Goal: Task Accomplishment & Management: Complete application form

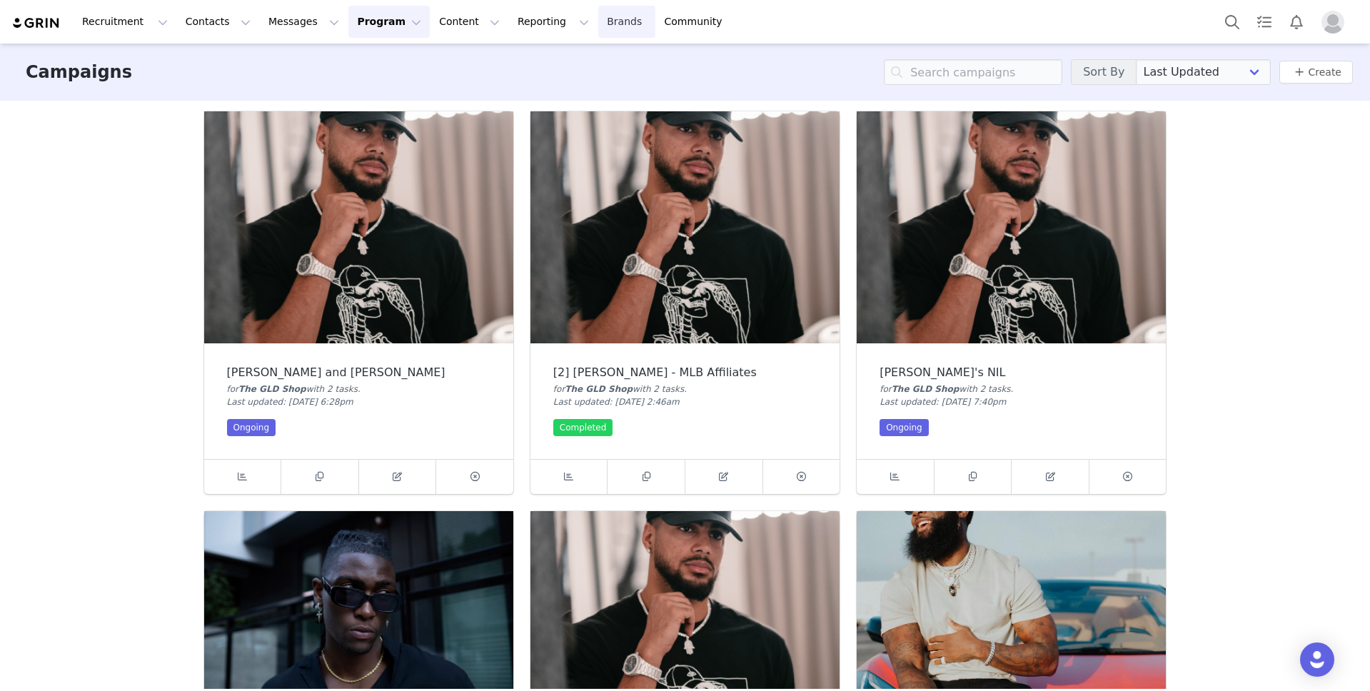
click at [598, 19] on link "Brands Brands" at bounding box center [626, 22] width 56 height 32
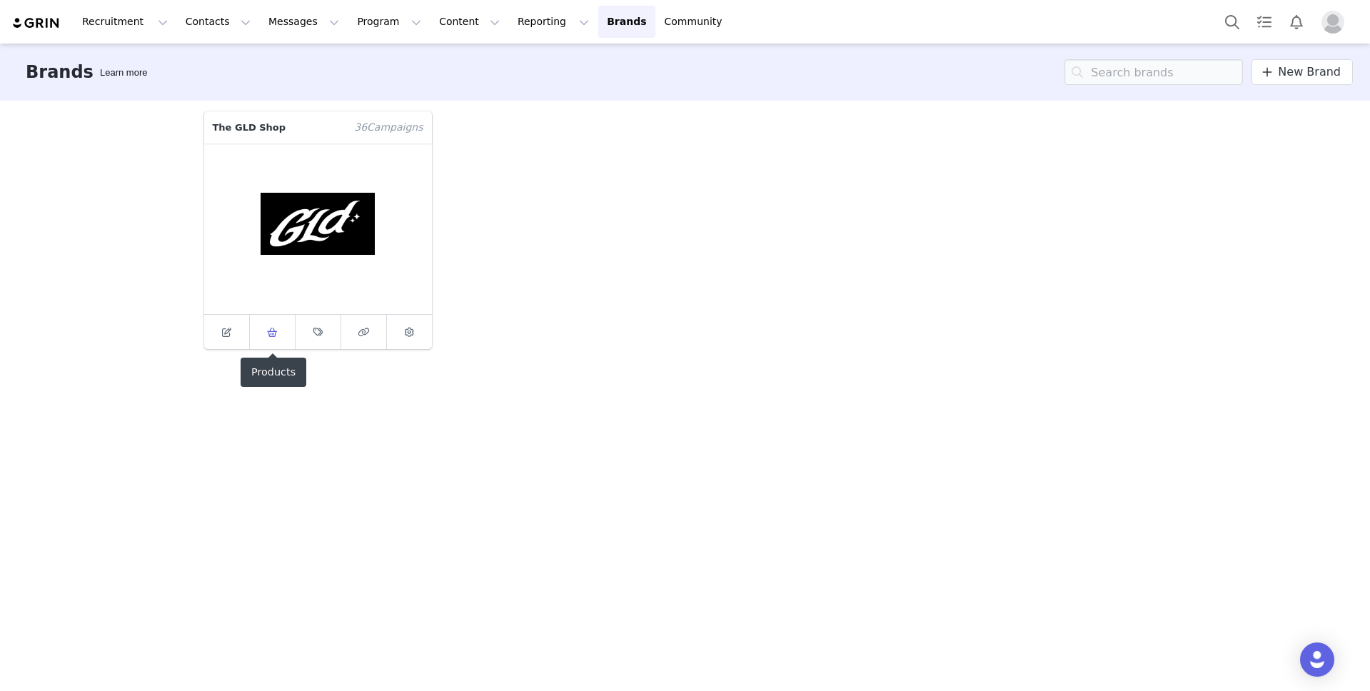
click at [271, 329] on icon at bounding box center [272, 332] width 11 height 9
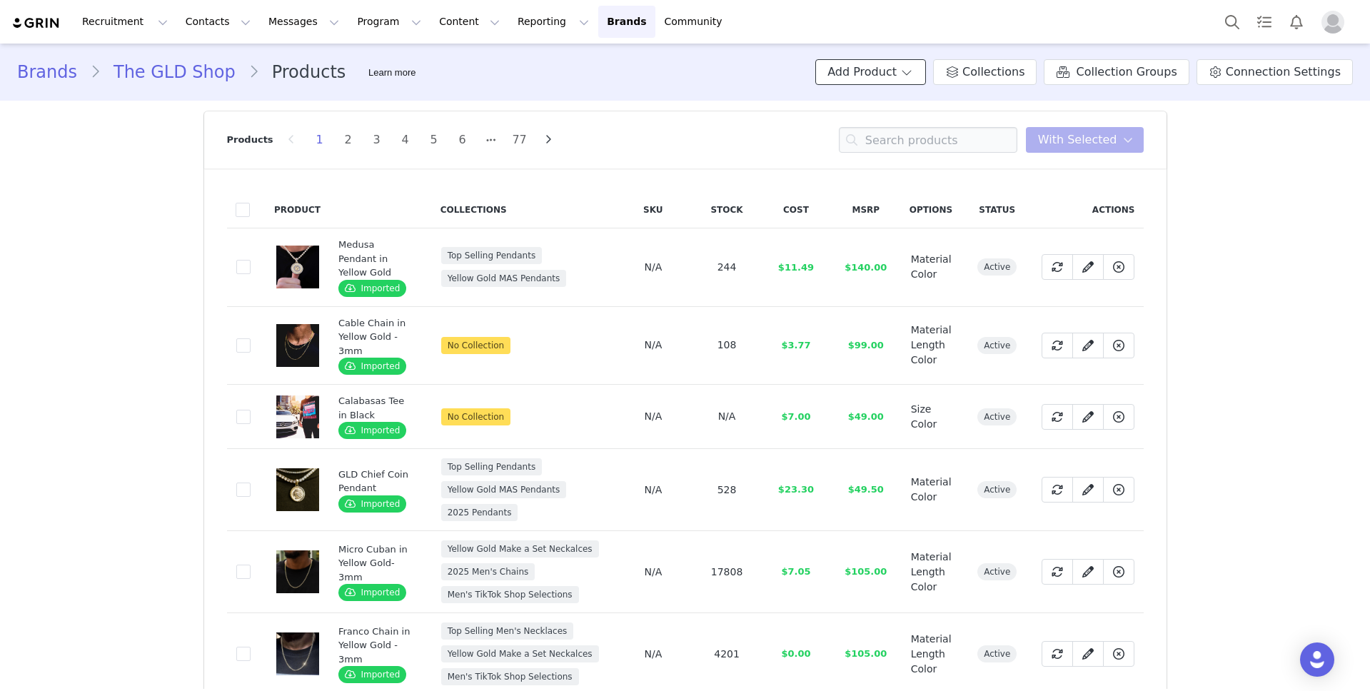
click at [918, 67] on button "Add Product" at bounding box center [871, 72] width 111 height 26
click at [896, 124] on span "Import From Store" at bounding box center [913, 126] width 91 height 11
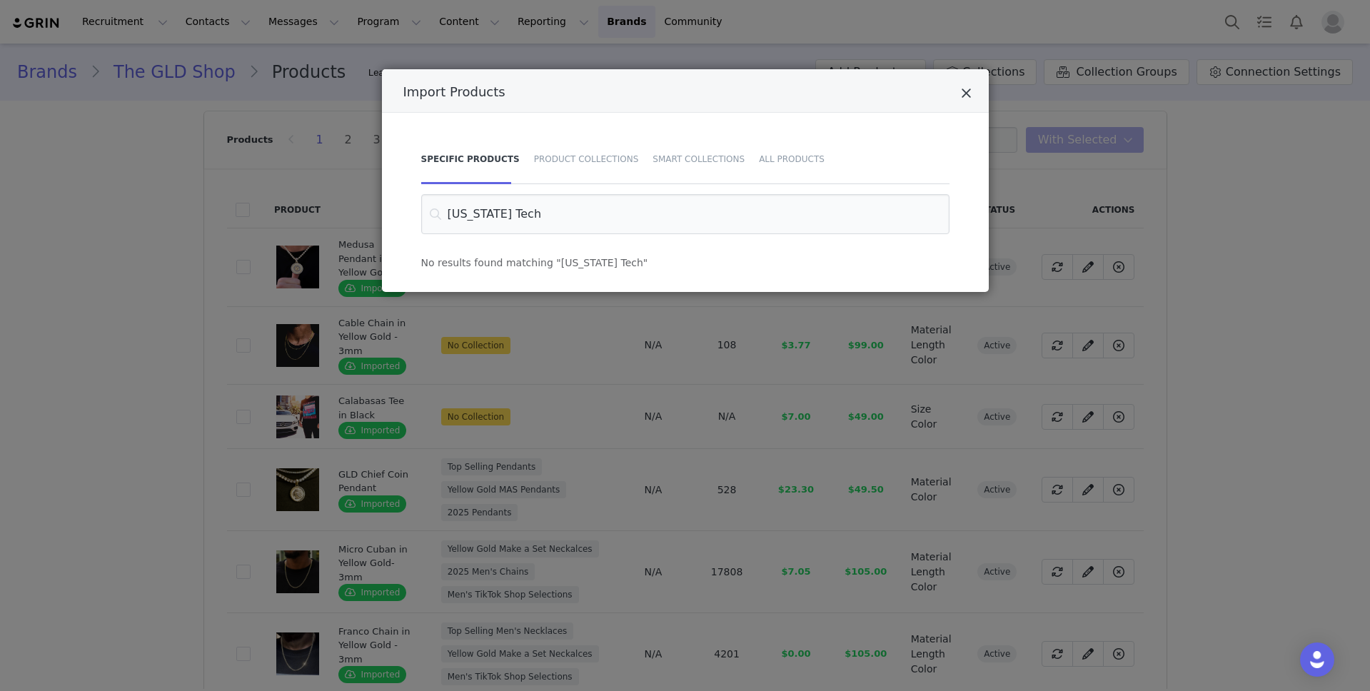
click at [963, 92] on icon "Close" at bounding box center [966, 93] width 11 height 14
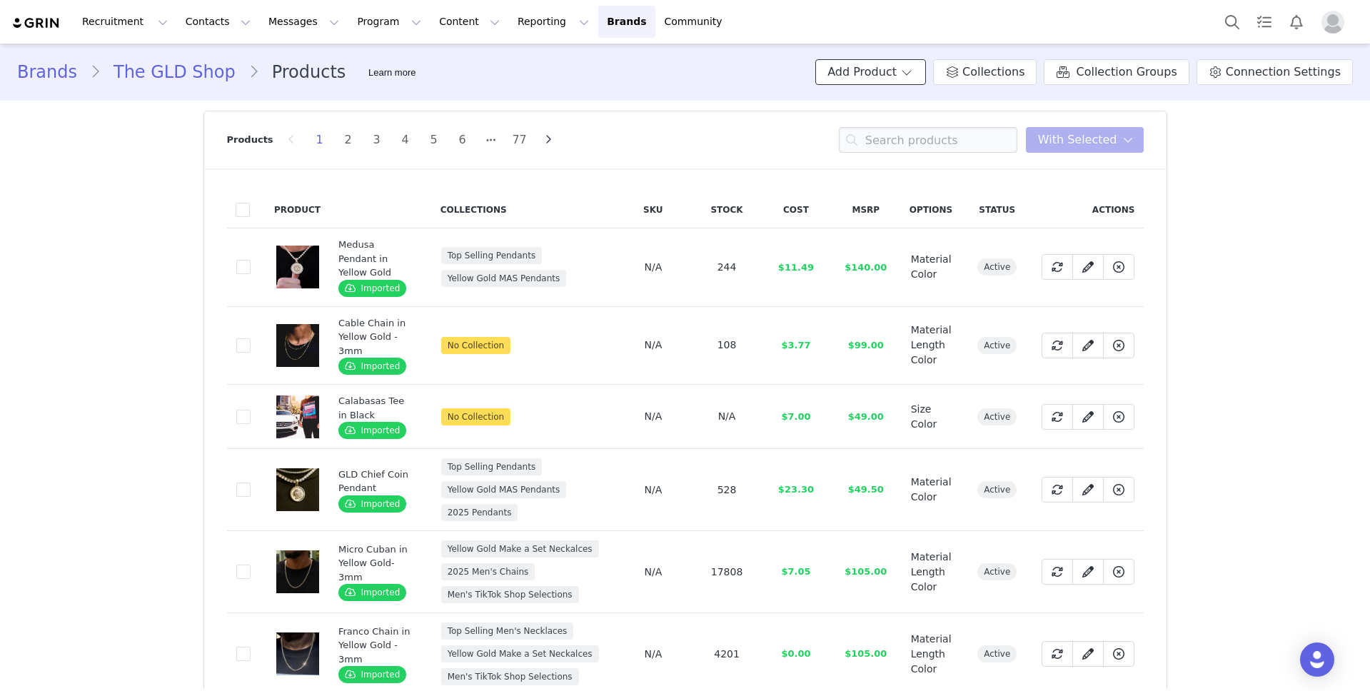
click at [914, 67] on span at bounding box center [907, 72] width 14 height 17
click at [913, 126] on span "Import From Store" at bounding box center [913, 126] width 91 height 11
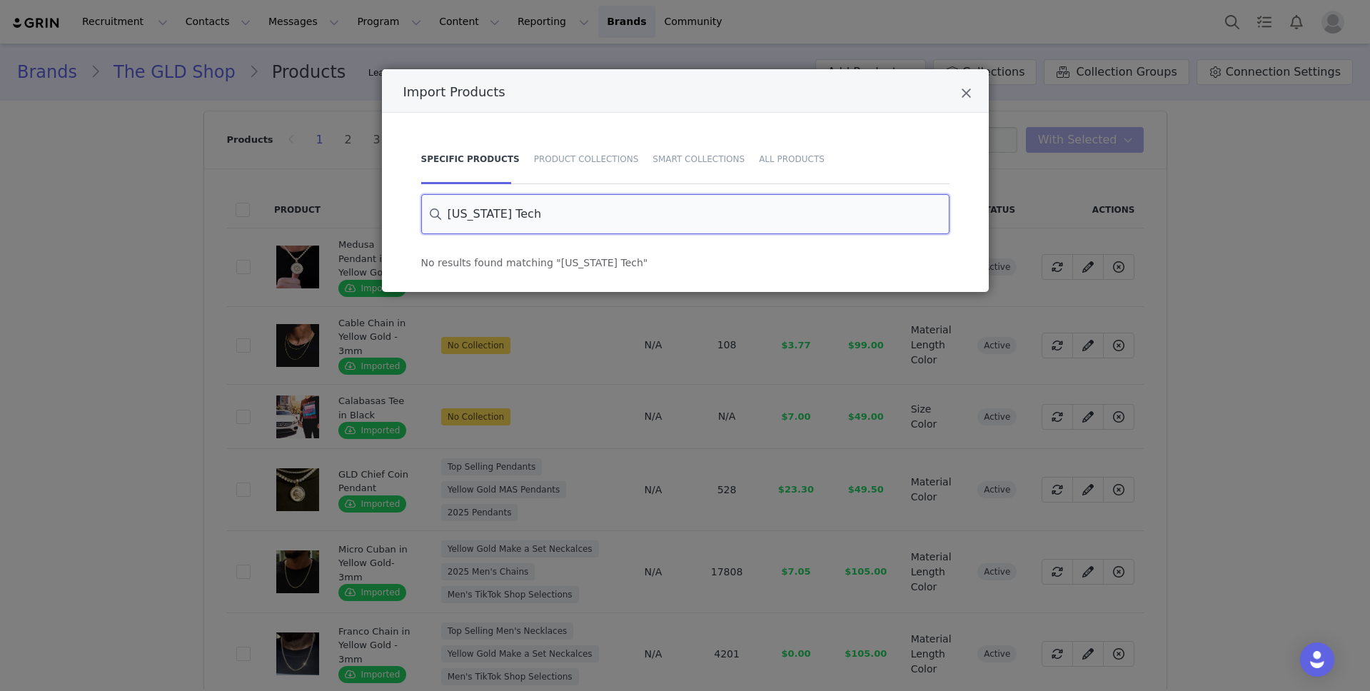
click at [554, 219] on input "[US_STATE] Tech" at bounding box center [685, 214] width 528 height 40
type input "UCF"
click at [968, 92] on icon "Close" at bounding box center [966, 93] width 11 height 14
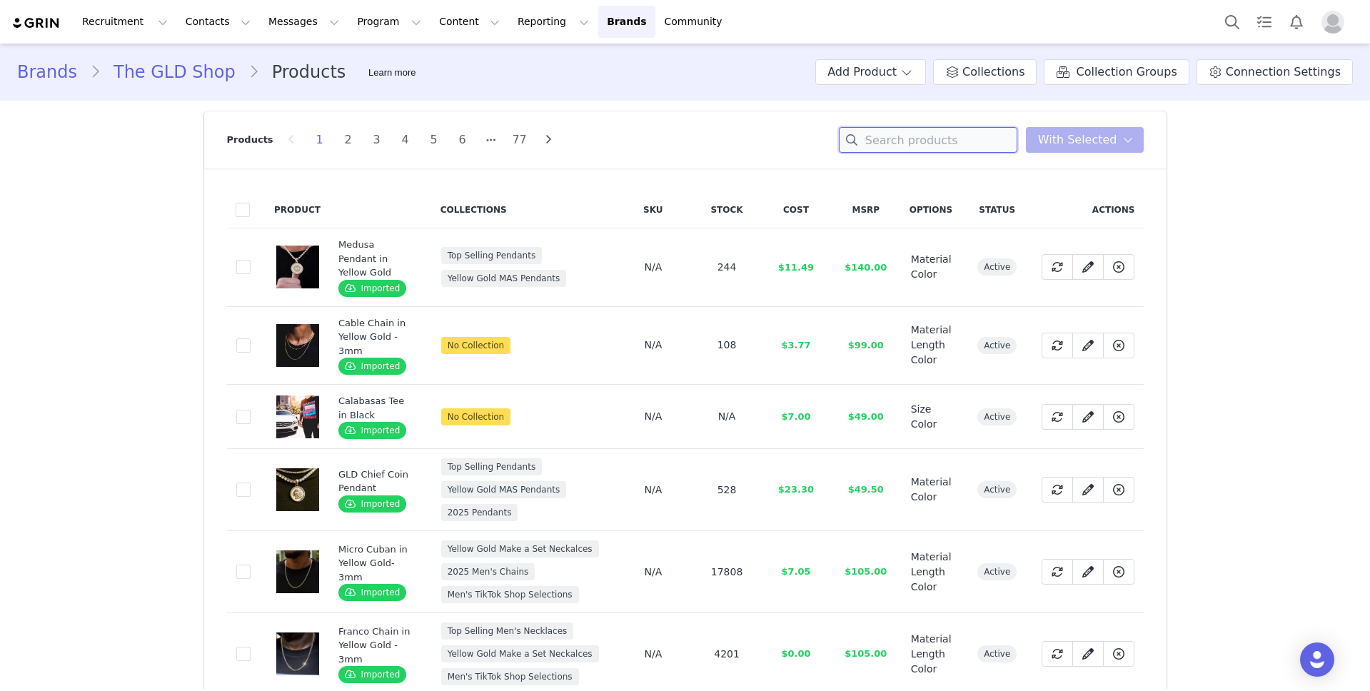
click at [919, 144] on input at bounding box center [928, 140] width 179 height 26
type input "UCF"
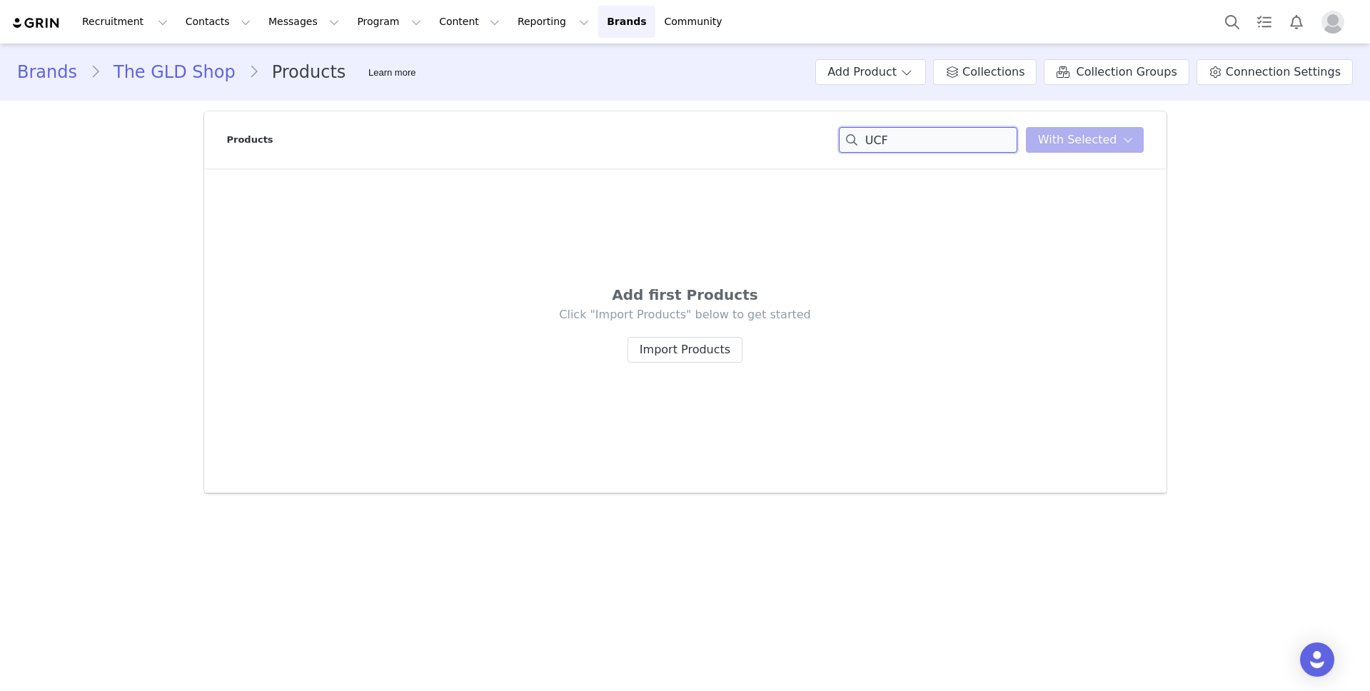
click at [884, 136] on input "UCF" at bounding box center [928, 140] width 179 height 26
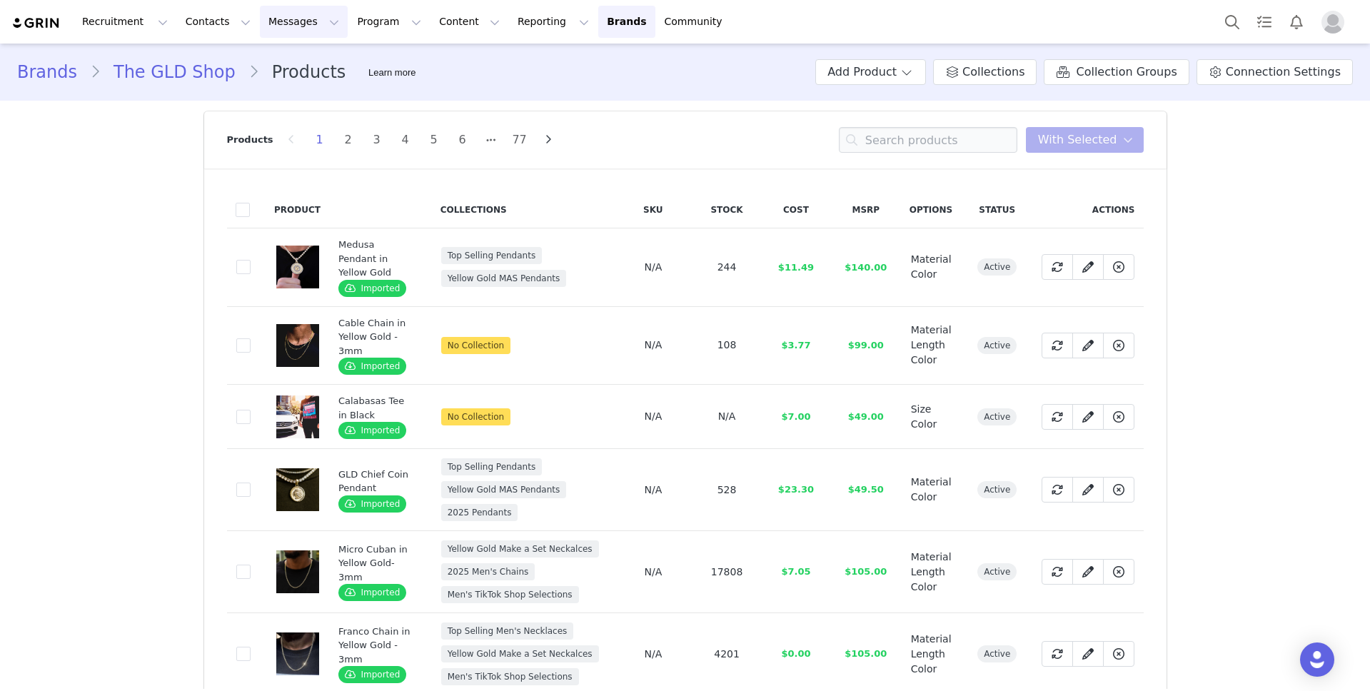
click at [260, 19] on button "Messages Messages" at bounding box center [304, 22] width 88 height 32
click at [222, 20] on button "Contacts Contacts" at bounding box center [218, 22] width 82 height 32
click at [216, 64] on p "Creators" at bounding box center [200, 63] width 43 height 15
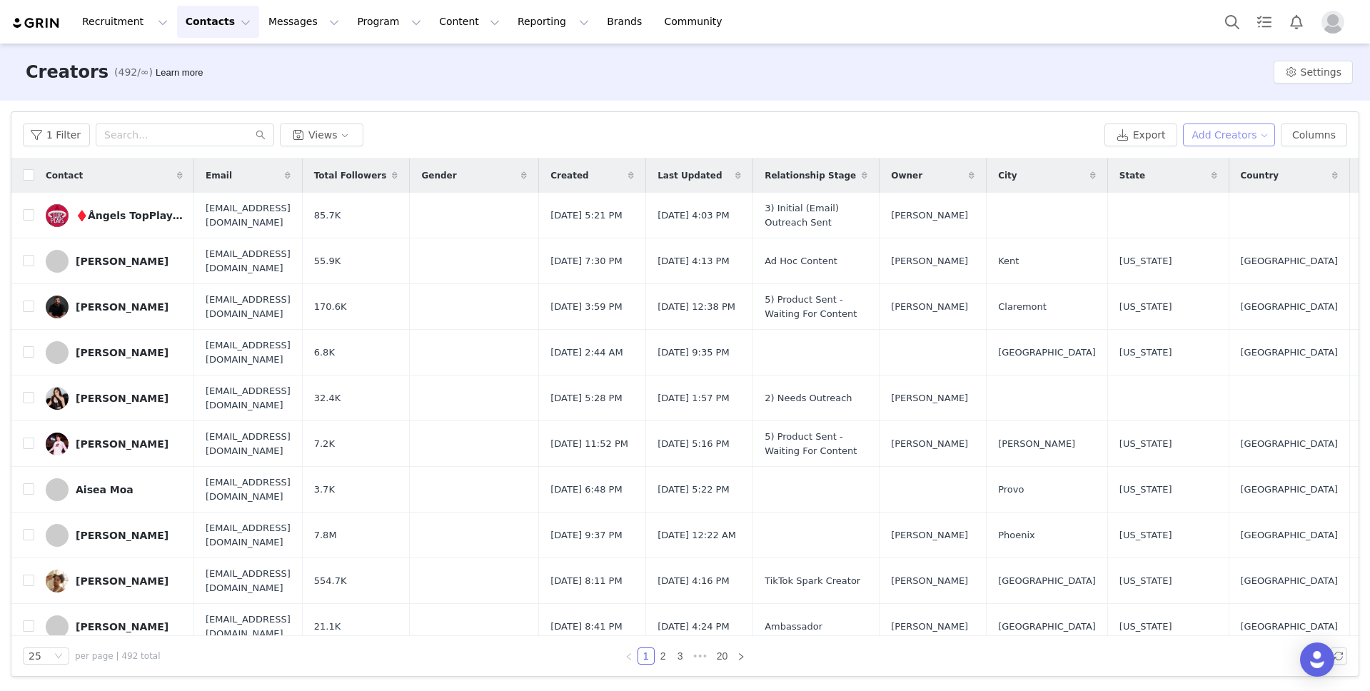
click at [1218, 134] on button "Add Creators" at bounding box center [1229, 135] width 93 height 23
click at [1220, 163] on span "Add a Creator" at bounding box center [1232, 164] width 69 height 16
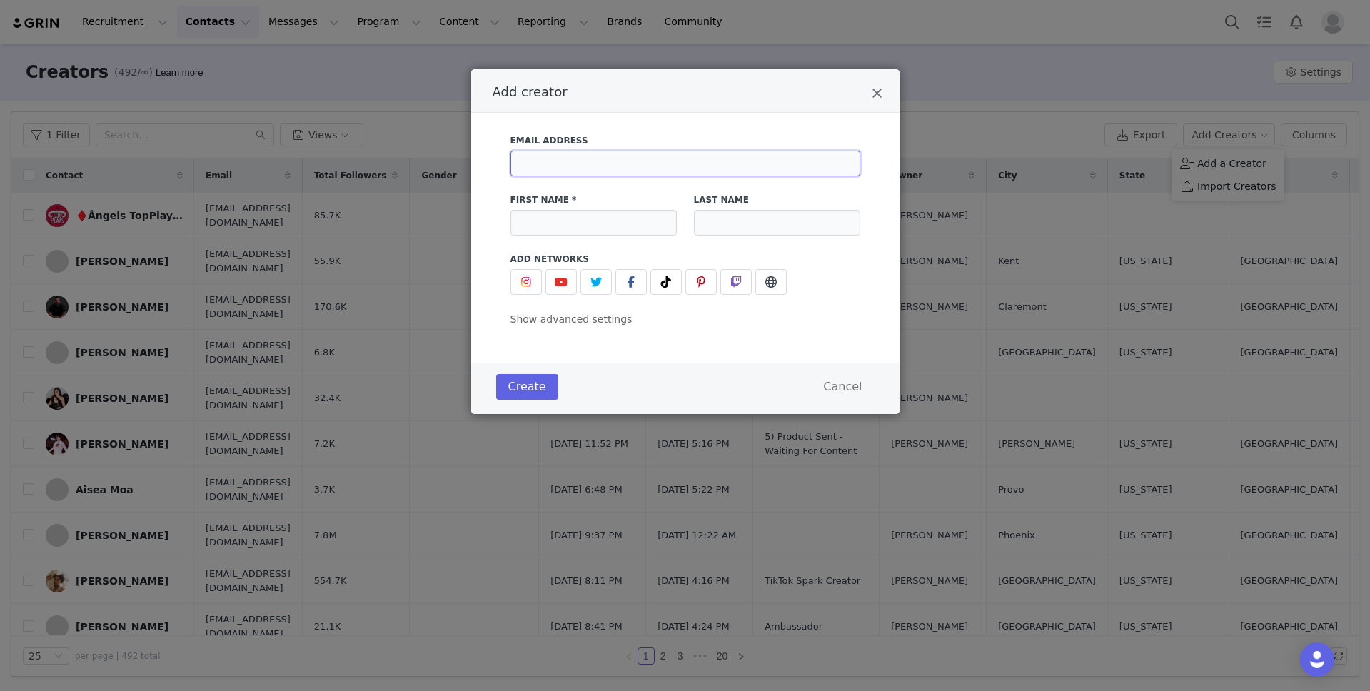
click at [651, 171] on input "Add creator" at bounding box center [686, 164] width 350 height 26
paste input "[EMAIL_ADDRESS][DOMAIN_NAME]"
type input "[EMAIL_ADDRESS][DOMAIN_NAME]"
click at [614, 218] on input "Add creator" at bounding box center [594, 223] width 166 height 26
type input "[PERSON_NAME]"
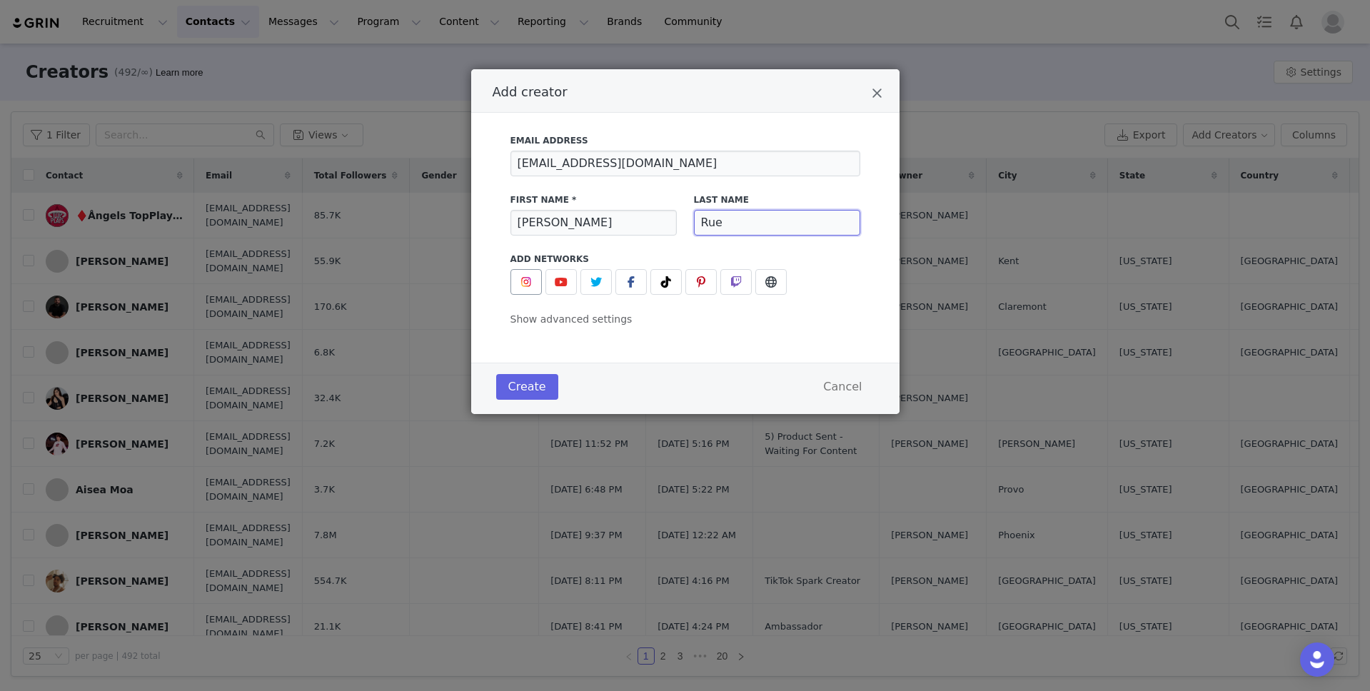
type input "Rue"
click at [531, 281] on img "Add creator" at bounding box center [526, 281] width 11 height 11
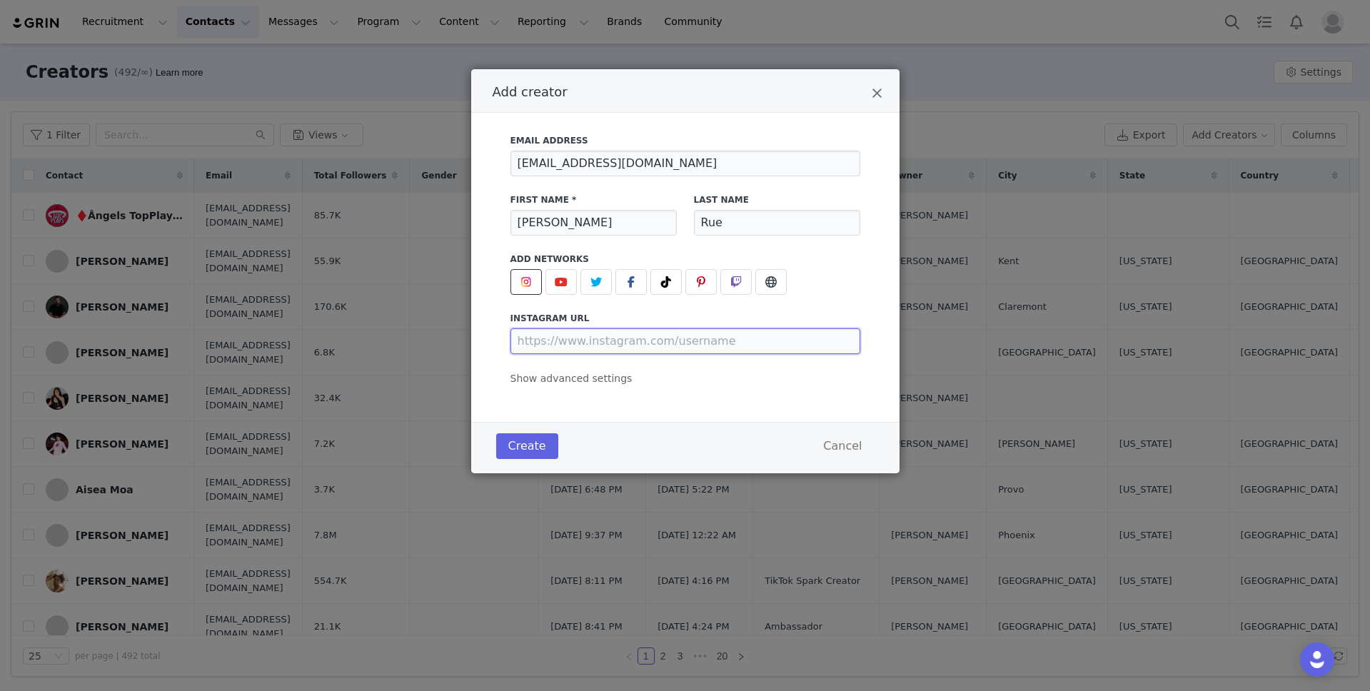
click at [697, 341] on input "Add creator" at bounding box center [686, 342] width 350 height 26
paste input "[URL][DOMAIN_NAME]"
type input "[URL][DOMAIN_NAME]"
click at [583, 377] on span "Show advanced settings" at bounding box center [572, 378] width 122 height 11
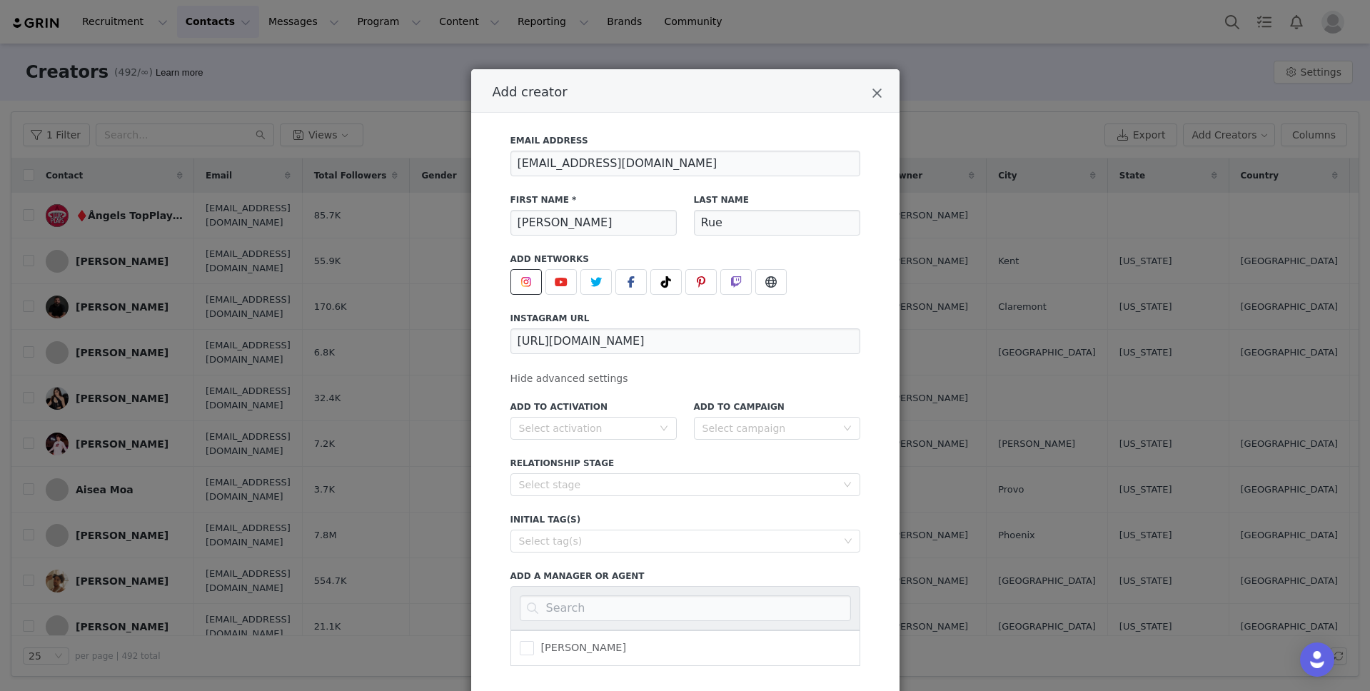
click at [773, 413] on div "Add to Campaign Select campaign" at bounding box center [777, 420] width 166 height 39
click at [769, 425] on div "Select campaign" at bounding box center [770, 428] width 134 height 14
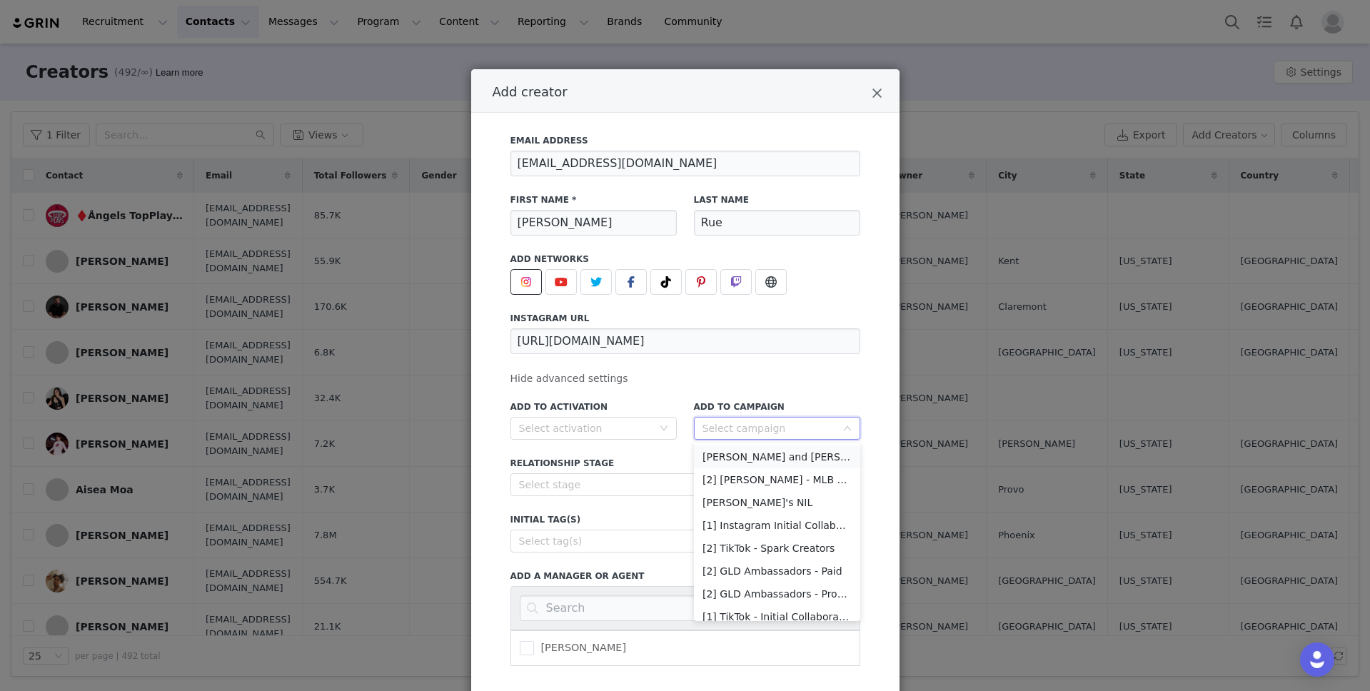
click at [764, 461] on li "[PERSON_NAME] and [PERSON_NAME]" at bounding box center [777, 457] width 166 height 23
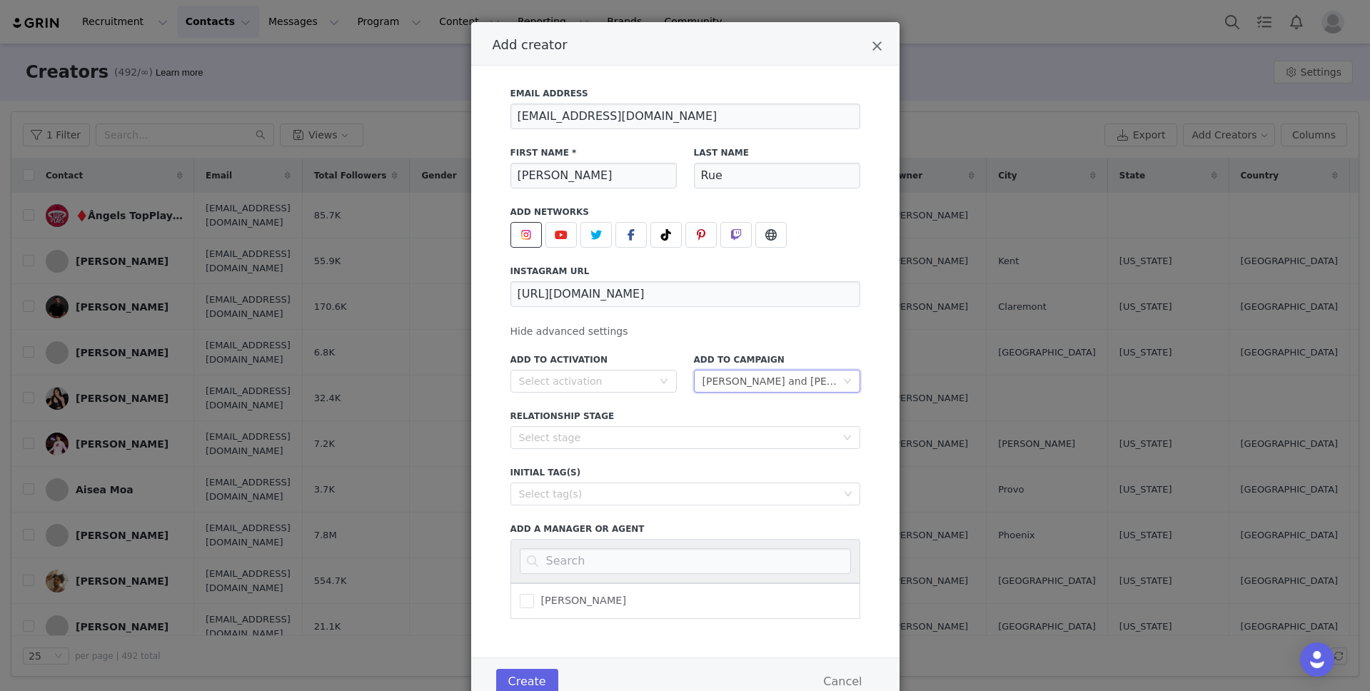
scroll to position [54, 0]
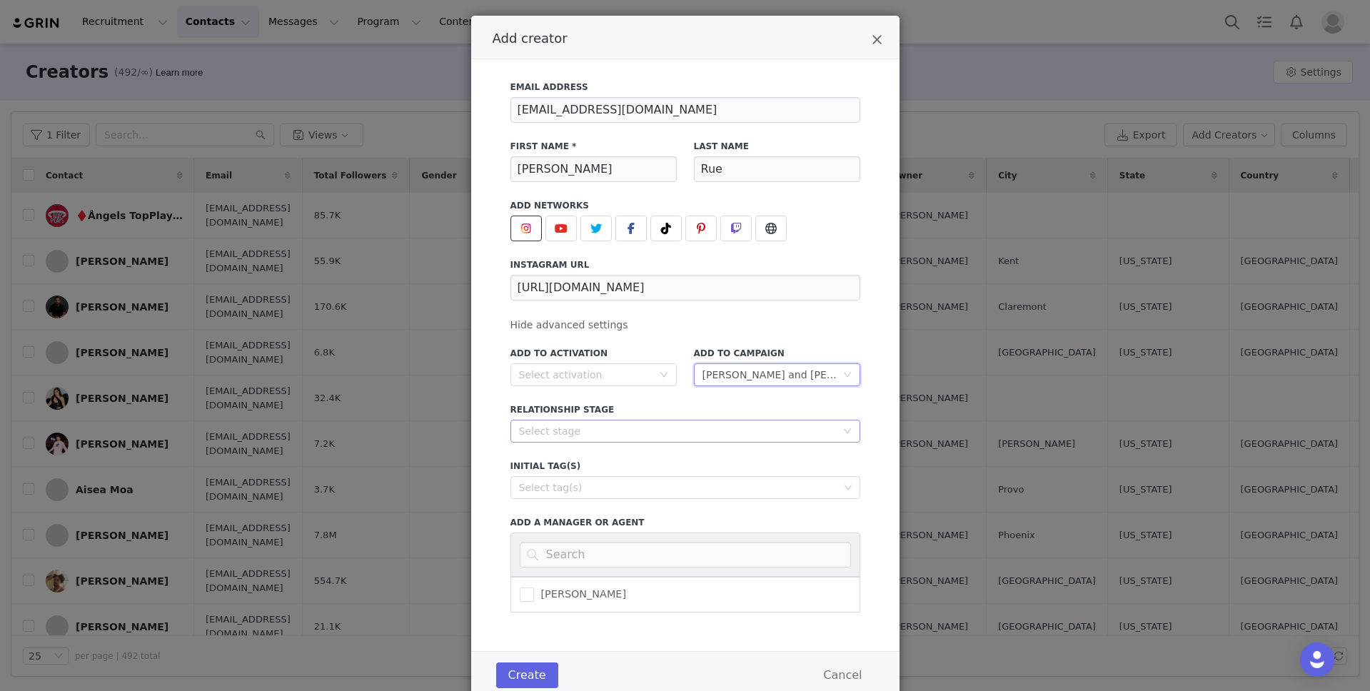
click at [696, 431] on div "Select stage" at bounding box center [677, 431] width 317 height 14
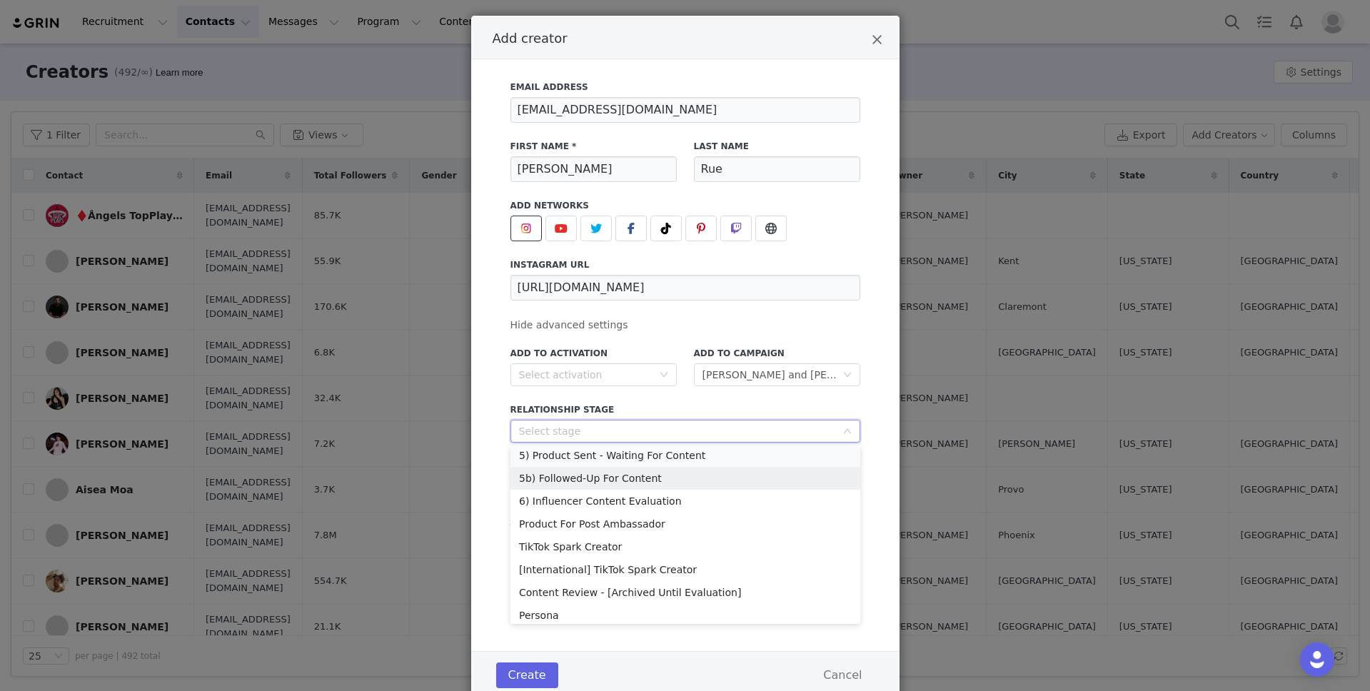
scroll to position [117, 0]
click at [661, 459] on li "5) Product Sent - Waiting For Content" at bounding box center [686, 457] width 350 height 23
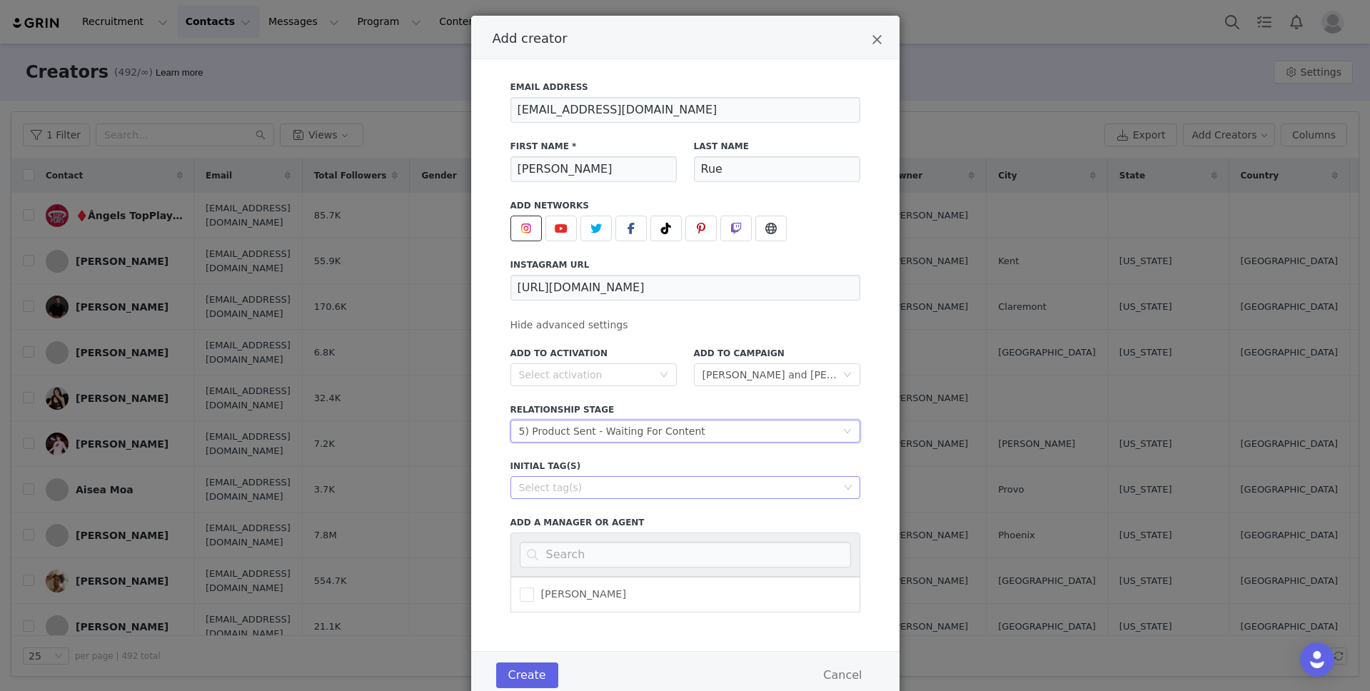
click at [675, 488] on div "Select tag(s)" at bounding box center [679, 488] width 320 height 14
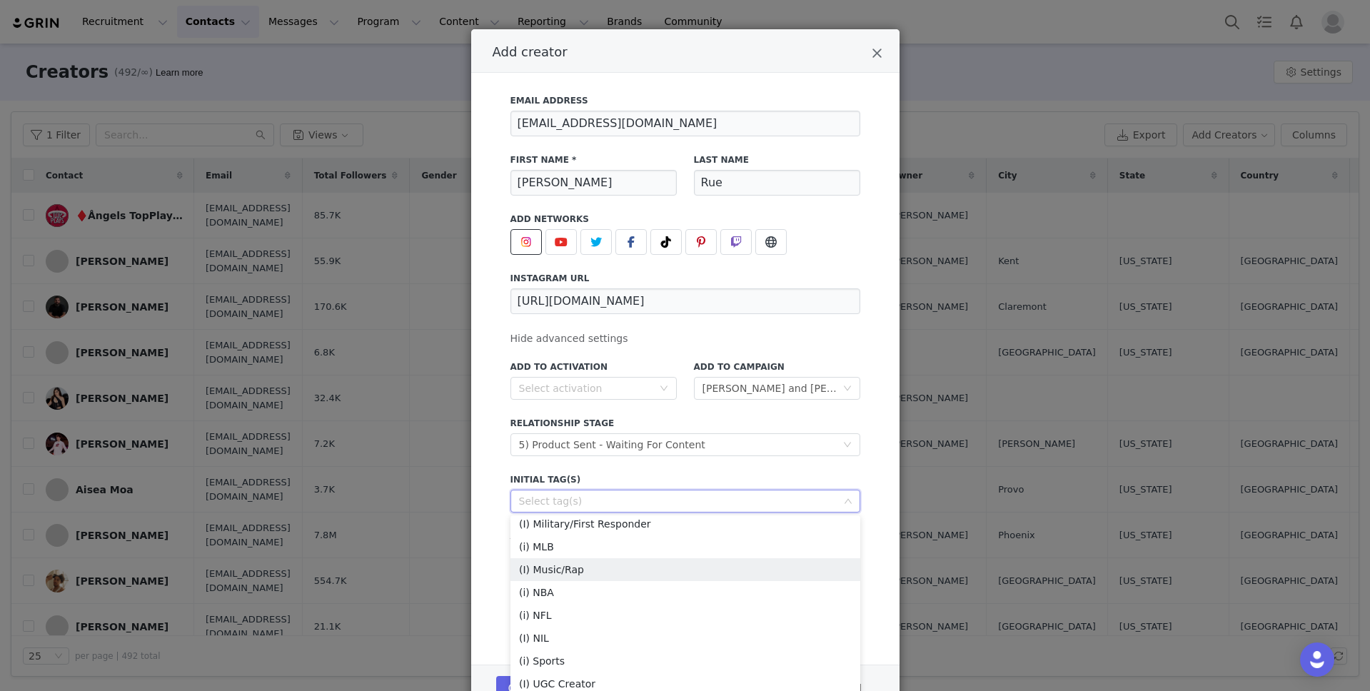
scroll to position [220, 0]
click at [623, 536] on li "(I) Music/Rap" at bounding box center [686, 538] width 350 height 23
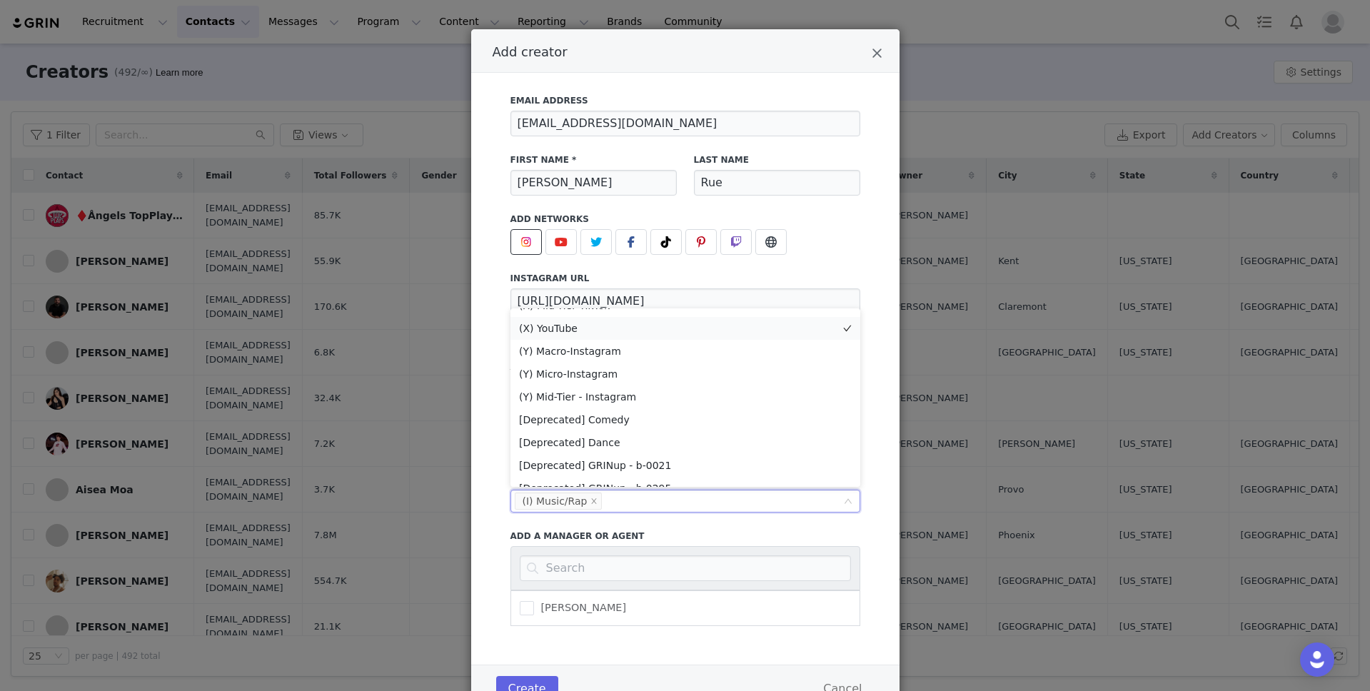
scroll to position [431, 0]
click at [610, 348] on li "(Y) Macro-Instagram" at bounding box center [686, 349] width 350 height 23
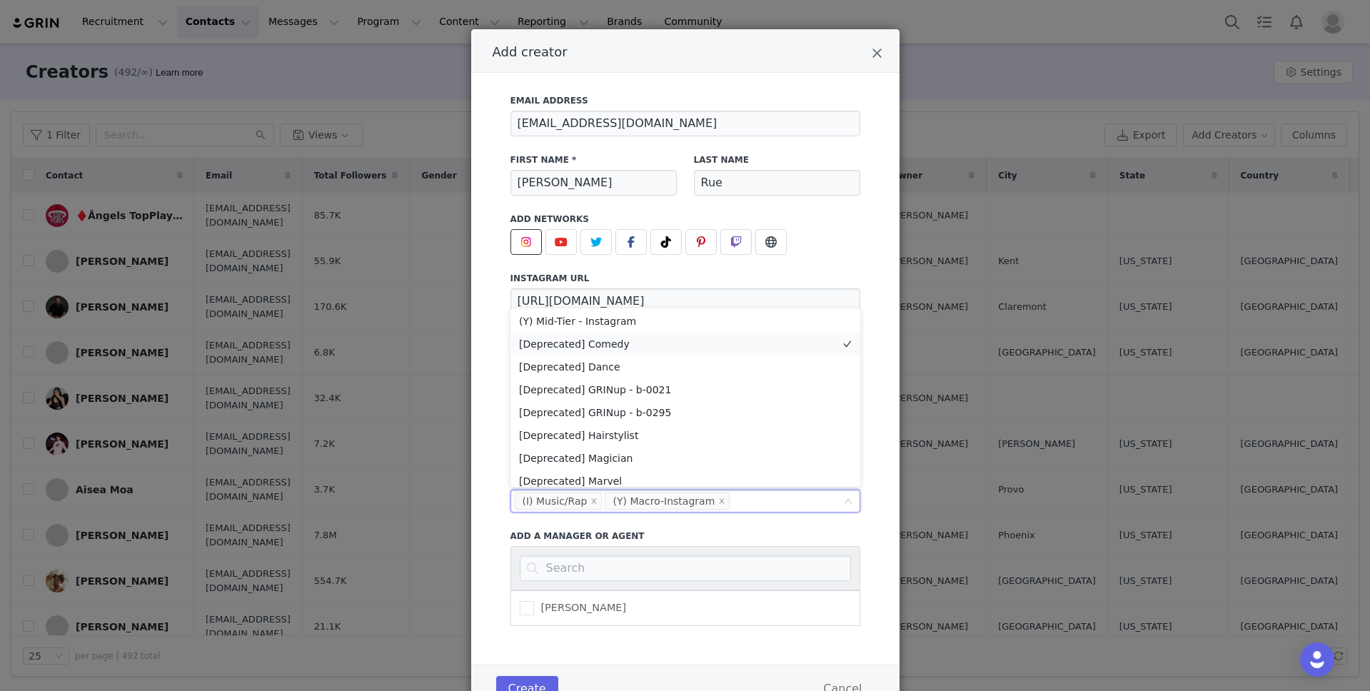
scroll to position [505, 0]
click at [636, 362] on li "[Deprecated] Dance" at bounding box center [686, 366] width 350 height 23
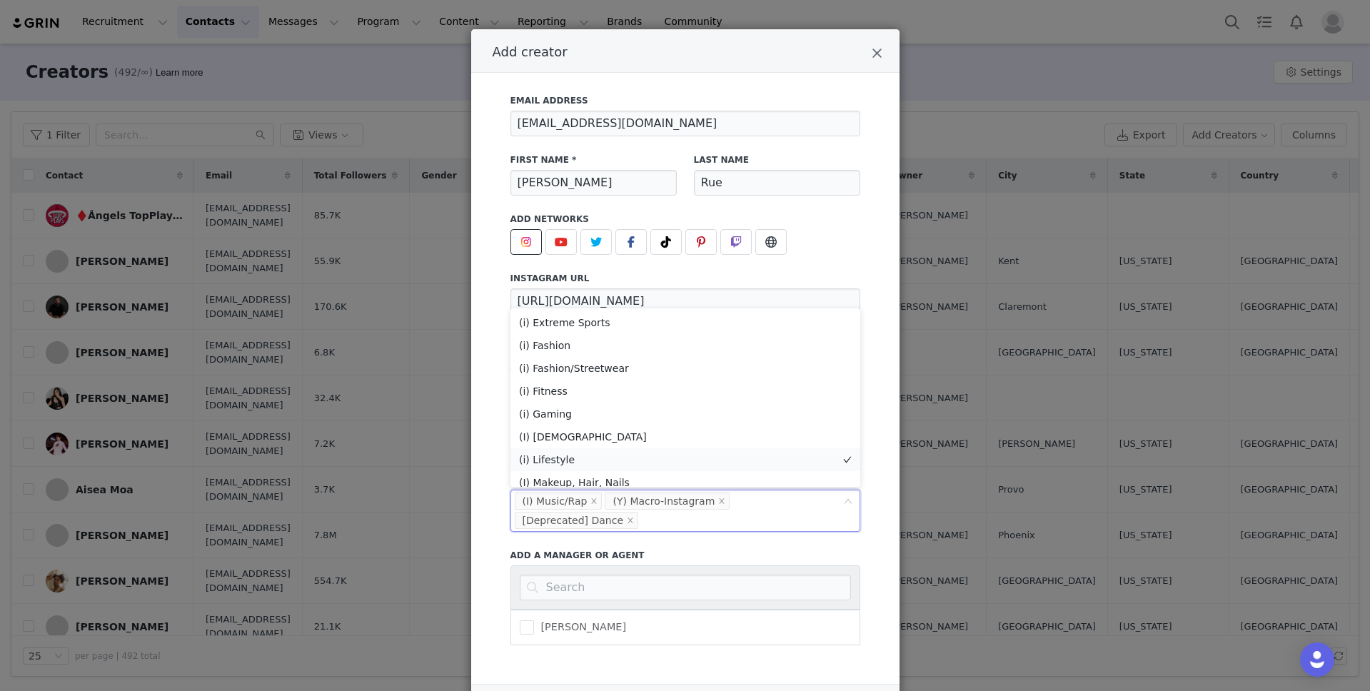
scroll to position [1, 0]
click at [619, 451] on li "(i) Lifestyle" at bounding box center [686, 459] width 350 height 23
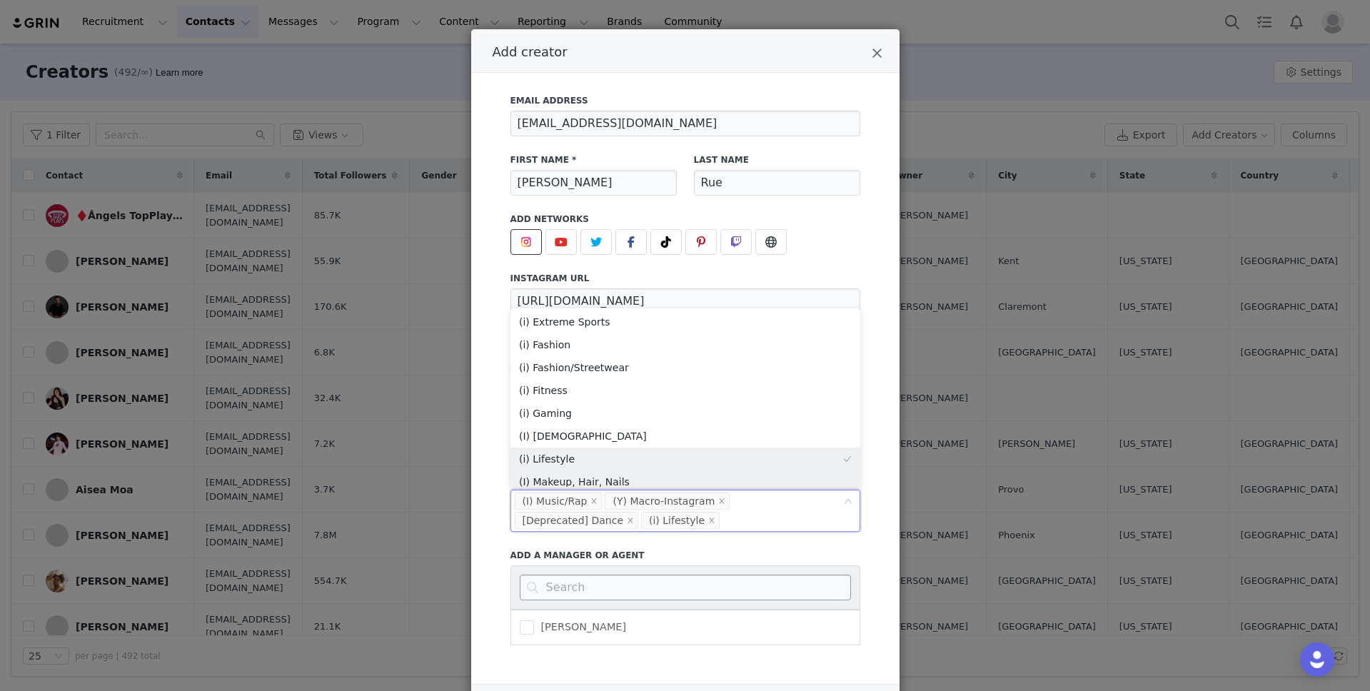
scroll to position [7, 0]
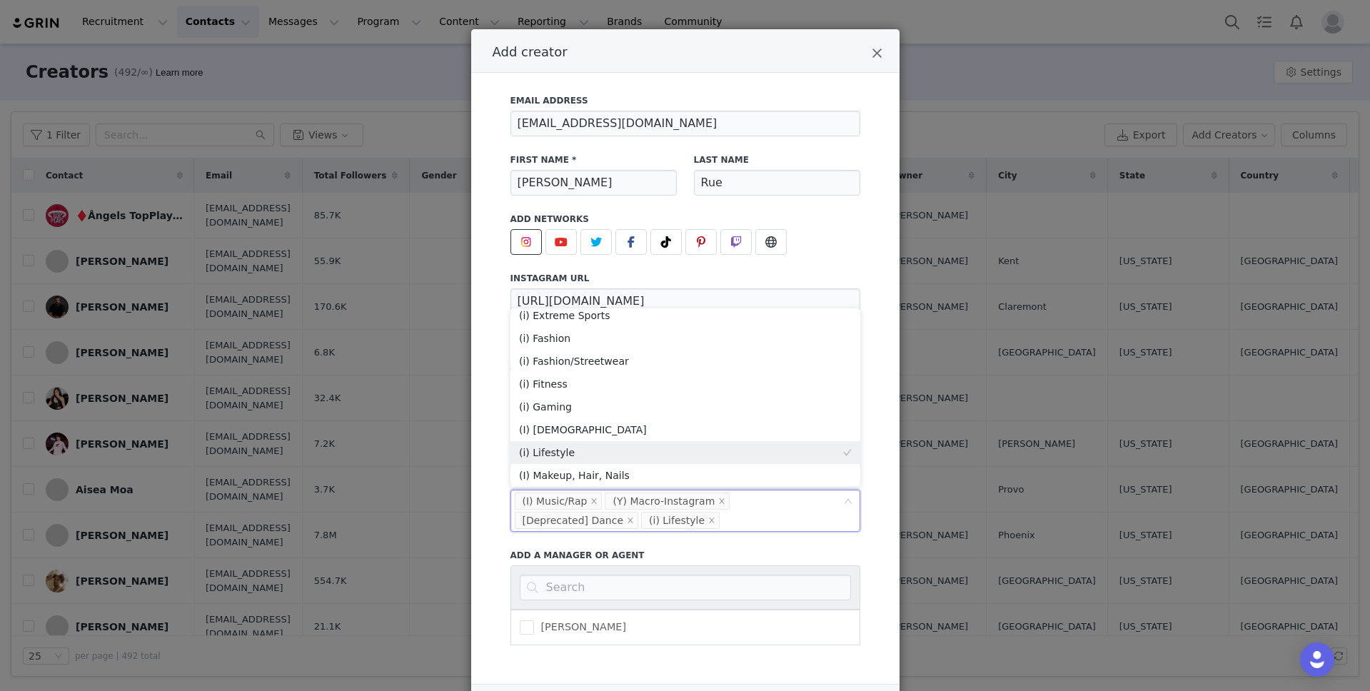
click at [877, 377] on div "Email Address [EMAIL_ADDRESS][DOMAIN_NAME] First Name * [PERSON_NAME] Last Name…" at bounding box center [686, 366] width 386 height 560
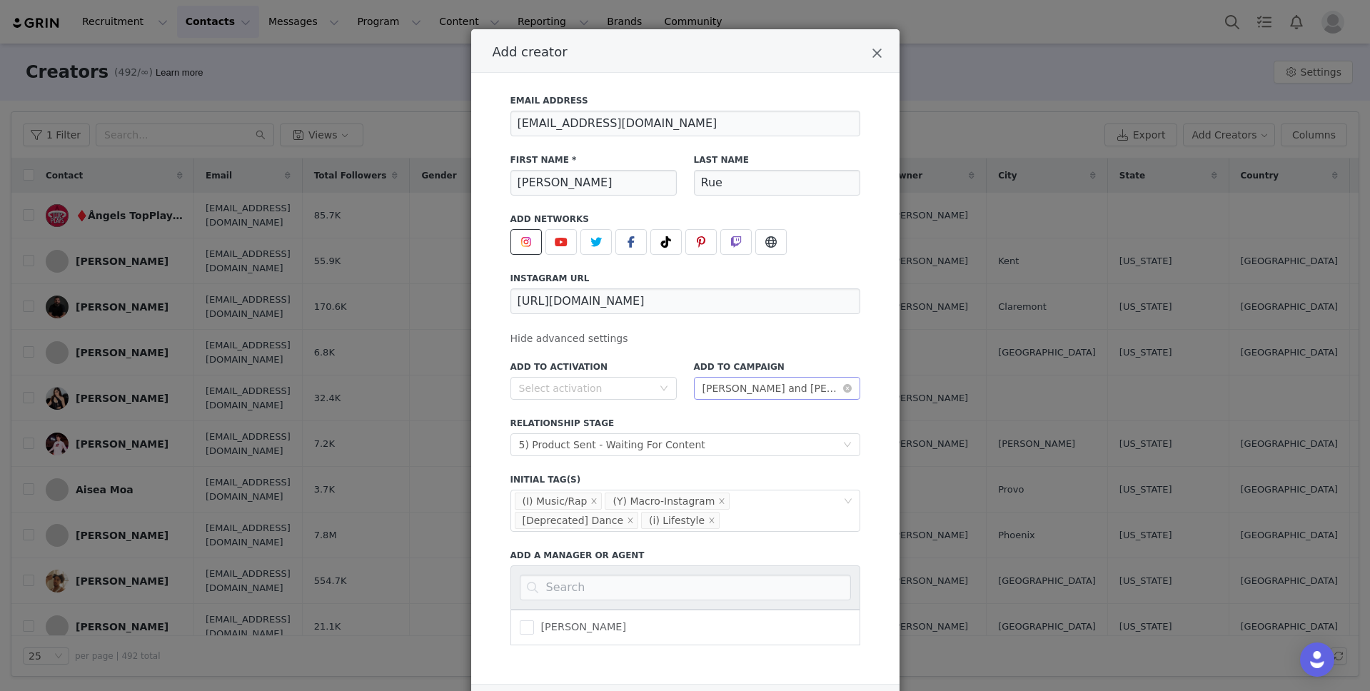
scroll to position [120, 0]
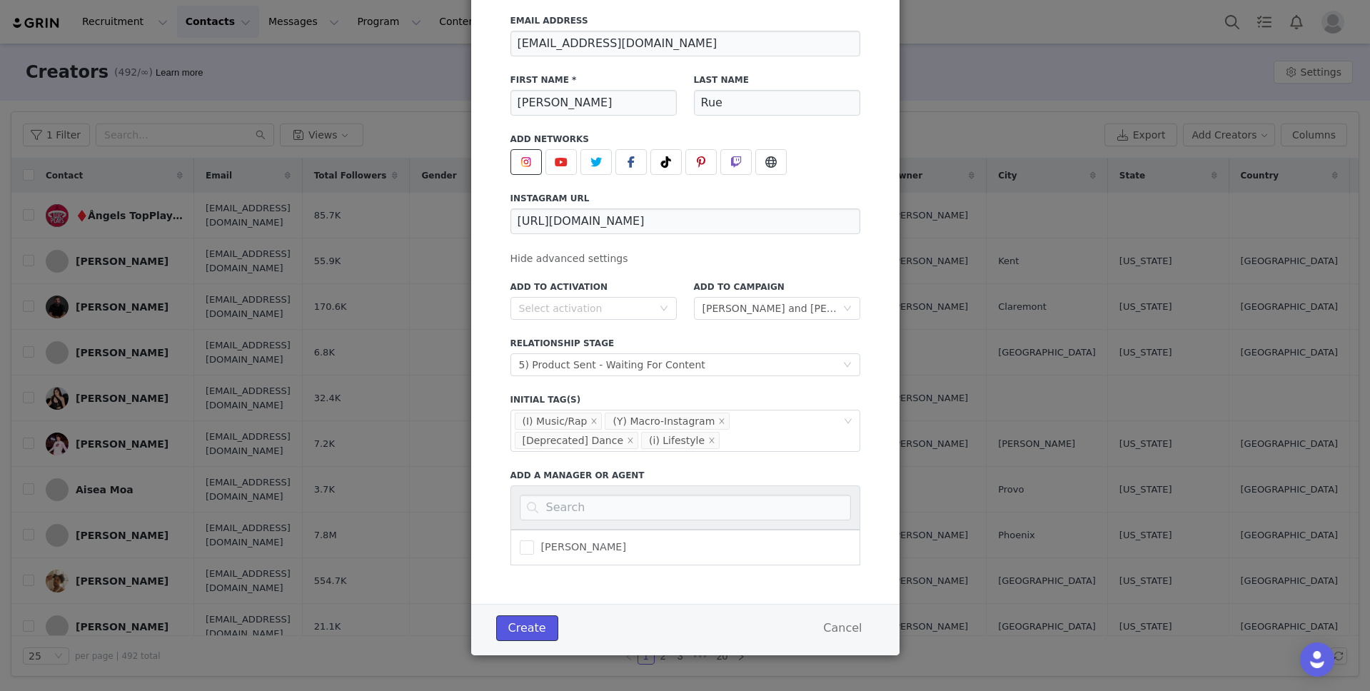
click at [521, 623] on button "Create" at bounding box center [527, 629] width 62 height 26
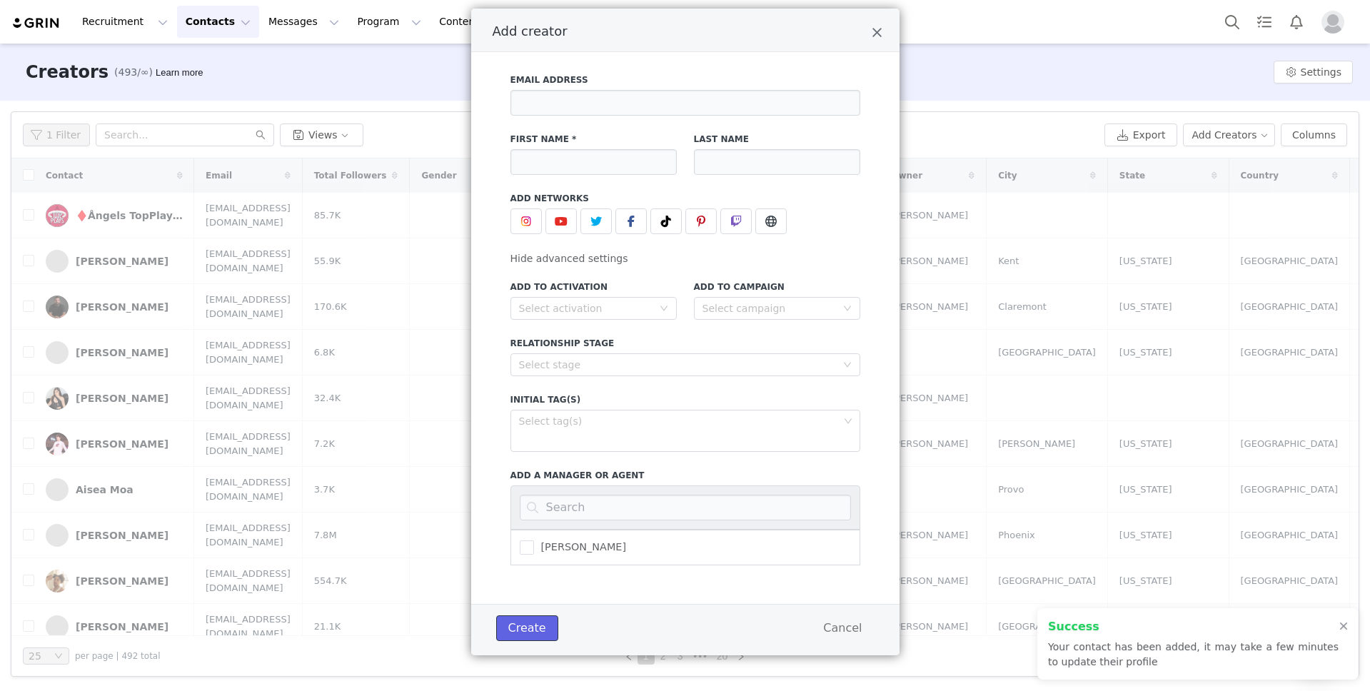
scroll to position [0, 0]
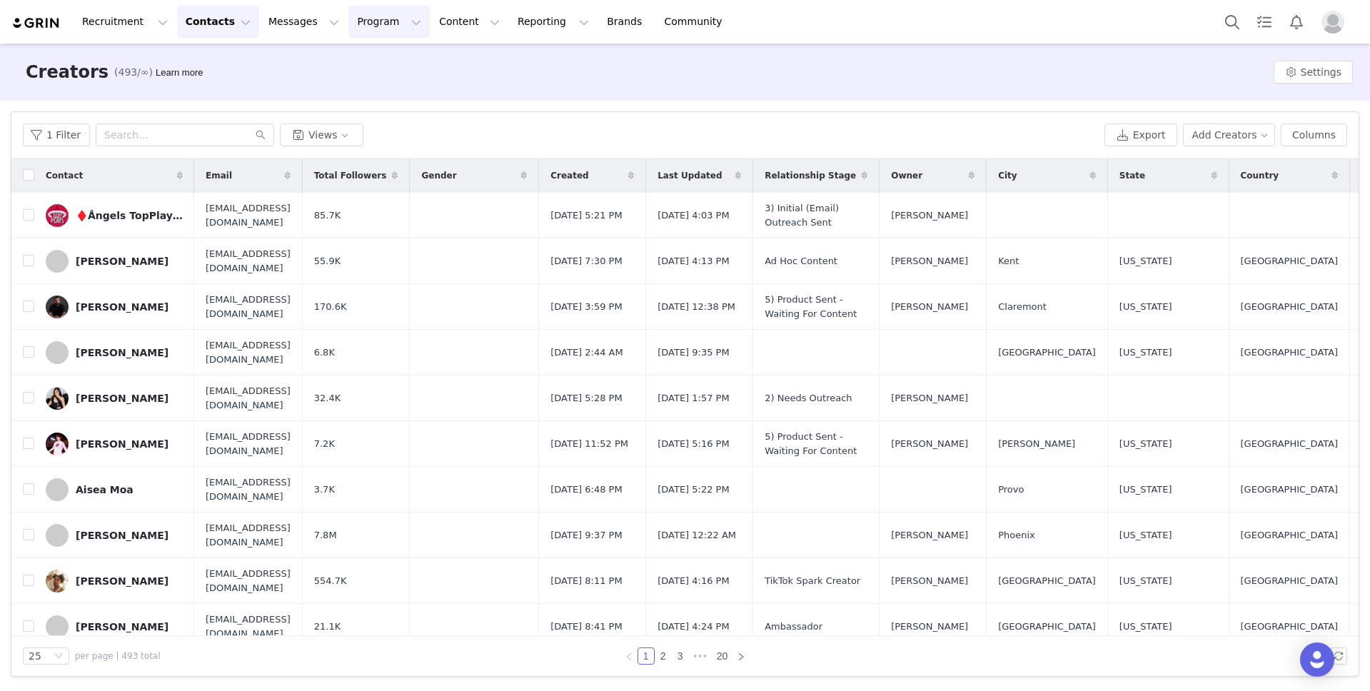
click at [371, 23] on button "Program Program" at bounding box center [388, 22] width 81 height 32
click at [371, 98] on link "Campaigns" at bounding box center [382, 89] width 113 height 26
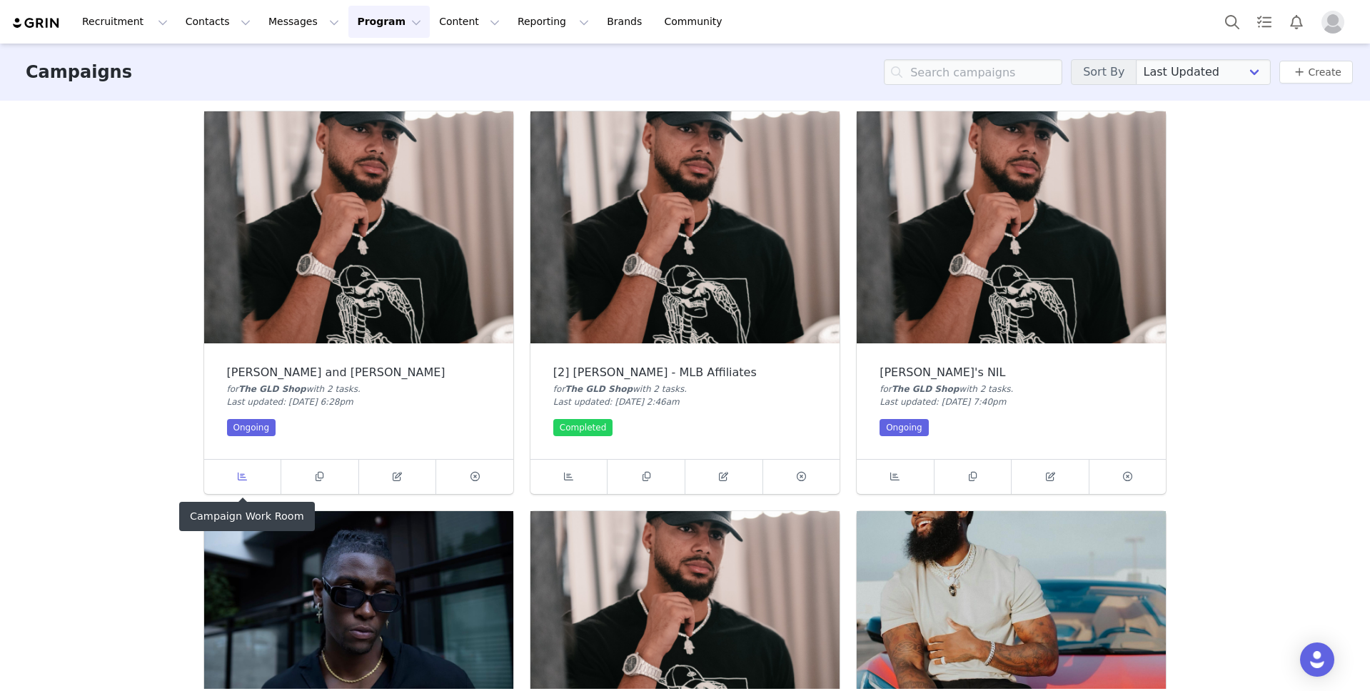
click at [244, 481] on icon at bounding box center [242, 476] width 9 height 9
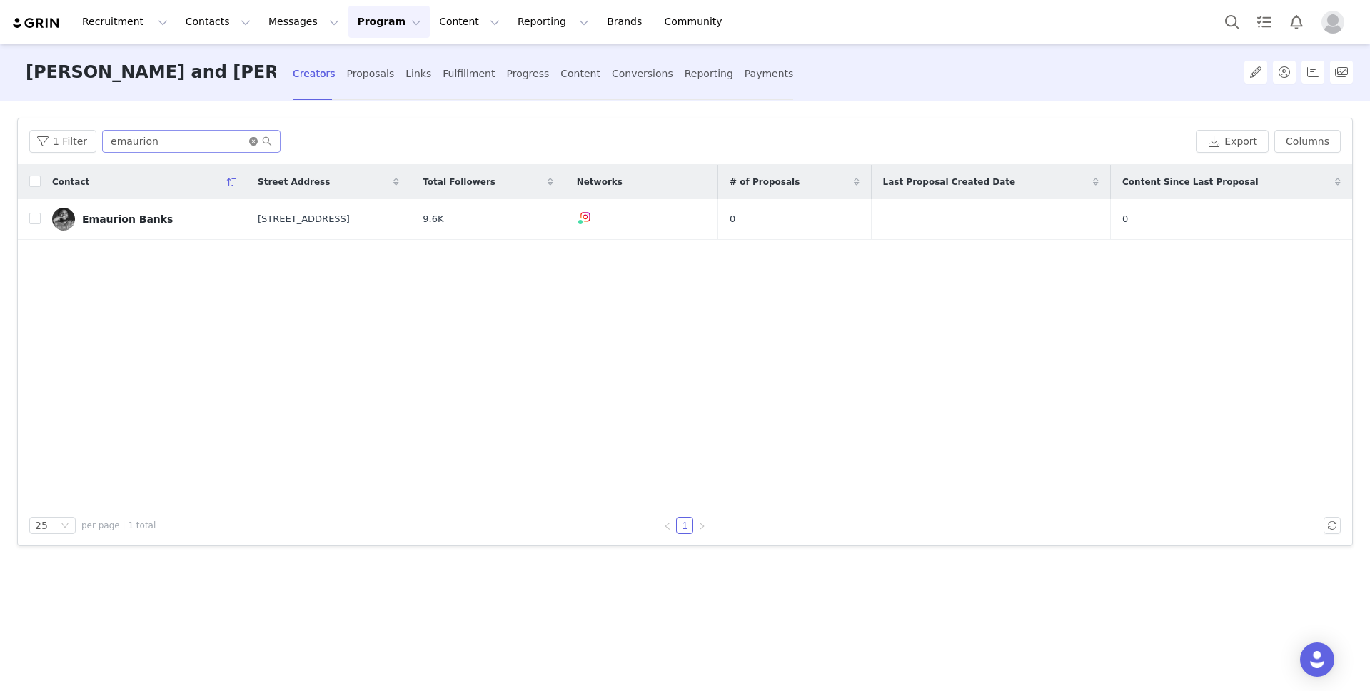
click at [249, 139] on icon "icon: close-circle" at bounding box center [253, 141] width 9 height 9
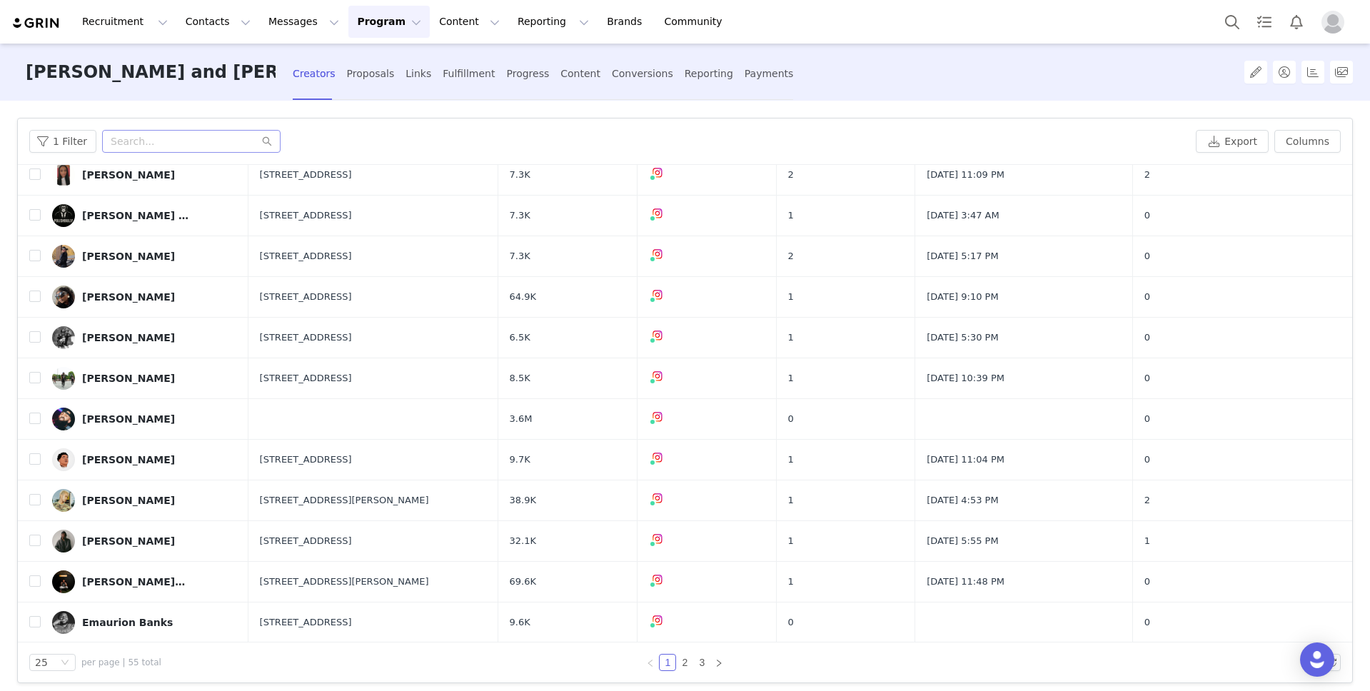
scroll to position [332, 0]
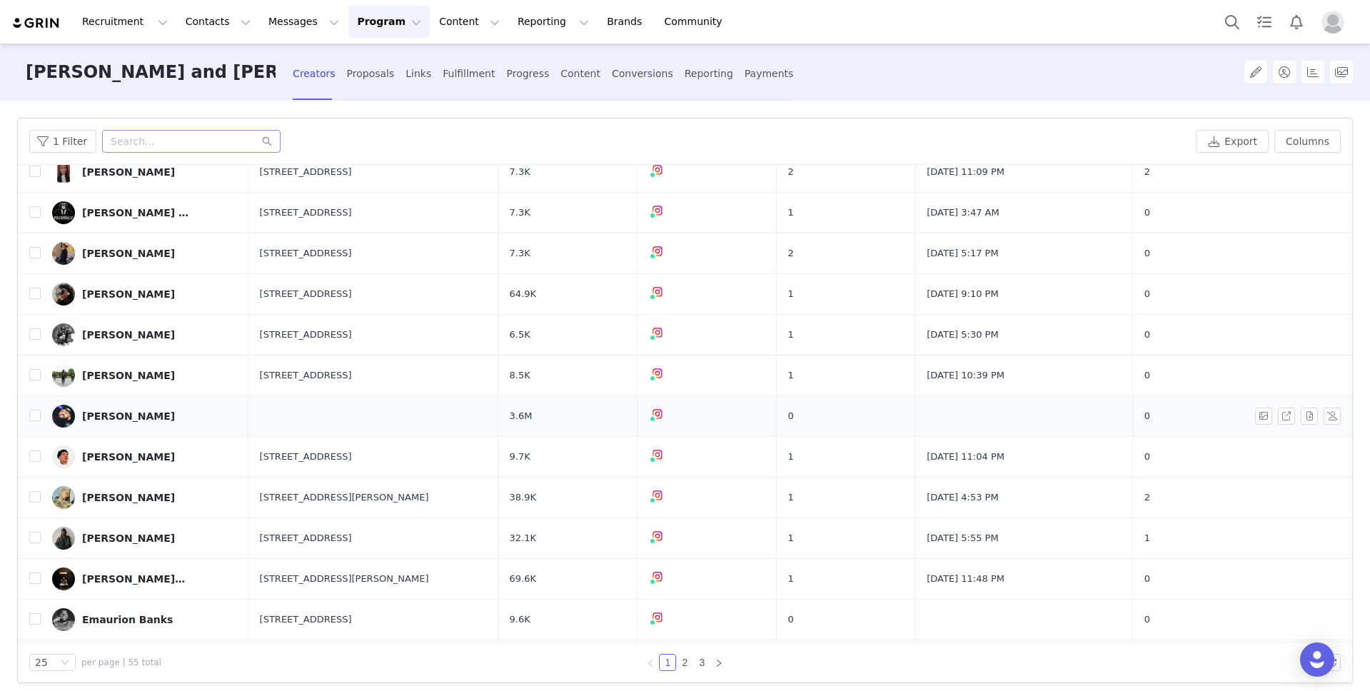
click at [111, 417] on div "[PERSON_NAME]" at bounding box center [128, 416] width 93 height 11
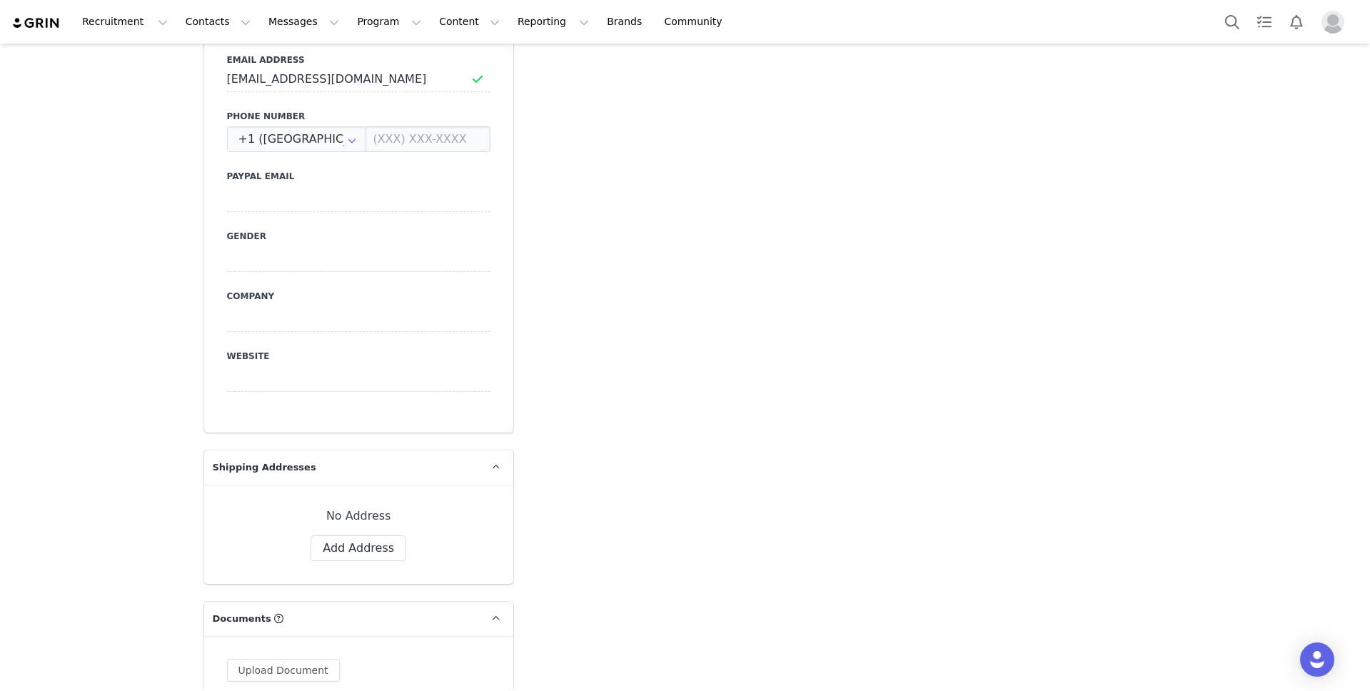
scroll to position [867, 0]
click at [372, 538] on button "Add Address" at bounding box center [359, 551] width 96 height 26
select select
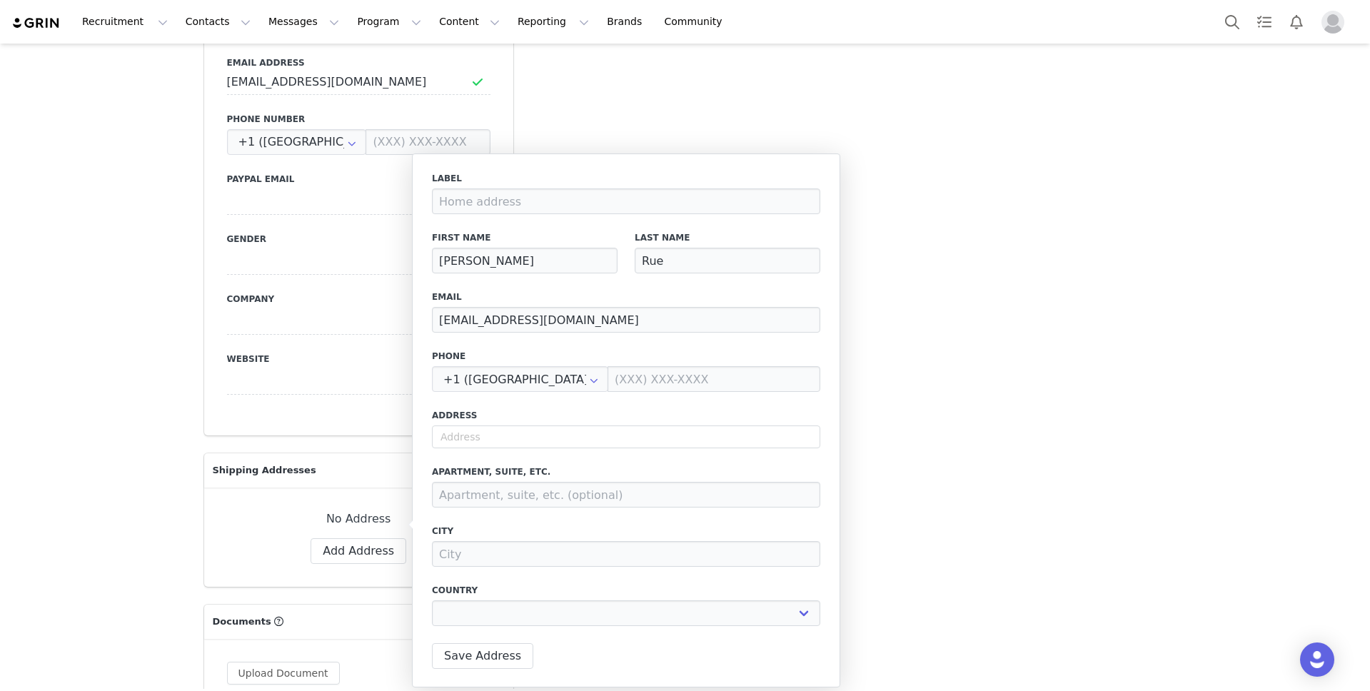
click at [588, 453] on div "Label First Name [PERSON_NAME] Last Name Rue Email [EMAIL_ADDRESS][DOMAIN_NAME]…" at bounding box center [626, 403] width 388 height 463
click at [593, 443] on input "text" at bounding box center [626, 437] width 388 height 23
paste input "[STREET_ADDRESS]"
type input "[STREET_ADDRESS]"
select select
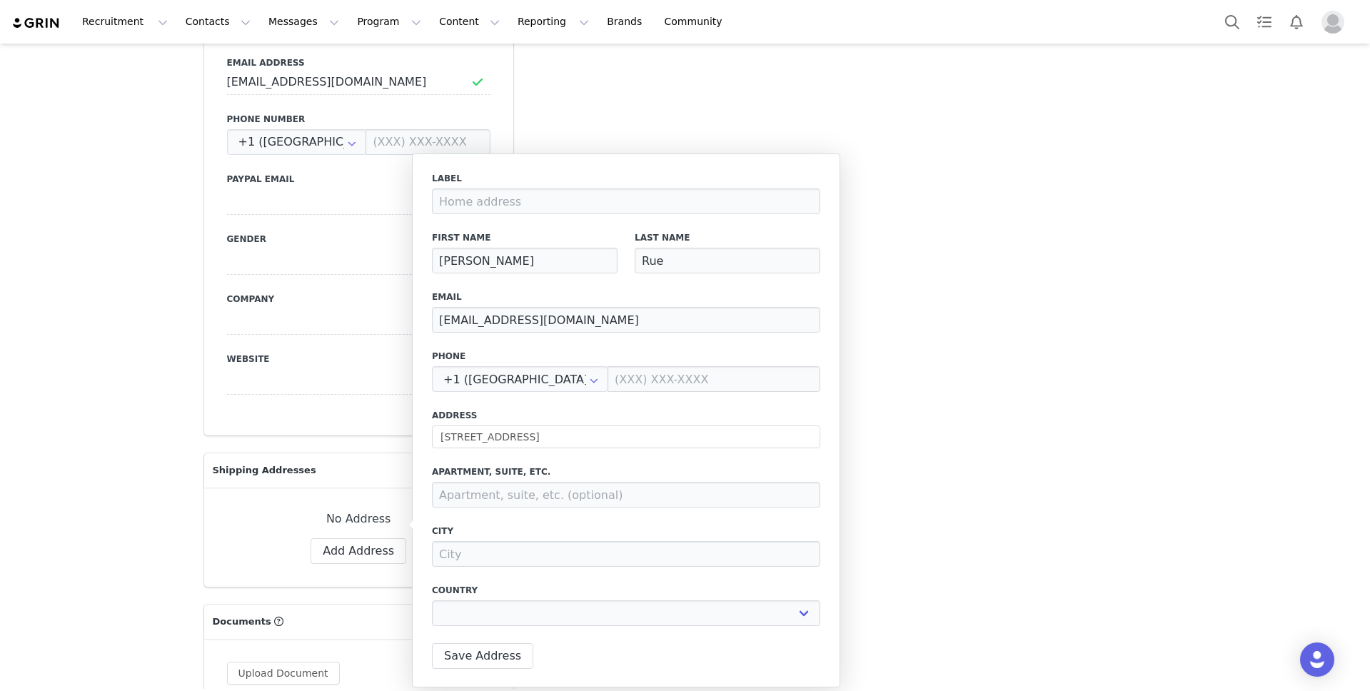
type input "[STREET_ADDRESS]"
type input "[GEOGRAPHIC_DATA]"
select select "[object Object]"
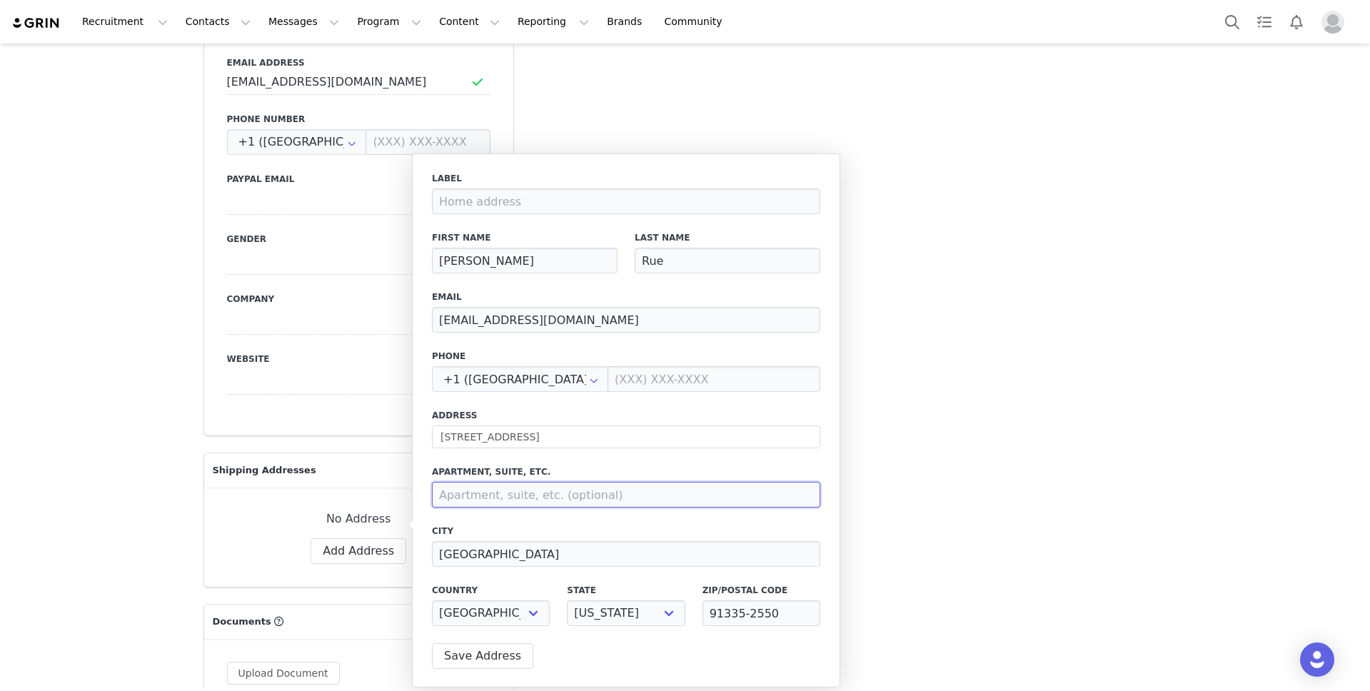
click at [612, 493] on input at bounding box center [626, 495] width 388 height 26
click at [476, 651] on button "Save Address" at bounding box center [482, 656] width 101 height 26
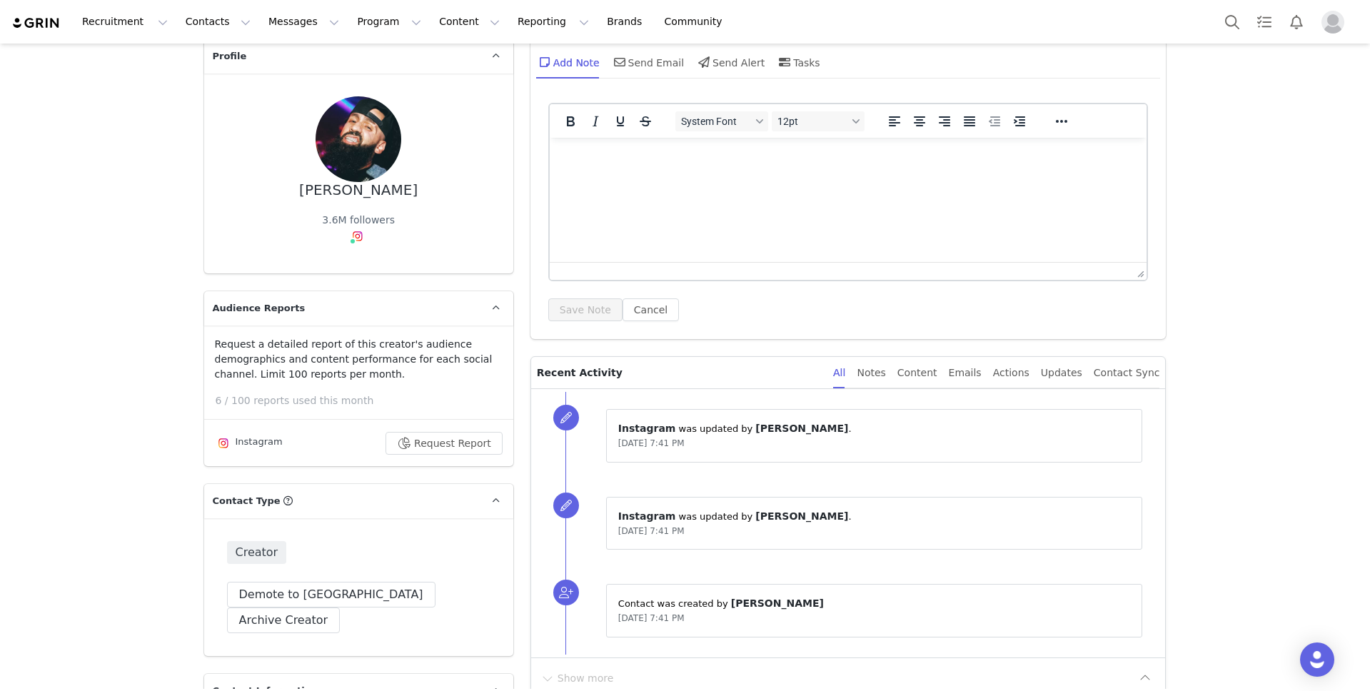
scroll to position [0, 0]
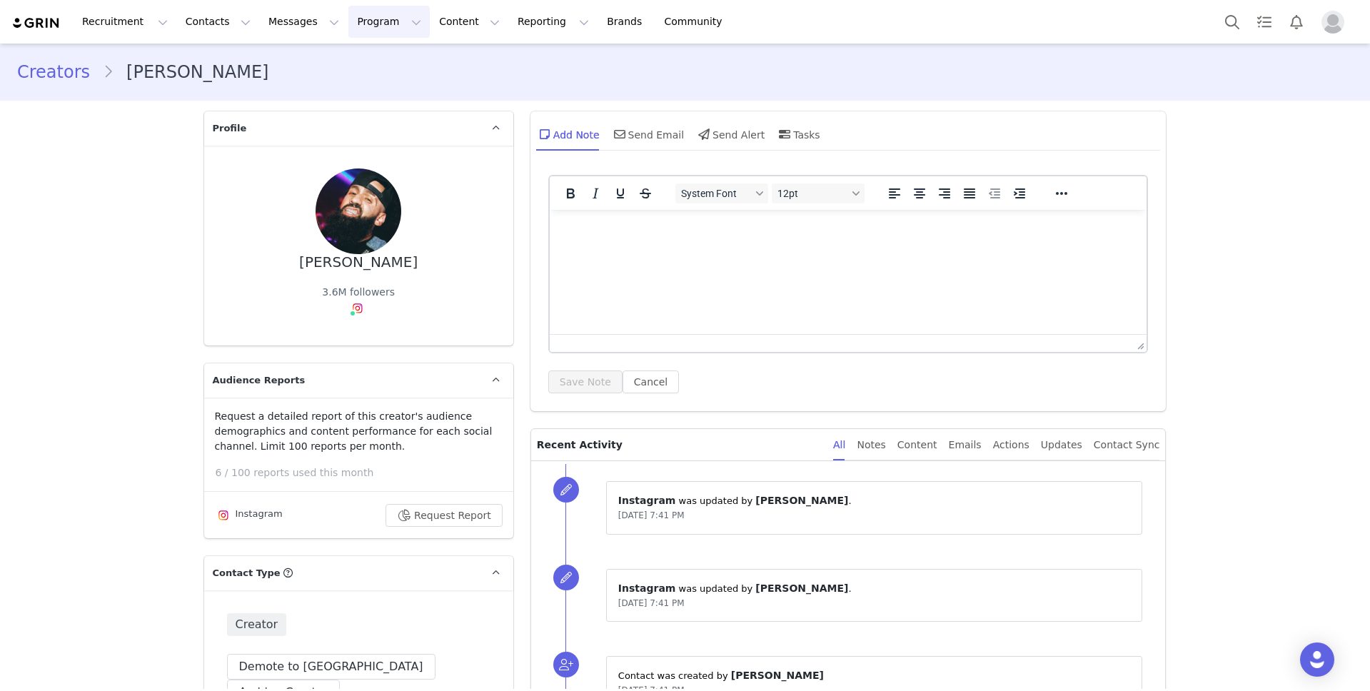
click at [348, 20] on button "Program Program" at bounding box center [388, 22] width 81 height 32
click at [386, 86] on p "Campaigns" at bounding box center [366, 89] width 56 height 15
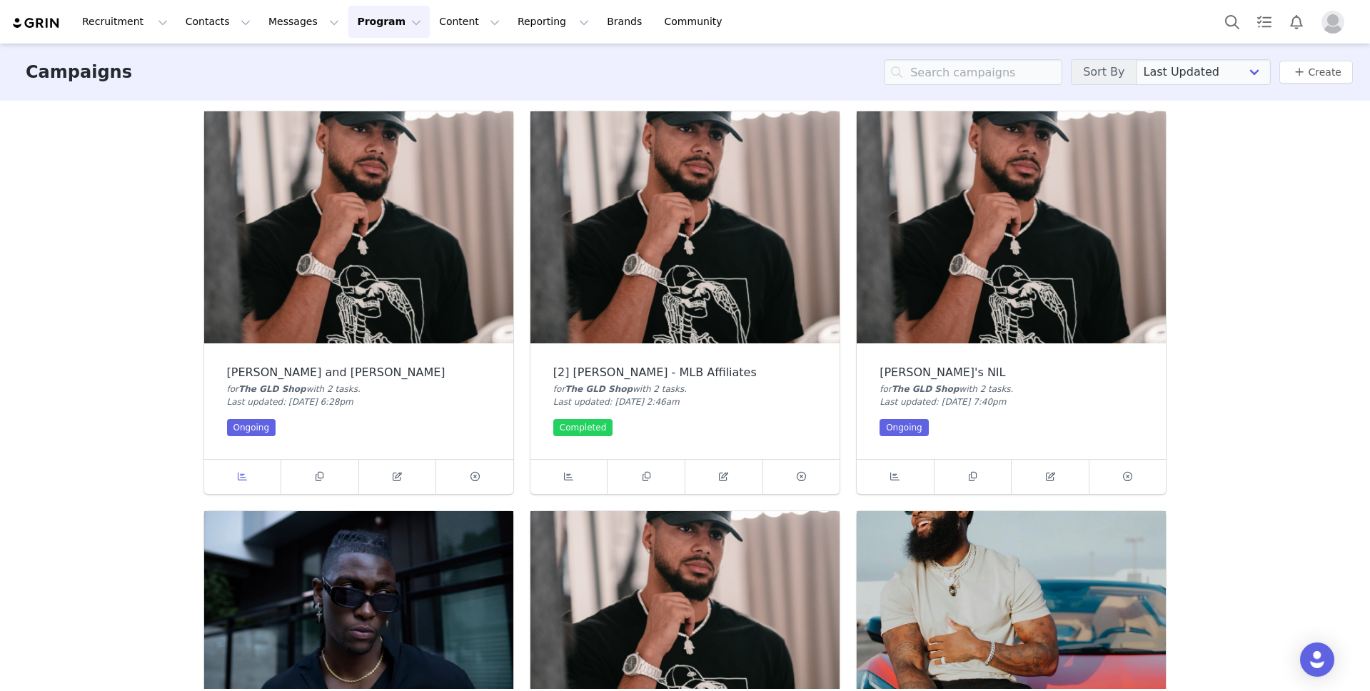
click at [255, 481] on link at bounding box center [243, 477] width 78 height 34
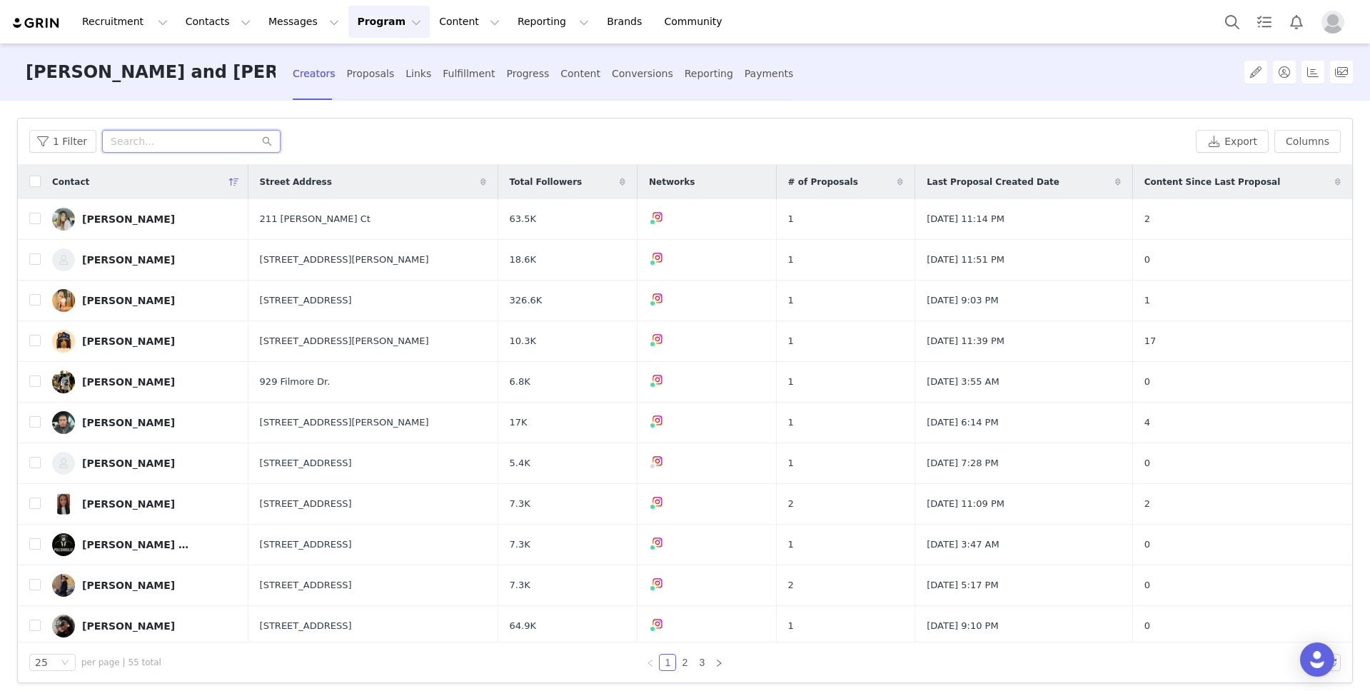
click at [196, 148] on input "text" at bounding box center [191, 141] width 179 height 23
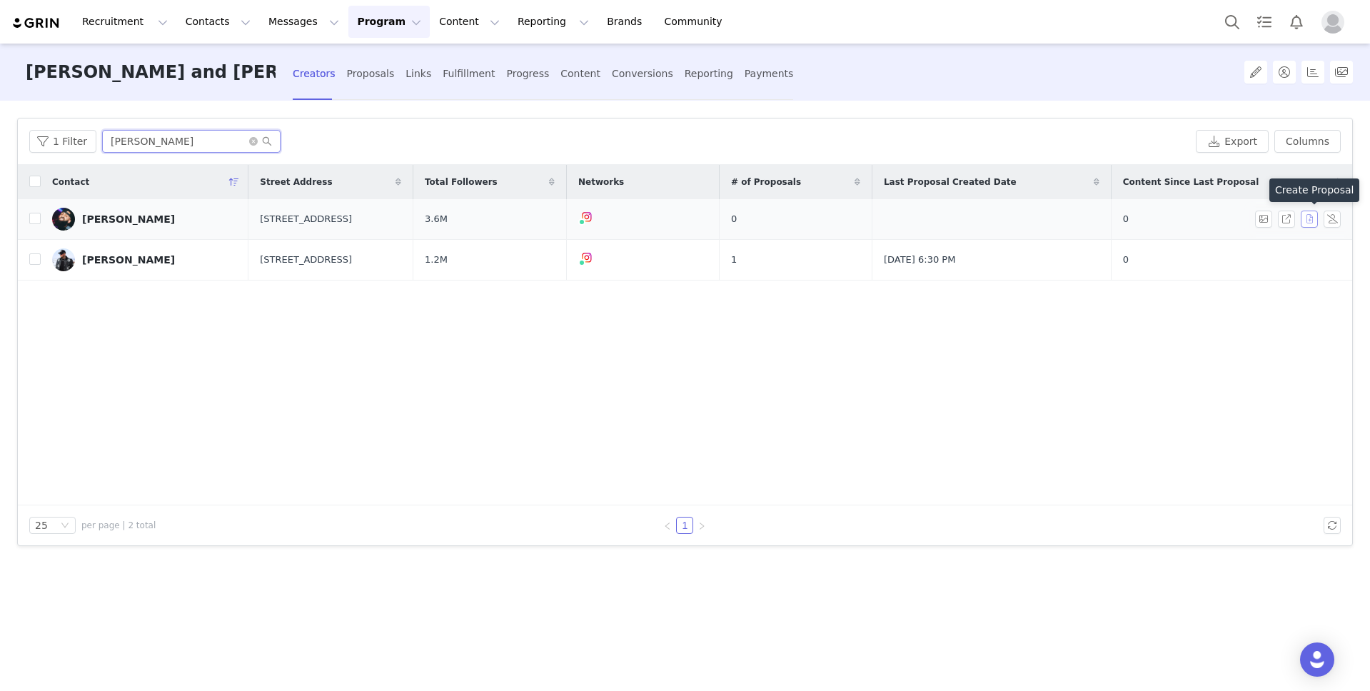
type input "[PERSON_NAME]"
click at [1310, 219] on button "button" at bounding box center [1309, 219] width 17 height 17
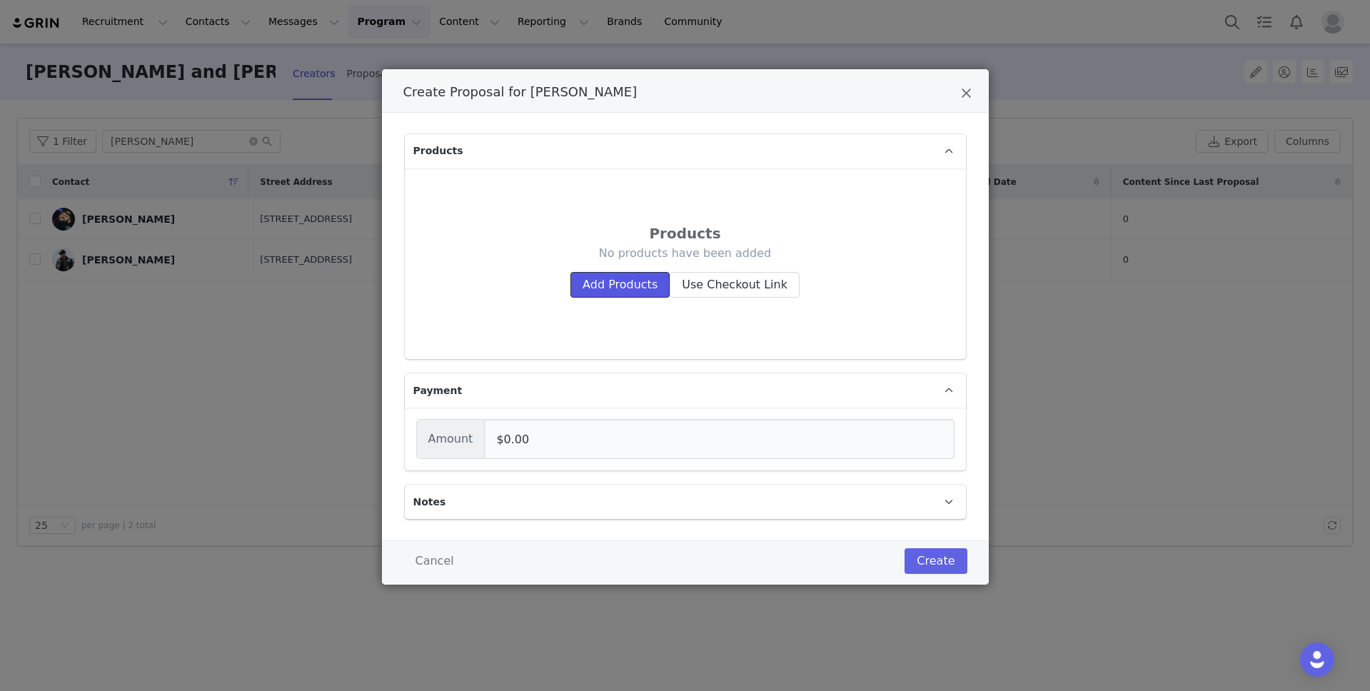
click at [637, 285] on button "Add Products" at bounding box center [620, 285] width 99 height 26
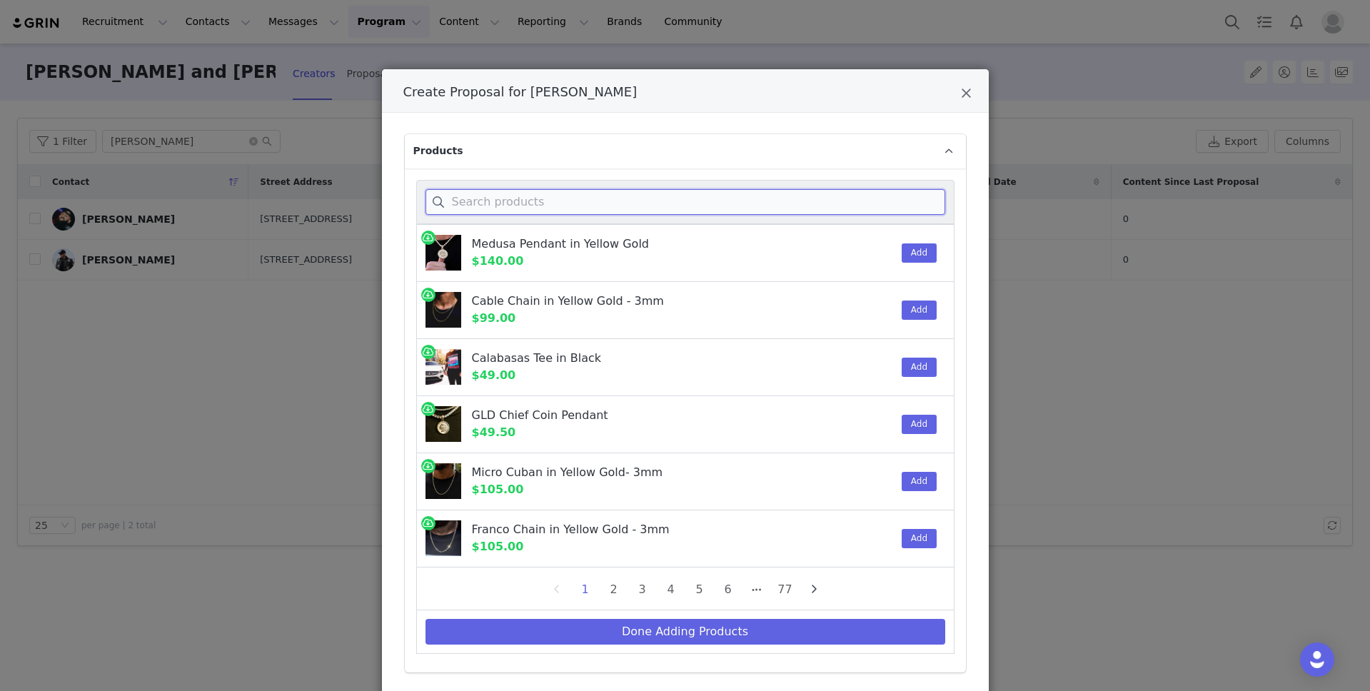
click at [653, 209] on input "Create Proposal for Dan Rue" at bounding box center [686, 202] width 520 height 26
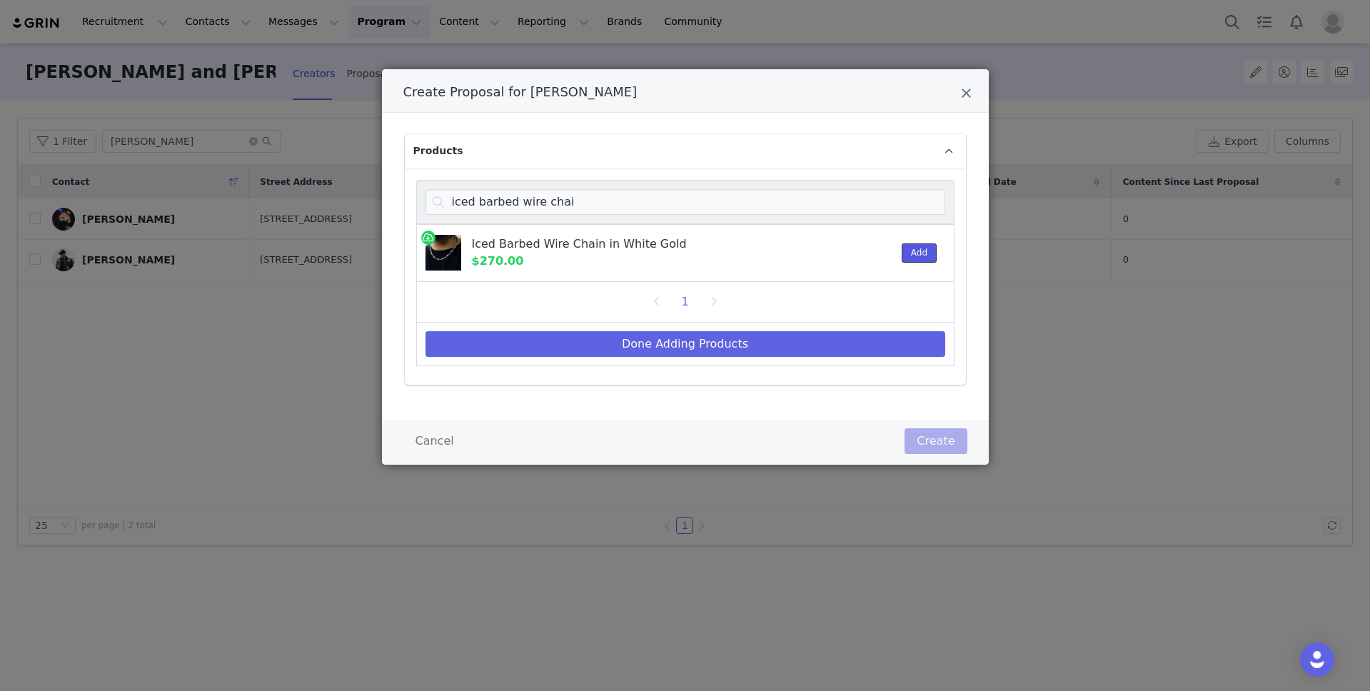
click at [923, 252] on button "Add" at bounding box center [919, 253] width 35 height 19
click at [706, 211] on input "iced barbed wire chai" at bounding box center [686, 202] width 520 height 26
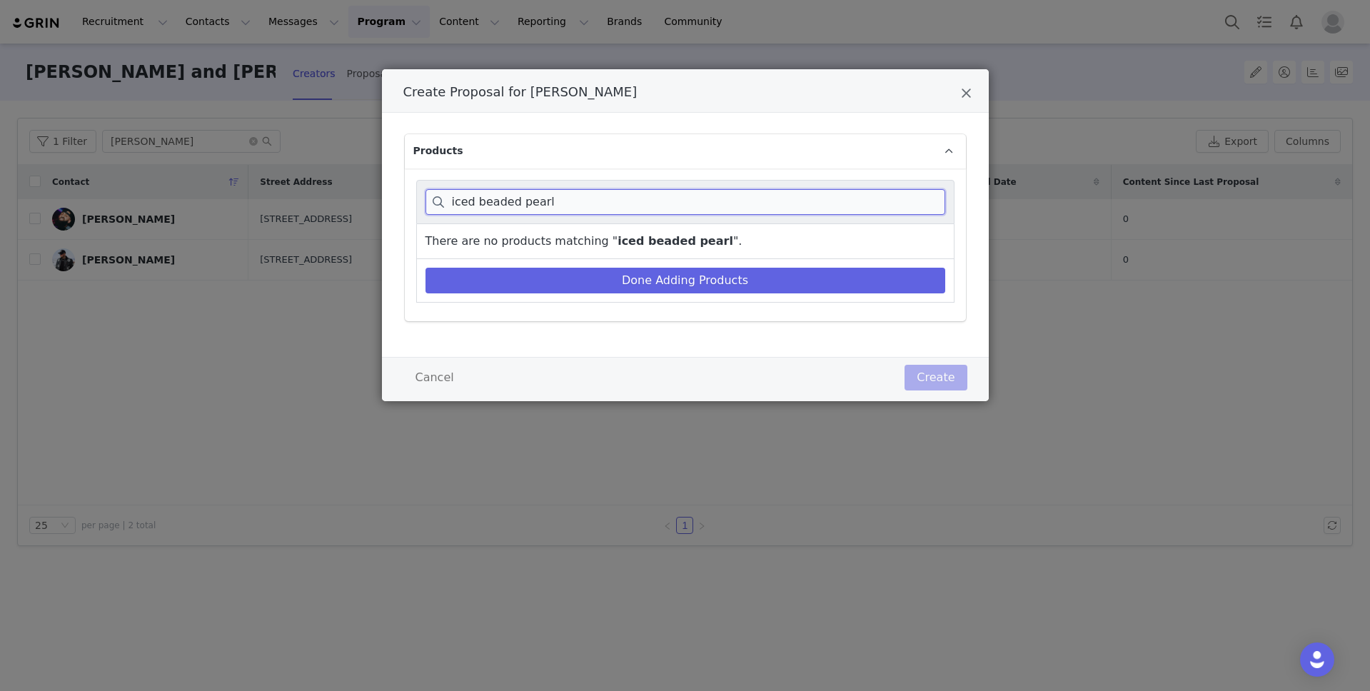
click at [498, 206] on input "iced beaded pearl" at bounding box center [686, 202] width 520 height 26
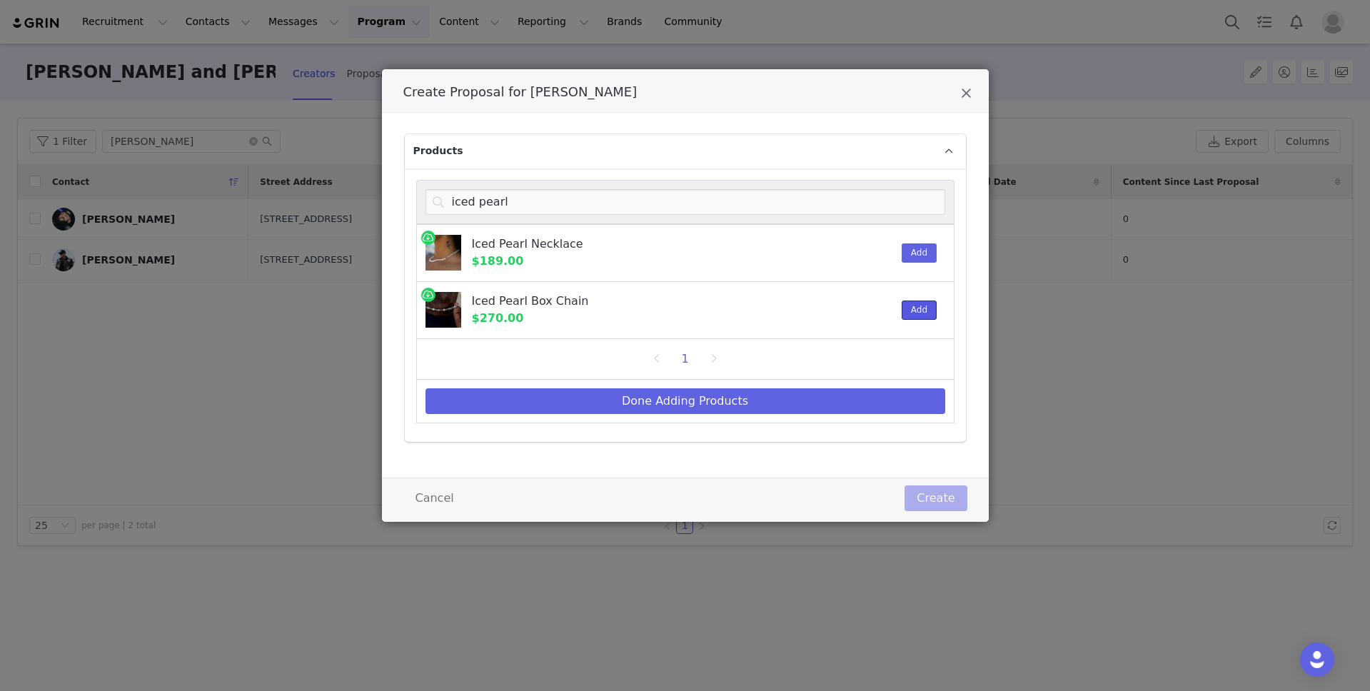
click at [929, 310] on button "Add" at bounding box center [919, 310] width 35 height 19
click at [553, 196] on input "iced pearl" at bounding box center [686, 202] width 520 height 26
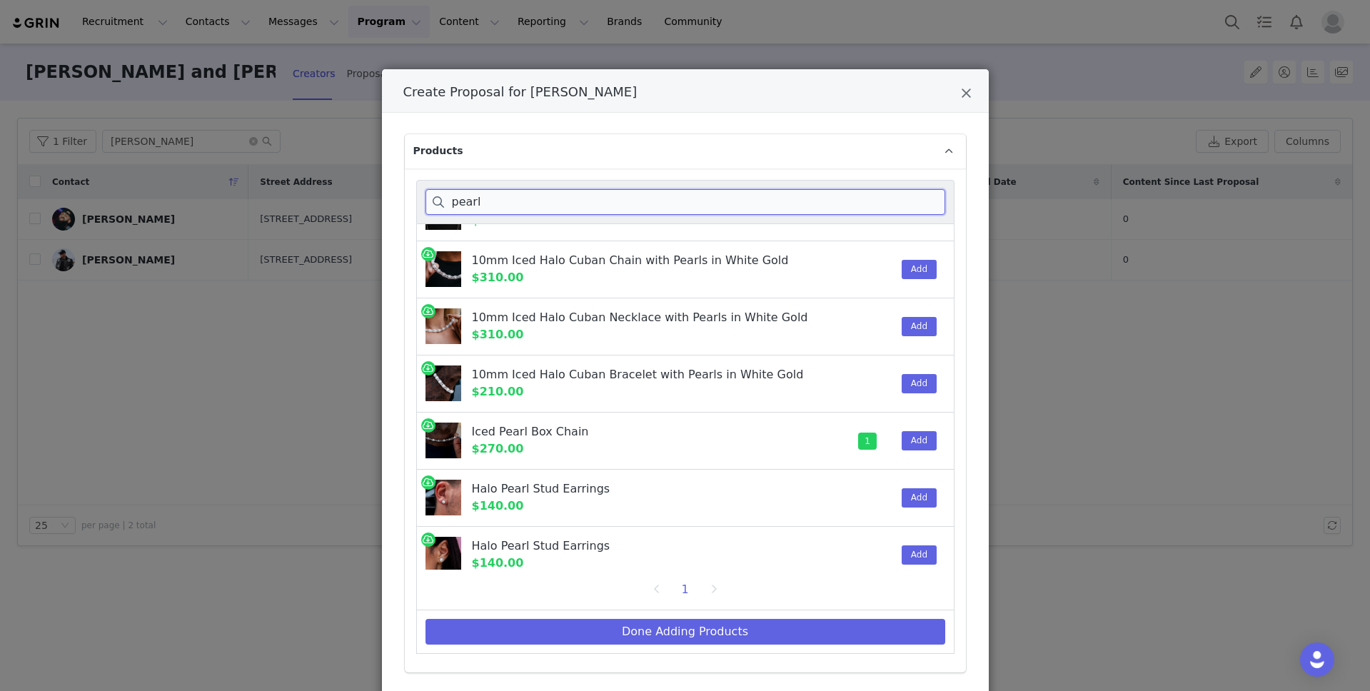
scroll to position [729, 0]
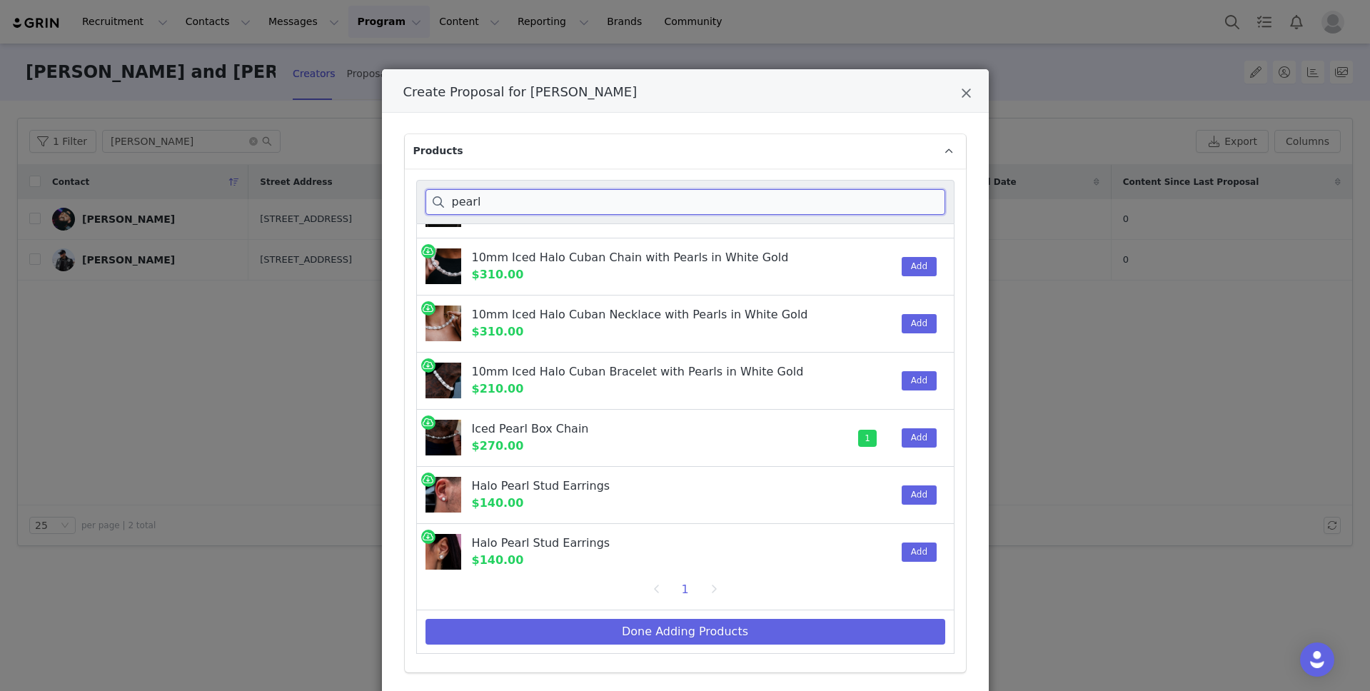
type input "pearl"
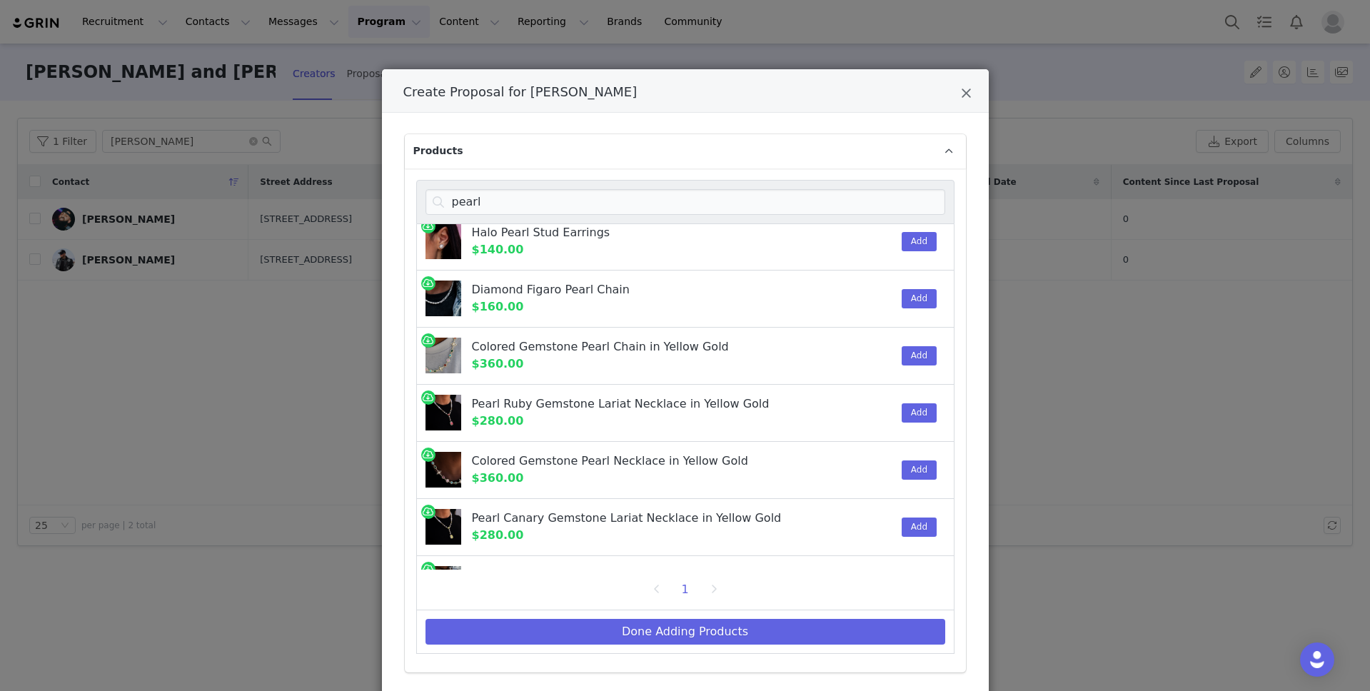
scroll to position [1036, 0]
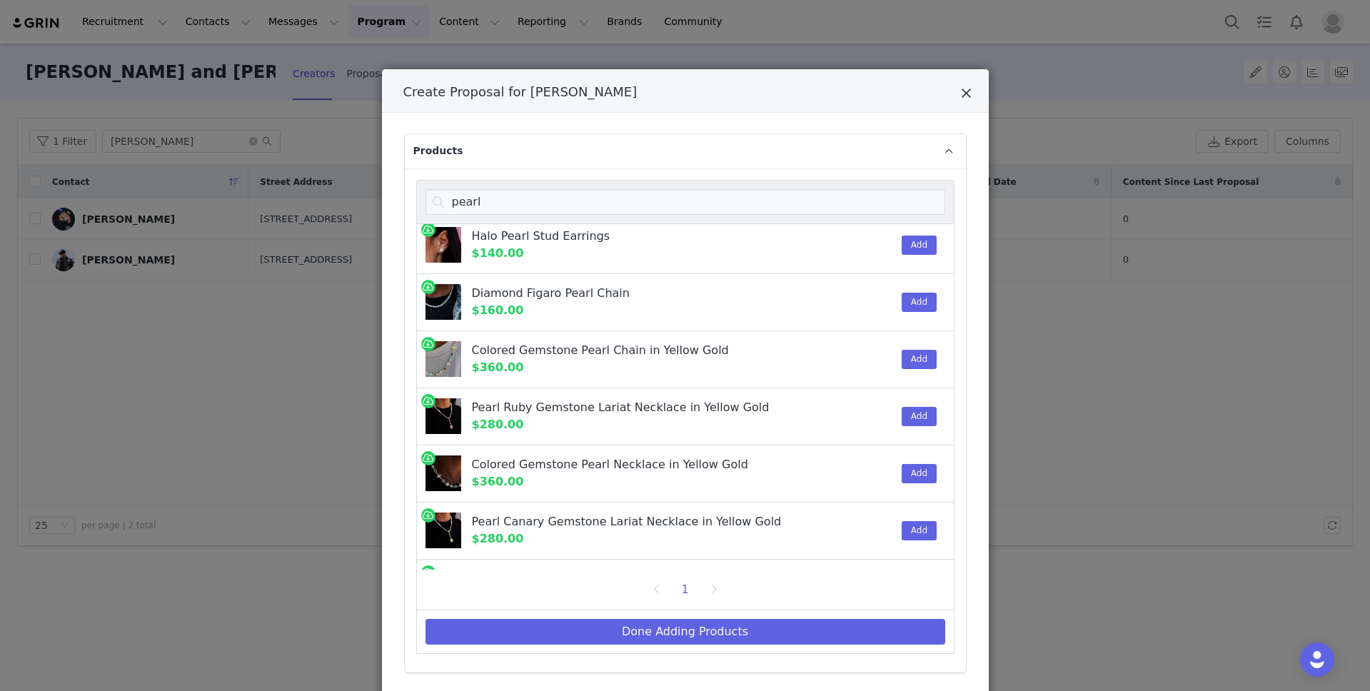
click at [966, 92] on icon "Close" at bounding box center [966, 93] width 11 height 14
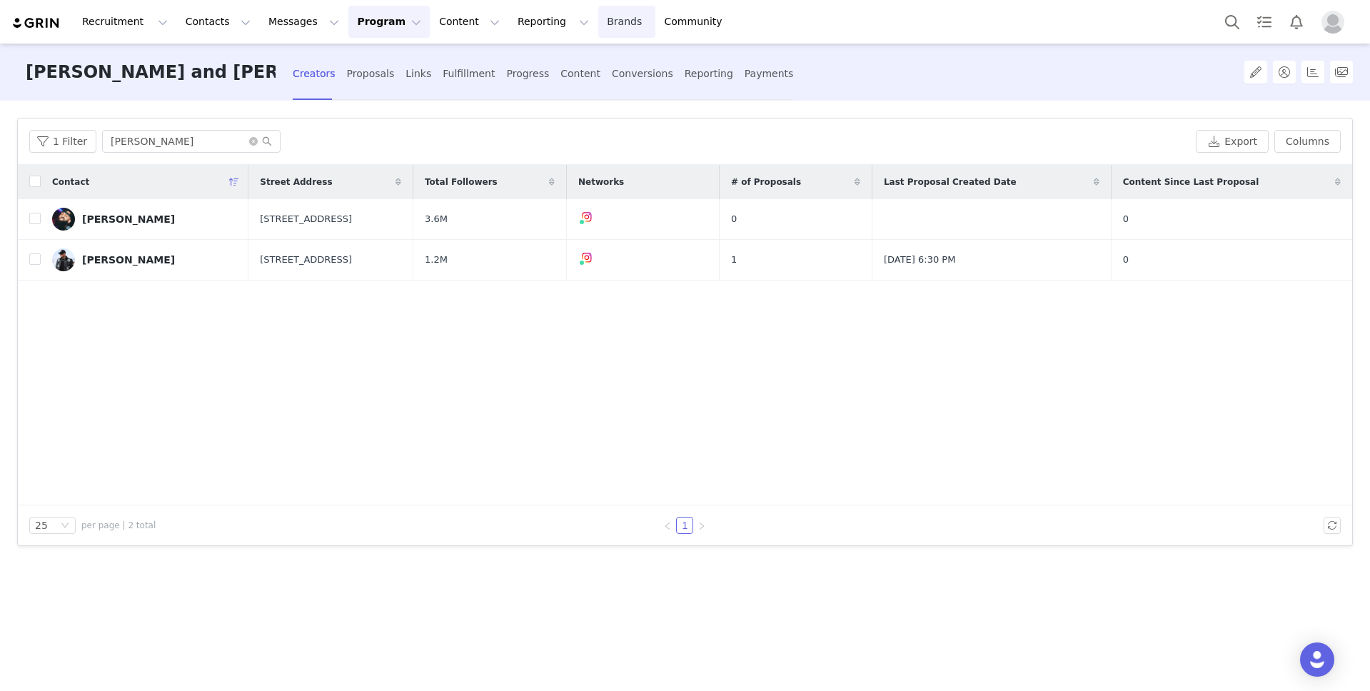
click at [598, 21] on link "Brands Brands" at bounding box center [626, 22] width 56 height 32
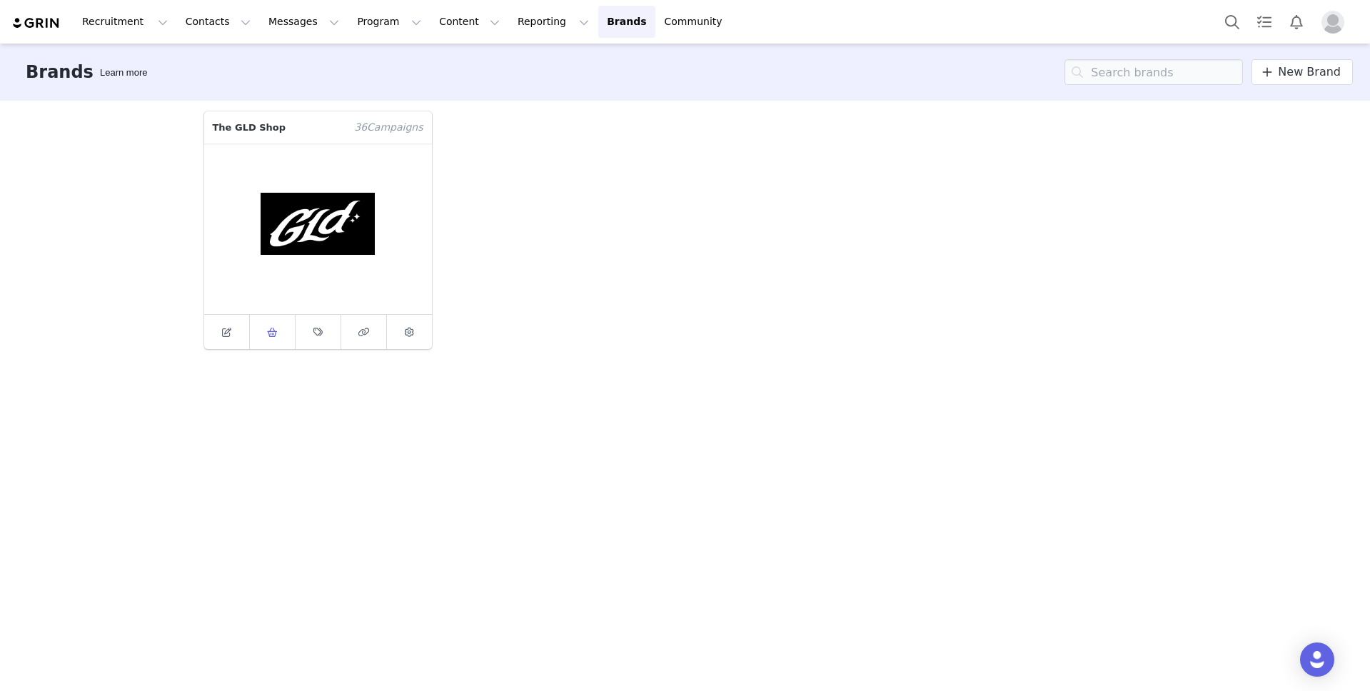
click at [269, 331] on icon at bounding box center [272, 332] width 11 height 9
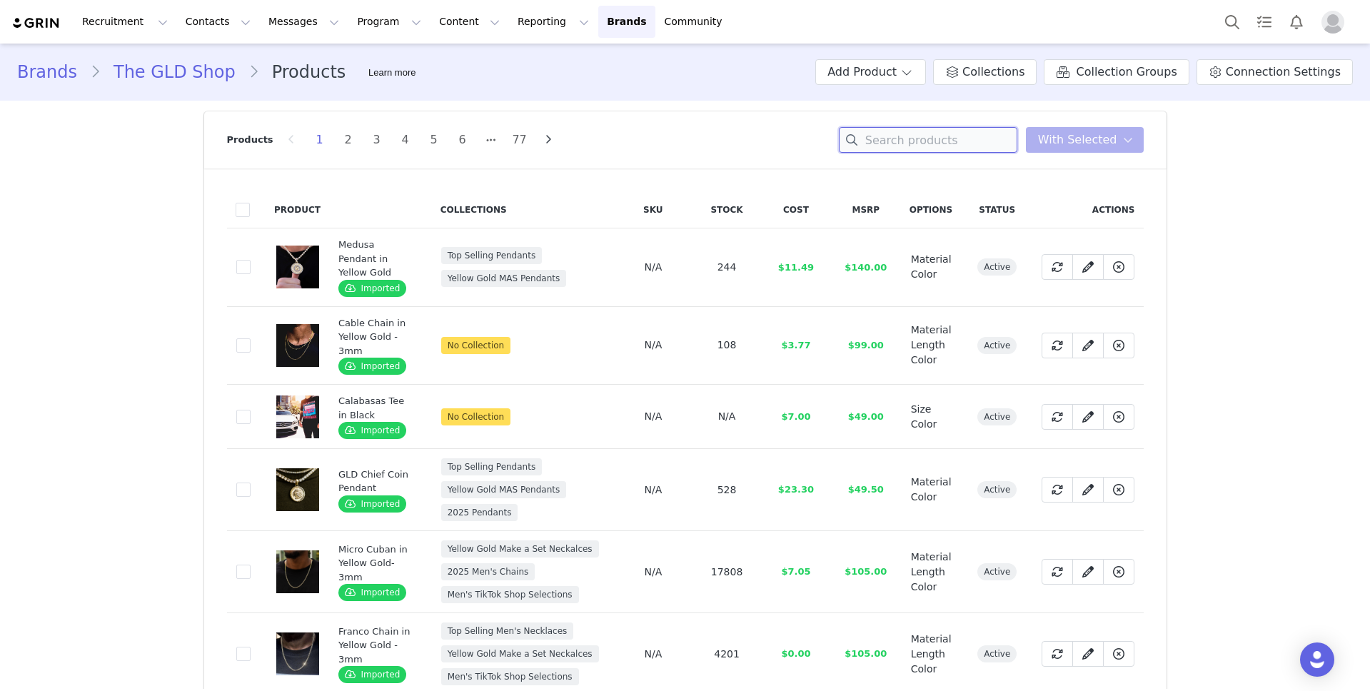
click at [902, 144] on input at bounding box center [928, 140] width 179 height 26
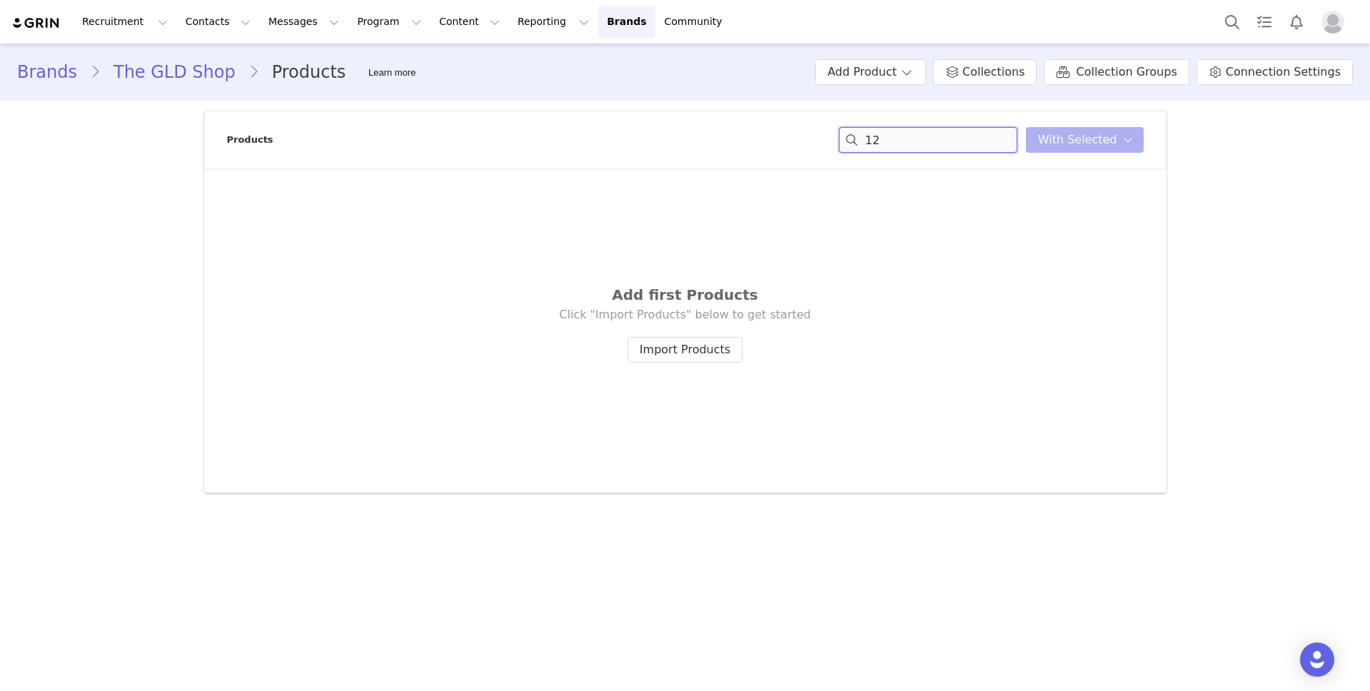
type input "1"
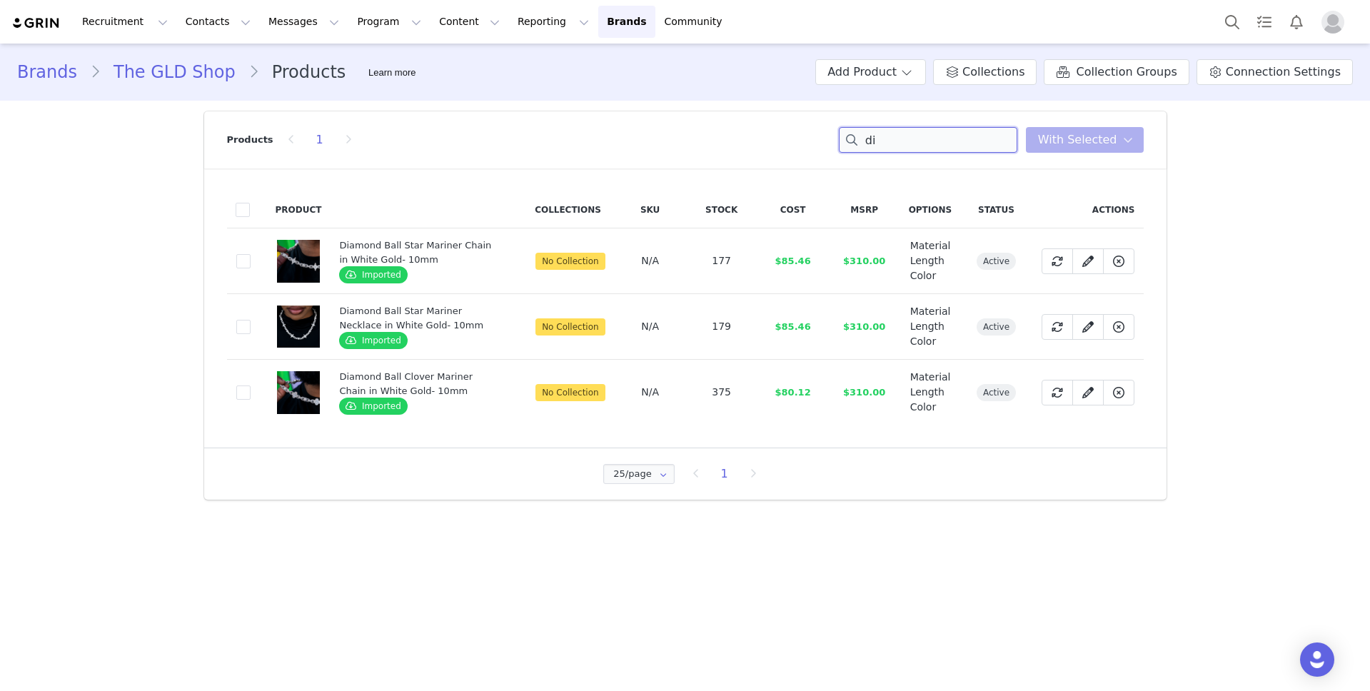
type input "d"
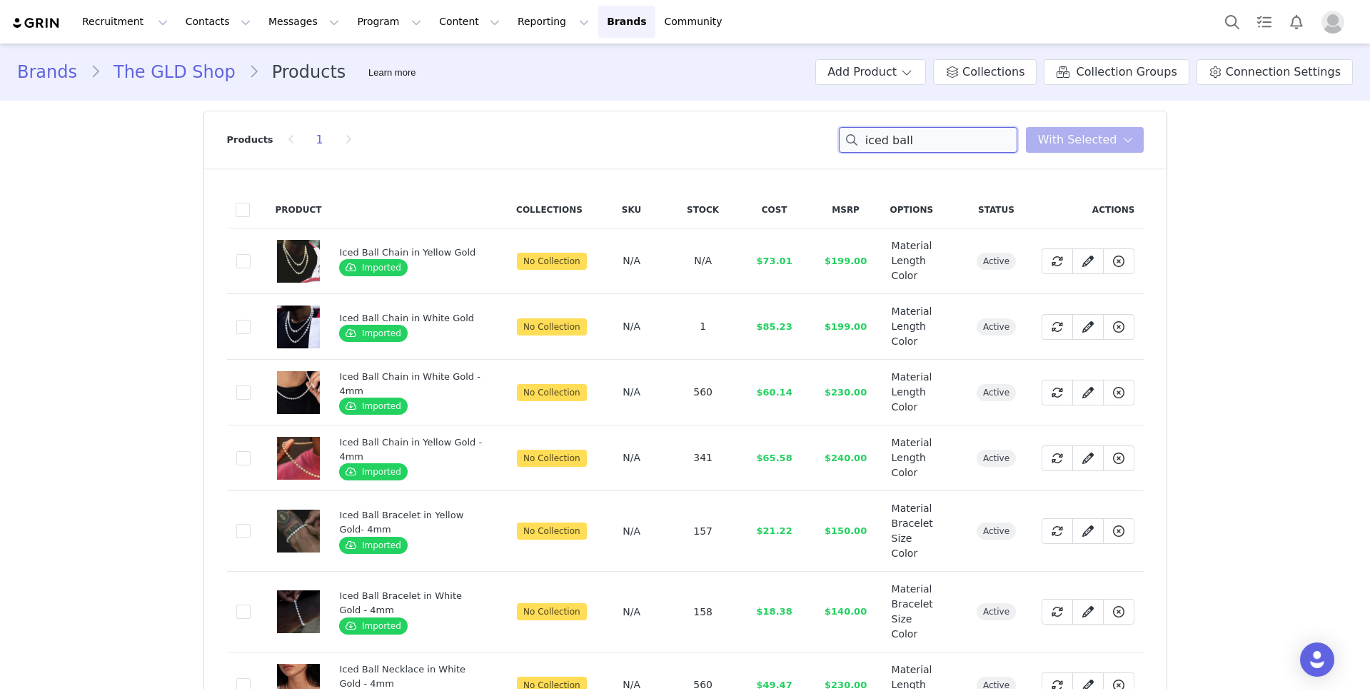
type input "iced ball"
click at [922, 142] on input "iced ball" at bounding box center [928, 140] width 179 height 26
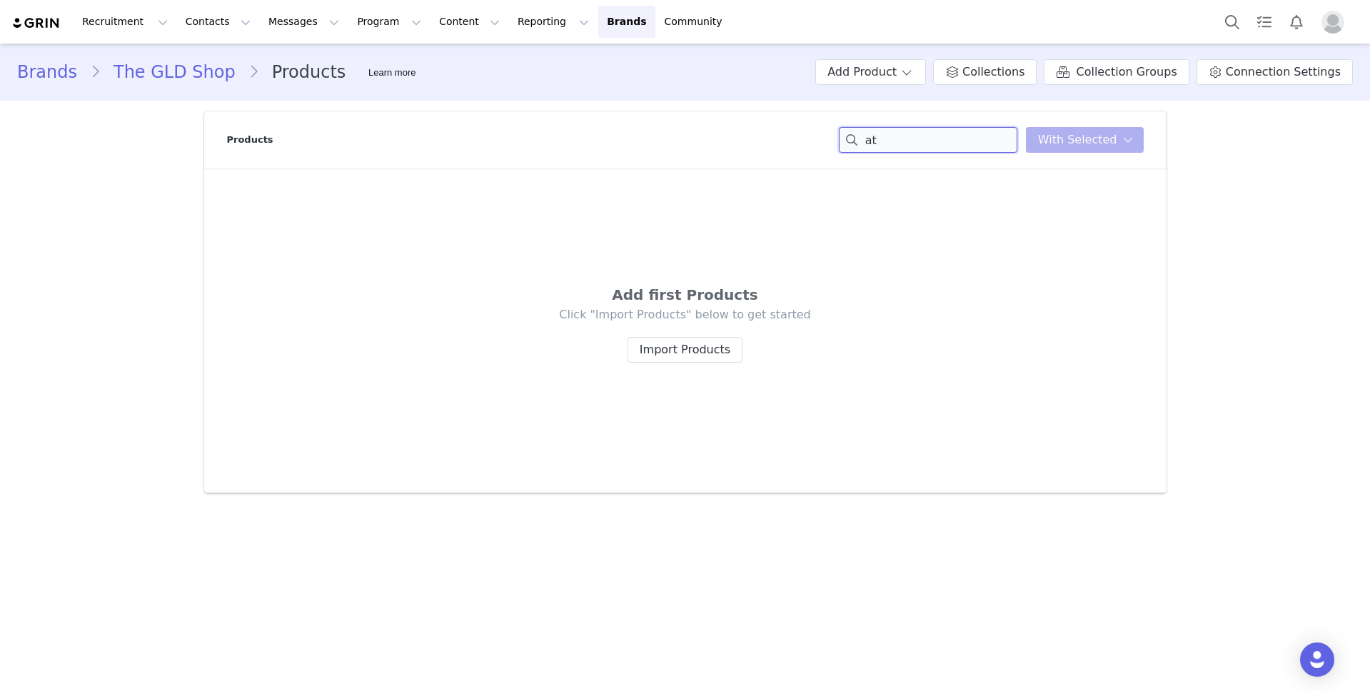
type input "a"
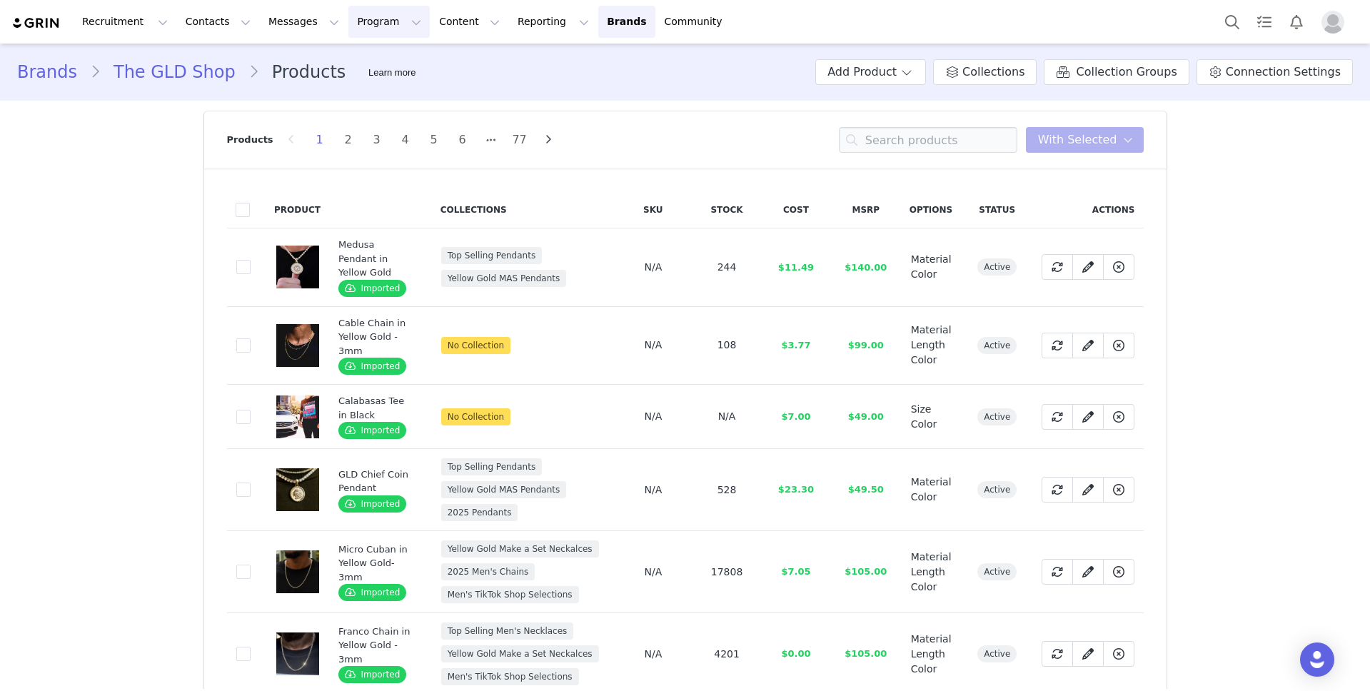
click at [372, 24] on button "Program Program" at bounding box center [388, 22] width 81 height 32
click at [378, 87] on p "Campaigns" at bounding box center [366, 89] width 56 height 15
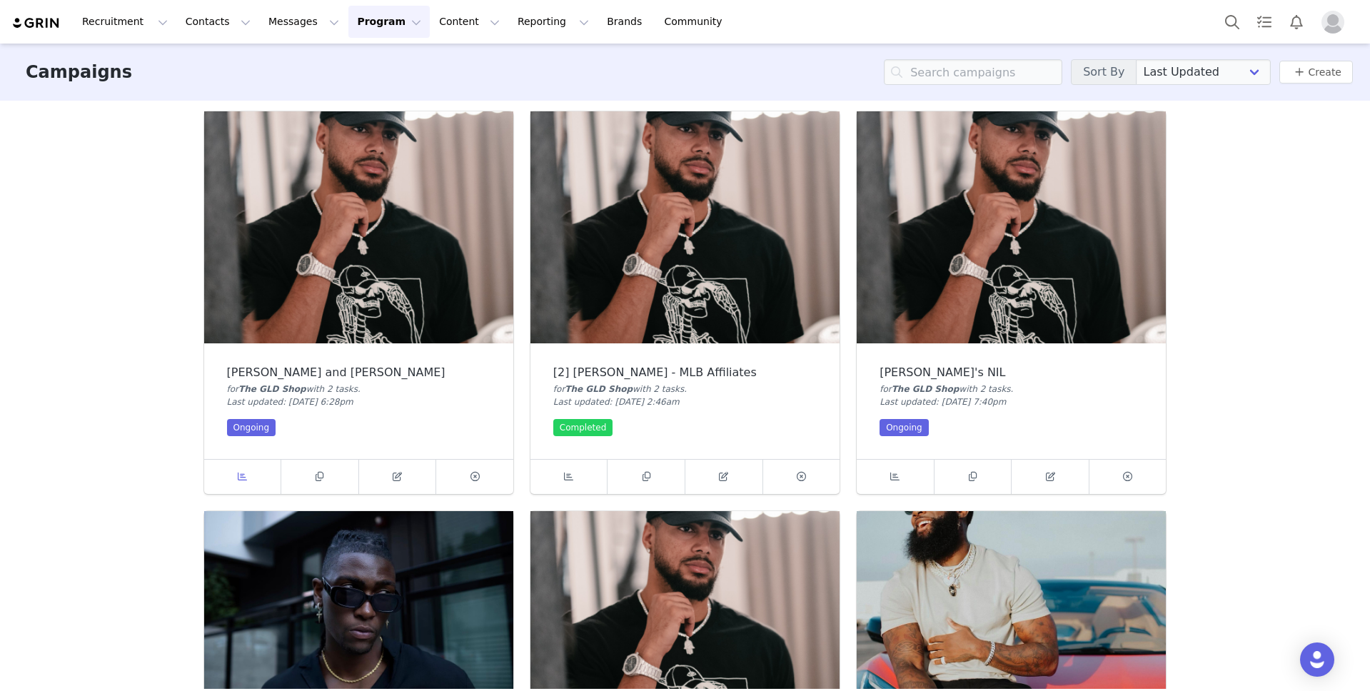
click at [247, 486] on link at bounding box center [243, 477] width 78 height 34
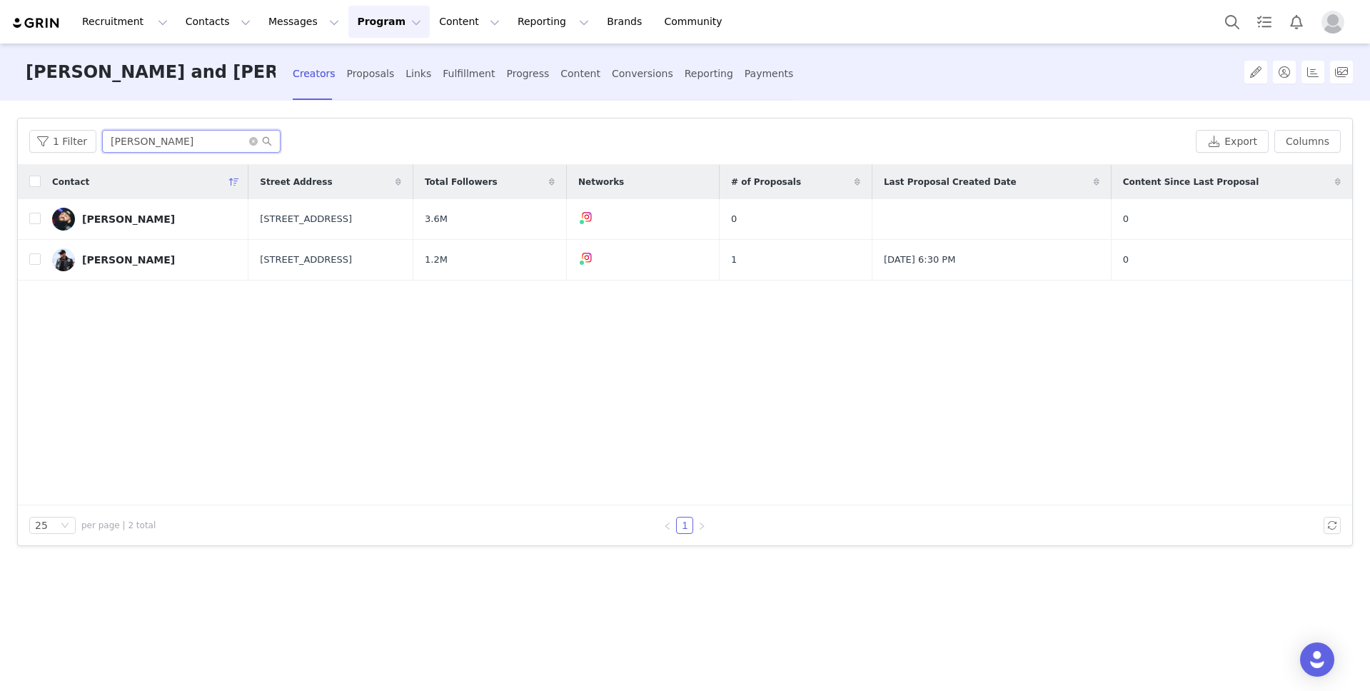
click at [224, 139] on input "[PERSON_NAME]" at bounding box center [191, 141] width 179 height 23
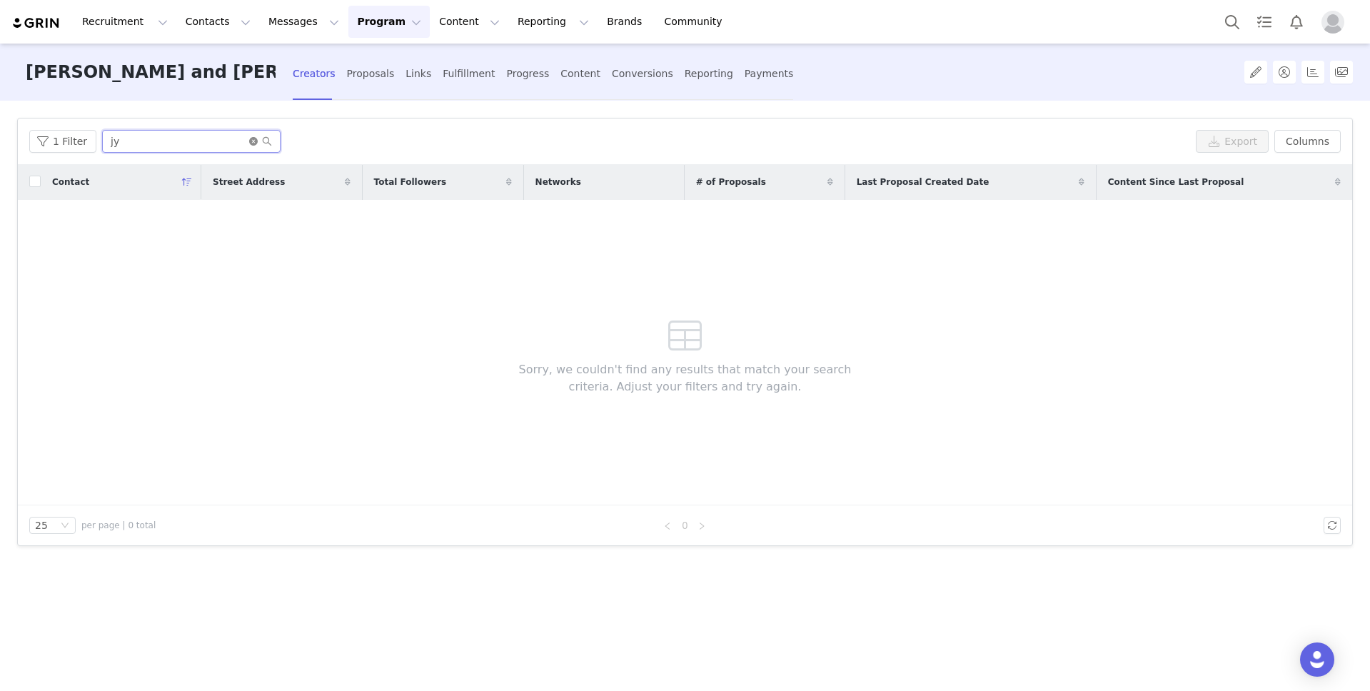
type input "jy"
click at [249, 142] on icon "icon: close-circle" at bounding box center [253, 141] width 9 height 9
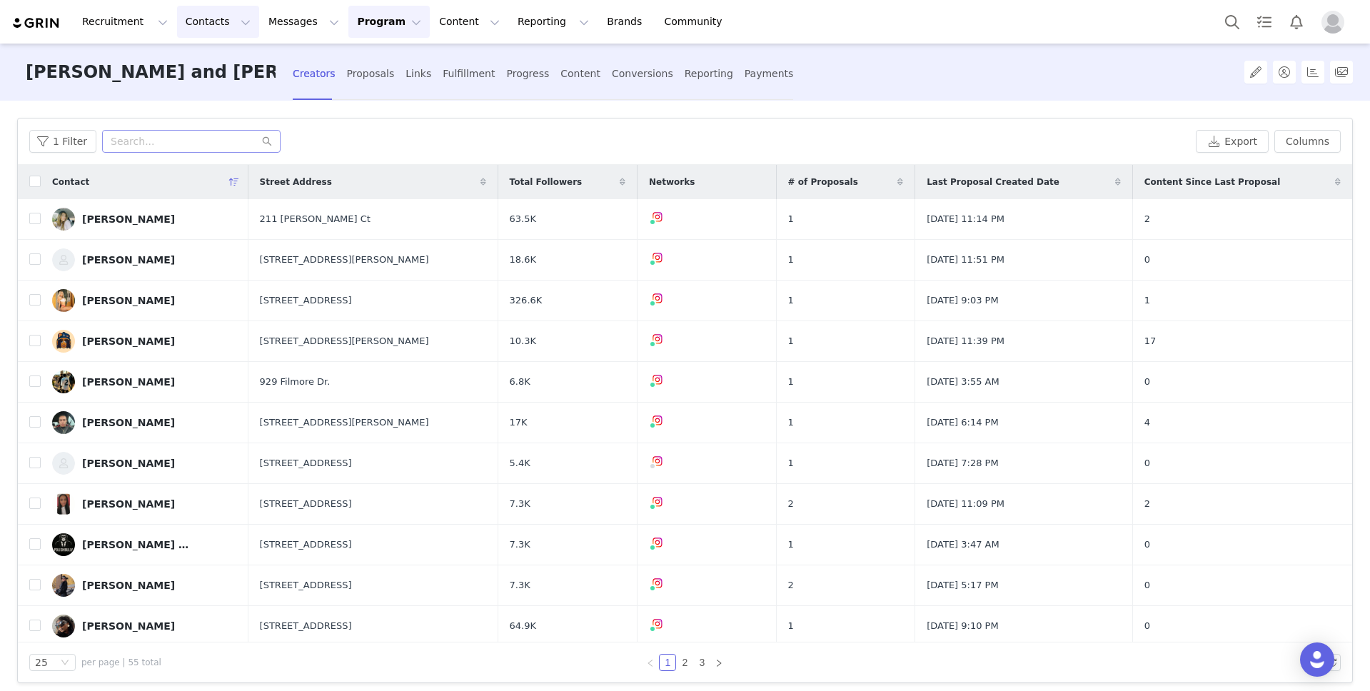
click at [216, 18] on button "Contacts Contacts" at bounding box center [218, 22] width 82 height 32
click at [218, 63] on p "Creators" at bounding box center [200, 63] width 43 height 15
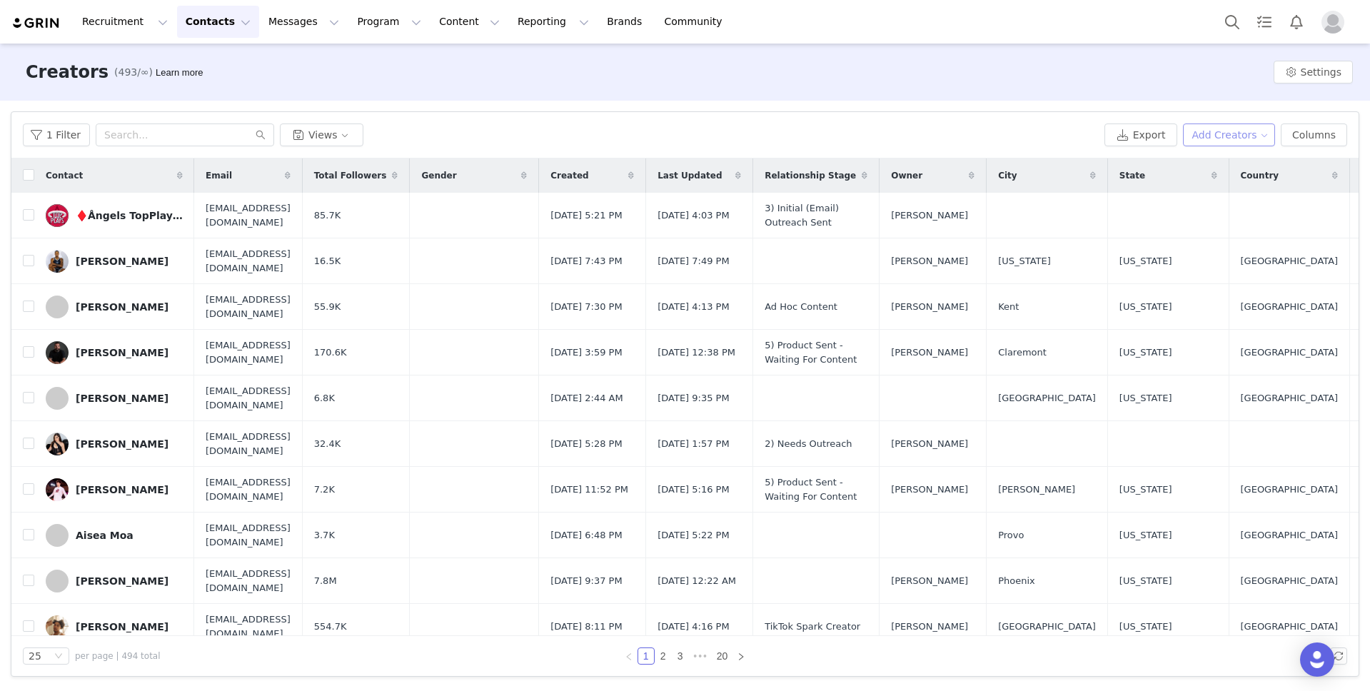
click at [1239, 136] on button "Add Creators" at bounding box center [1229, 135] width 93 height 23
click at [1226, 159] on span "Add a Creator" at bounding box center [1232, 164] width 69 height 16
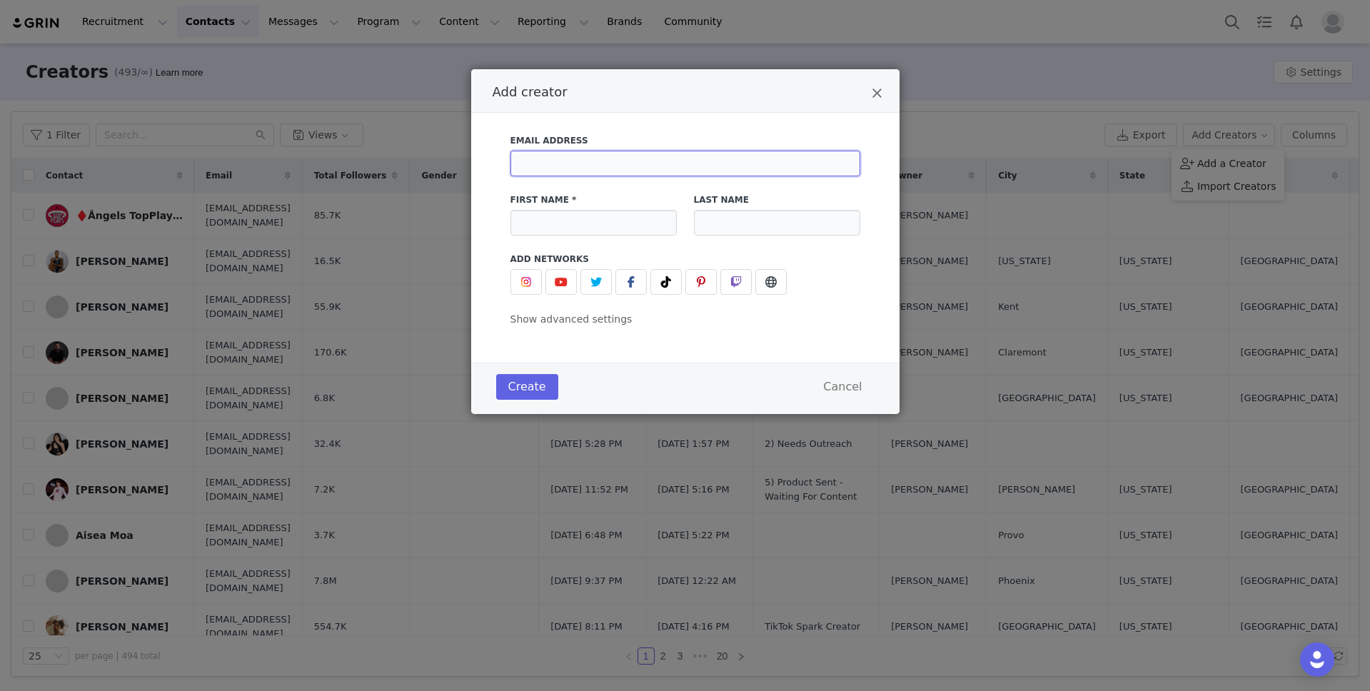
click at [750, 157] on input "Add creator" at bounding box center [686, 164] width 350 height 26
paste input "[EMAIL_ADDRESS][DOMAIN_NAME]"
type input "[EMAIL_ADDRESS][DOMAIN_NAME]"
click at [596, 217] on input "Add creator" at bounding box center [594, 223] width 166 height 26
type input "Jyaire"
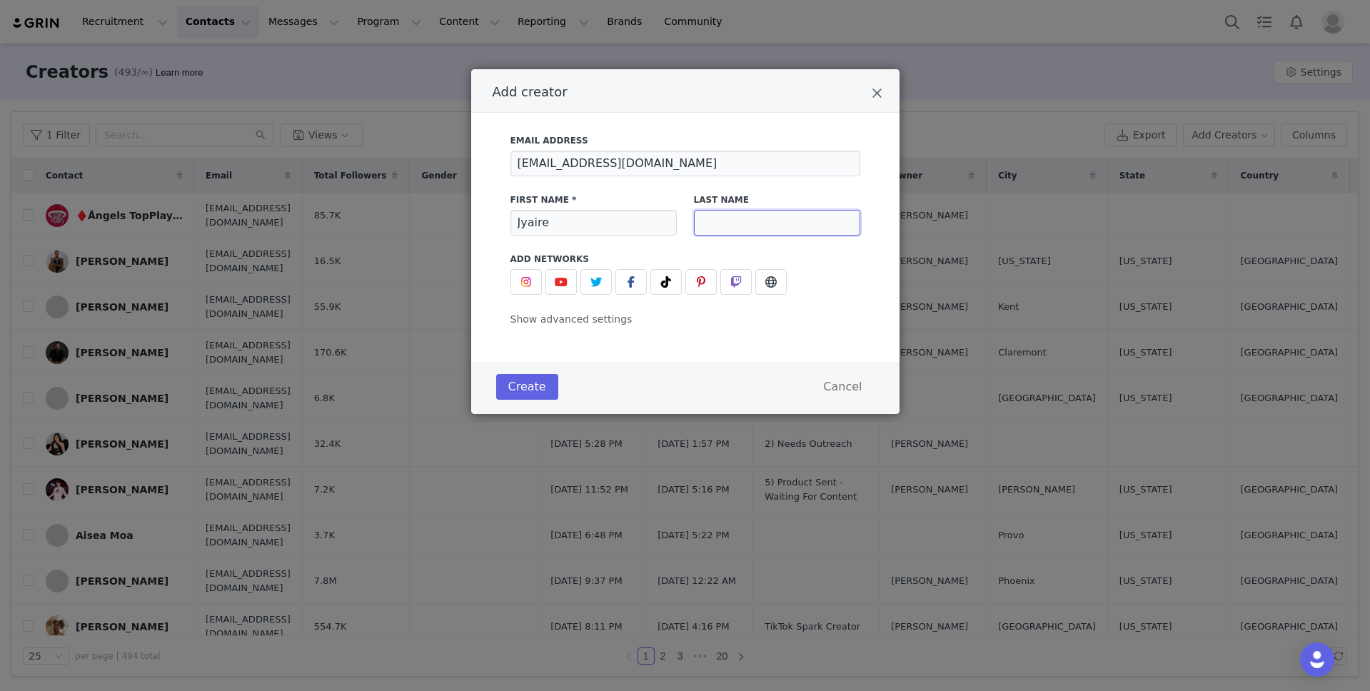
click at [710, 219] on input "Add creator" at bounding box center [777, 223] width 166 height 26
type input "Brown"
click at [527, 284] on img "Add creator" at bounding box center [526, 281] width 11 height 11
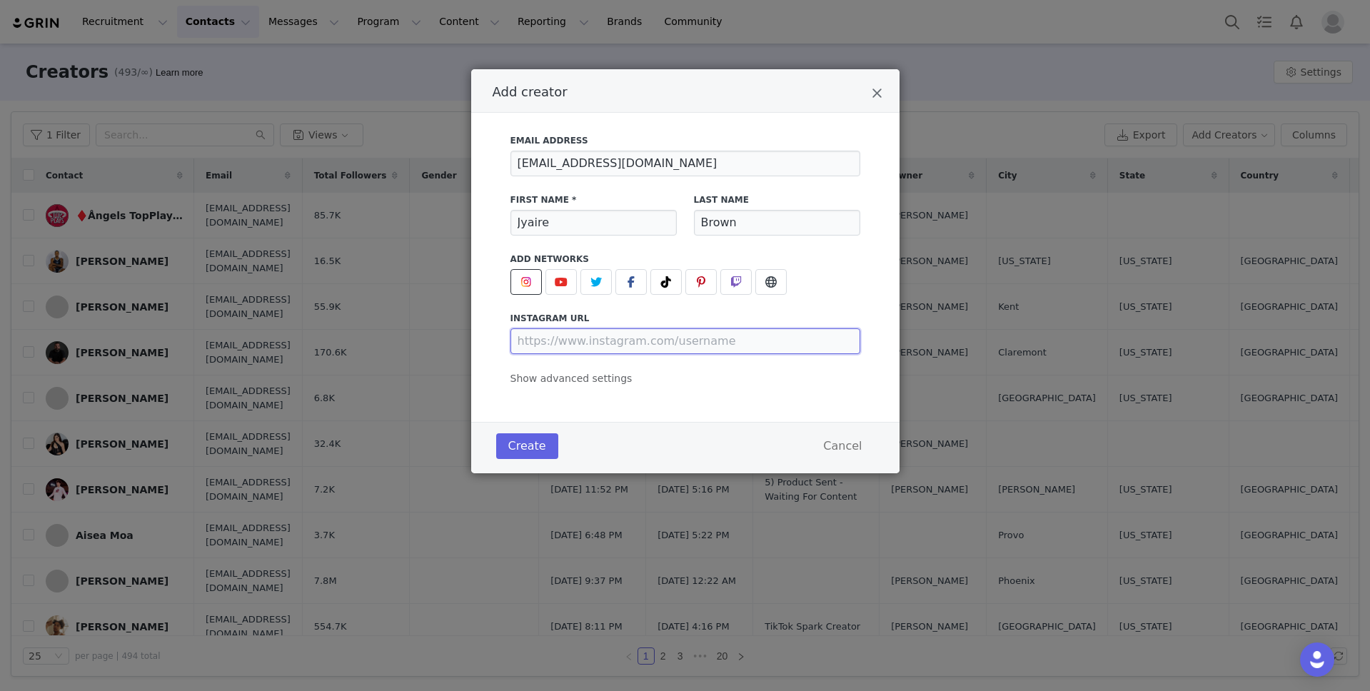
click at [671, 341] on input "Add creator" at bounding box center [686, 342] width 350 height 26
paste input "[URL][DOMAIN_NAME]"
type input "[URL][DOMAIN_NAME]"
click at [603, 378] on span "Show advanced settings" at bounding box center [572, 378] width 122 height 11
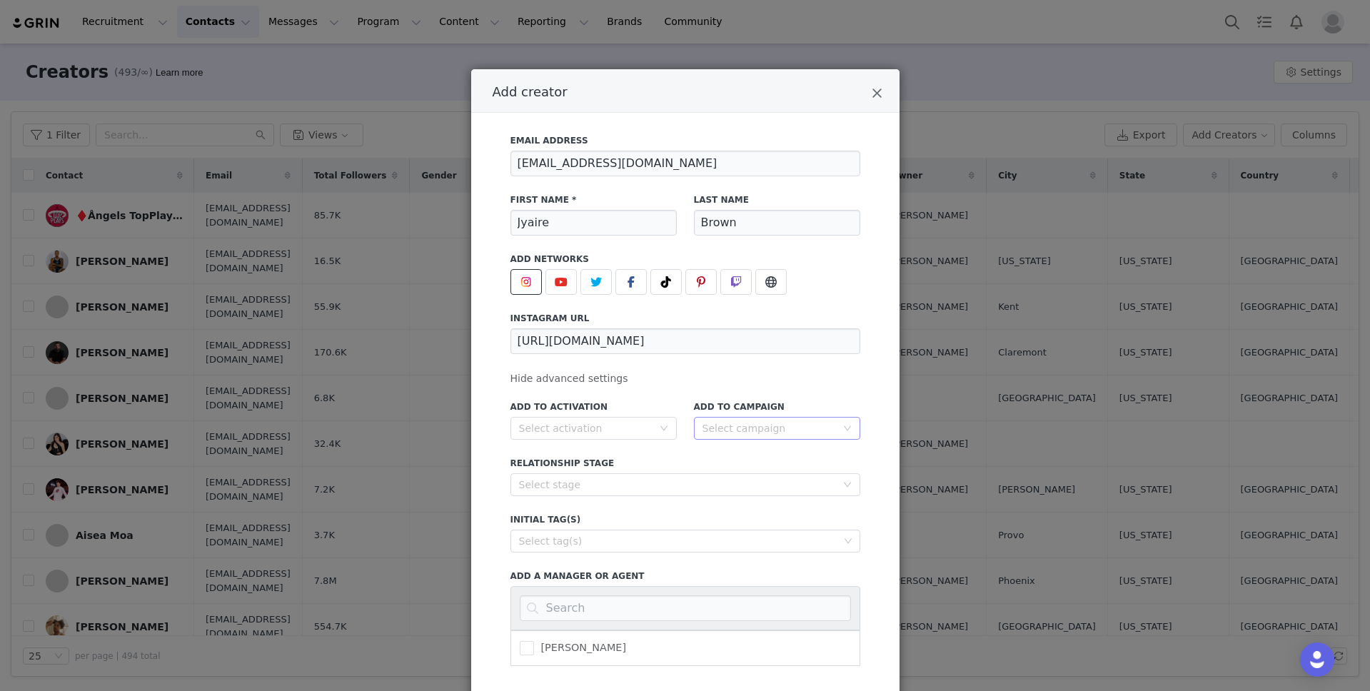
click at [758, 433] on div "Select campaign" at bounding box center [770, 428] width 134 height 14
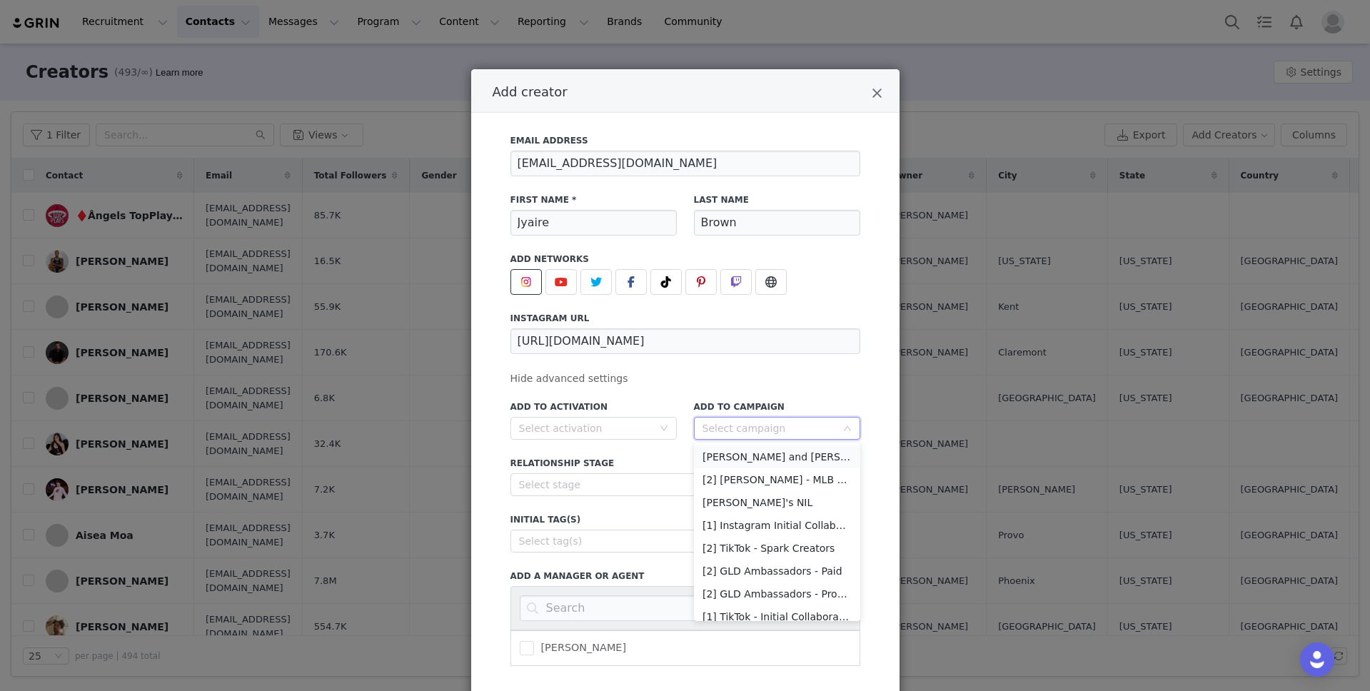
click at [751, 456] on li "[PERSON_NAME] and [PERSON_NAME]" at bounding box center [777, 457] width 166 height 23
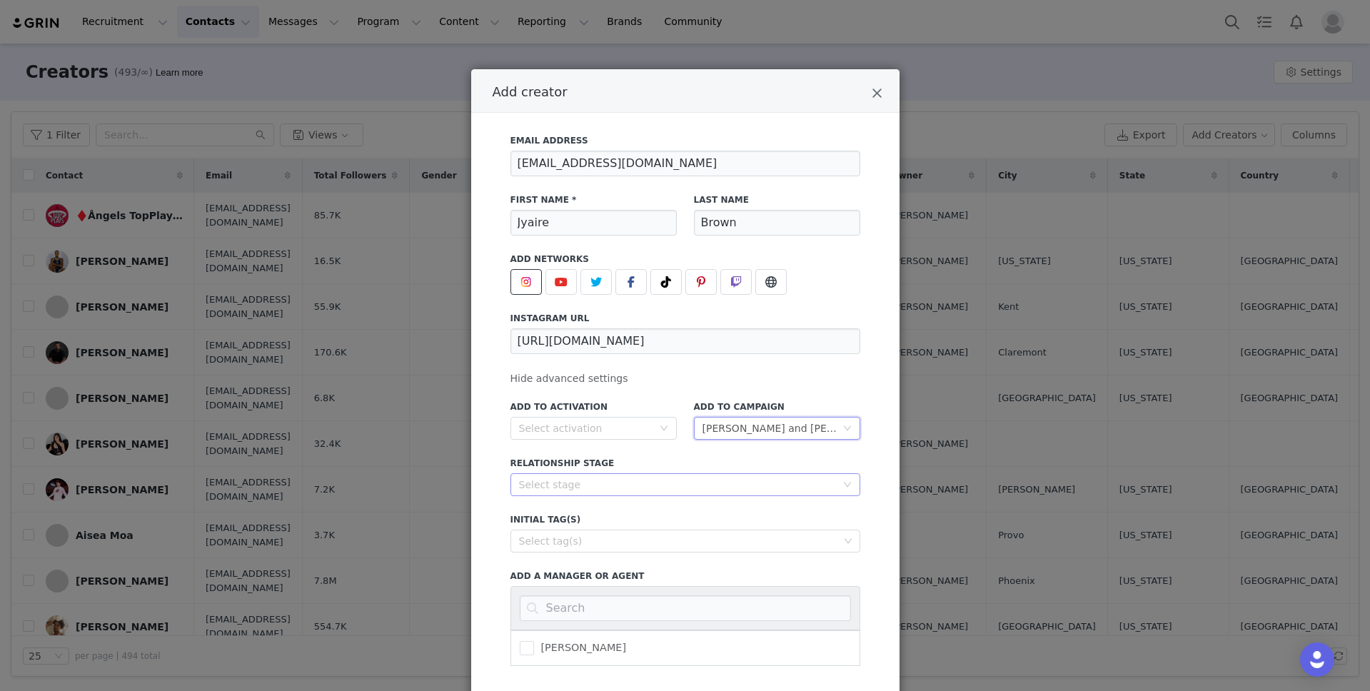
click at [711, 475] on div "Select stage" at bounding box center [681, 484] width 324 height 21
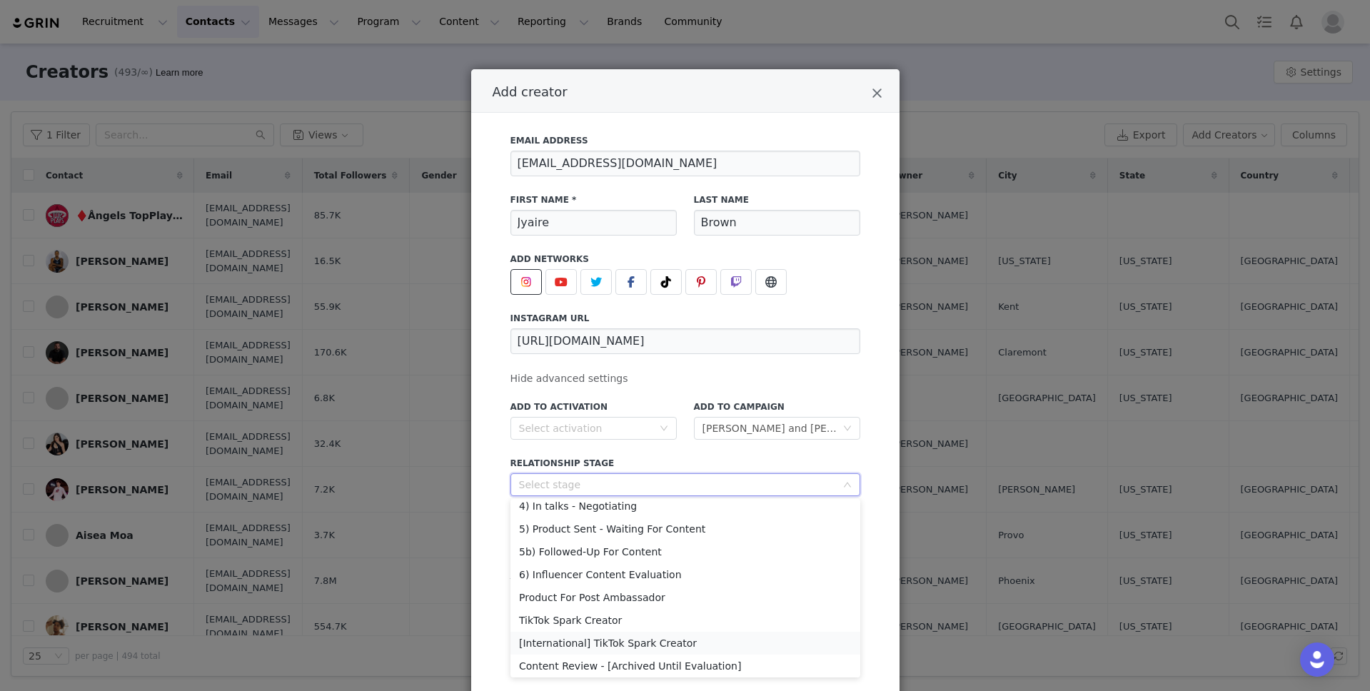
scroll to position [98, 0]
click at [651, 536] on li "5) Product Sent - Waiting For Content" at bounding box center [686, 529] width 350 height 23
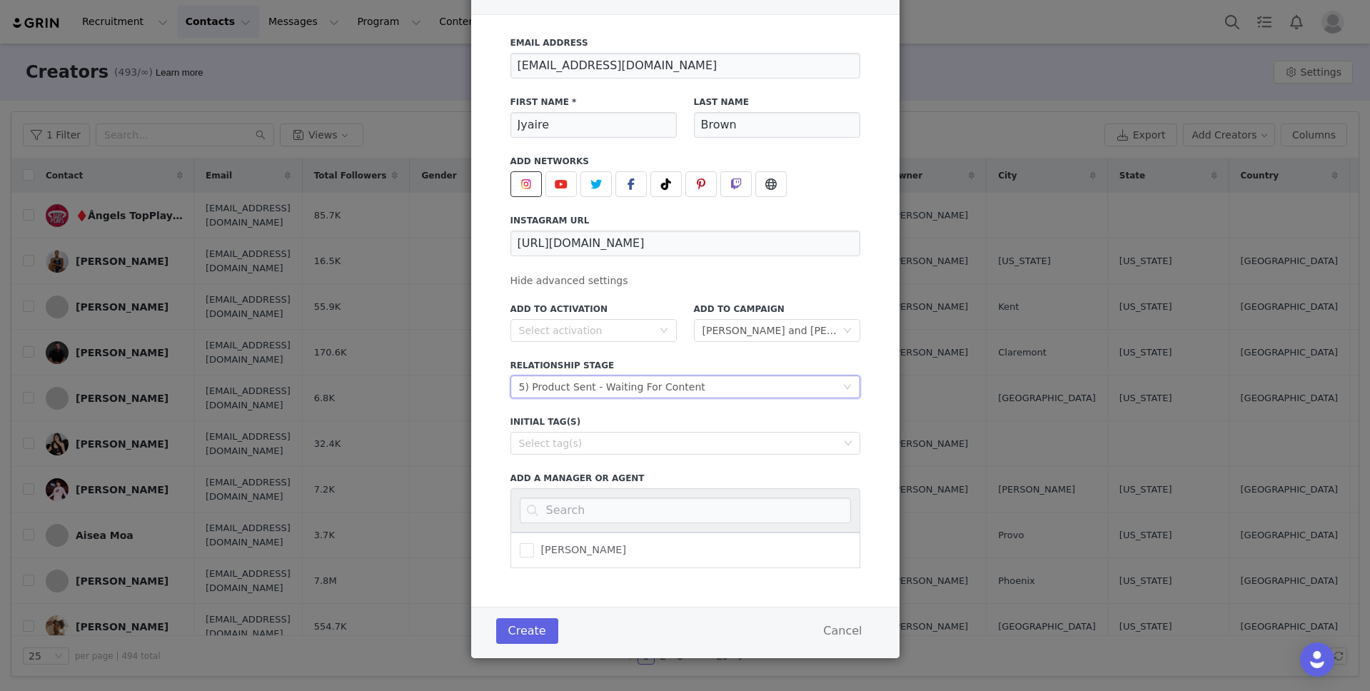
scroll to position [100, 0]
click at [694, 443] on div "Select tag(s)" at bounding box center [679, 441] width 320 height 14
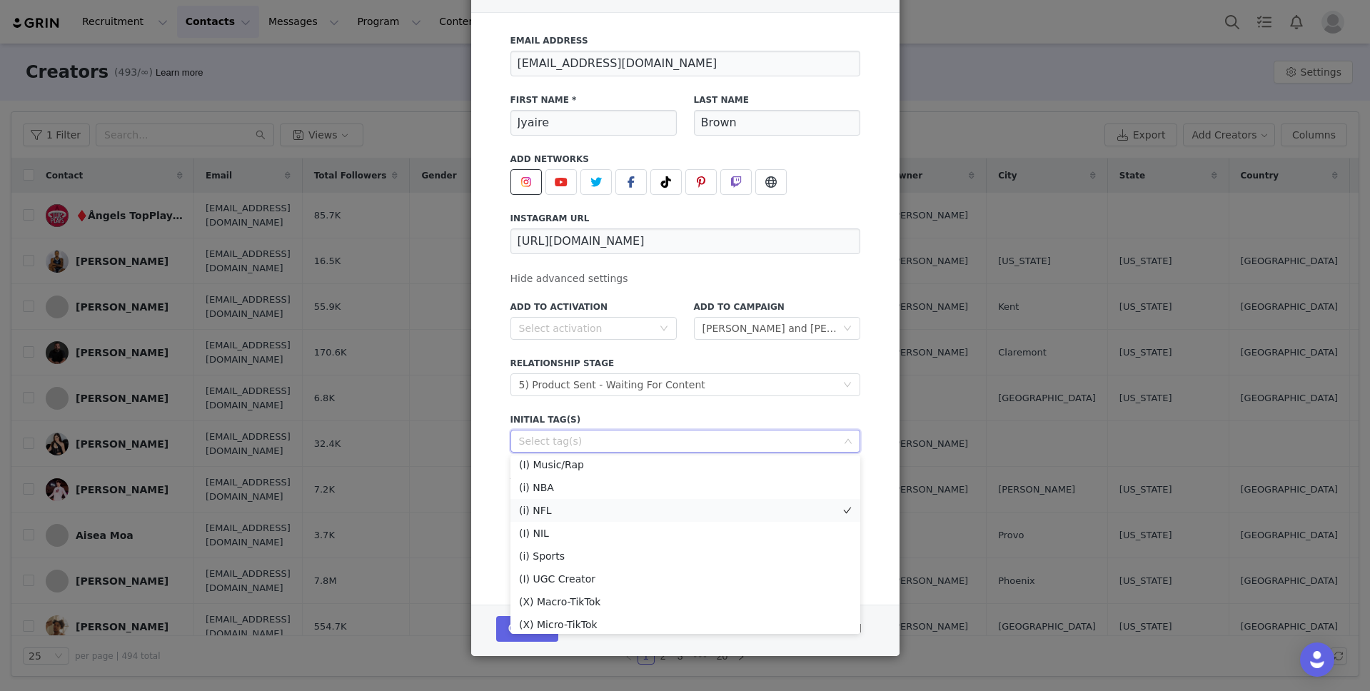
scroll to position [234, 0]
click at [608, 550] on li "(i) Sports" at bounding box center [686, 555] width 350 height 23
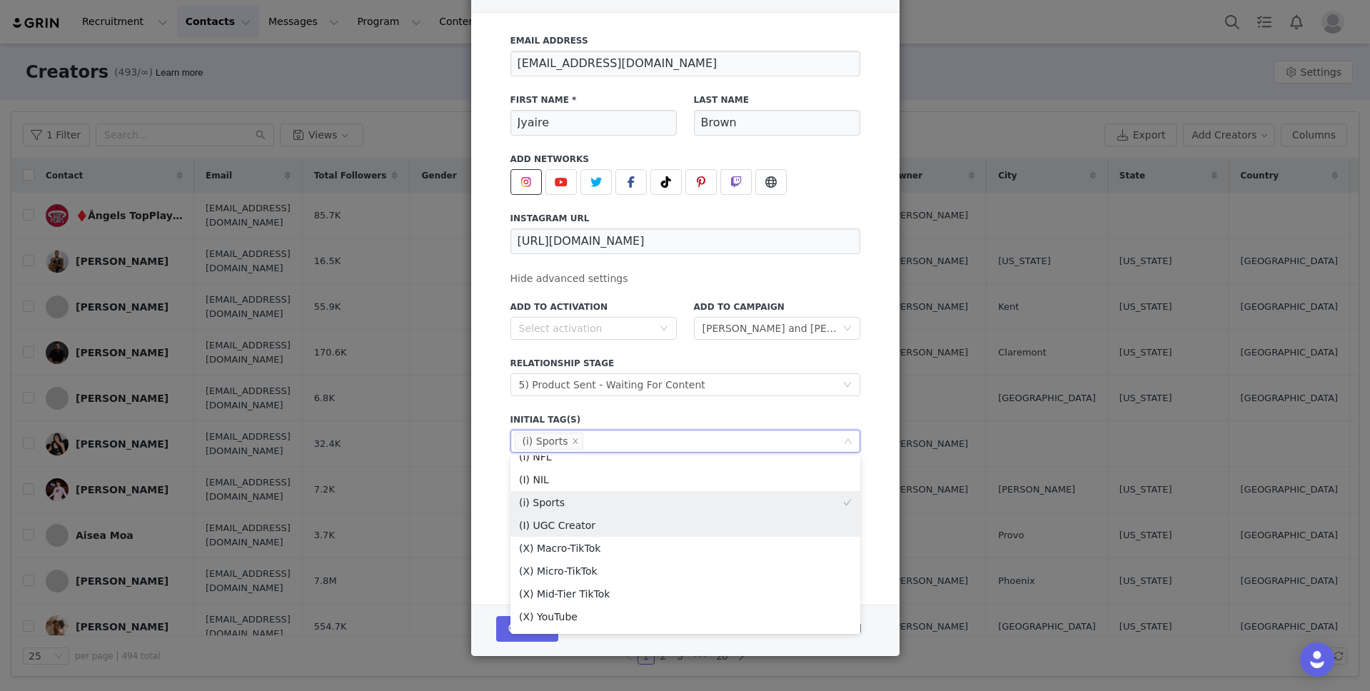
scroll to position [277, 0]
click at [671, 405] on div "Add to Activation Select activation Add to Campaign Select campaign [PERSON_NAM…" at bounding box center [686, 429] width 350 height 274
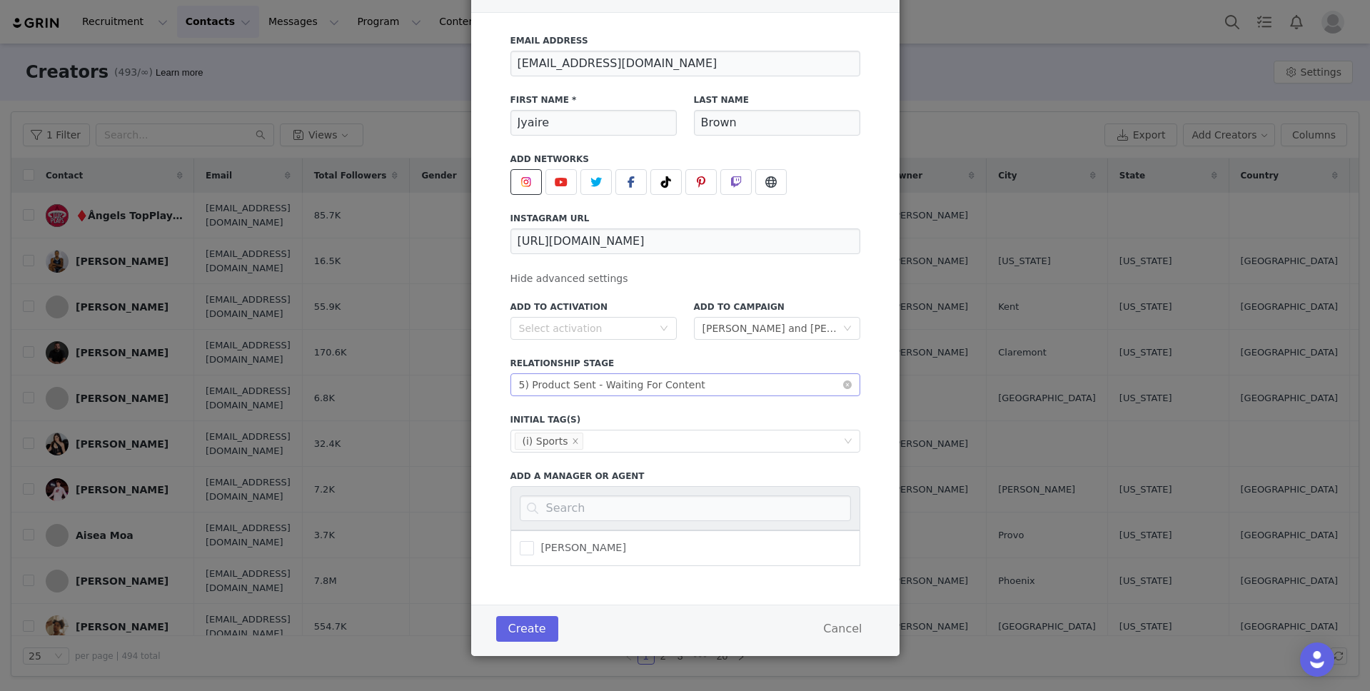
scroll to position [101, 0]
click at [545, 621] on button "Create" at bounding box center [527, 629] width 62 height 26
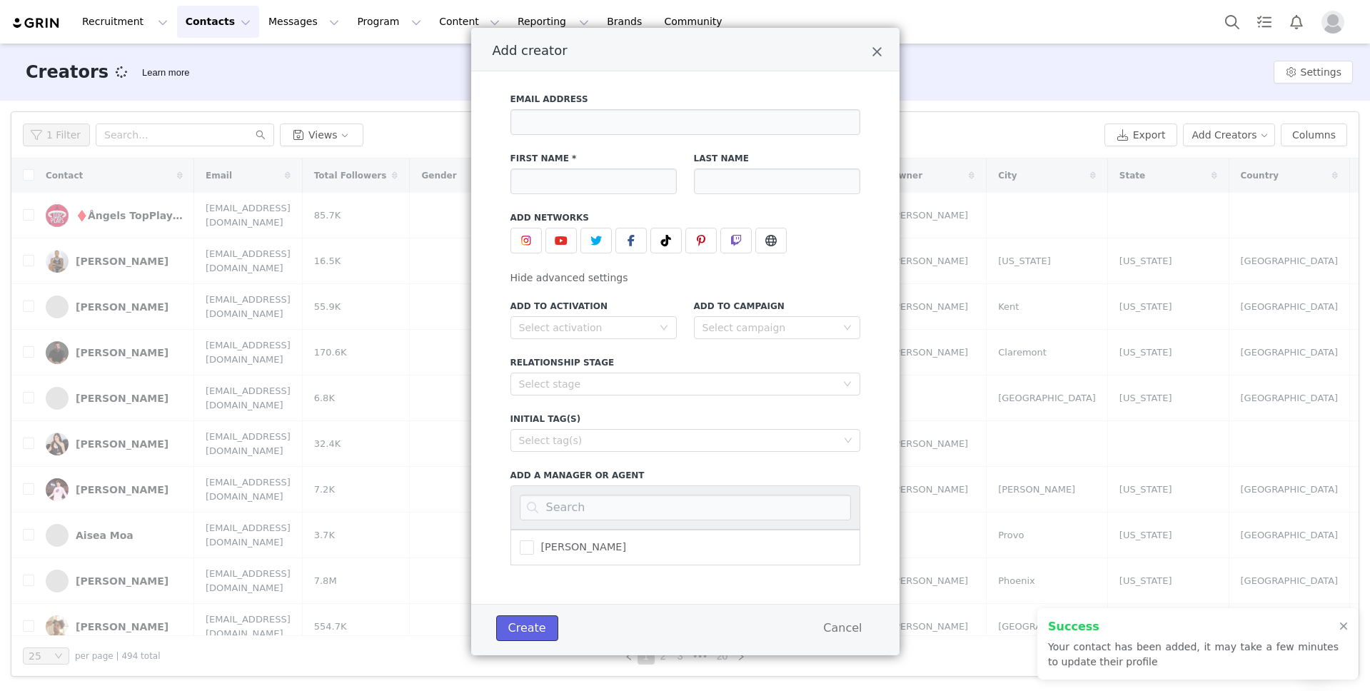
scroll to position [41, 0]
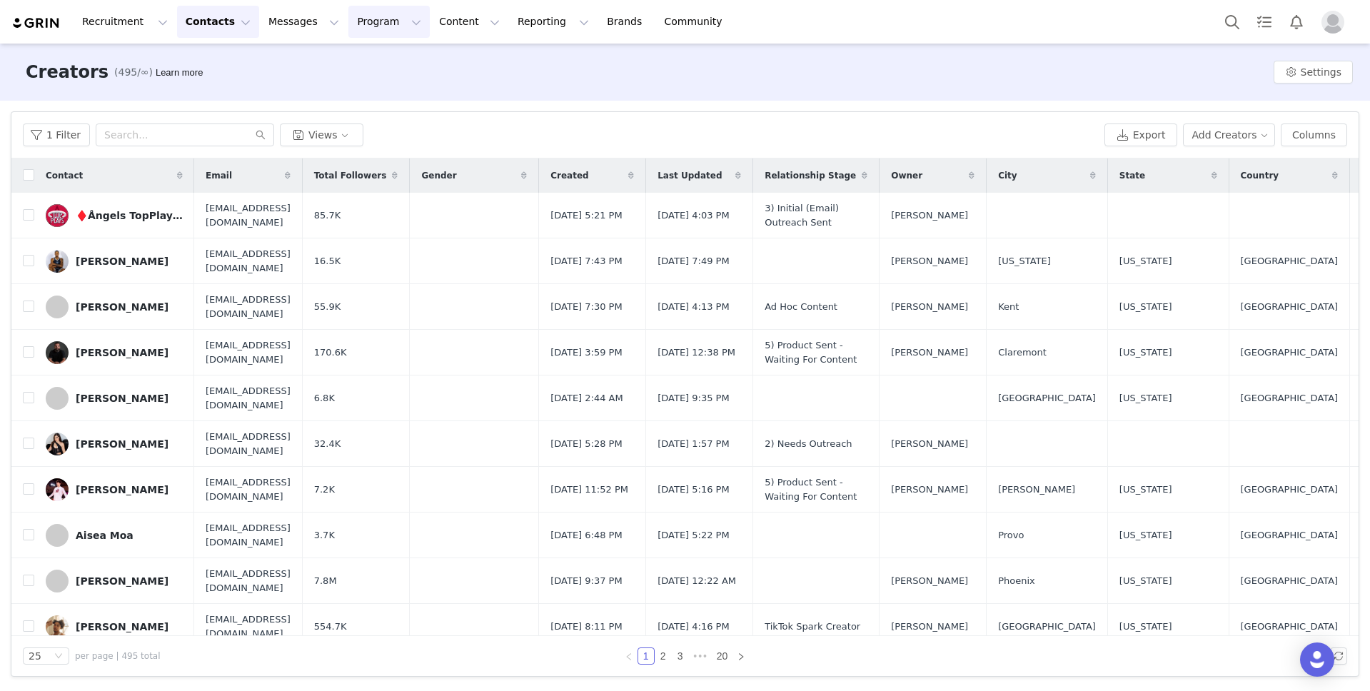
click at [348, 29] on button "Program Program" at bounding box center [388, 22] width 81 height 32
click at [361, 95] on p "Campaigns" at bounding box center [366, 89] width 56 height 15
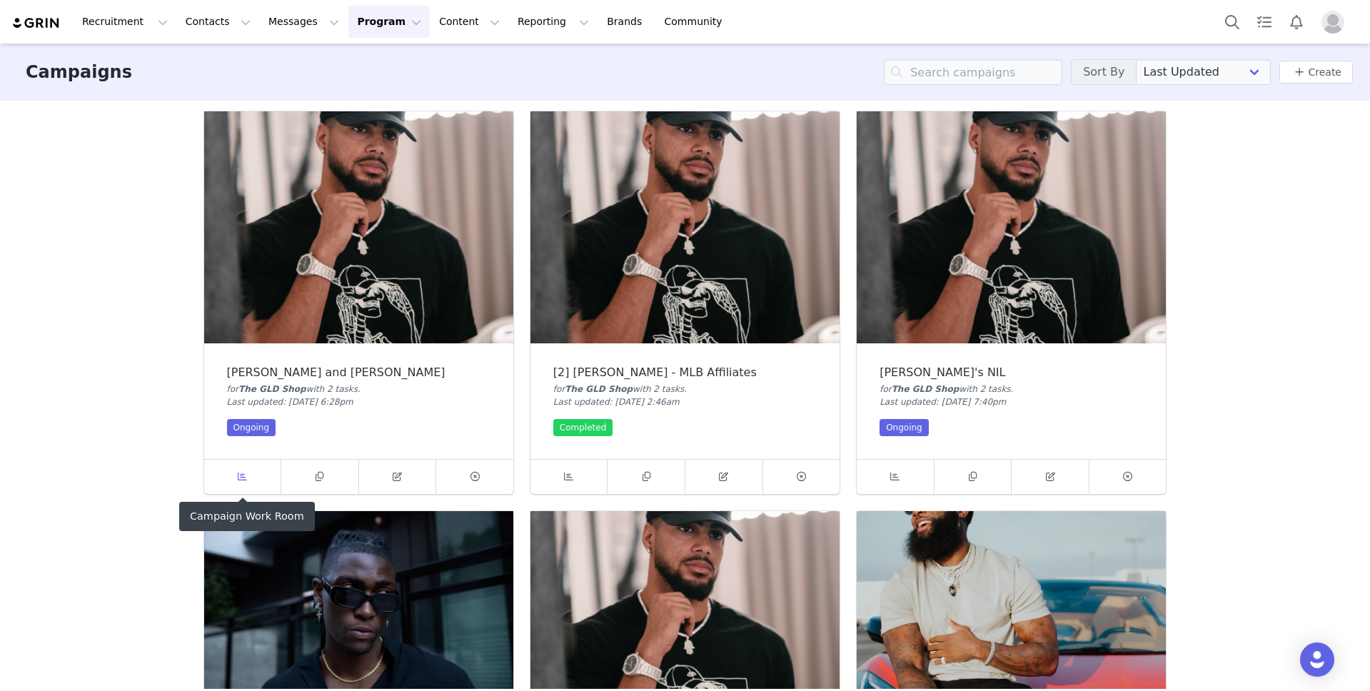
click at [245, 477] on icon at bounding box center [242, 476] width 9 height 9
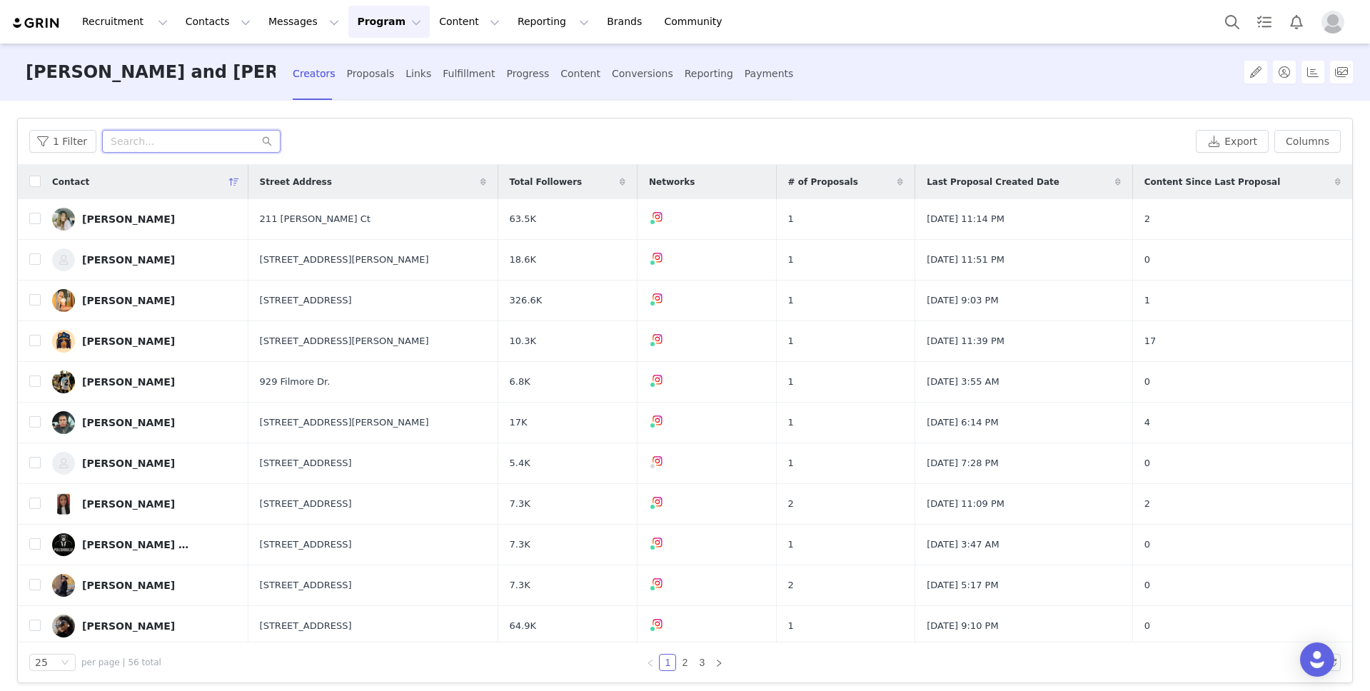
click at [191, 143] on input "text" at bounding box center [191, 141] width 179 height 23
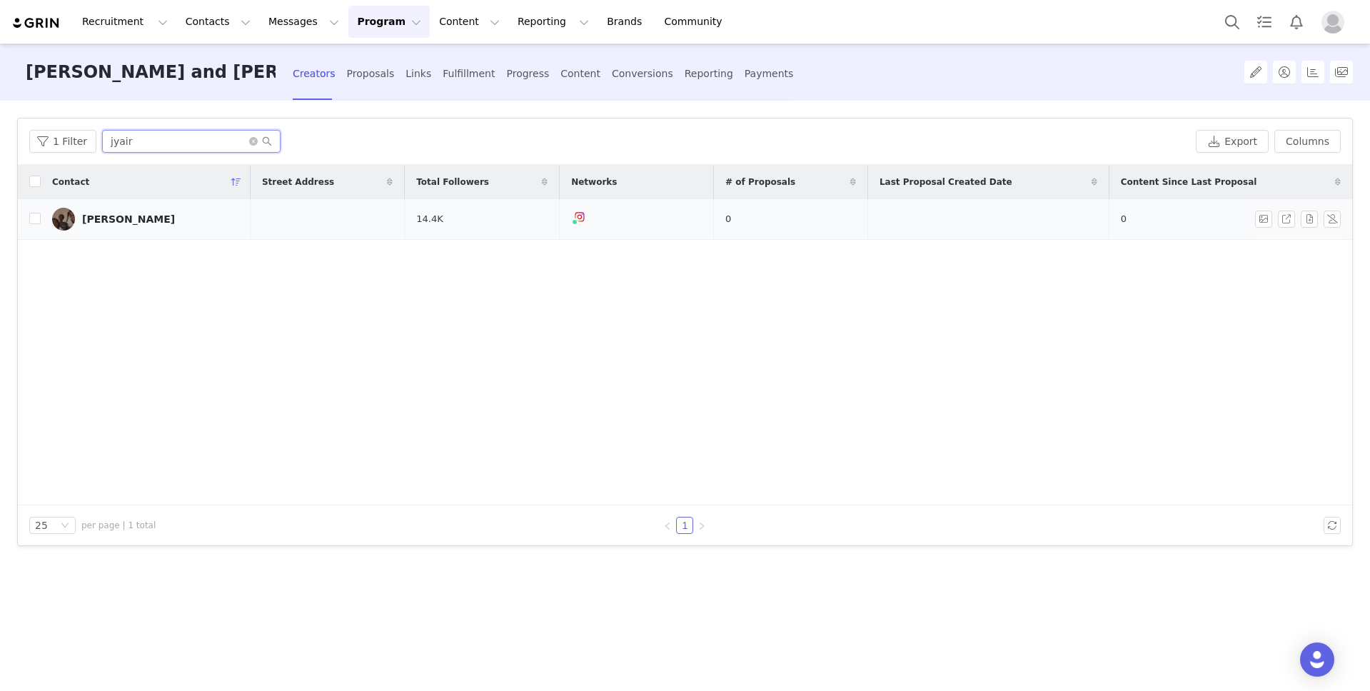
type input "jyair"
click at [122, 220] on div "[PERSON_NAME]" at bounding box center [128, 219] width 93 height 11
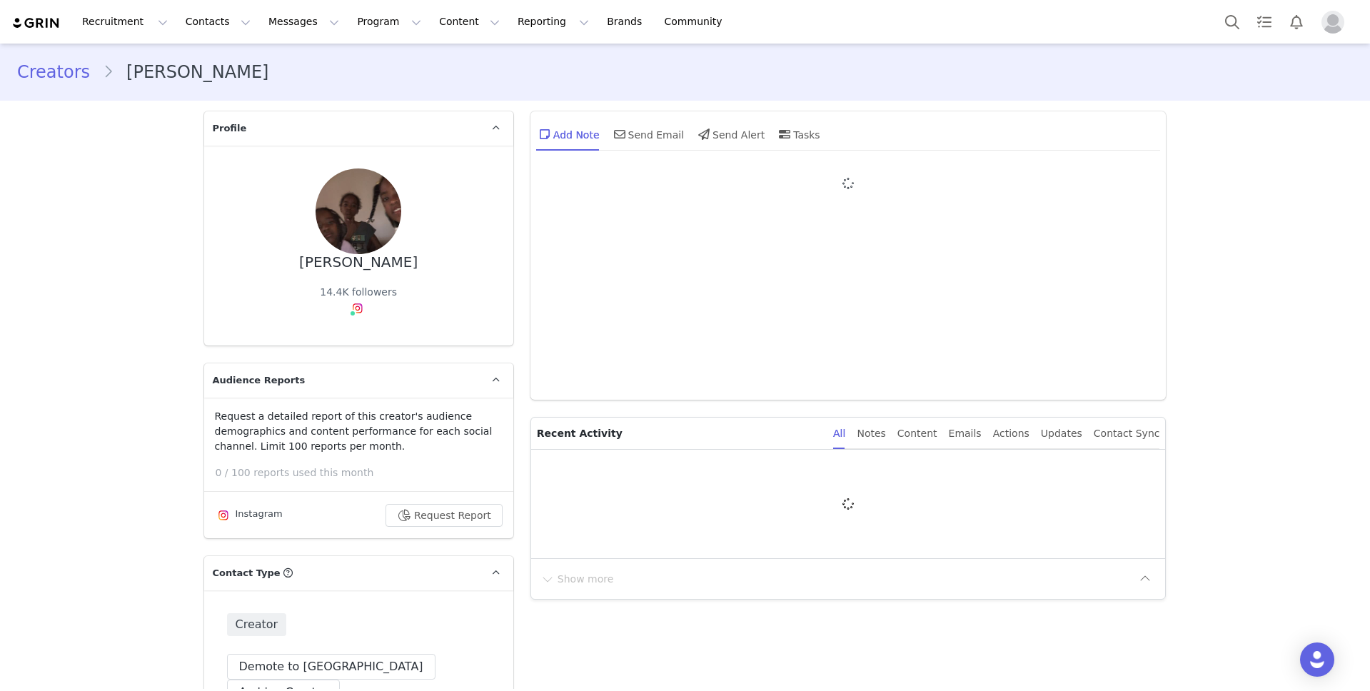
type input "+1 ([GEOGRAPHIC_DATA])"
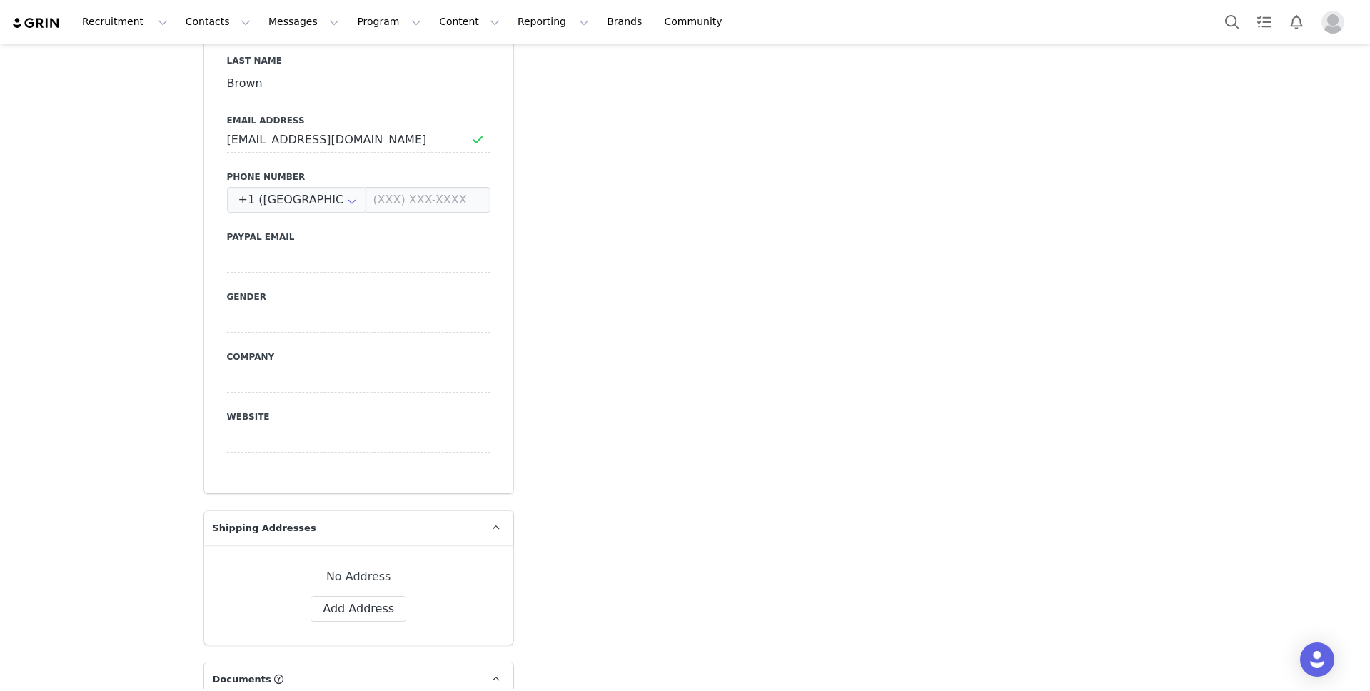
scroll to position [868, 0]
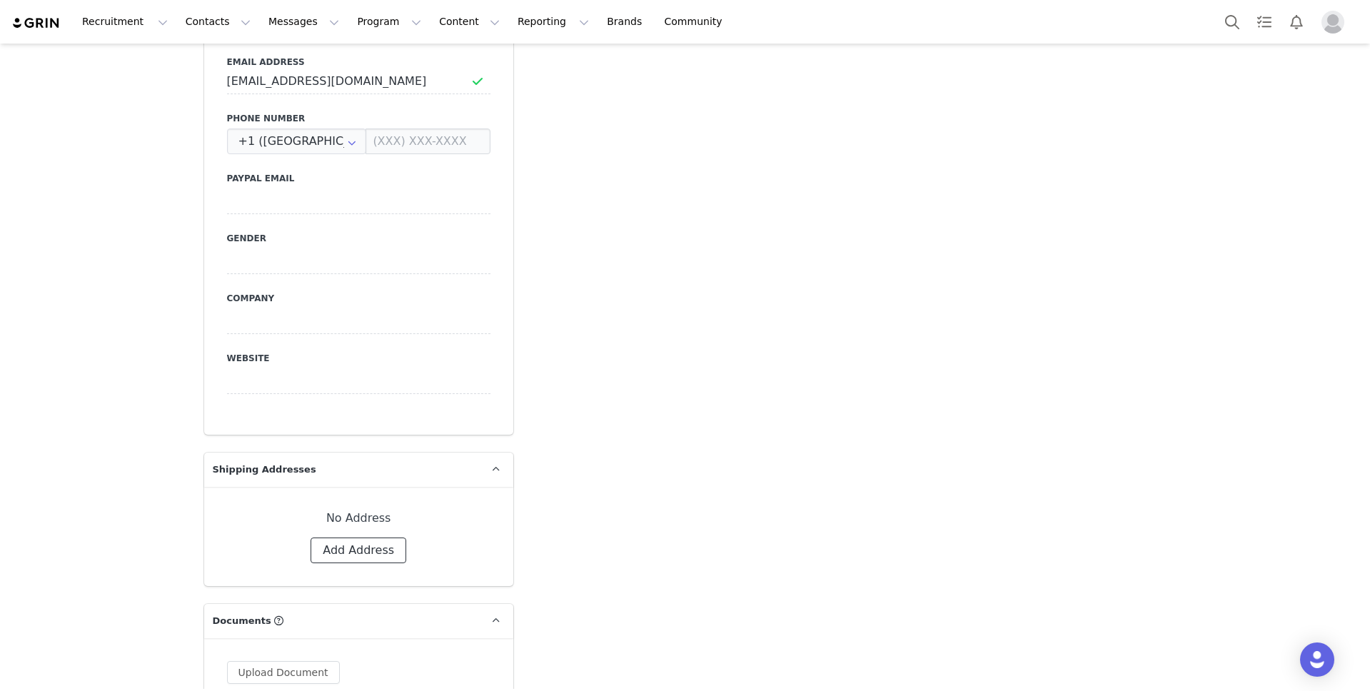
click at [376, 538] on button "Add Address" at bounding box center [359, 551] width 96 height 26
select select
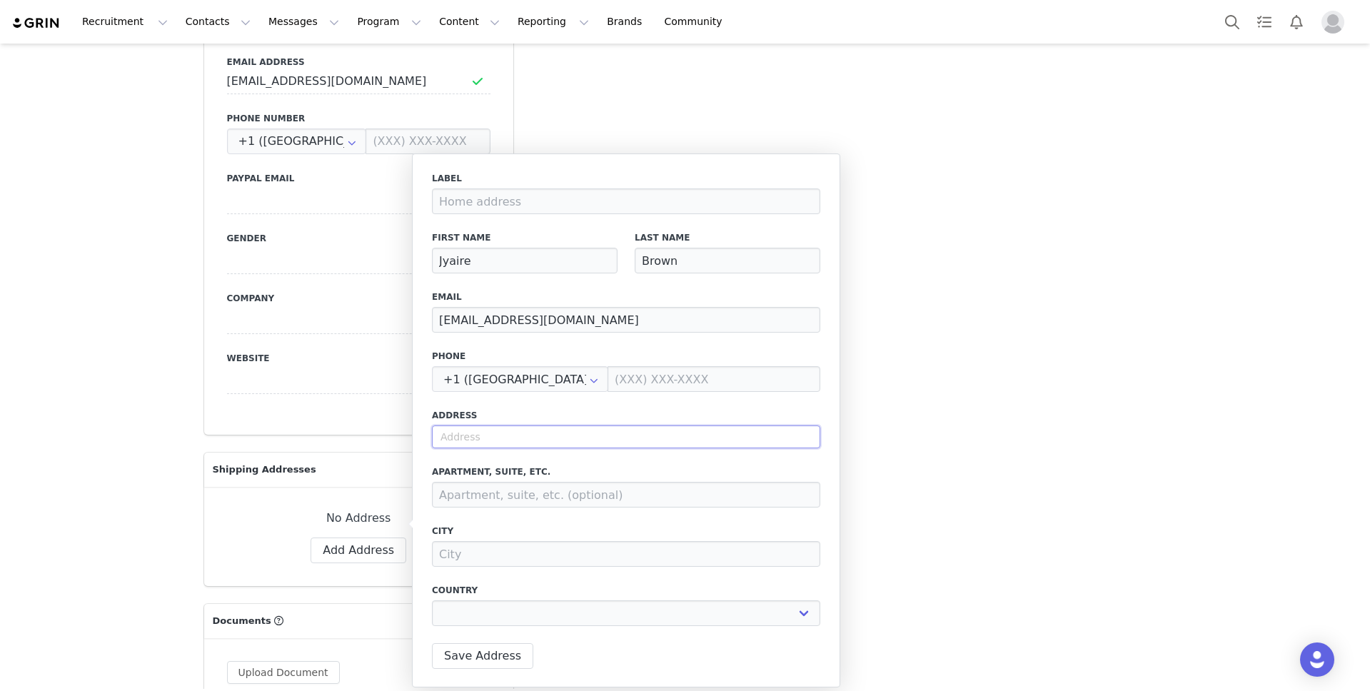
click at [611, 429] on input "text" at bounding box center [626, 437] width 388 height 23
paste input "[STREET_ADDRESS]"
type input "[STREET_ADDRESS]"
select select
type input "[STREET_ADDRESS]"
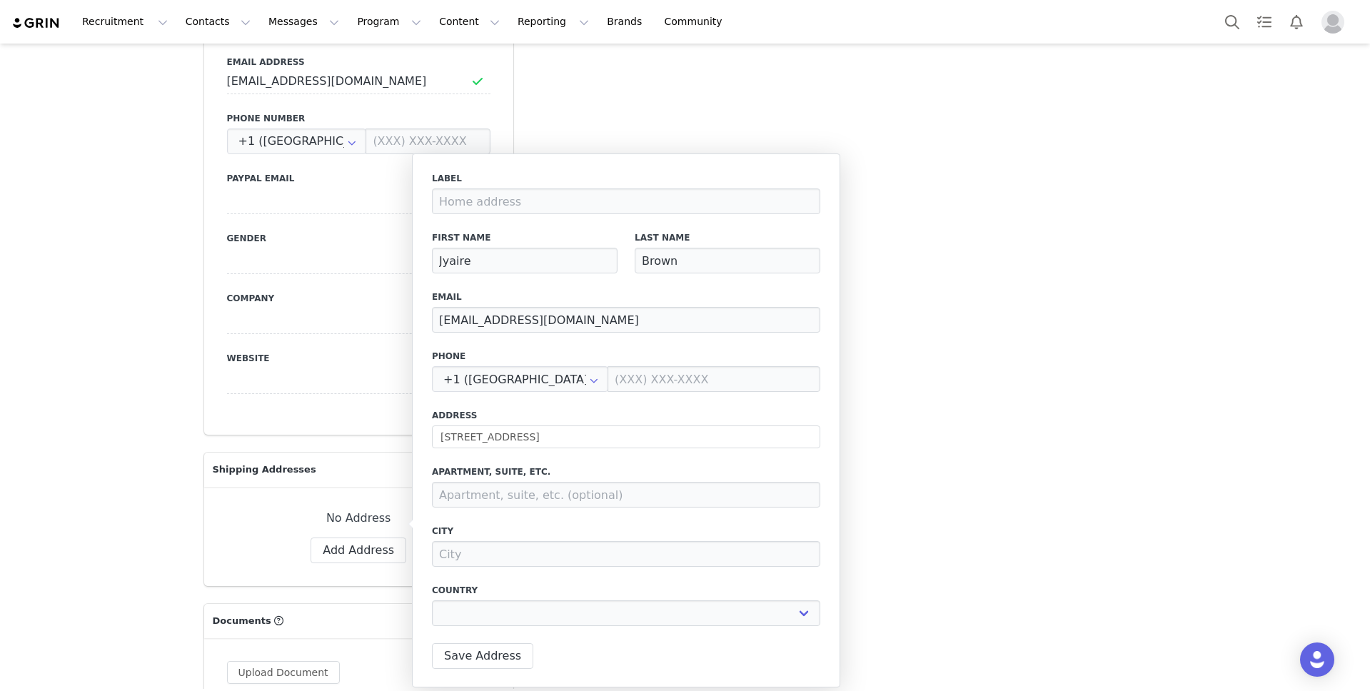
type input "[GEOGRAPHIC_DATA]"
select select "[object Object]"
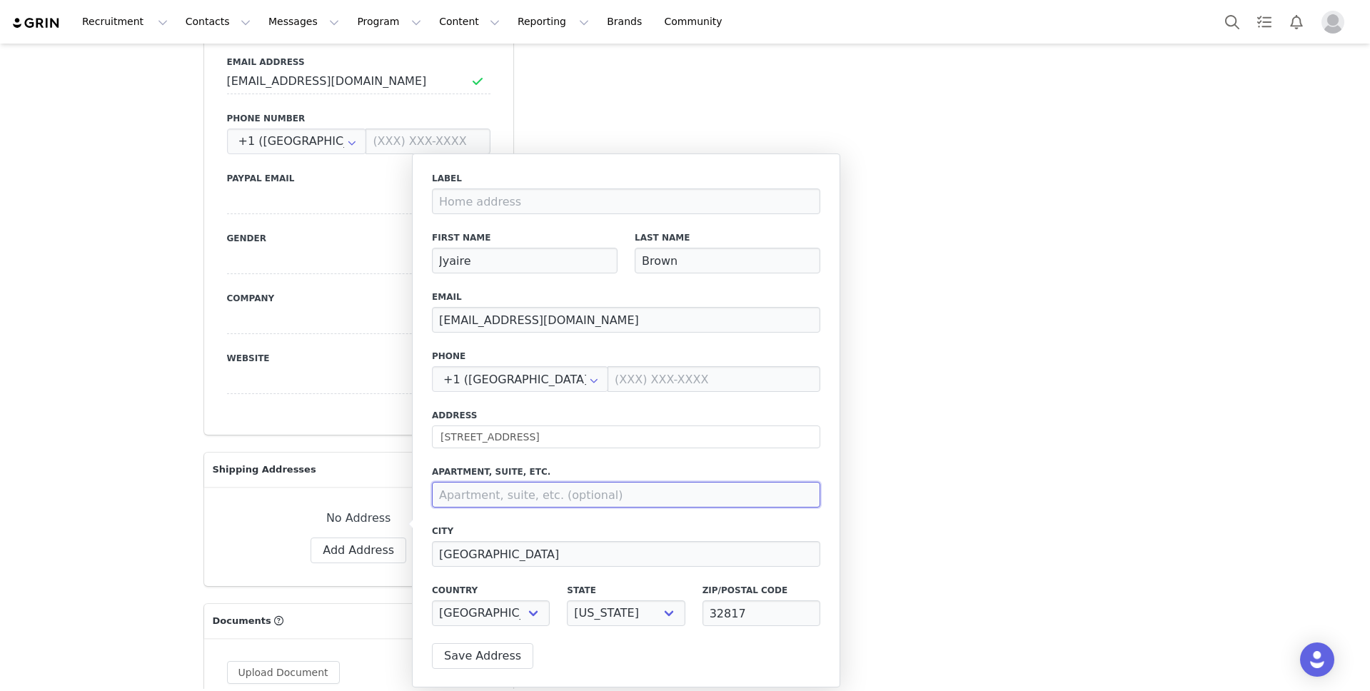
click at [643, 488] on input at bounding box center [626, 495] width 388 height 26
type input "Apt 1425"
click at [662, 407] on div "Label First Name Jyaire Last Name Brown Email [EMAIL_ADDRESS][DOMAIN_NAME] Phon…" at bounding box center [626, 403] width 388 height 463
click at [473, 651] on button "Save Address" at bounding box center [482, 656] width 101 height 26
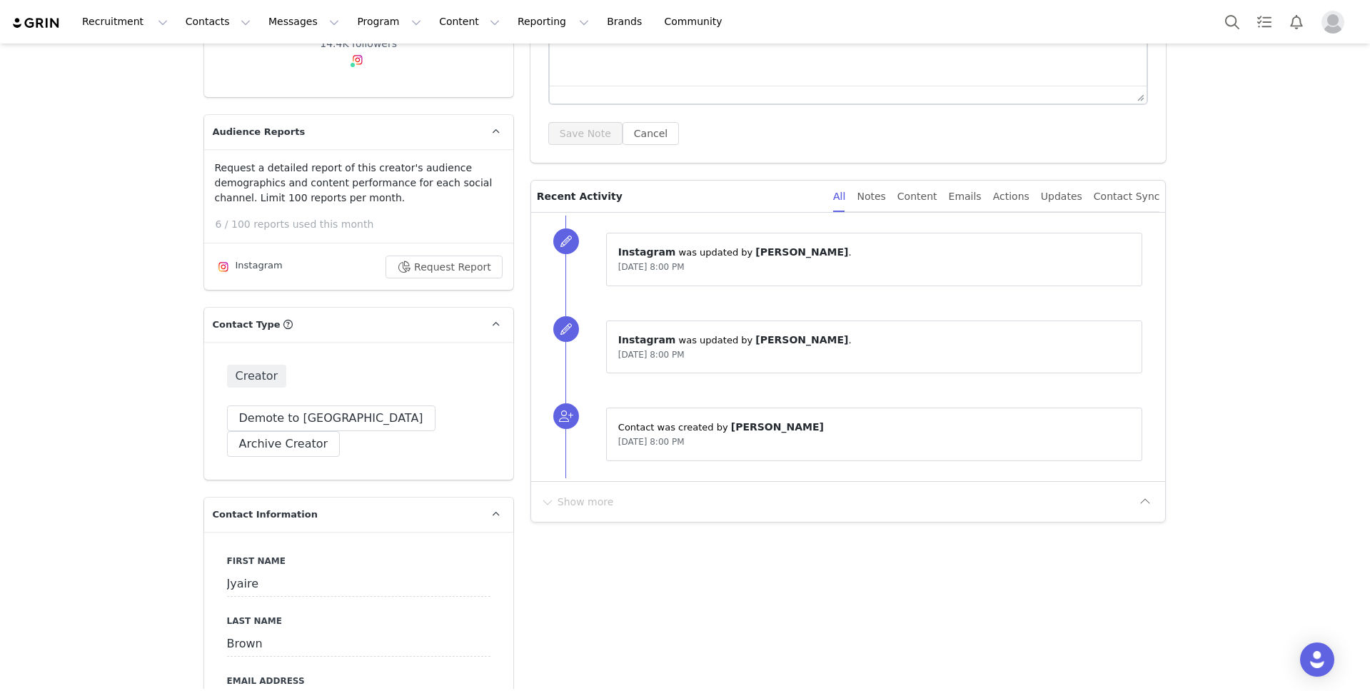
scroll to position [0, 0]
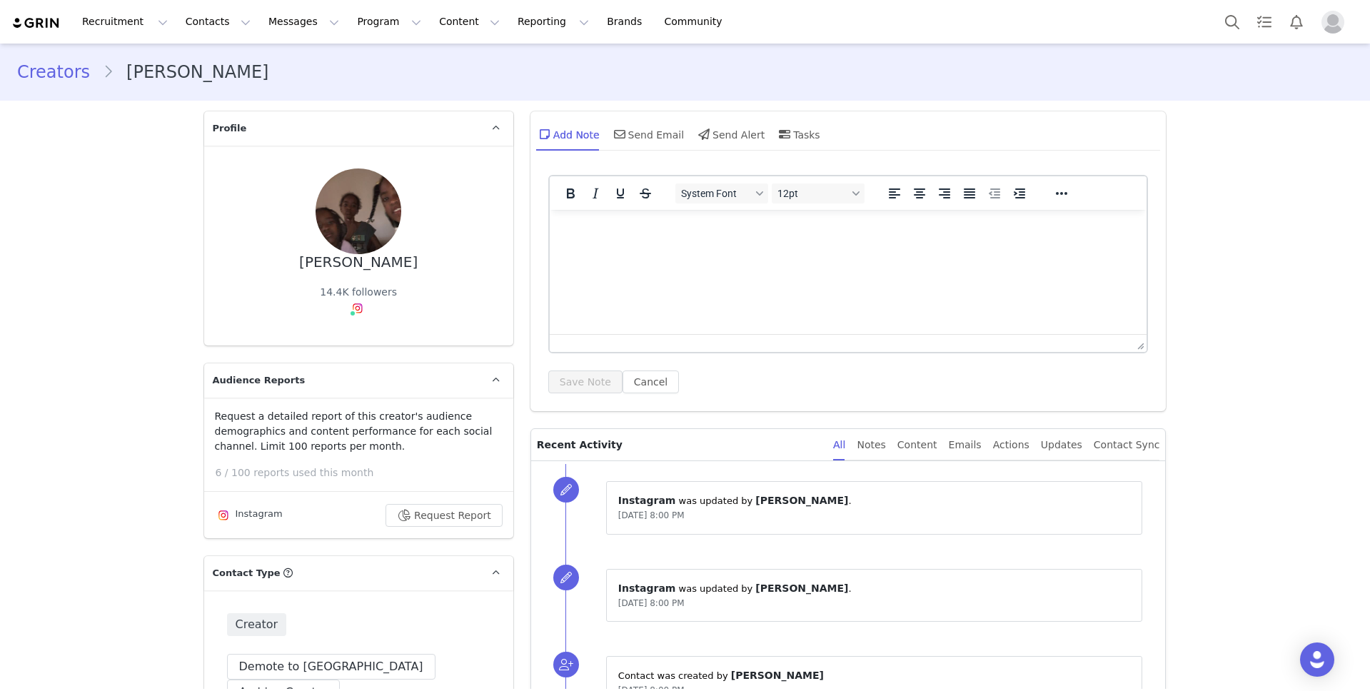
click at [66, 78] on link "Creators" at bounding box center [60, 72] width 86 height 26
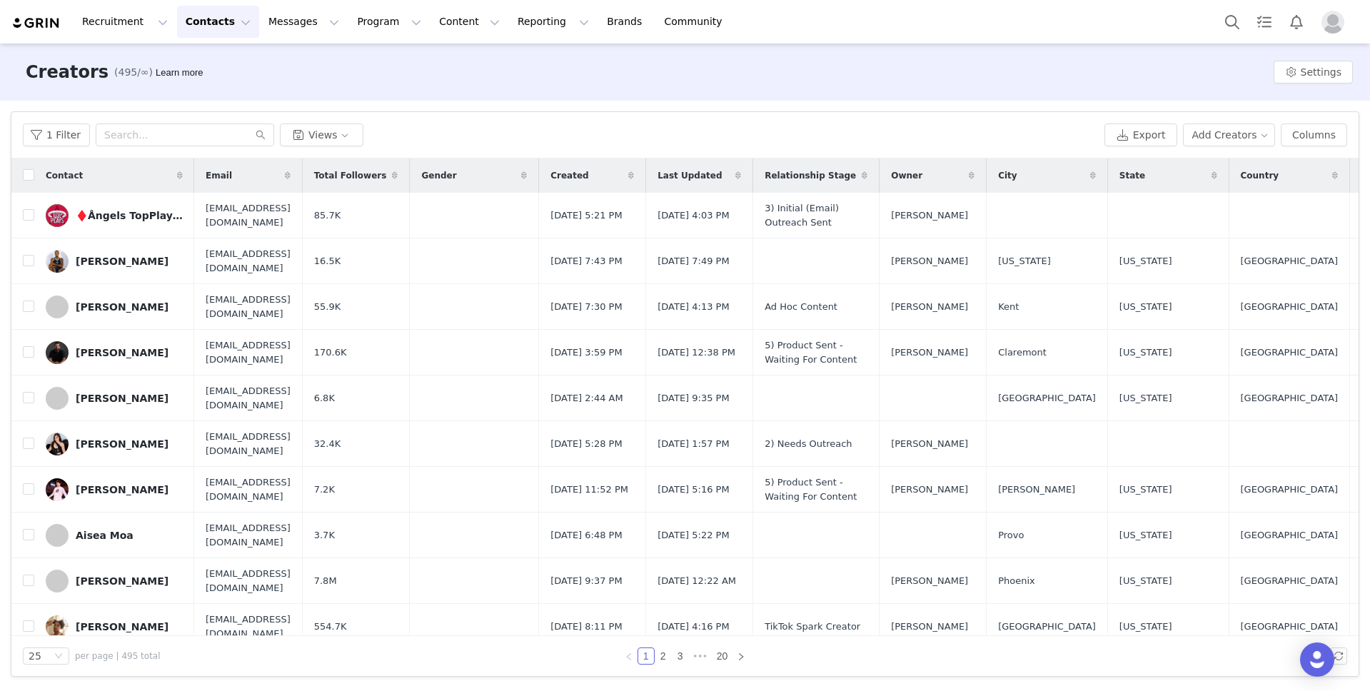
click at [216, 24] on button "Contacts Contacts" at bounding box center [218, 22] width 82 height 32
click at [226, 26] on button "Contacts Contacts" at bounding box center [218, 22] width 82 height 32
click at [224, 25] on button "Contacts Contacts" at bounding box center [218, 22] width 82 height 32
click at [224, 66] on div "Creators" at bounding box center [224, 63] width 96 height 15
click at [1220, 139] on button "Add Creators" at bounding box center [1229, 135] width 93 height 23
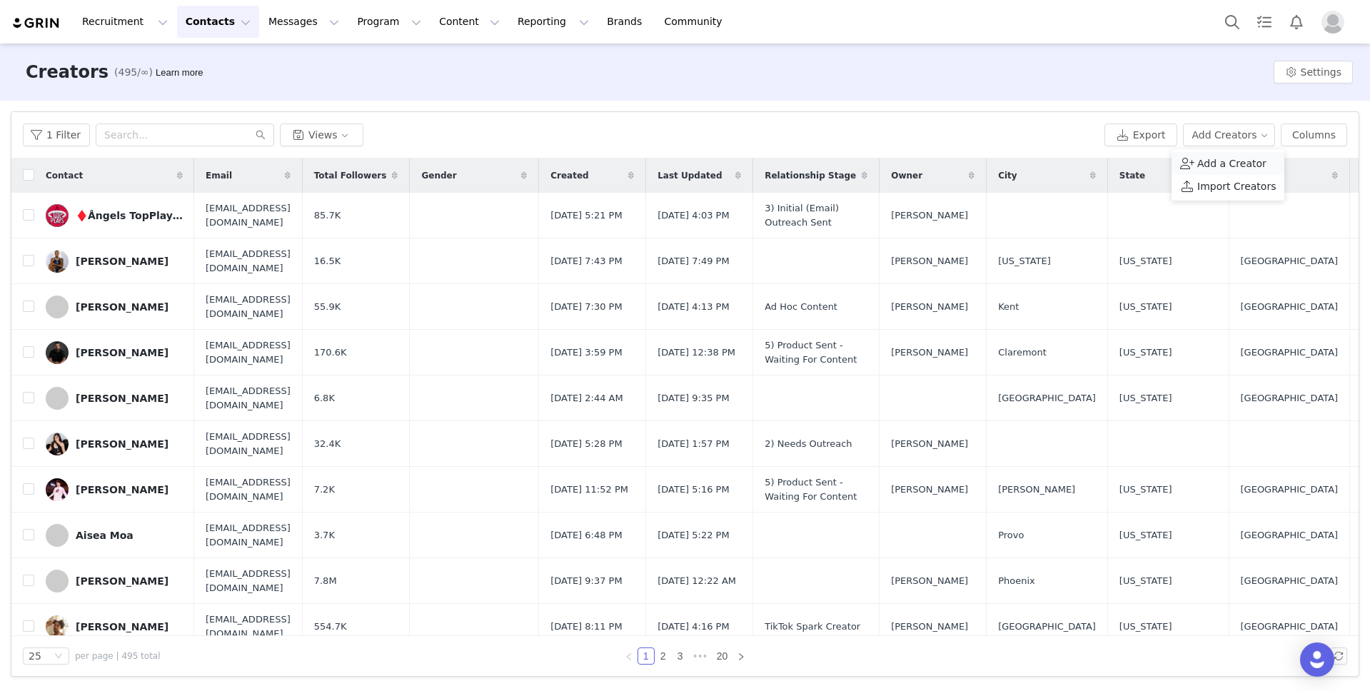
click at [1223, 156] on span "Add a Creator" at bounding box center [1232, 164] width 69 height 16
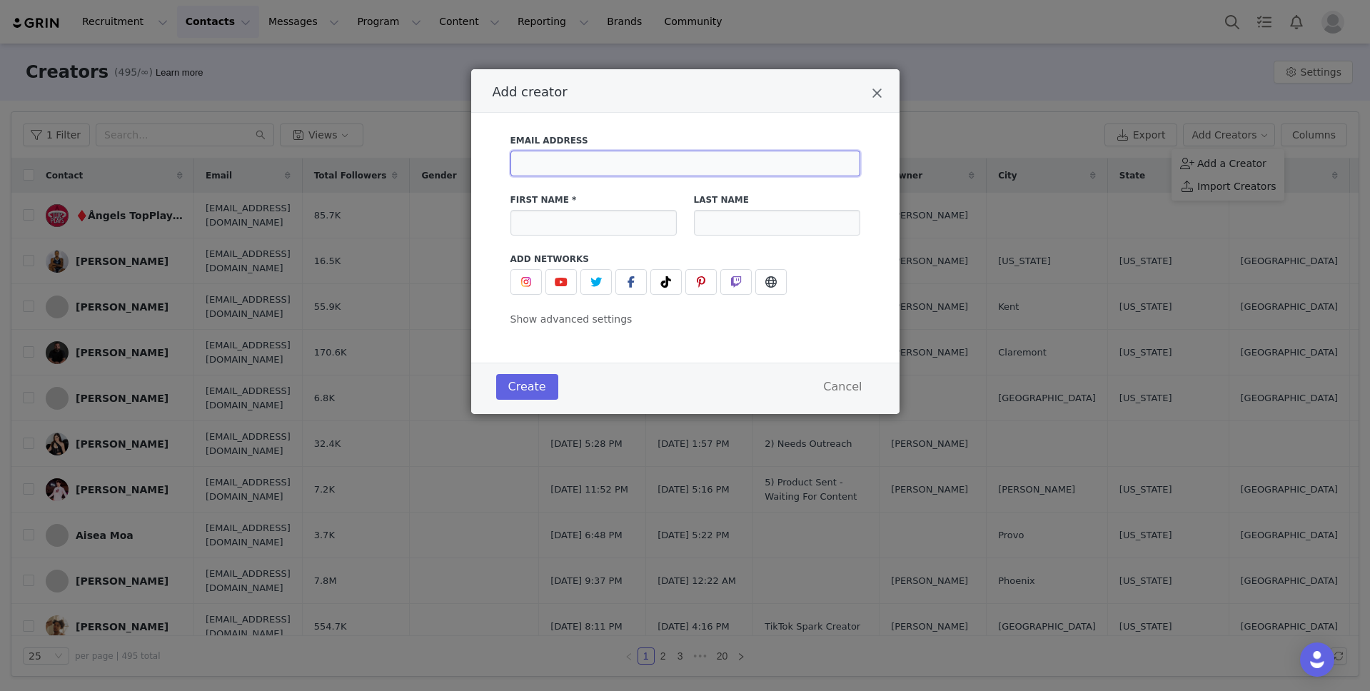
click at [634, 159] on input "Add creator" at bounding box center [686, 164] width 350 height 26
paste input "[EMAIL_ADDRESS][DOMAIN_NAME]"
type input "[EMAIL_ADDRESS][DOMAIN_NAME]"
click at [603, 220] on input "Add creator" at bounding box center [594, 223] width 166 height 26
type input "Rylan"
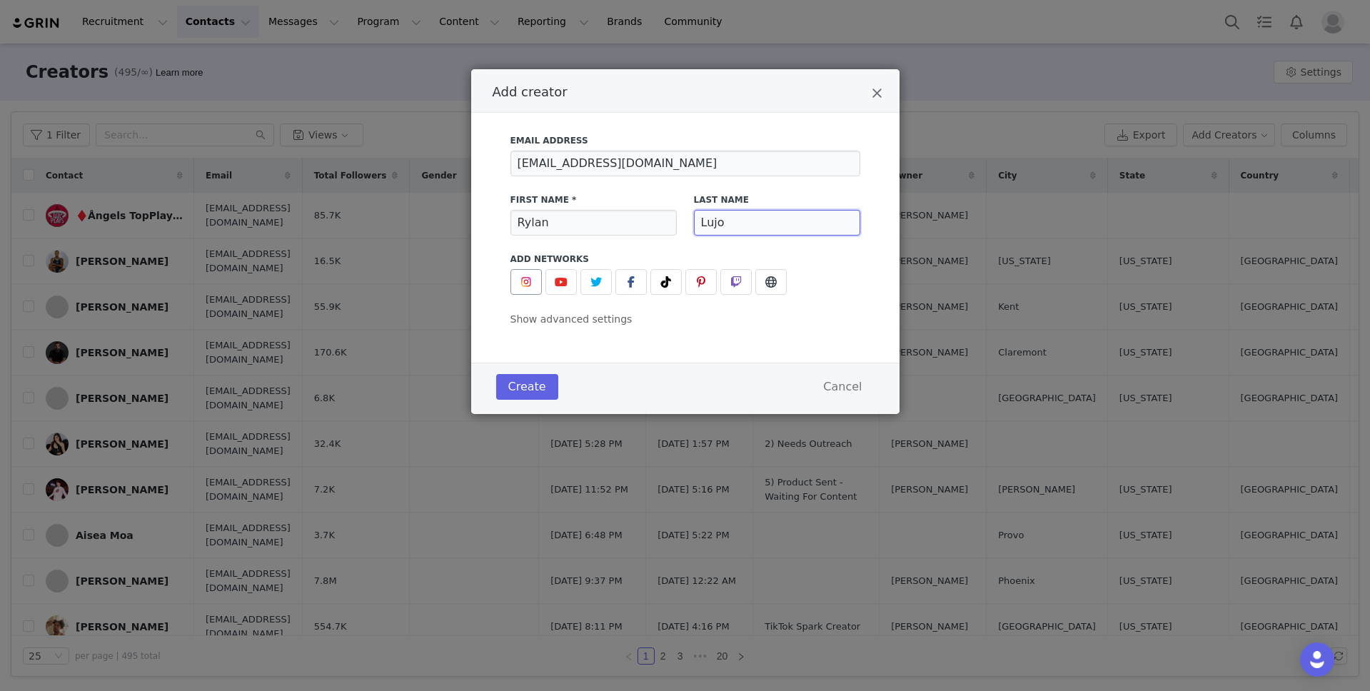
type input "Lujo"
click at [538, 289] on button "Add creator" at bounding box center [526, 282] width 31 height 26
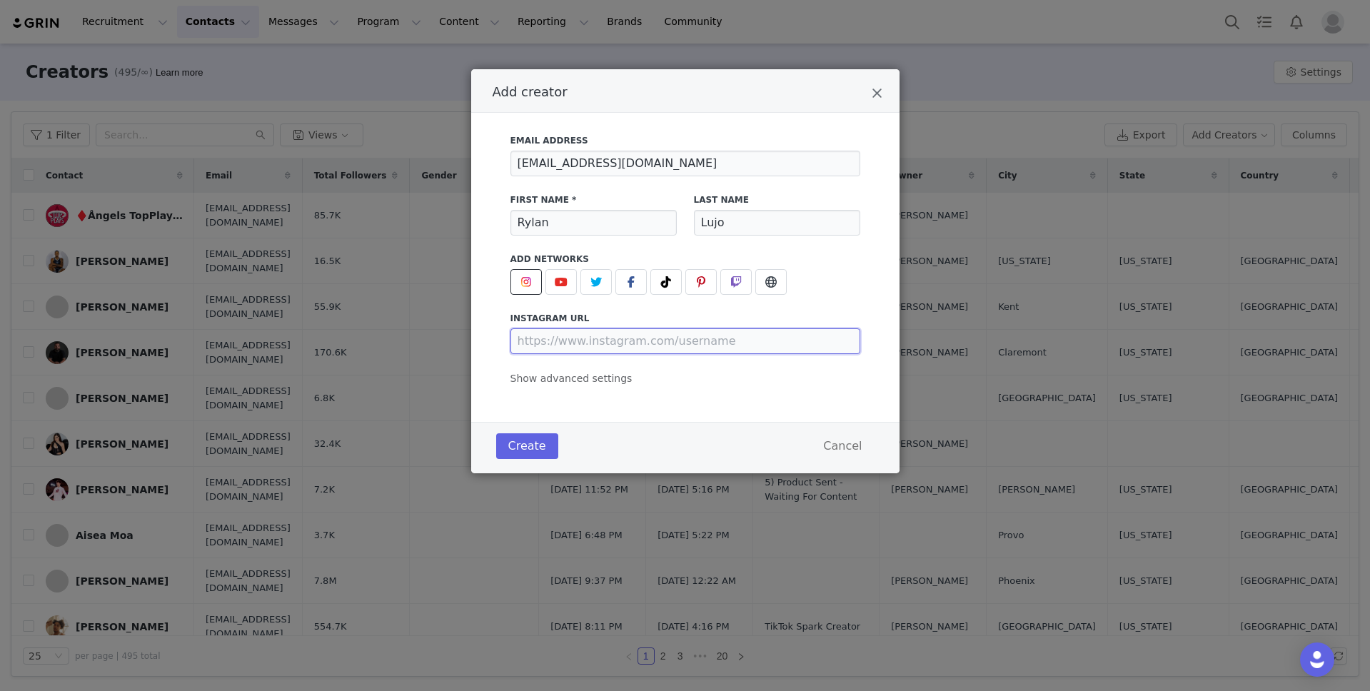
click at [601, 344] on input "Add creator" at bounding box center [686, 342] width 350 height 26
paste input "[URL][DOMAIN_NAME]"
type input "[URL][DOMAIN_NAME]"
click at [594, 379] on span "Show advanced settings" at bounding box center [572, 378] width 122 height 11
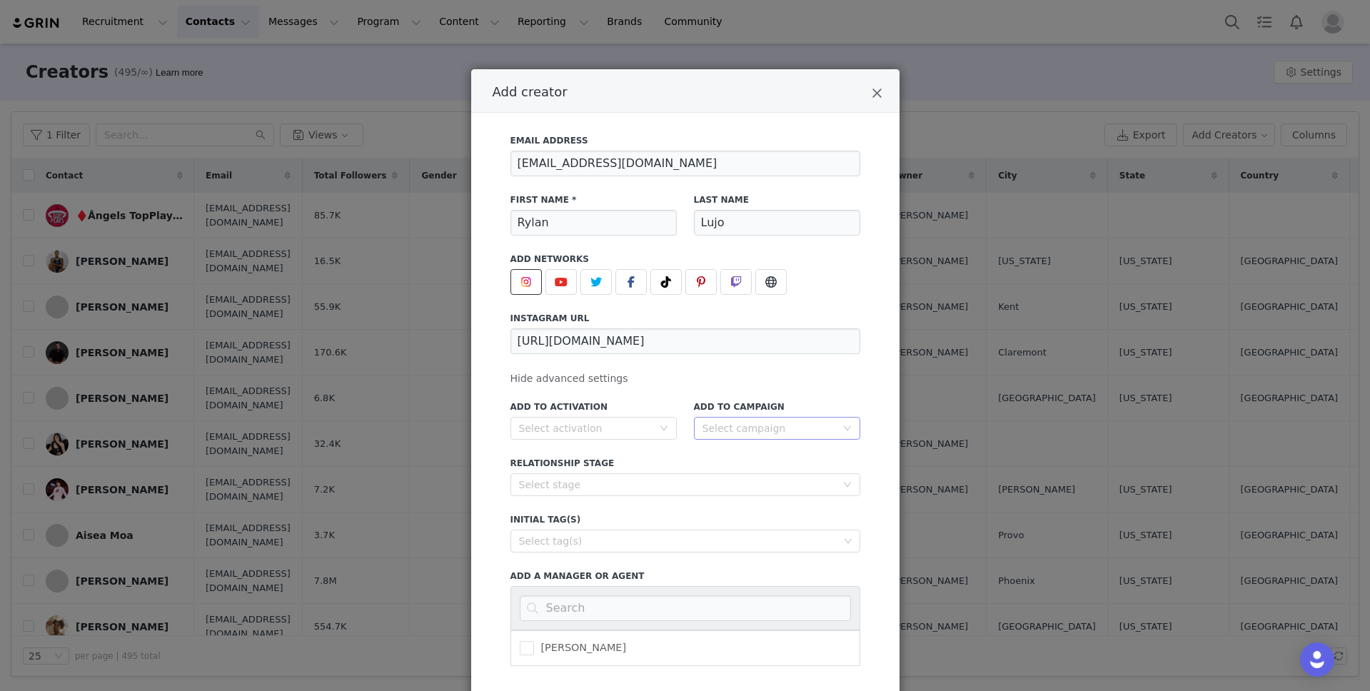
click at [781, 422] on div "Select campaign" at bounding box center [770, 428] width 134 height 14
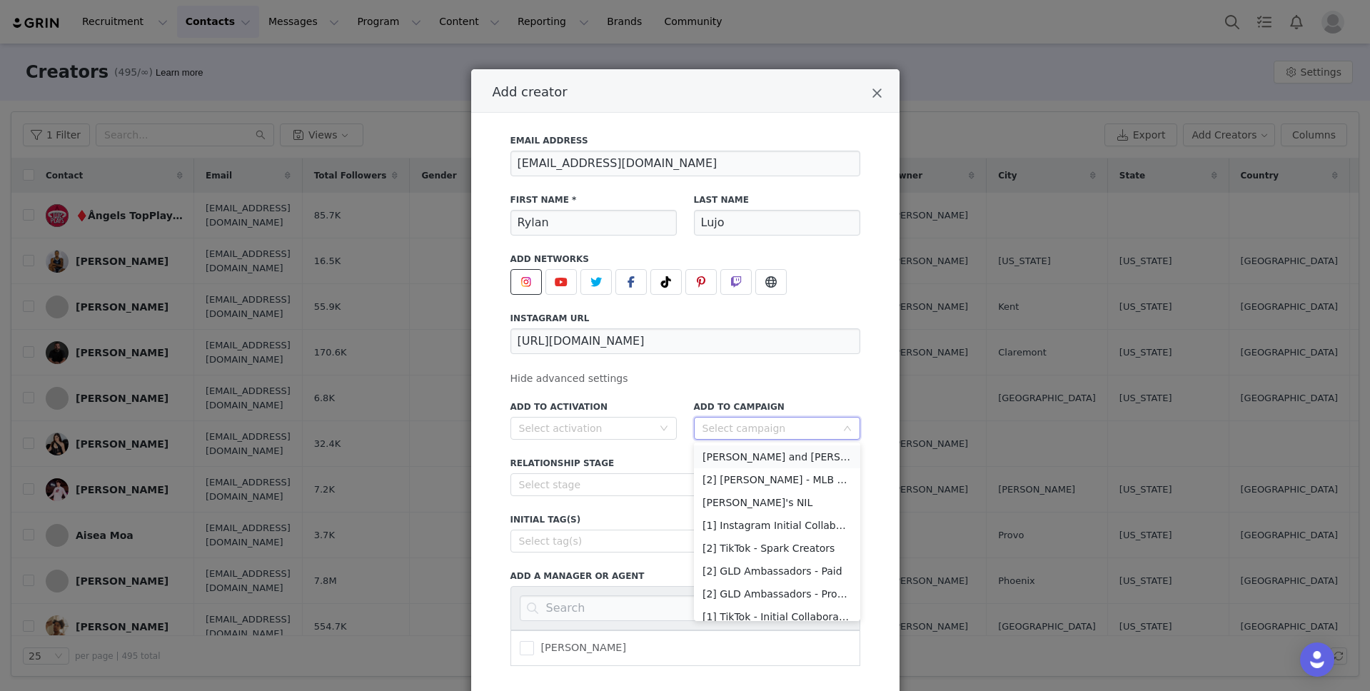
click at [774, 453] on li "[PERSON_NAME] and [PERSON_NAME]" at bounding box center [777, 457] width 166 height 23
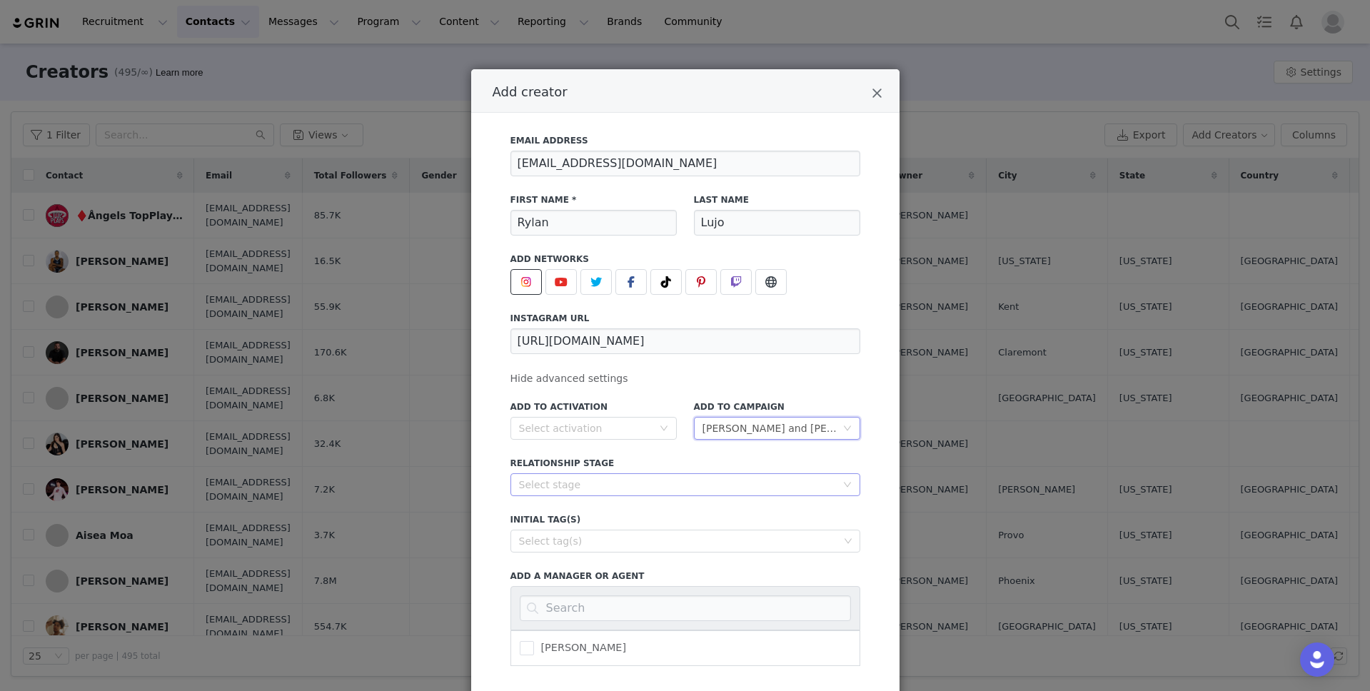
click at [621, 480] on div "Select stage" at bounding box center [677, 485] width 317 height 14
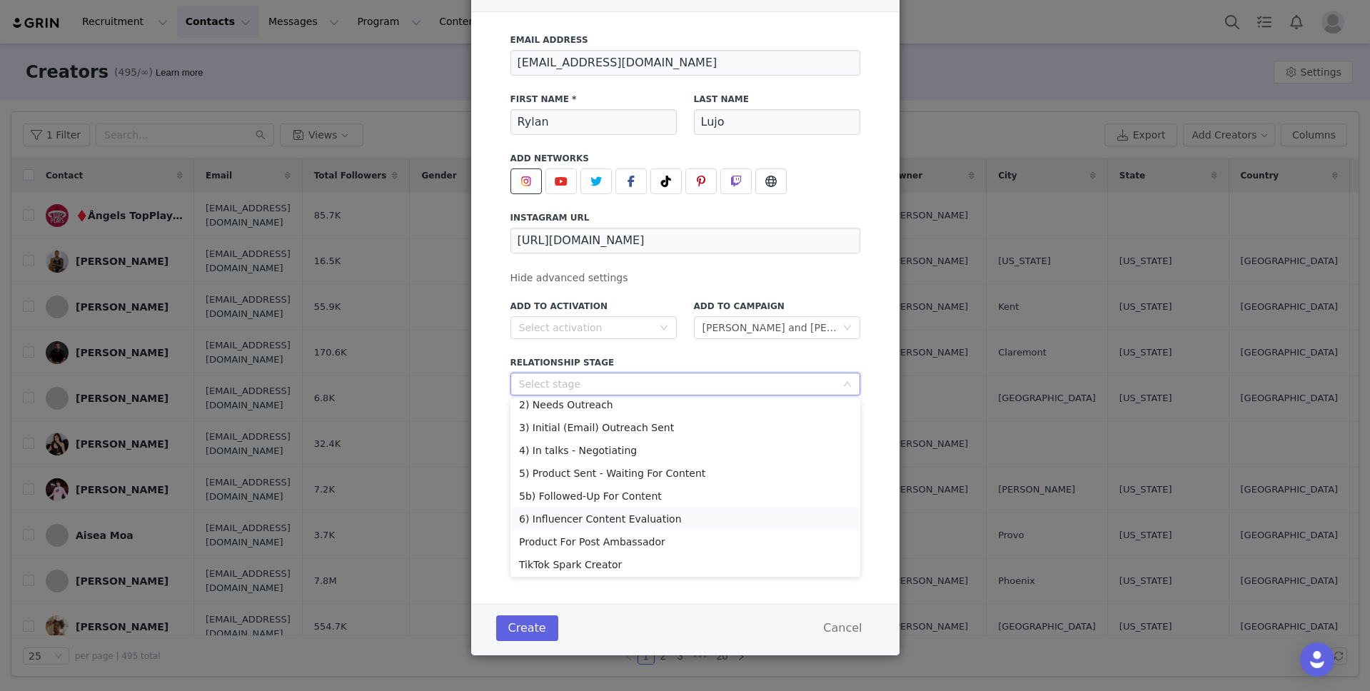
scroll to position [76, 0]
click at [655, 453] on li "5) Product Sent - Waiting For Content" at bounding box center [686, 451] width 350 height 23
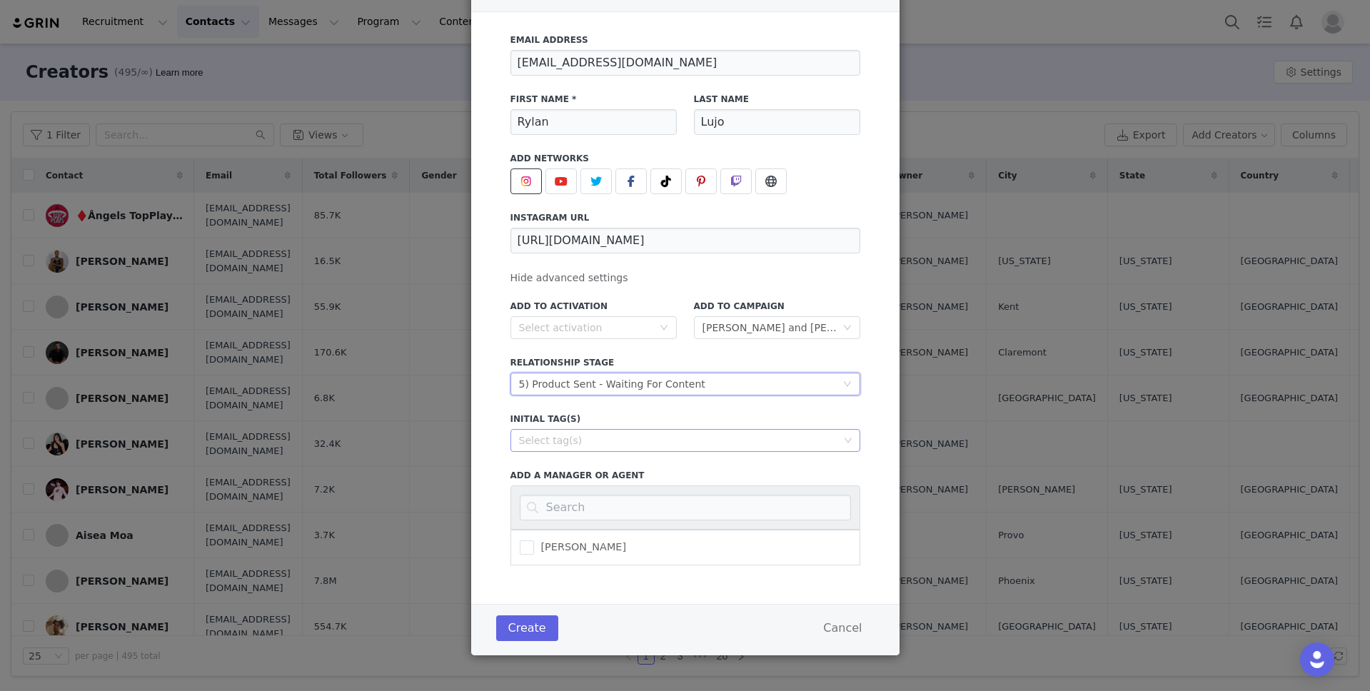
click at [698, 443] on div "Select tag(s)" at bounding box center [679, 440] width 320 height 14
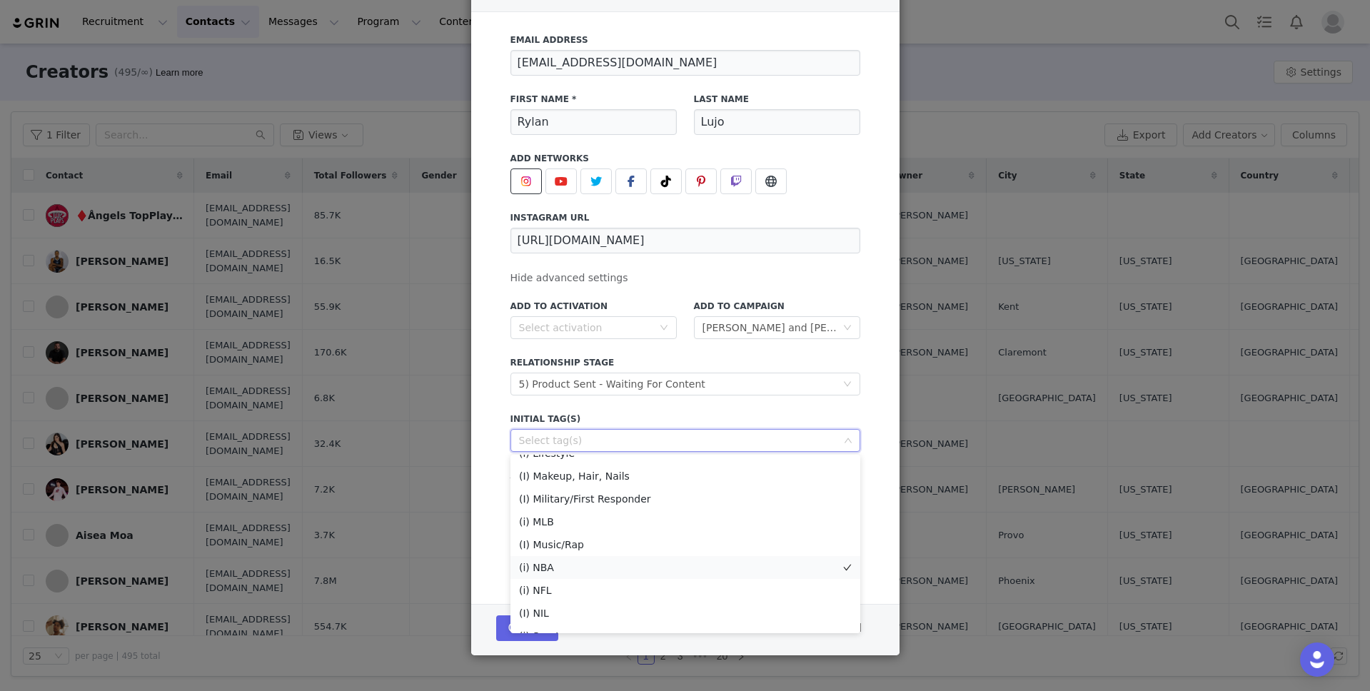
scroll to position [231, 0]
click at [646, 558] on li "(i) Sports" at bounding box center [686, 557] width 350 height 23
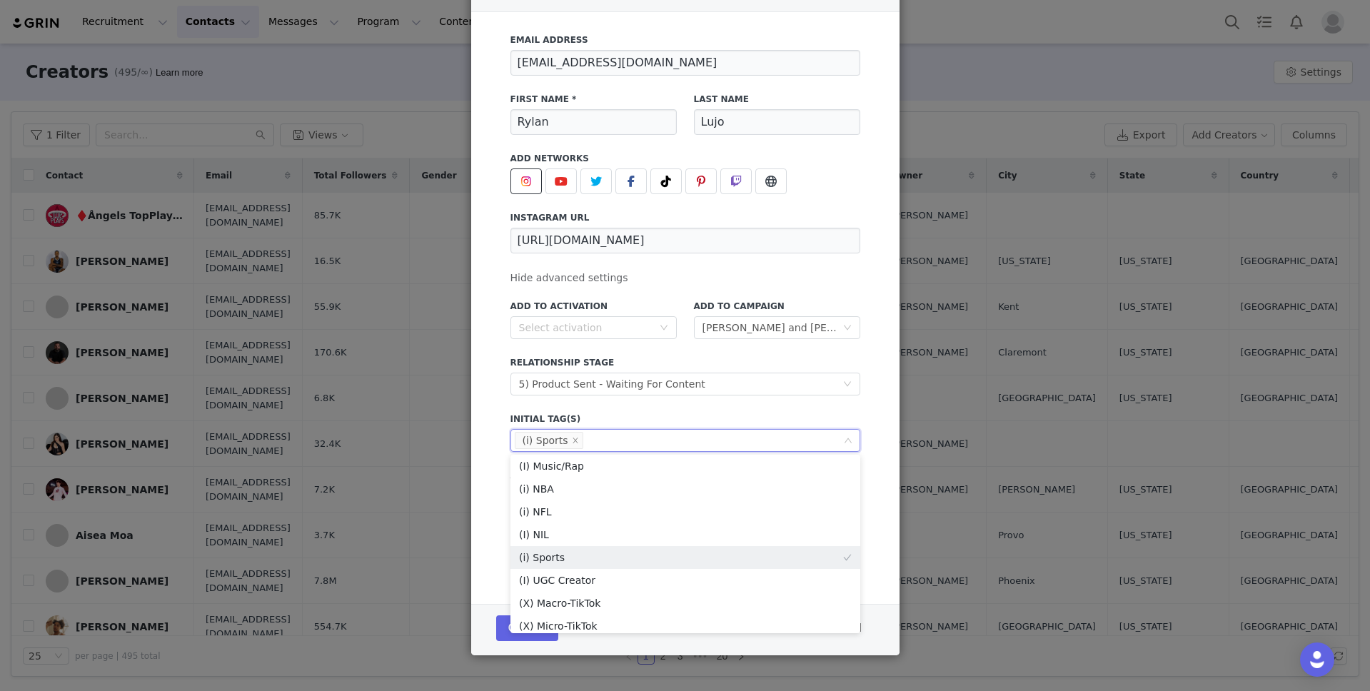
click at [686, 403] on div "Add to Activation Select activation Add to Campaign Select campaign [PERSON_NAM…" at bounding box center [686, 428] width 350 height 274
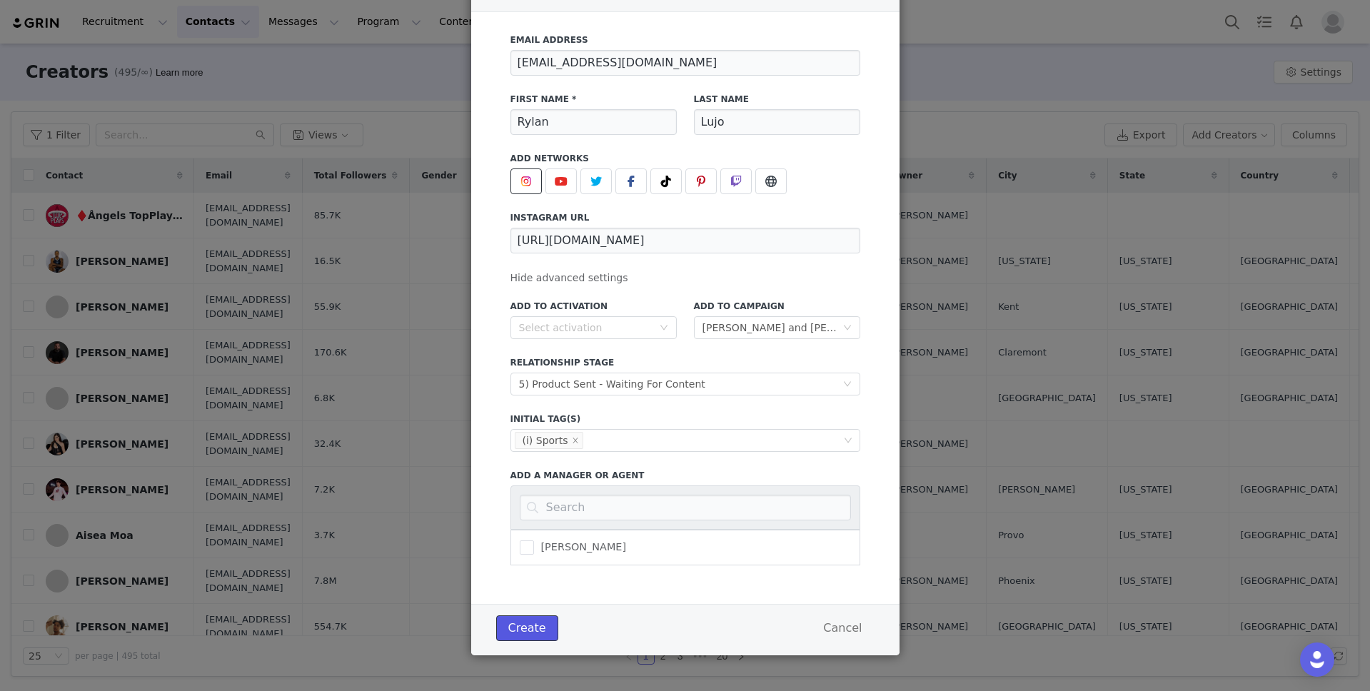
click at [540, 627] on button "Create" at bounding box center [527, 629] width 62 height 26
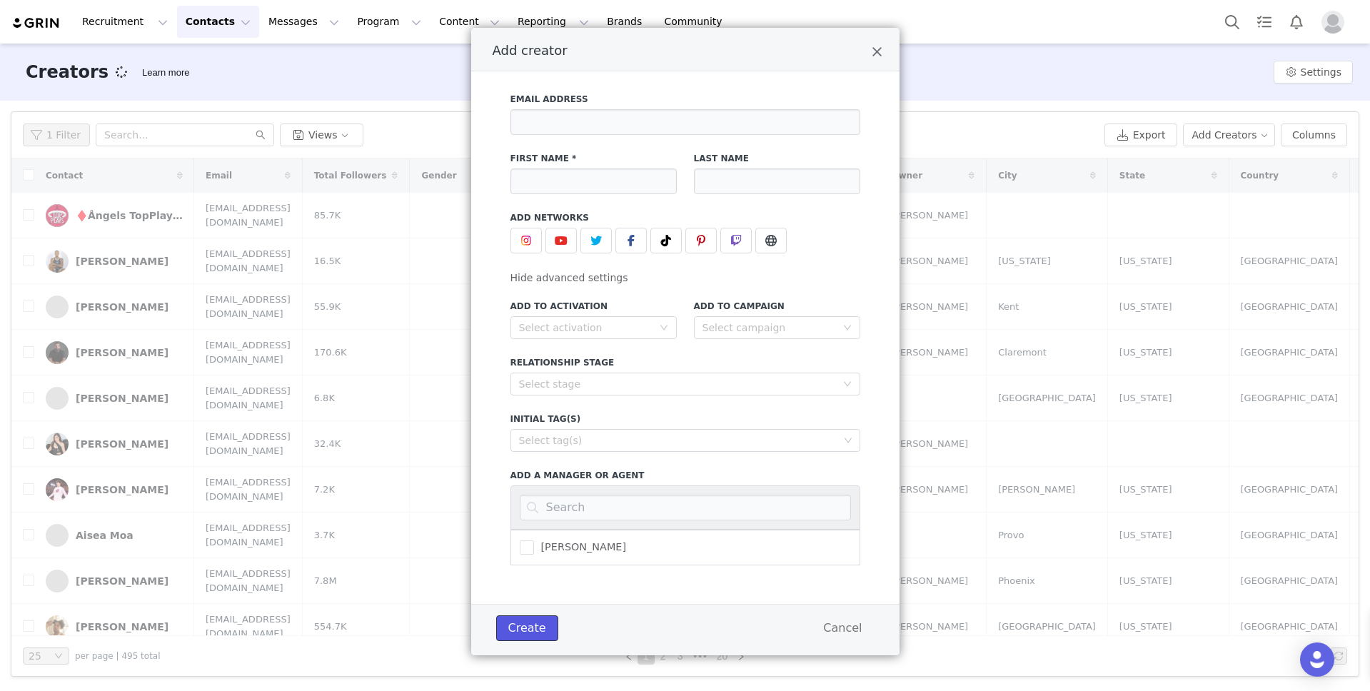
scroll to position [41, 0]
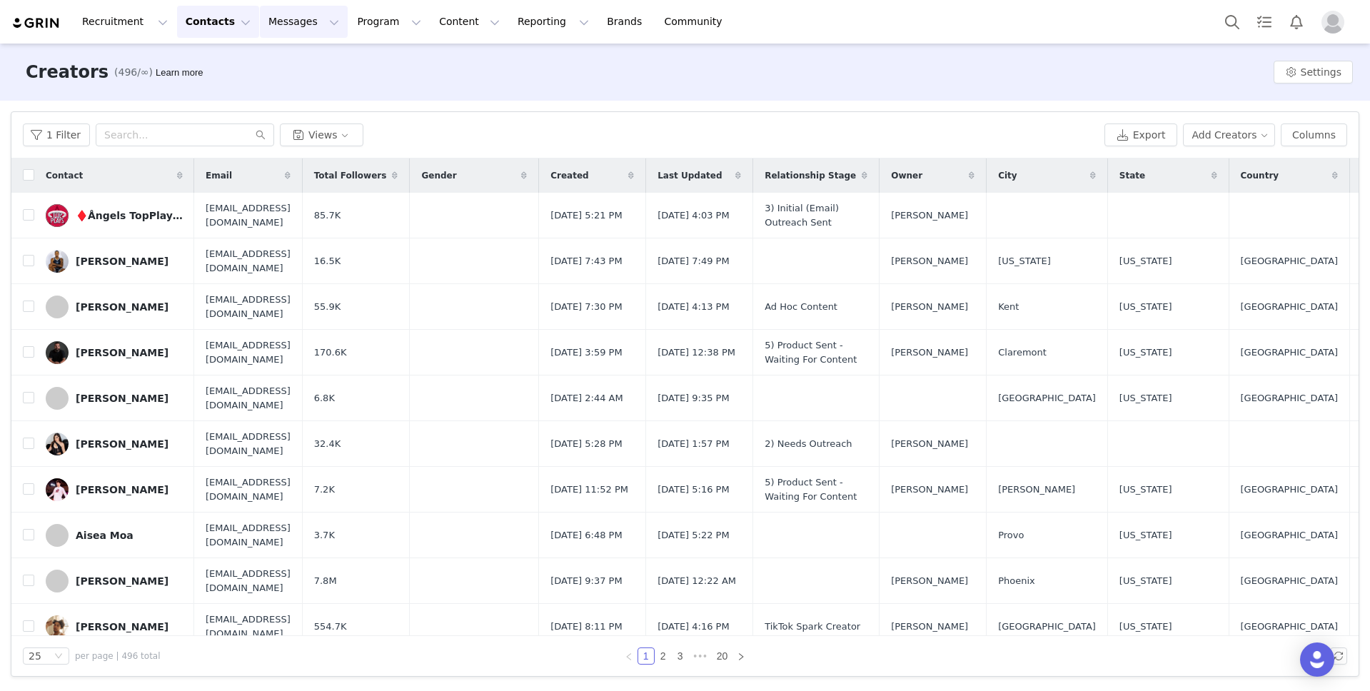
click at [294, 17] on button "Messages Messages" at bounding box center [304, 22] width 88 height 32
click at [359, 24] on button "Program Program" at bounding box center [388, 22] width 81 height 32
click at [371, 93] on p "Campaigns" at bounding box center [366, 89] width 56 height 15
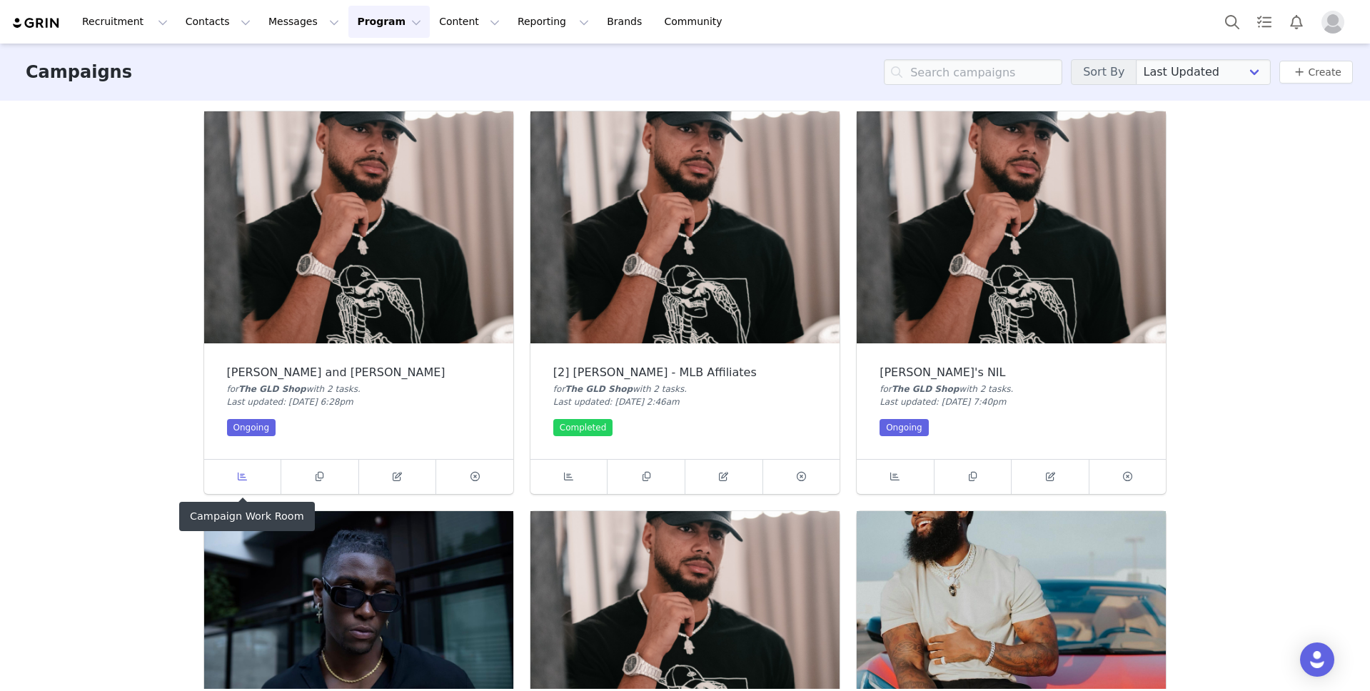
click at [246, 475] on span at bounding box center [242, 476] width 17 height 17
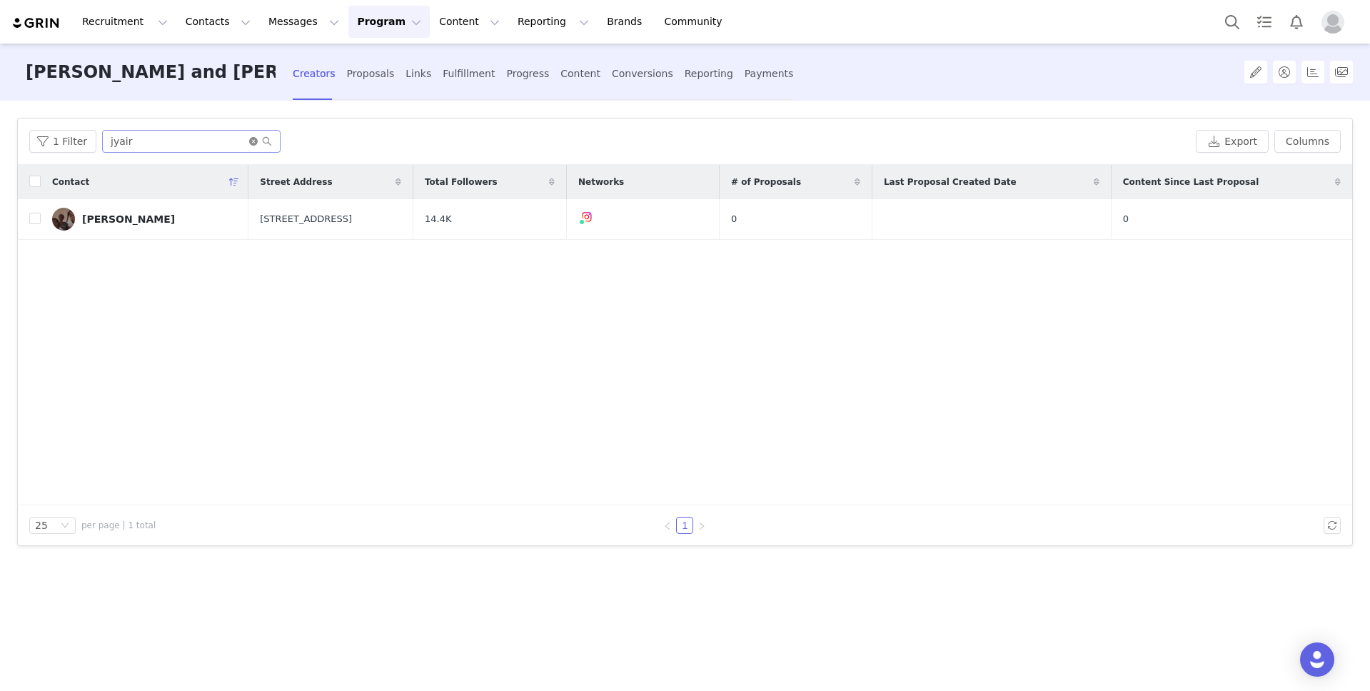
click at [251, 139] on icon "icon: close-circle" at bounding box center [253, 141] width 9 height 9
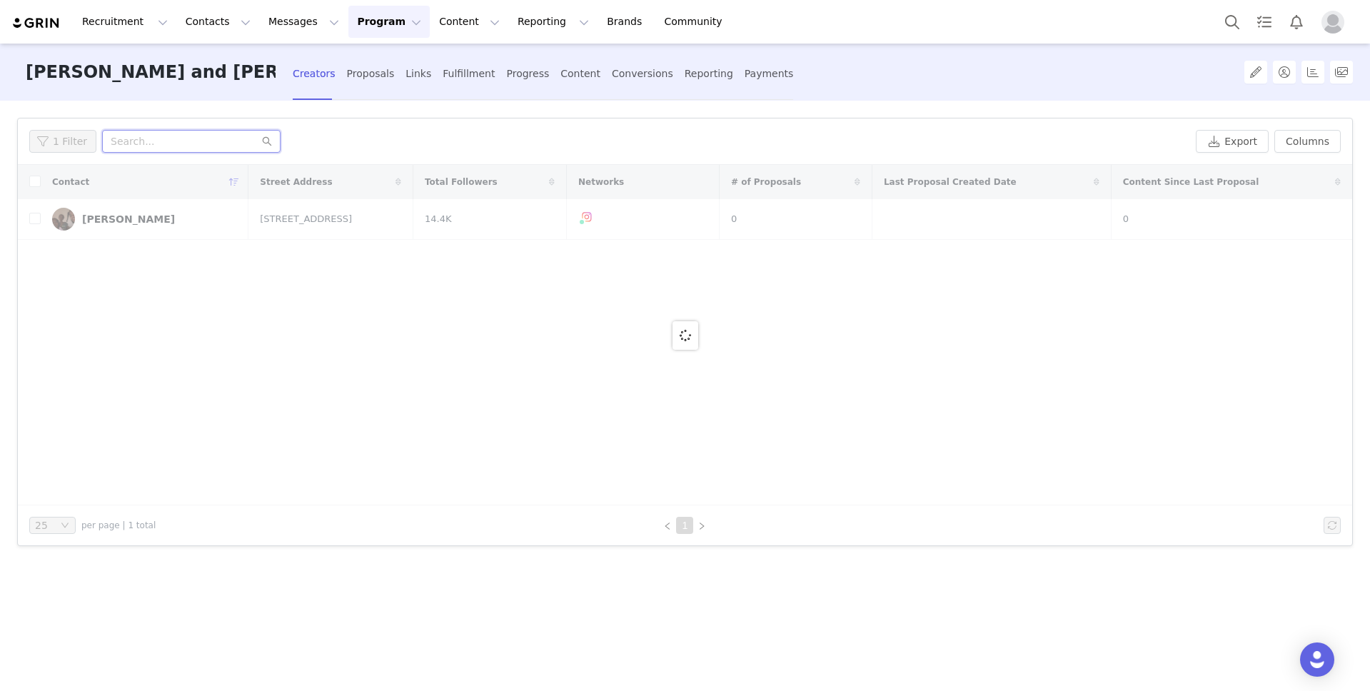
click at [182, 139] on input "text" at bounding box center [191, 141] width 179 height 23
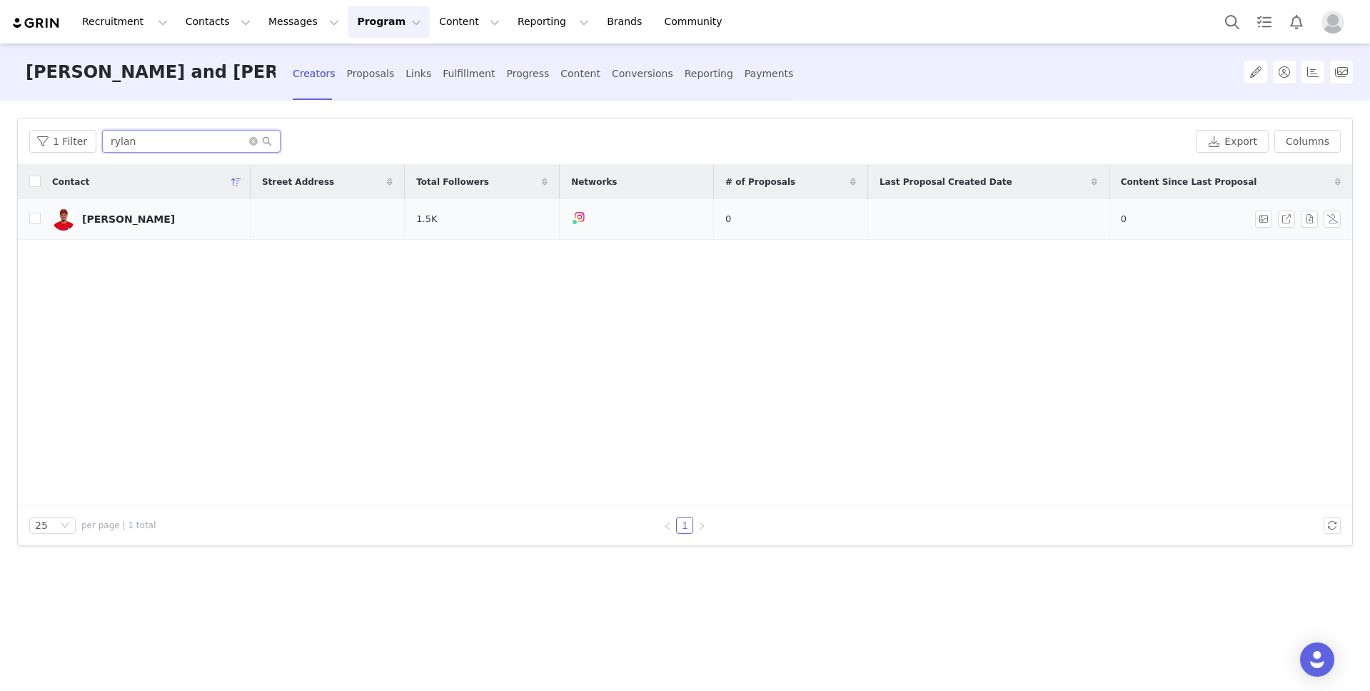
type input "rylan"
click at [115, 219] on div "[PERSON_NAME]" at bounding box center [128, 219] width 93 height 11
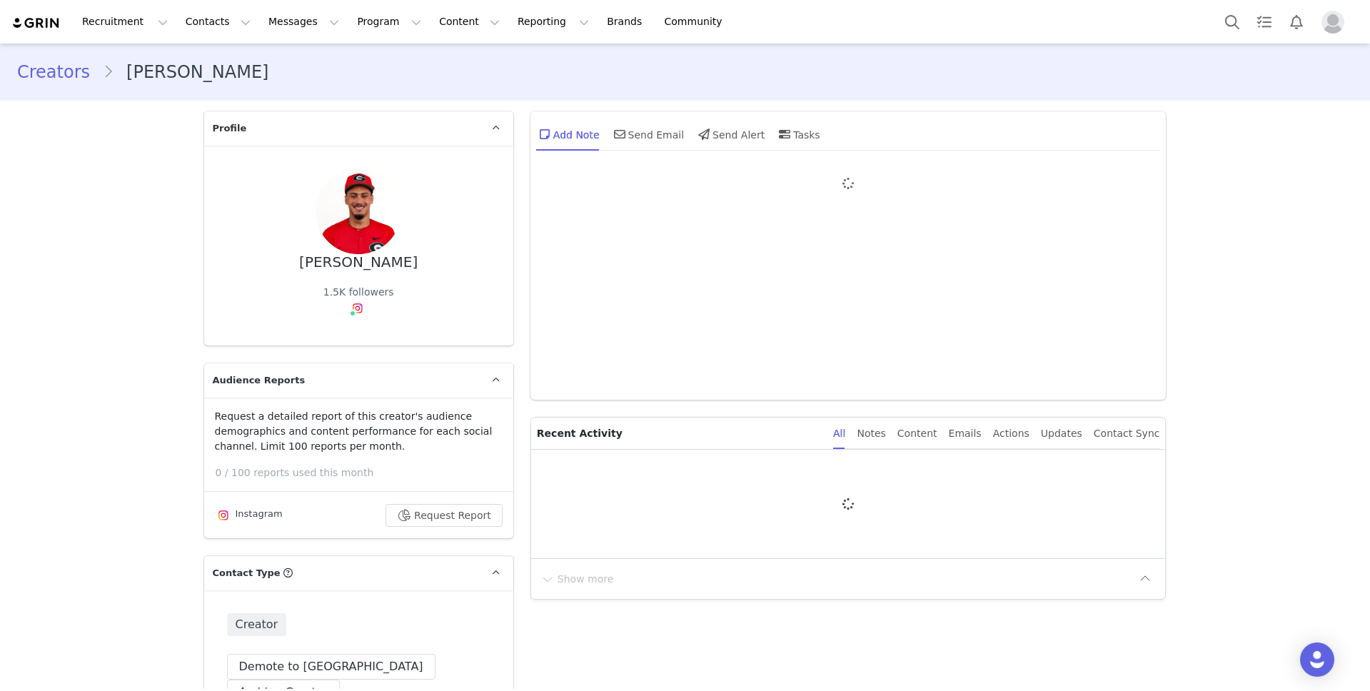
type input "+1 ([GEOGRAPHIC_DATA])"
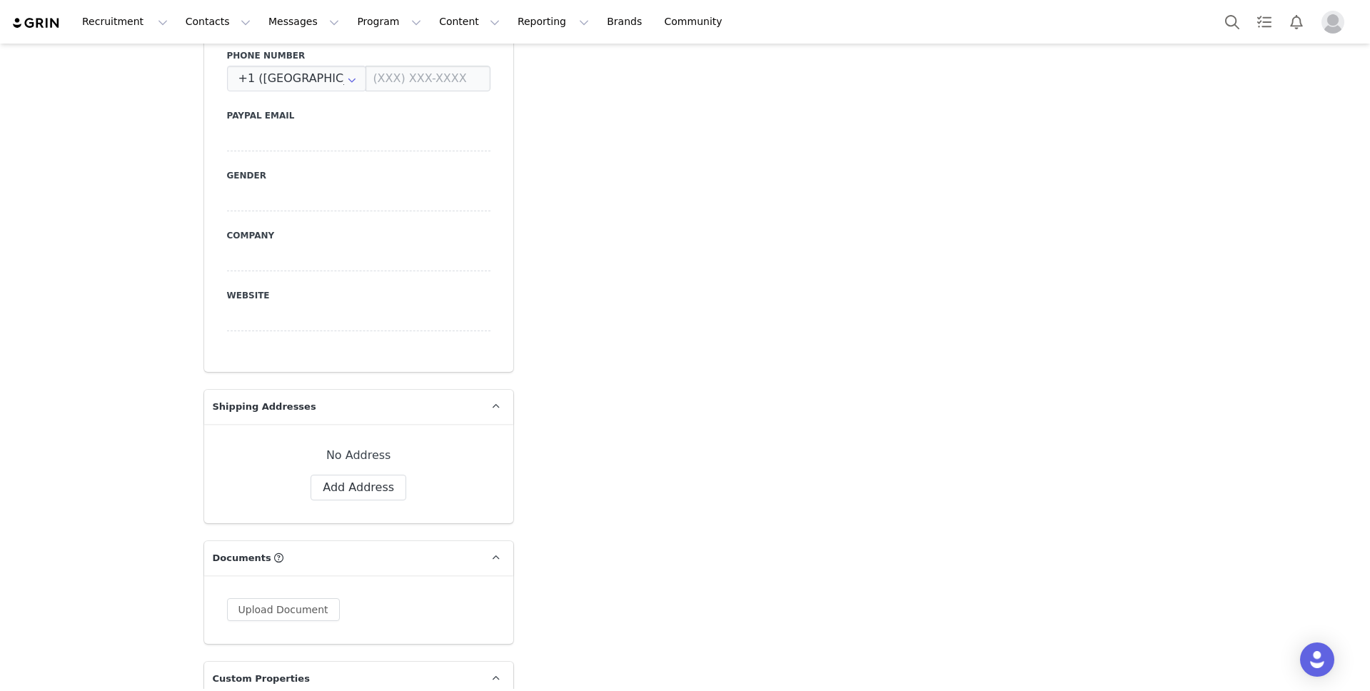
scroll to position [1088, 0]
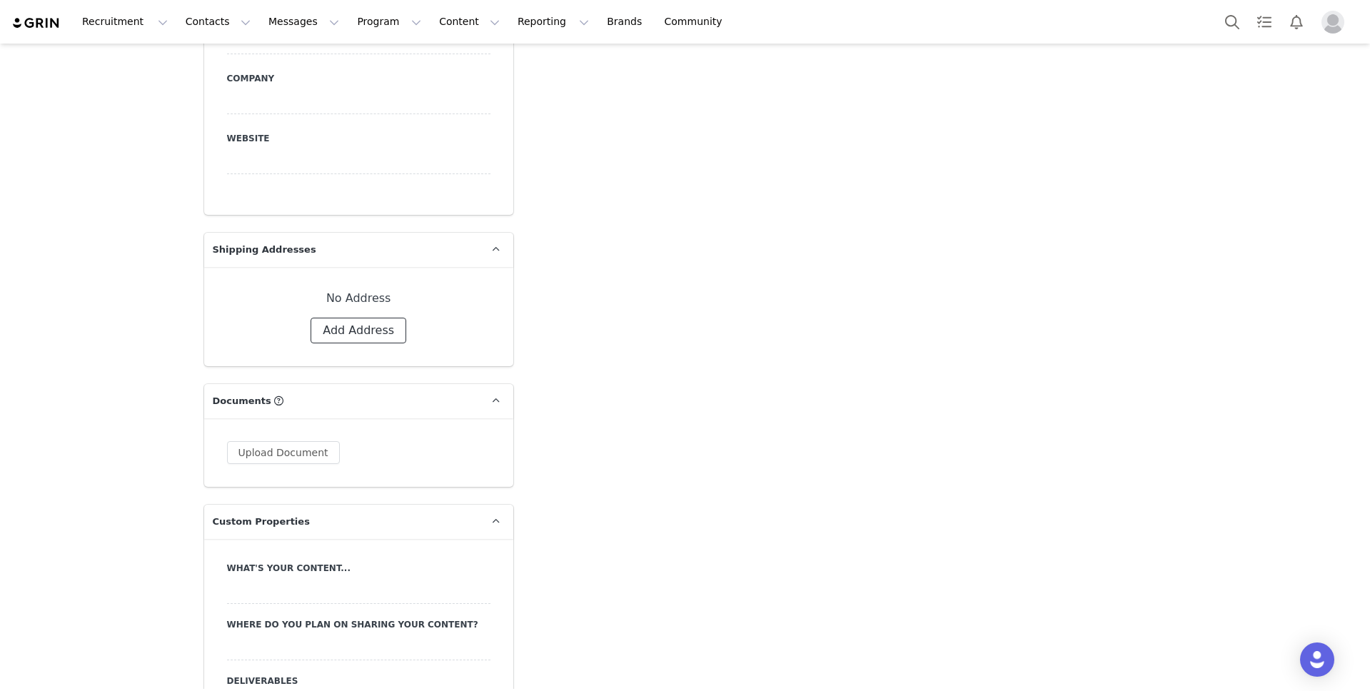
click at [363, 318] on button "Add Address" at bounding box center [359, 331] width 96 height 26
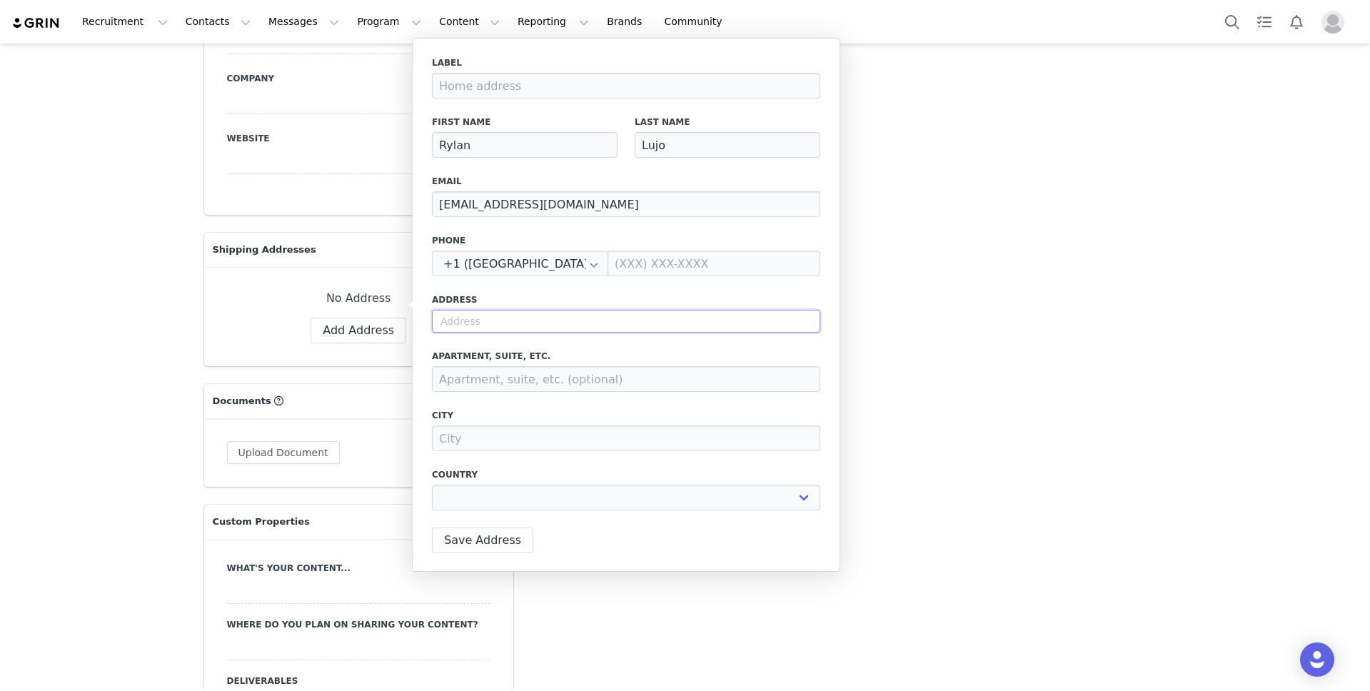
click at [588, 316] on input "text" at bounding box center [626, 321] width 388 height 23
select select
paste input "[STREET_ADDRESS][PERSON_NAME]"
type input "[STREET_ADDRESS][PERSON_NAME]"
select select
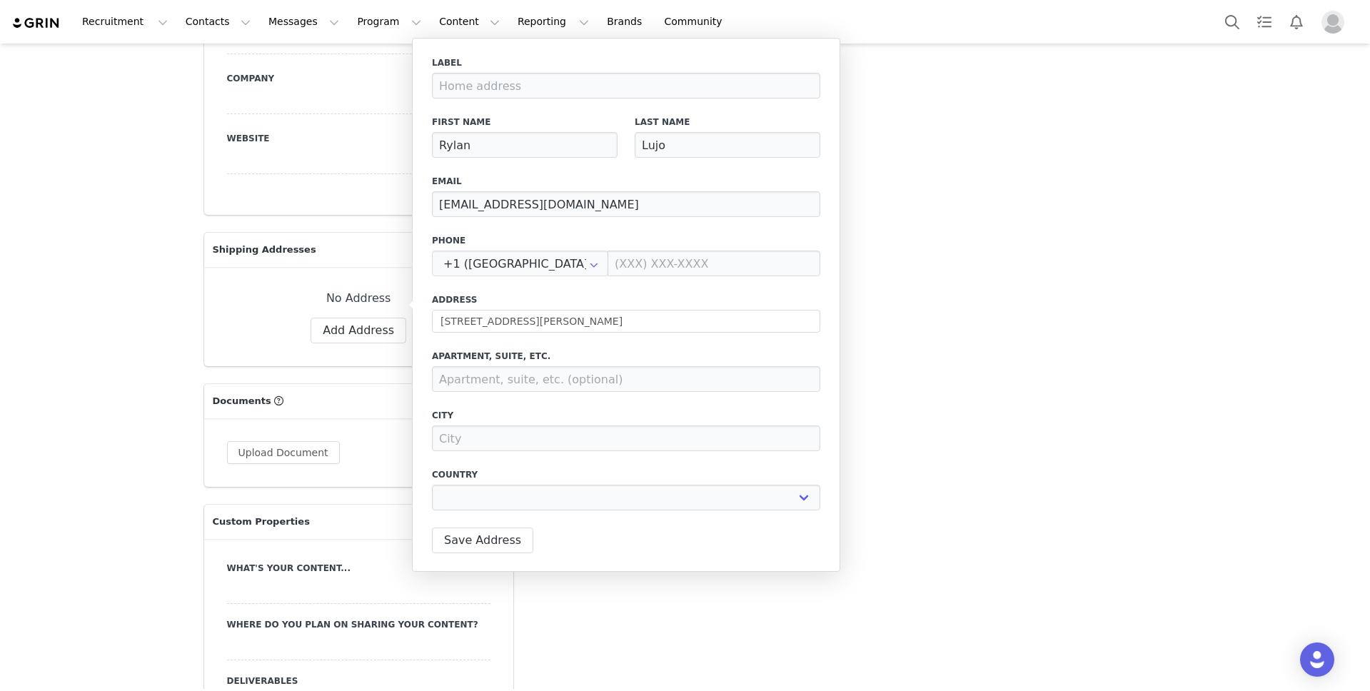
type input "[STREET_ADDRESS][PERSON_NAME]"
type input "[GEOGRAPHIC_DATA]"
select select "[object Object]"
click at [577, 378] on input at bounding box center [626, 379] width 388 height 26
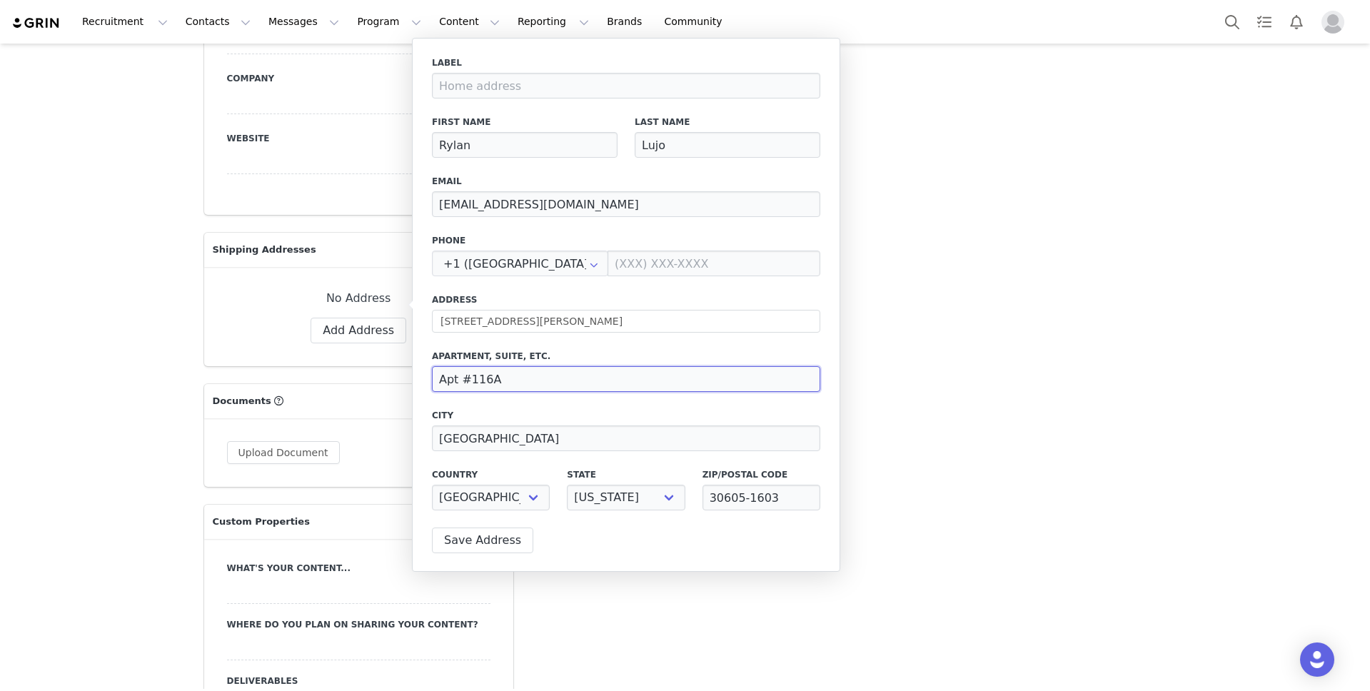
type input "Apt #116A"
click at [611, 343] on div "Label First Name [PERSON_NAME] Last Name Lujo Email [EMAIL_ADDRESS][DOMAIN_NAME…" at bounding box center [626, 287] width 388 height 463
click at [506, 533] on button "Save Address" at bounding box center [482, 541] width 101 height 26
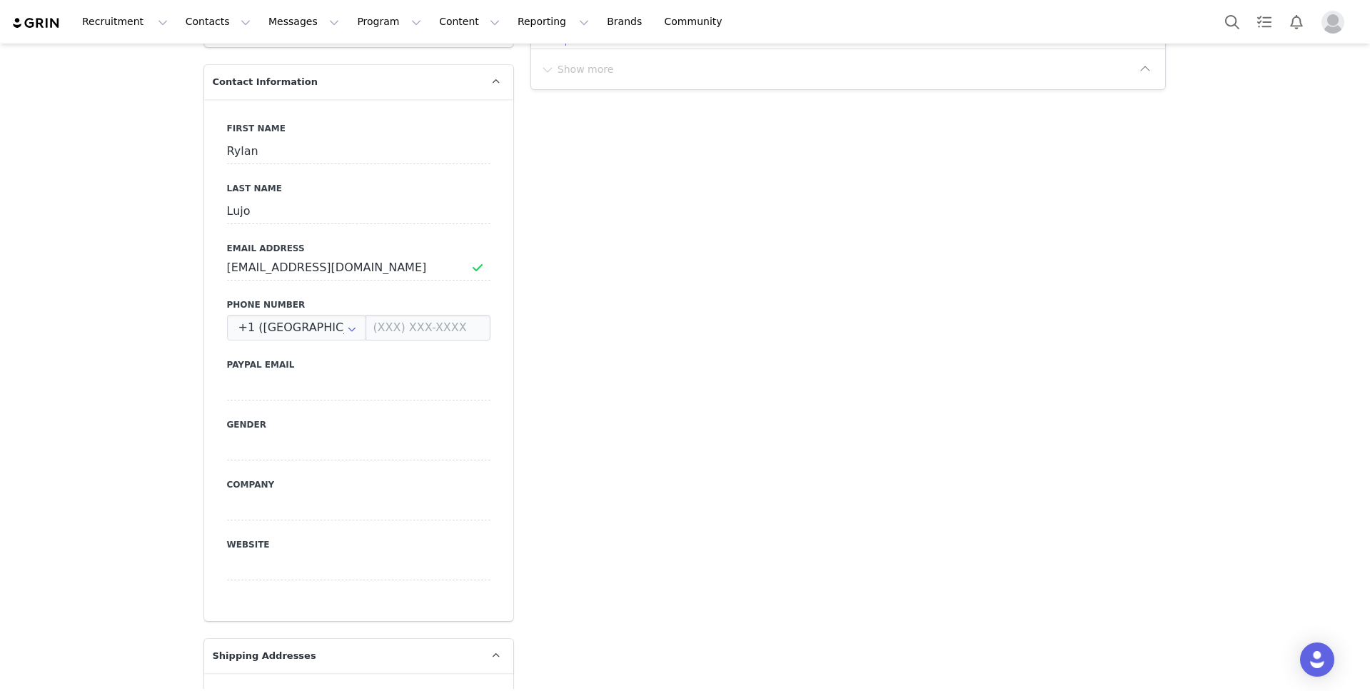
scroll to position [0, 0]
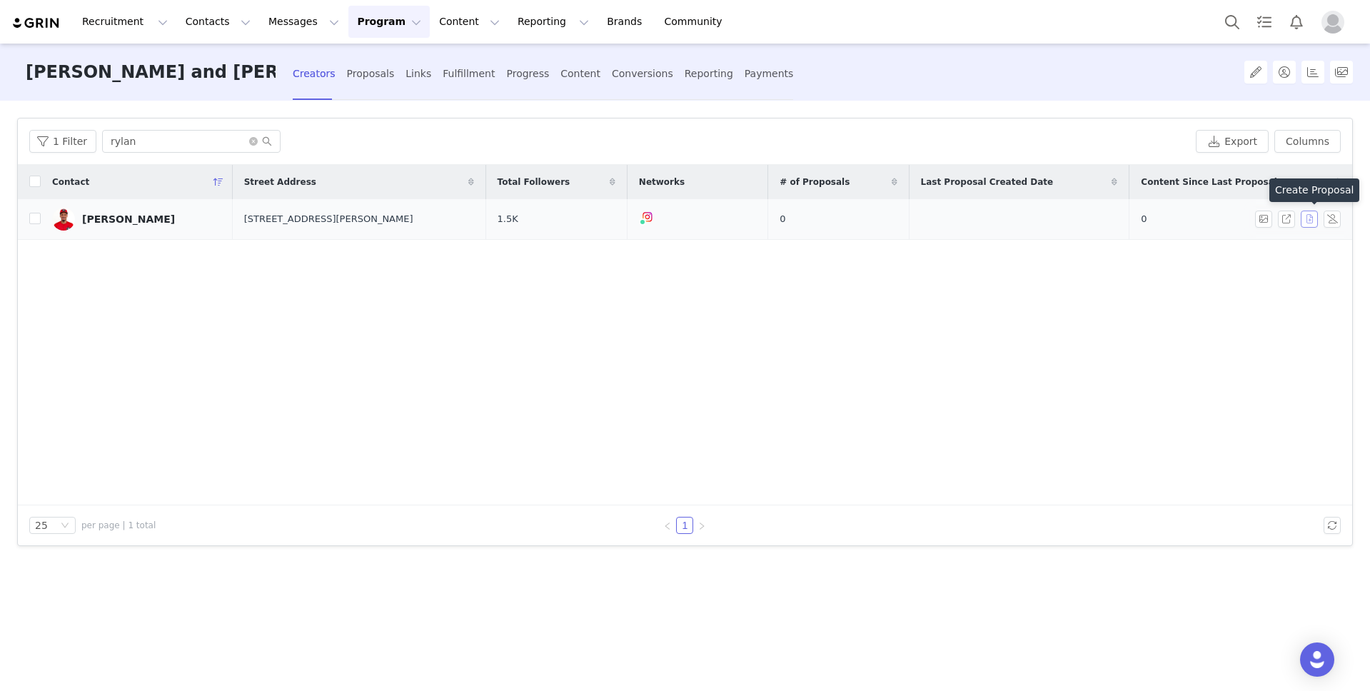
click at [1310, 219] on button "button" at bounding box center [1309, 219] width 17 height 17
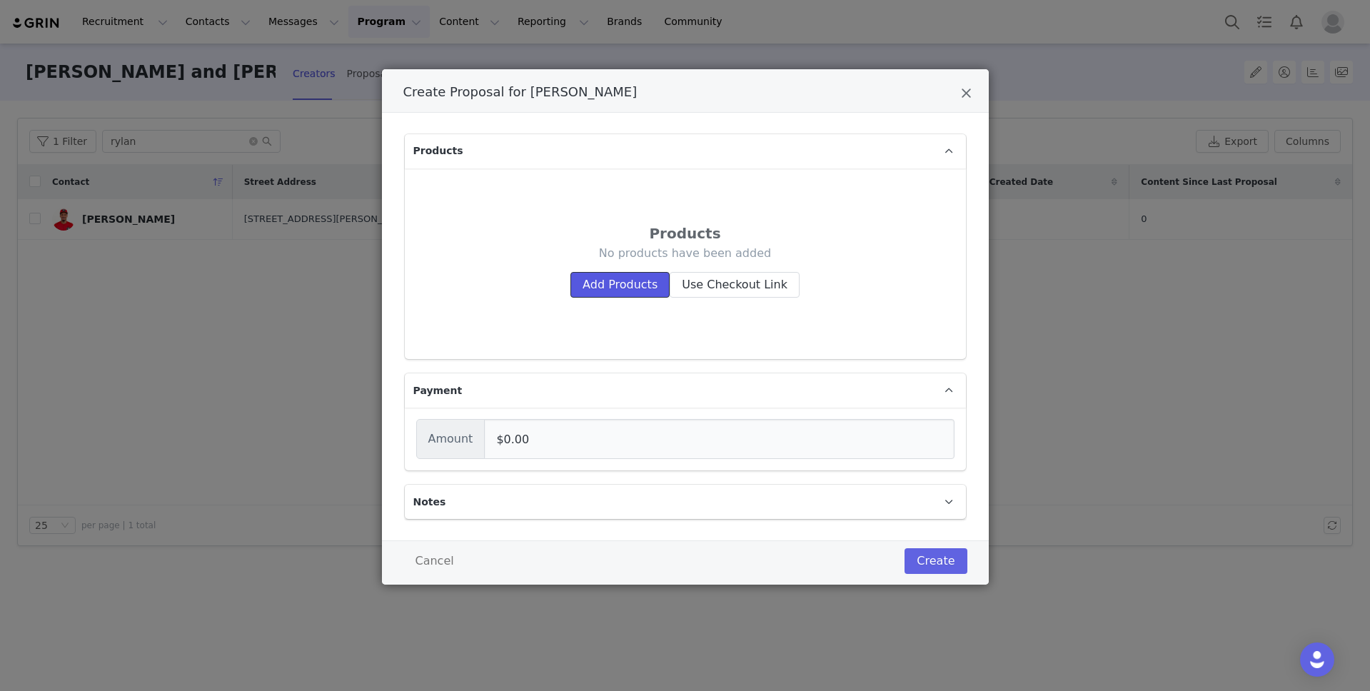
click at [647, 282] on button "Add Products" at bounding box center [620, 285] width 99 height 26
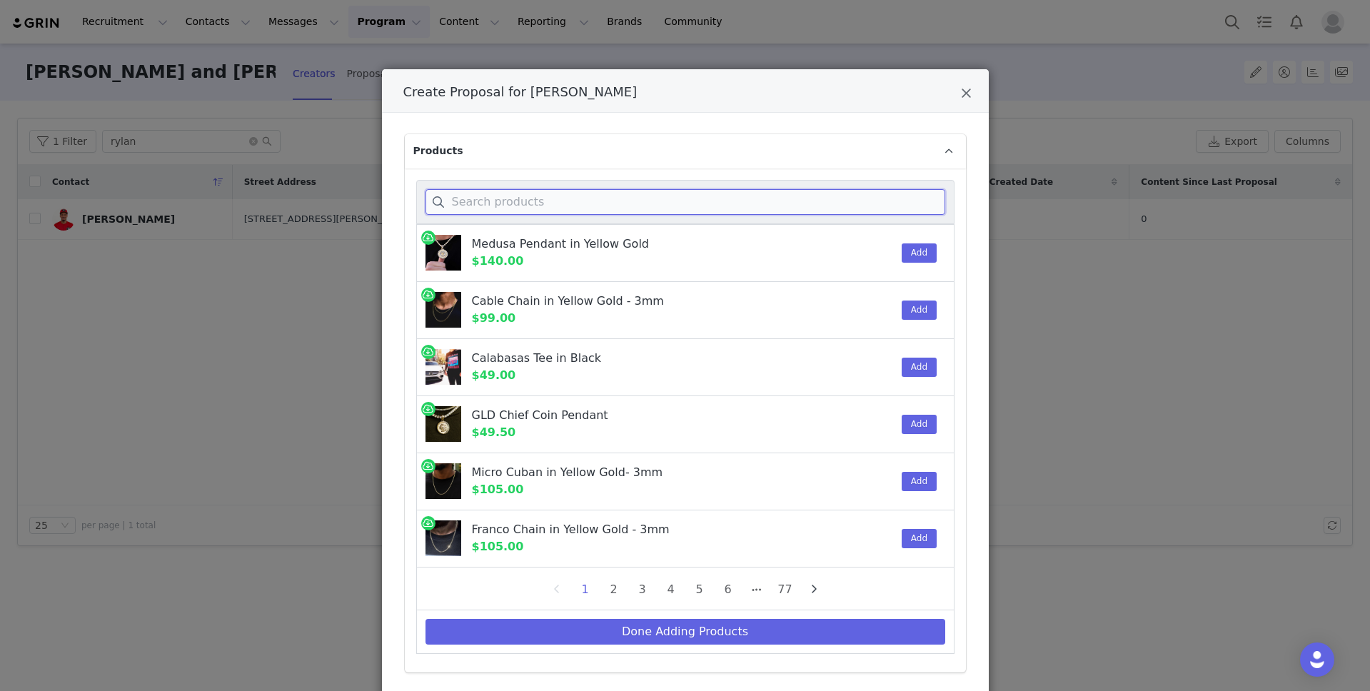
click at [618, 200] on input "Create Proposal for Rylan Lujo" at bounding box center [686, 202] width 520 height 26
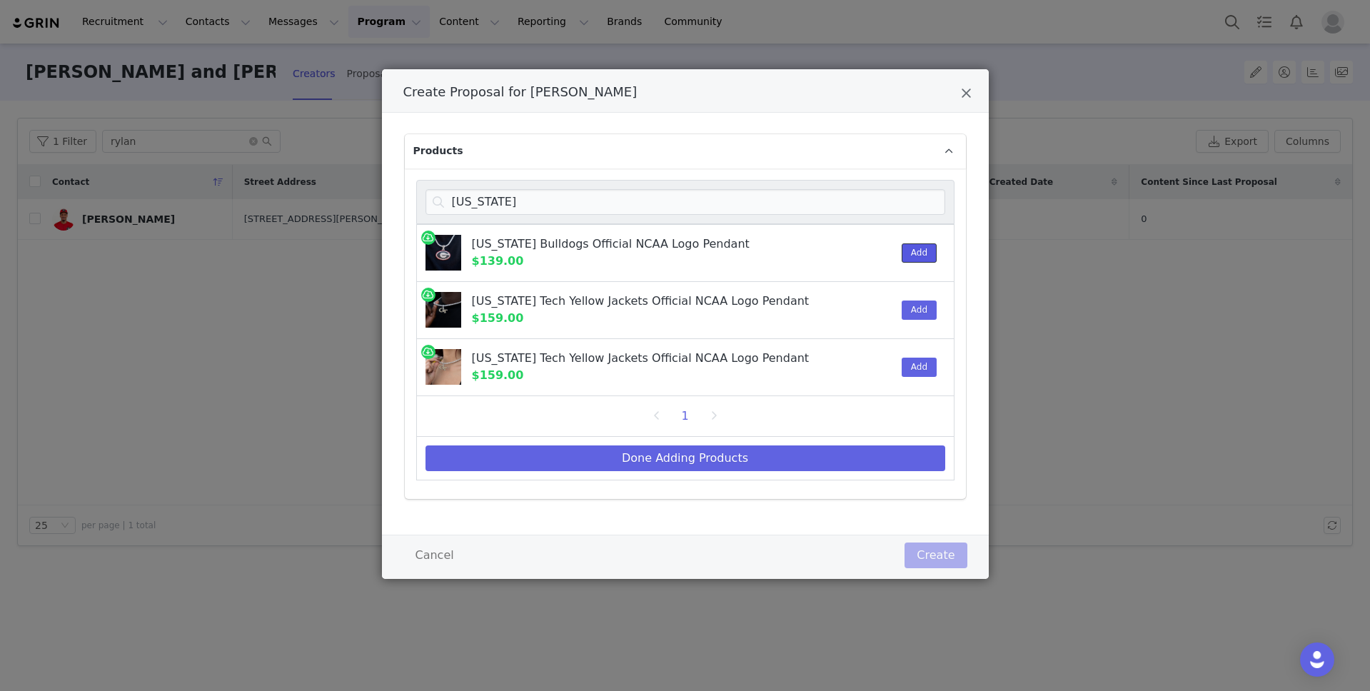
click at [921, 258] on button "Add" at bounding box center [919, 253] width 35 height 19
click at [703, 198] on input "[US_STATE]" at bounding box center [686, 202] width 520 height 26
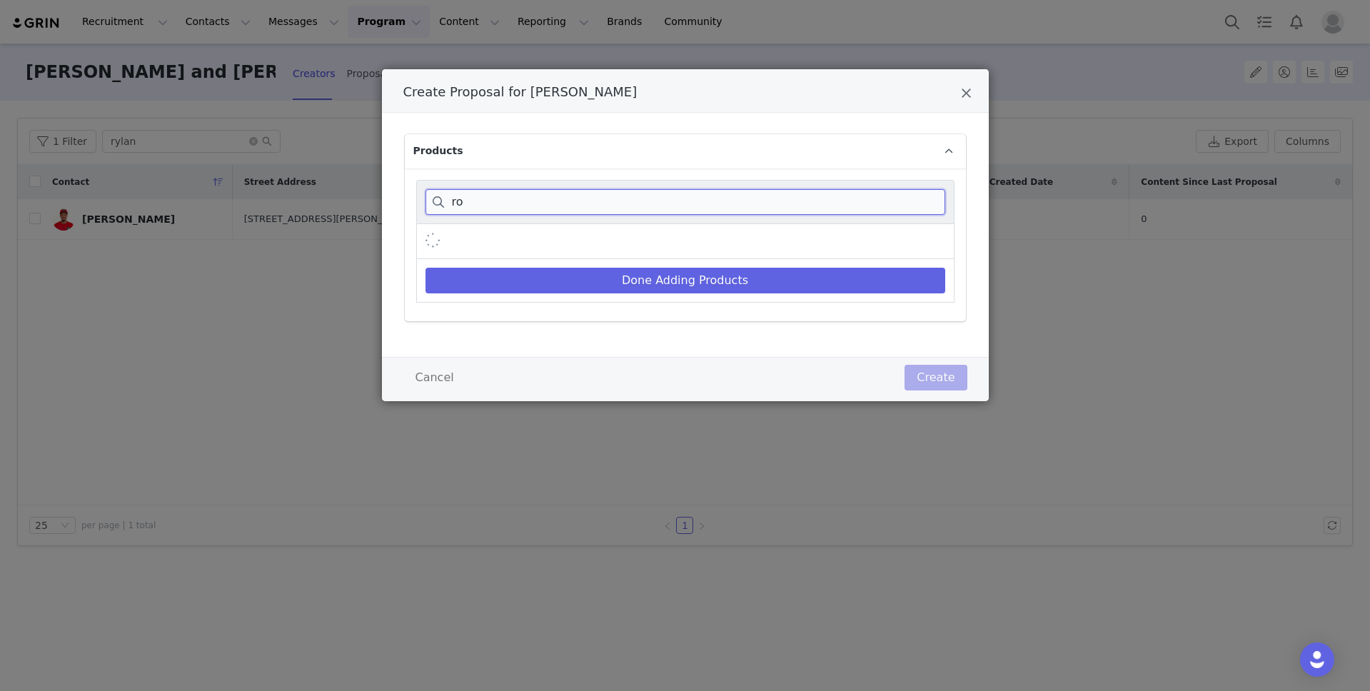
type input "r"
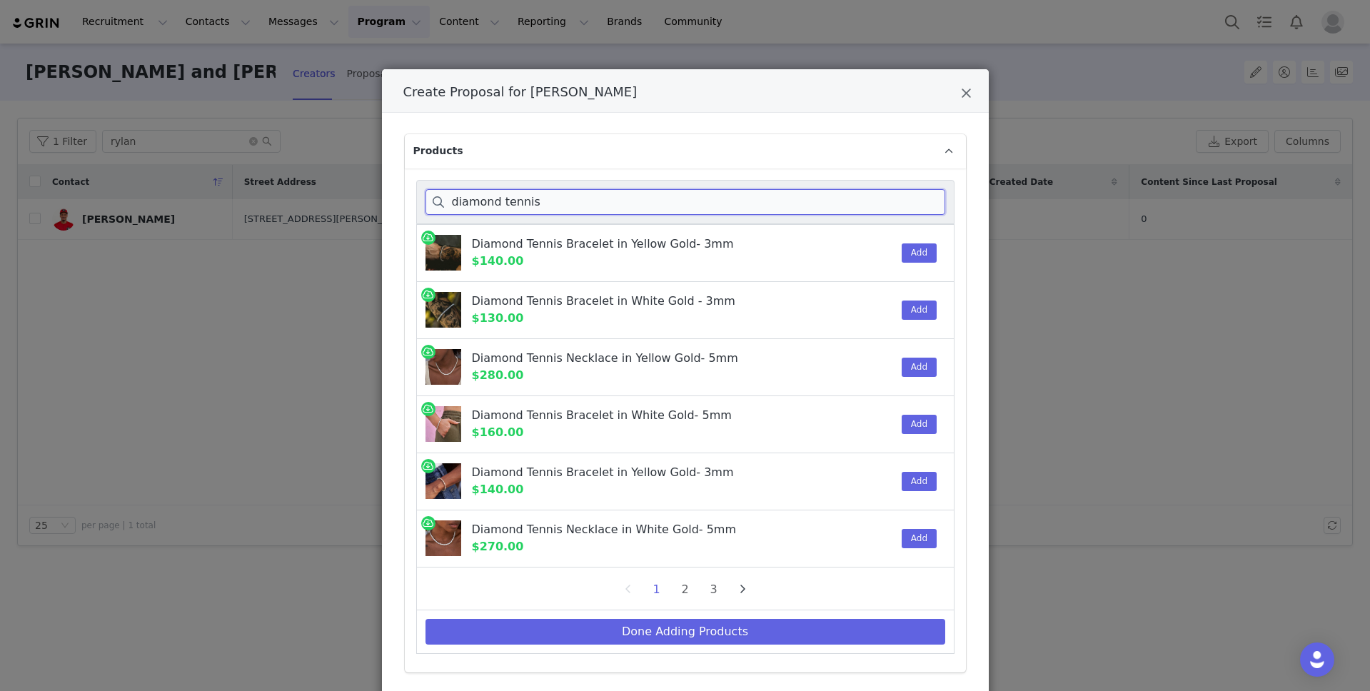
click at [527, 202] on input "diamond tennis" at bounding box center [686, 202] width 520 height 26
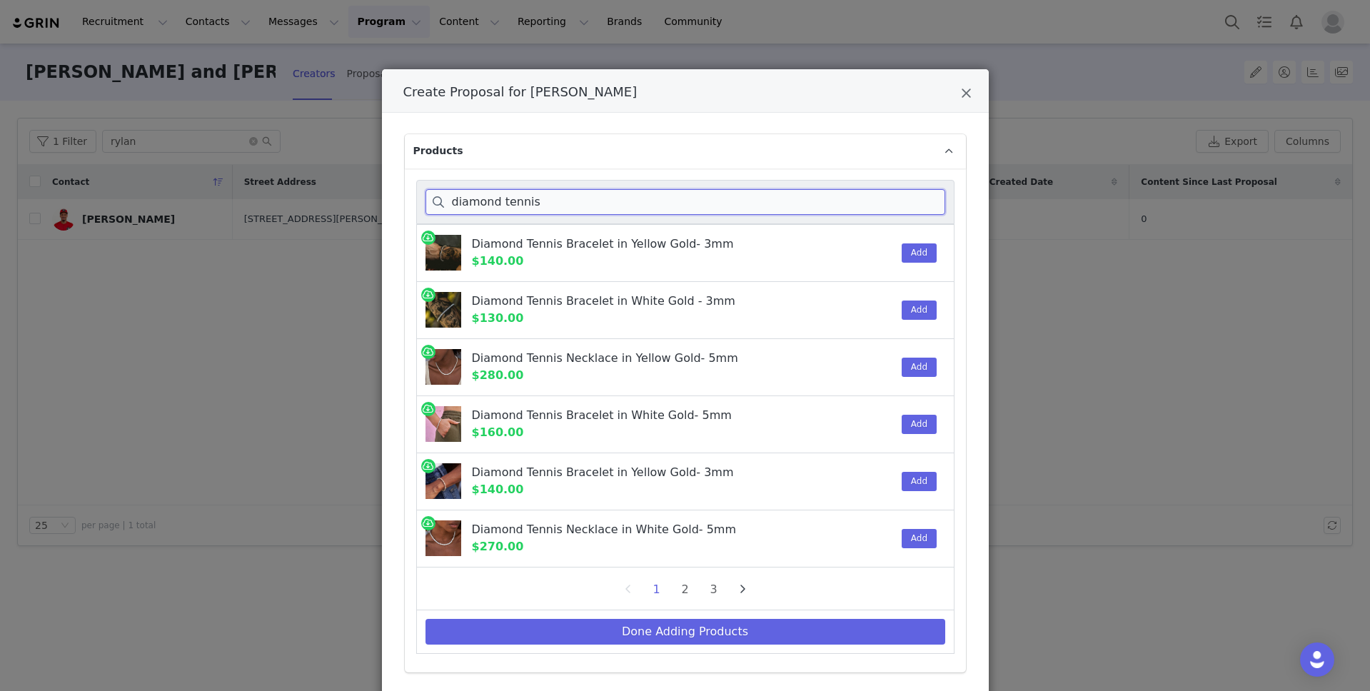
click at [527, 202] on input "diamond tennis" at bounding box center [686, 202] width 520 height 26
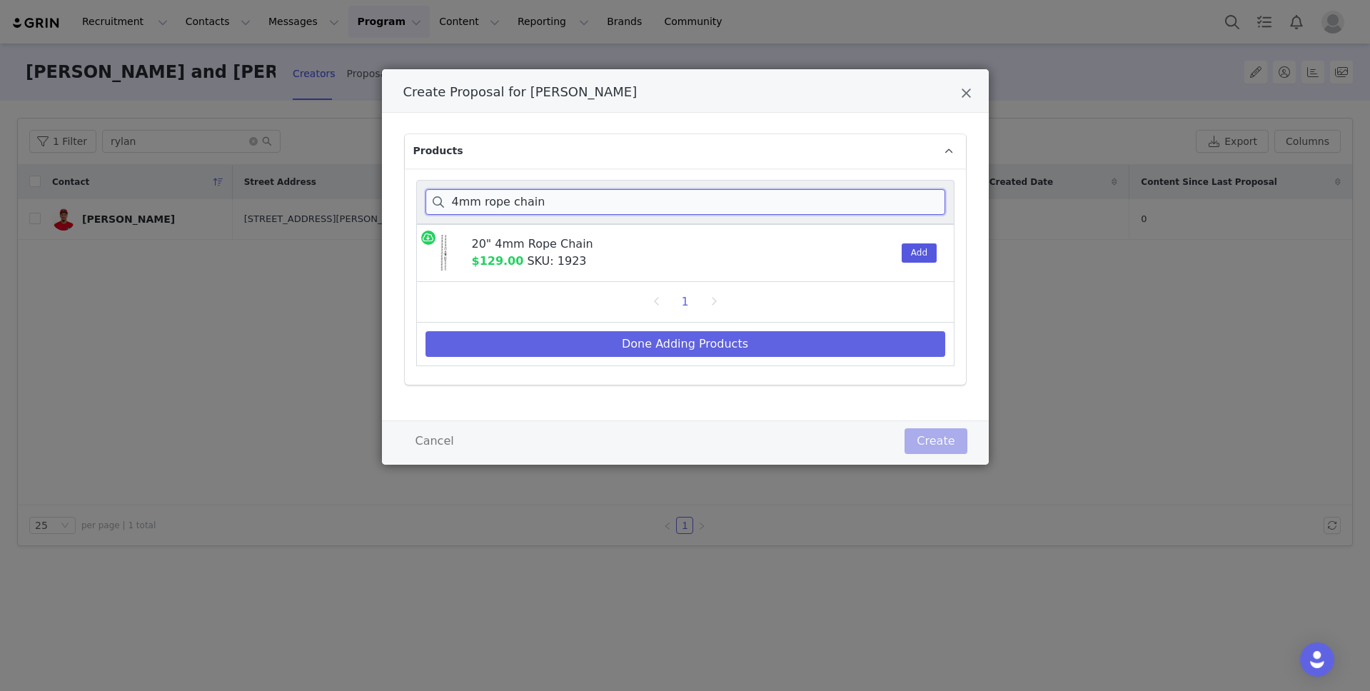
type input "4mm rope chain"
click at [915, 251] on button "Add" at bounding box center [919, 253] width 35 height 19
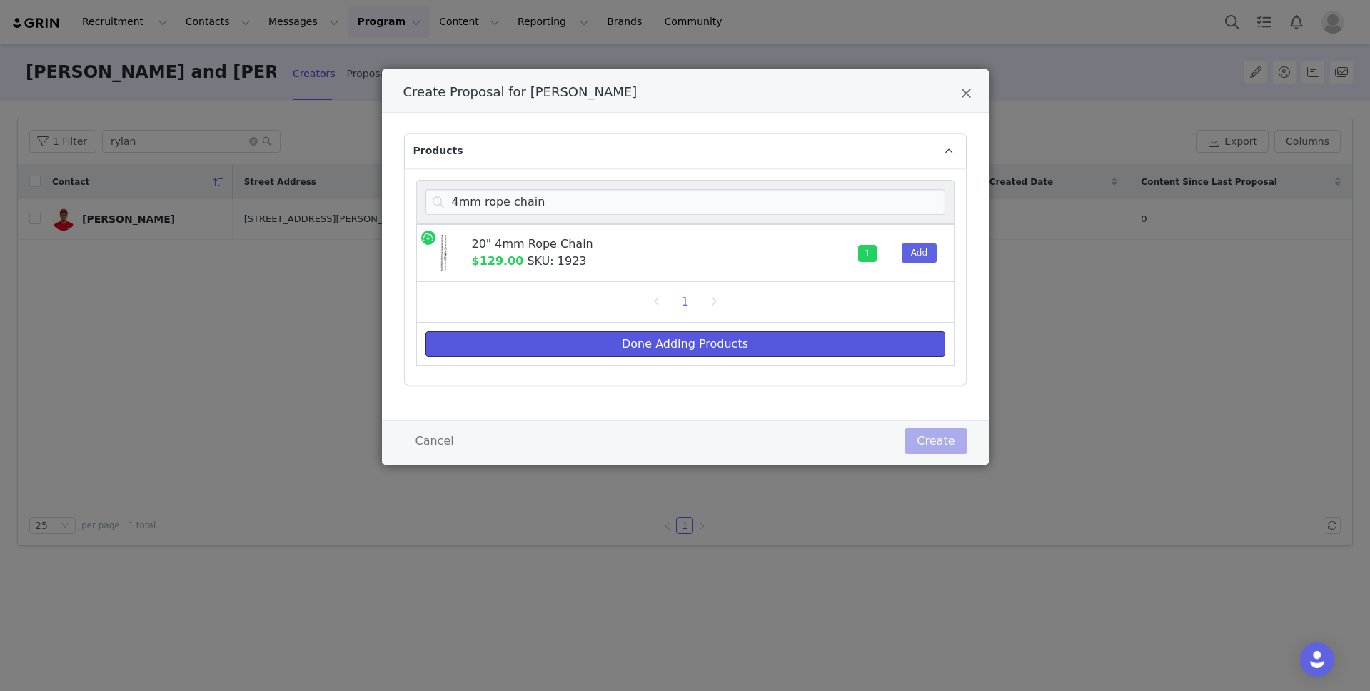
click at [708, 343] on button "Done Adding Products" at bounding box center [686, 344] width 520 height 26
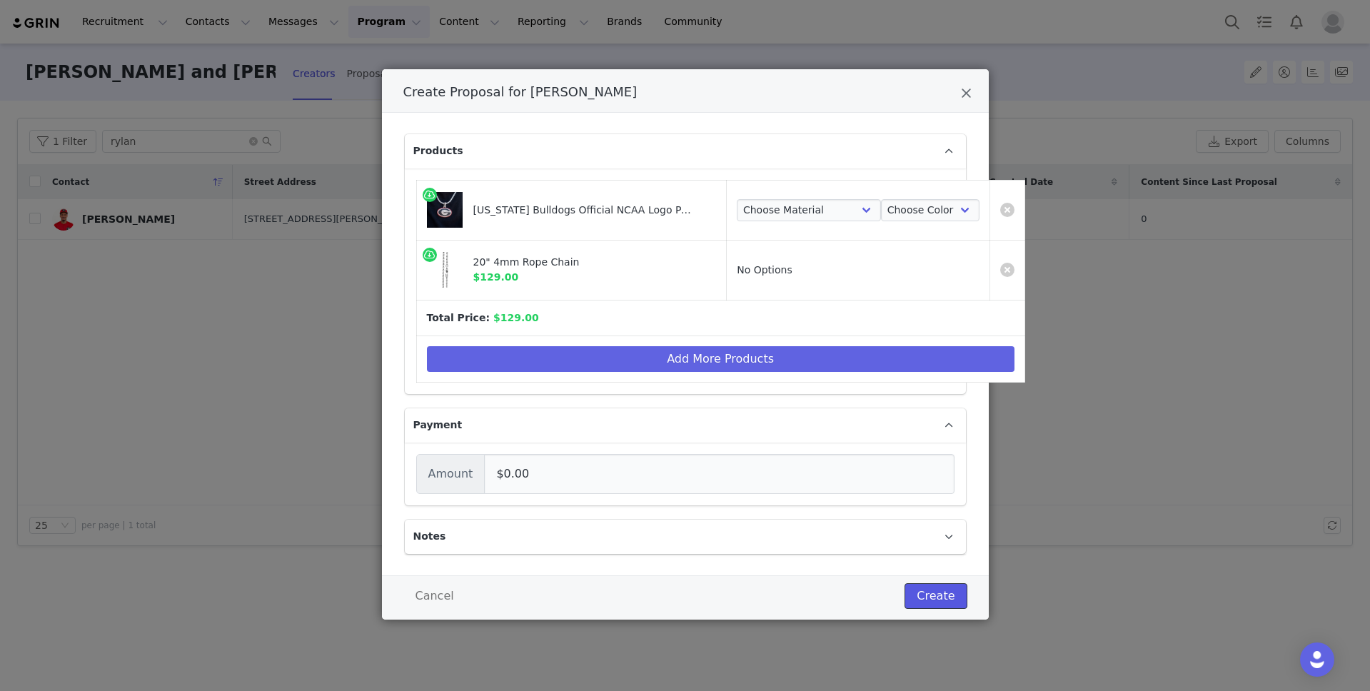
click at [933, 597] on button "Create" at bounding box center [936, 596] width 62 height 26
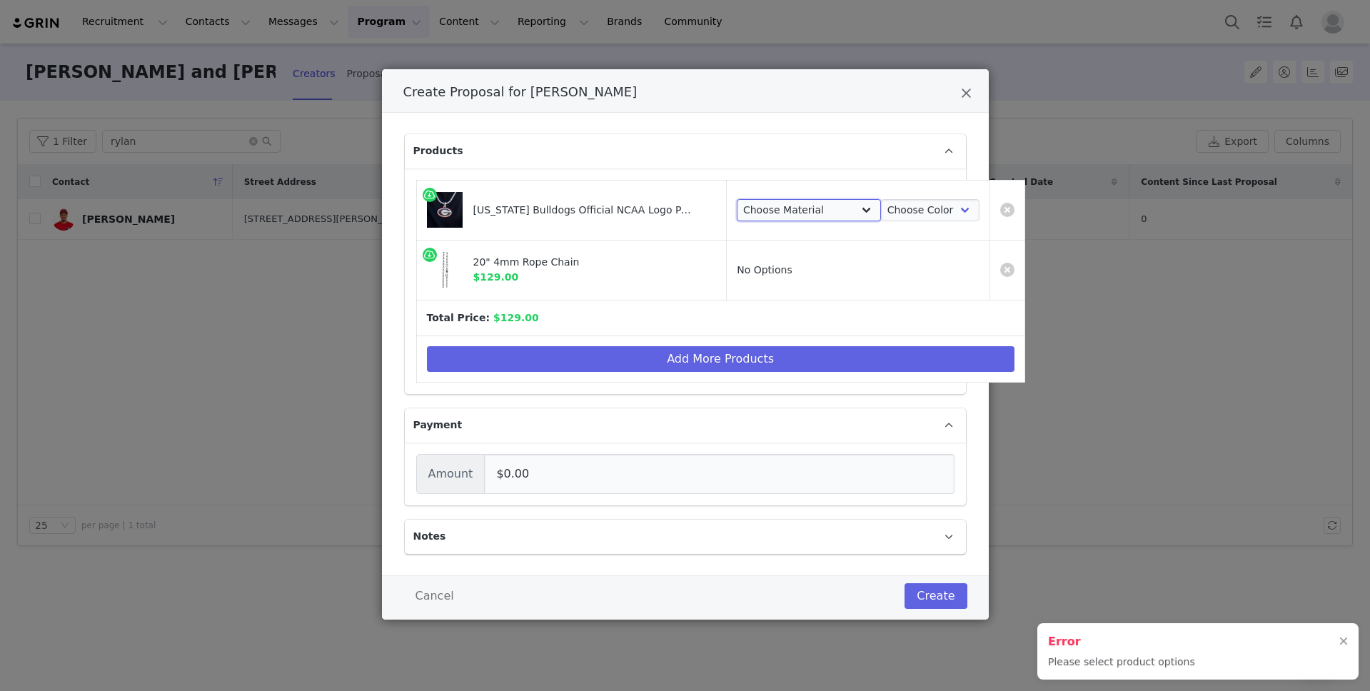
click at [776, 212] on select "Choose Material 14k White Gold Plated" at bounding box center [809, 210] width 144 height 23
select select "26098621"
click at [737, 199] on select "Choose Material 14k White Gold Plated" at bounding box center [809, 210] width 144 height 23
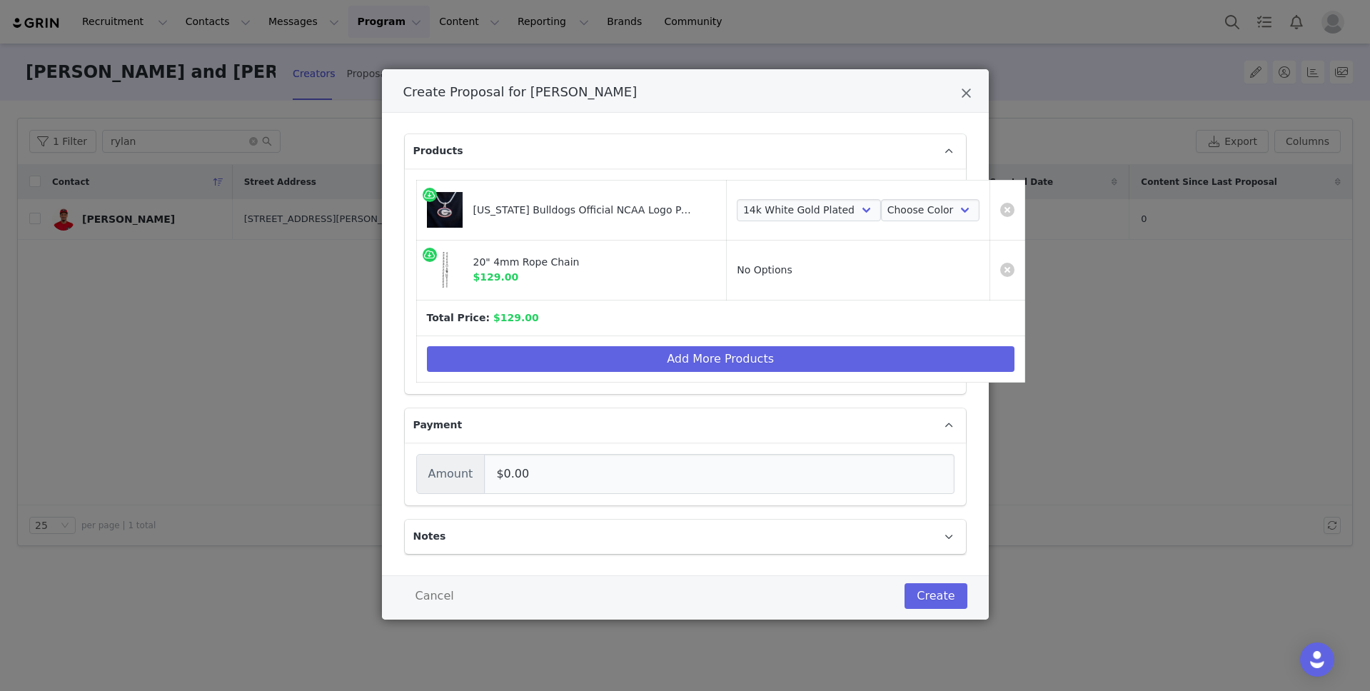
click at [884, 226] on td "Choose Material 14k White Gold Plated Choose Color White Gold" at bounding box center [859, 210] width 264 height 60
click at [887, 216] on select "Choose Color White Gold" at bounding box center [930, 210] width 99 height 23
select select "26098622"
click at [881, 199] on select "Choose Color White Gold" at bounding box center [930, 210] width 99 height 23
click at [933, 606] on button "Create" at bounding box center [936, 596] width 62 height 26
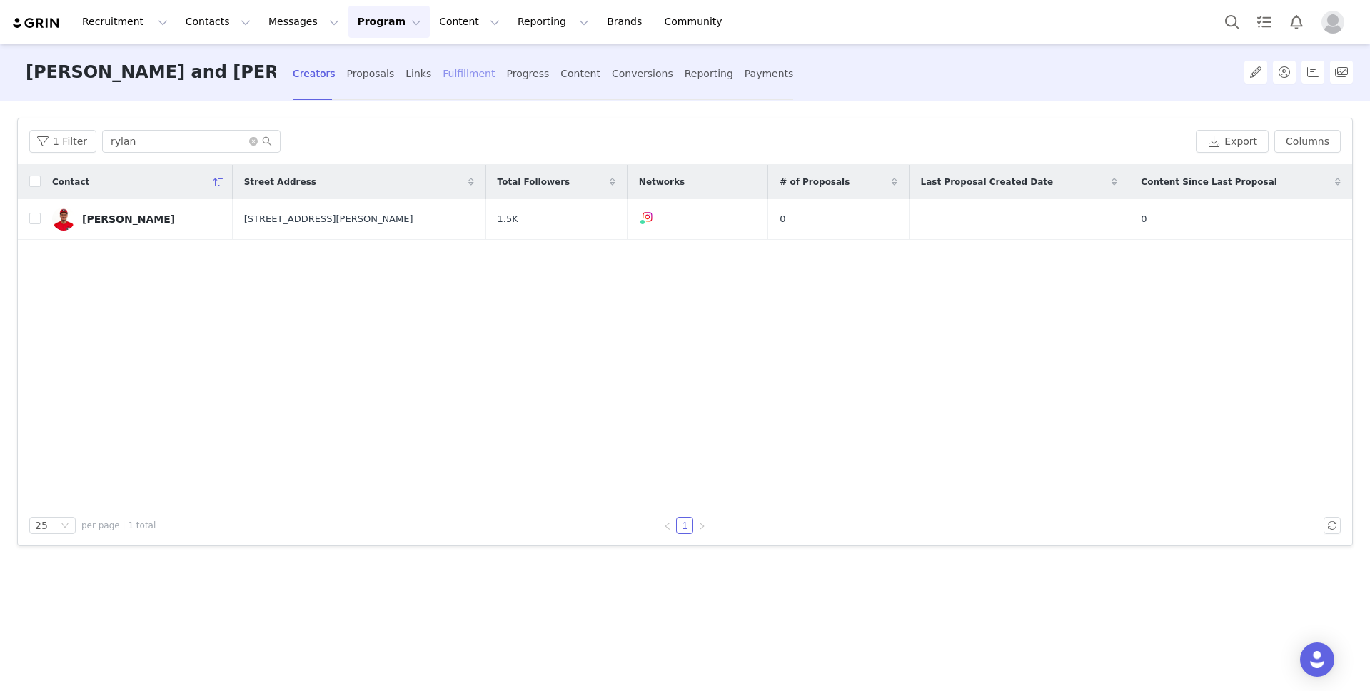
click at [443, 72] on div "Fulfillment" at bounding box center [469, 74] width 52 height 38
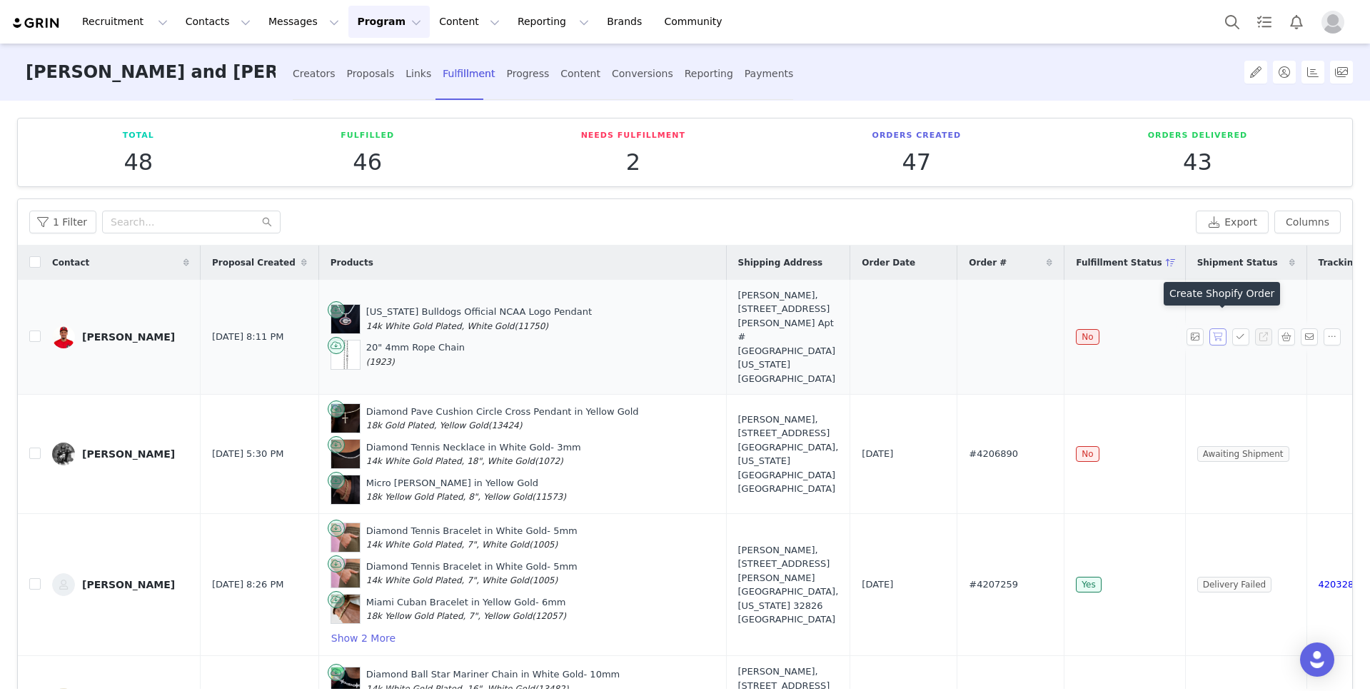
click at [1218, 329] on button "button" at bounding box center [1218, 337] width 17 height 17
click at [969, 447] on span "#4206890" at bounding box center [993, 454] width 49 height 14
copy span "4206890"
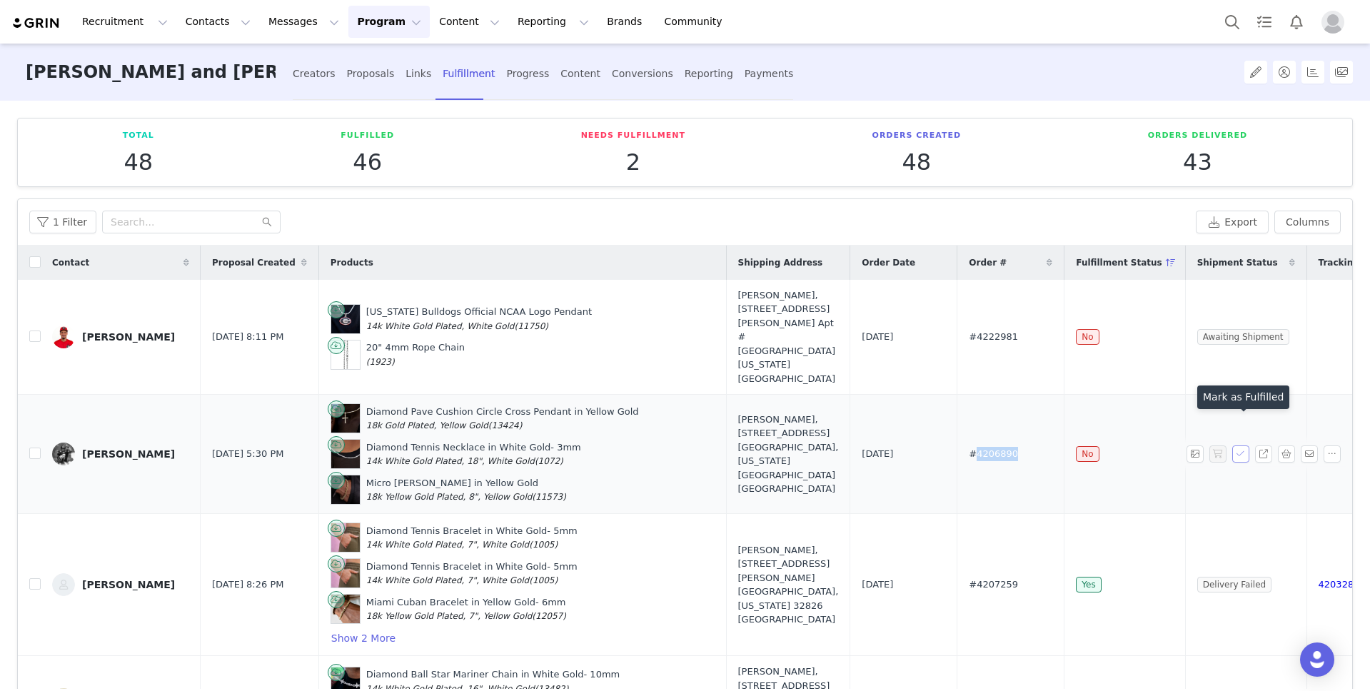
click at [1245, 446] on button "button" at bounding box center [1241, 454] width 17 height 17
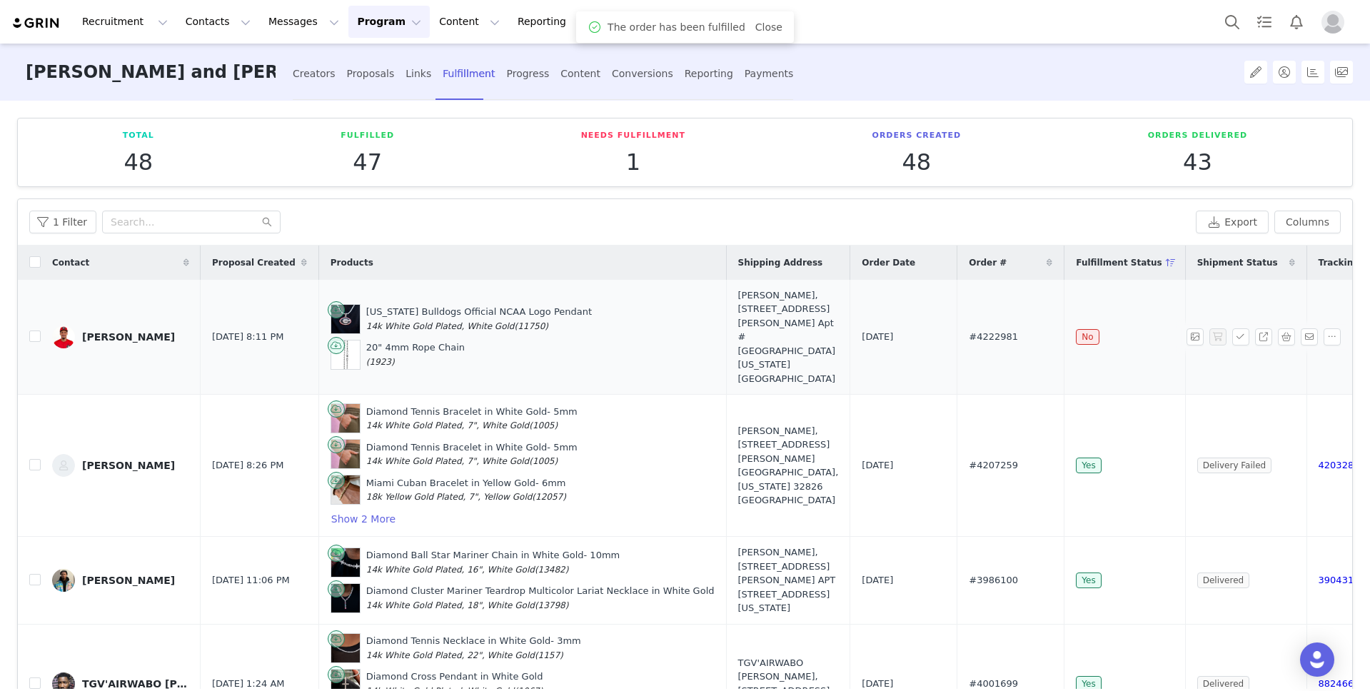
click at [969, 330] on span "#4222981" at bounding box center [993, 337] width 49 height 14
copy span "4222981"
click at [223, 14] on button "Contacts Contacts" at bounding box center [218, 22] width 82 height 32
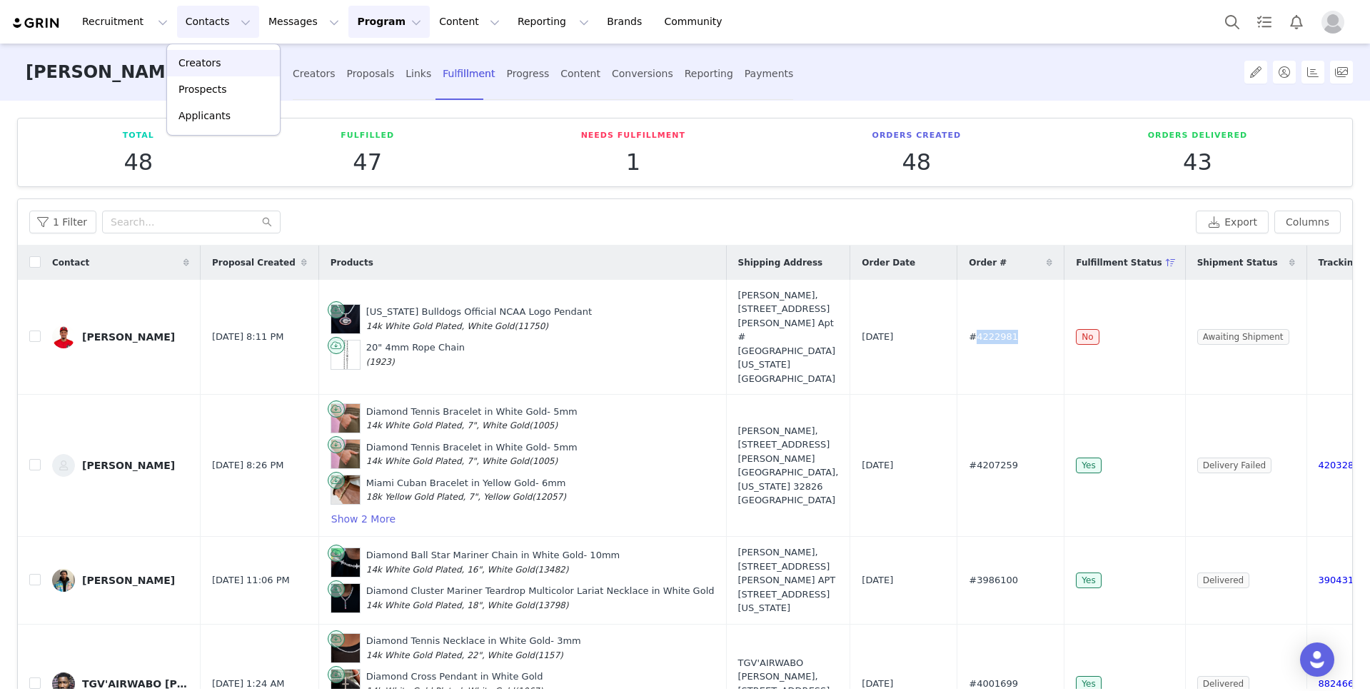
click at [220, 62] on div "Creators" at bounding box center [224, 63] width 96 height 15
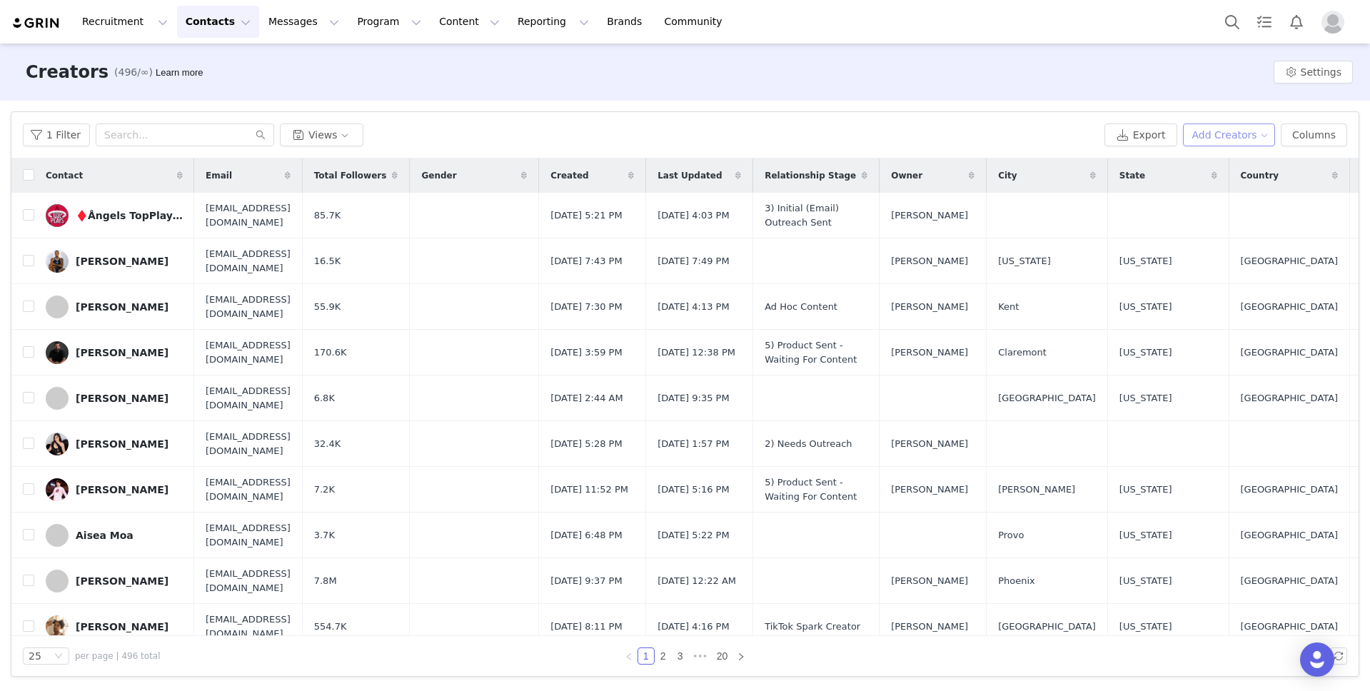
click at [1233, 144] on button "Add Creators" at bounding box center [1229, 135] width 93 height 23
click at [1237, 163] on span "Add a Creator" at bounding box center [1232, 164] width 69 height 16
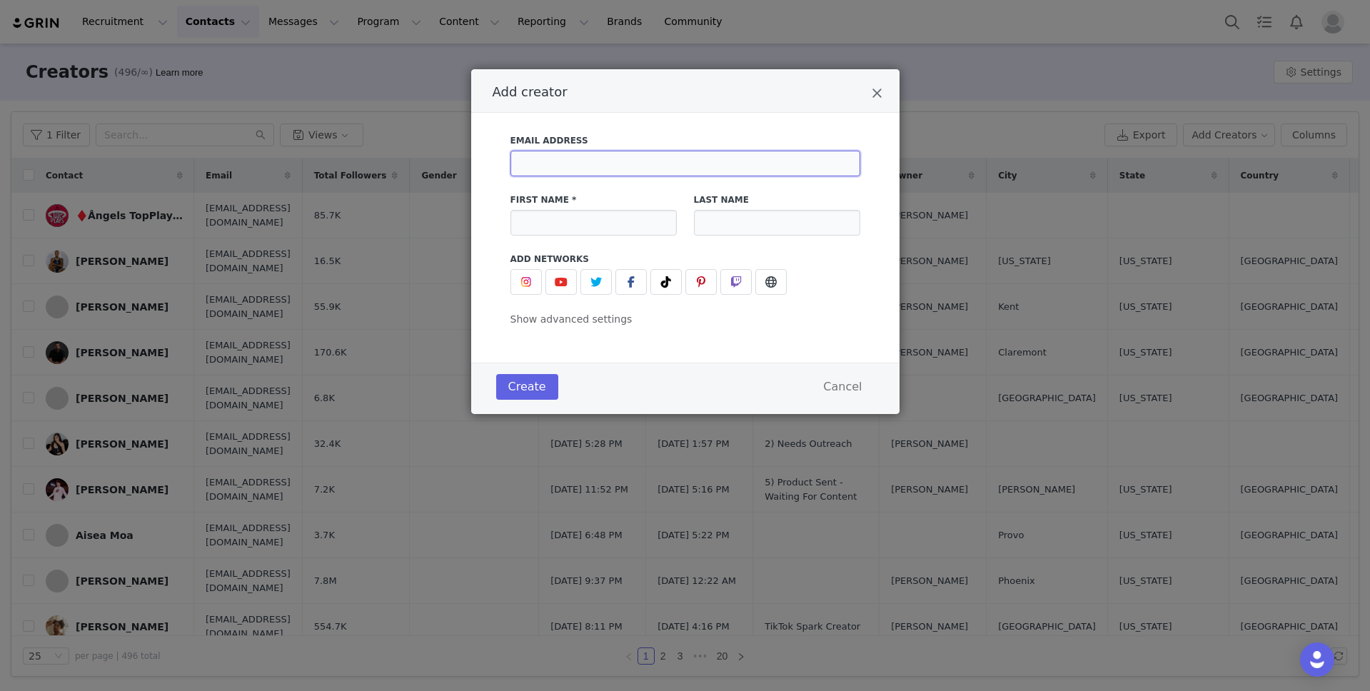
click at [717, 166] on input "Add creator" at bounding box center [686, 164] width 350 height 26
click at [523, 281] on img "Add creator" at bounding box center [526, 281] width 11 height 11
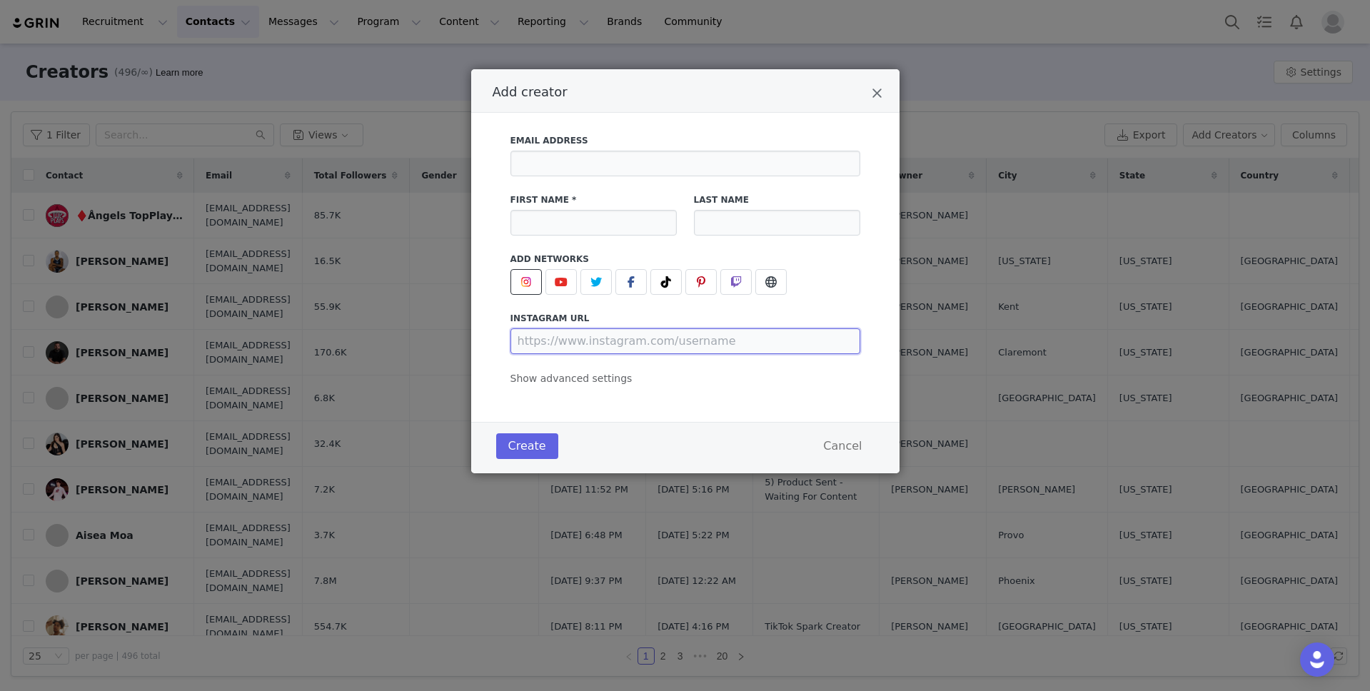
click at [571, 338] on input "Add creator" at bounding box center [686, 342] width 350 height 26
paste input "[URL][DOMAIN_NAME]"
type input "[URL][DOMAIN_NAME]"
click at [719, 410] on div "Email Address First Name * Last Name Add Networks instagram URL [URL][DOMAIN_NA…" at bounding box center [685, 267] width 428 height 309
click at [611, 229] on input "Add creator" at bounding box center [594, 223] width 166 height 26
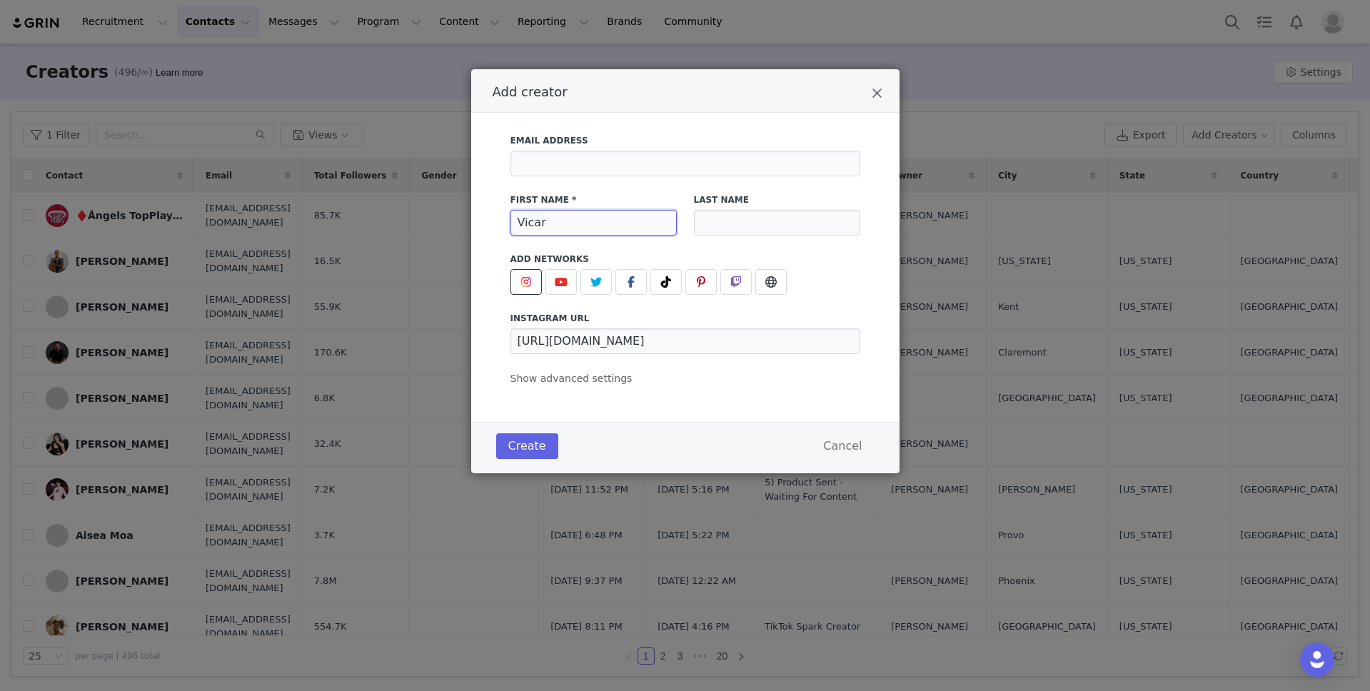
type input "Vicar"
type input "[PERSON_NAME]"
click at [575, 168] on input "Add creator" at bounding box center [686, 164] width 350 height 26
paste input "[EMAIL_ADDRESS][DOMAIN_NAME]"
type input "[EMAIL_ADDRESS][DOMAIN_NAME]"
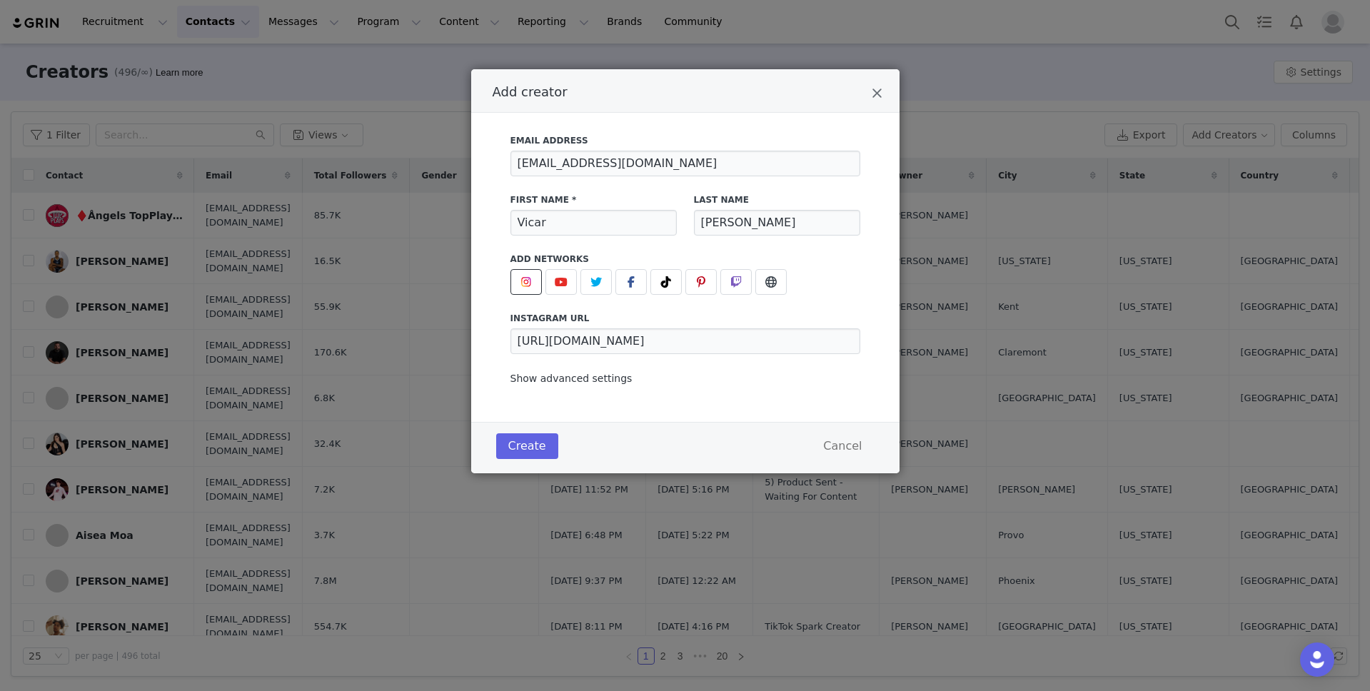
click at [576, 376] on span "Show advanced settings" at bounding box center [572, 378] width 122 height 11
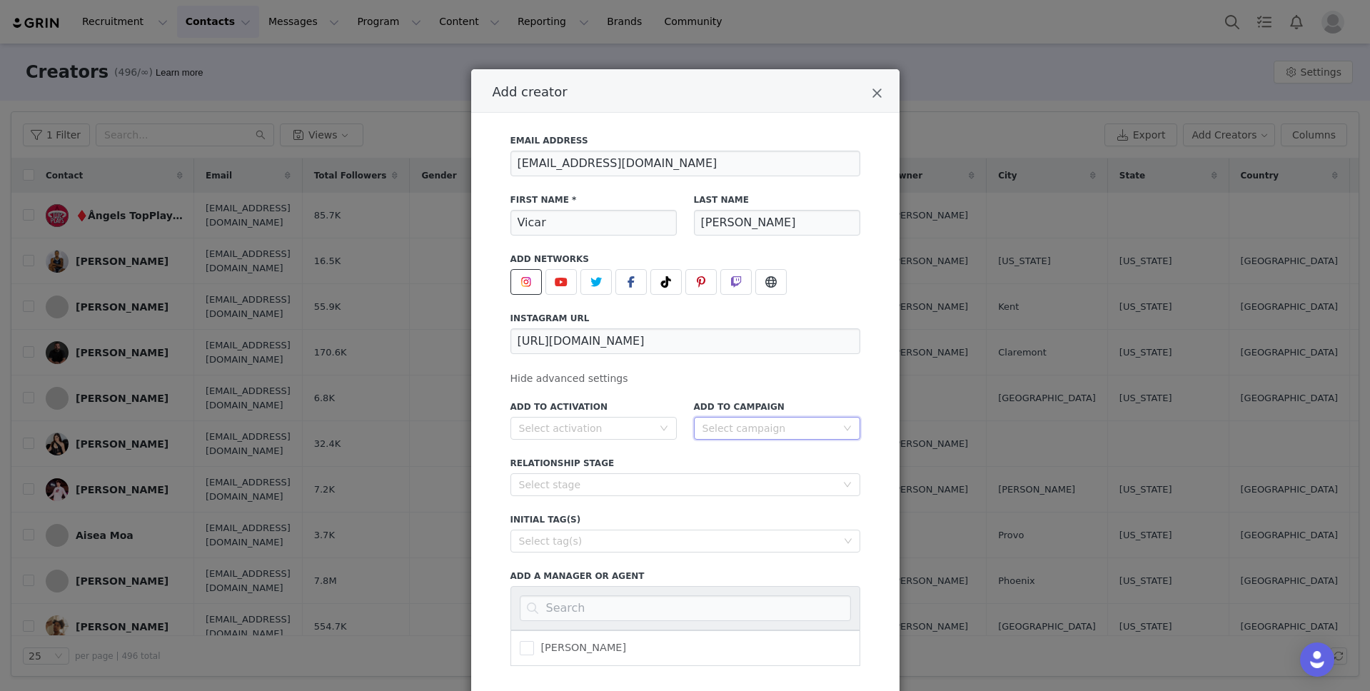
click at [734, 436] on div "Select campaign" at bounding box center [773, 428] width 140 height 21
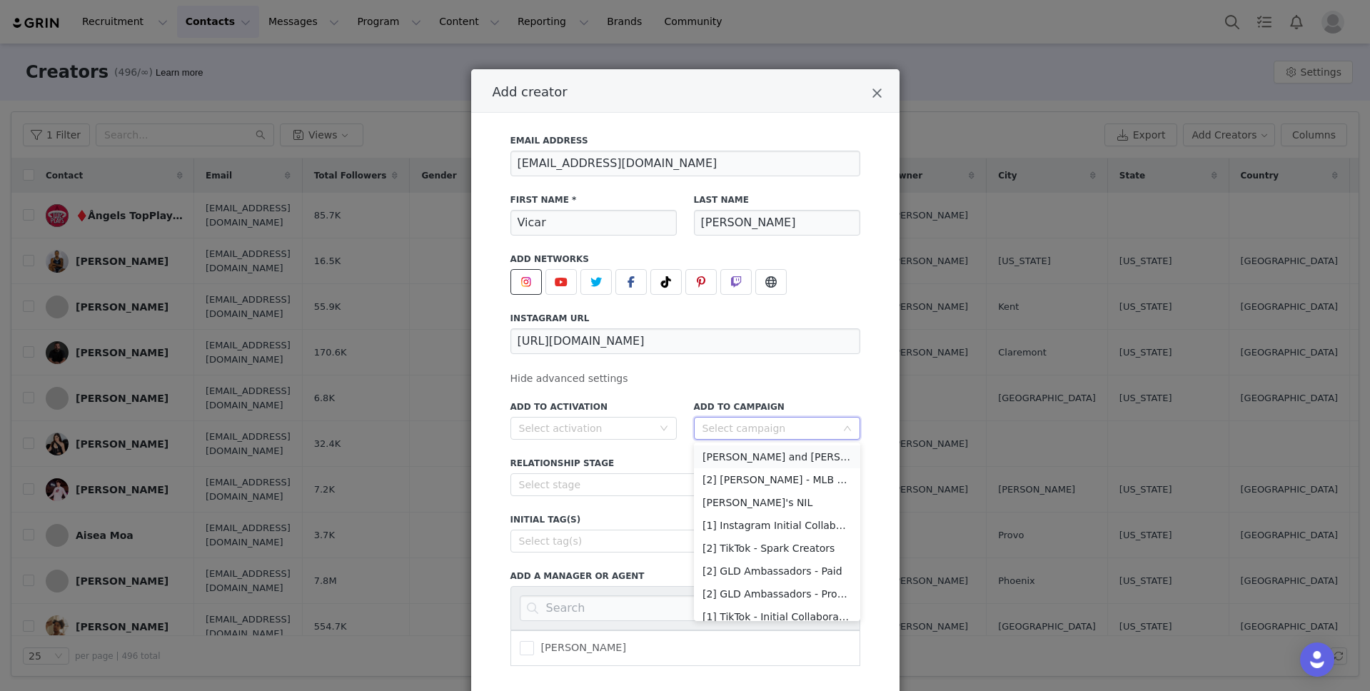
click at [767, 461] on li "[PERSON_NAME] and [PERSON_NAME]" at bounding box center [777, 457] width 166 height 23
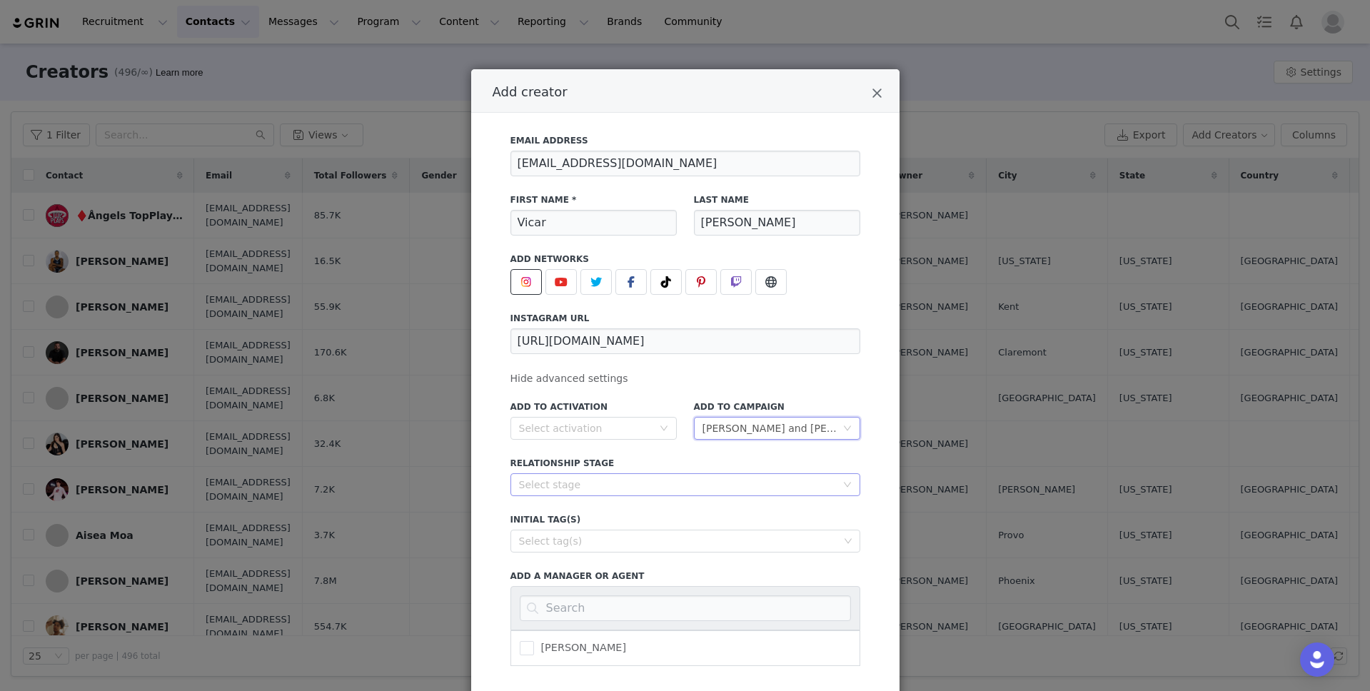
click at [696, 484] on div "Select stage" at bounding box center [677, 485] width 317 height 14
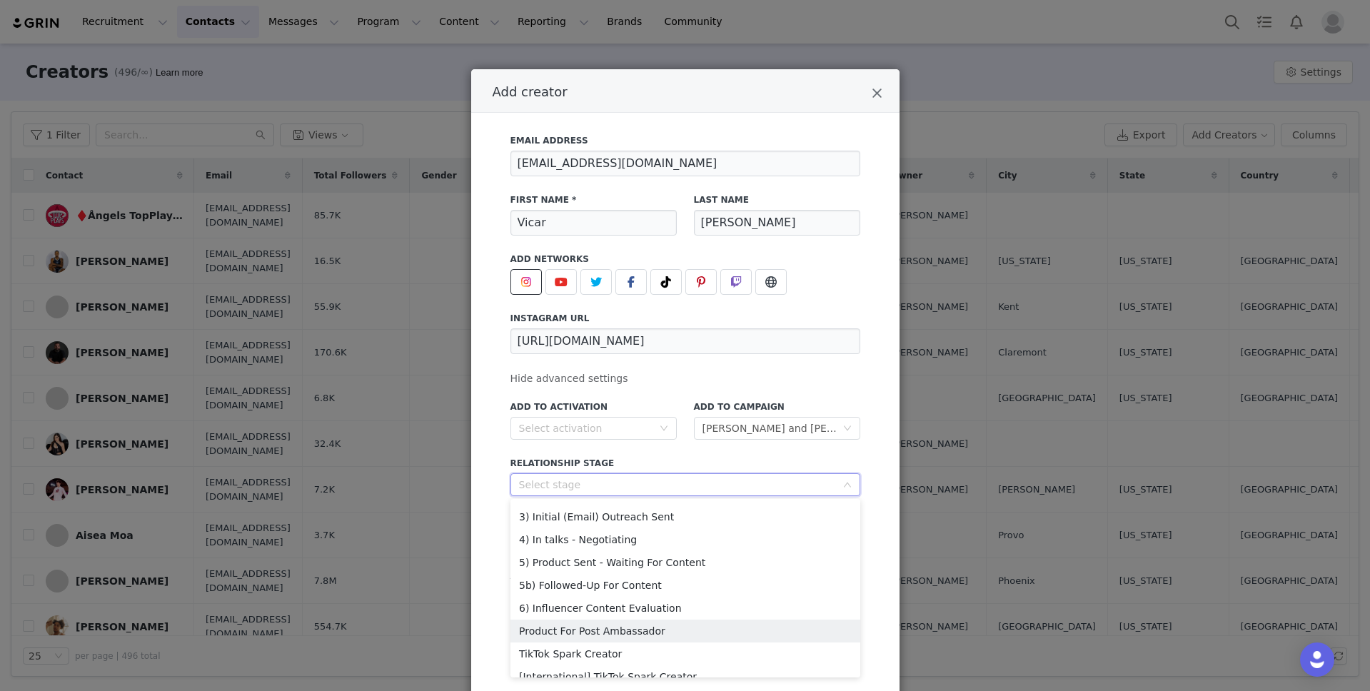
scroll to position [56, 0]
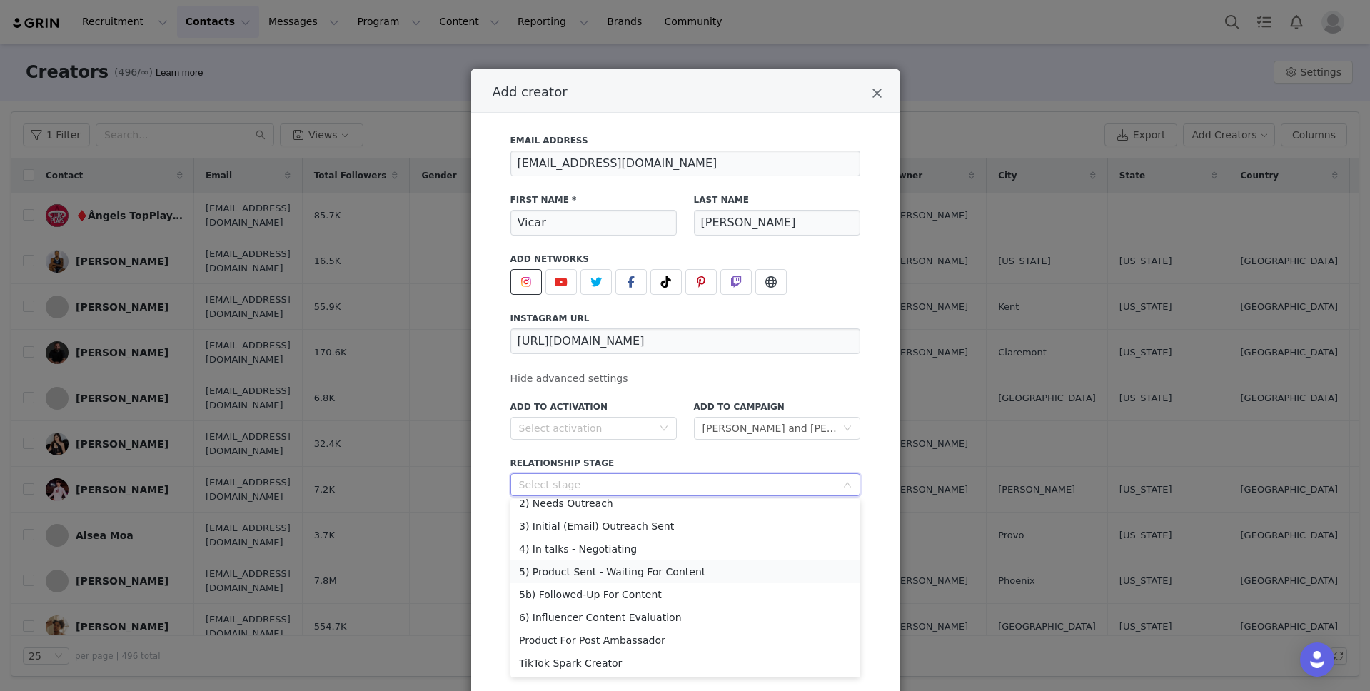
click at [648, 572] on li "5) Product Sent - Waiting For Content" at bounding box center [686, 572] width 350 height 23
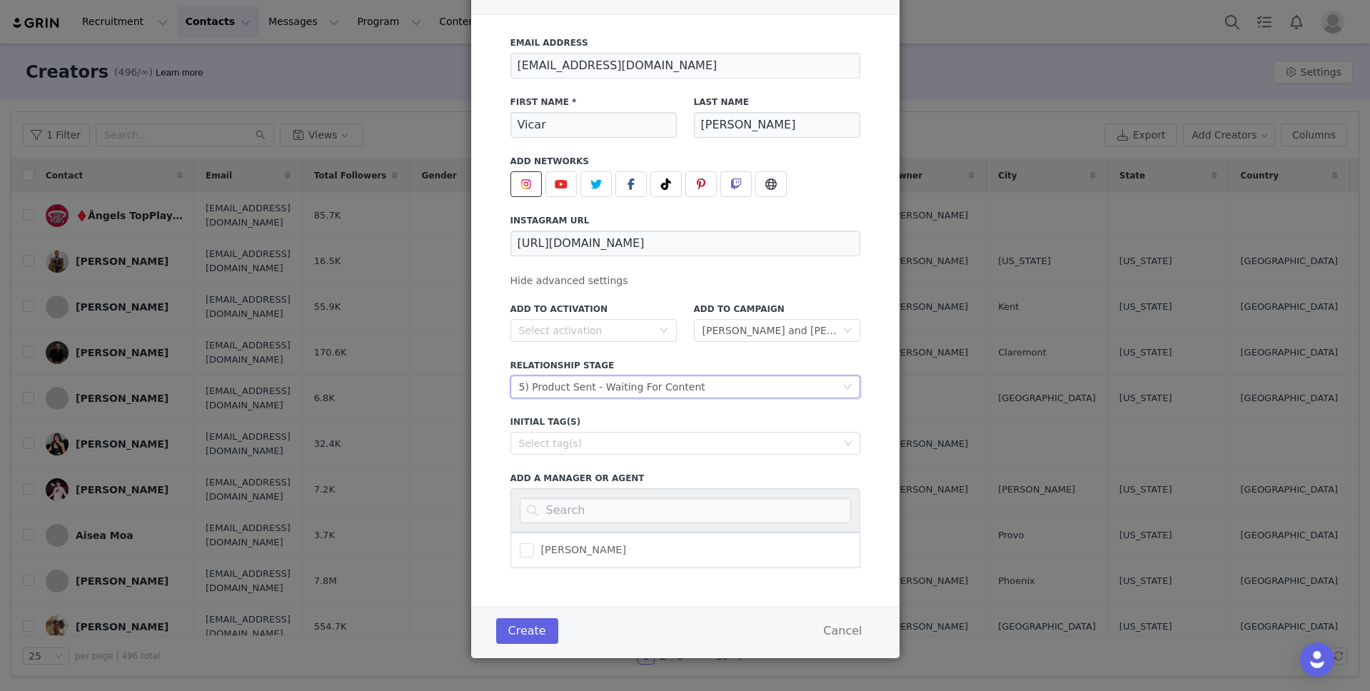
scroll to position [101, 0]
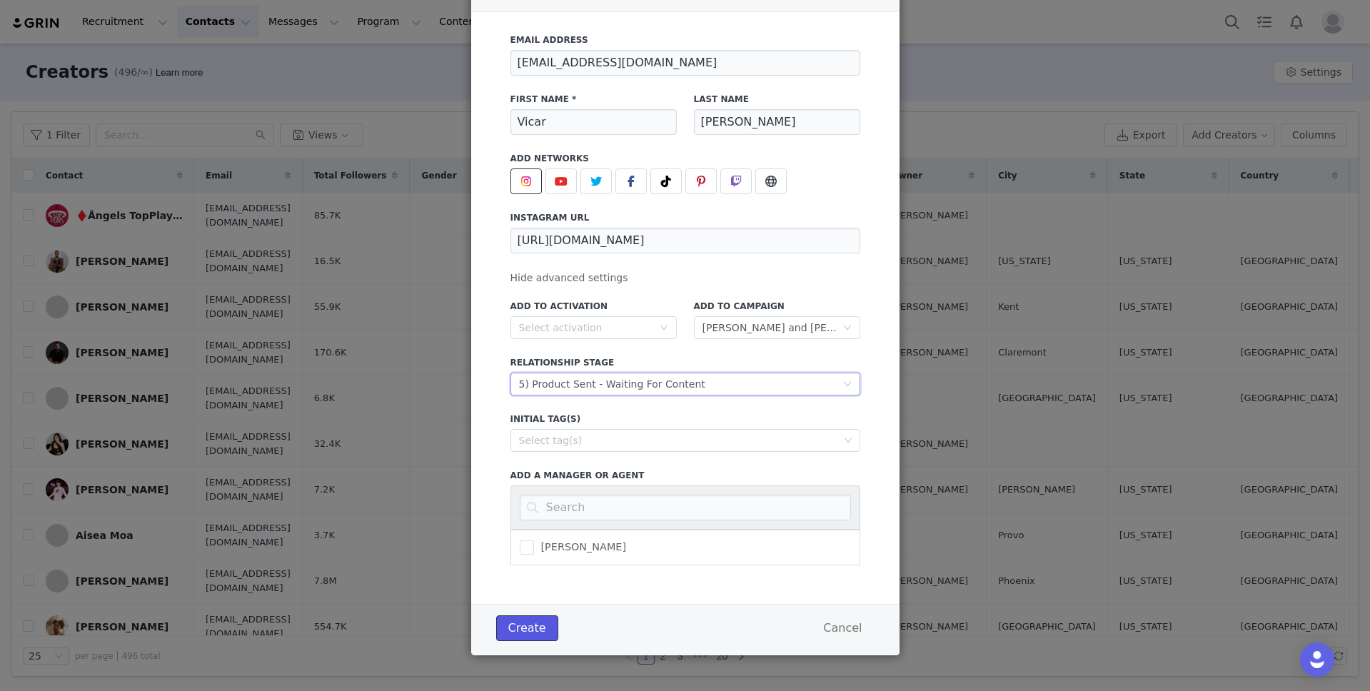
click at [523, 627] on button "Create" at bounding box center [527, 629] width 62 height 26
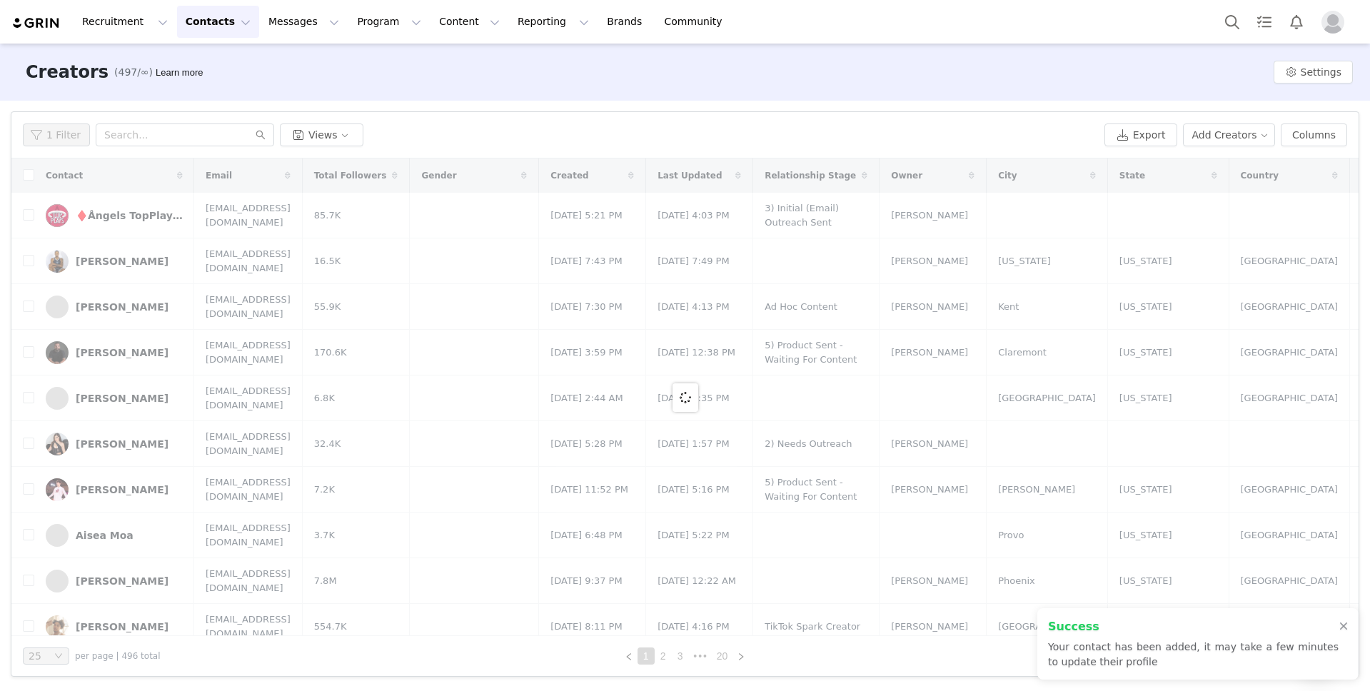
scroll to position [0, 0]
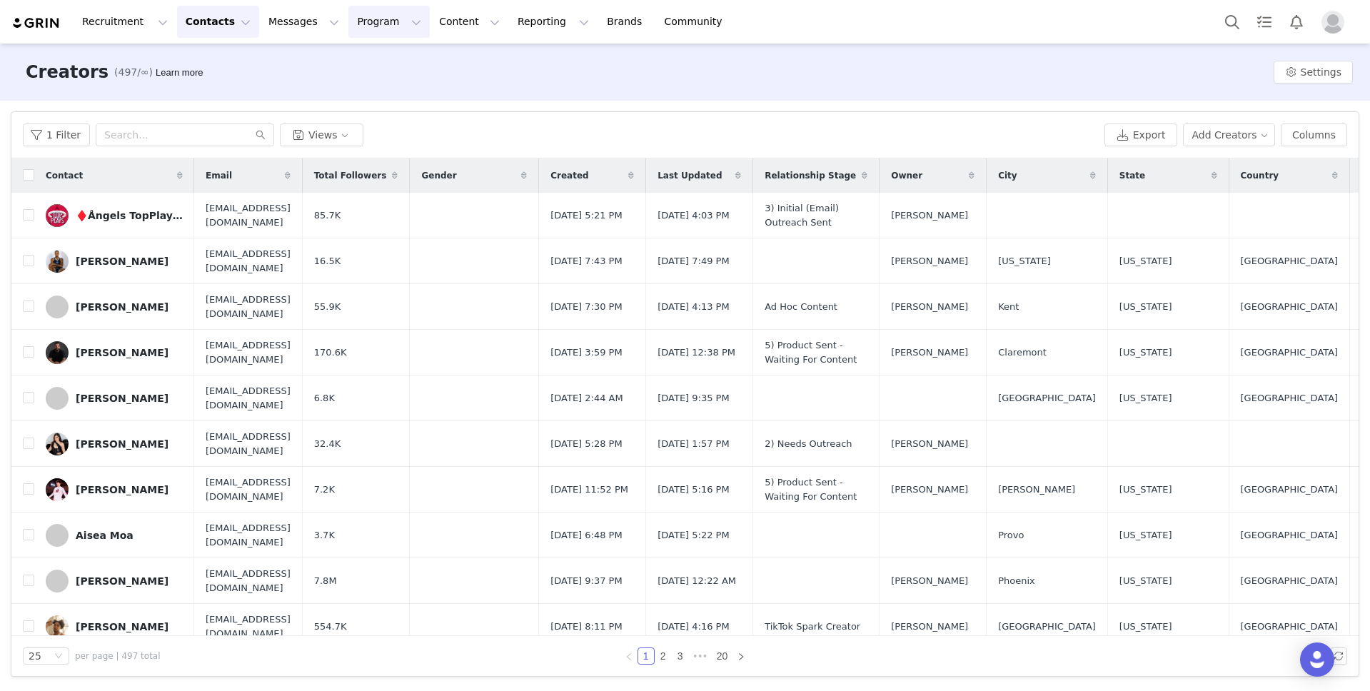
click at [363, 19] on button "Program Program" at bounding box center [388, 22] width 81 height 32
click at [368, 23] on button "Program Program" at bounding box center [388, 22] width 81 height 32
click at [372, 27] on button "Program Program" at bounding box center [388, 22] width 81 height 32
click at [378, 90] on p "Campaigns" at bounding box center [366, 89] width 56 height 15
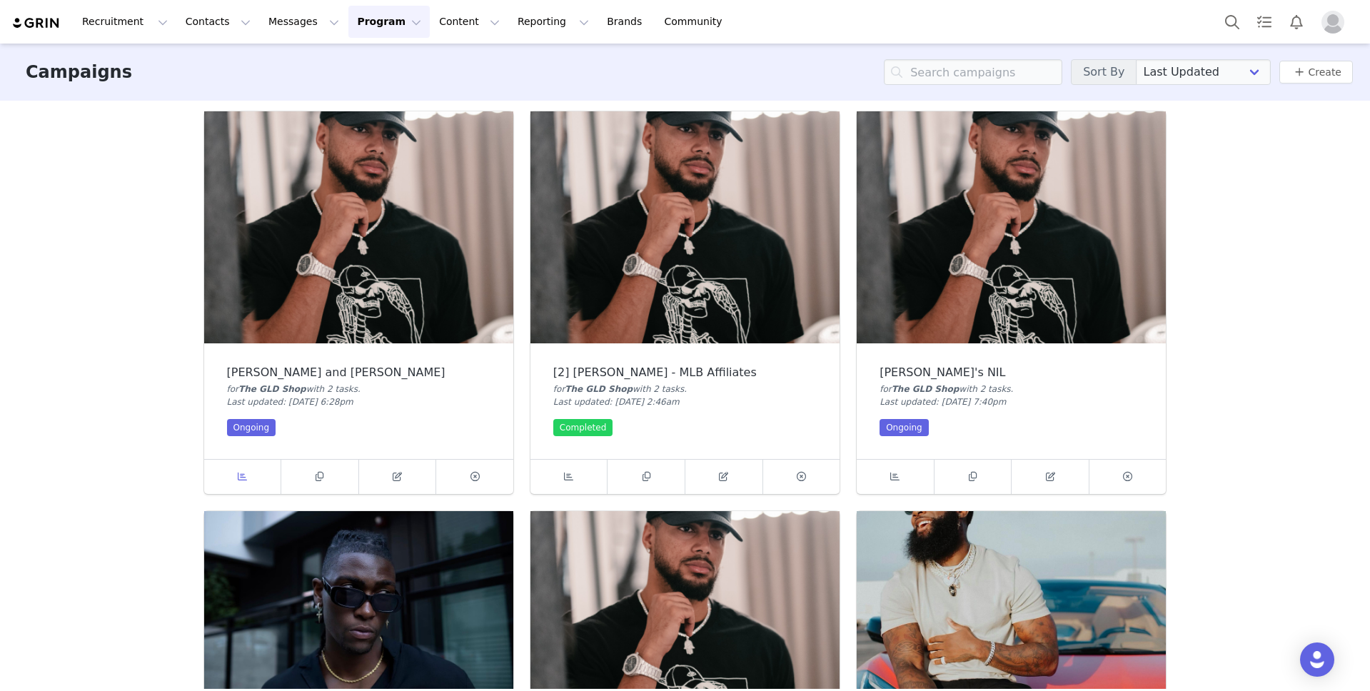
click at [232, 473] on link at bounding box center [243, 477] width 78 height 34
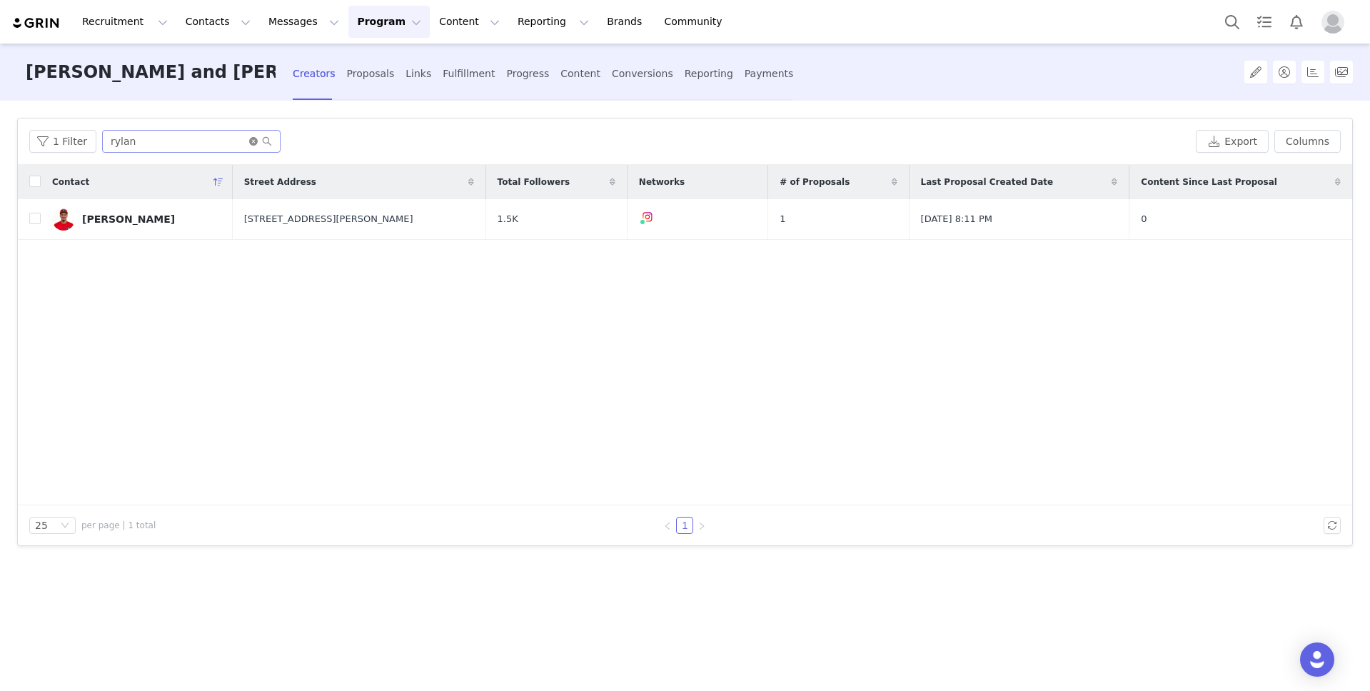
click at [253, 142] on icon "icon: close-circle" at bounding box center [253, 141] width 9 height 9
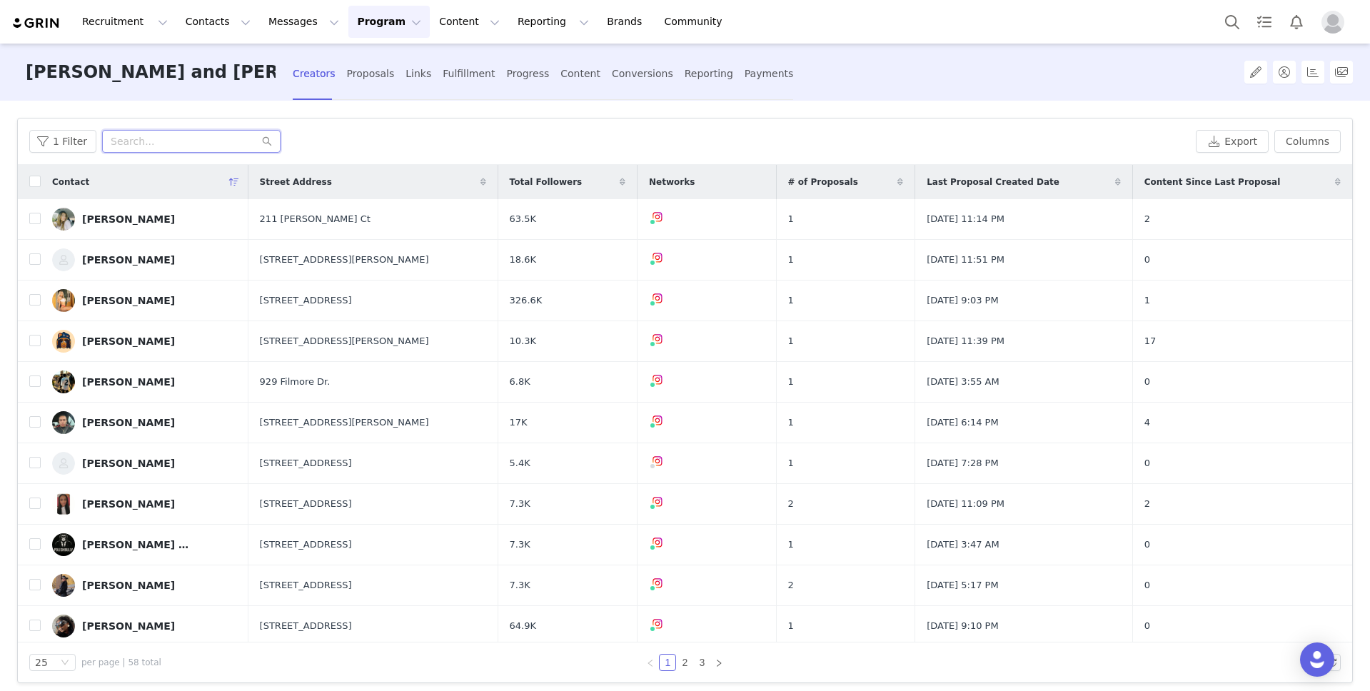
click at [149, 138] on input "text" at bounding box center [191, 141] width 179 height 23
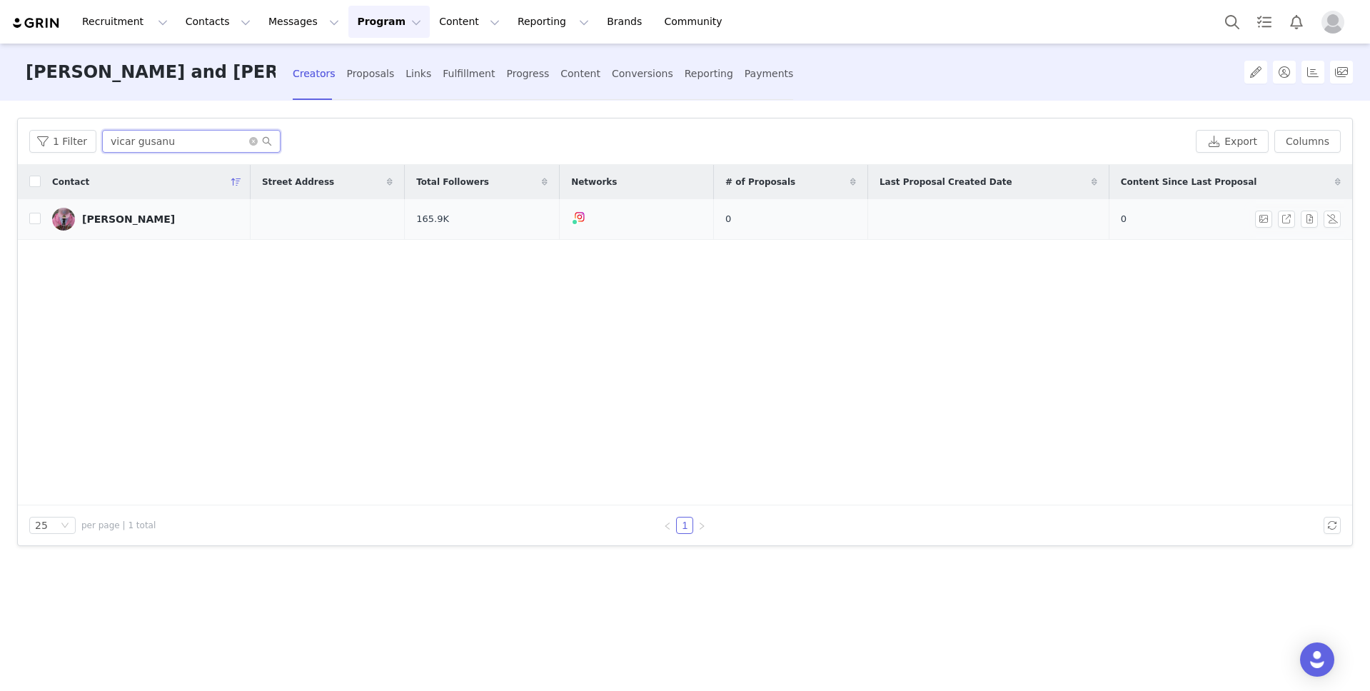
type input "vicar gusanu"
click at [147, 219] on link "[PERSON_NAME]" at bounding box center [145, 219] width 187 height 23
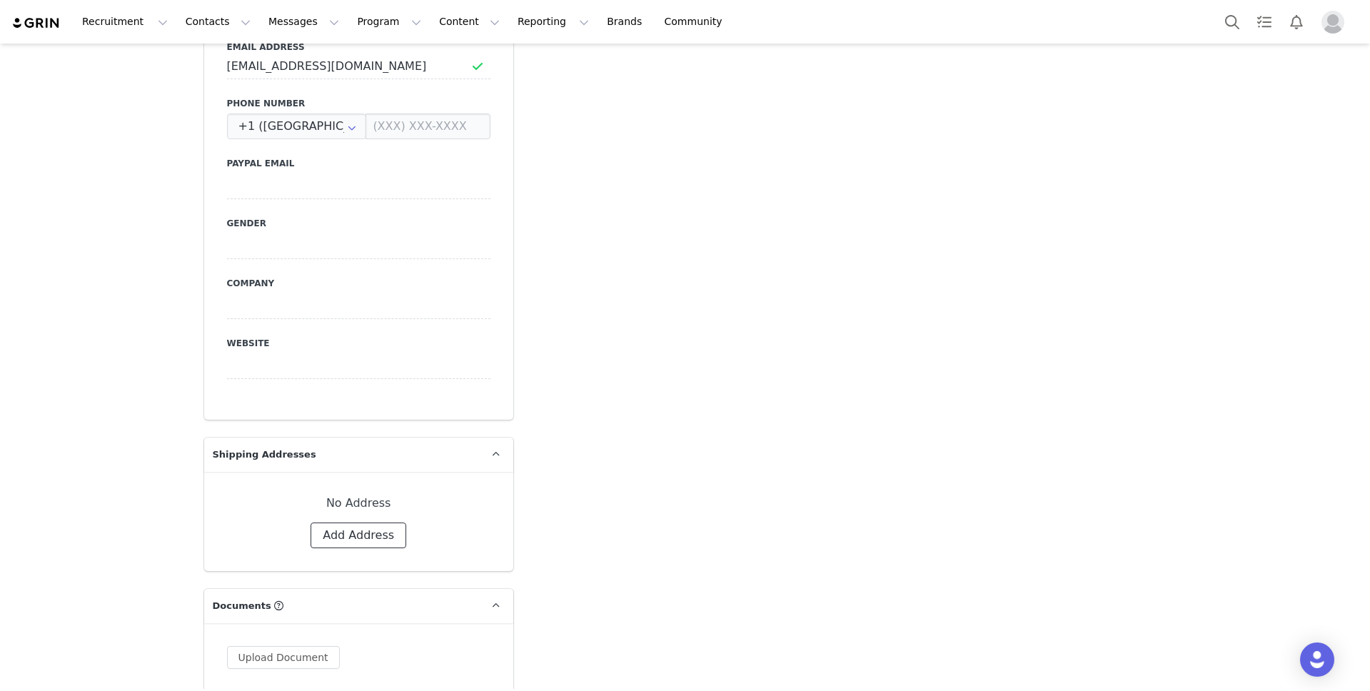
click at [364, 523] on button "Add Address" at bounding box center [359, 536] width 96 height 26
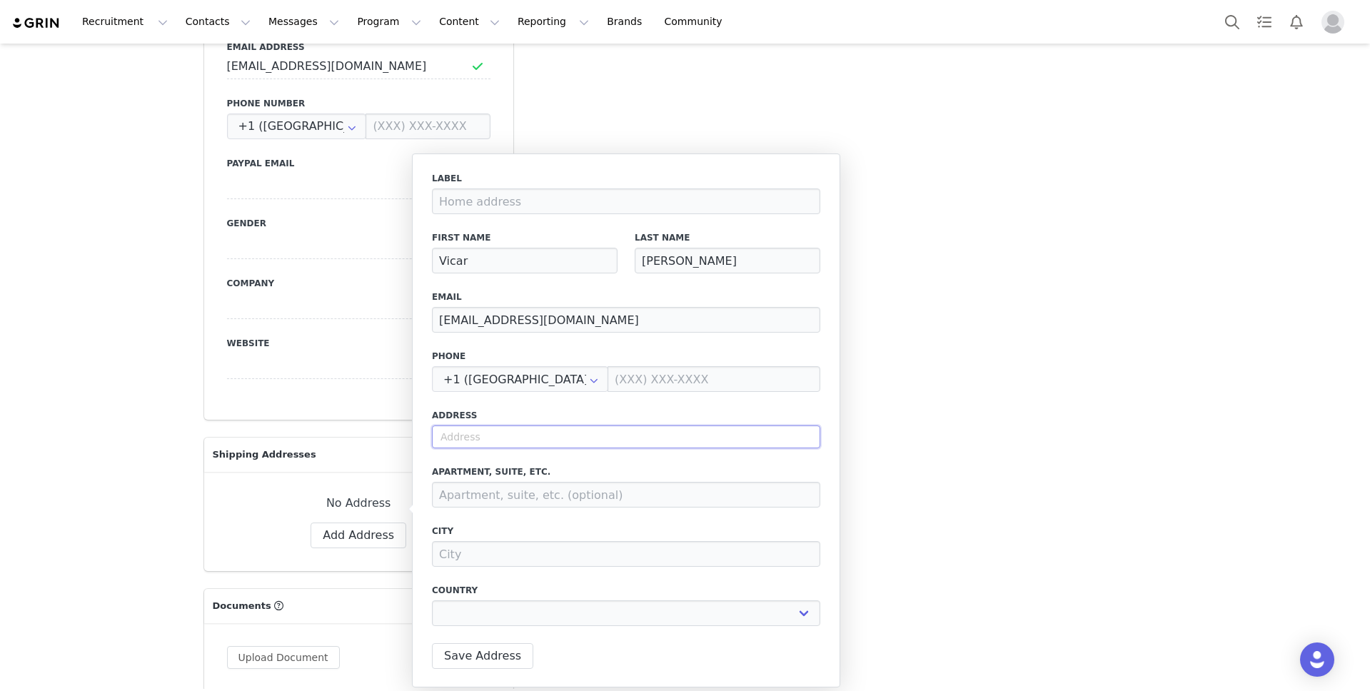
click at [526, 436] on input "text" at bounding box center [626, 437] width 388 height 23
select select
paste input "[STREET_ADDRESS]"
type input "[STREET_ADDRESS]"
select select
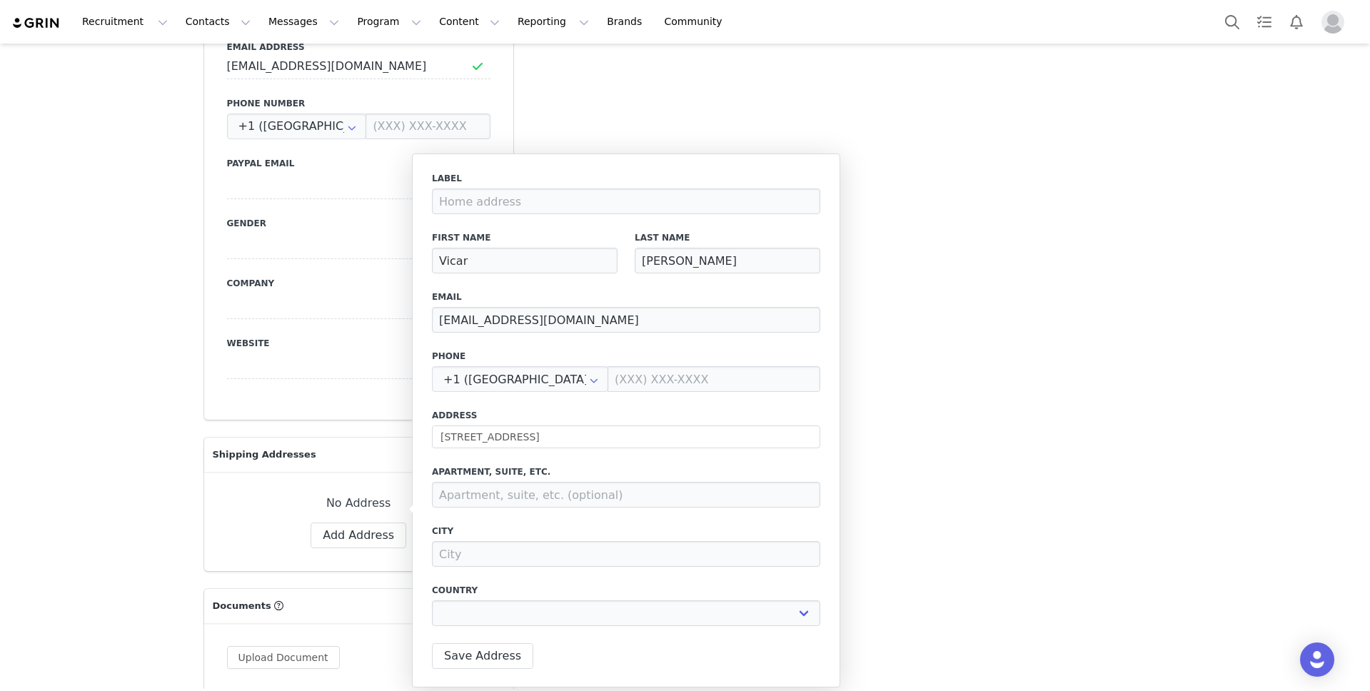
type input "[STREET_ADDRESS]"
type input "[GEOGRAPHIC_DATA]"
select select "[object Object]"
click at [751, 618] on input "R3T" at bounding box center [762, 614] width 118 height 26
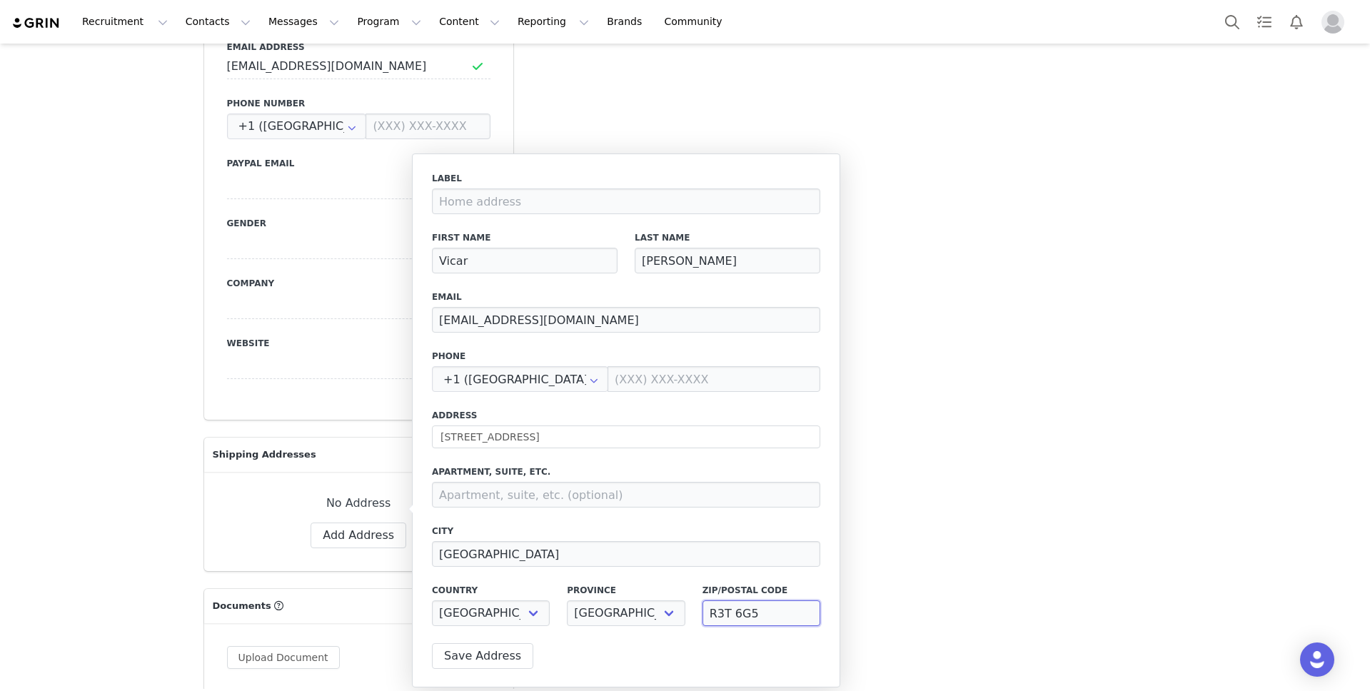
type input "R3T 6G5"
click at [728, 528] on label "City" at bounding box center [626, 531] width 388 height 13
click at [442, 436] on input "[STREET_ADDRESS]" at bounding box center [626, 437] width 388 height 23
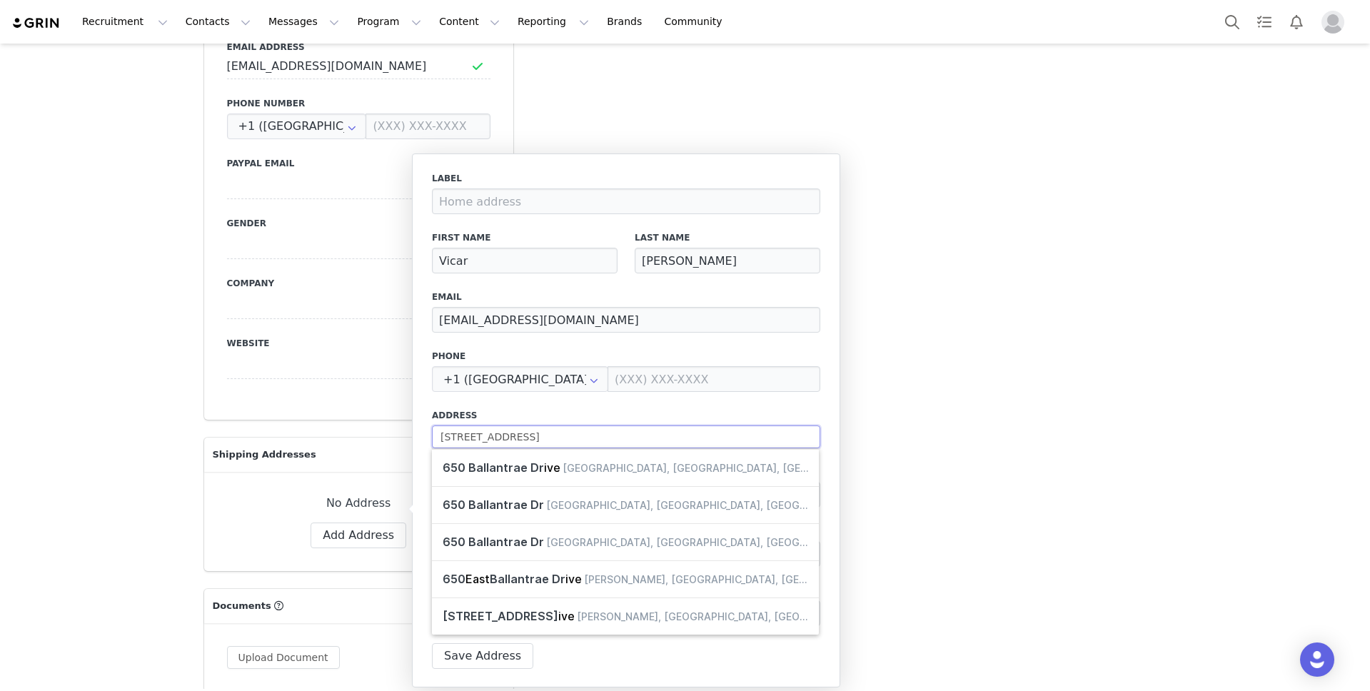
type input "[STREET_ADDRESS]"
type input "R3T"
type input "502-650 Ballantrae Dr"
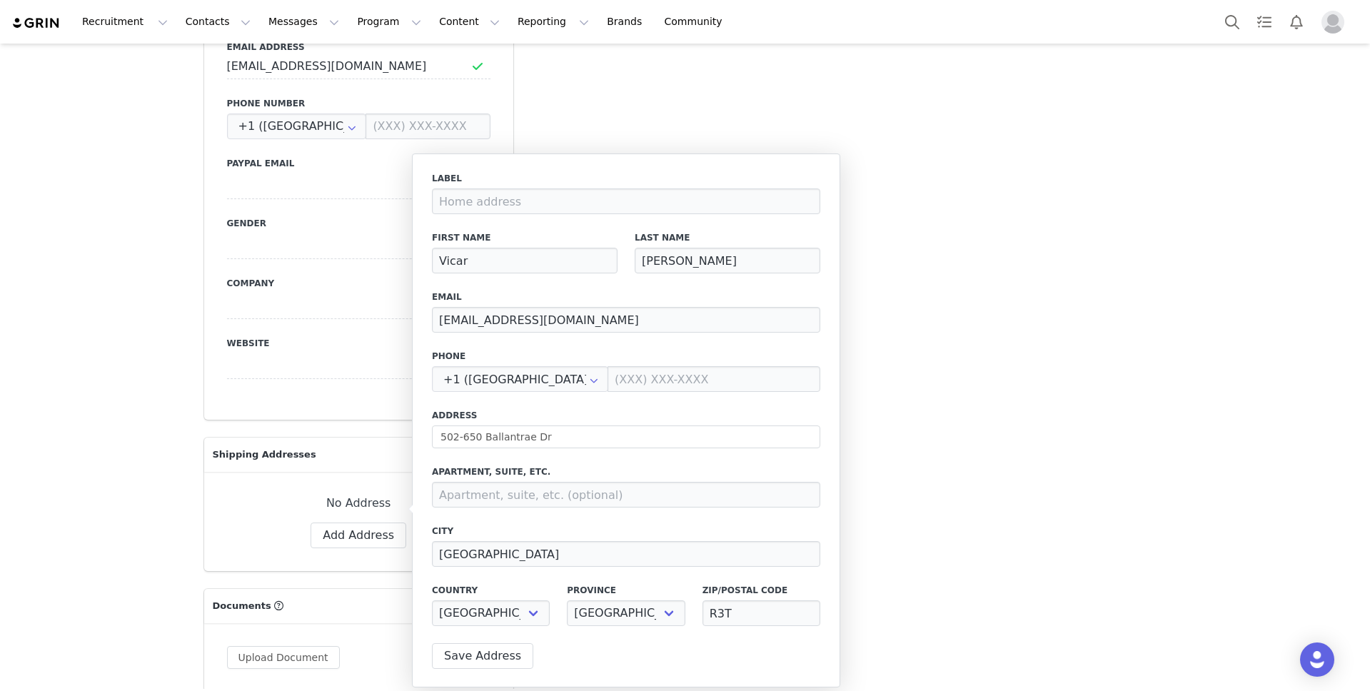
click at [654, 407] on div "Label First Name Vicar Last Name [PERSON_NAME] [PERSON_NAME][EMAIL_ADDRESS][DOM…" at bounding box center [626, 403] width 388 height 463
click at [506, 661] on button "Save Address" at bounding box center [482, 656] width 101 height 26
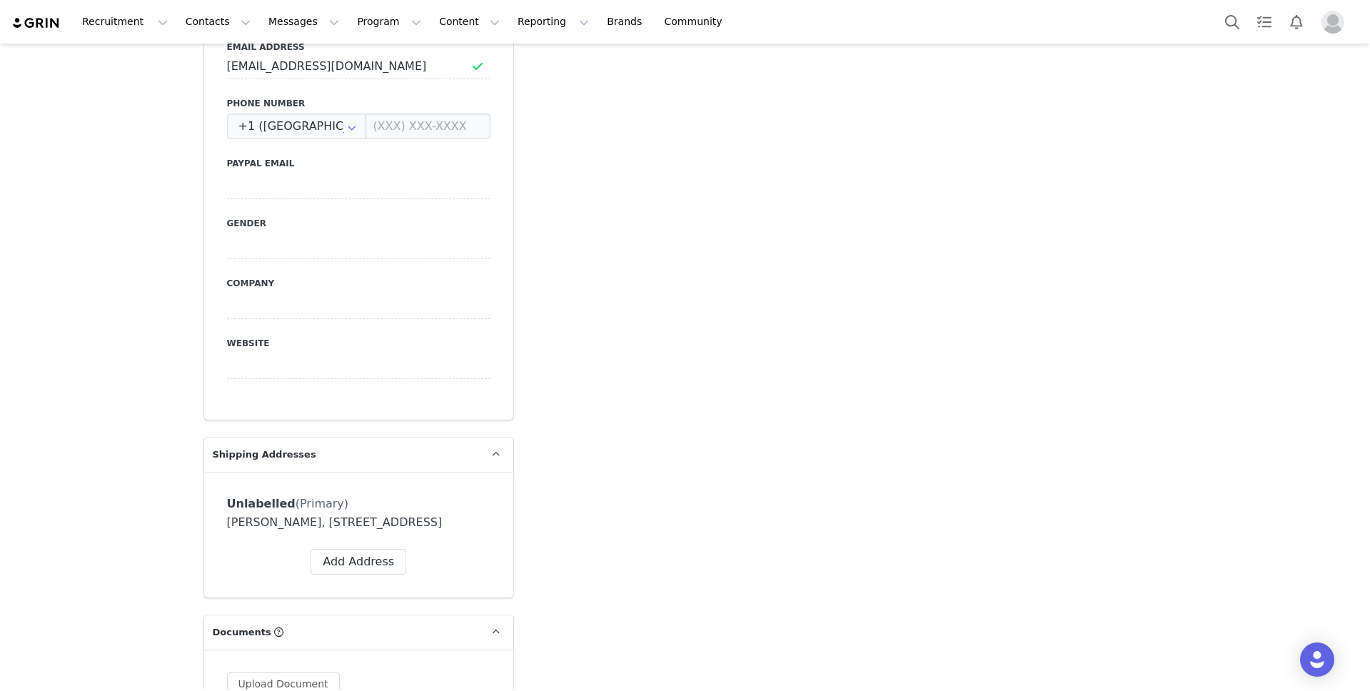
scroll to position [875, 0]
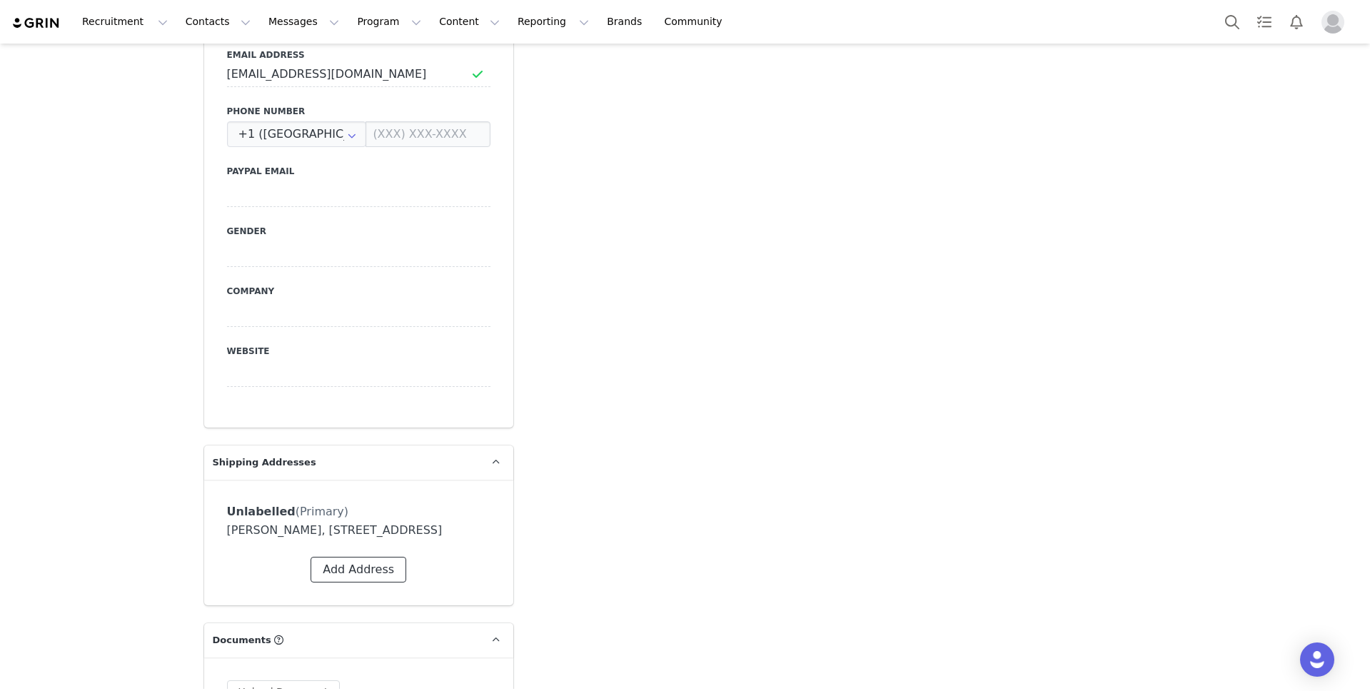
click at [366, 561] on button "Add Address" at bounding box center [359, 570] width 96 height 26
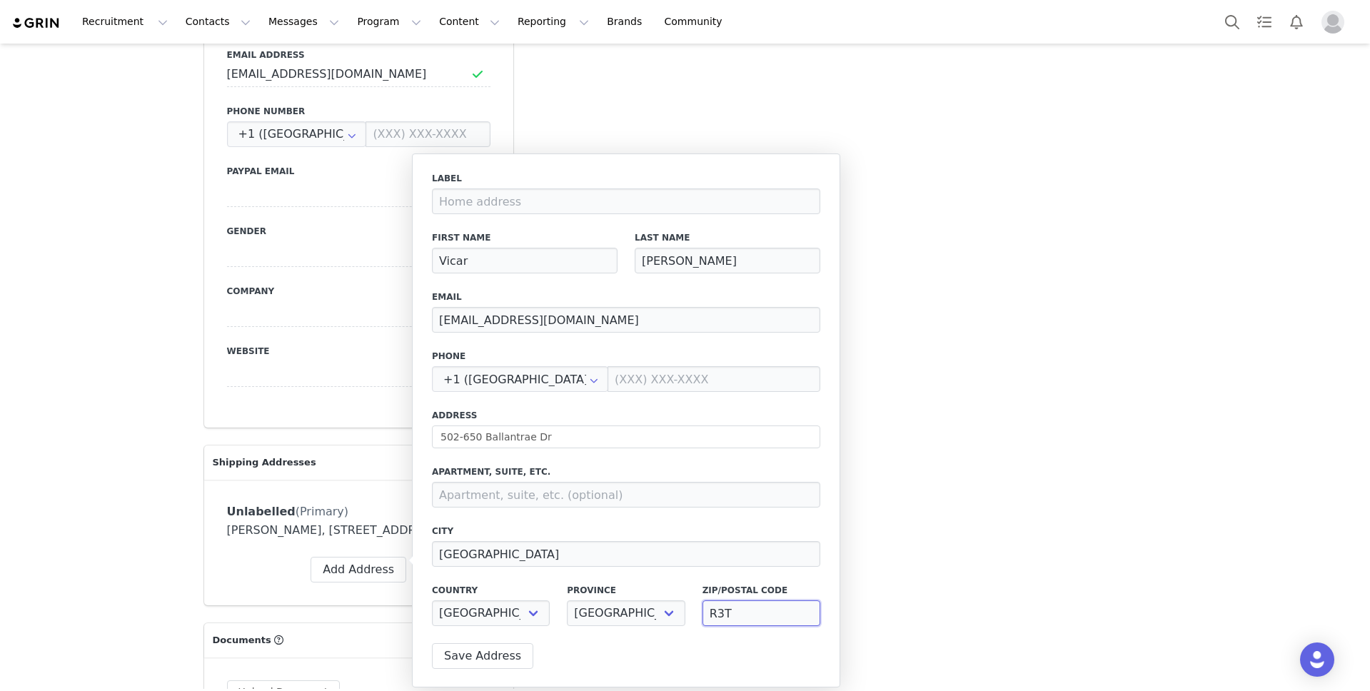
click at [759, 611] on input "R3T" at bounding box center [762, 614] width 118 height 26
type input "R3T 6GB"
click at [506, 658] on button "Save Address" at bounding box center [482, 656] width 101 height 26
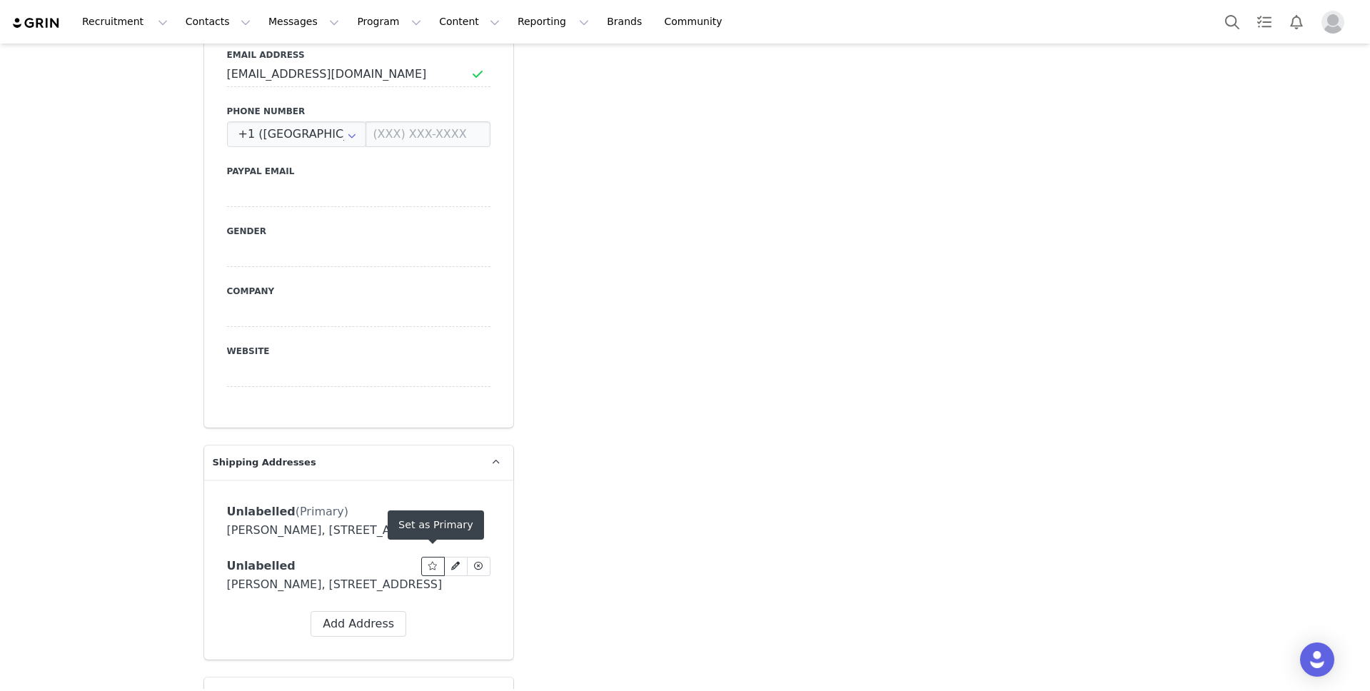
click at [432, 562] on icon at bounding box center [433, 566] width 10 height 9
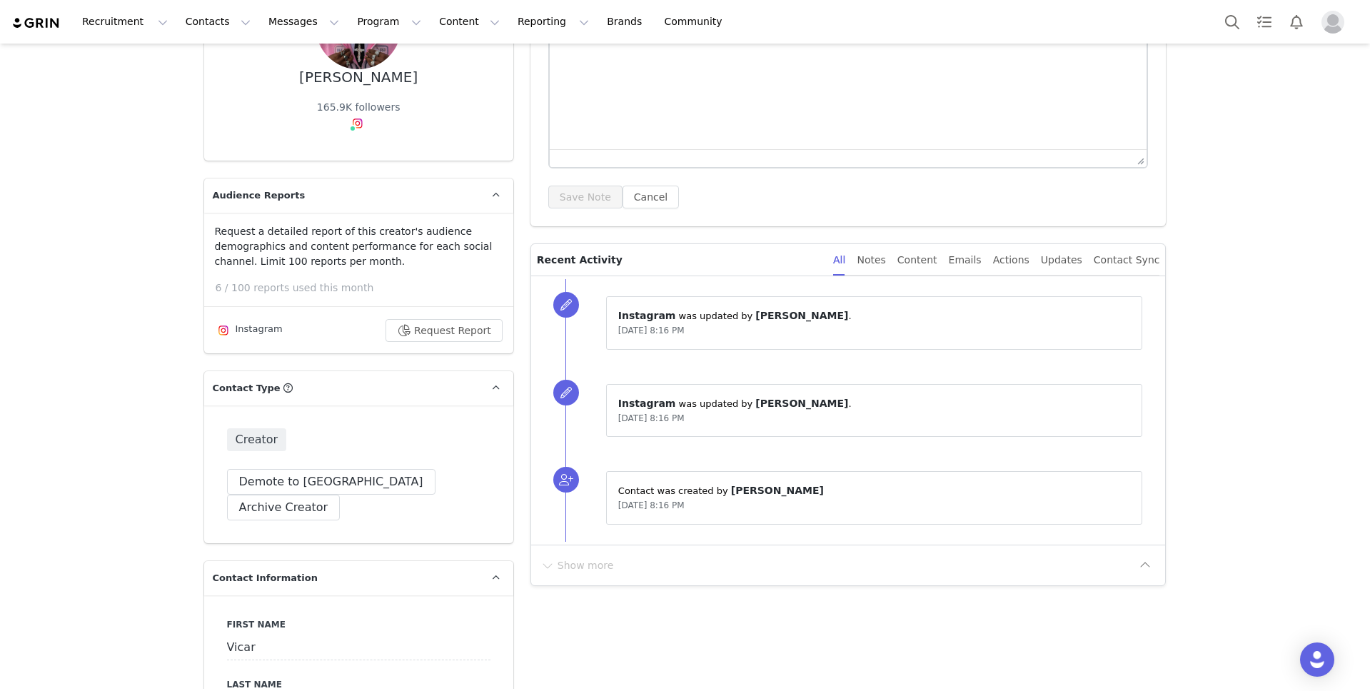
scroll to position [0, 0]
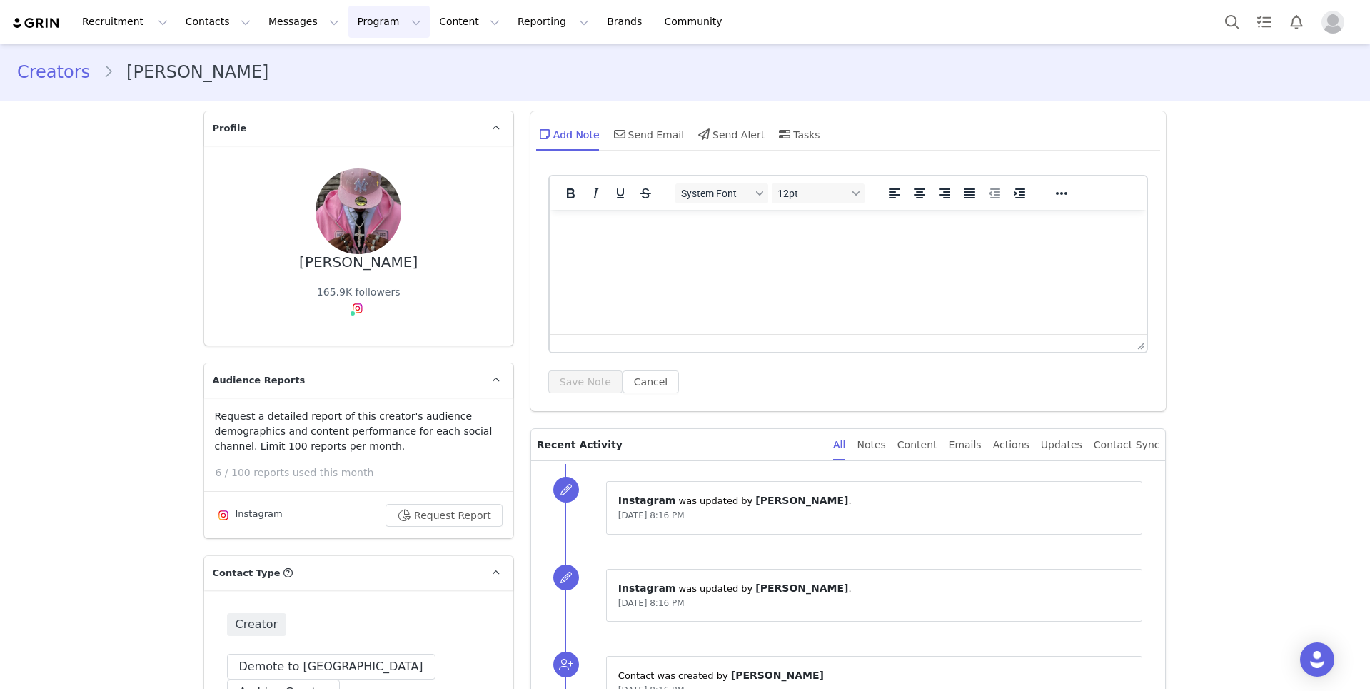
click at [348, 25] on button "Program Program" at bounding box center [388, 22] width 81 height 32
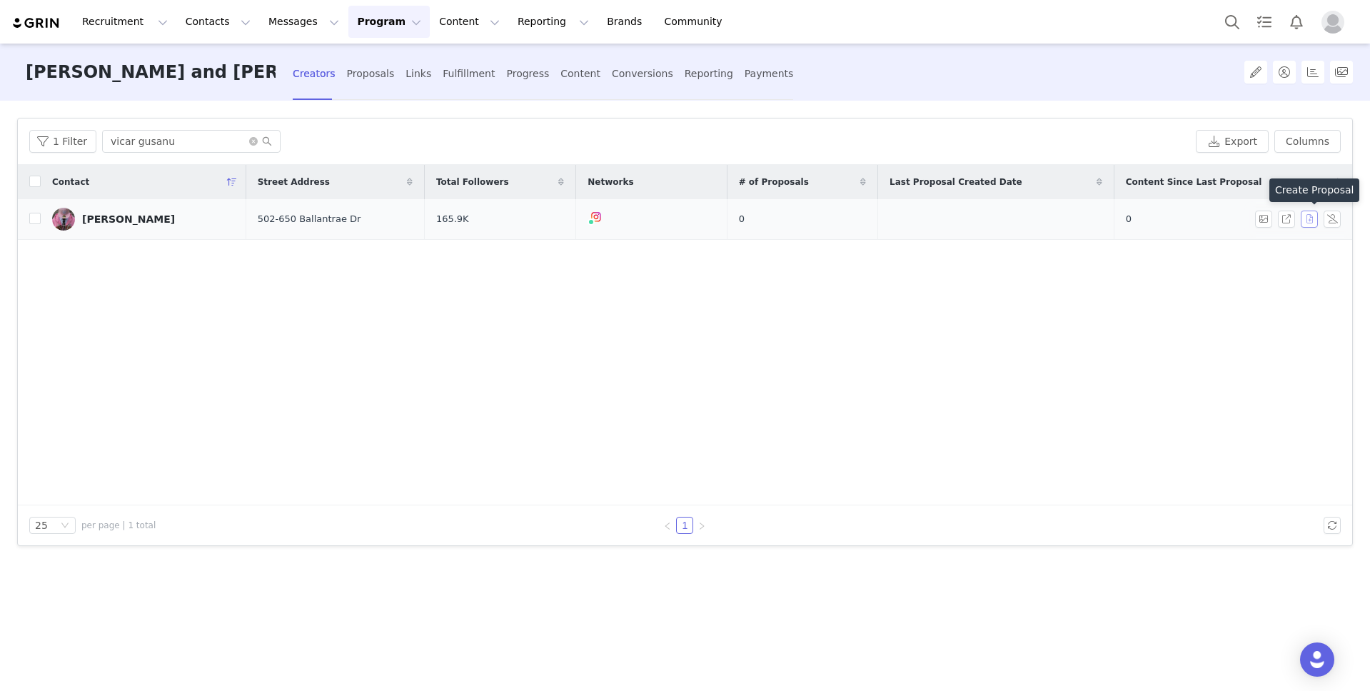
click at [1312, 221] on button "button" at bounding box center [1309, 219] width 17 height 17
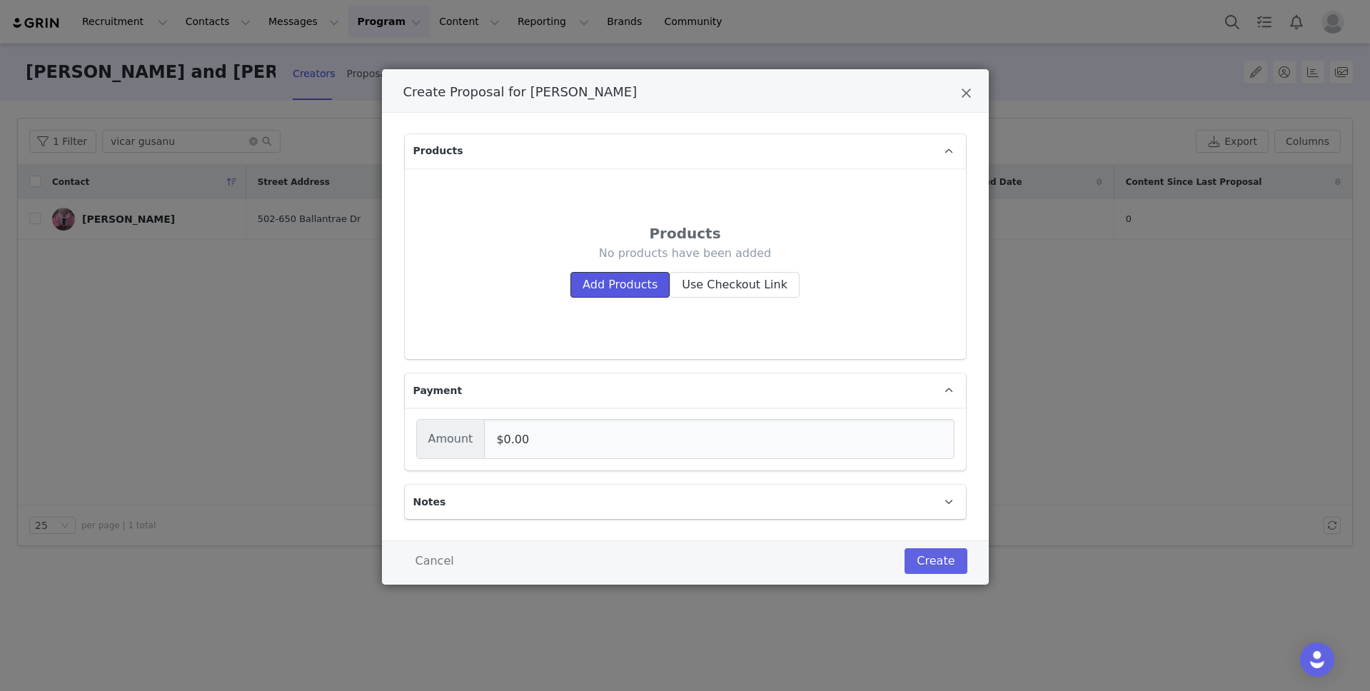
click at [633, 287] on button "Add Products" at bounding box center [620, 285] width 99 height 26
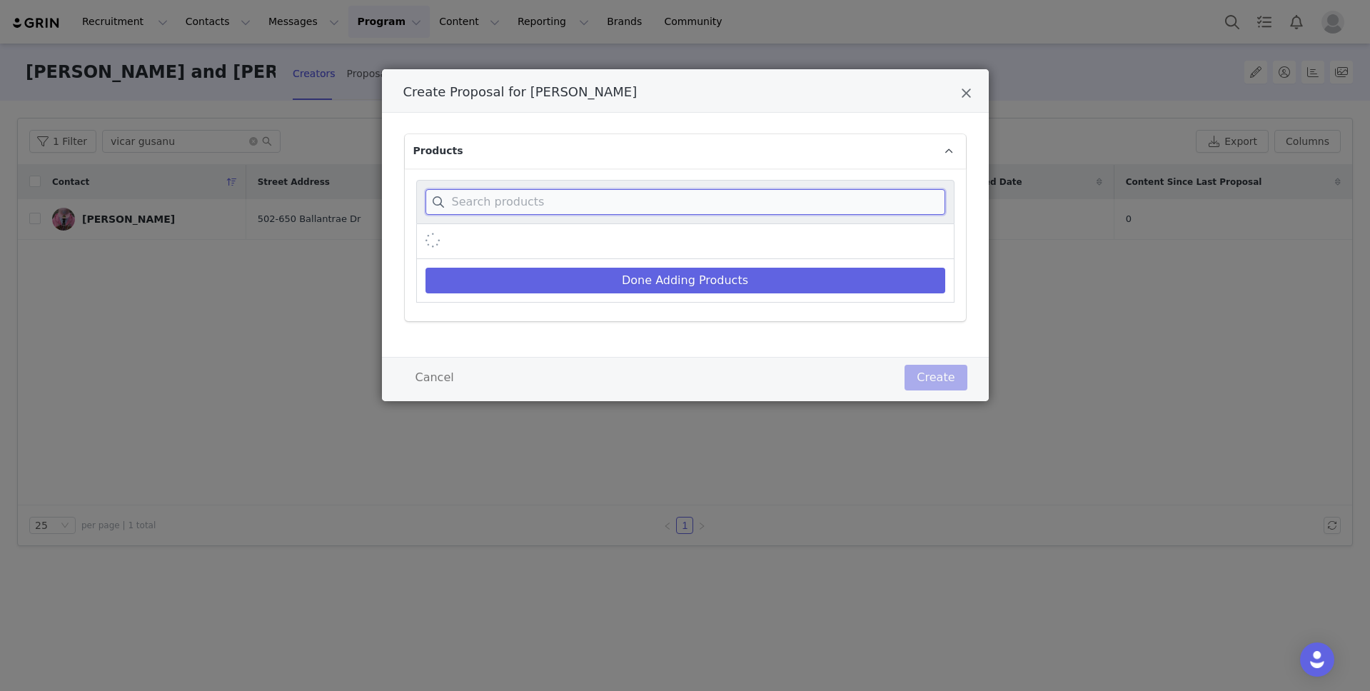
click at [577, 204] on input "Create Proposal for Vicar Gusanu" at bounding box center [686, 202] width 520 height 26
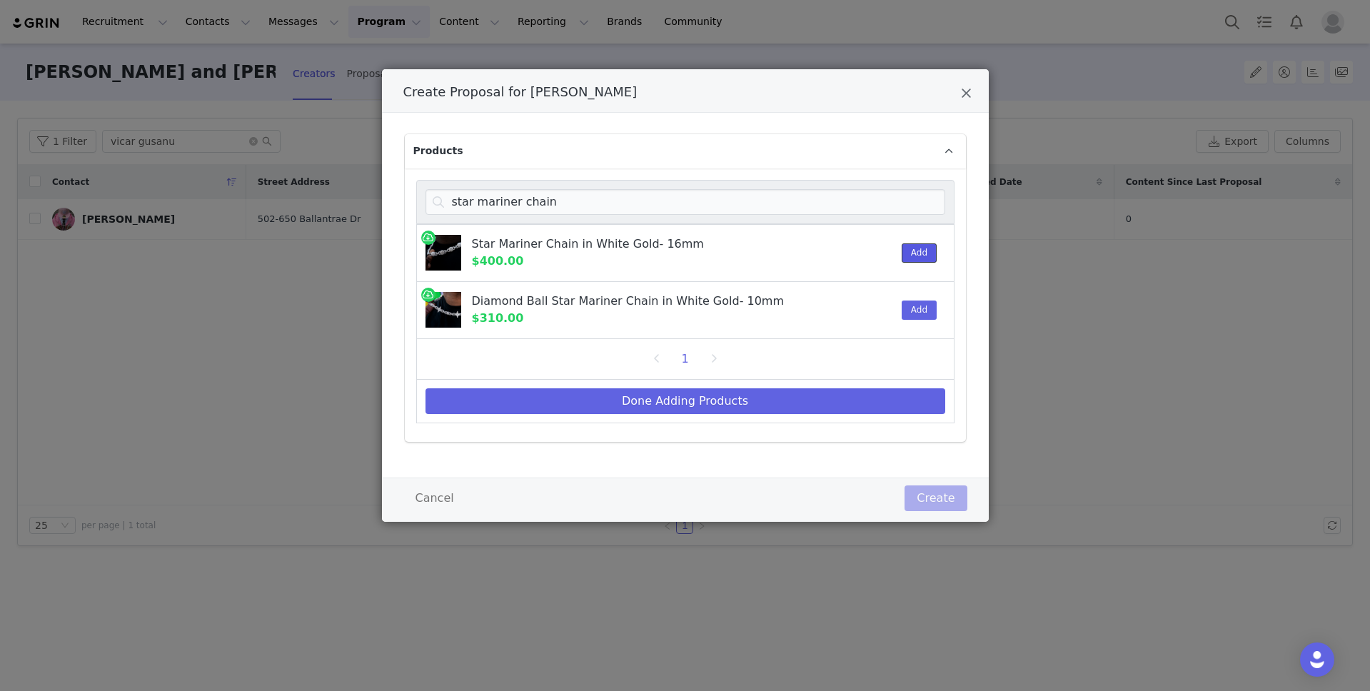
click at [923, 248] on button "Add" at bounding box center [919, 253] width 35 height 19
click at [561, 209] on input "star mariner chain" at bounding box center [686, 202] width 520 height 26
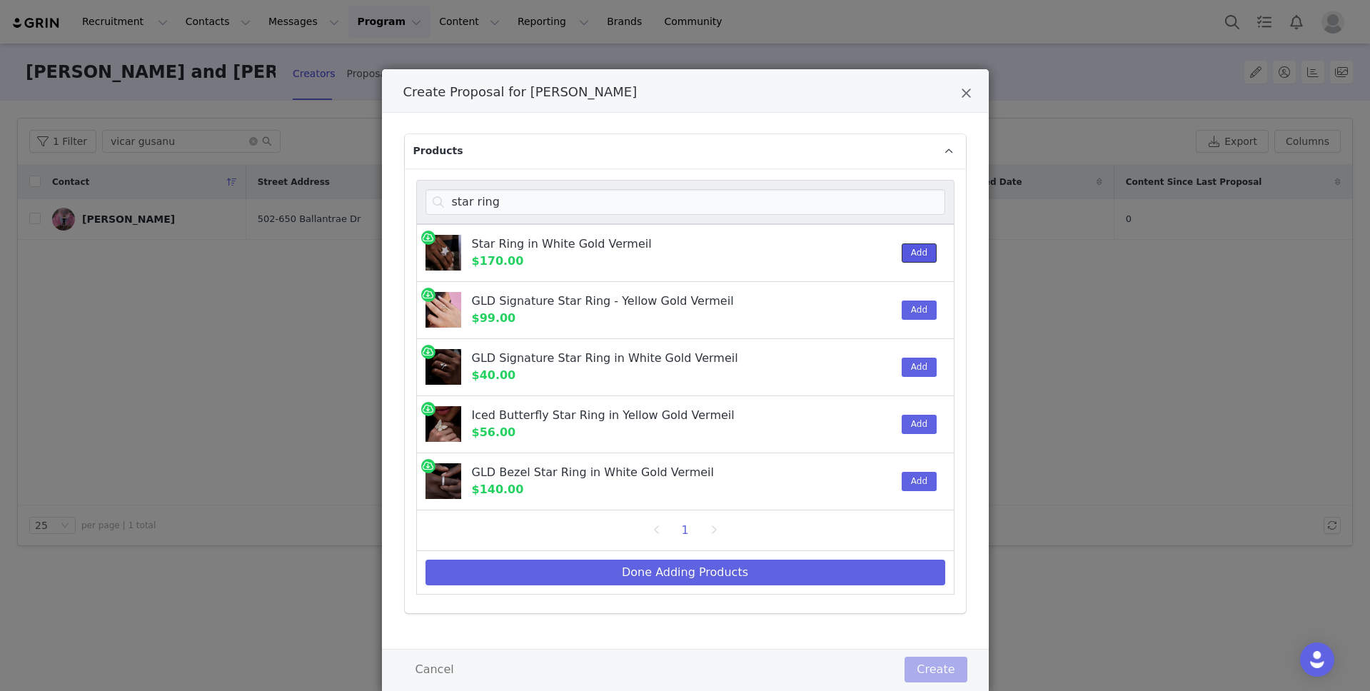
click at [915, 245] on button "Add" at bounding box center [919, 253] width 35 height 19
click at [603, 205] on input "star ring" at bounding box center [686, 202] width 520 height 26
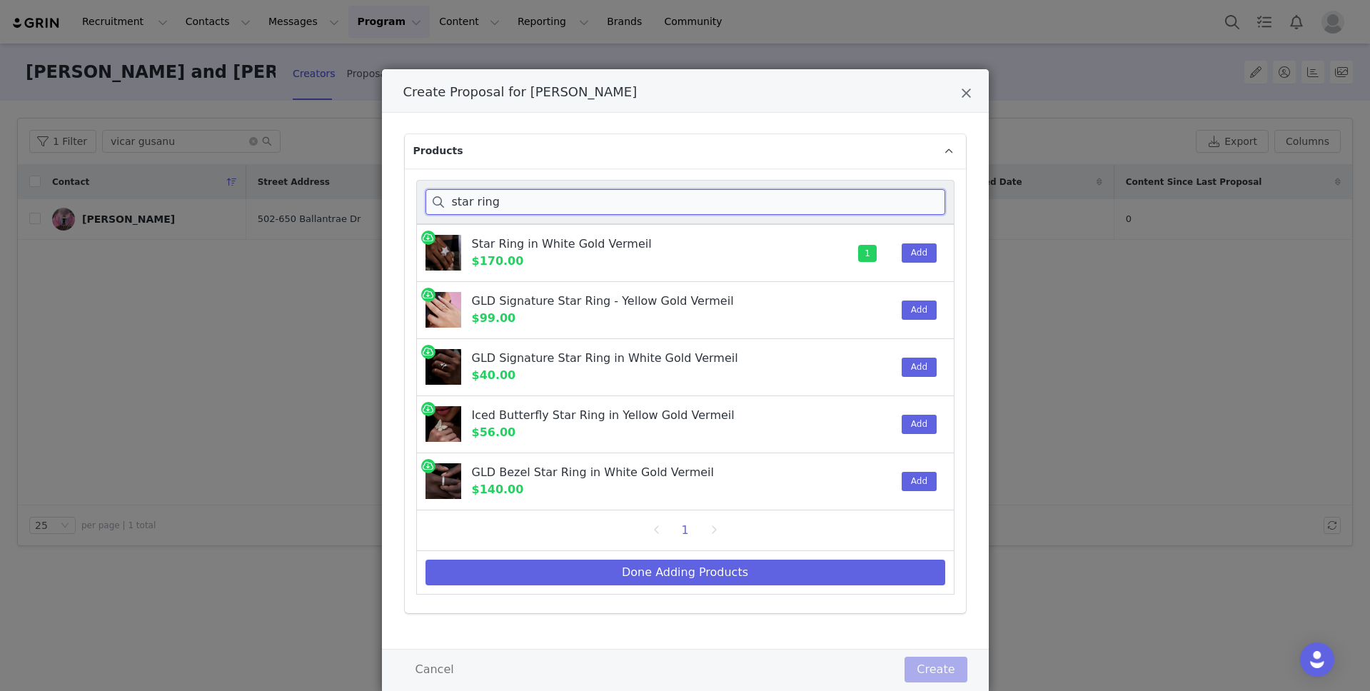
type input "d"
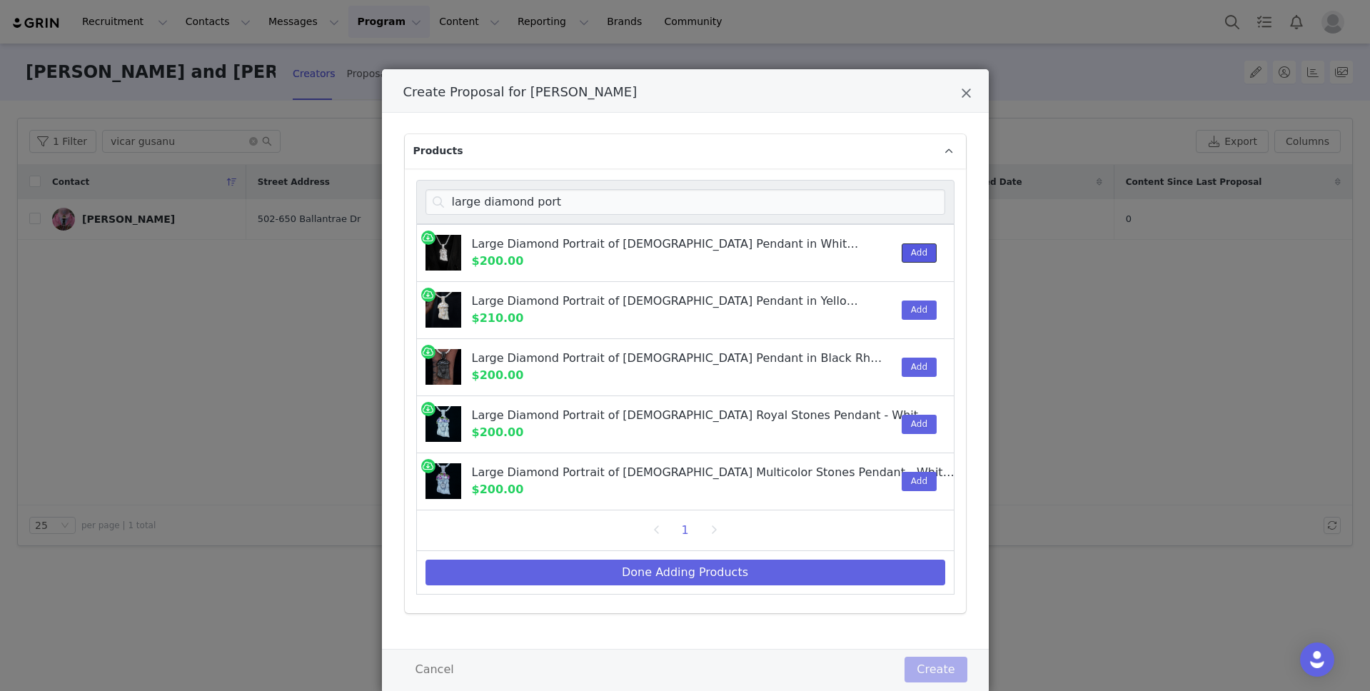
click at [912, 248] on button "Add" at bounding box center [919, 253] width 35 height 19
click at [620, 201] on input "large diamond port" at bounding box center [686, 202] width 520 height 26
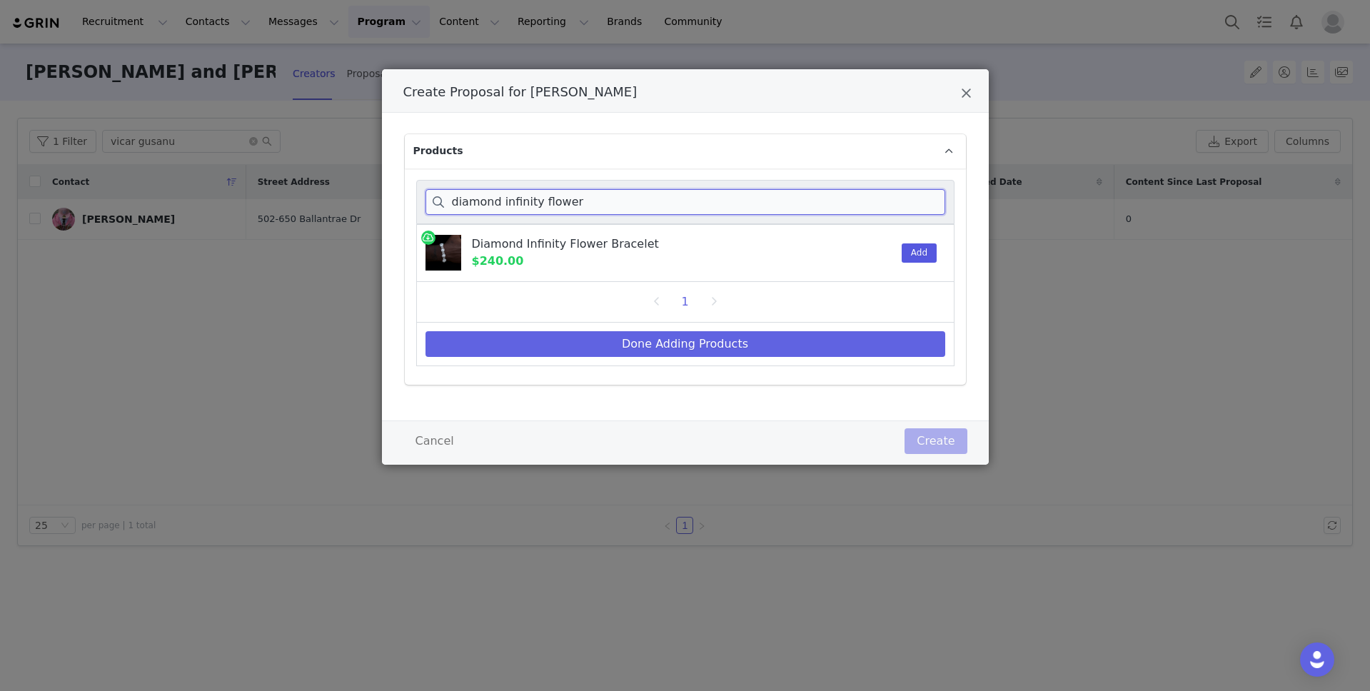
type input "diamond infinity flower"
click at [913, 255] on button "Add" at bounding box center [919, 253] width 35 height 19
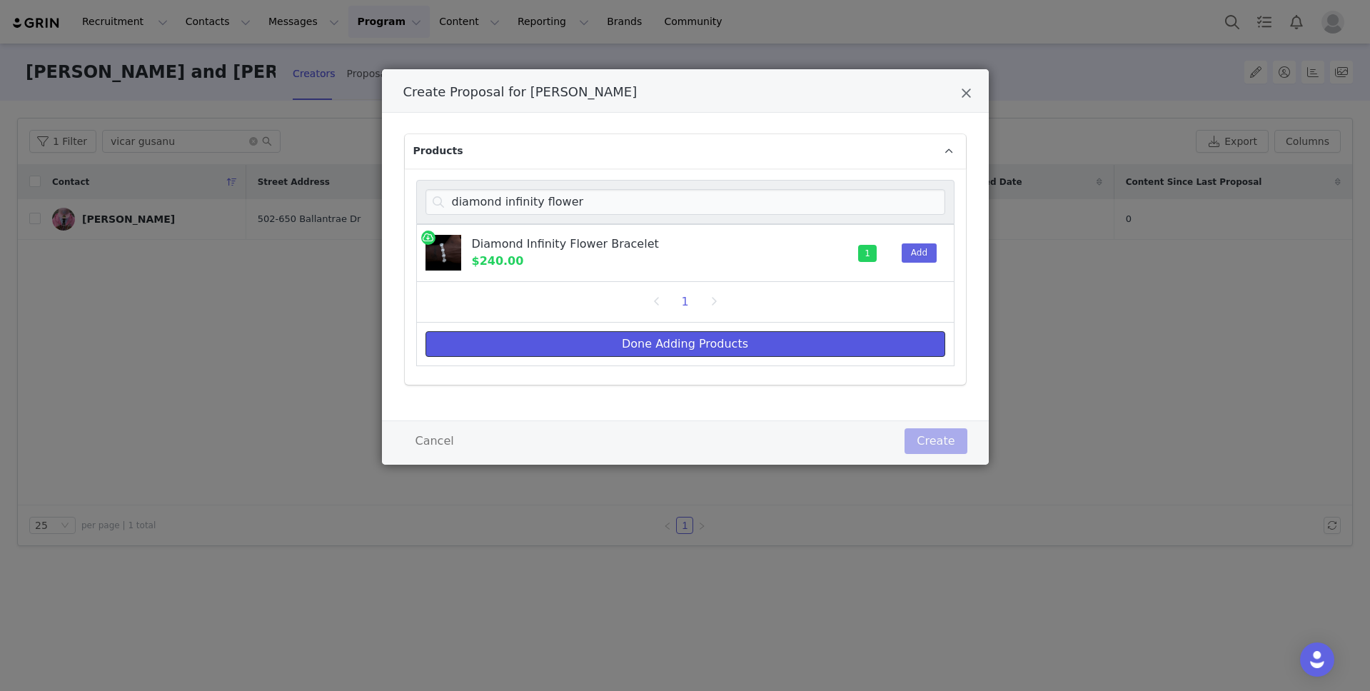
click at [696, 343] on button "Done Adding Products" at bounding box center [686, 344] width 520 height 26
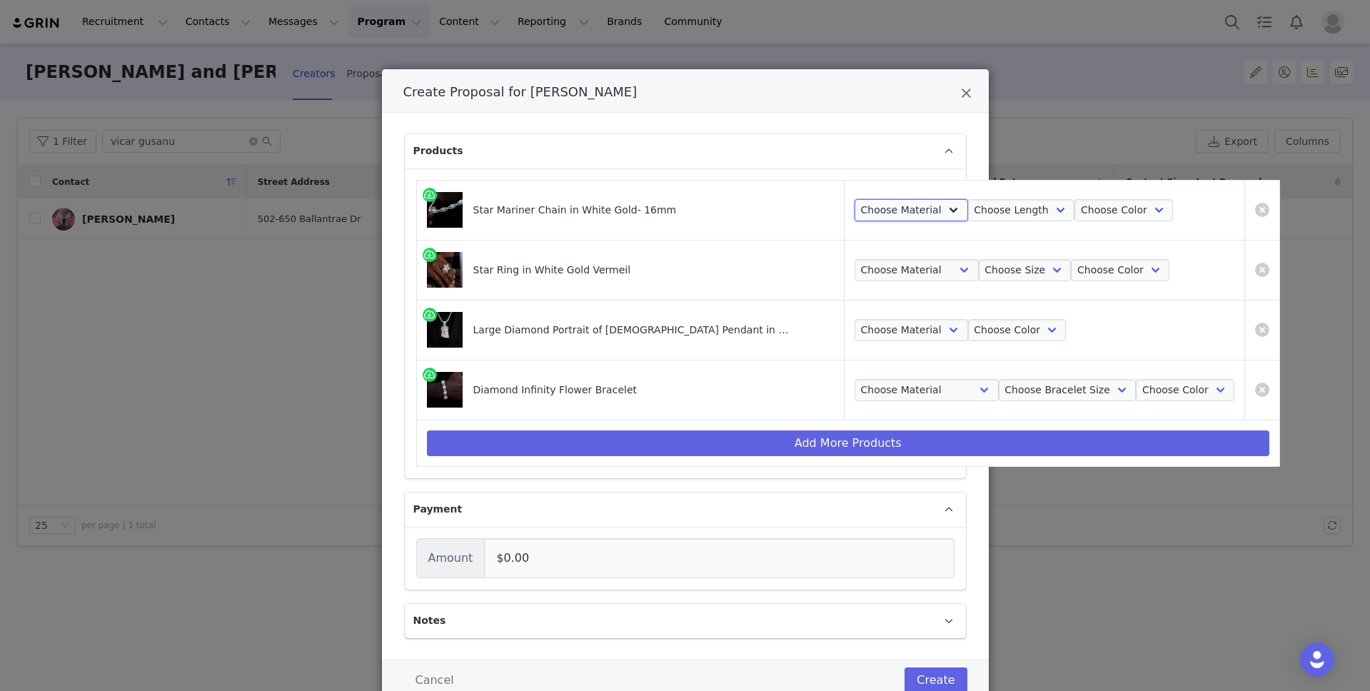
click at [855, 210] on select "Choose Material 14k Gold Plated" at bounding box center [912, 210] width 114 height 23
select select "26181948"
click at [855, 199] on select "Choose Material 14k Gold Plated" at bounding box center [912, 210] width 114 height 23
click at [968, 216] on select "Choose Length 18" 20"" at bounding box center [1021, 210] width 107 height 23
select select "26181950"
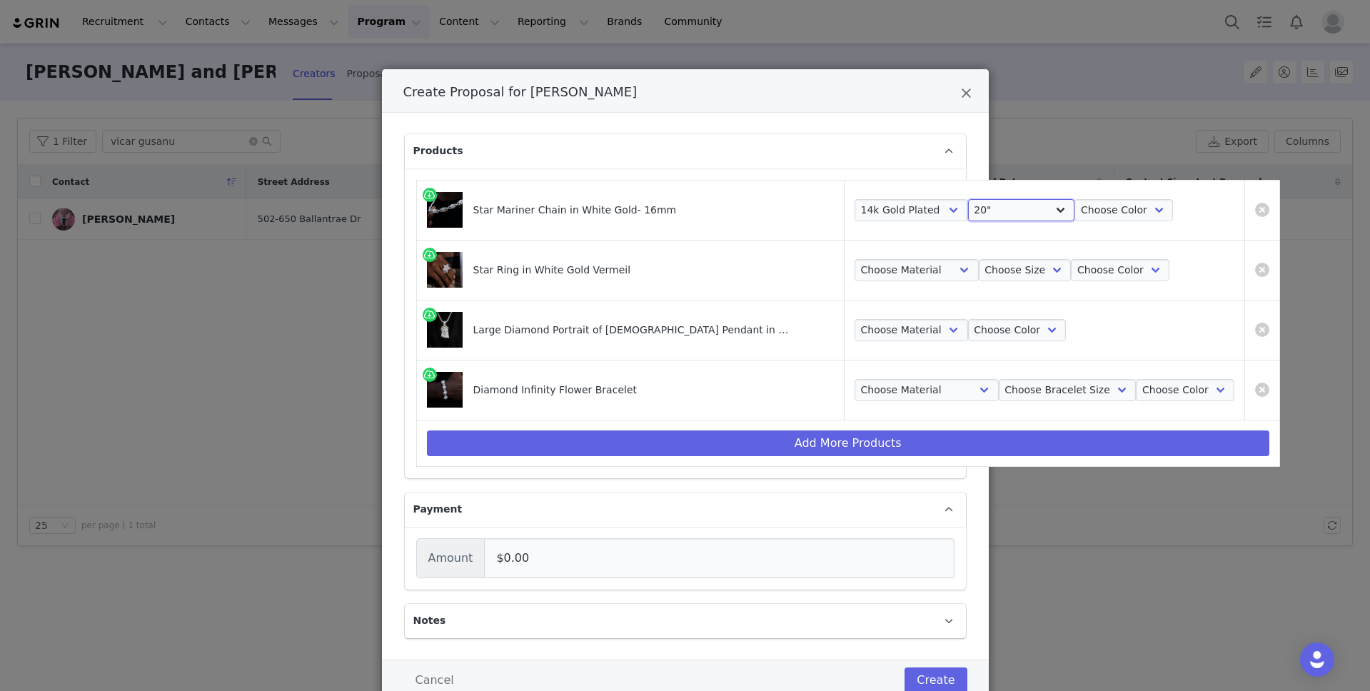
click at [968, 199] on select "Choose Length 18" 20"" at bounding box center [1021, 210] width 107 height 23
click at [1075, 211] on select "Choose Color White Gold" at bounding box center [1124, 210] width 99 height 23
select select "26181951"
click at [1075, 199] on select "Choose Color White Gold" at bounding box center [1124, 210] width 99 height 23
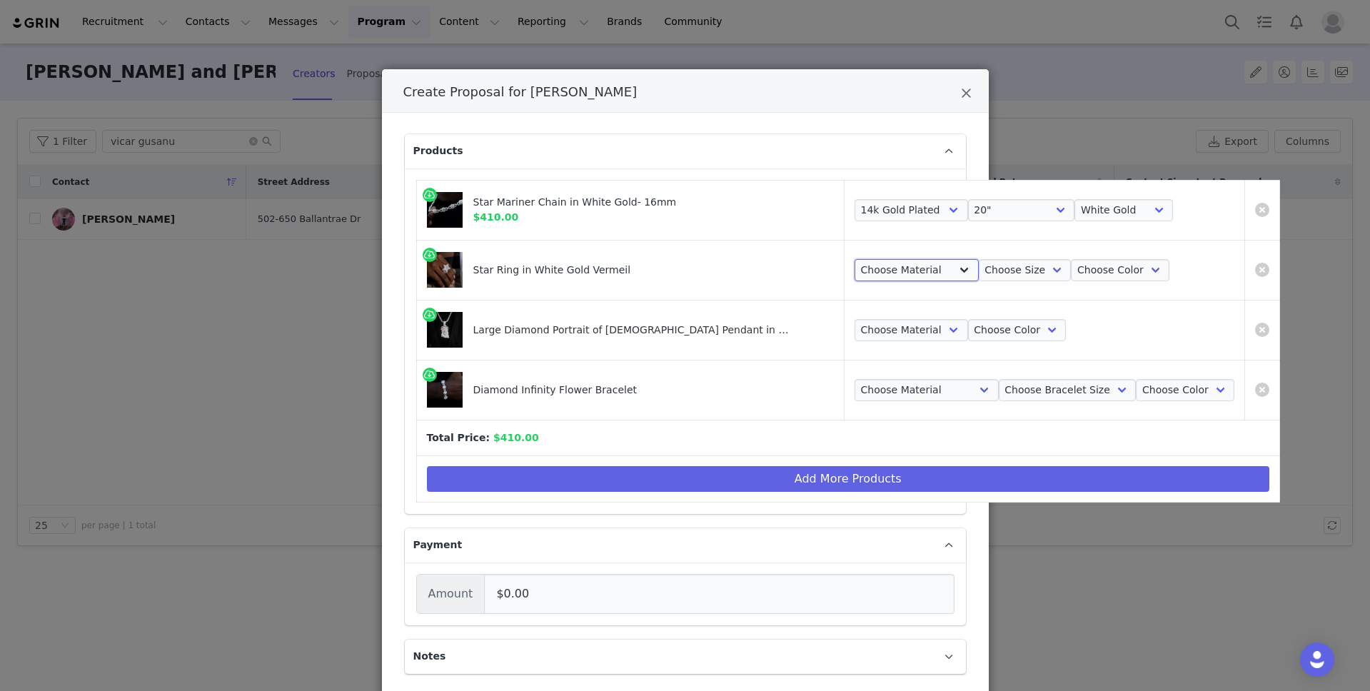
click at [855, 269] on select "Choose Material 14k White Vermeil" at bounding box center [917, 270] width 124 height 23
select select "12587095"
click at [855, 259] on select "Choose Material 14k White Vermeil" at bounding box center [917, 270] width 124 height 23
click at [979, 270] on select "Choose Size 6 7 8 9 10 11 12 13" at bounding box center [1025, 270] width 93 height 23
select select "12587101"
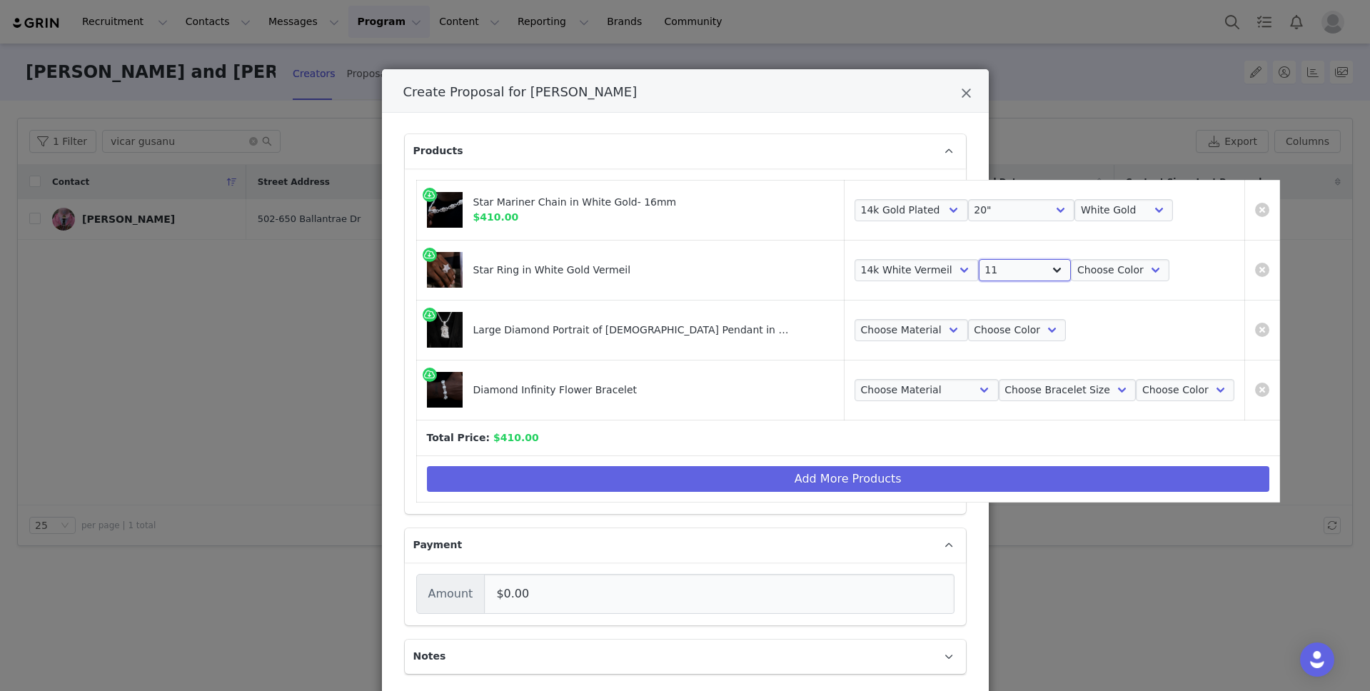
click at [979, 259] on select "Choose Size 6 7 8 9 10 11 12 13" at bounding box center [1025, 270] width 93 height 23
click at [1071, 276] on select "Choose Color White Gold" at bounding box center [1120, 270] width 99 height 23
select select "12587104"
click at [1071, 259] on select "Choose Color White Gold" at bounding box center [1120, 270] width 99 height 23
click at [855, 331] on select "Choose Material 14k Gold Plated" at bounding box center [912, 330] width 114 height 23
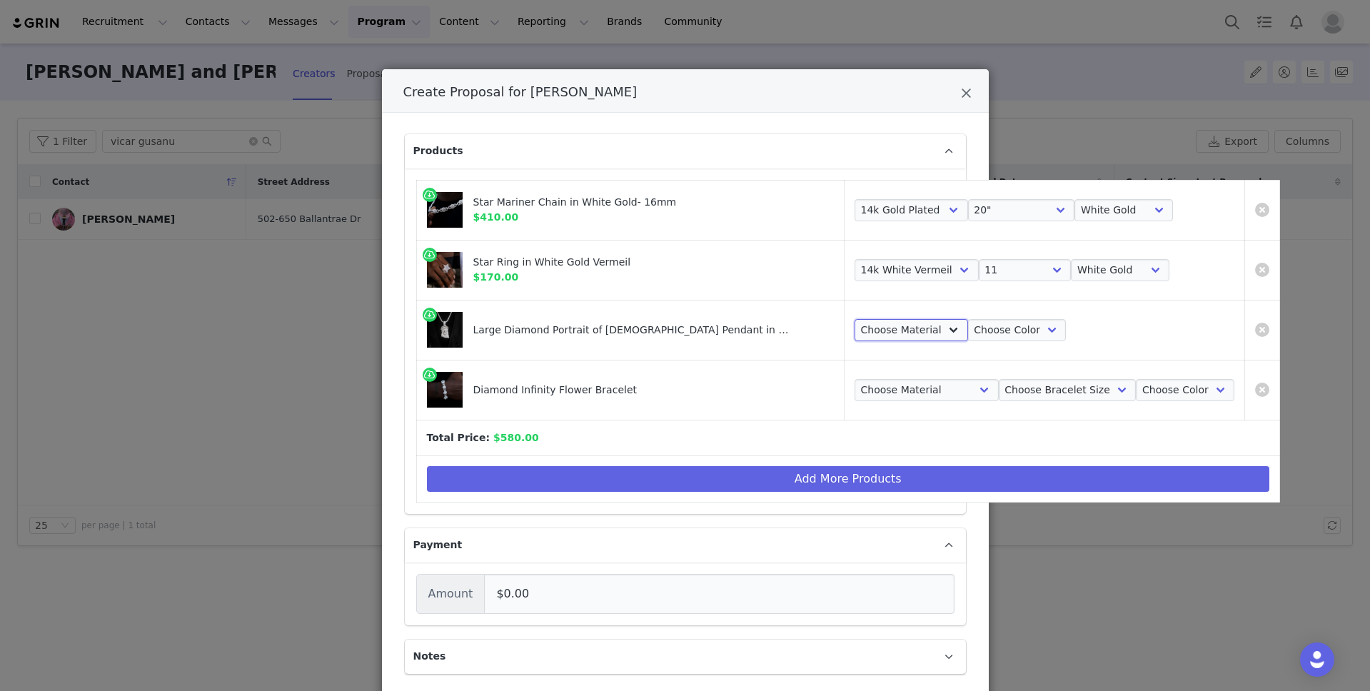
select select "23944138"
click at [855, 319] on select "Choose Material 14k Gold Plated" at bounding box center [912, 330] width 114 height 23
click at [968, 337] on select "Choose Color White Gold" at bounding box center [1017, 330] width 99 height 23
select select "23944139"
click at [968, 319] on select "Choose Color White Gold" at bounding box center [1017, 330] width 99 height 23
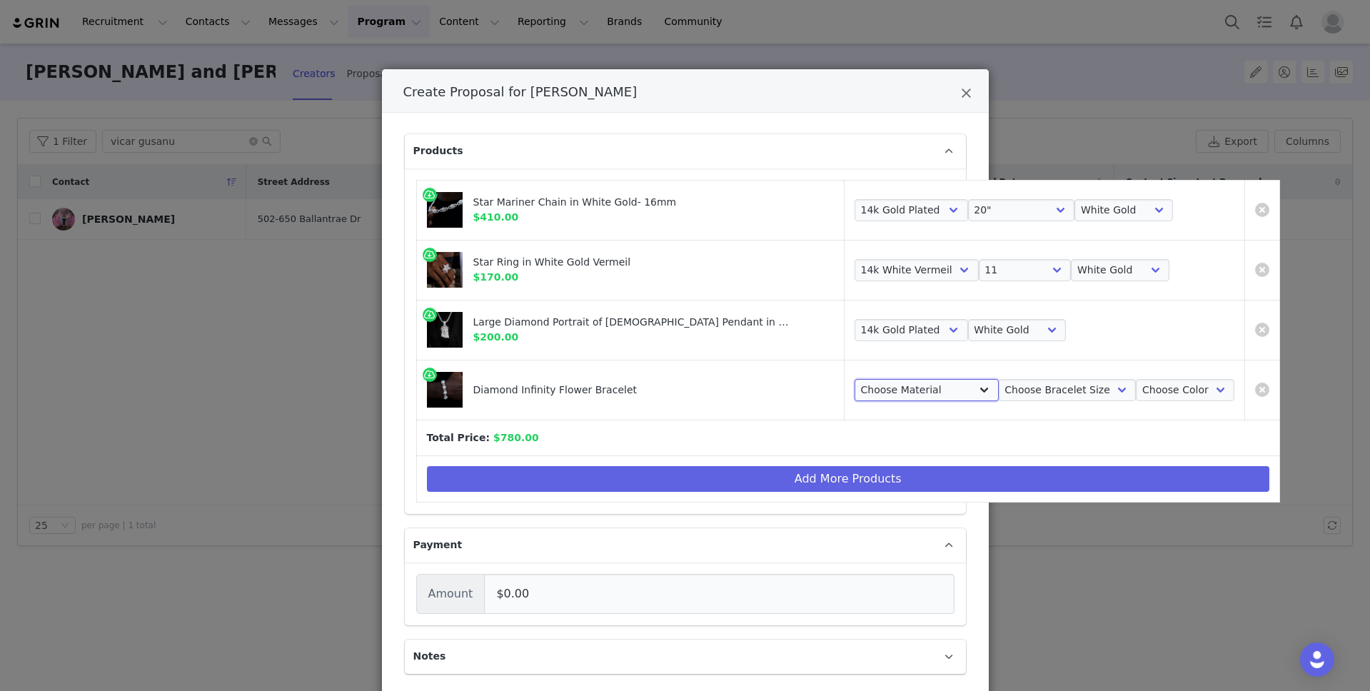
click at [855, 388] on select "Choose Material 14k White Gold Plated" at bounding box center [927, 390] width 144 height 23
select select "27304728"
click at [855, 379] on select "Choose Material 14k White Gold Plated" at bounding box center [927, 390] width 144 height 23
click at [999, 396] on select "Choose Bracelet Size 6" 7" 8" 9"" at bounding box center [1068, 390] width 138 height 23
select select "27304731"
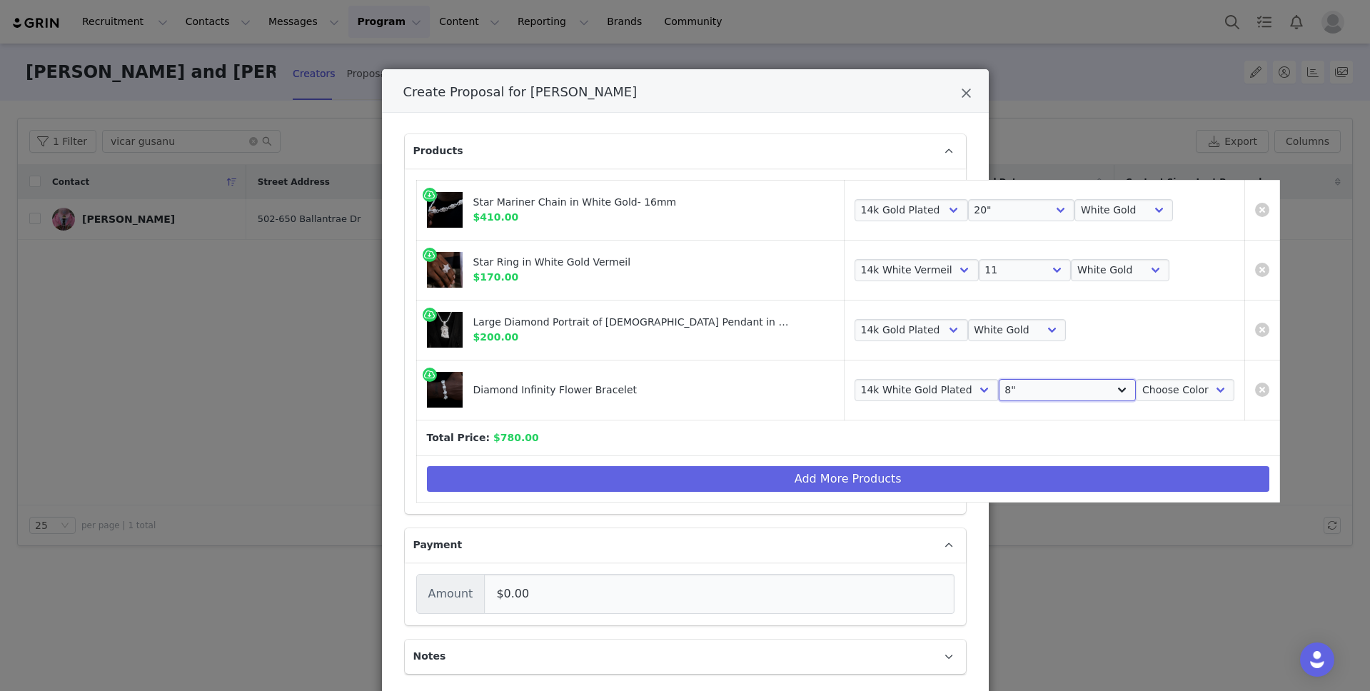
click at [999, 379] on select "Choose Bracelet Size 6" 7" 8" 9"" at bounding box center [1068, 390] width 138 height 23
click at [1136, 401] on select "Choose Color White Gold" at bounding box center [1185, 390] width 99 height 23
select select "27304733"
click at [1136, 379] on select "Choose Color White Gold" at bounding box center [1185, 390] width 99 height 23
click at [713, 558] on p "Payment" at bounding box center [668, 545] width 527 height 34
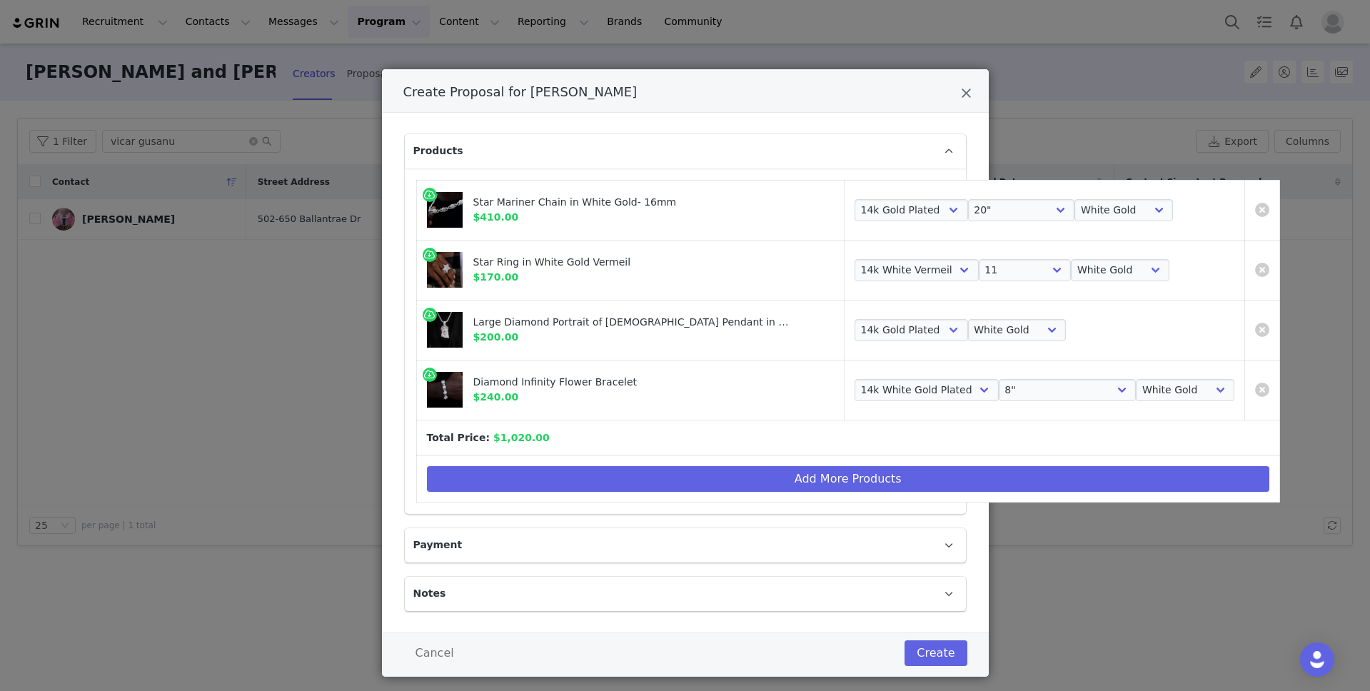
scroll to position [21, 0]
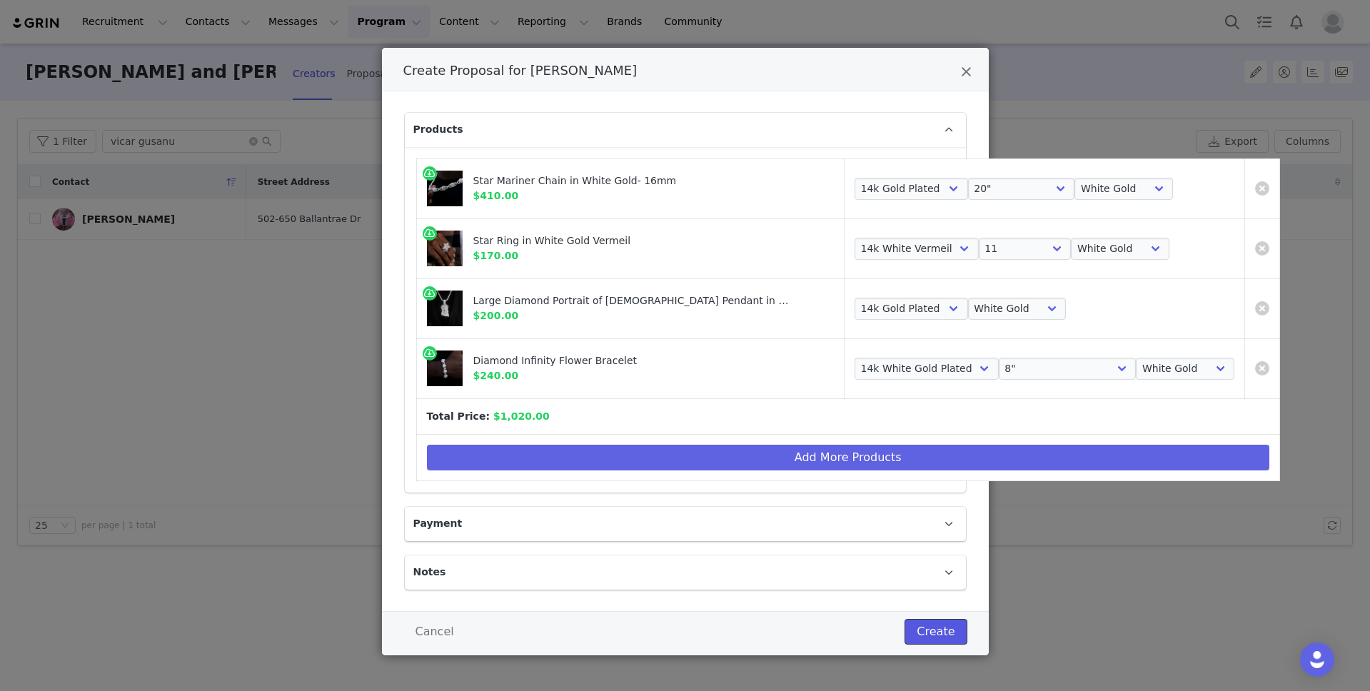
click at [922, 637] on button "Create" at bounding box center [936, 632] width 62 height 26
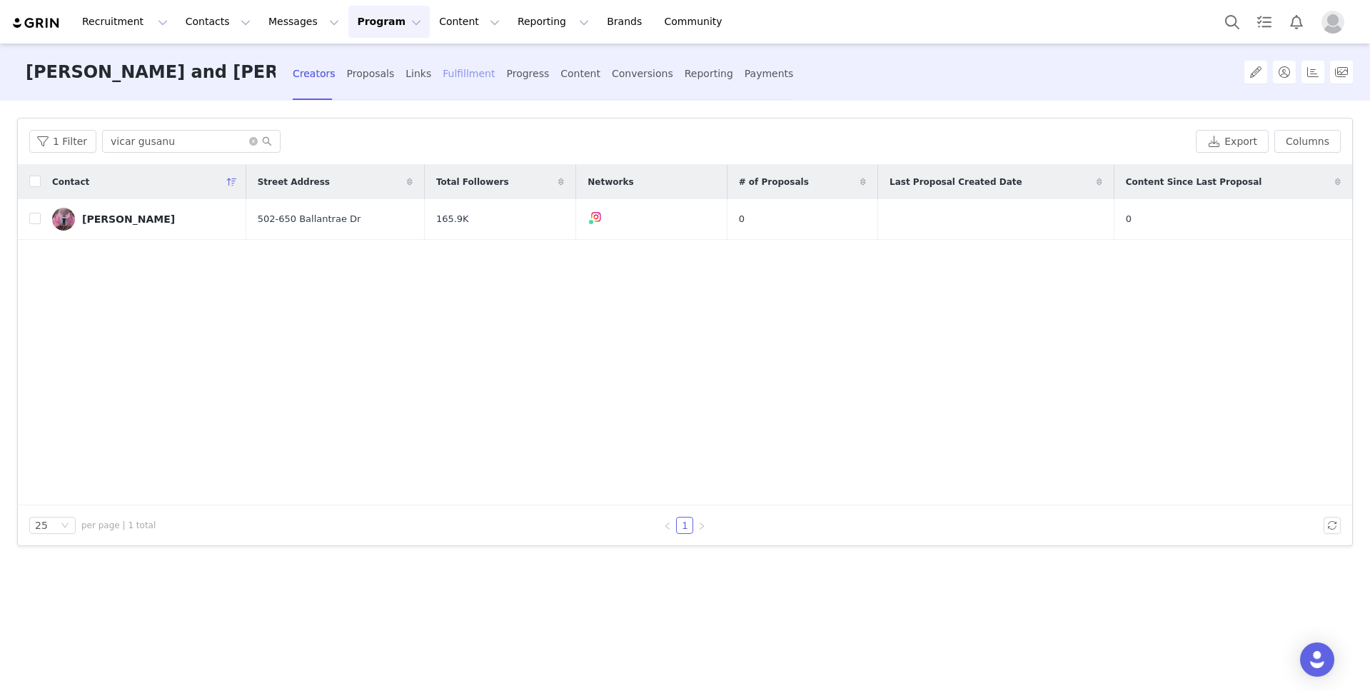
click at [443, 71] on div "Fulfillment" at bounding box center [469, 74] width 52 height 38
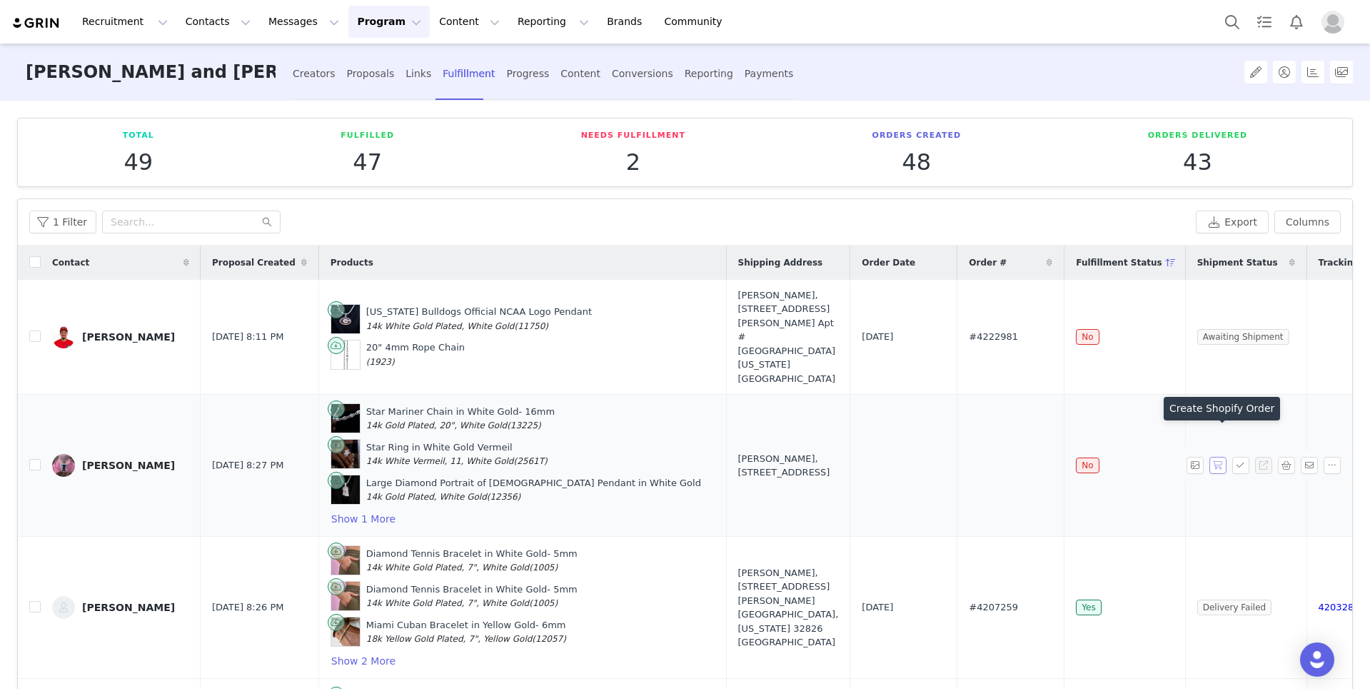
click at [1221, 457] on button "button" at bounding box center [1218, 465] width 17 height 17
click at [969, 458] on span "#4223016" at bounding box center [993, 465] width 49 height 14
copy span "4223016"
click at [202, 13] on button "Contacts Contacts" at bounding box center [218, 22] width 82 height 32
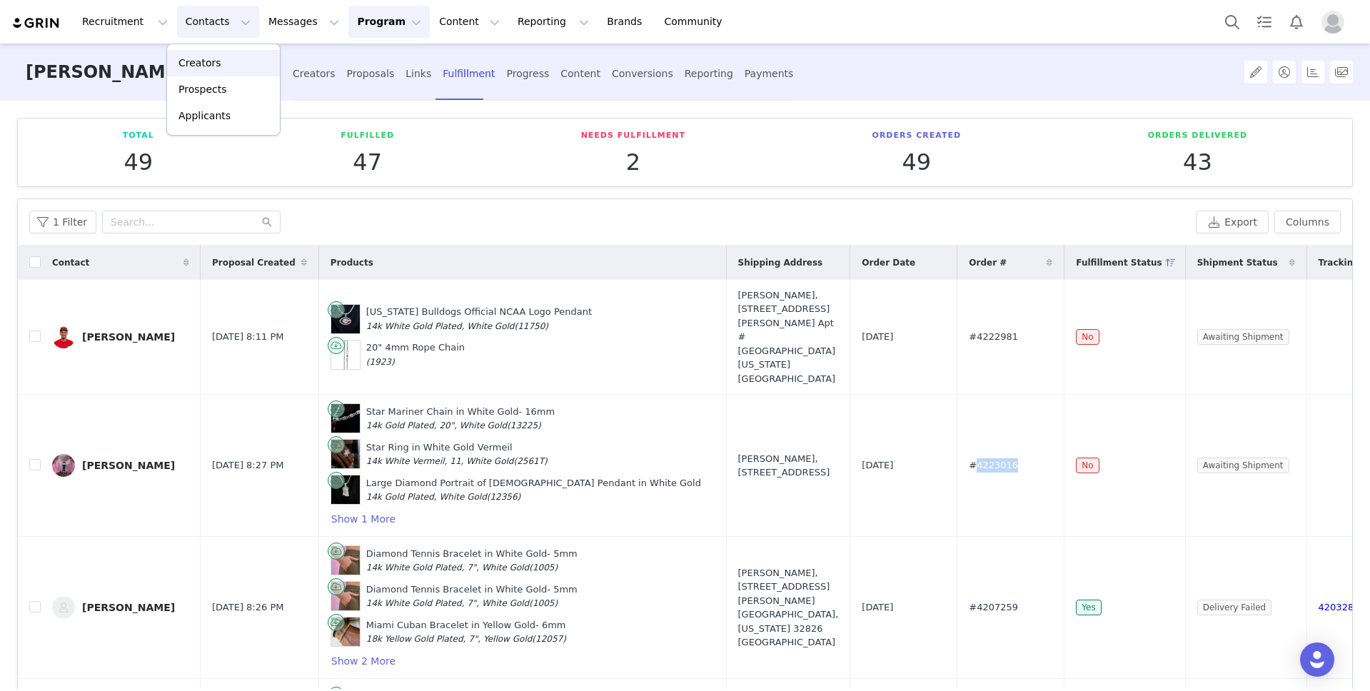
click at [224, 60] on div "Creators" at bounding box center [224, 63] width 96 height 15
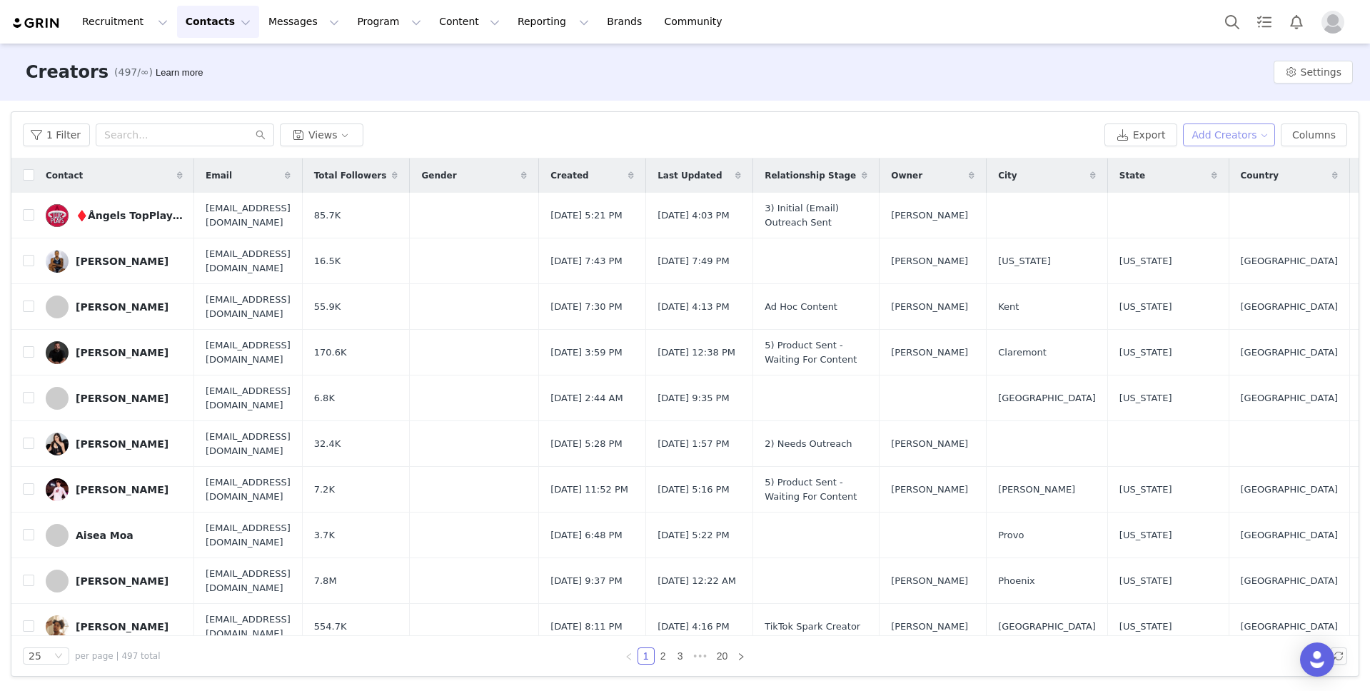
click at [1229, 136] on button "Add Creators" at bounding box center [1229, 135] width 93 height 23
click at [1227, 169] on span "Add a Creator" at bounding box center [1232, 164] width 69 height 16
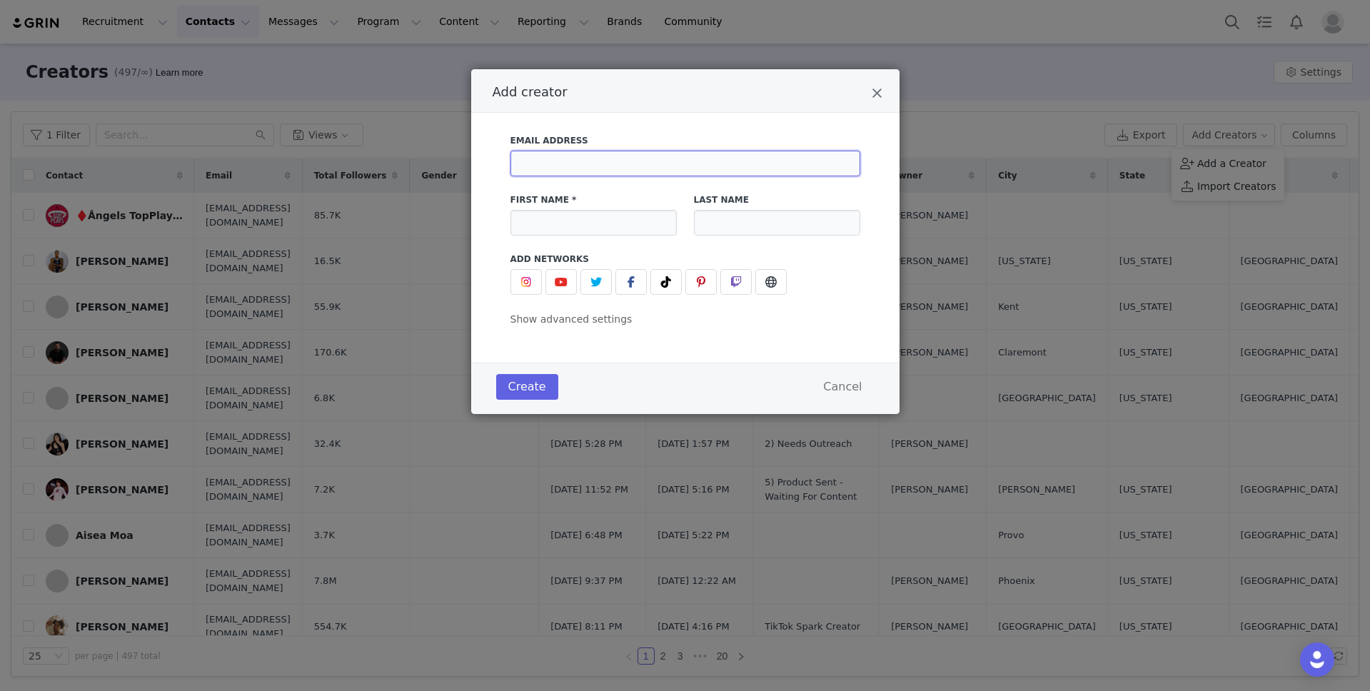
click at [683, 169] on input "Add creator" at bounding box center [686, 164] width 350 height 26
paste input "[EMAIL_ADDRESS][DOMAIN_NAME]"
type input "[EMAIL_ADDRESS][DOMAIN_NAME]"
click at [605, 224] on input "Add creator" at bounding box center [594, 223] width 166 height 26
type input "Maddy"
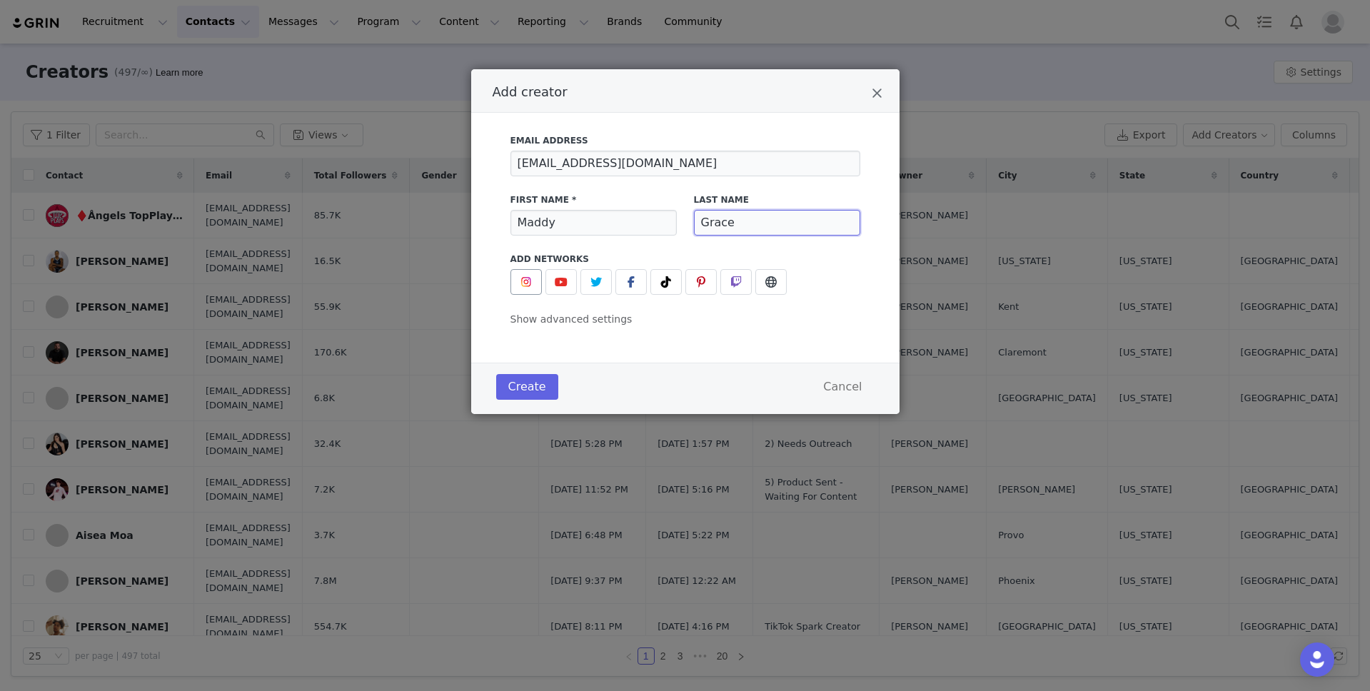
type input "Grace"
click at [521, 286] on img "Add creator" at bounding box center [526, 281] width 11 height 11
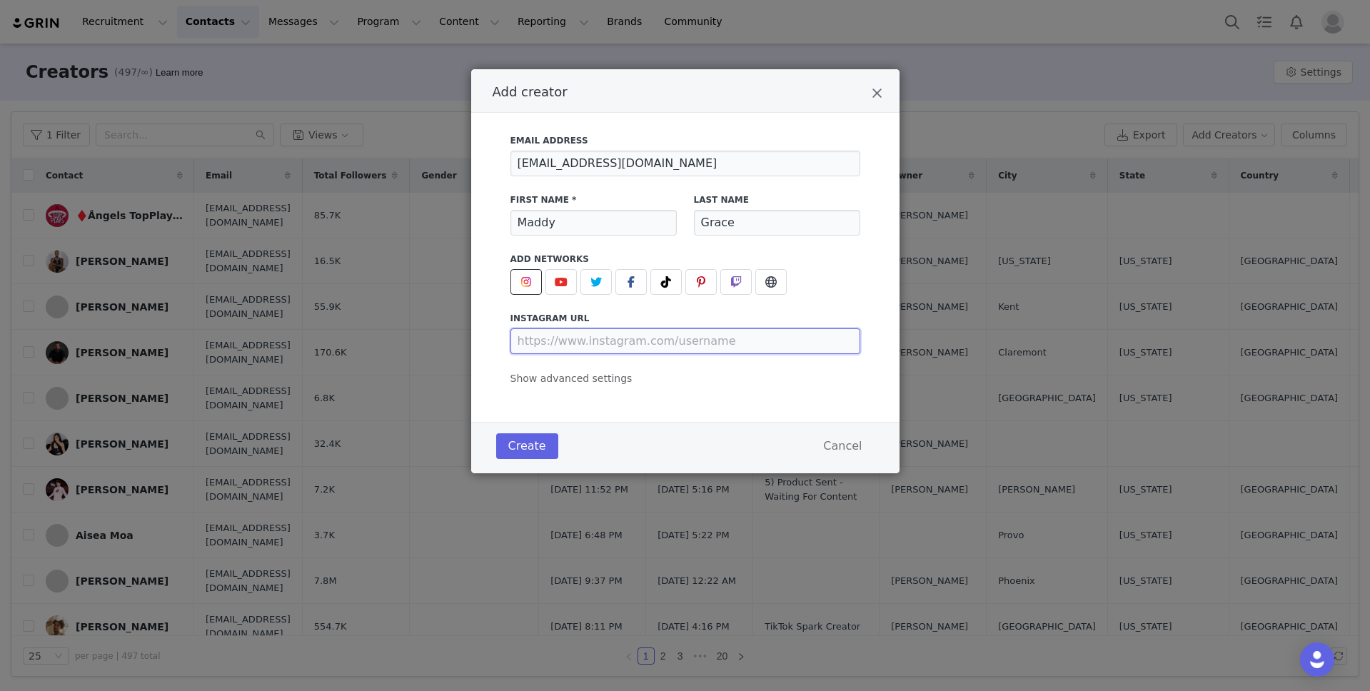
click at [698, 342] on input "Add creator" at bounding box center [686, 342] width 350 height 26
paste input "[URL][DOMAIN_NAME]"
type input "[URL][DOMAIN_NAME]"
click at [588, 376] on span "Show advanced settings" at bounding box center [572, 378] width 122 height 11
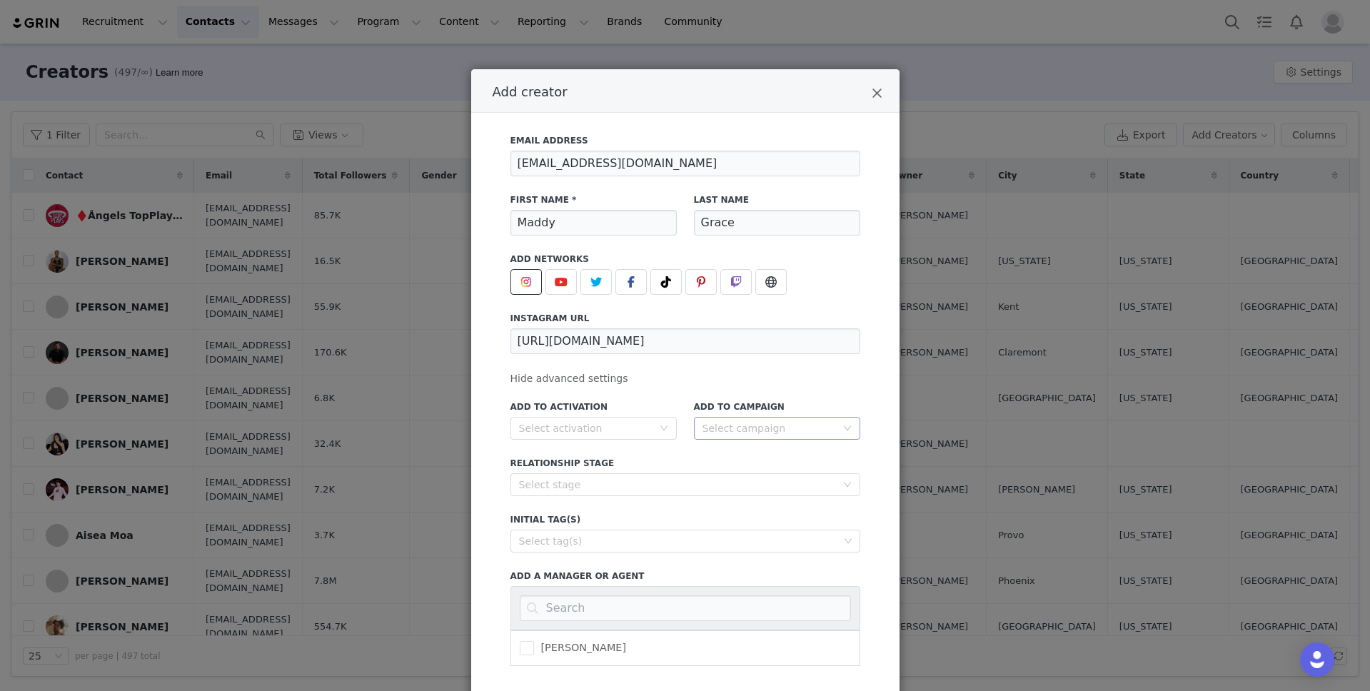
click at [748, 433] on div "Select campaign" at bounding box center [770, 428] width 134 height 14
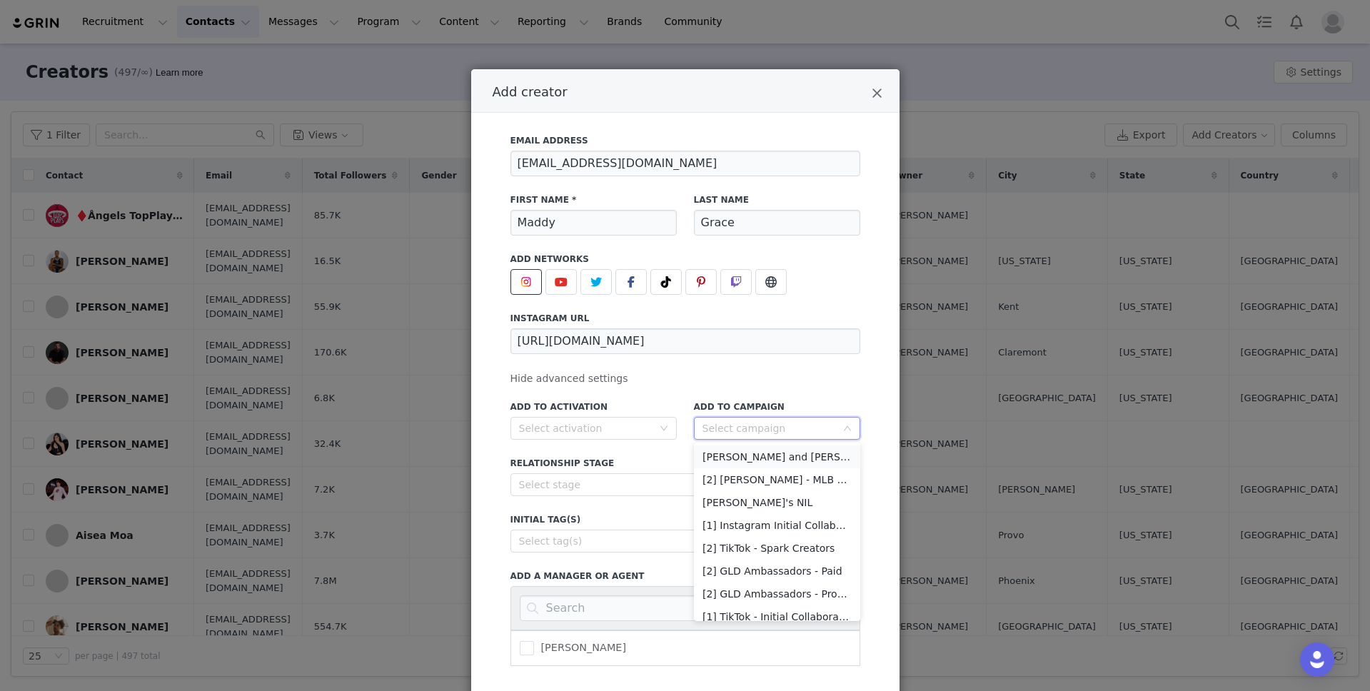
click at [766, 454] on li "[PERSON_NAME] and [PERSON_NAME]" at bounding box center [777, 457] width 166 height 23
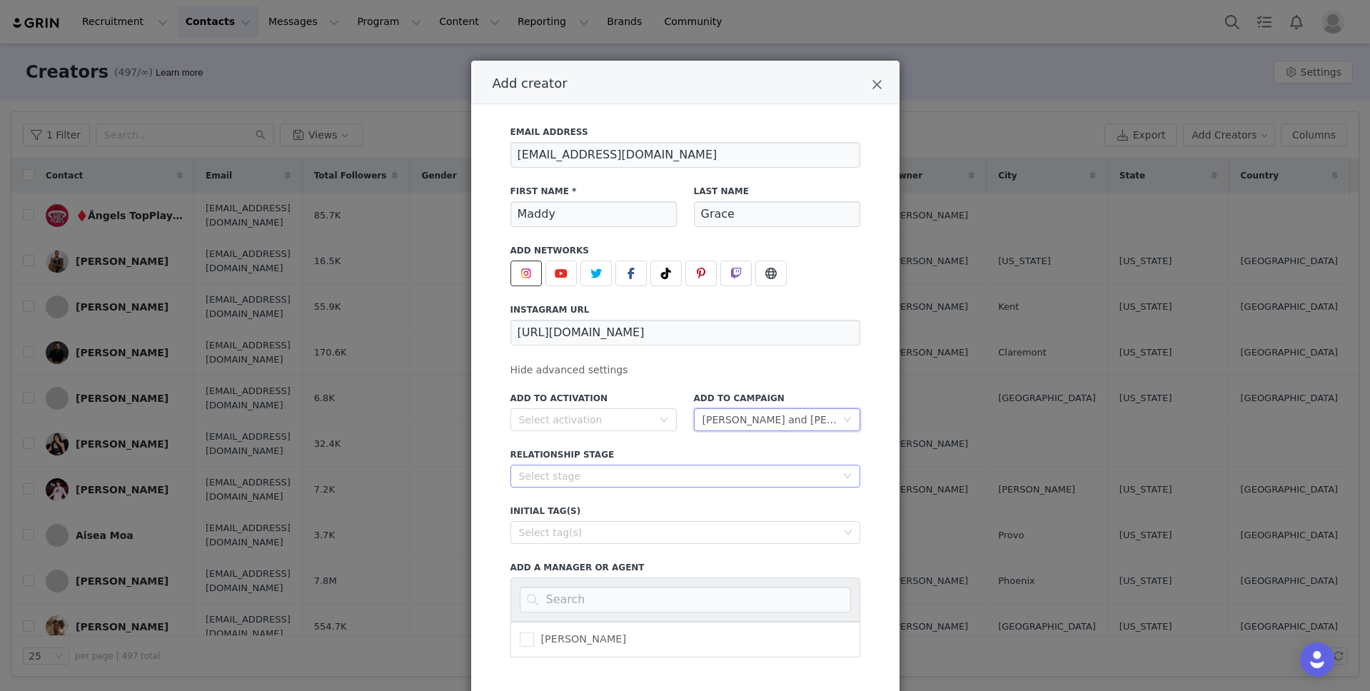
scroll to position [10, 0]
click at [701, 479] on div "Select stage" at bounding box center [677, 475] width 317 height 14
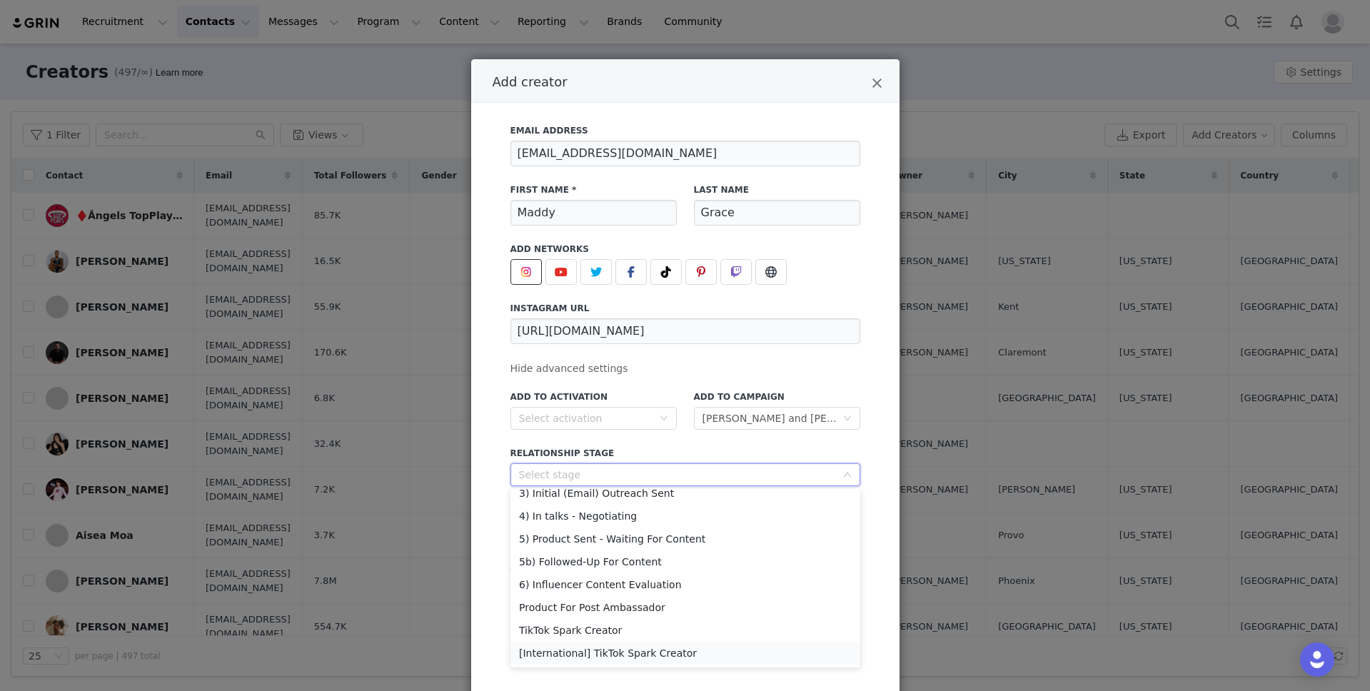
scroll to position [60, 0]
click at [643, 556] on li "5) Product Sent - Waiting For Content" at bounding box center [686, 557] width 350 height 23
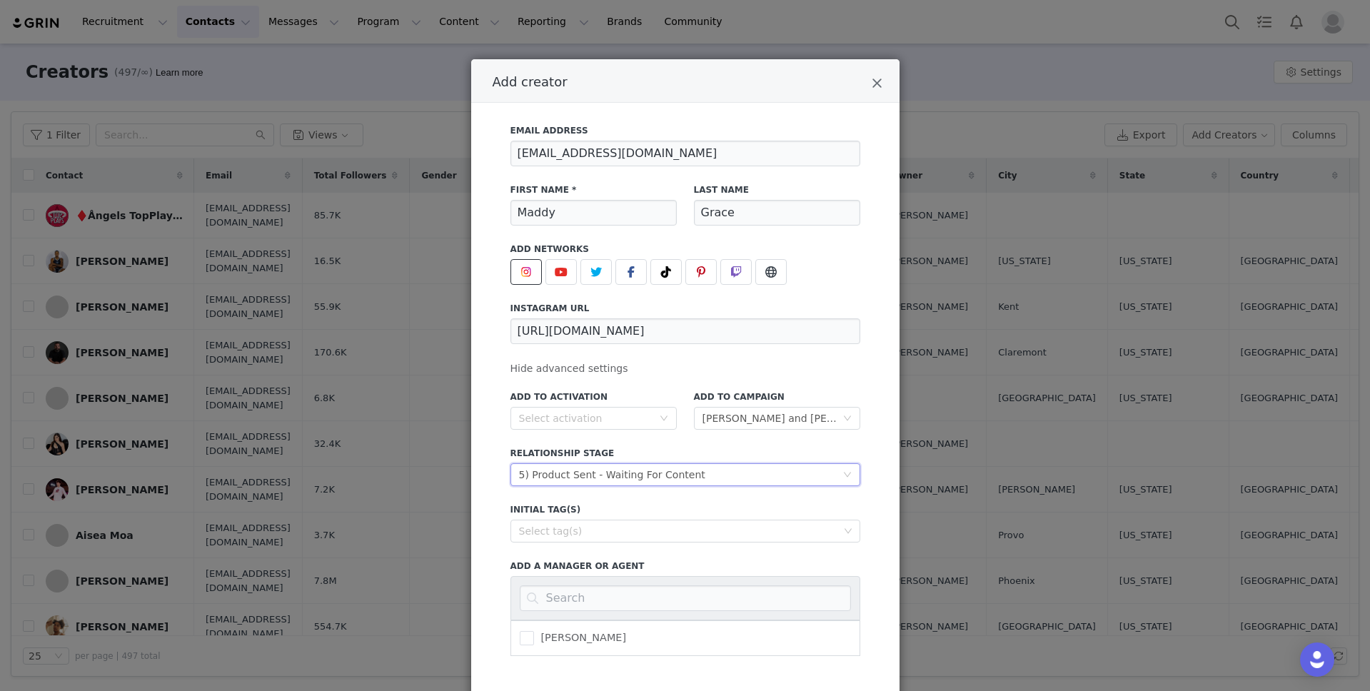
click at [692, 442] on div "Add to Activation Select activation Add to Campaign Select campaign [PERSON_NAM…" at bounding box center [686, 519] width 350 height 274
click at [672, 531] on div "Select tag(s)" at bounding box center [679, 531] width 320 height 14
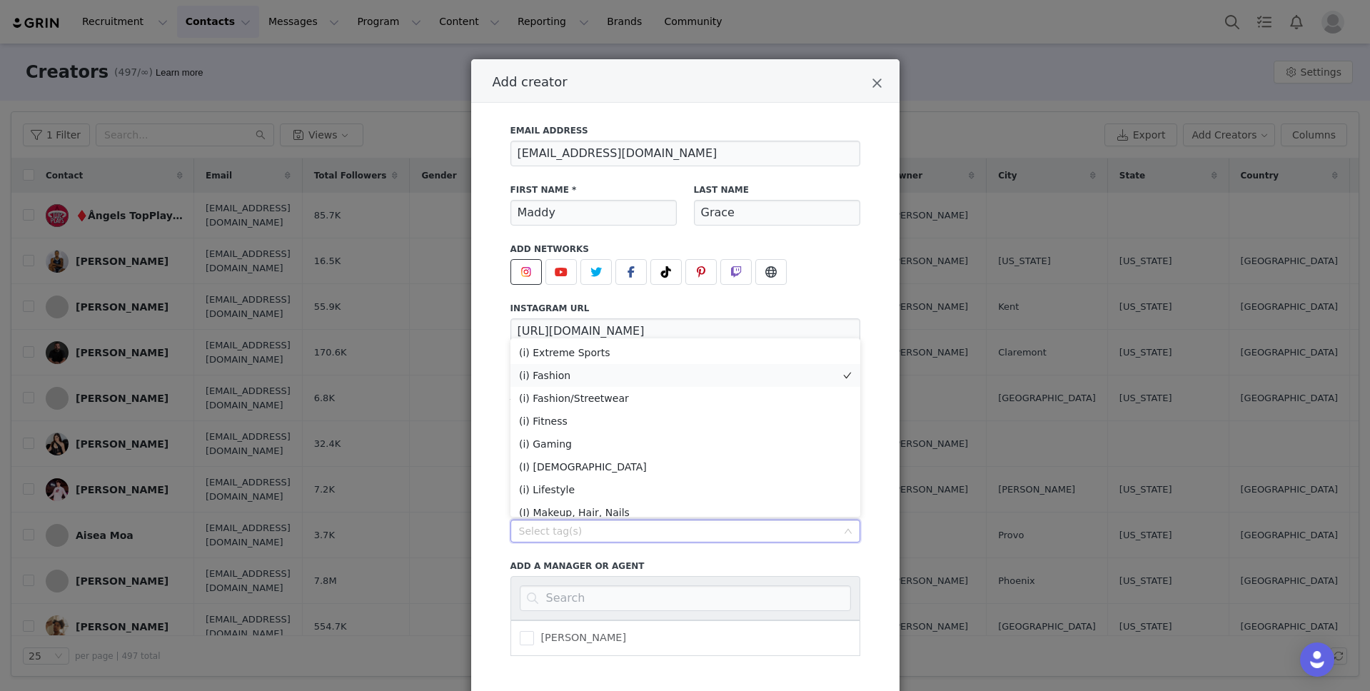
click at [586, 378] on li "(i) Fashion" at bounding box center [686, 375] width 350 height 23
click at [584, 486] on li "(i) Lifestyle" at bounding box center [686, 489] width 350 height 23
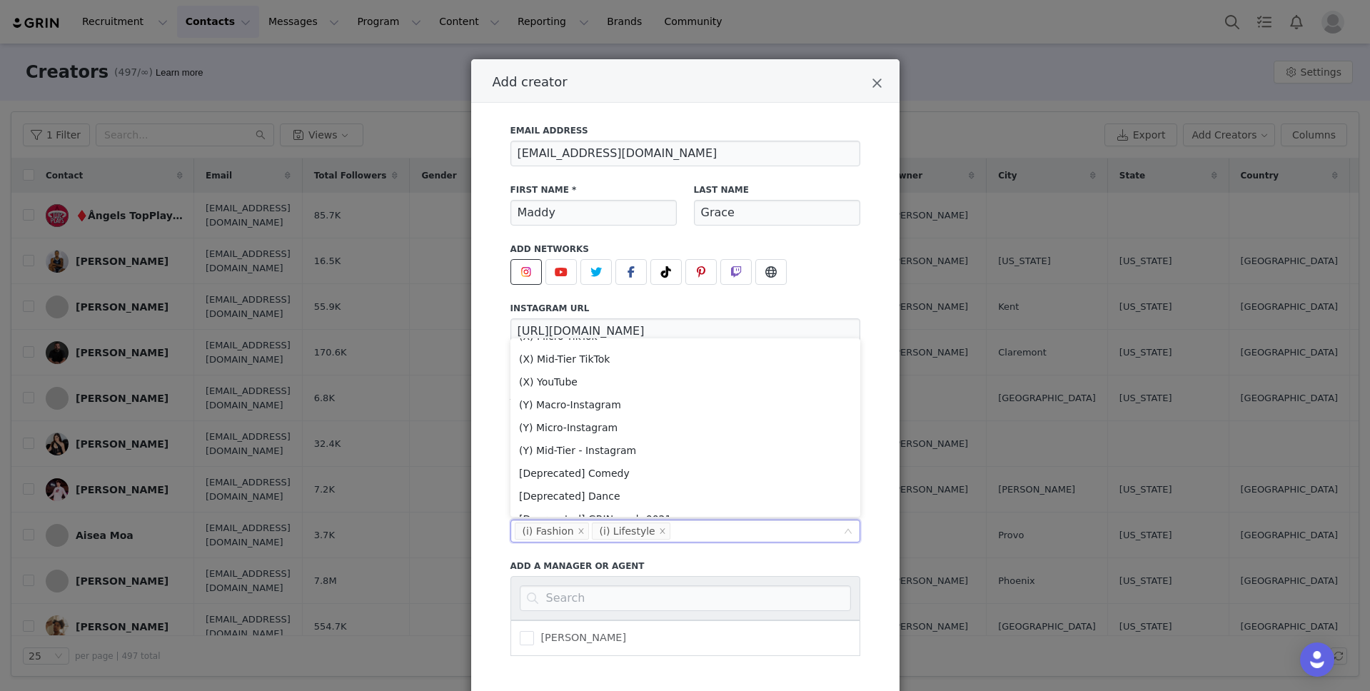
scroll to position [404, 0]
click at [611, 407] on li "(Y) Macro-Instagram" at bounding box center [686, 405] width 350 height 23
click at [640, 450] on li "(Y) Mid-Tier - Instagram" at bounding box center [686, 451] width 350 height 23
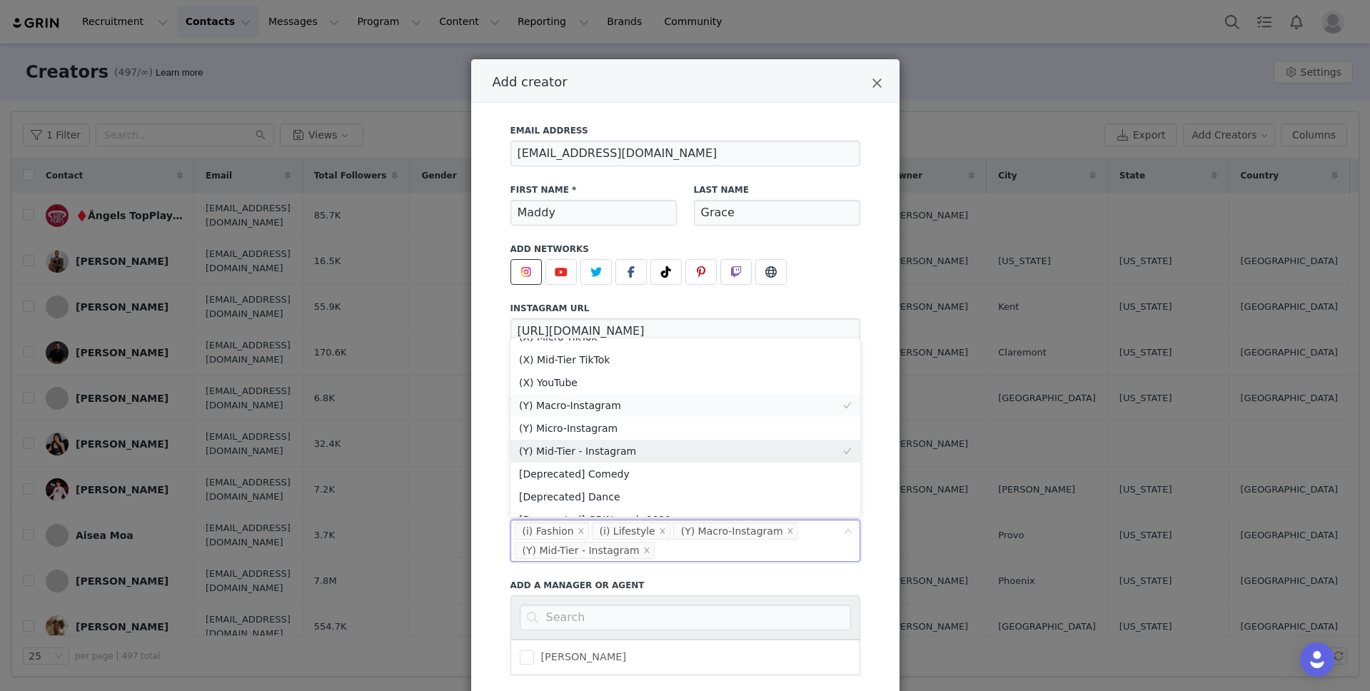
click at [622, 398] on li "(Y) Macro-Instagram" at bounding box center [686, 405] width 350 height 23
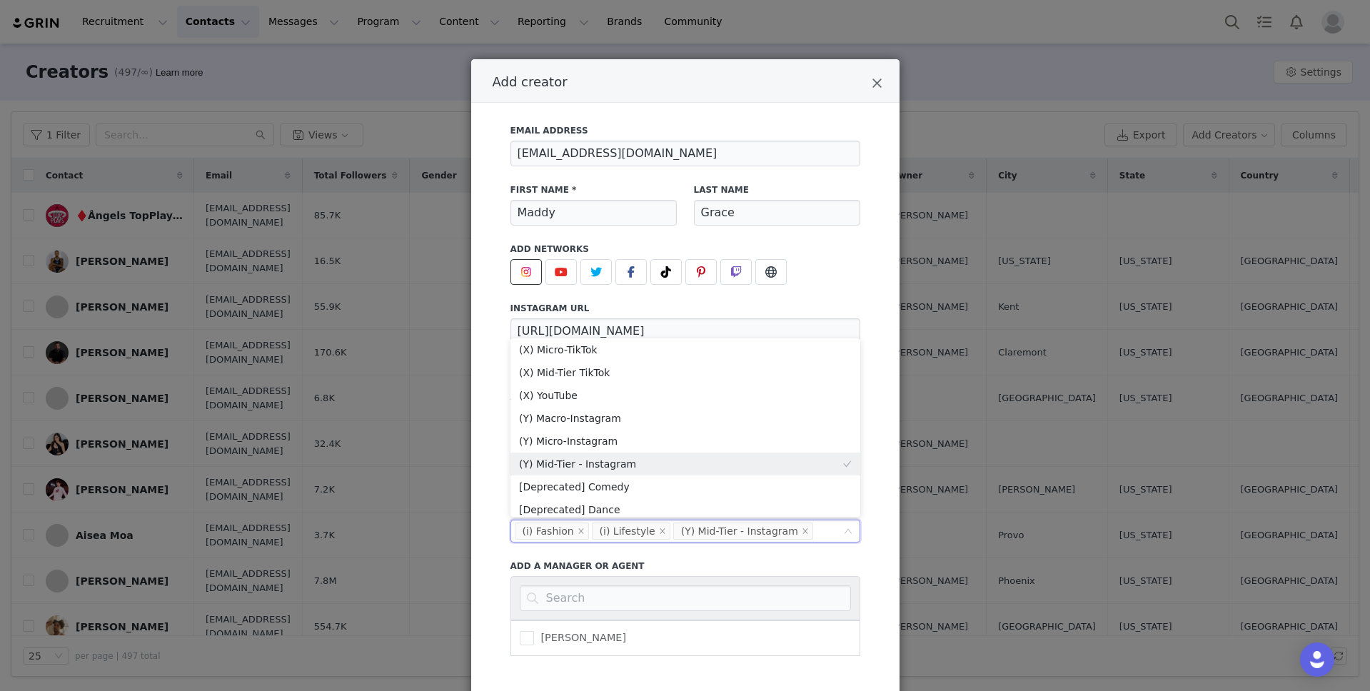
click at [807, 286] on div "Email Address [EMAIL_ADDRESS][DOMAIN_NAME] First Name * [PERSON_NAME] Last Name…" at bounding box center [686, 386] width 350 height 541
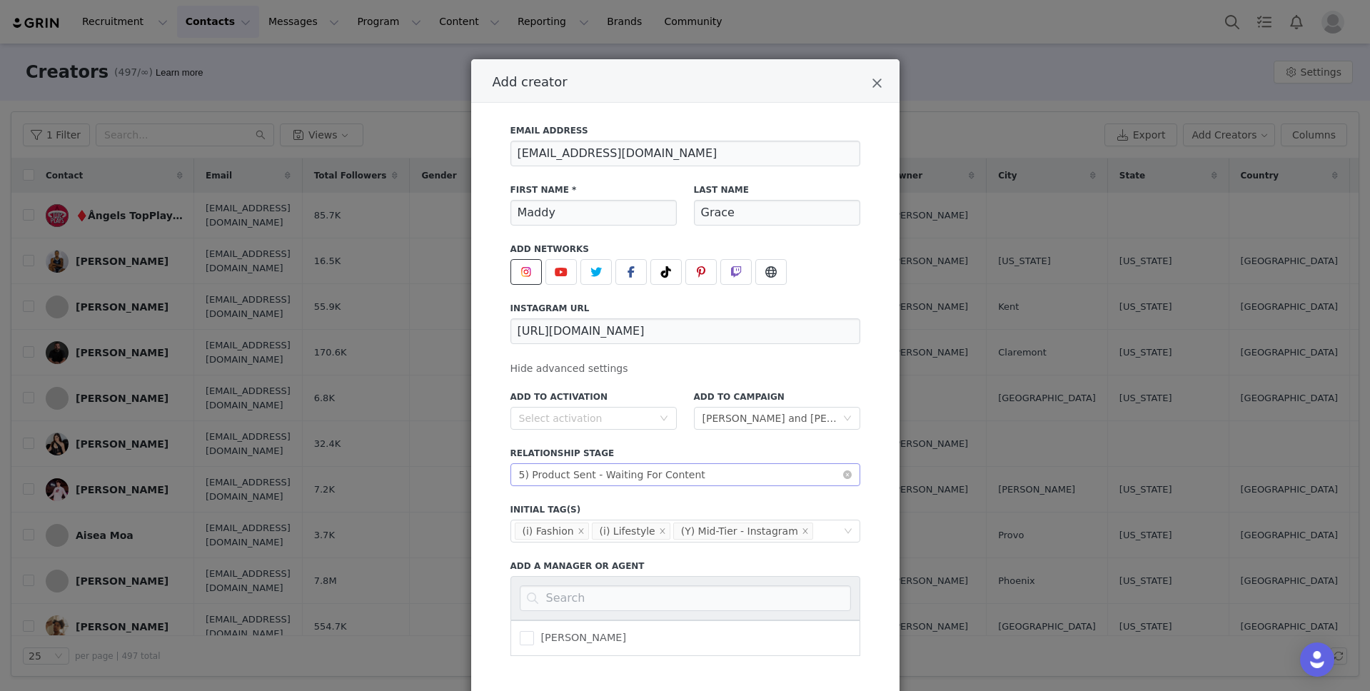
scroll to position [101, 0]
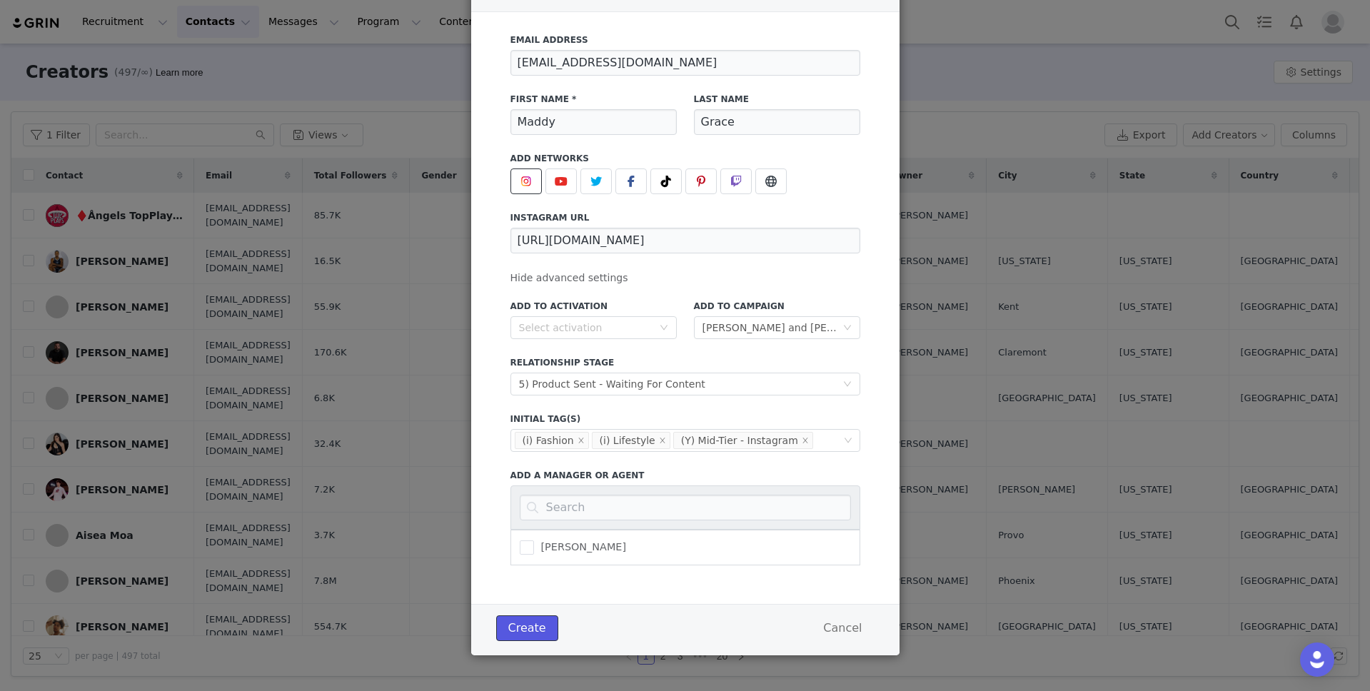
click at [535, 626] on button "Create" at bounding box center [527, 629] width 62 height 26
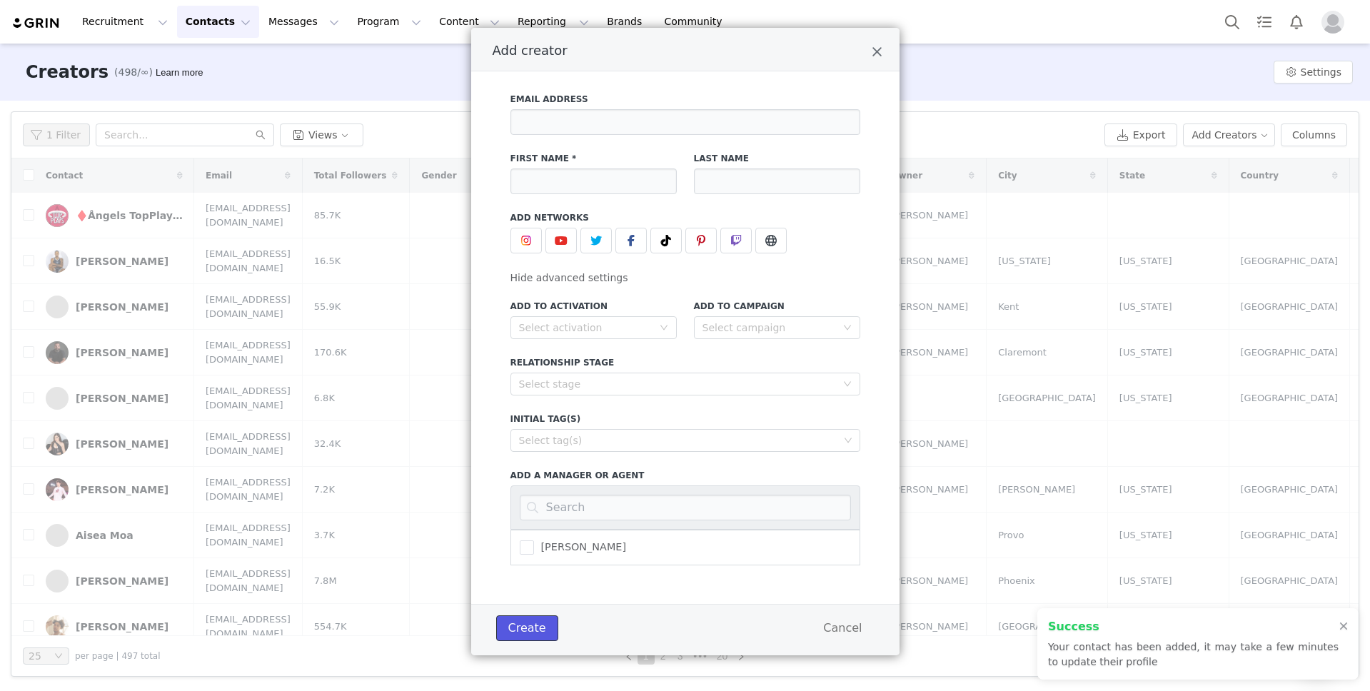
scroll to position [41, 0]
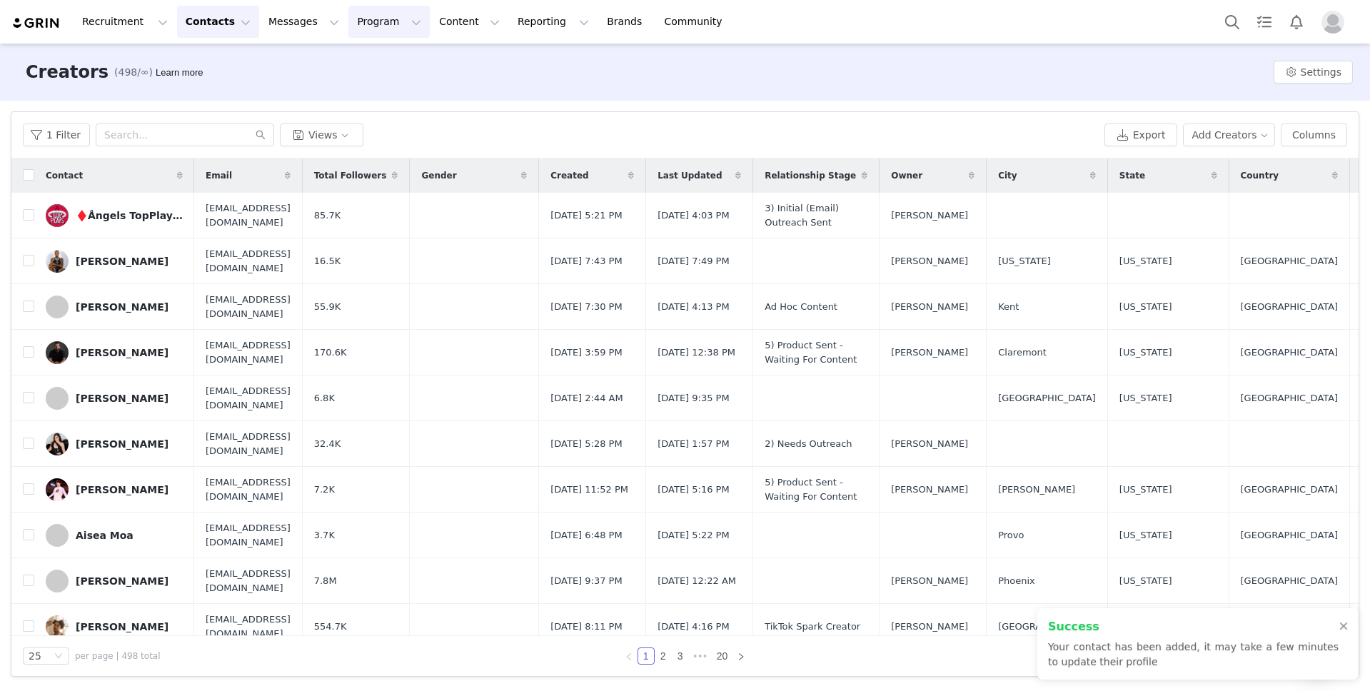
click at [355, 21] on button "Program Program" at bounding box center [388, 22] width 81 height 32
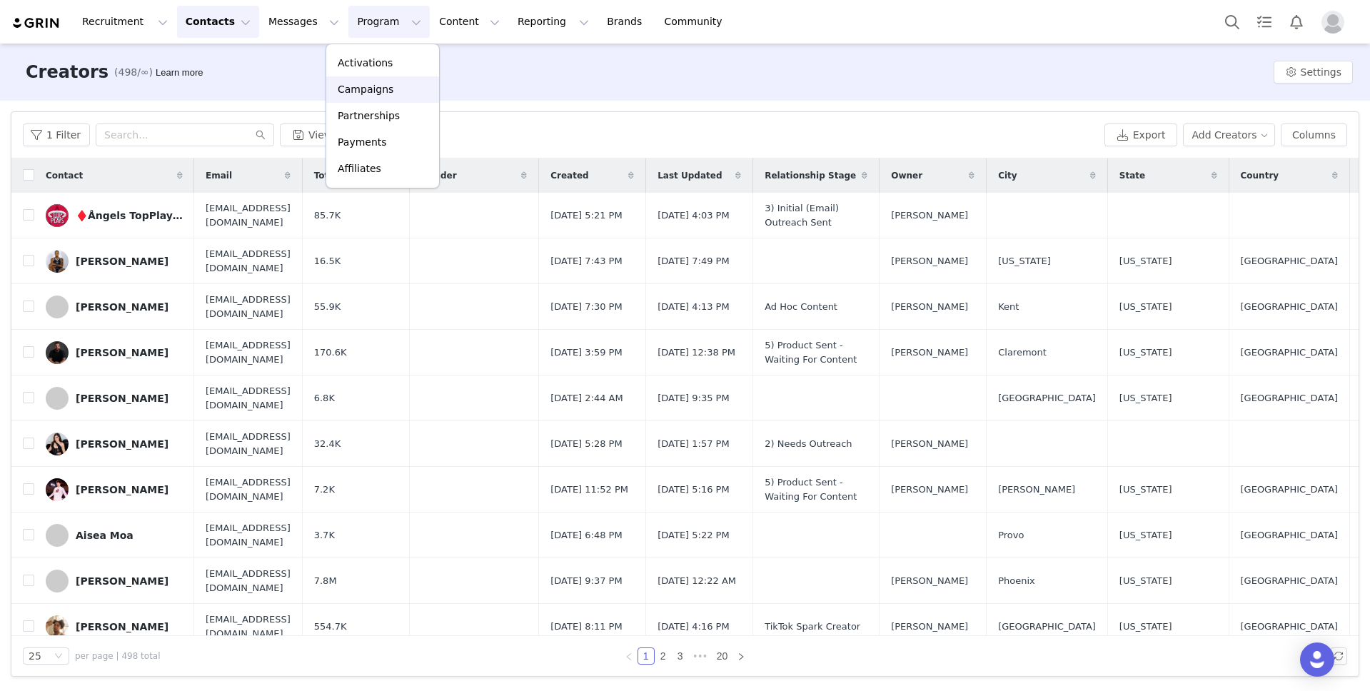
click at [372, 91] on p "Campaigns" at bounding box center [366, 89] width 56 height 15
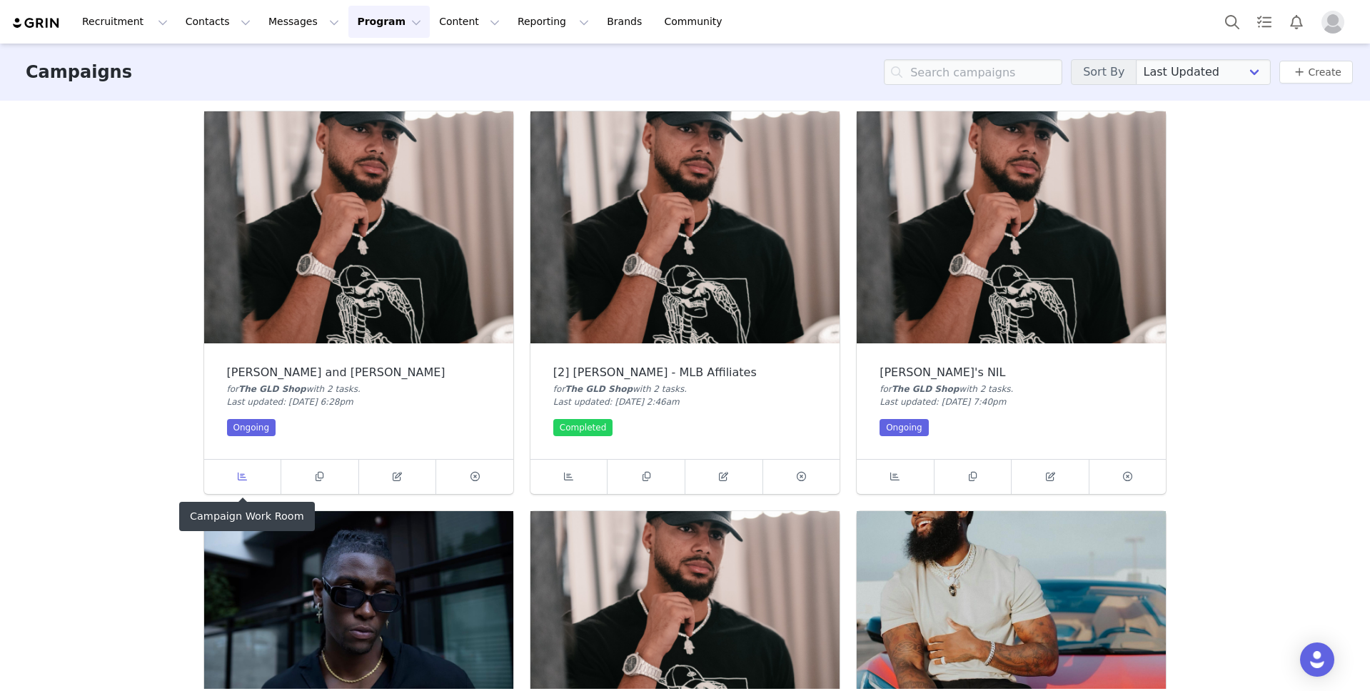
click at [248, 474] on span at bounding box center [242, 476] width 17 height 17
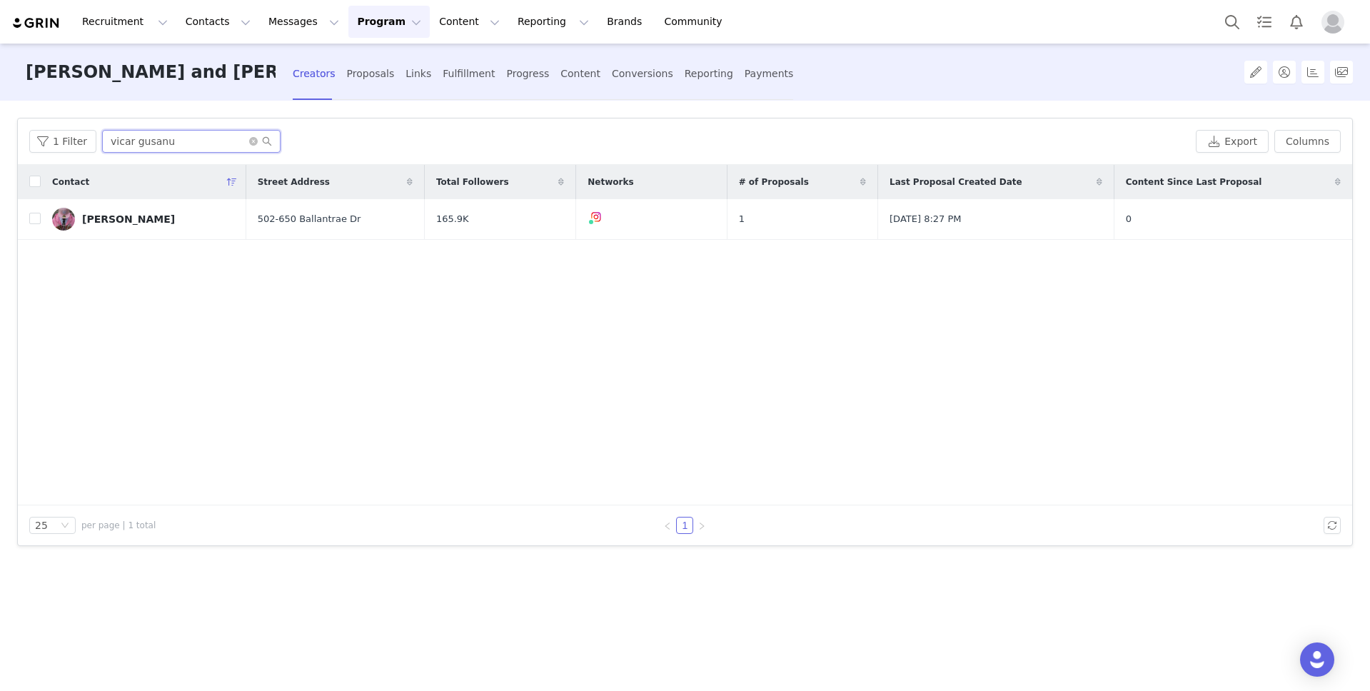
click at [168, 143] on input "vicar gusanu" at bounding box center [191, 141] width 179 height 23
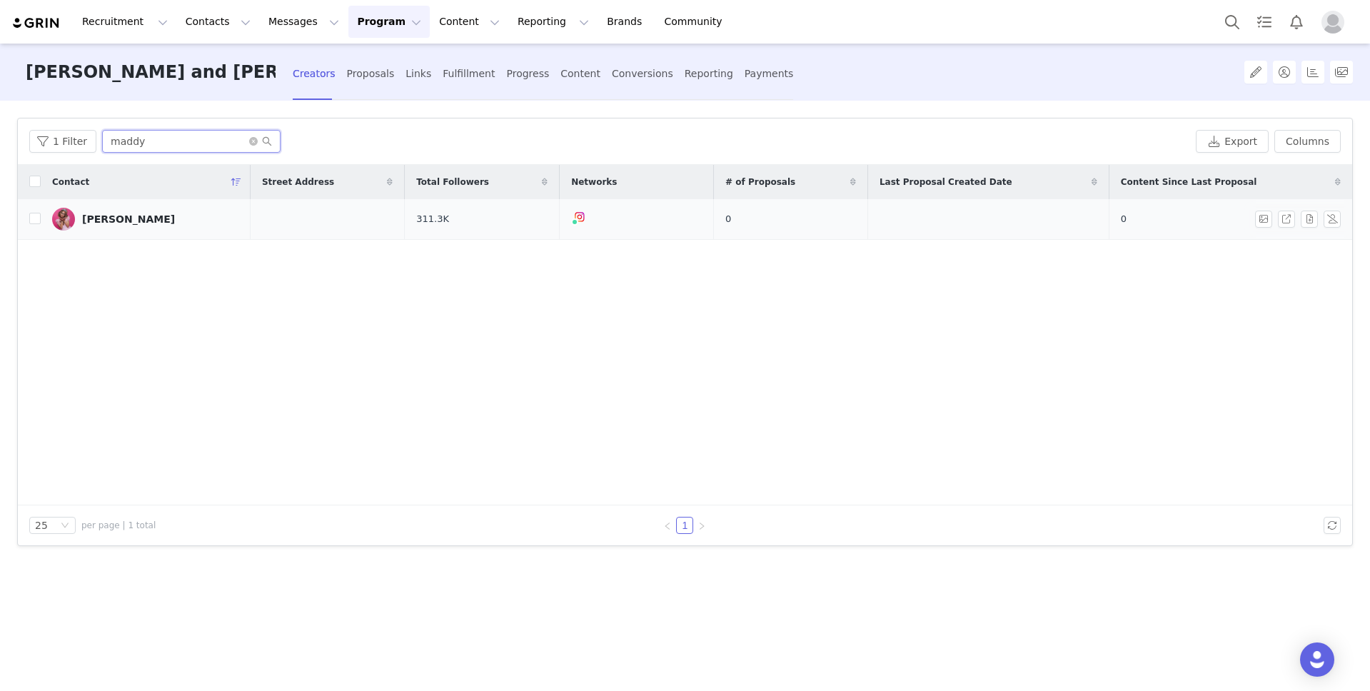
type input "maddy"
click at [266, 209] on td at bounding box center [328, 219] width 154 height 41
click at [133, 221] on div "[PERSON_NAME]" at bounding box center [128, 219] width 93 height 11
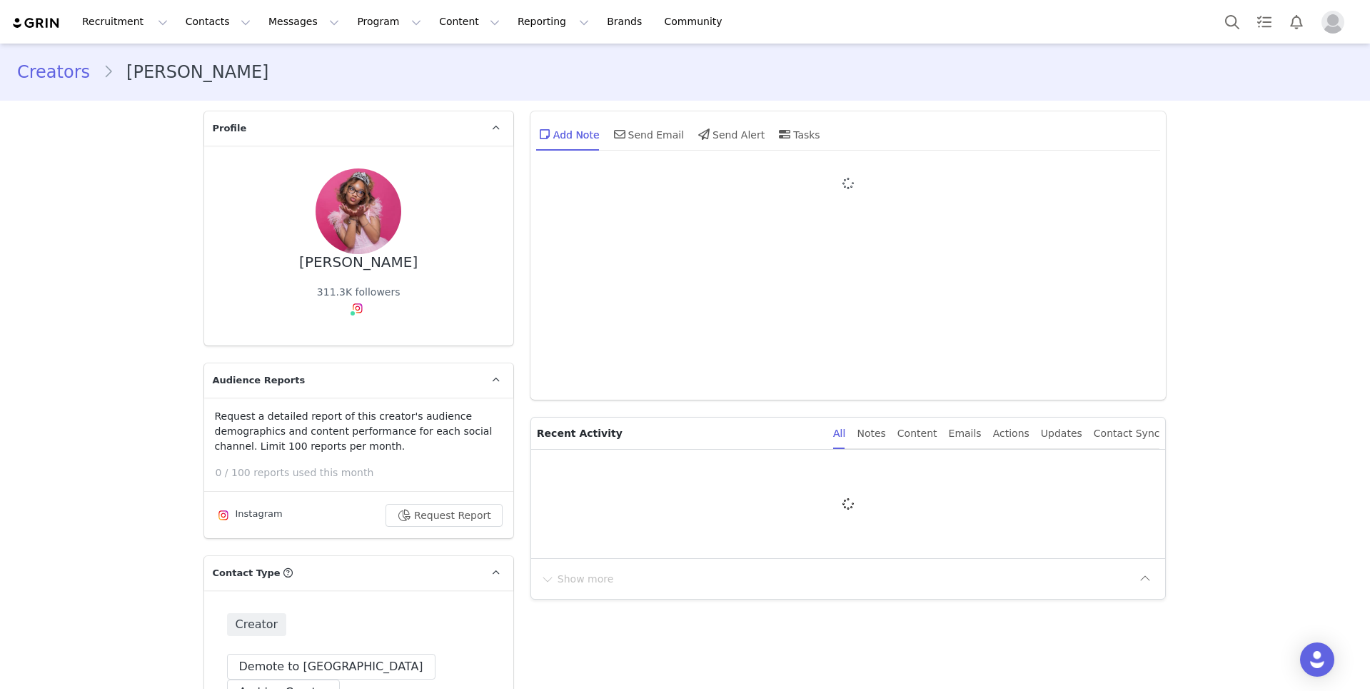
type input "+1 ([GEOGRAPHIC_DATA])"
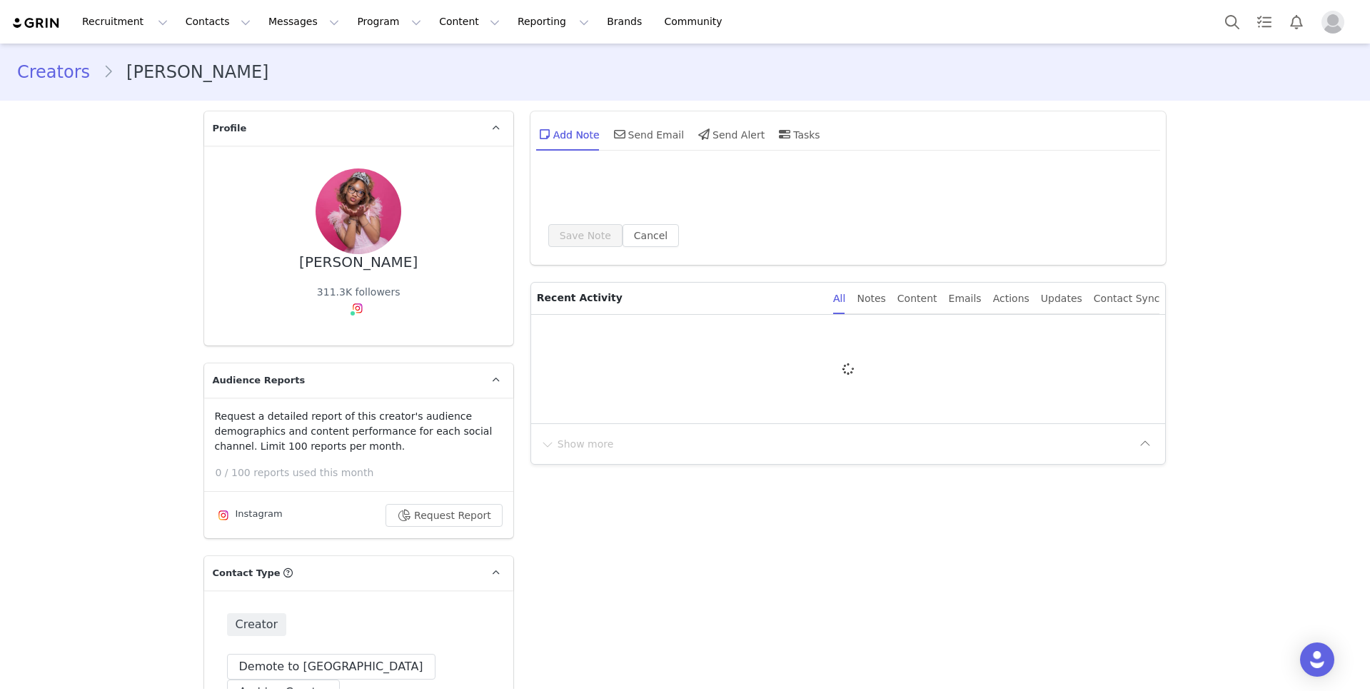
type input "Maddy"
type input "Grace"
type input "[EMAIL_ADDRESS][DOMAIN_NAME]"
type input "+1 ([GEOGRAPHIC_DATA])"
select select
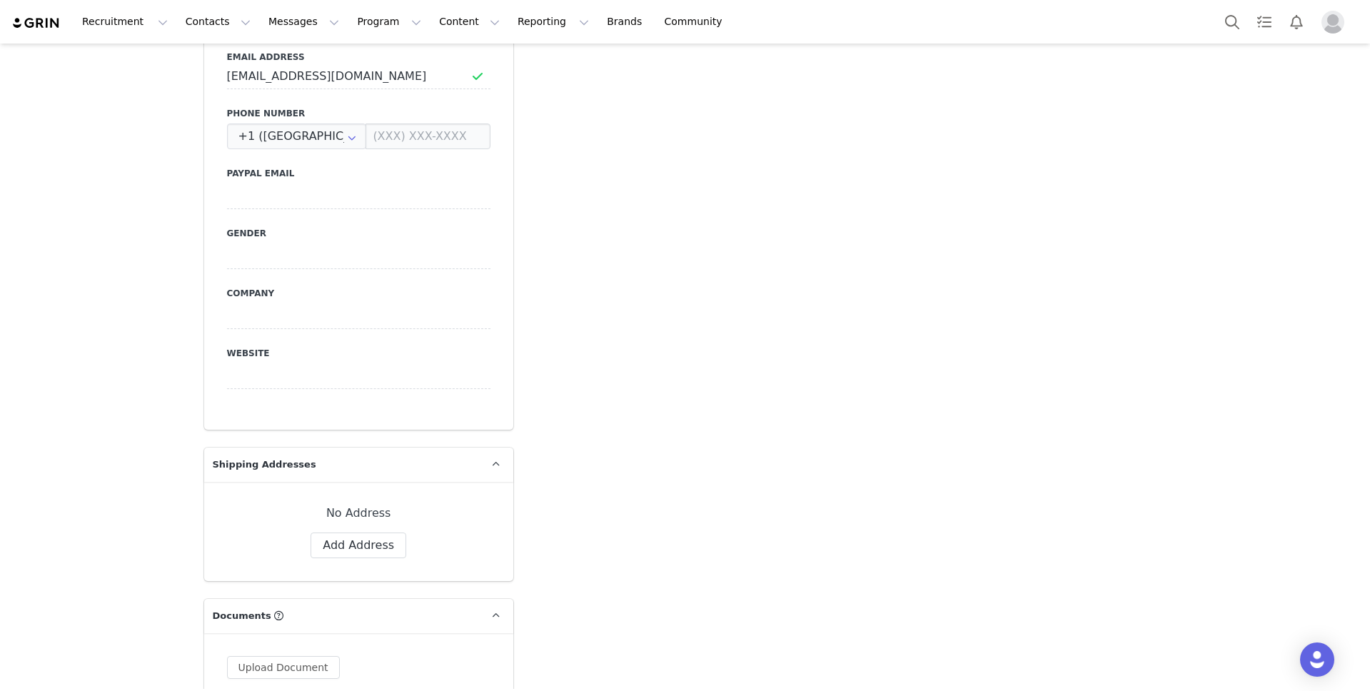
scroll to position [966, 0]
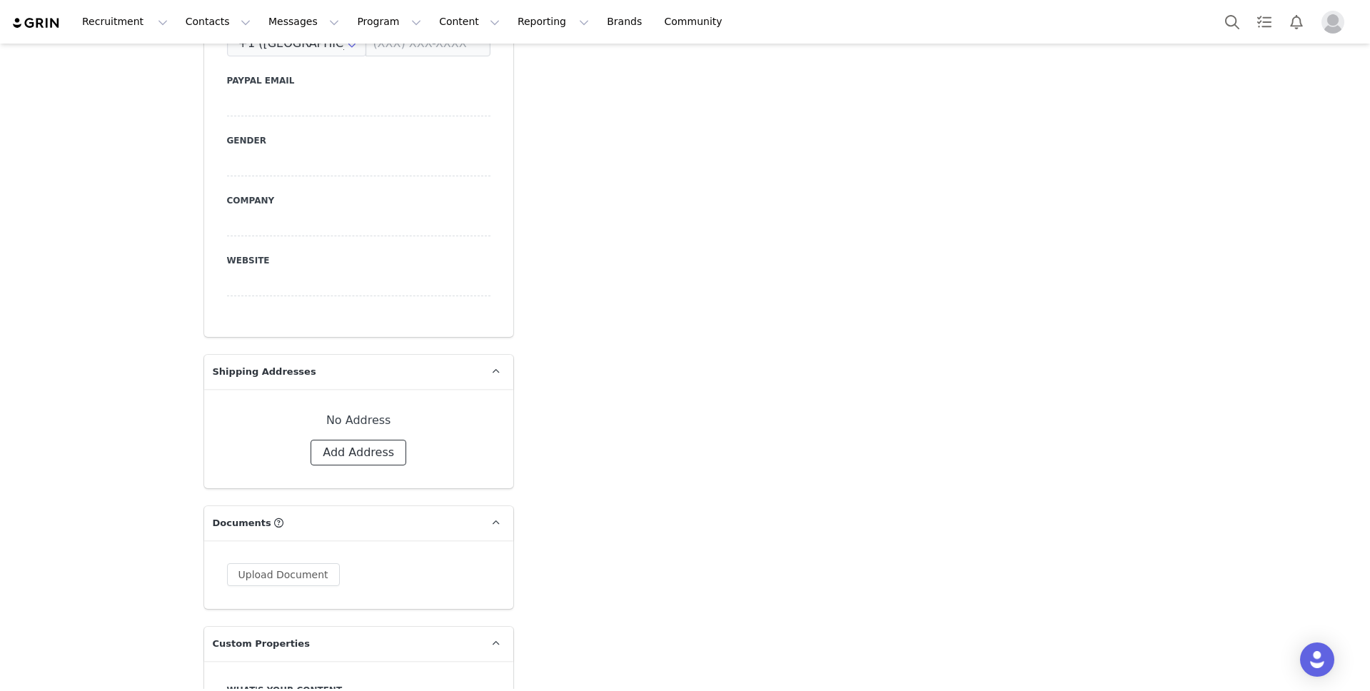
click at [377, 440] on button "Add Address" at bounding box center [359, 453] width 96 height 26
select select
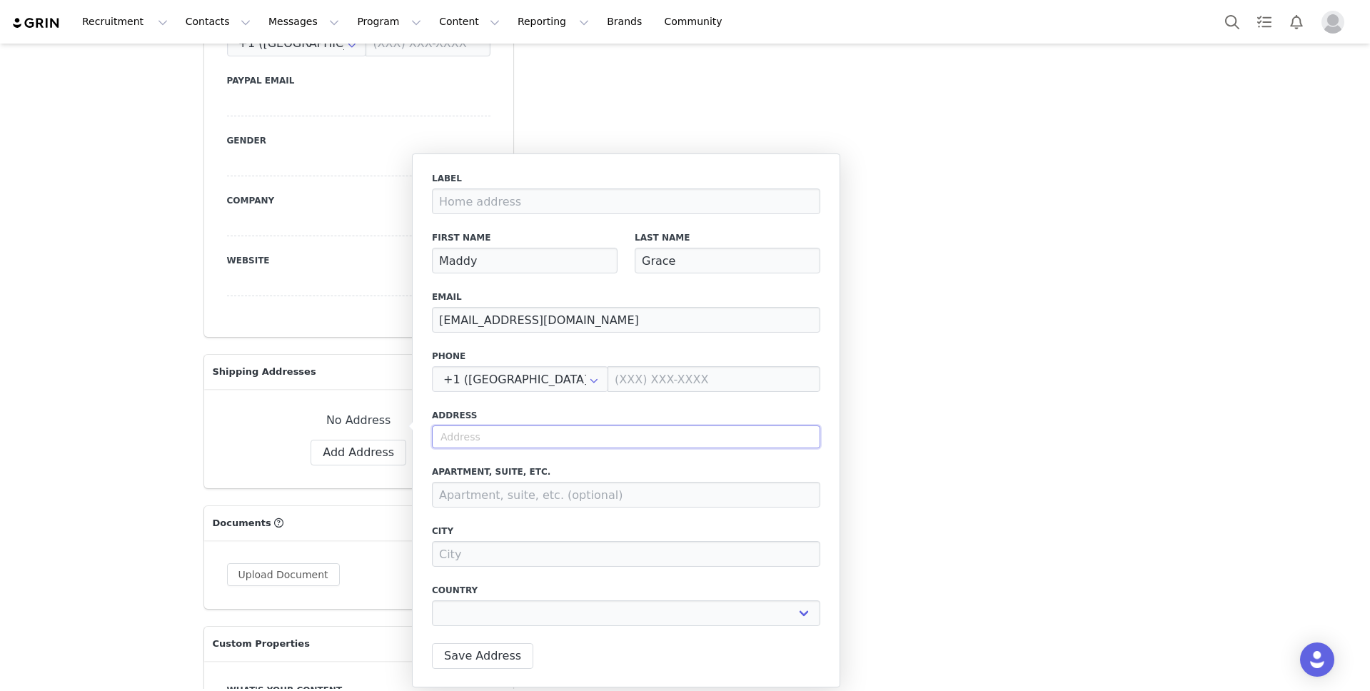
click at [588, 436] on input "text" at bounding box center [626, 437] width 388 height 23
paste input "[URL][DOMAIN_NAME]"
type input "[URL][DOMAIN_NAME]"
select select
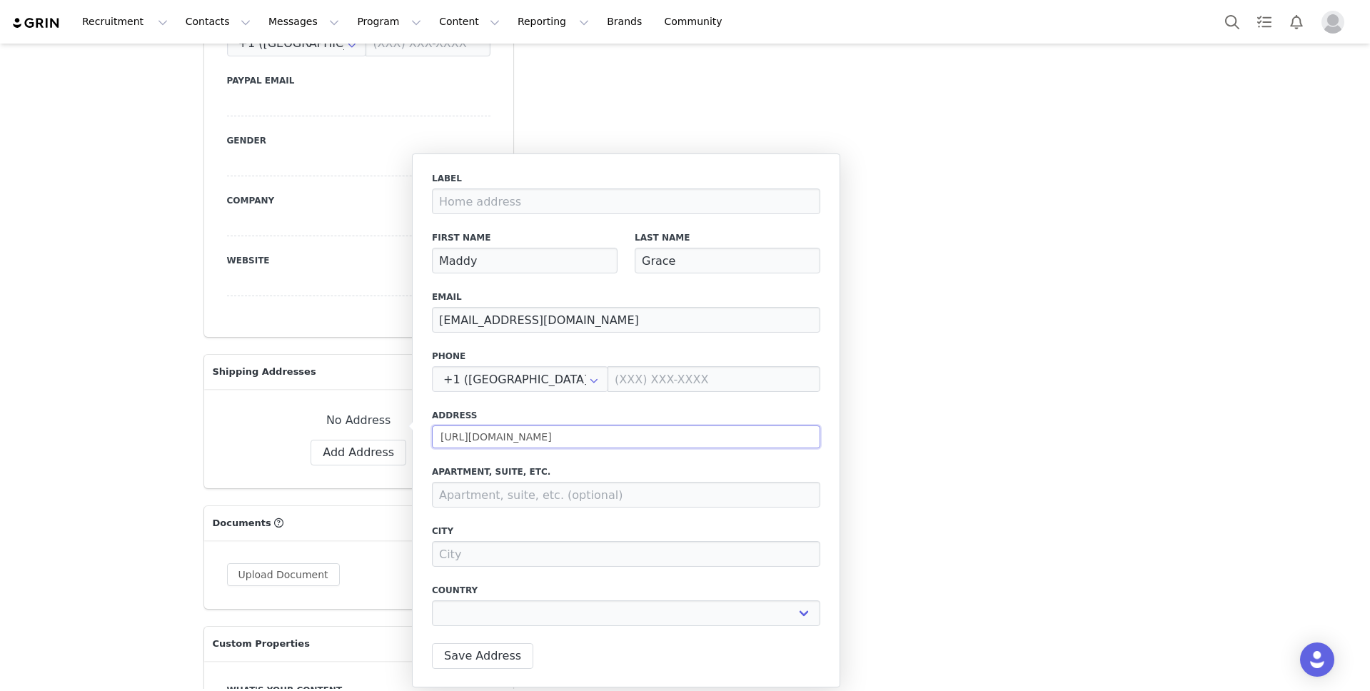
select select
type input "2"
select select
type input "20"
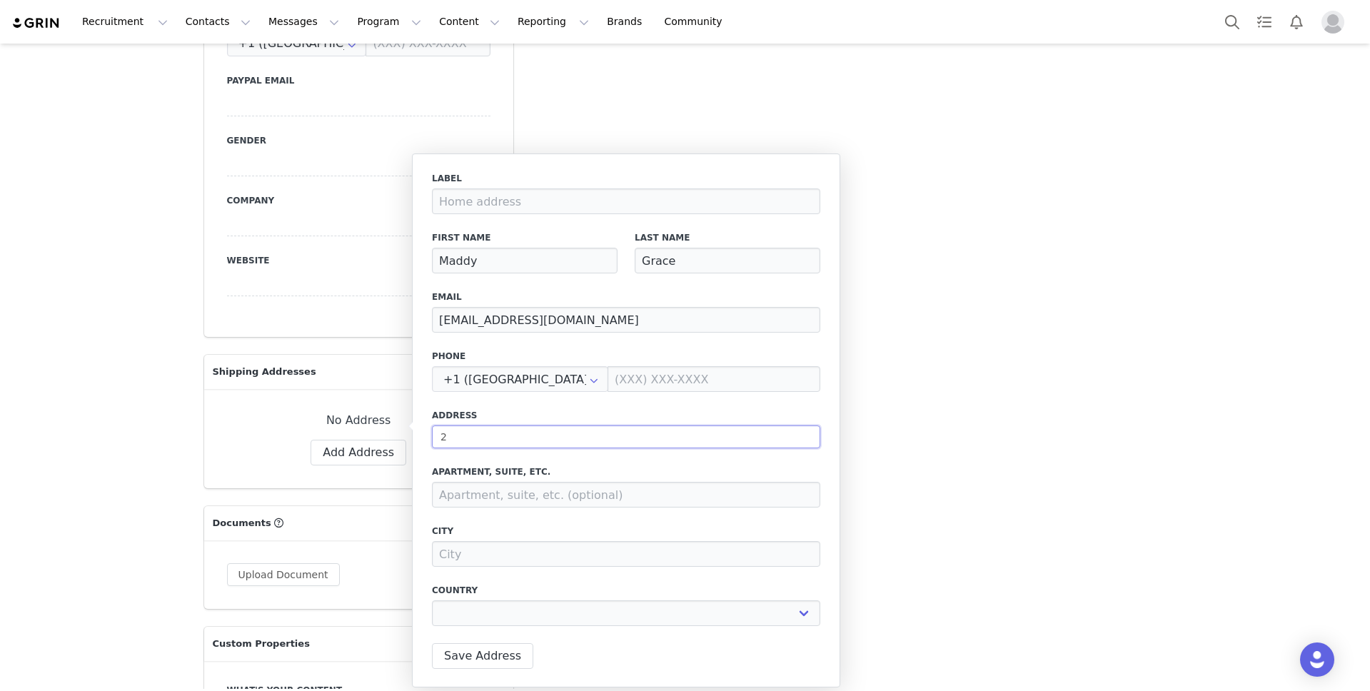
select select
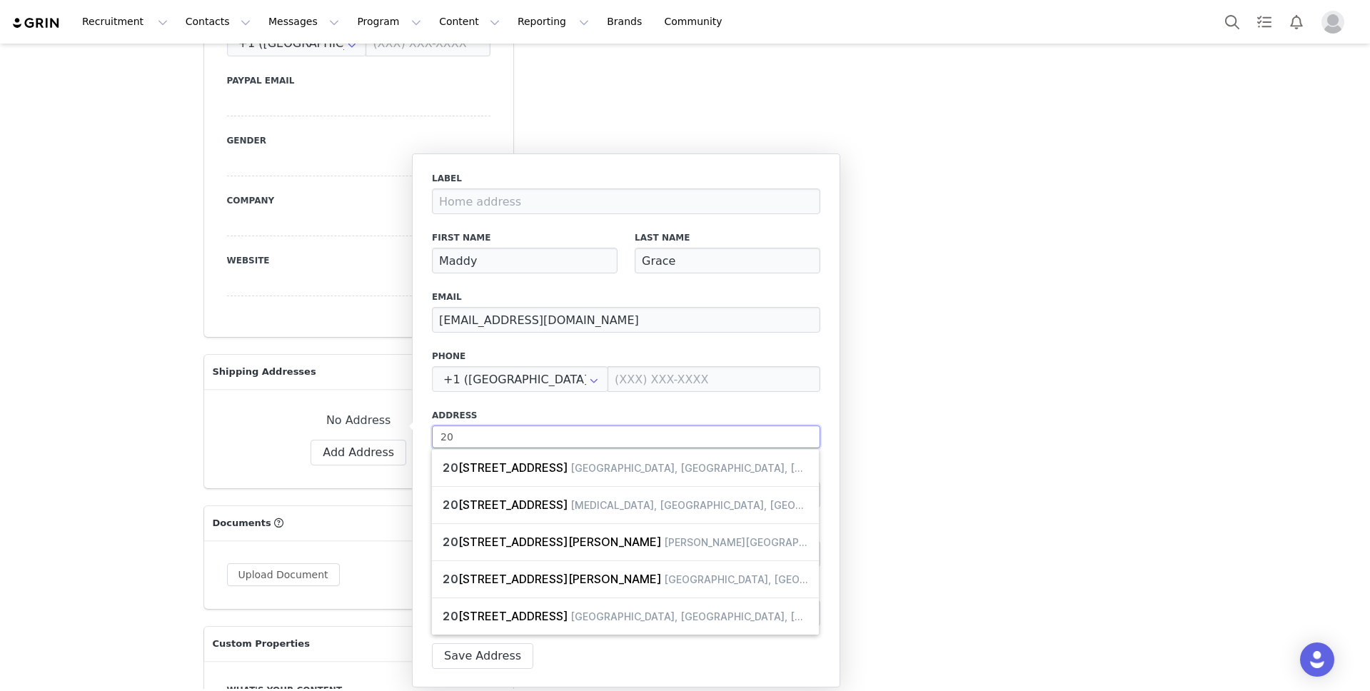
type input "207"
select select
type input "2078"
select select
type input "2078"
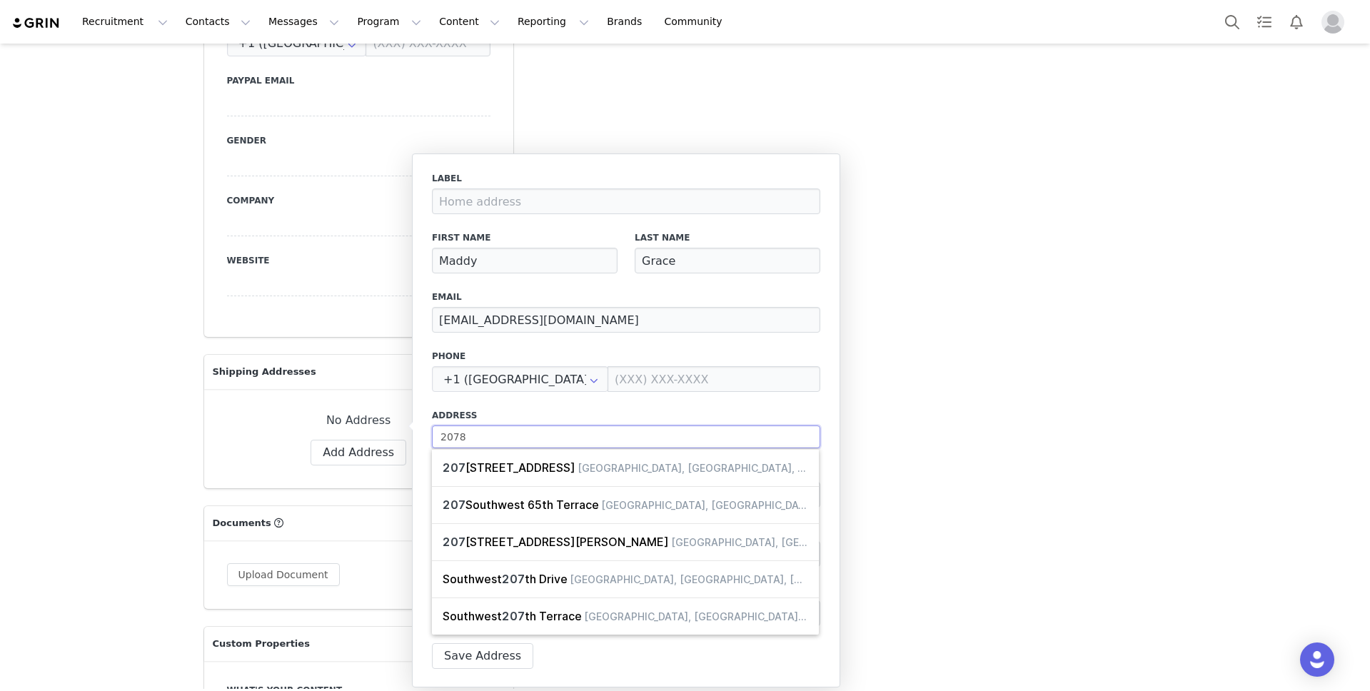
select select
type input "2078 t"
select select
type input "2078 to"
select select
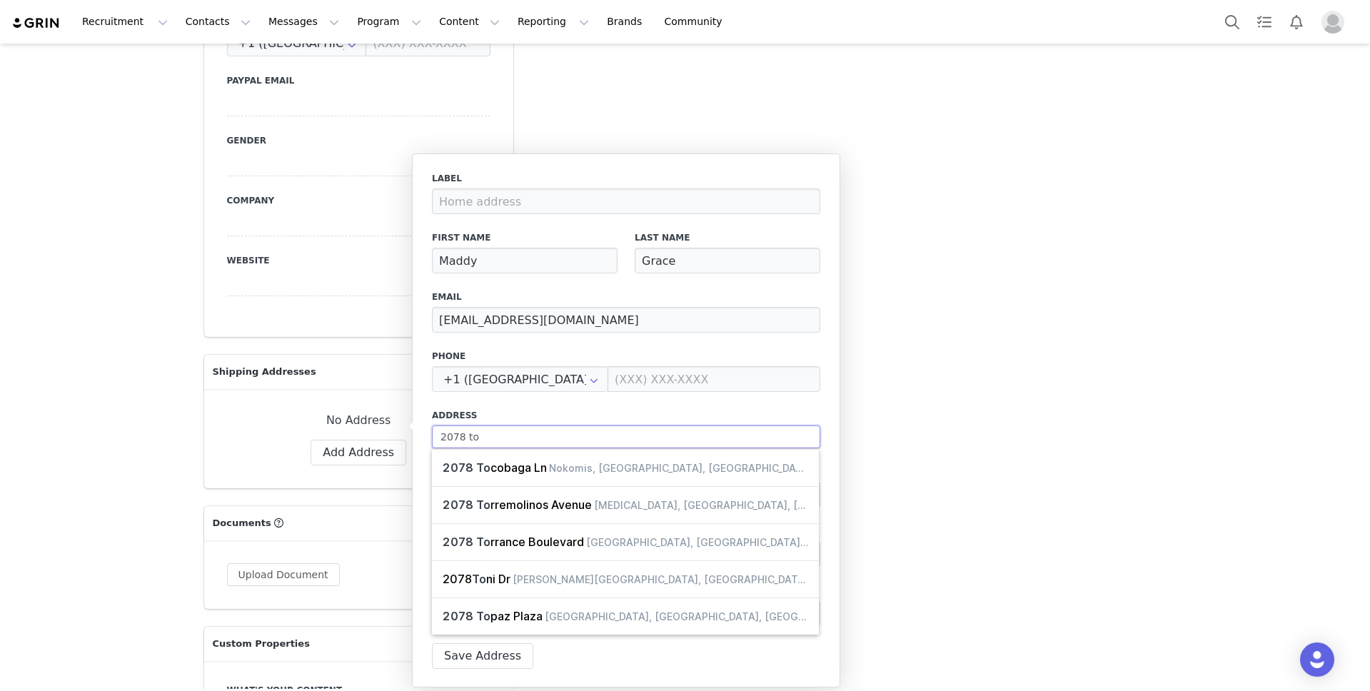
type input "2078 top"
select select
type input "2078 [PERSON_NAME]"
select select
click at [663, 399] on div "Label First Name [PERSON_NAME] Last Name [PERSON_NAME] Email [EMAIL_ADDRESS][DO…" at bounding box center [626, 403] width 388 height 463
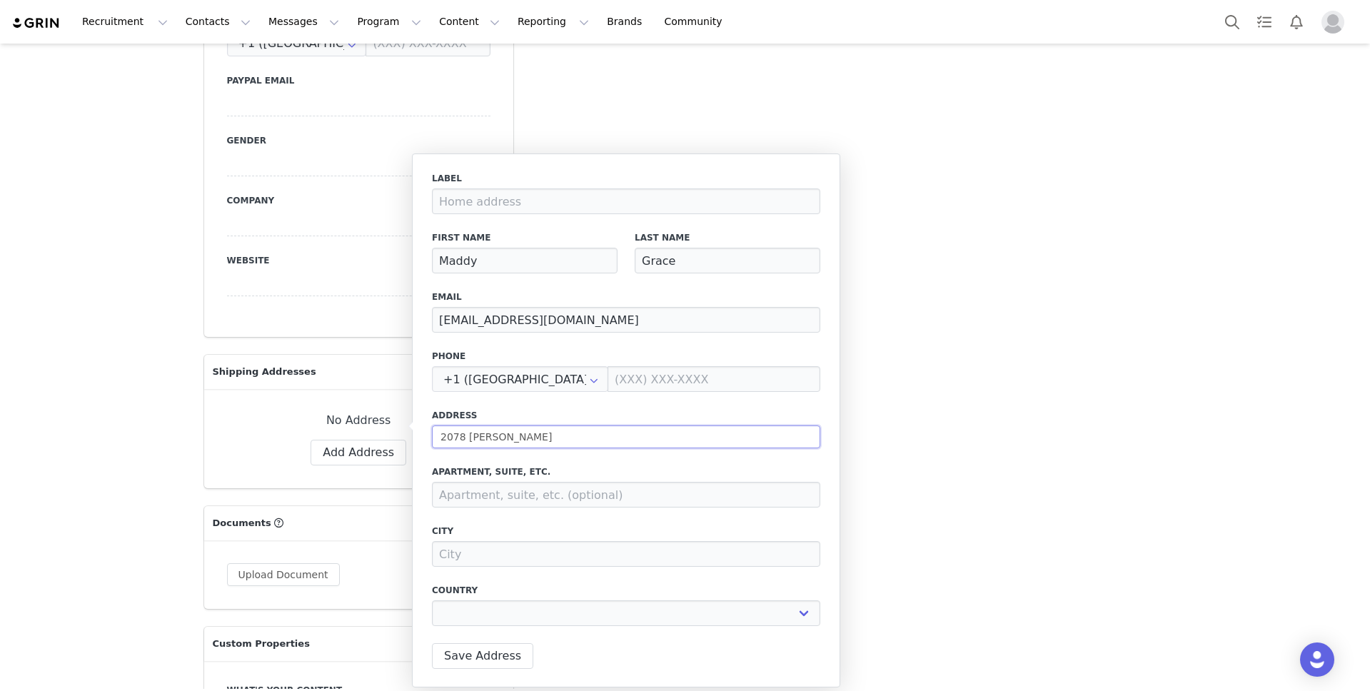
click at [495, 438] on input "2078 [PERSON_NAME]" at bounding box center [626, 437] width 388 height 23
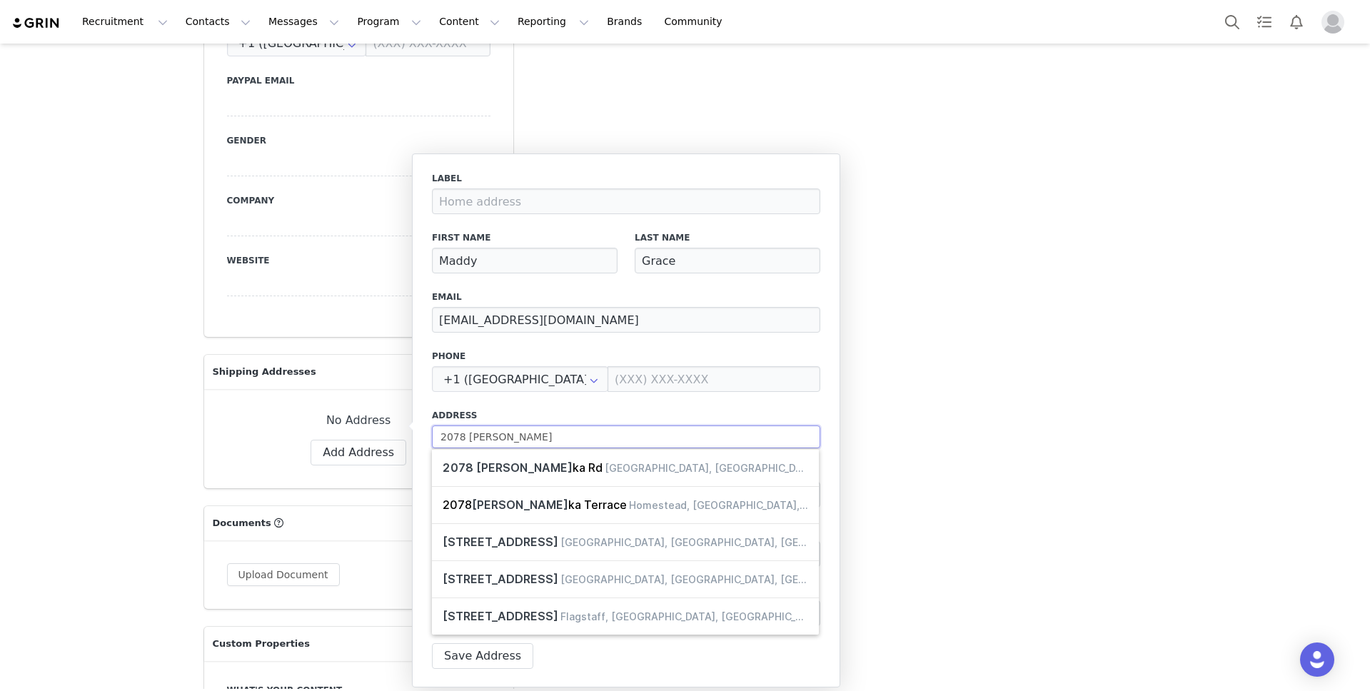
type input "2078 top"
select select
type input "2078 to"
select select
type input "2078 t"
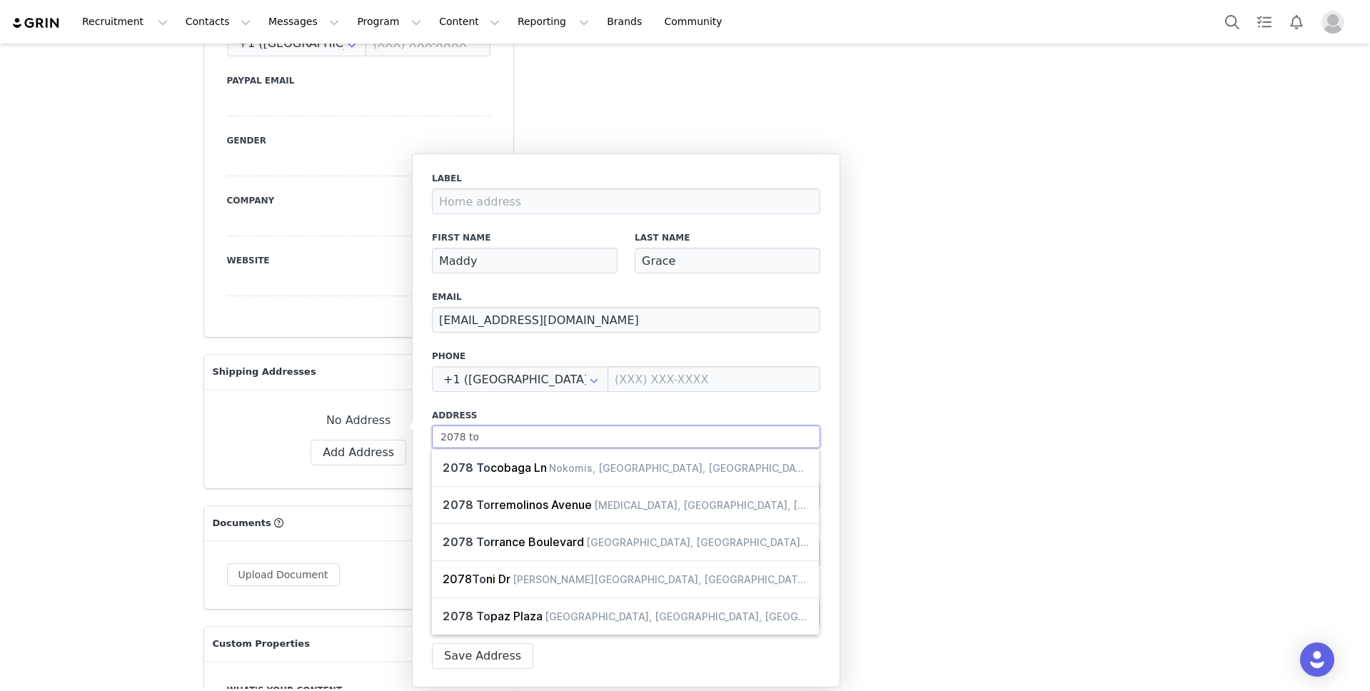
select select
type input "2078 ta"
select select
type input "2078 tah"
select select
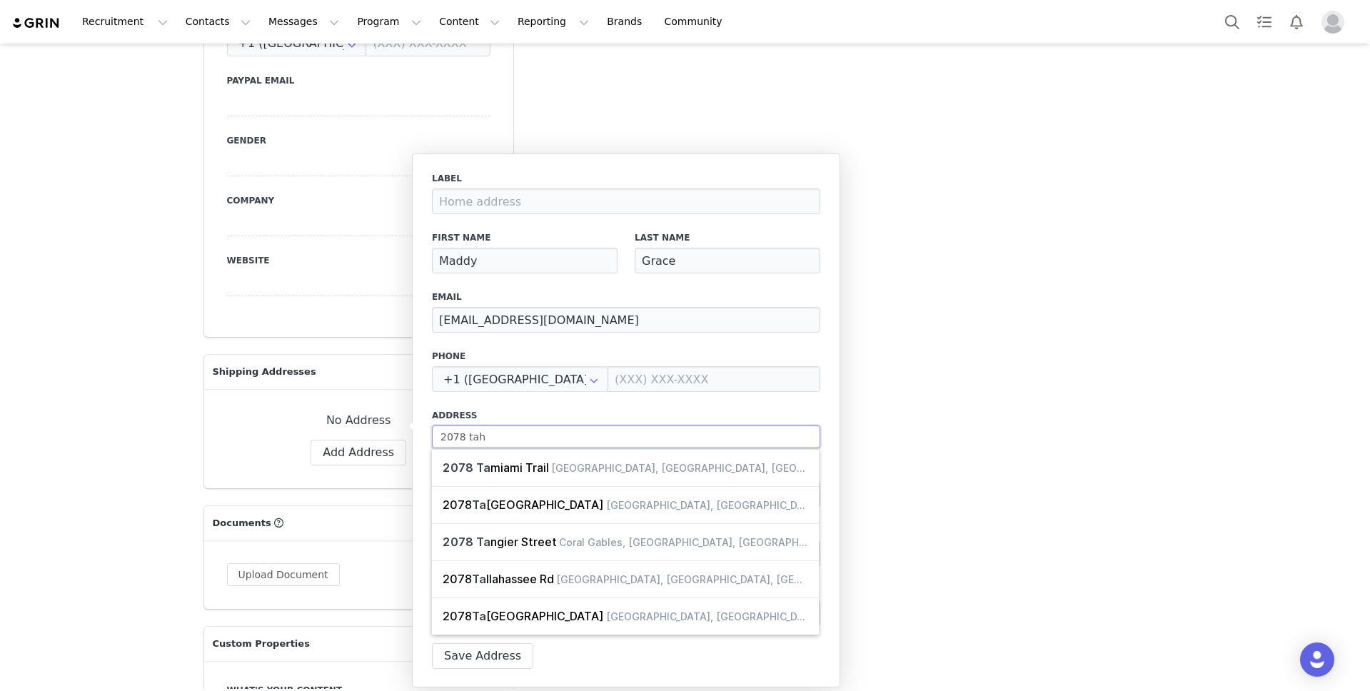
type input "2078 taho"
select select
type input "2078 tahok"
select select
type input "2078 tahoka"
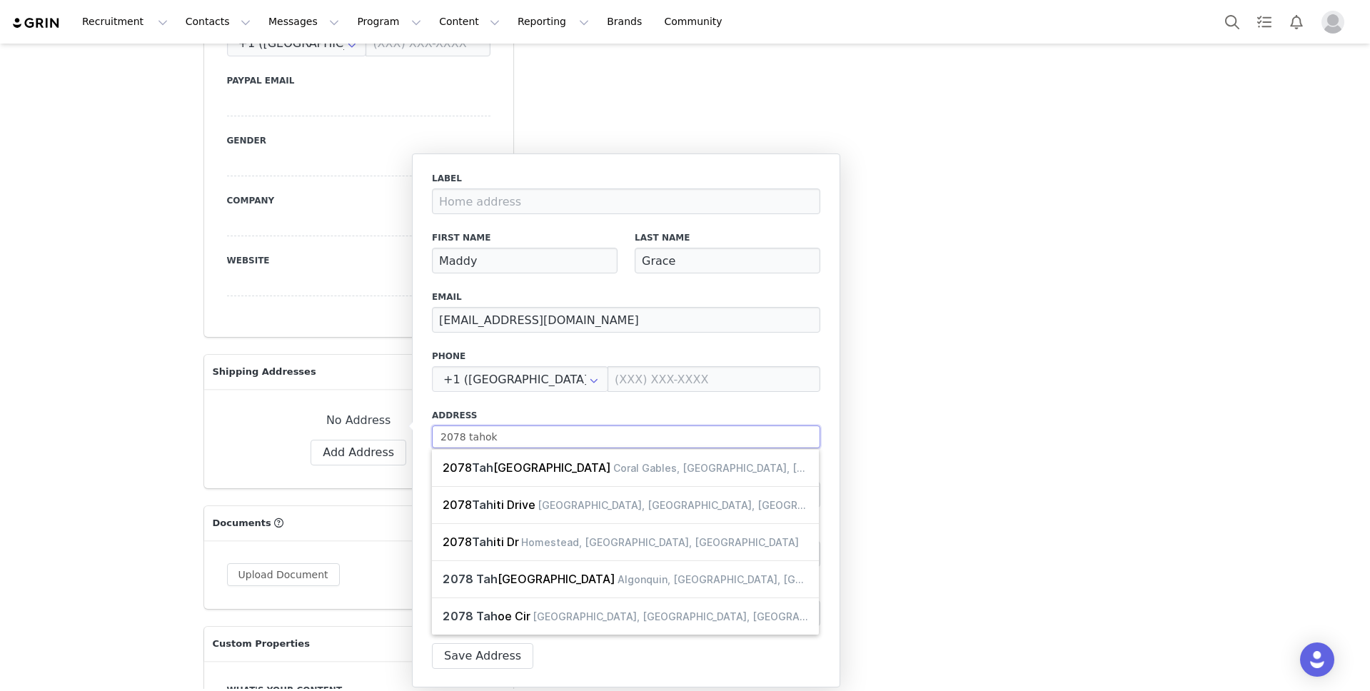
select select
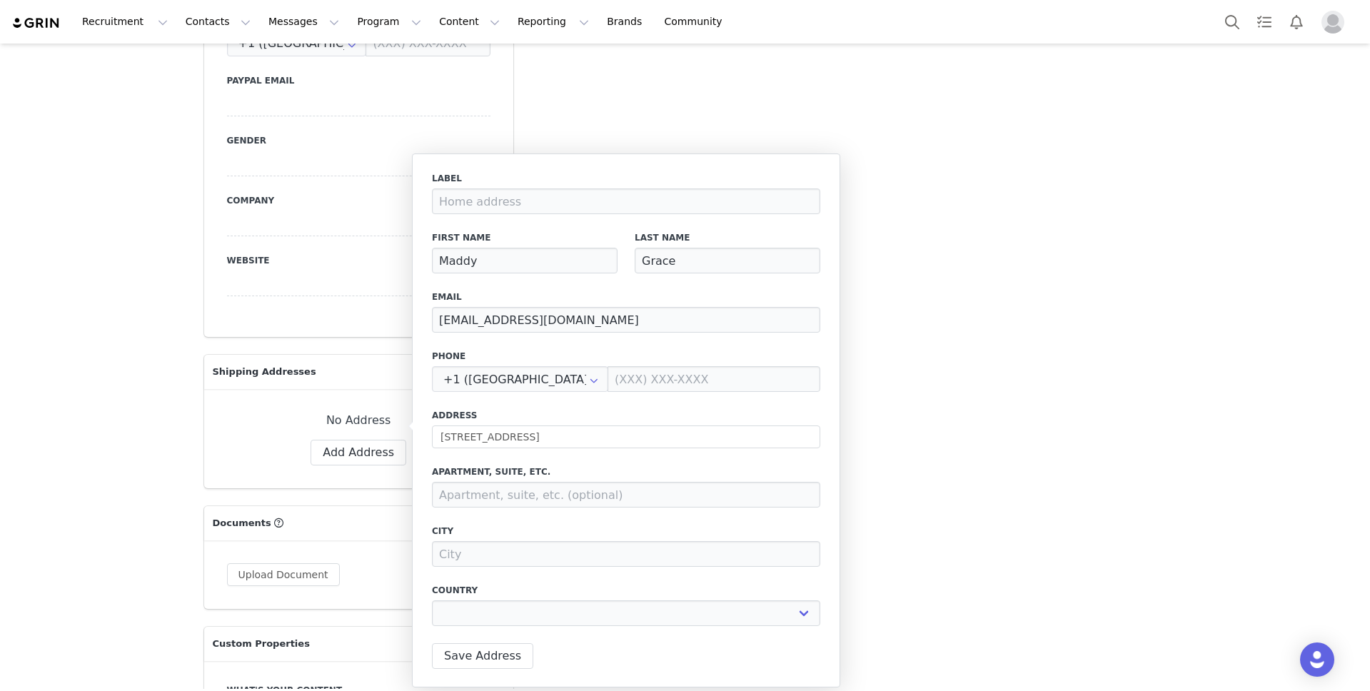
type input "[STREET_ADDRESS]"
type input "Heath"
select select "[object Object]"
click at [511, 654] on button "Save Address" at bounding box center [482, 656] width 101 height 26
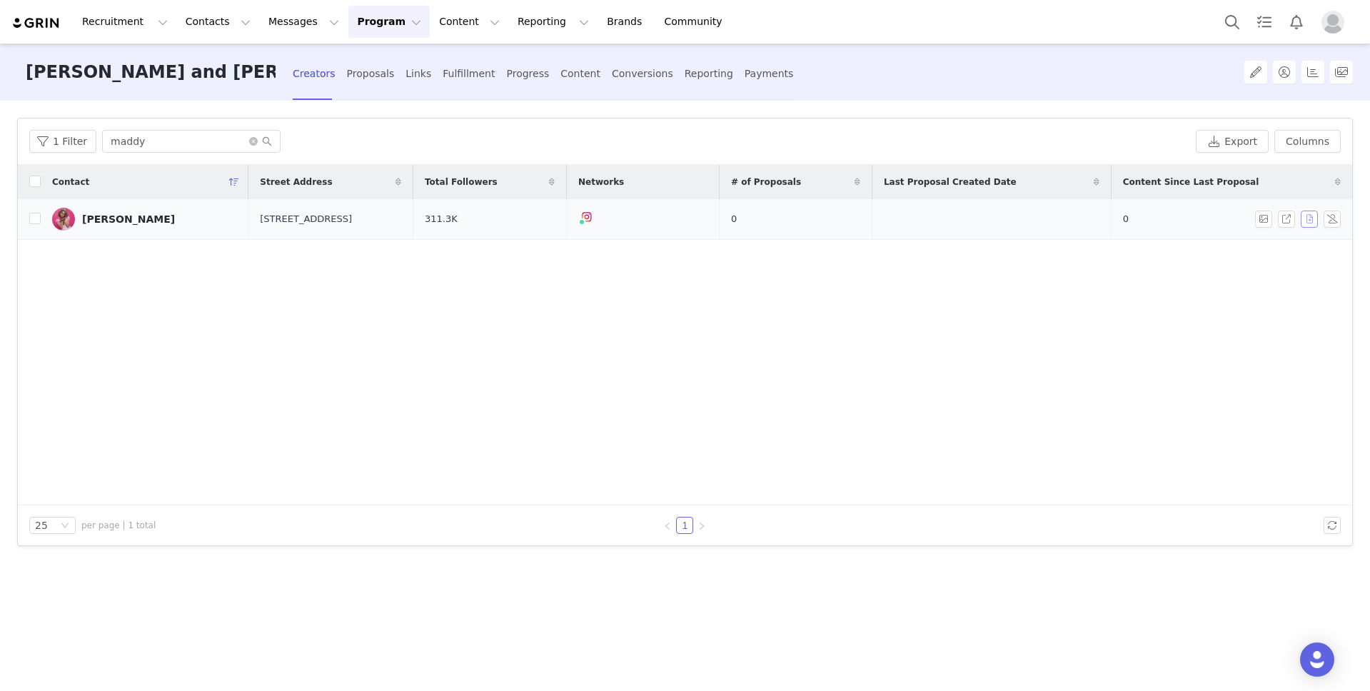
click at [1306, 217] on button "button" at bounding box center [1309, 219] width 17 height 17
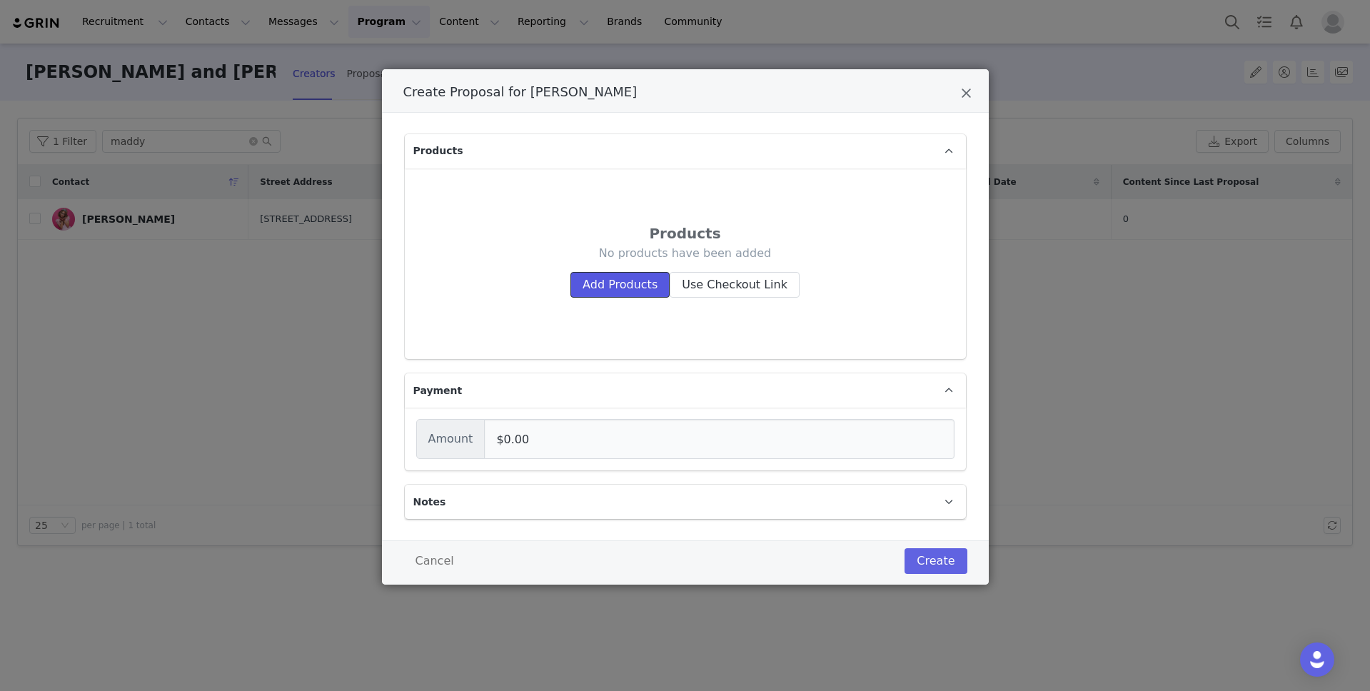
click at [621, 289] on button "Add Products" at bounding box center [620, 285] width 99 height 26
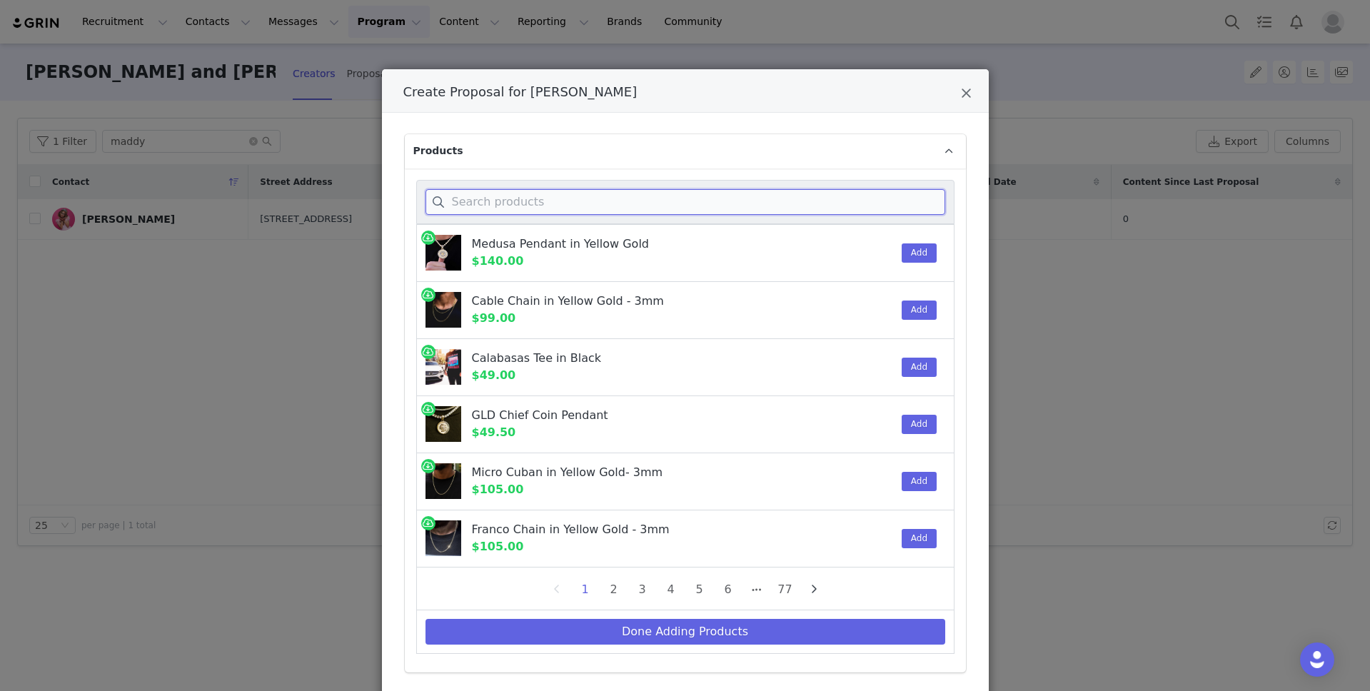
click at [620, 204] on input "Create Proposal for Maddy Grace" at bounding box center [686, 202] width 520 height 26
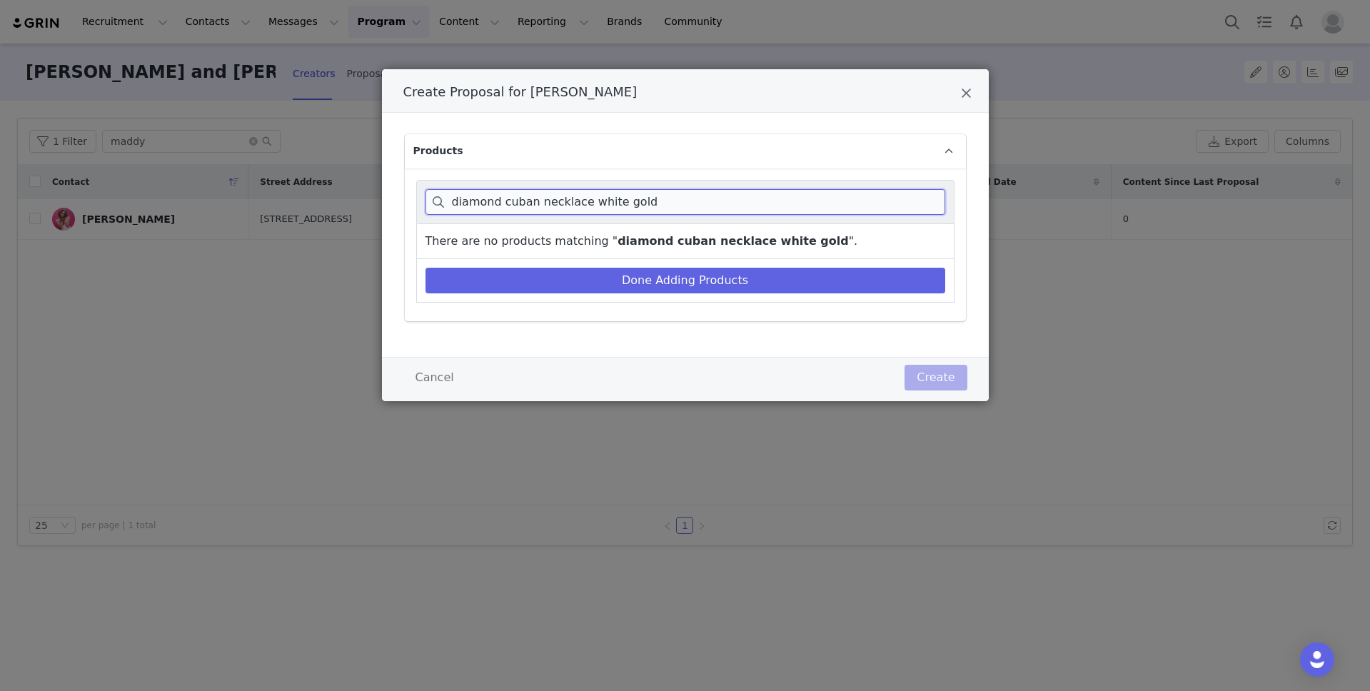
click at [550, 201] on input "diamond cuban necklace white gold" at bounding box center [686, 202] width 520 height 26
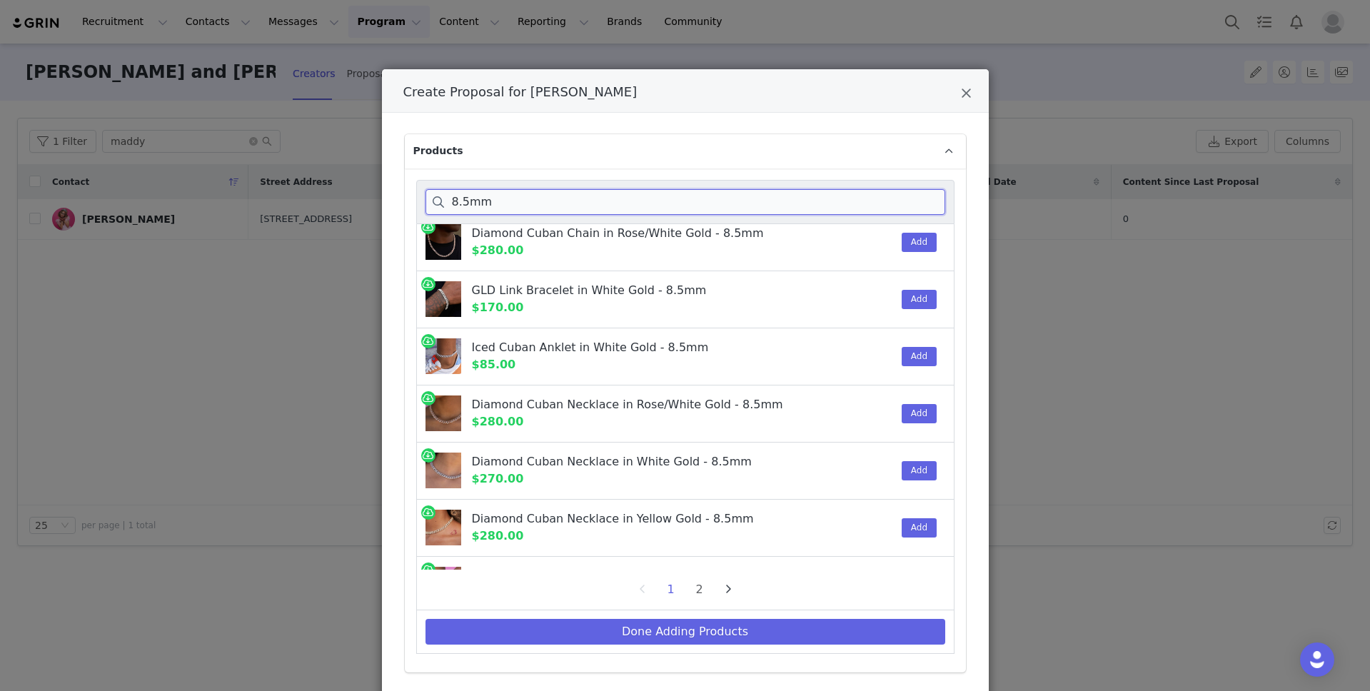
scroll to position [246, 0]
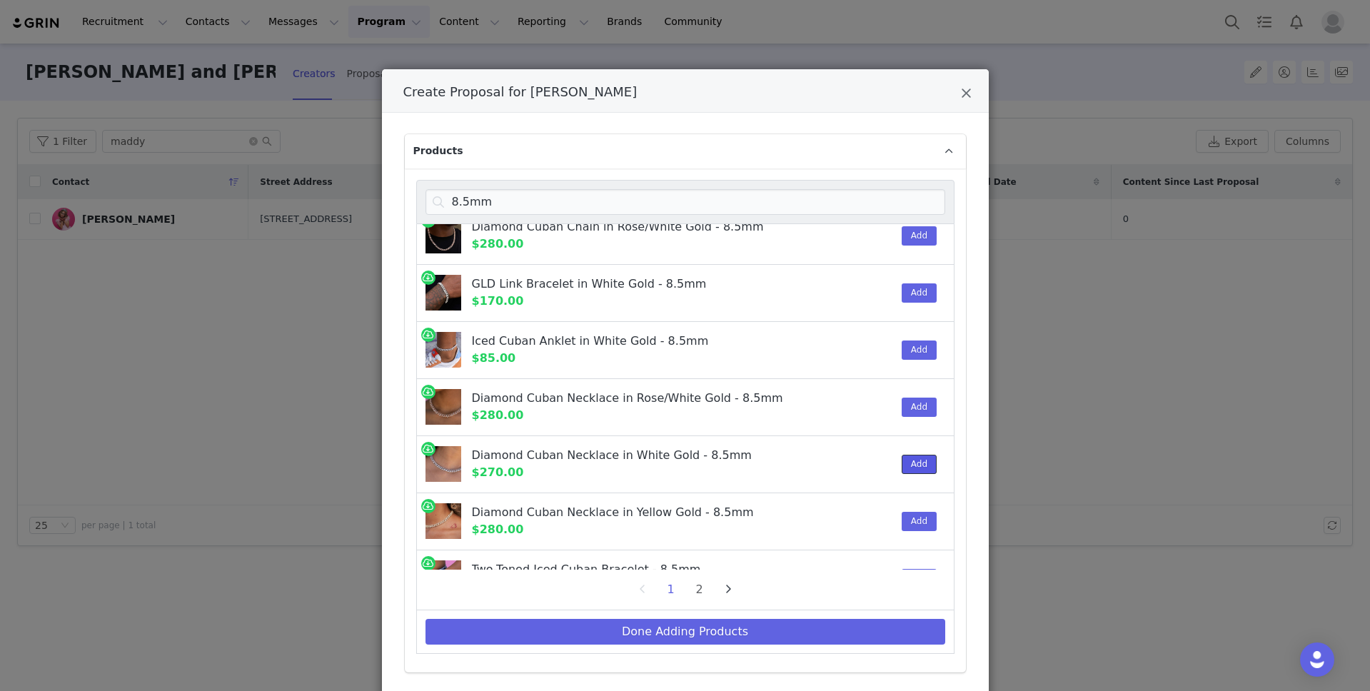
click at [916, 467] on button "Add" at bounding box center [919, 464] width 35 height 19
click at [536, 197] on input "8.5mm" at bounding box center [686, 202] width 520 height 26
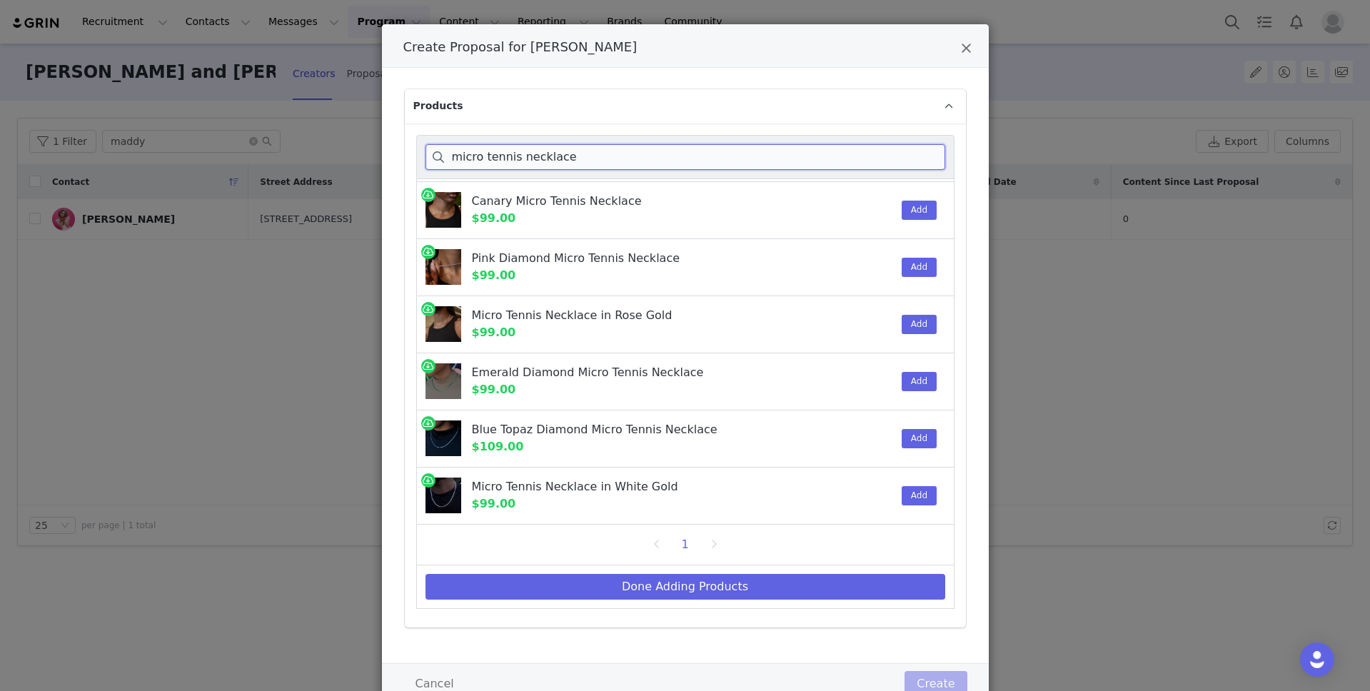
scroll to position [54, 0]
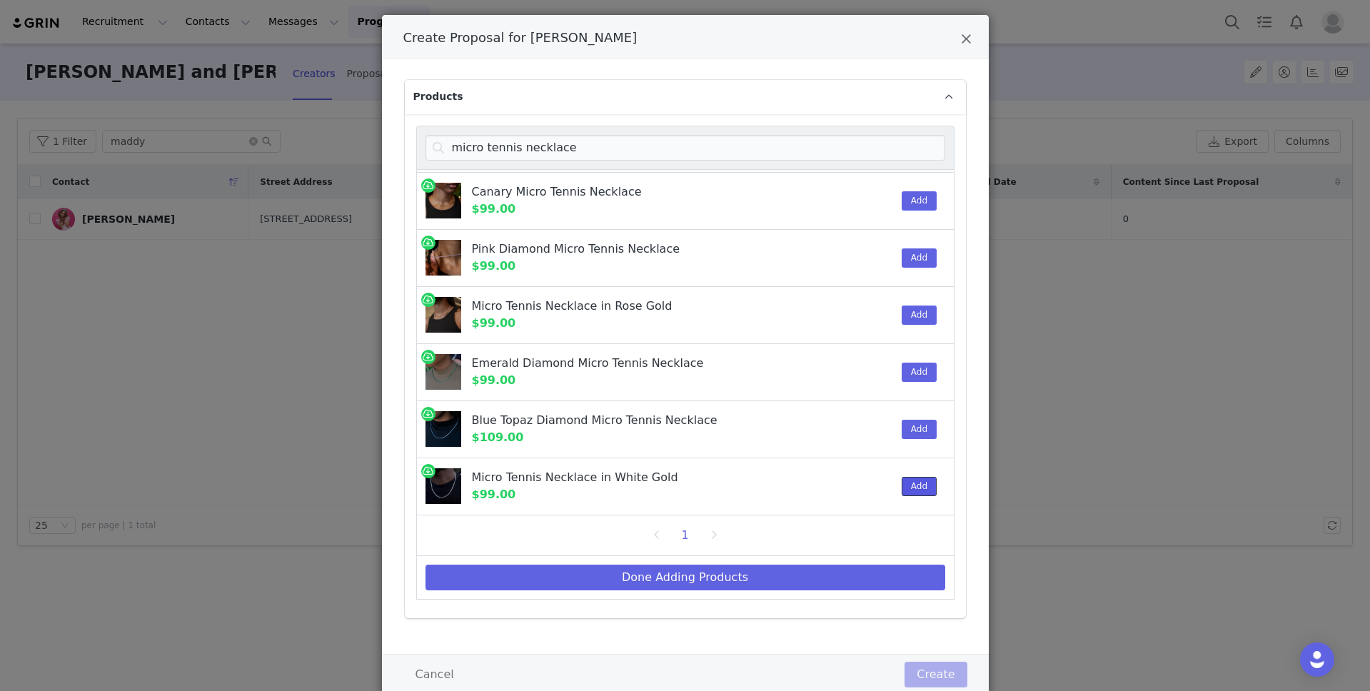
click at [916, 484] on button "Add" at bounding box center [919, 486] width 35 height 19
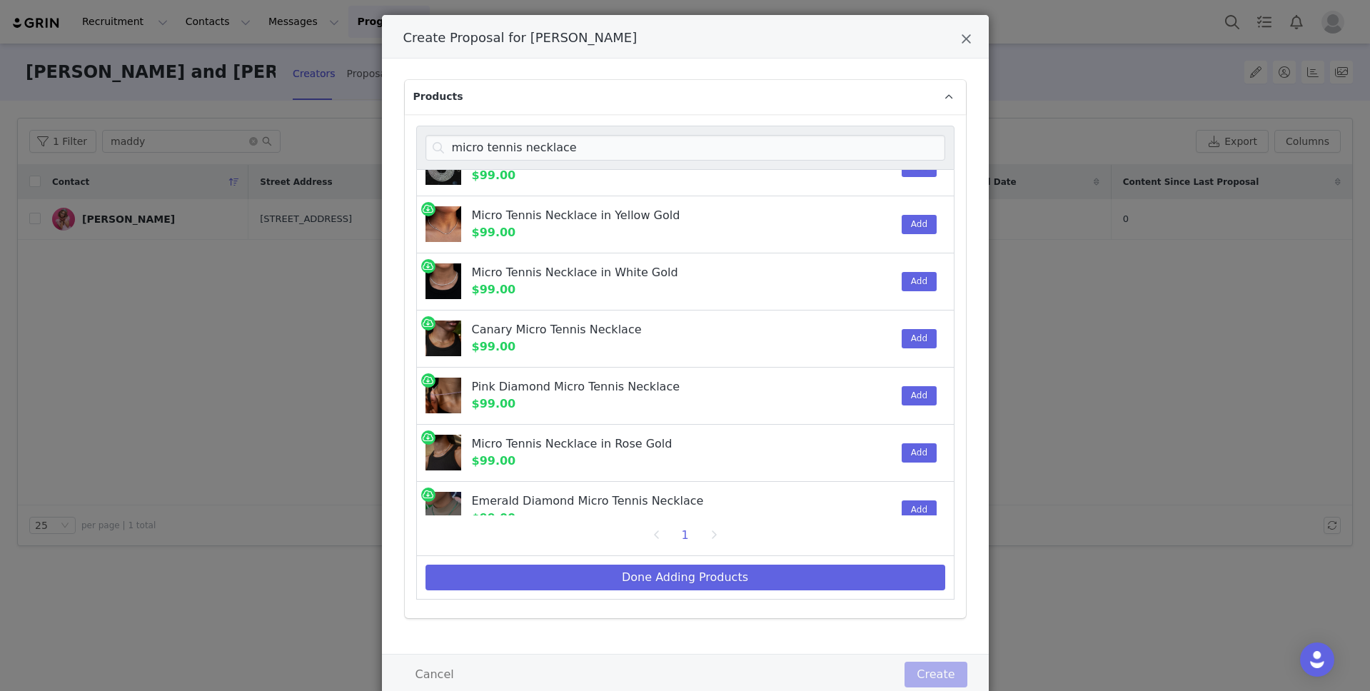
scroll to position [0, 0]
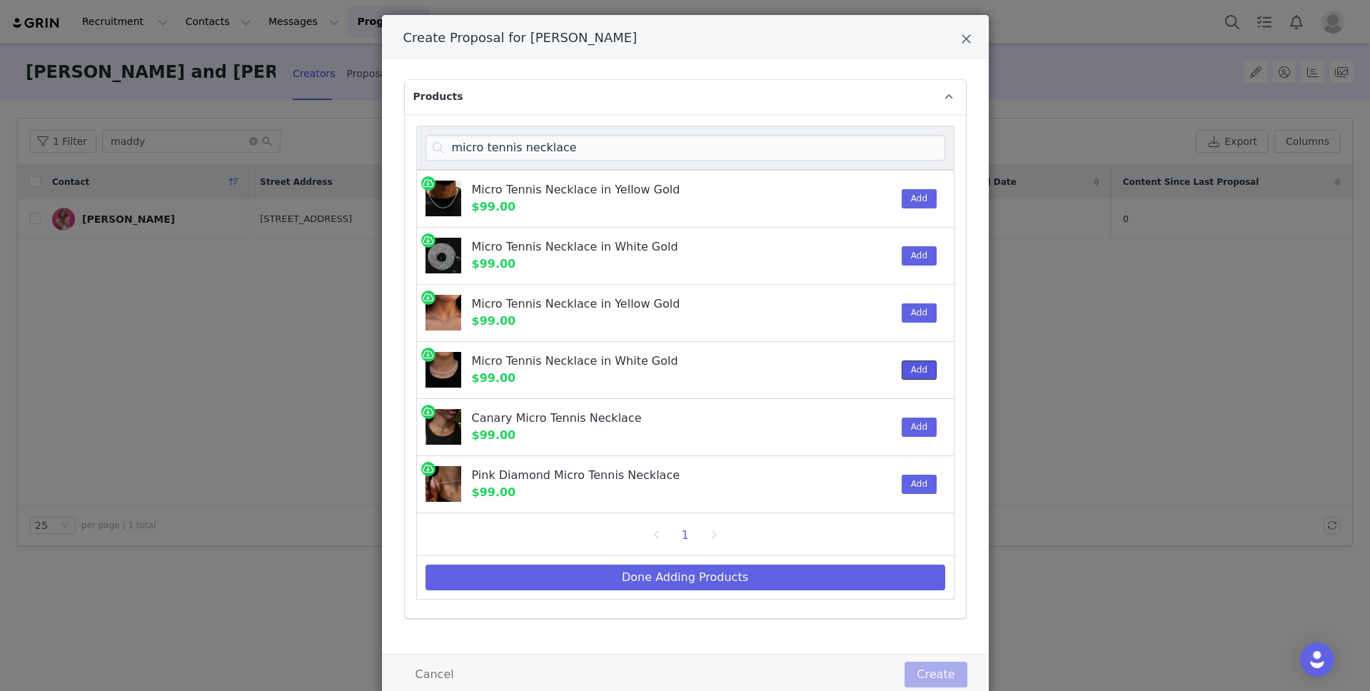
click at [916, 372] on button "Add" at bounding box center [919, 370] width 35 height 19
click at [596, 150] on input "micro tennis necklace" at bounding box center [686, 148] width 520 height 26
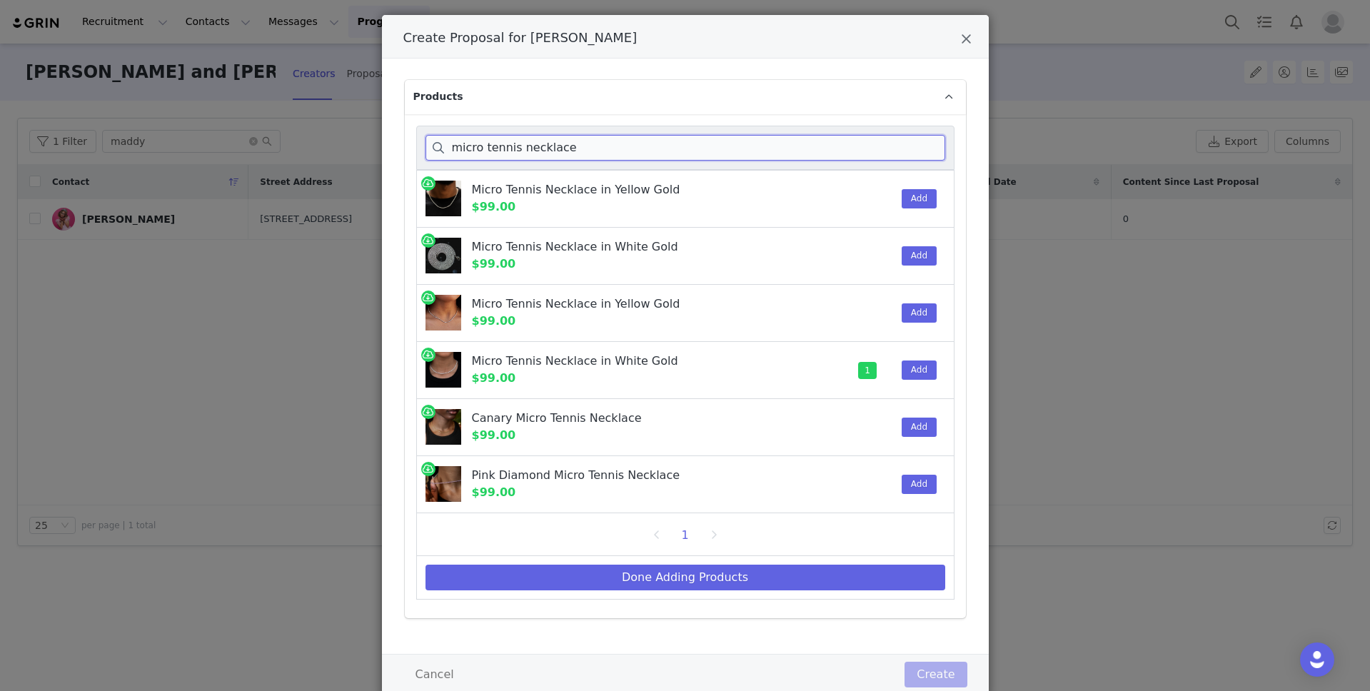
click at [533, 144] on input "micro tennis necklace" at bounding box center [686, 148] width 520 height 26
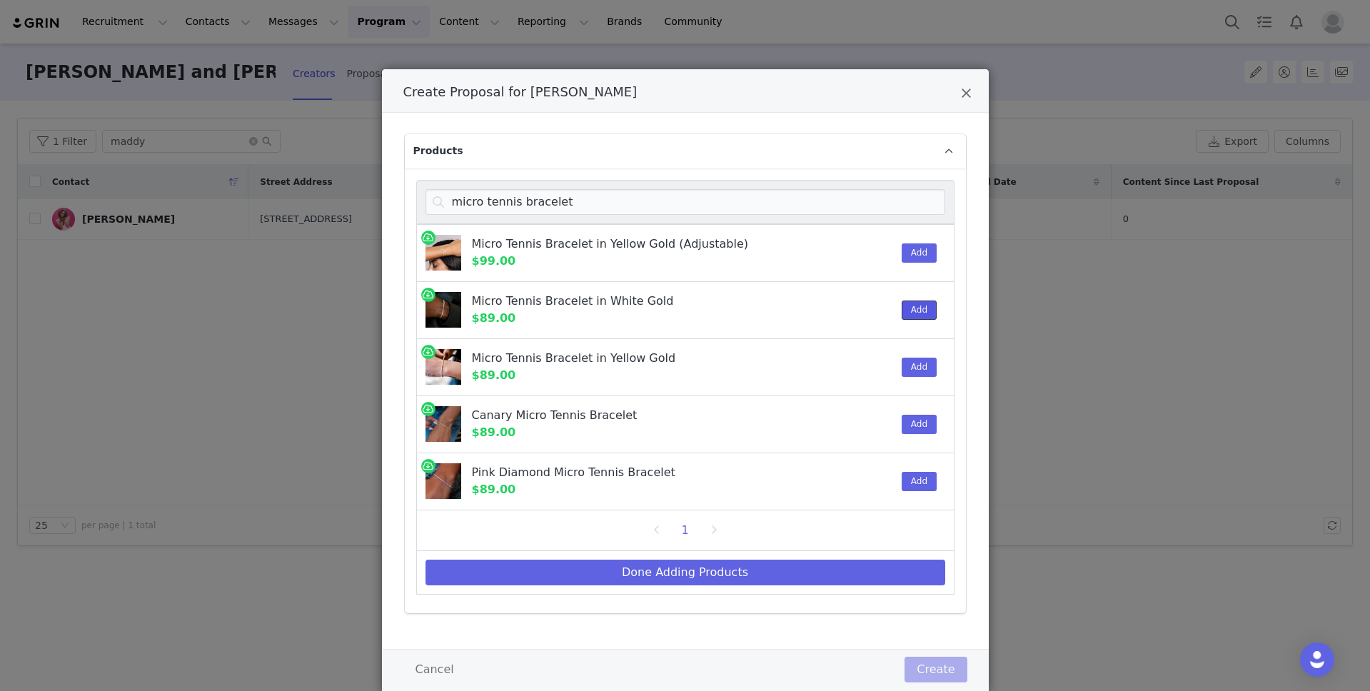
click at [916, 303] on button "Add" at bounding box center [919, 310] width 35 height 19
click at [607, 203] on input "micro tennis bracelet" at bounding box center [686, 202] width 520 height 26
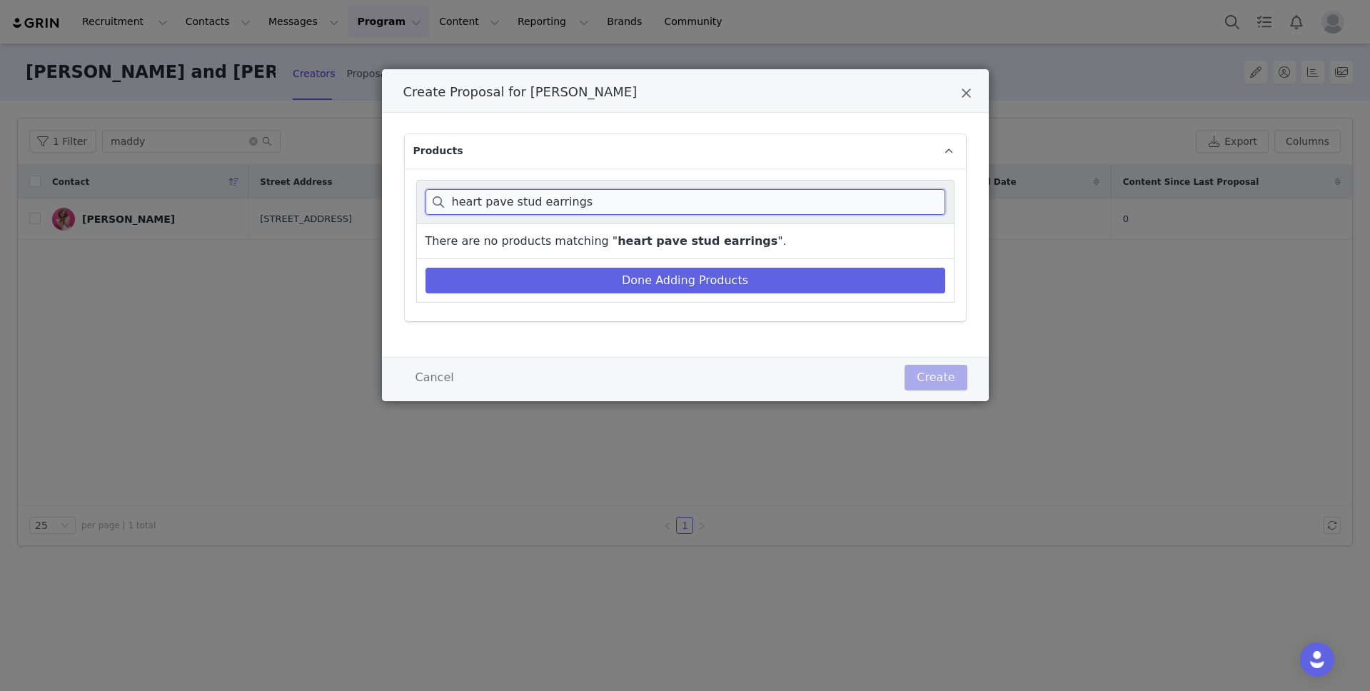
click at [557, 202] on input "heart pave stud earrings" at bounding box center [686, 202] width 520 height 26
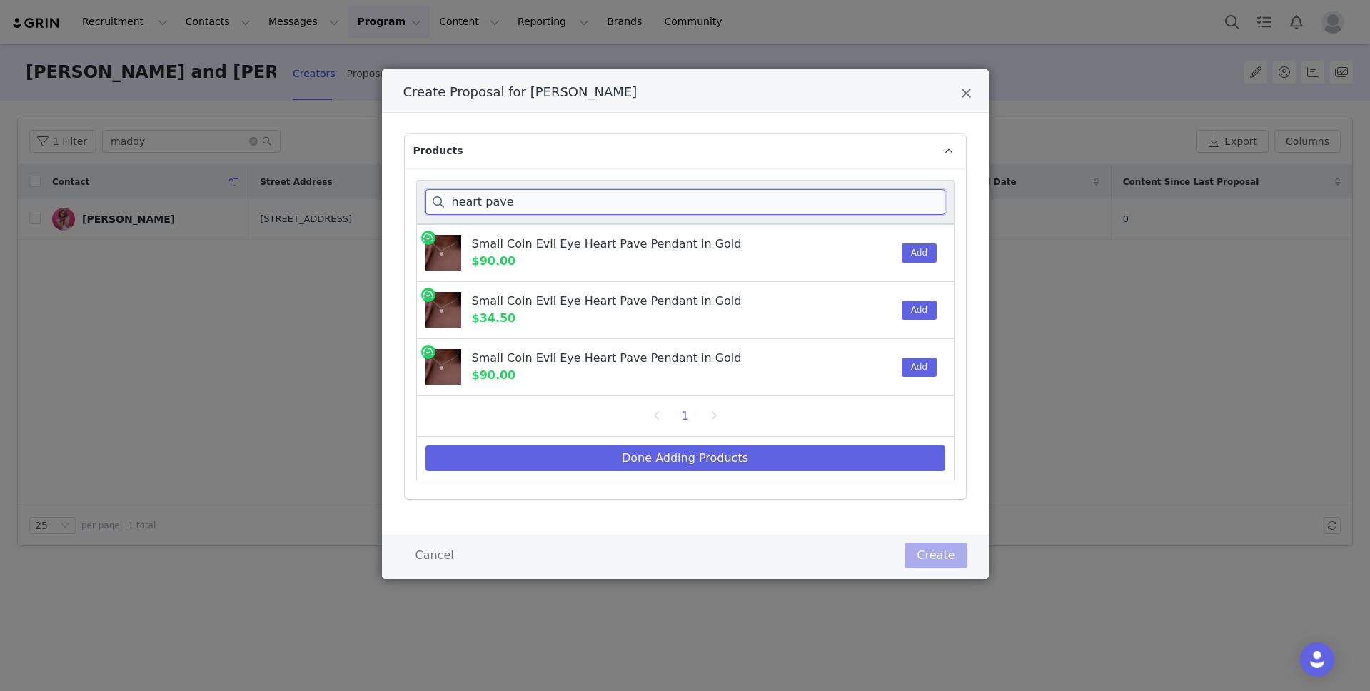
click at [534, 203] on input "heart pave" at bounding box center [686, 202] width 520 height 26
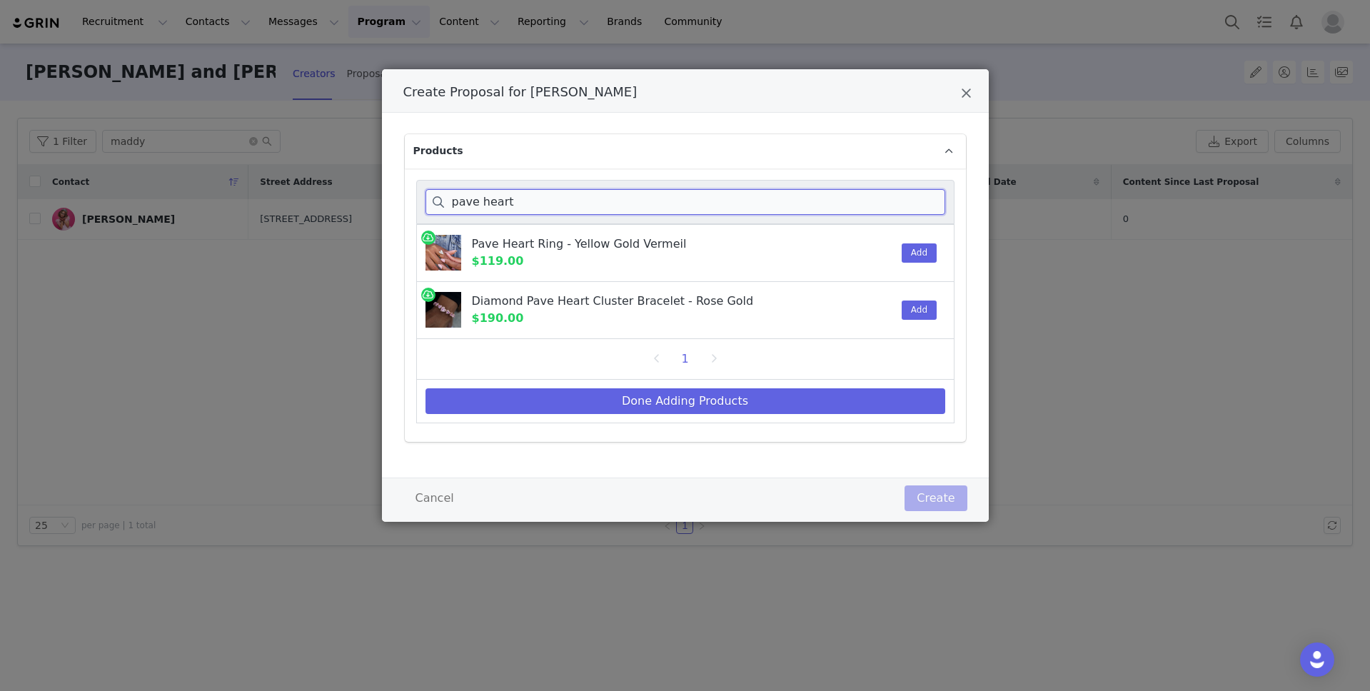
click at [541, 200] on input "pave heart" at bounding box center [686, 202] width 520 height 26
type input "pave heart"
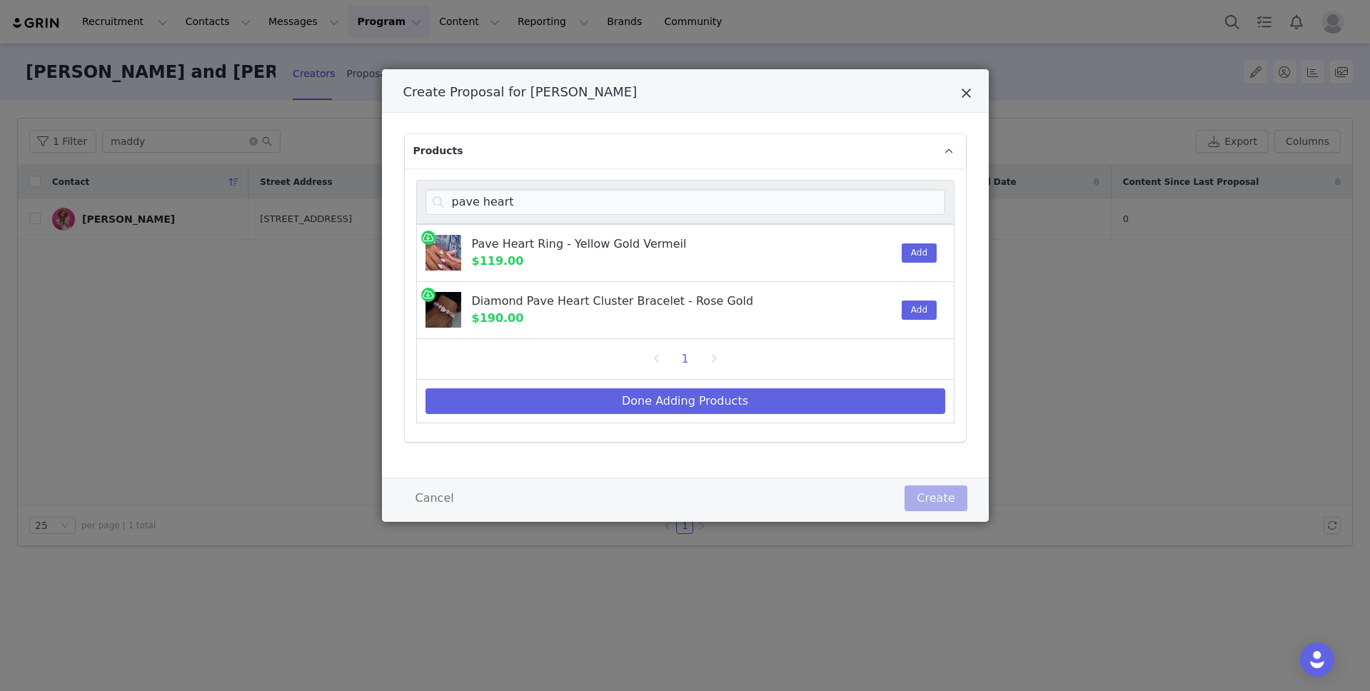
click at [966, 94] on icon "Close" at bounding box center [966, 93] width 11 height 14
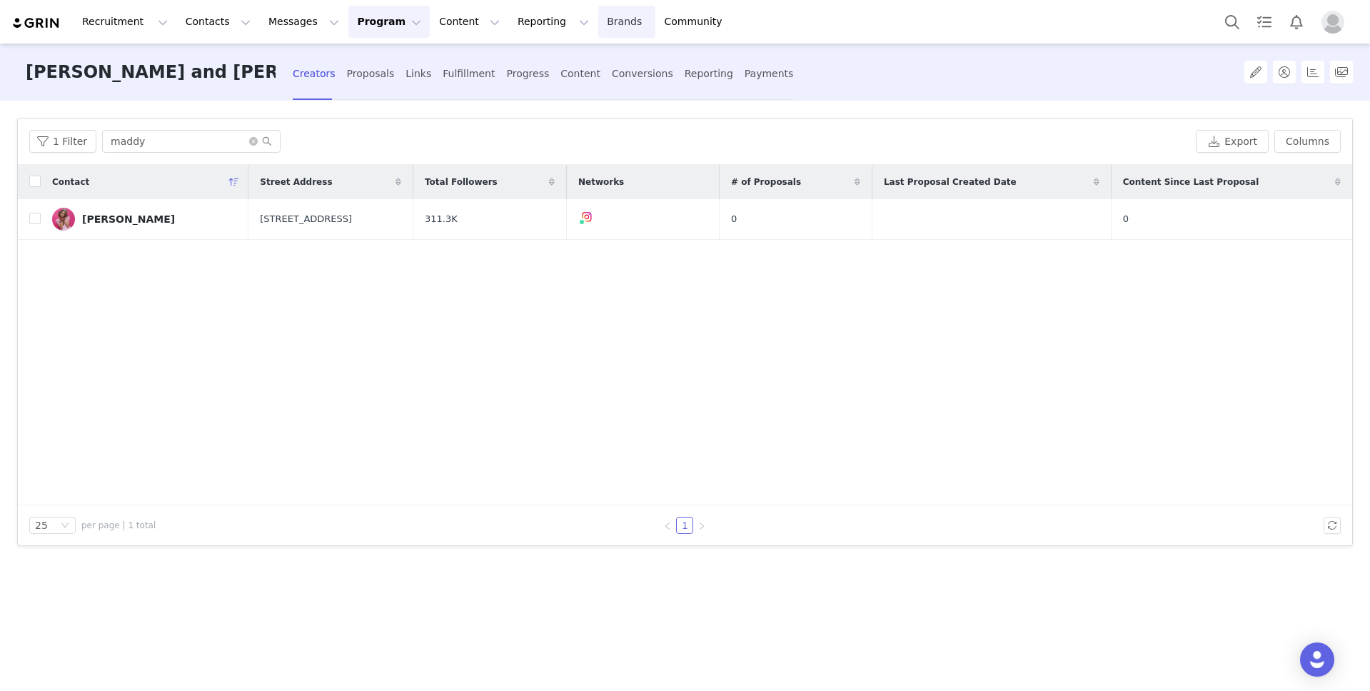
click at [598, 21] on link "Brands Brands" at bounding box center [626, 22] width 56 height 32
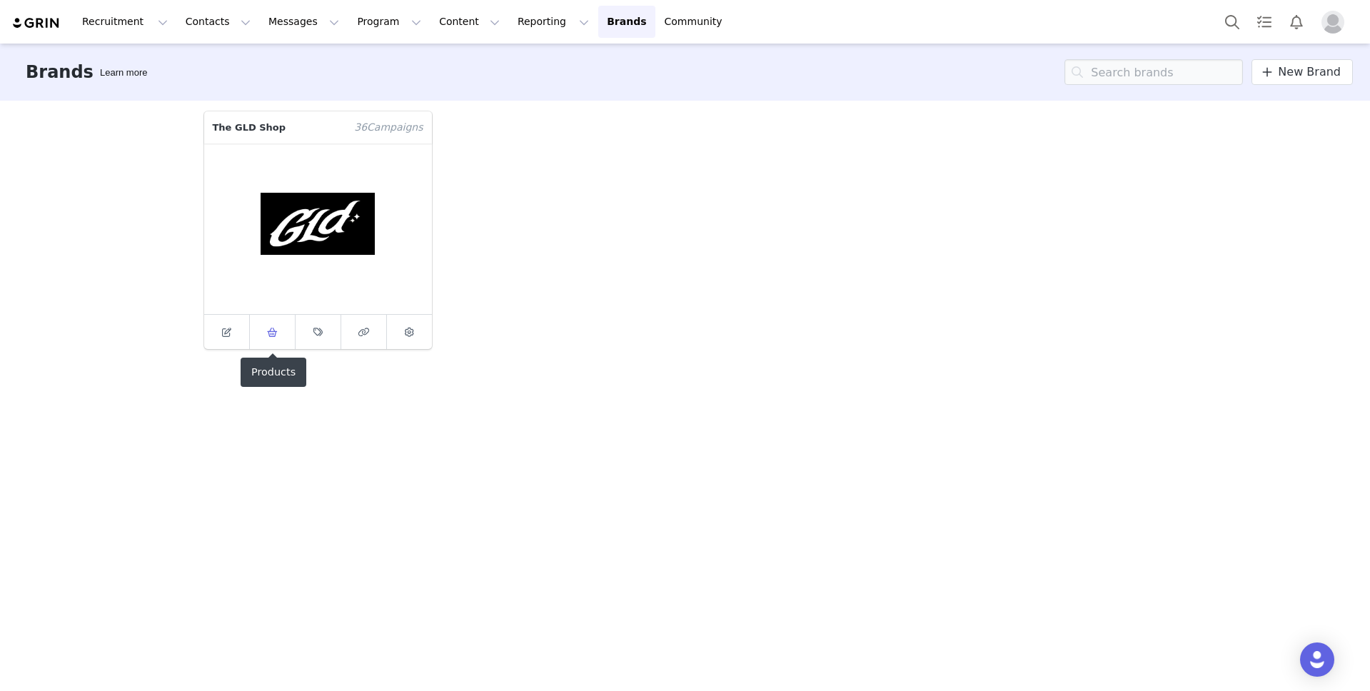
click at [272, 334] on icon at bounding box center [272, 332] width 11 height 9
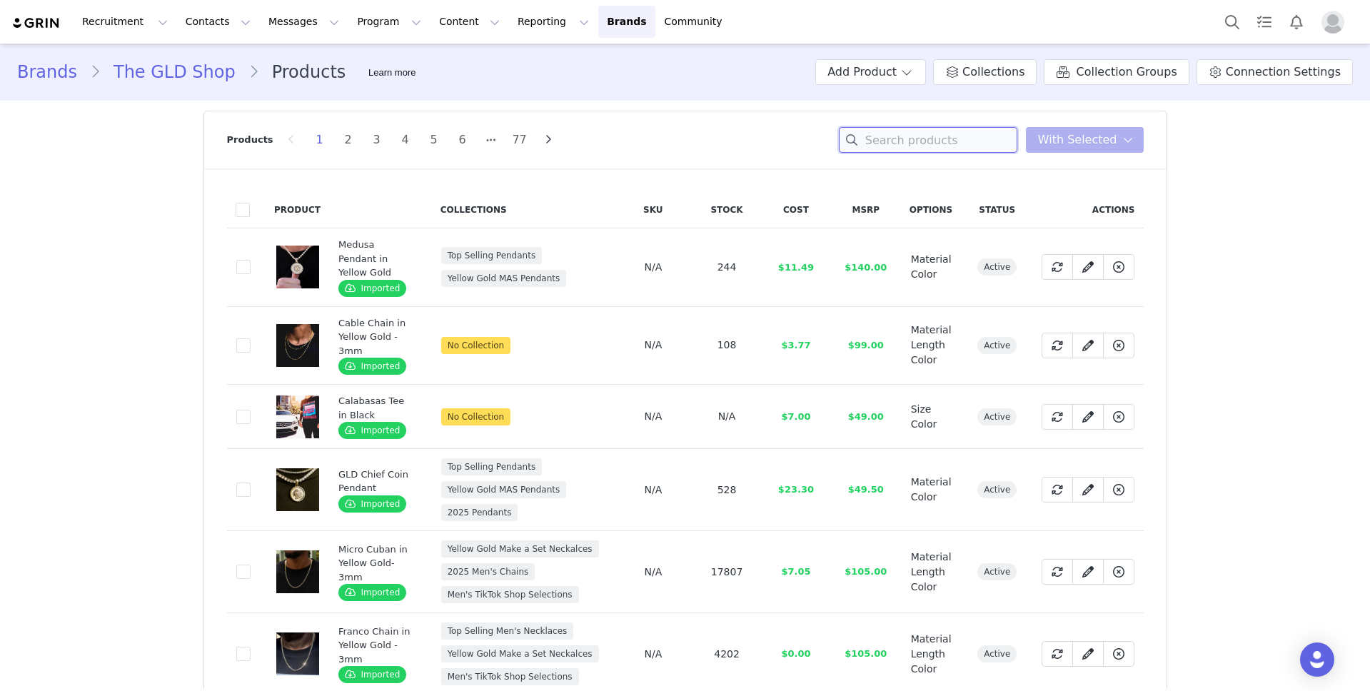
click at [923, 136] on input at bounding box center [928, 140] width 179 height 26
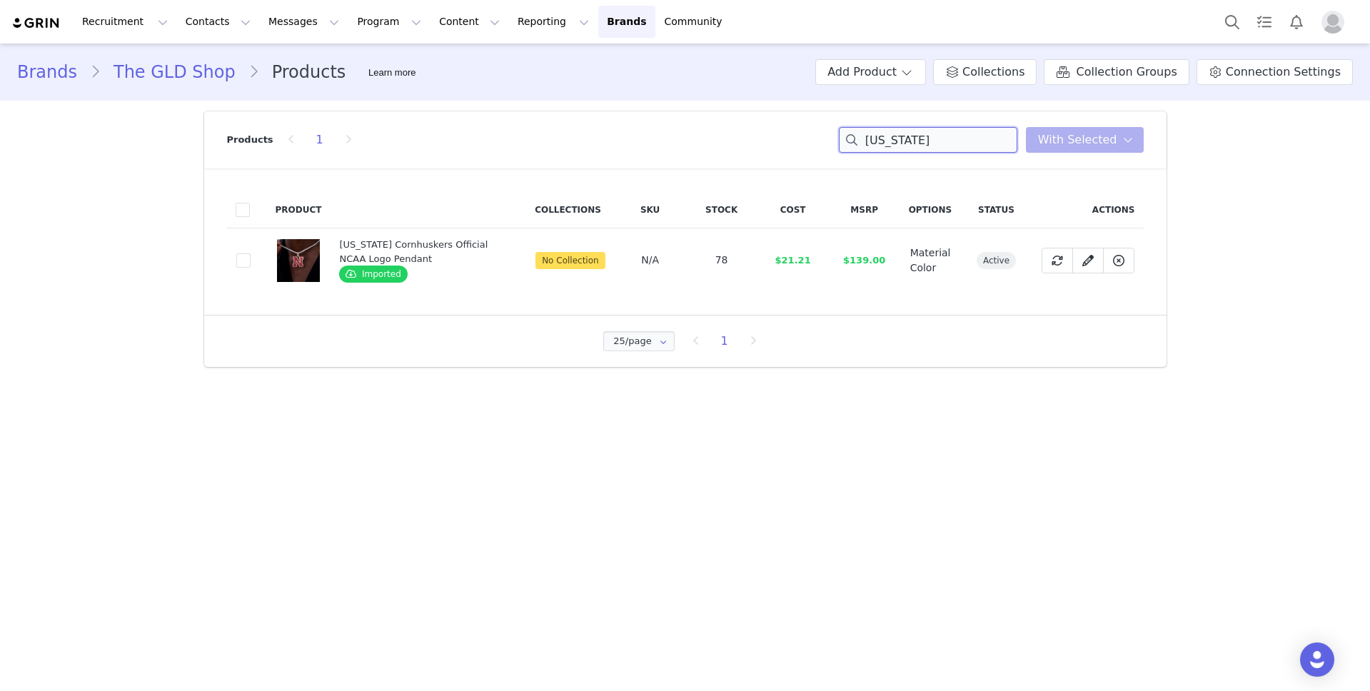
click at [917, 146] on input "[US_STATE]" at bounding box center [928, 140] width 179 height 26
type input "e"
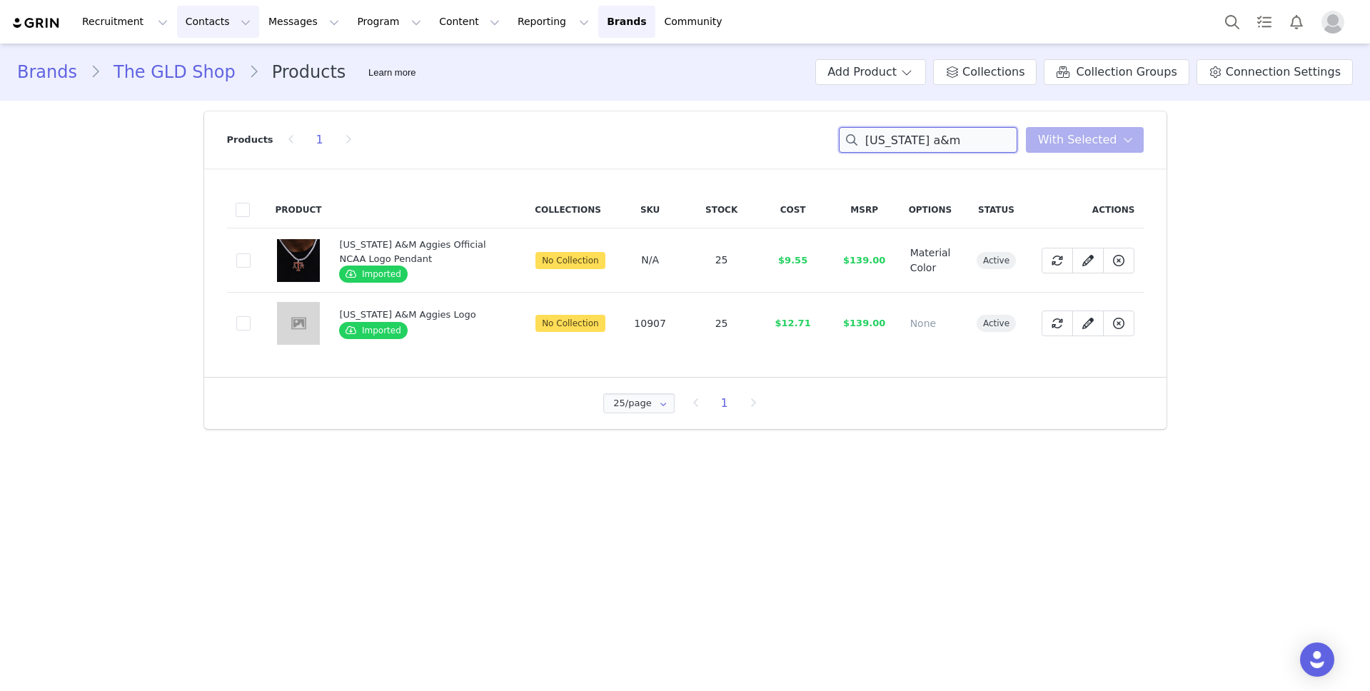
type input "[US_STATE] a&m"
click at [216, 25] on button "Contacts Contacts" at bounding box center [218, 22] width 82 height 32
click at [226, 63] on div "Creators" at bounding box center [224, 63] width 96 height 15
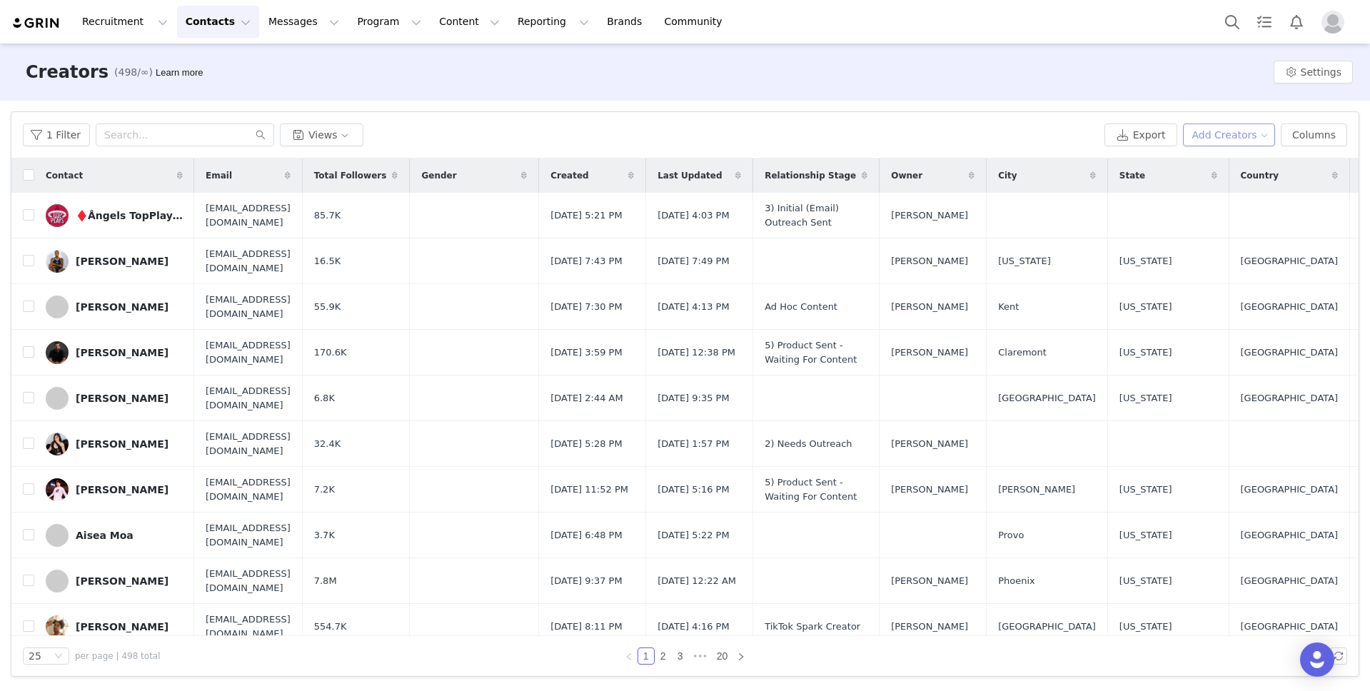
click at [1236, 136] on button "Add Creators" at bounding box center [1229, 135] width 93 height 23
click at [1233, 157] on span "Add a Creator" at bounding box center [1232, 164] width 69 height 16
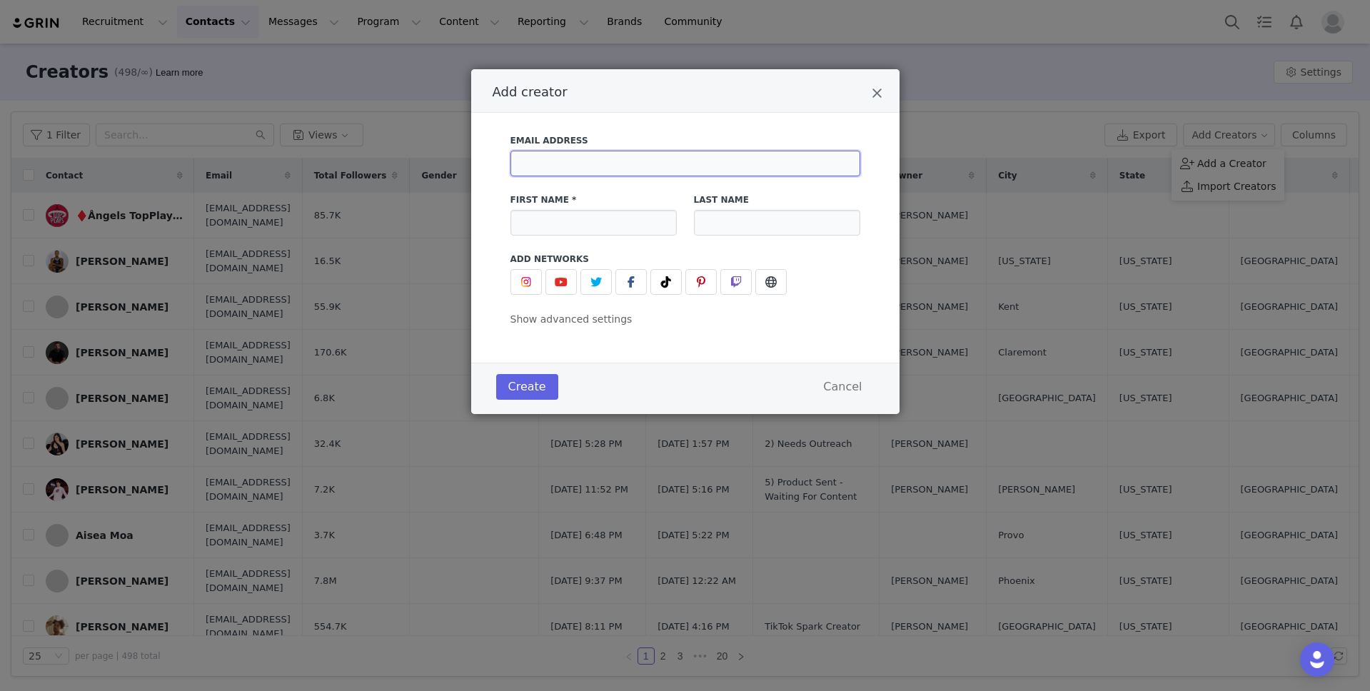
click at [674, 161] on input "Add creator" at bounding box center [686, 164] width 350 height 26
paste input "[URL][DOMAIN_NAME]"
type input "[URL][DOMAIN_NAME]"
click at [577, 319] on span "Show advanced settings" at bounding box center [572, 319] width 122 height 11
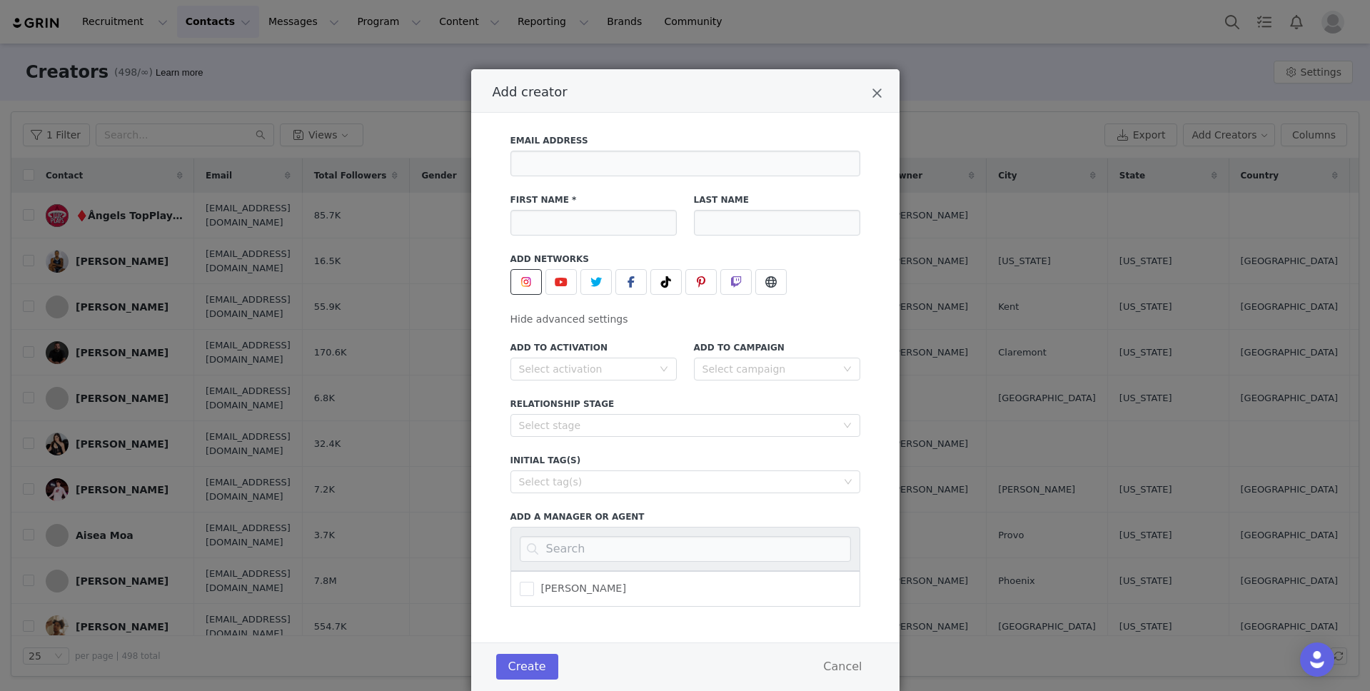
click at [528, 279] on img "Add creator" at bounding box center [526, 281] width 11 height 11
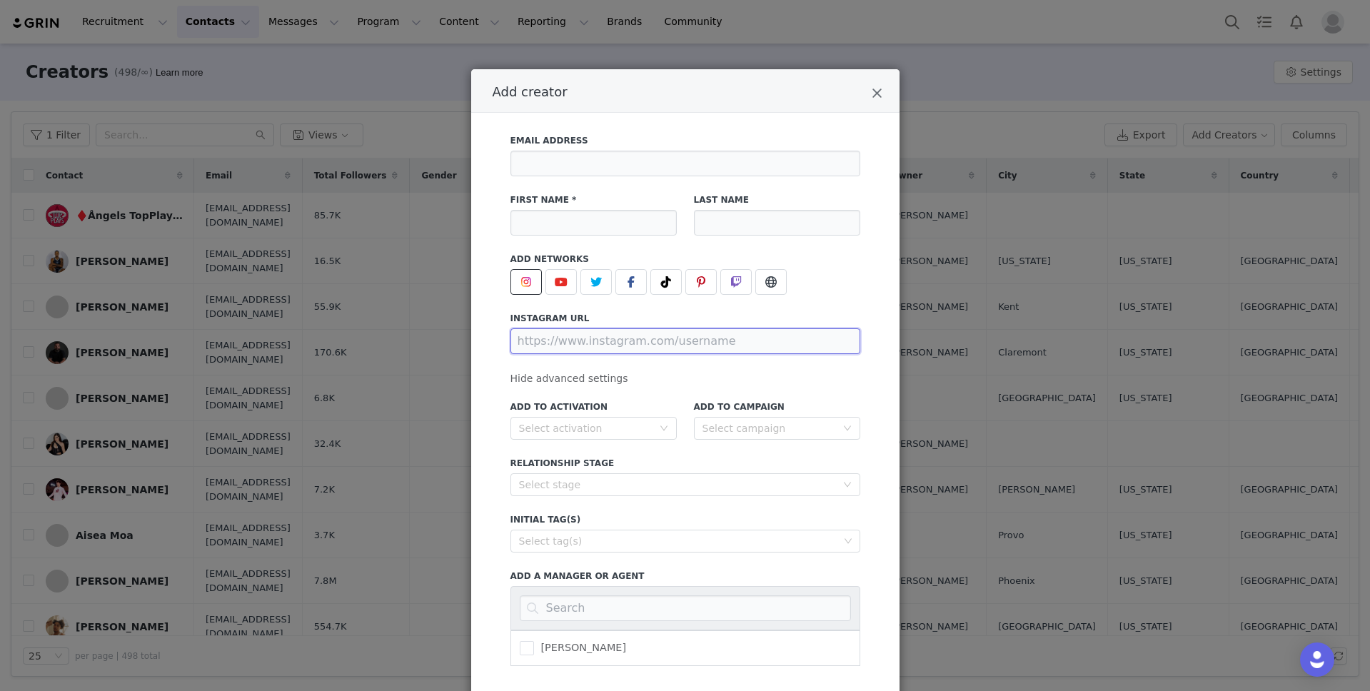
click at [596, 343] on input "Add creator" at bounding box center [686, 342] width 350 height 26
paste input "[URL][DOMAIN_NAME]"
type input "[URL][DOMAIN_NAME]"
click at [842, 281] on div "Add creator" at bounding box center [686, 282] width 350 height 26
click at [640, 224] on input "Add creator" at bounding box center [594, 223] width 166 height 26
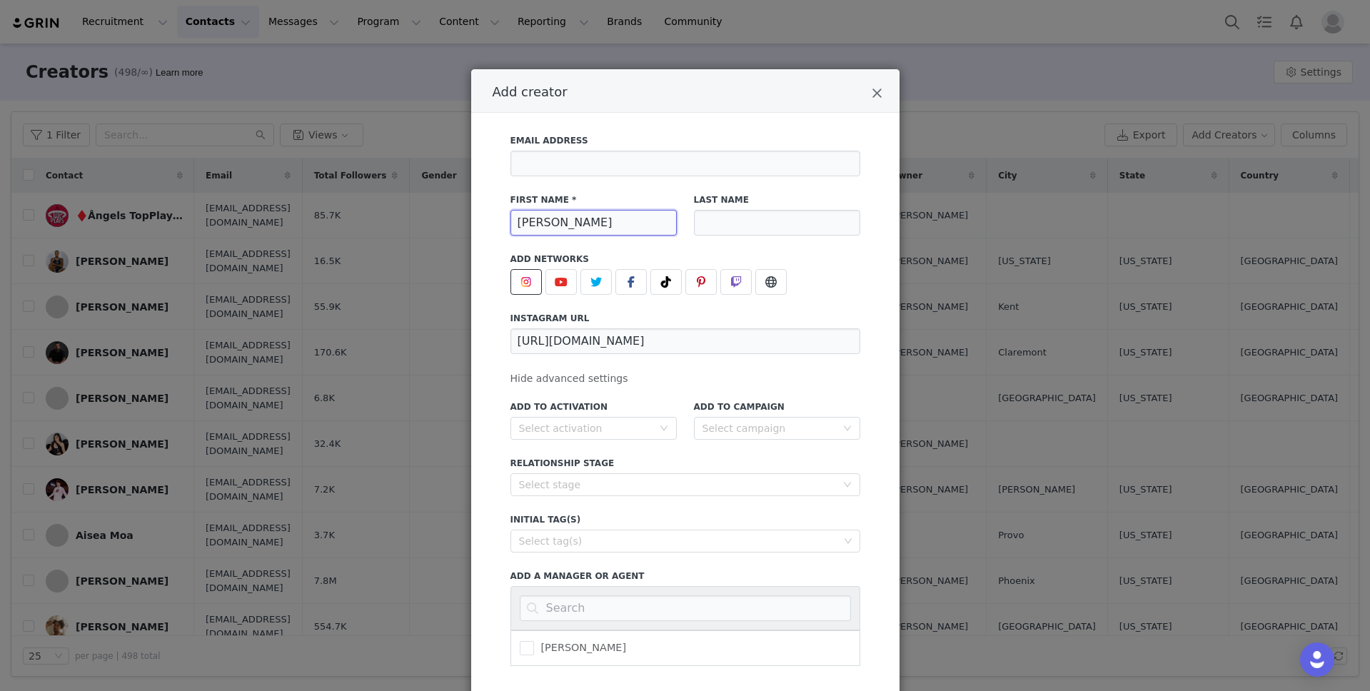
type input "[PERSON_NAME]"
click at [631, 170] on input "Add creator" at bounding box center [686, 164] width 350 height 26
paste input "[EMAIL_ADDRESS][DOMAIN_NAME]"
type input "[EMAIL_ADDRESS][DOMAIN_NAME]"
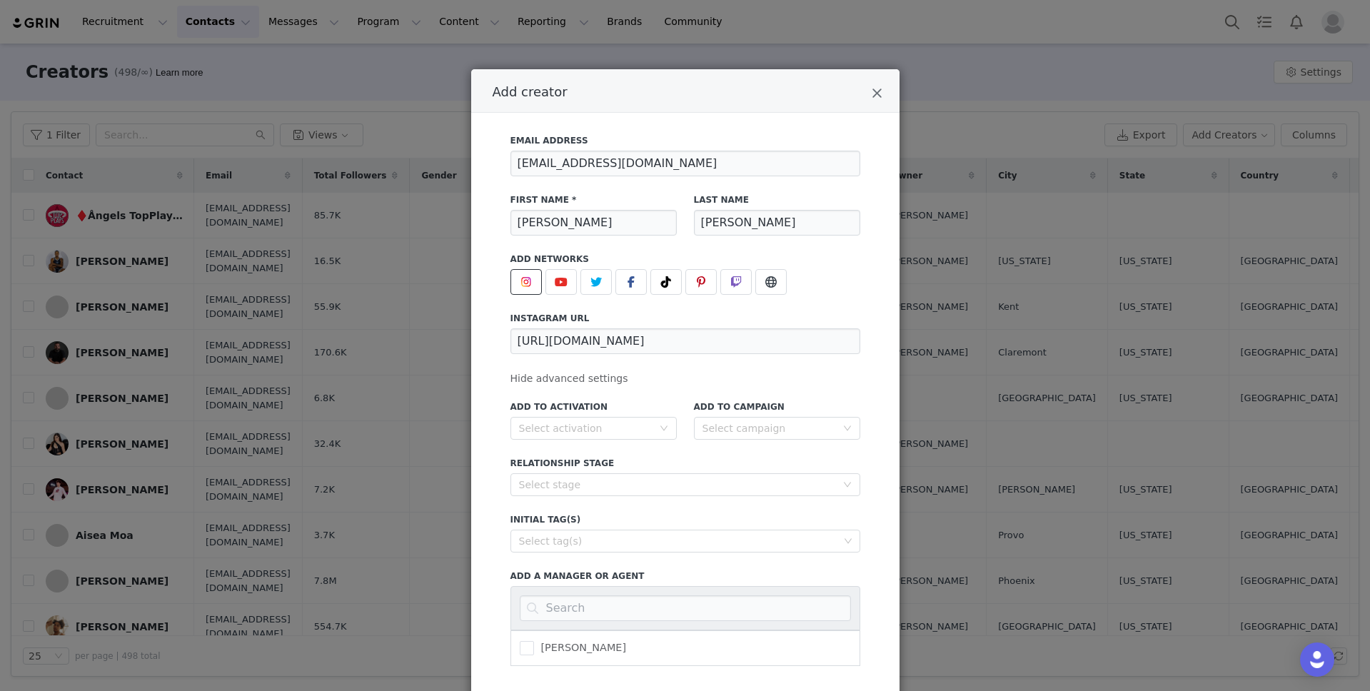
click at [693, 126] on div "Email Address [EMAIL_ADDRESS][DOMAIN_NAME]" at bounding box center [685, 155] width 367 height 59
click at [781, 439] on div "Select campaign" at bounding box center [777, 428] width 166 height 23
click at [791, 431] on div "Select campaign" at bounding box center [770, 428] width 134 height 14
click at [791, 429] on div "Select campaign" at bounding box center [770, 428] width 134 height 14
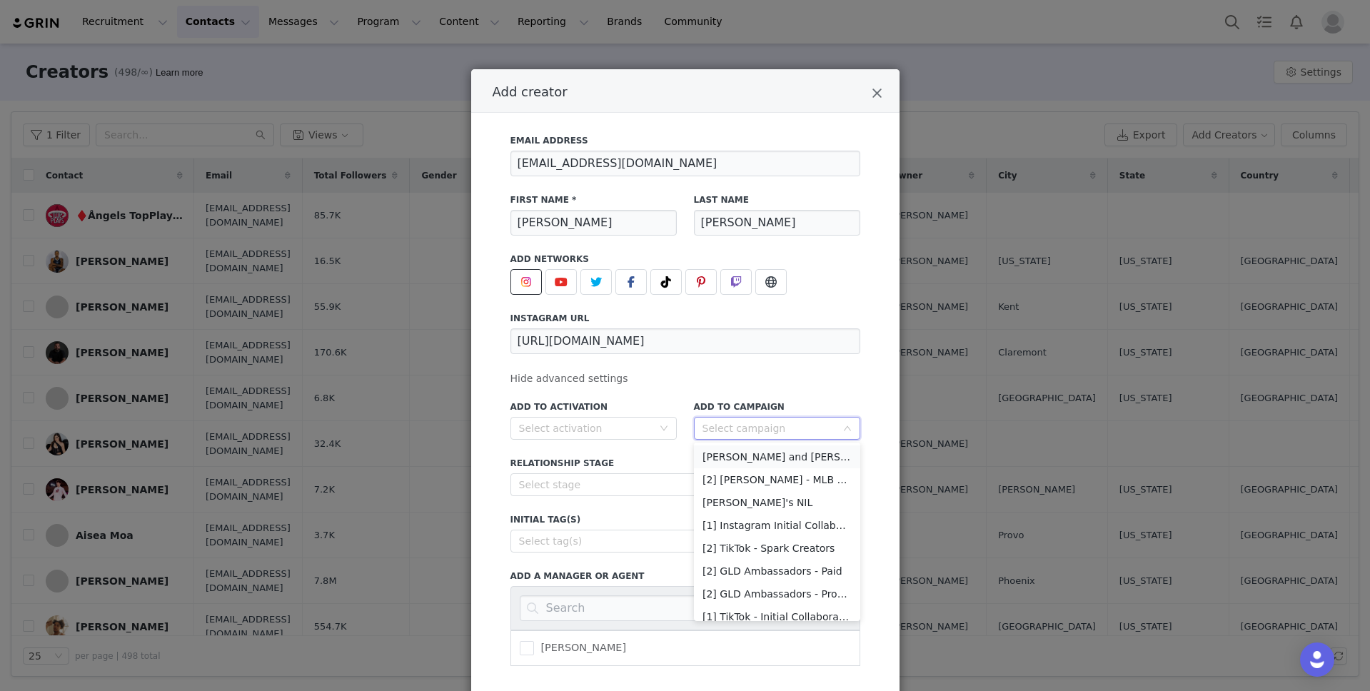
click at [773, 453] on li "[PERSON_NAME] and [PERSON_NAME]" at bounding box center [777, 457] width 166 height 23
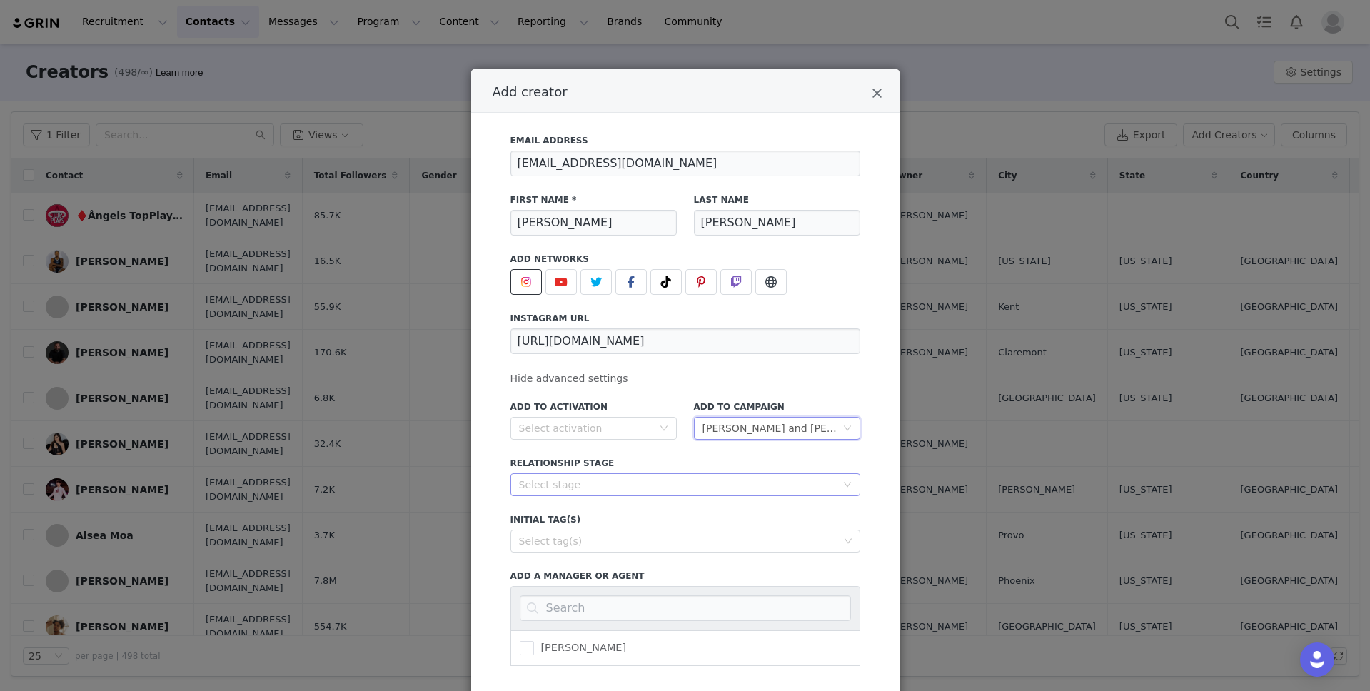
click at [688, 480] on div "Select stage" at bounding box center [677, 485] width 317 height 14
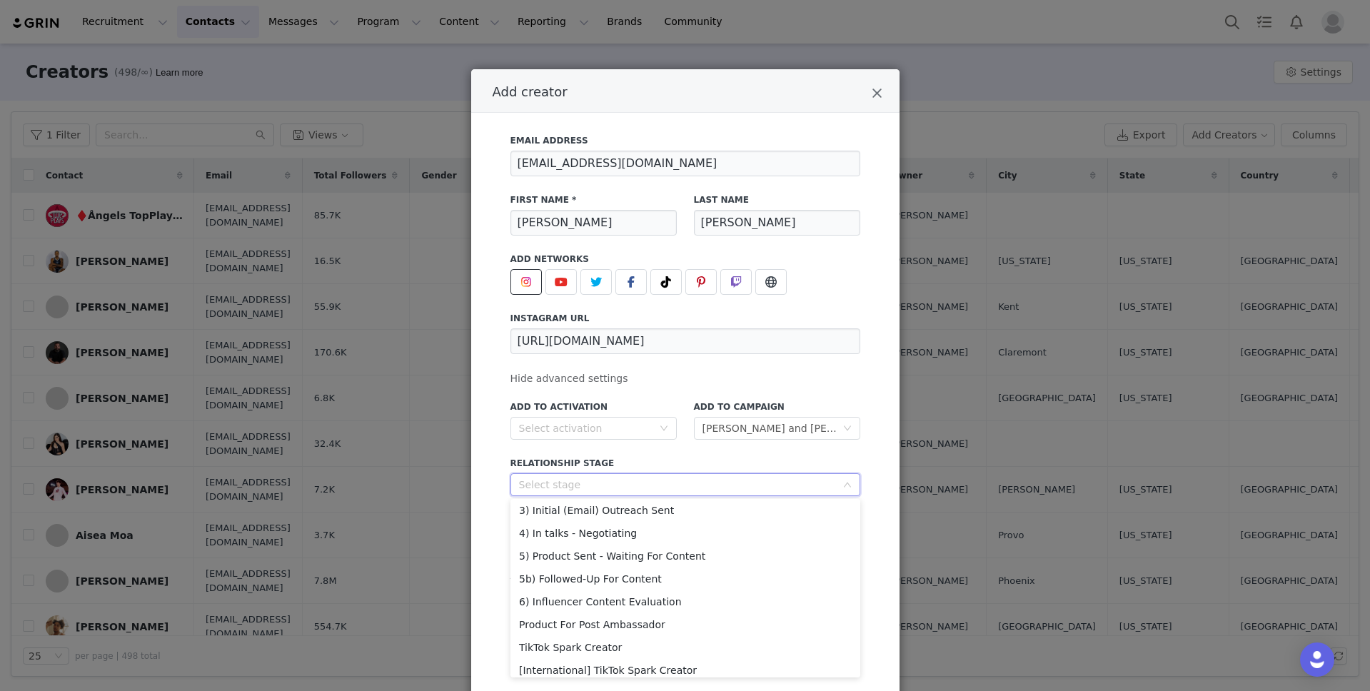
scroll to position [75, 0]
click at [671, 546] on li "5) Product Sent - Waiting For Content" at bounding box center [686, 552] width 350 height 23
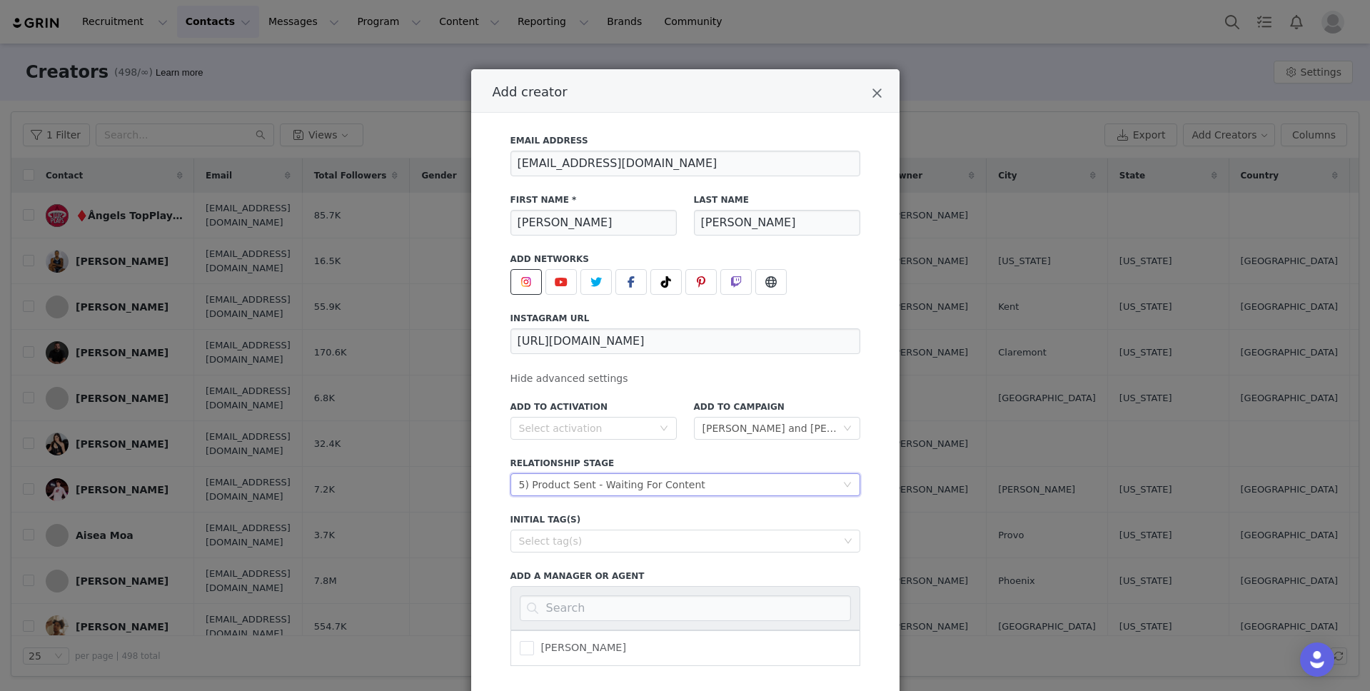
scroll to position [101, 0]
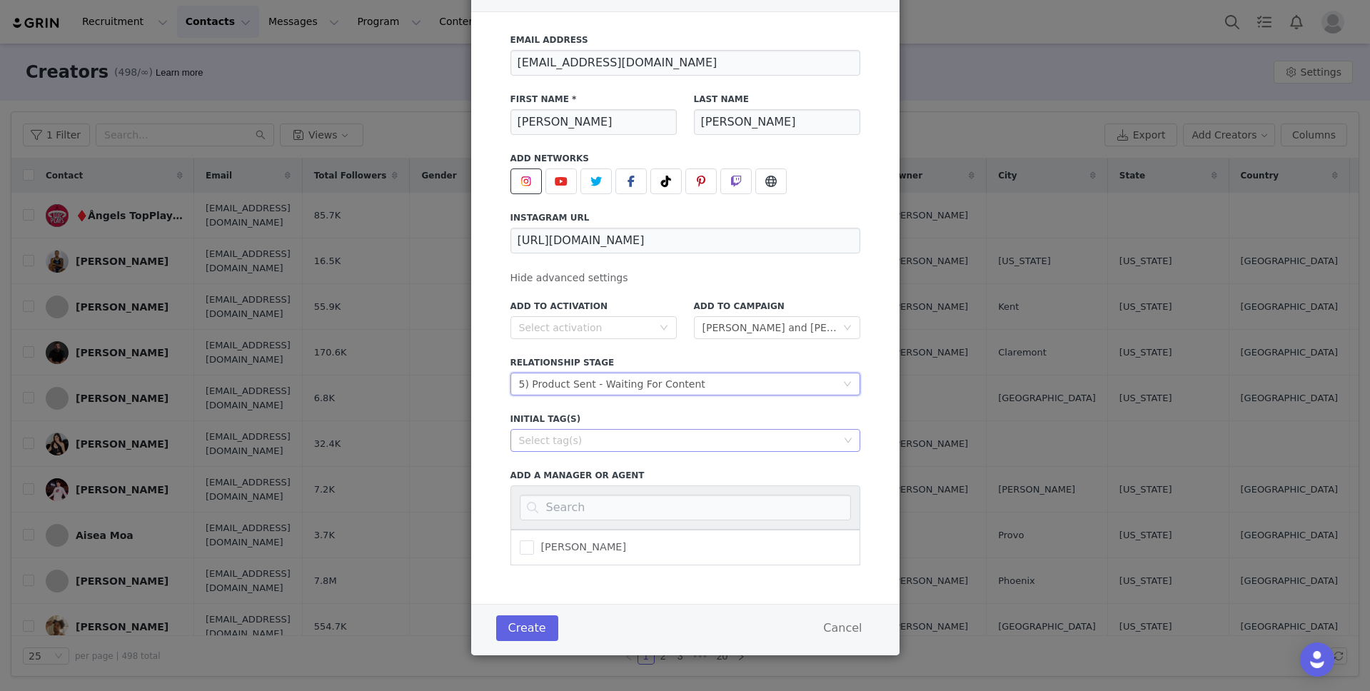
click at [653, 446] on div "Select tag(s)" at bounding box center [679, 440] width 320 height 14
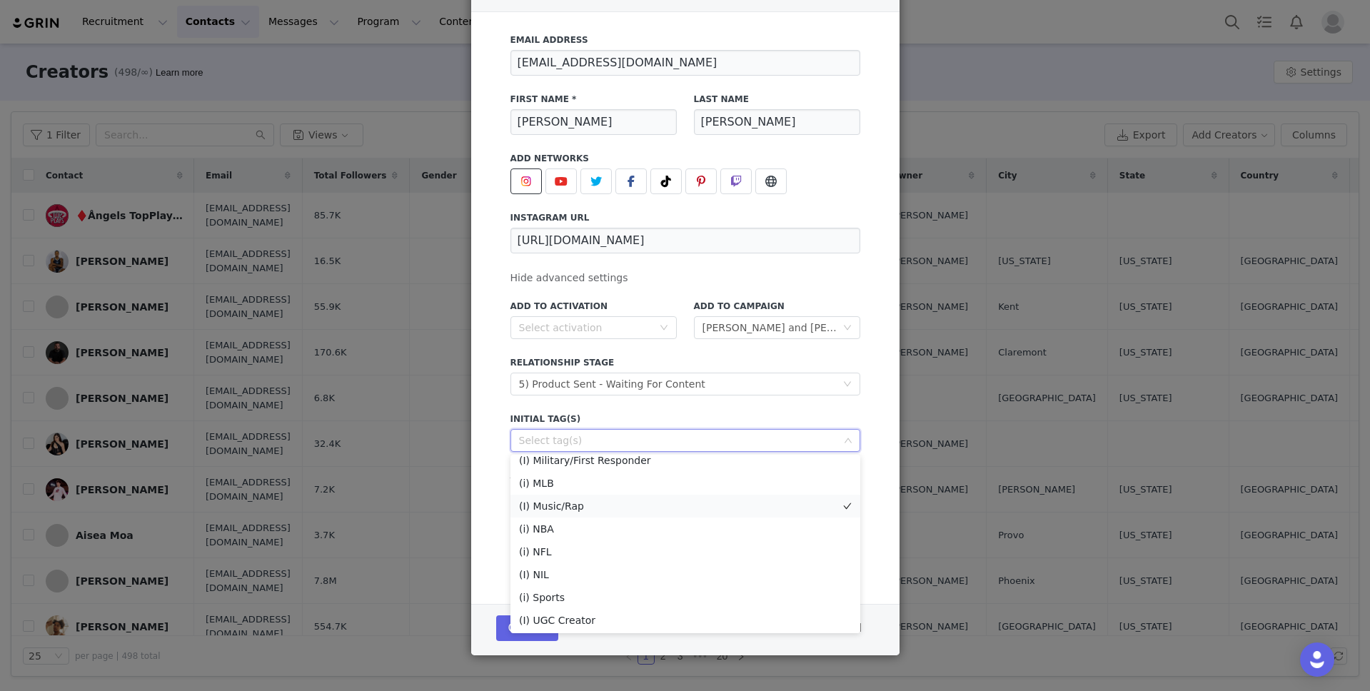
scroll to position [194, 0]
click at [592, 598] on li "(i) Sports" at bounding box center [686, 594] width 350 height 23
click at [743, 274] on div "Email Address [EMAIL_ADDRESS][DOMAIN_NAME] First Name * [PERSON_NAME] Last Name…" at bounding box center [686, 295] width 350 height 541
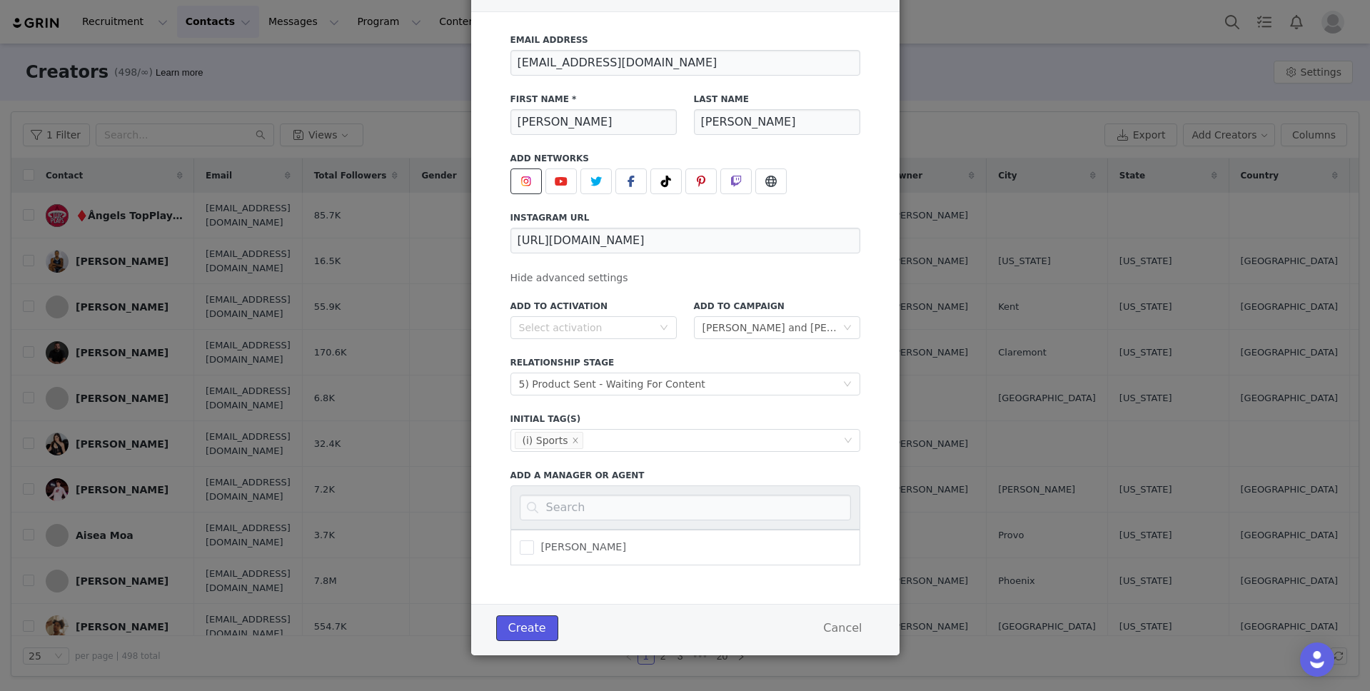
click at [535, 629] on button "Create" at bounding box center [527, 629] width 62 height 26
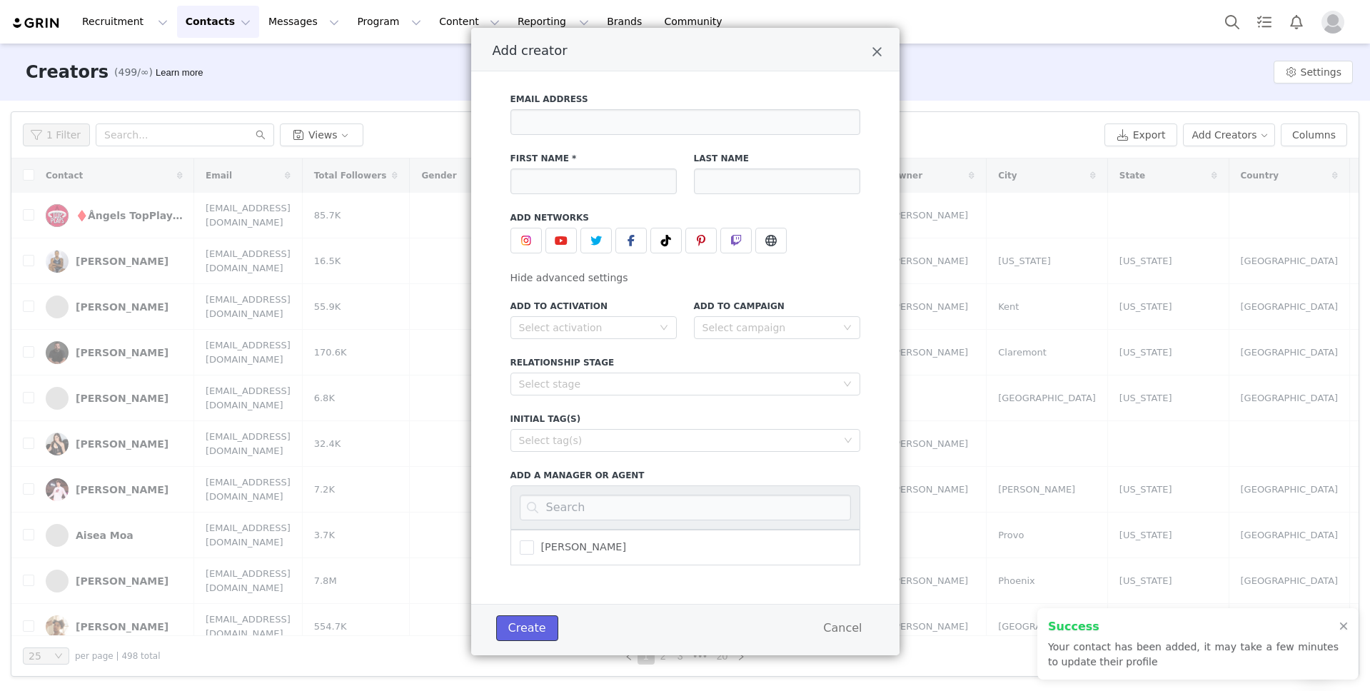
scroll to position [41, 0]
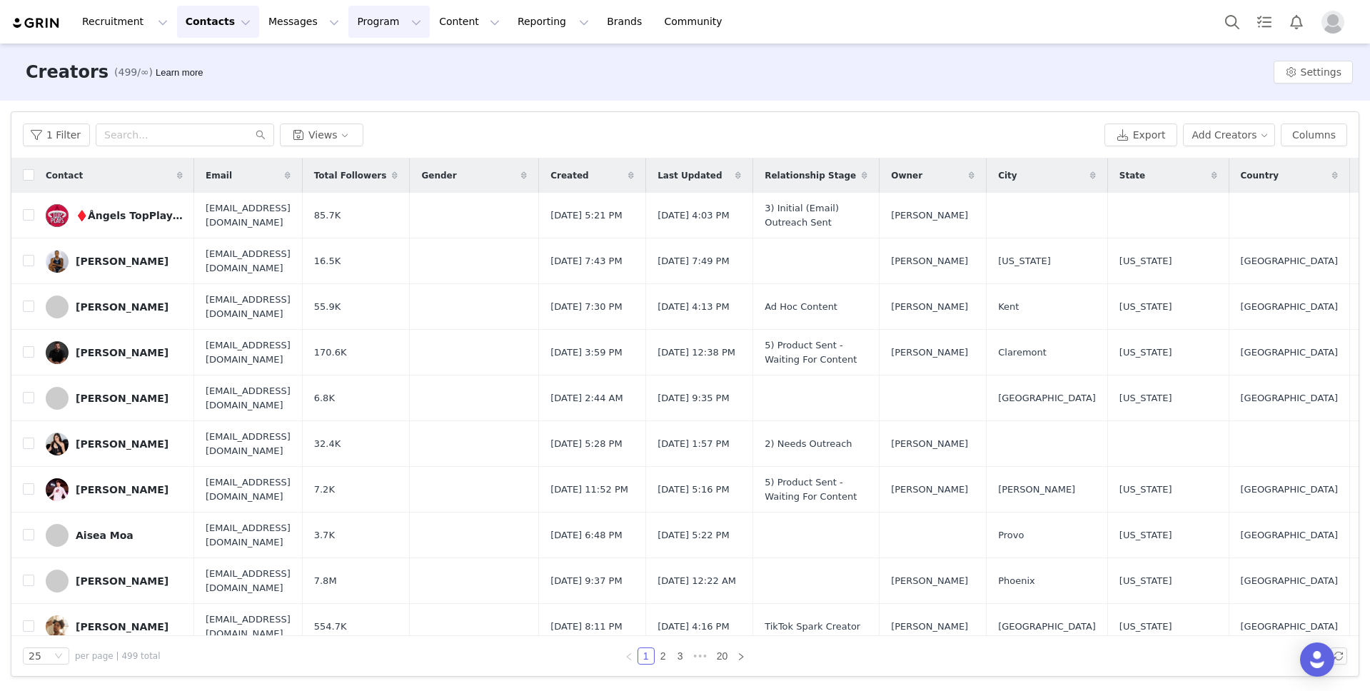
click at [362, 21] on button "Program Program" at bounding box center [388, 22] width 81 height 32
click at [383, 88] on p "Campaigns" at bounding box center [366, 89] width 56 height 15
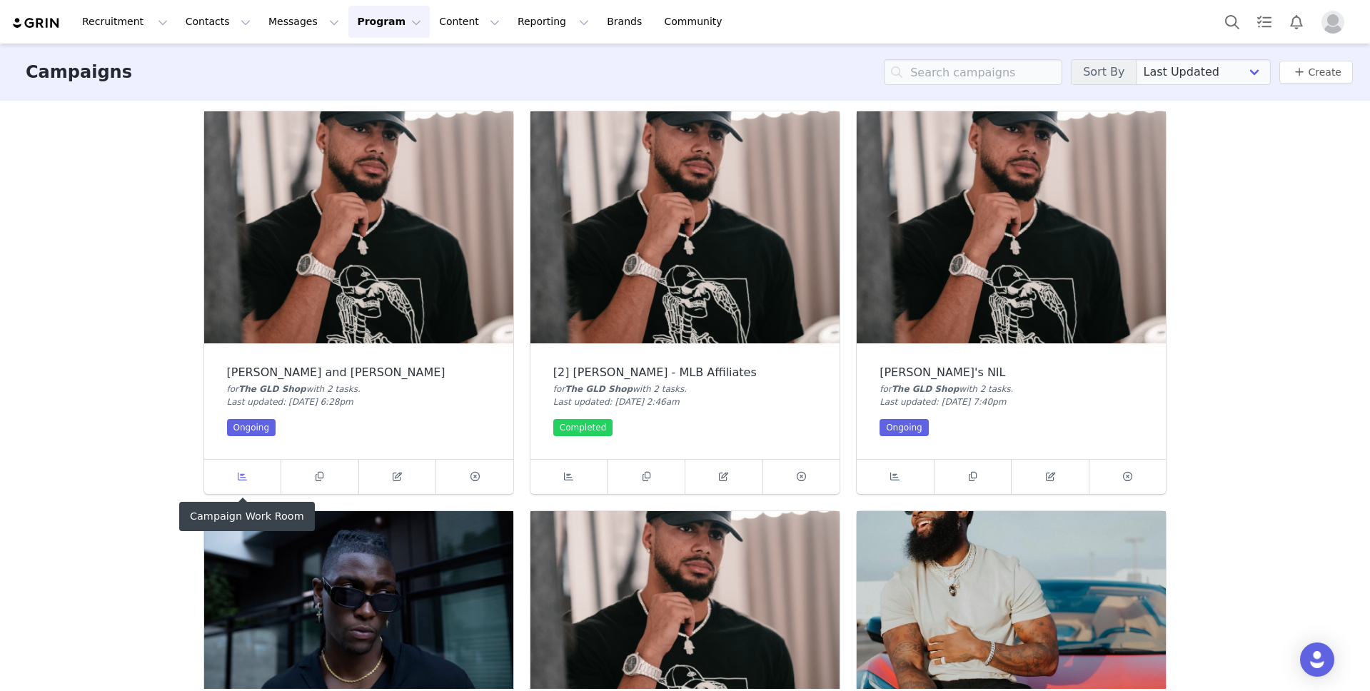
click at [244, 476] on icon at bounding box center [242, 476] width 9 height 9
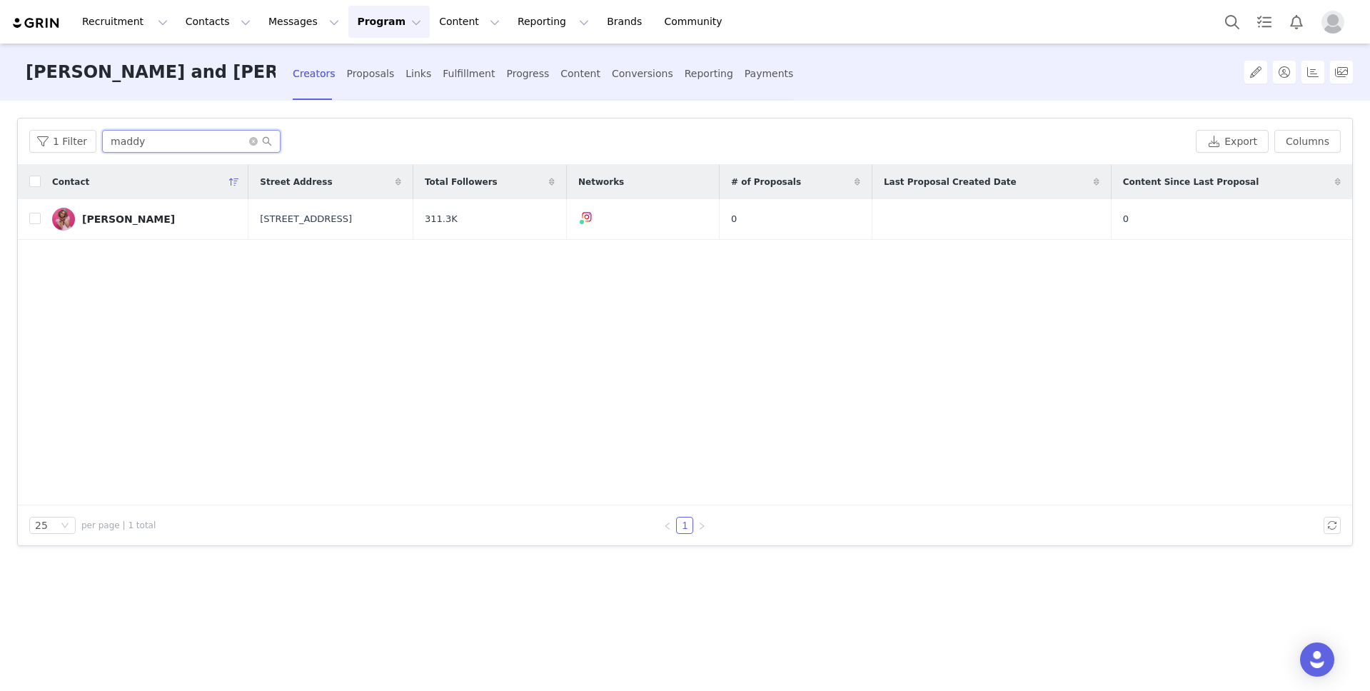
click at [116, 141] on input "maddy" at bounding box center [191, 141] width 179 height 23
type input "evan"
click at [134, 214] on div "[PERSON_NAME]" at bounding box center [128, 219] width 93 height 11
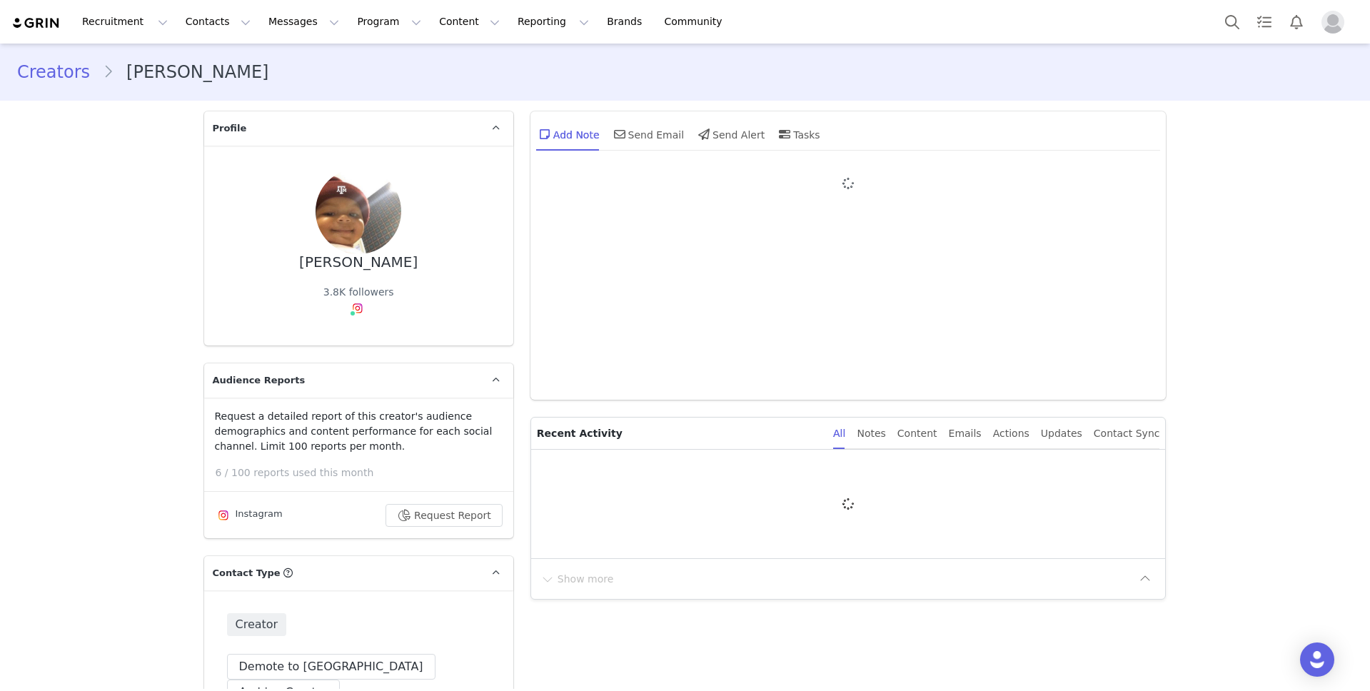
type input "+1 ([GEOGRAPHIC_DATA])"
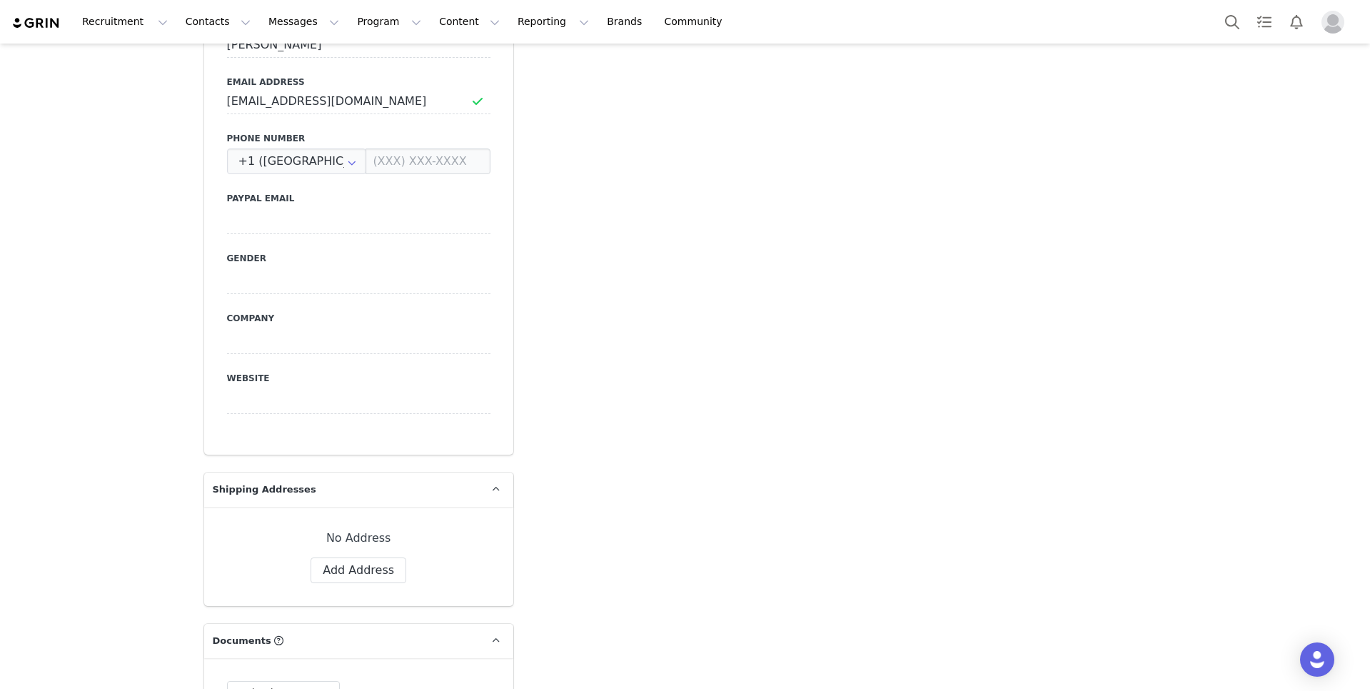
scroll to position [955, 0]
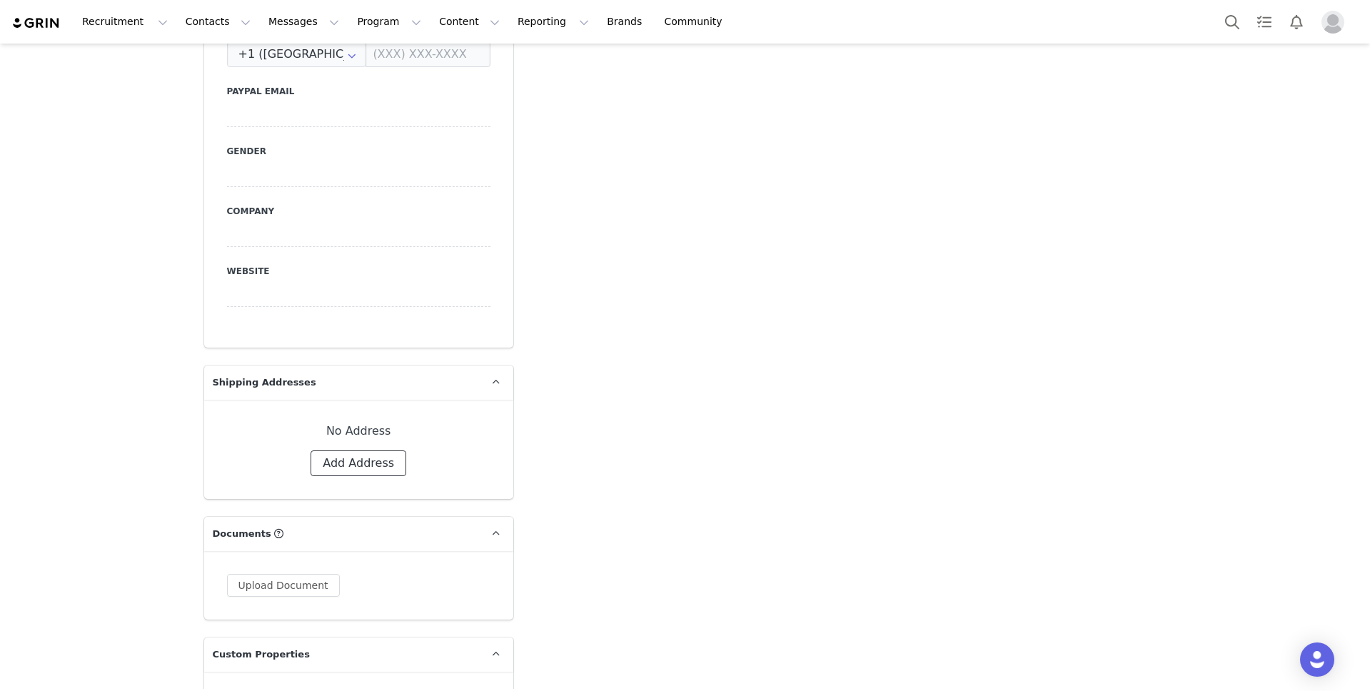
click at [371, 451] on button "Add Address" at bounding box center [359, 464] width 96 height 26
select select
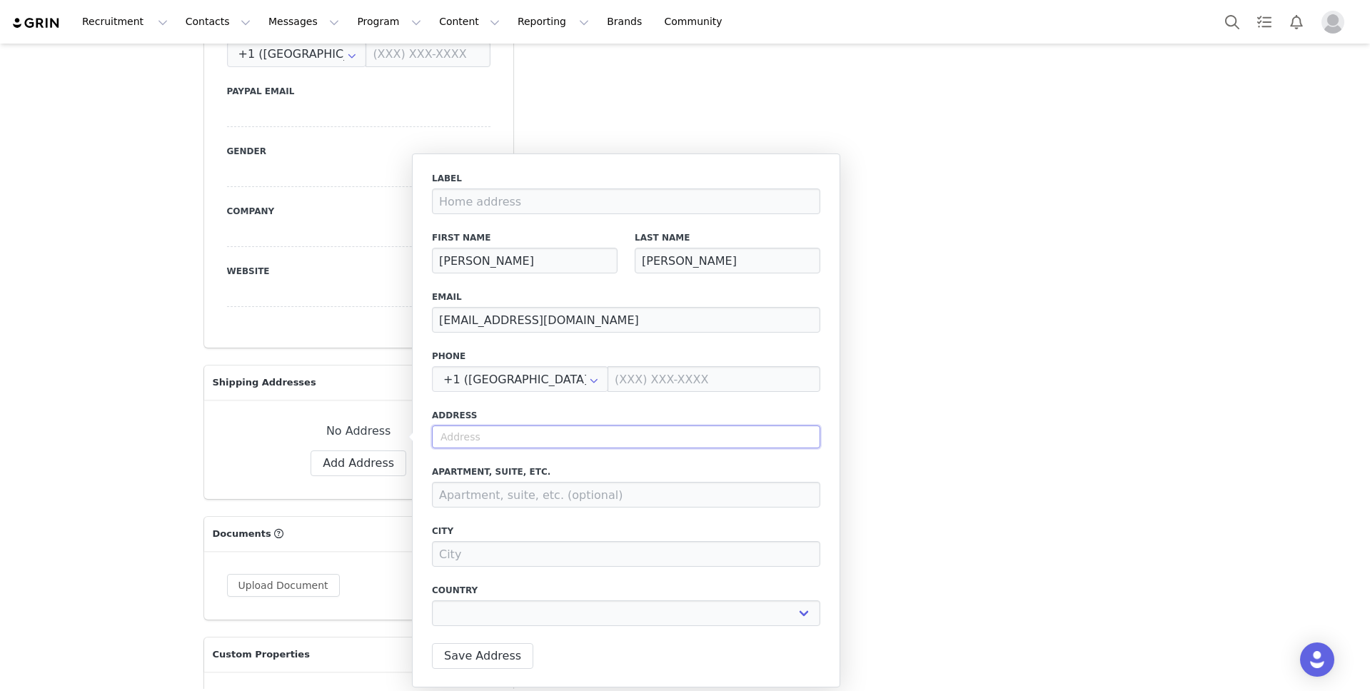
click at [458, 438] on input "text" at bounding box center [626, 437] width 388 height 23
type input "3"
select select
type input "31"
select select
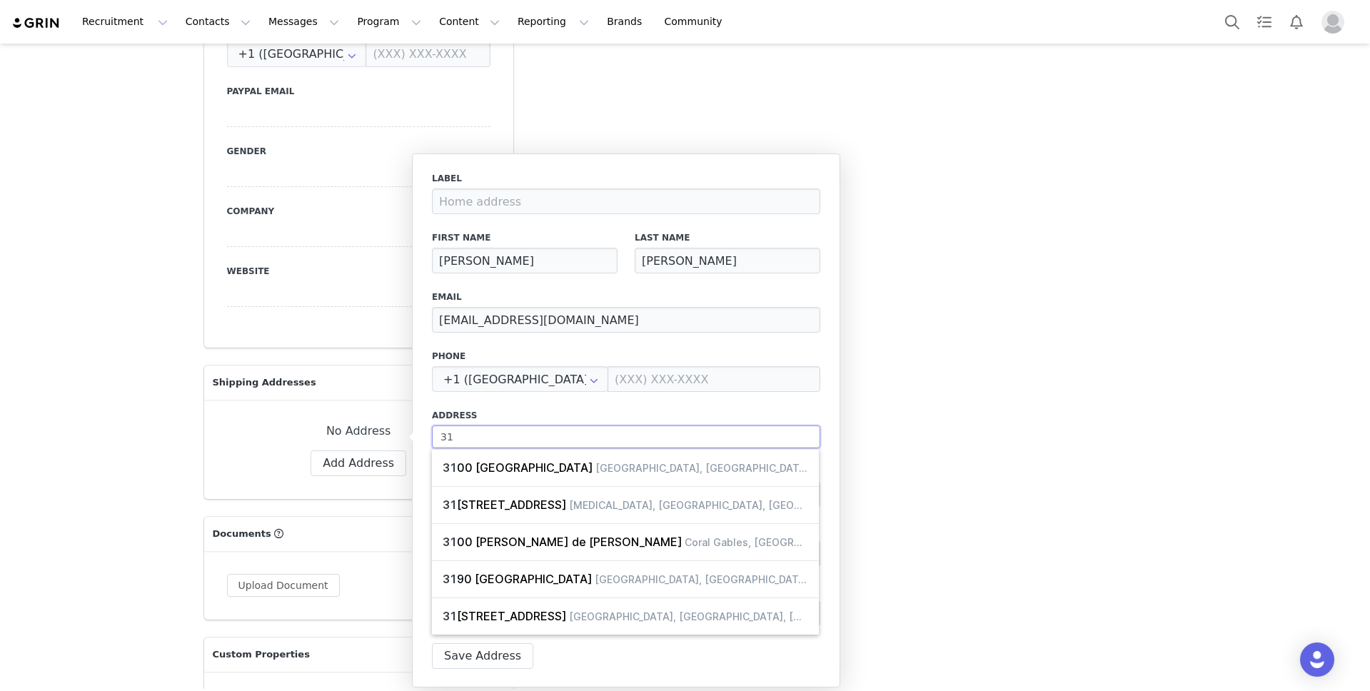
type input "313"
select select
type input "3137"
select select
type input "31370"
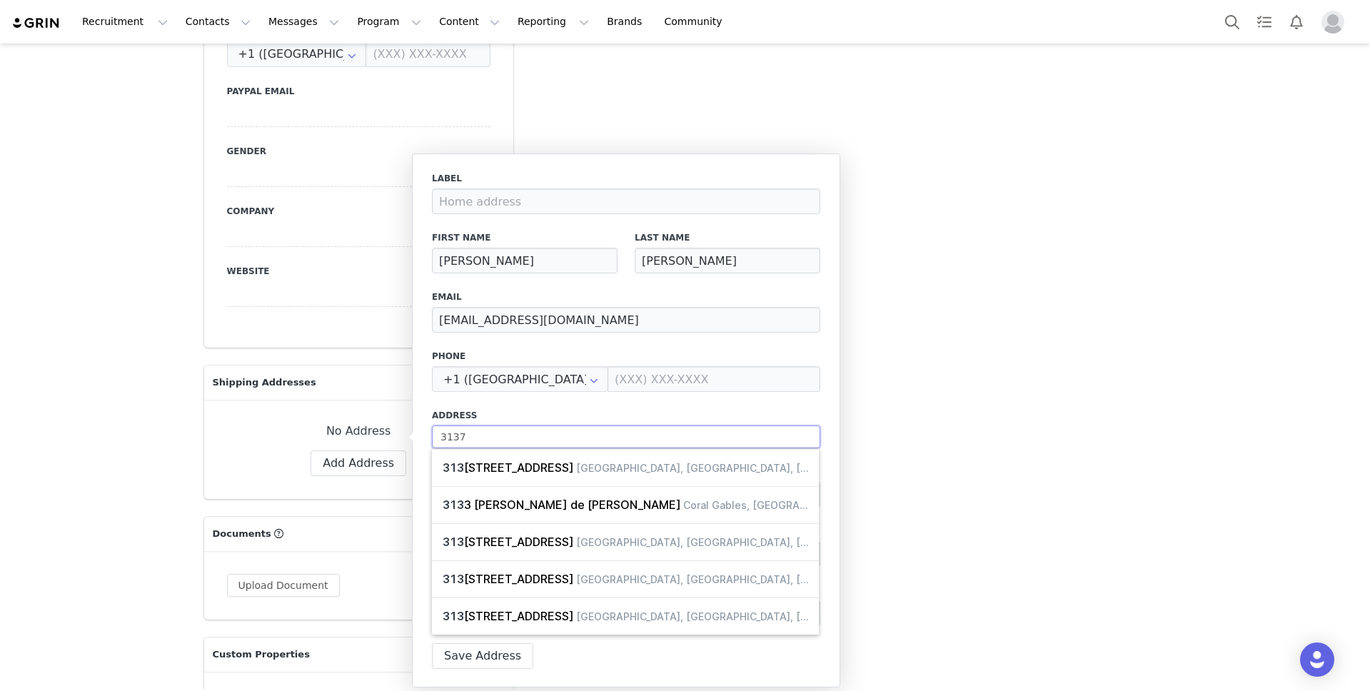
select select
type input "31370"
select select
type input "31370 a"
select select
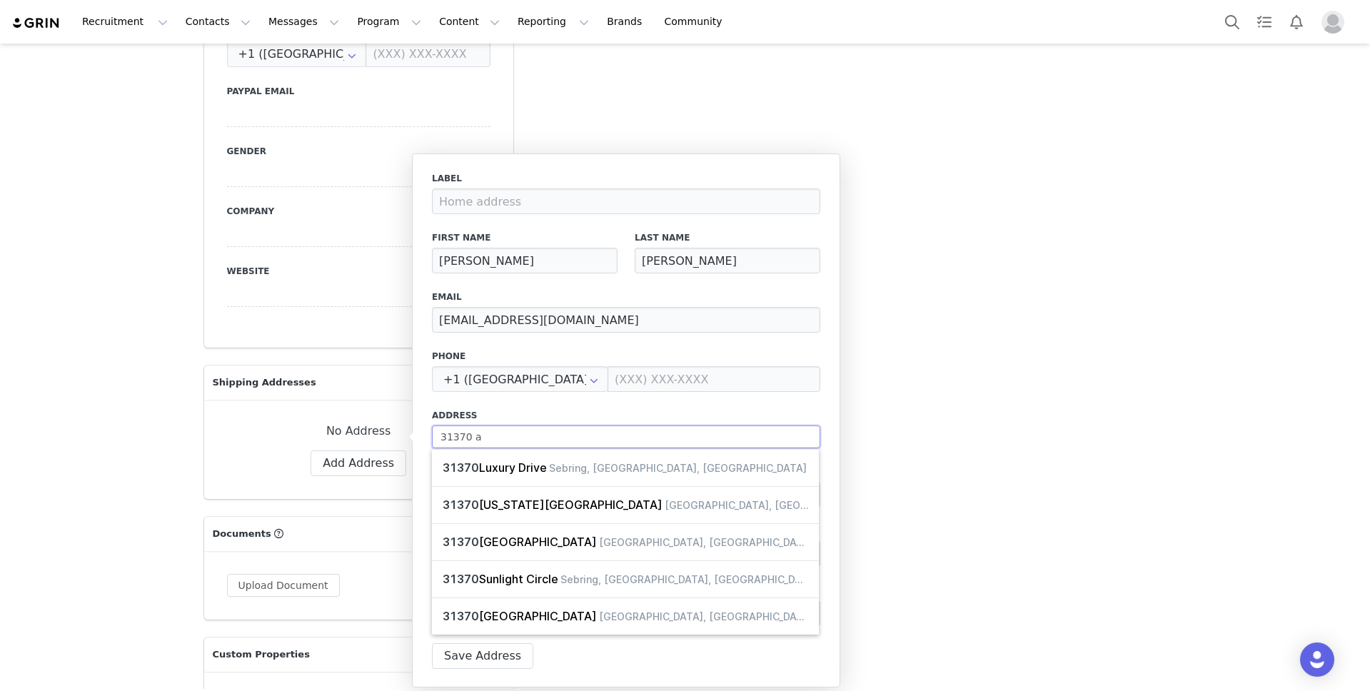
type input "31370 as"
select select
type input "31370 ash"
select select
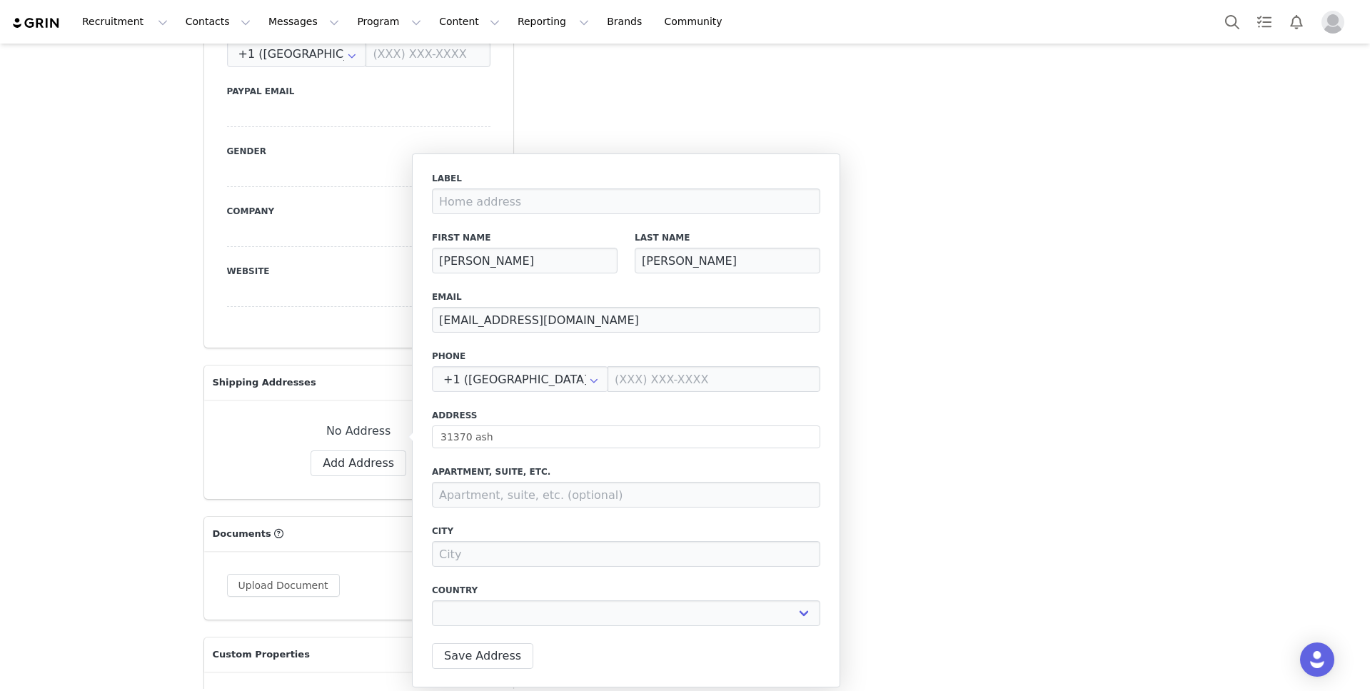
click at [628, 411] on label "Address" at bounding box center [626, 415] width 388 height 13
click at [574, 451] on div "Label First Name [PERSON_NAME] Last Name [PERSON_NAME] Email [EMAIL_ADDRESS][DO…" at bounding box center [626, 403] width 388 height 463
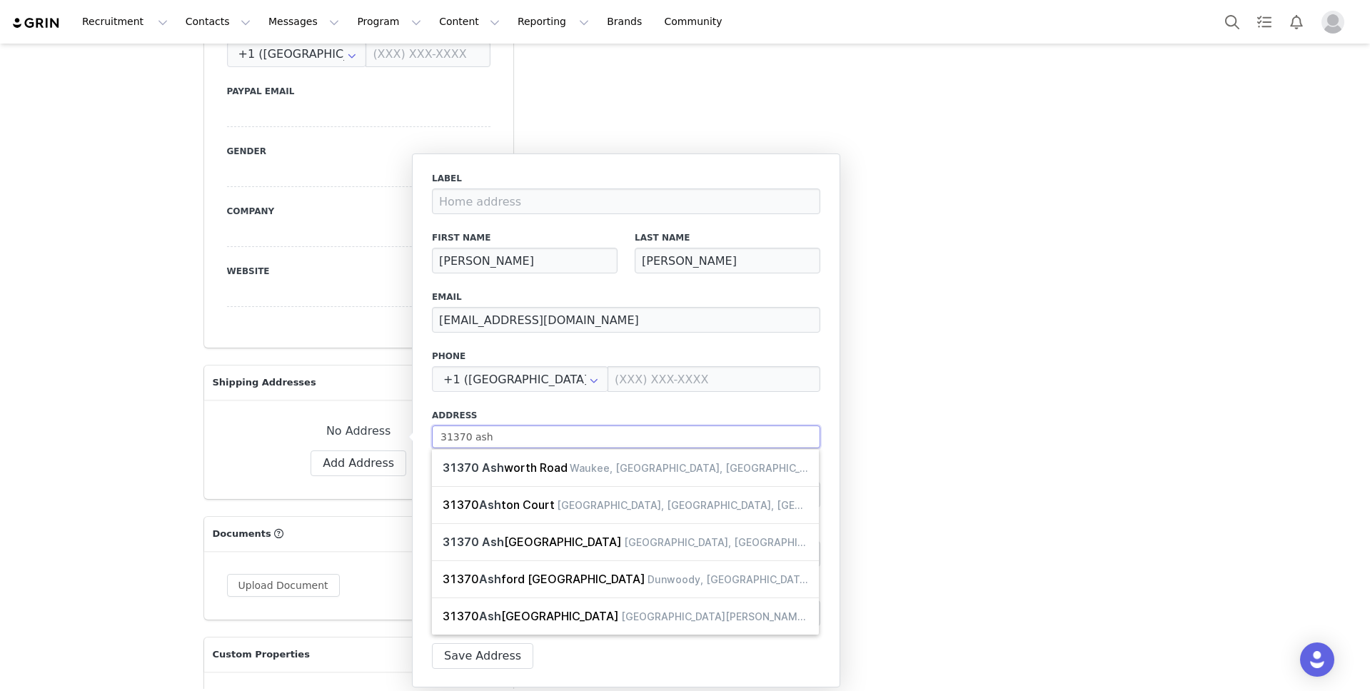
click at [576, 440] on input "31370 ash" at bounding box center [626, 437] width 388 height 23
type input "[STREET_ADDRESS][PERSON_NAME]"
type input "Waukee"
select select "[object Object]"
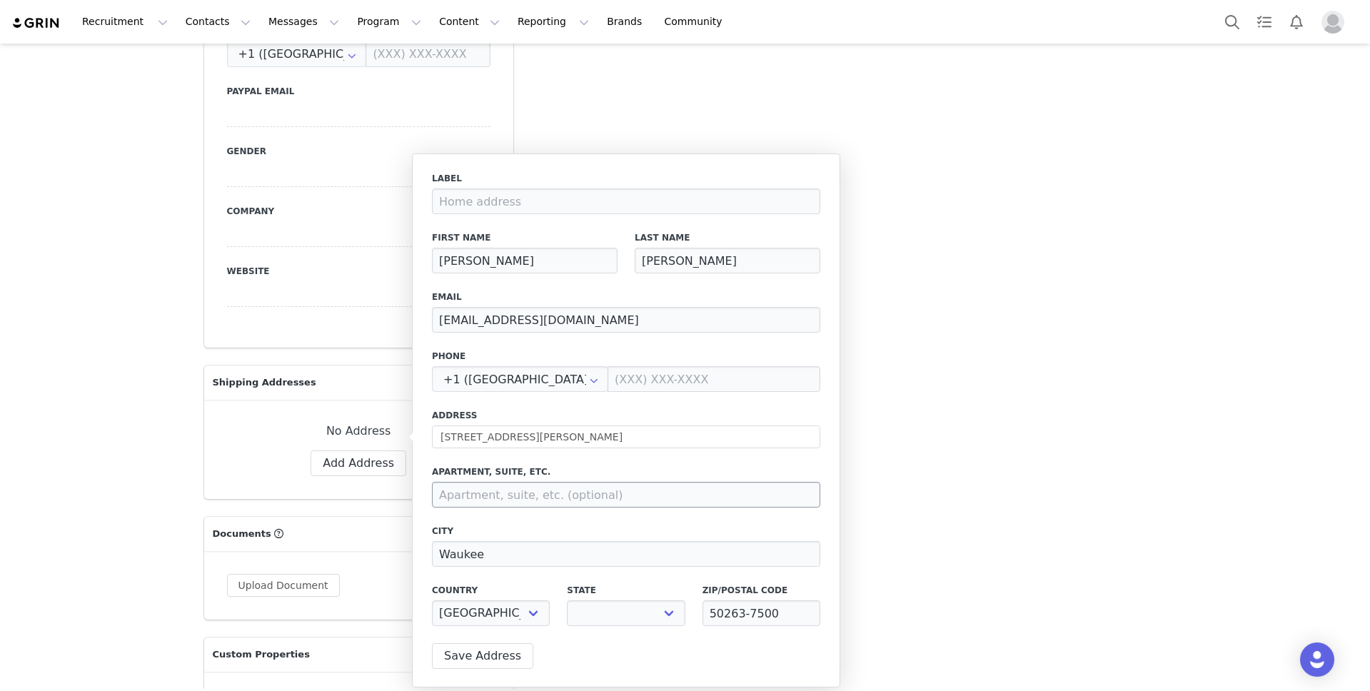
select select "[object Object]"
click at [491, 656] on button "Save Address" at bounding box center [482, 656] width 101 height 26
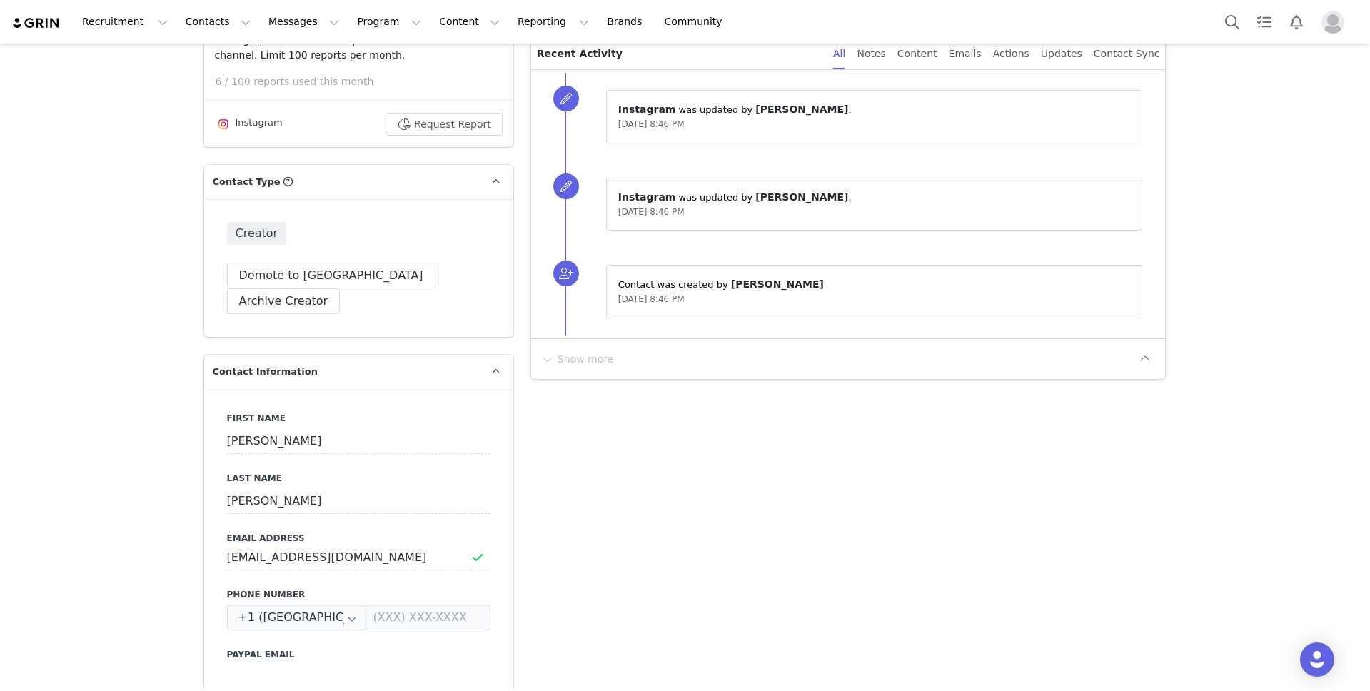
scroll to position [0, 0]
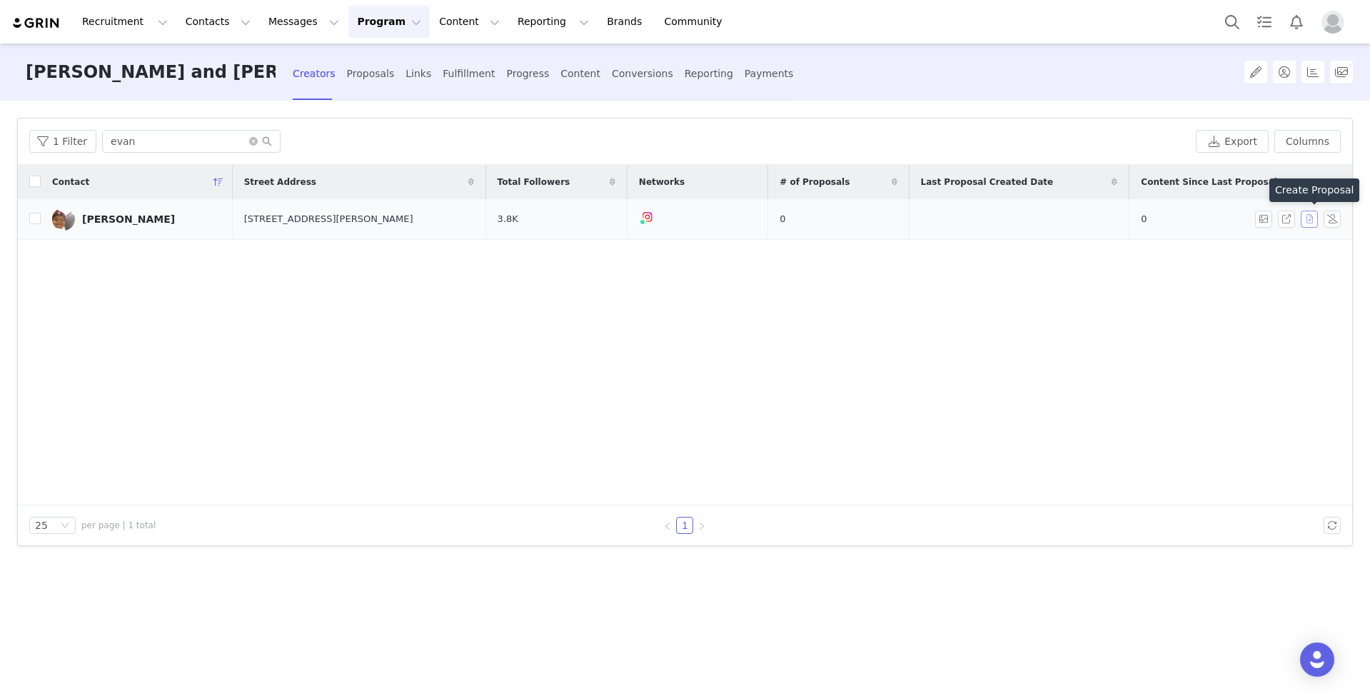
click at [1308, 219] on button "button" at bounding box center [1309, 219] width 17 height 17
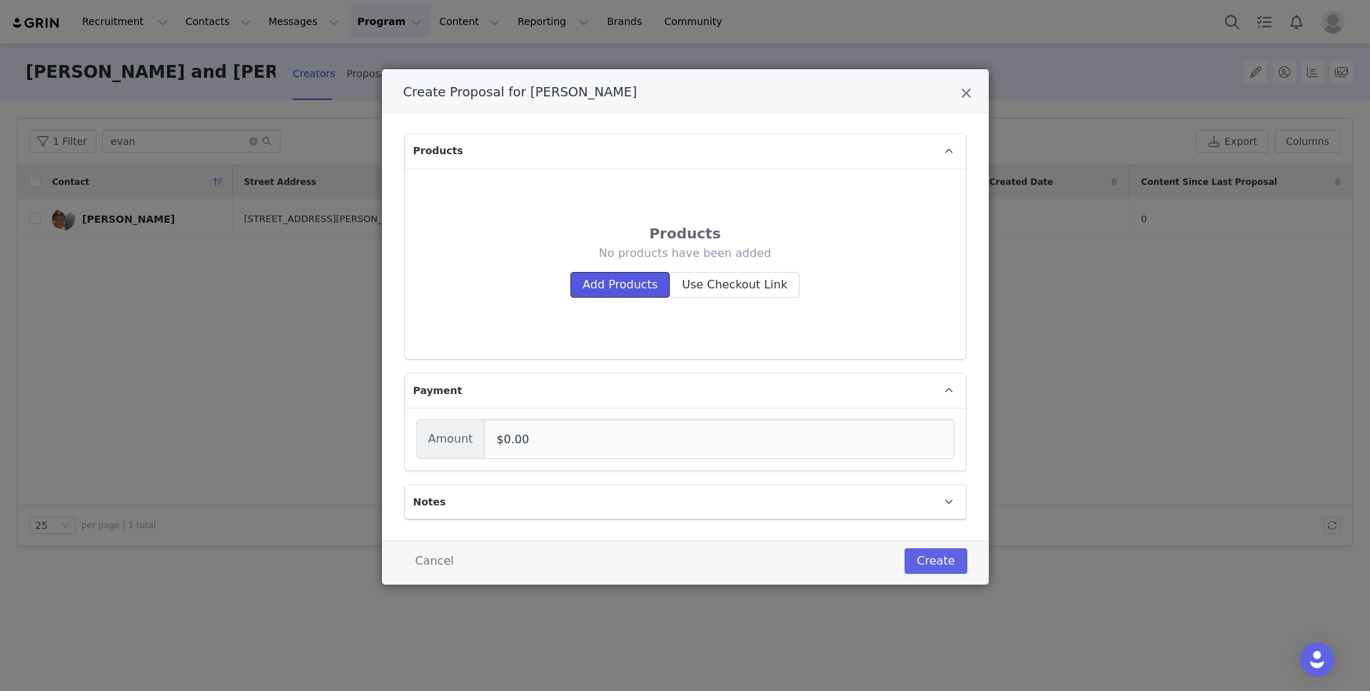
click at [646, 283] on button "Add Products" at bounding box center [620, 285] width 99 height 26
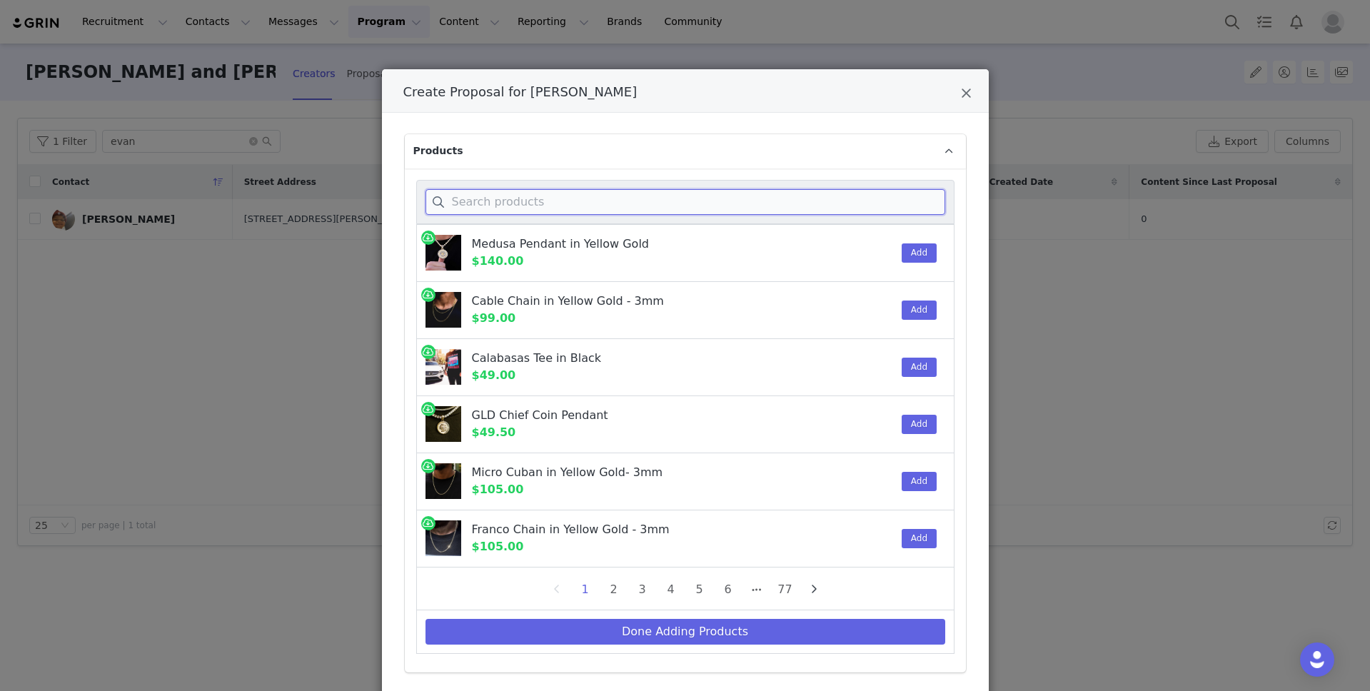
click at [614, 208] on input "Create Proposal for Evan Jacobson" at bounding box center [686, 202] width 520 height 26
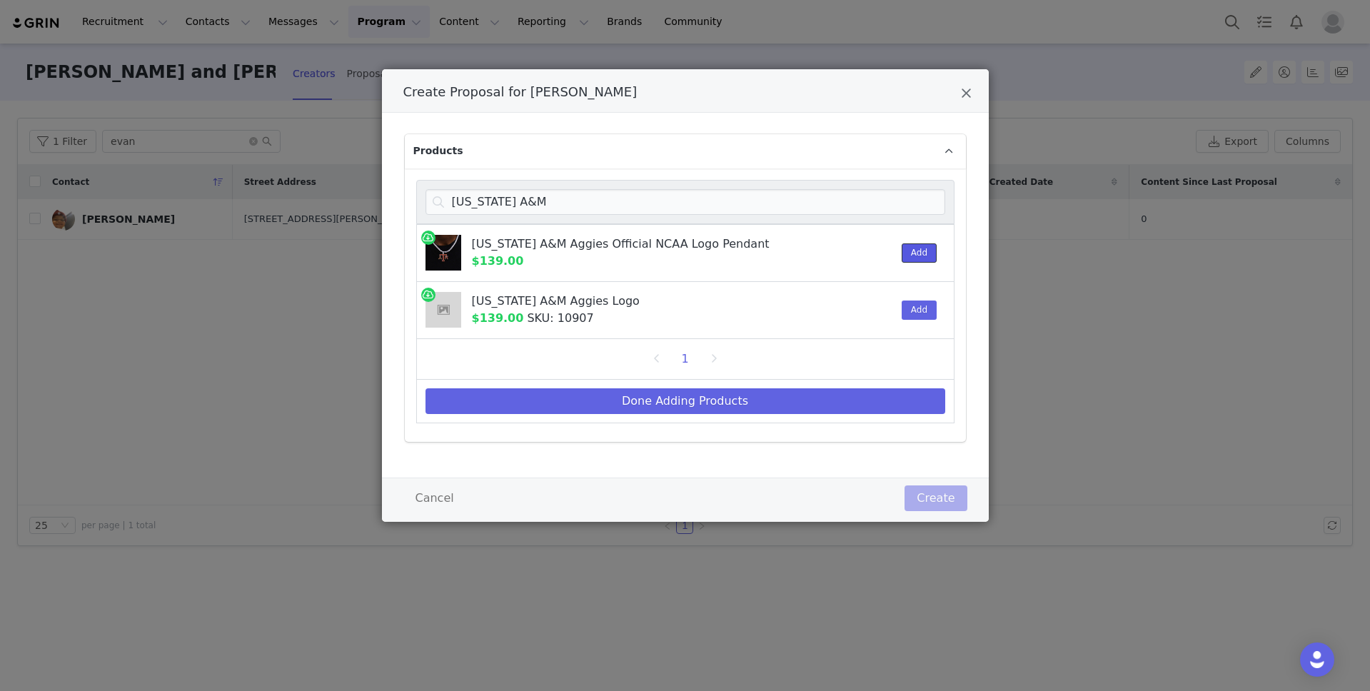
click at [928, 251] on button "Add" at bounding box center [919, 253] width 35 height 19
click at [626, 203] on input "[US_STATE] A&M" at bounding box center [686, 202] width 520 height 26
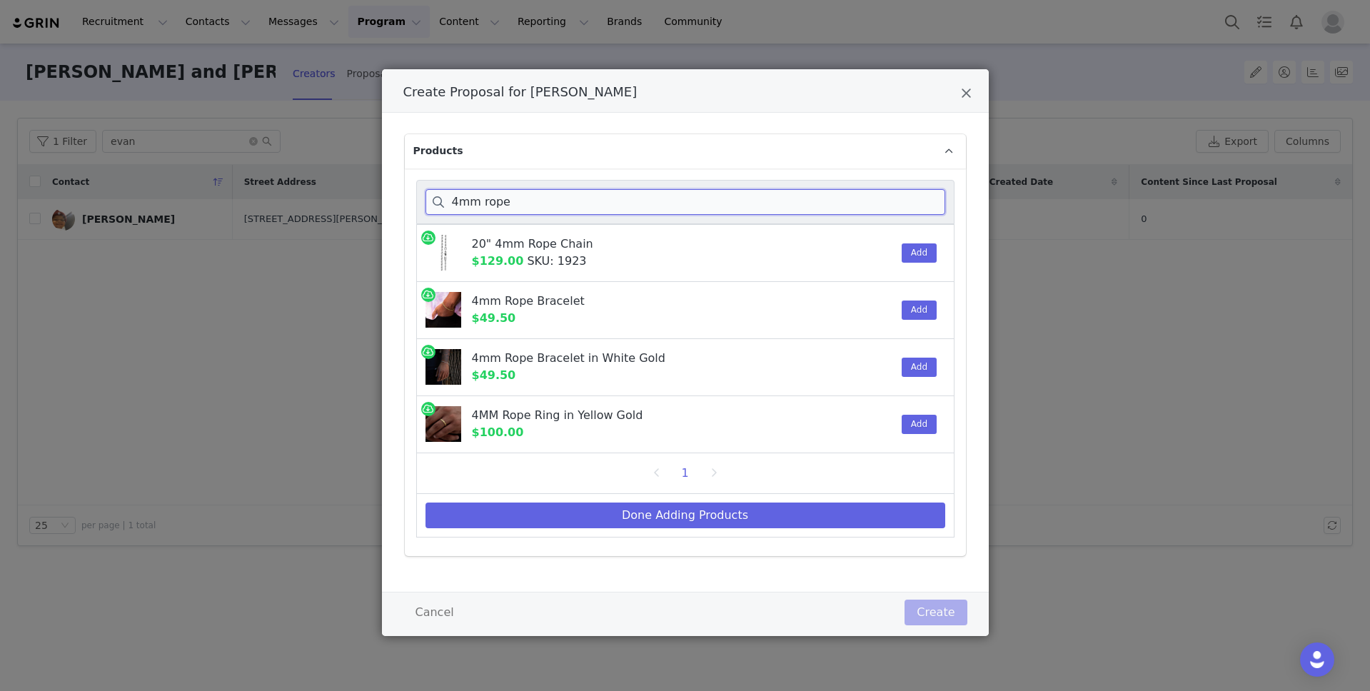
click at [466, 199] on input "4mm rope" at bounding box center [686, 202] width 520 height 26
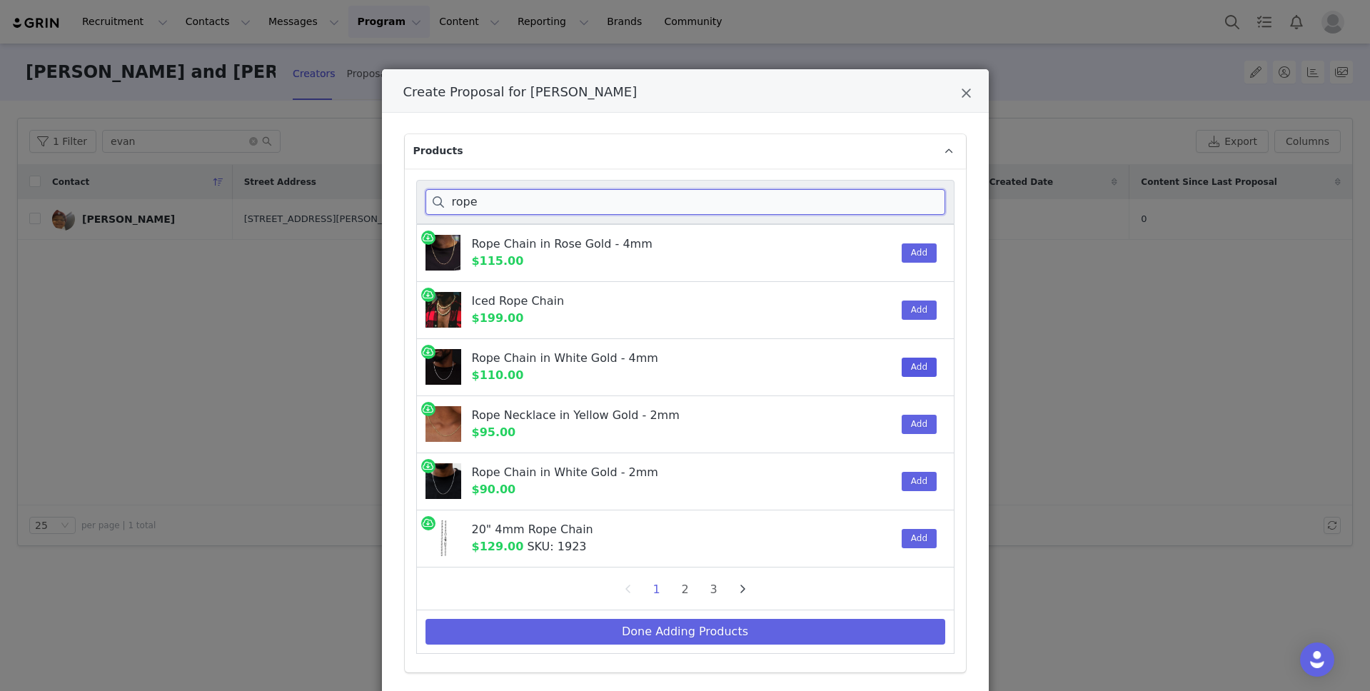
type input "rope"
click at [926, 372] on button "Add" at bounding box center [919, 367] width 35 height 19
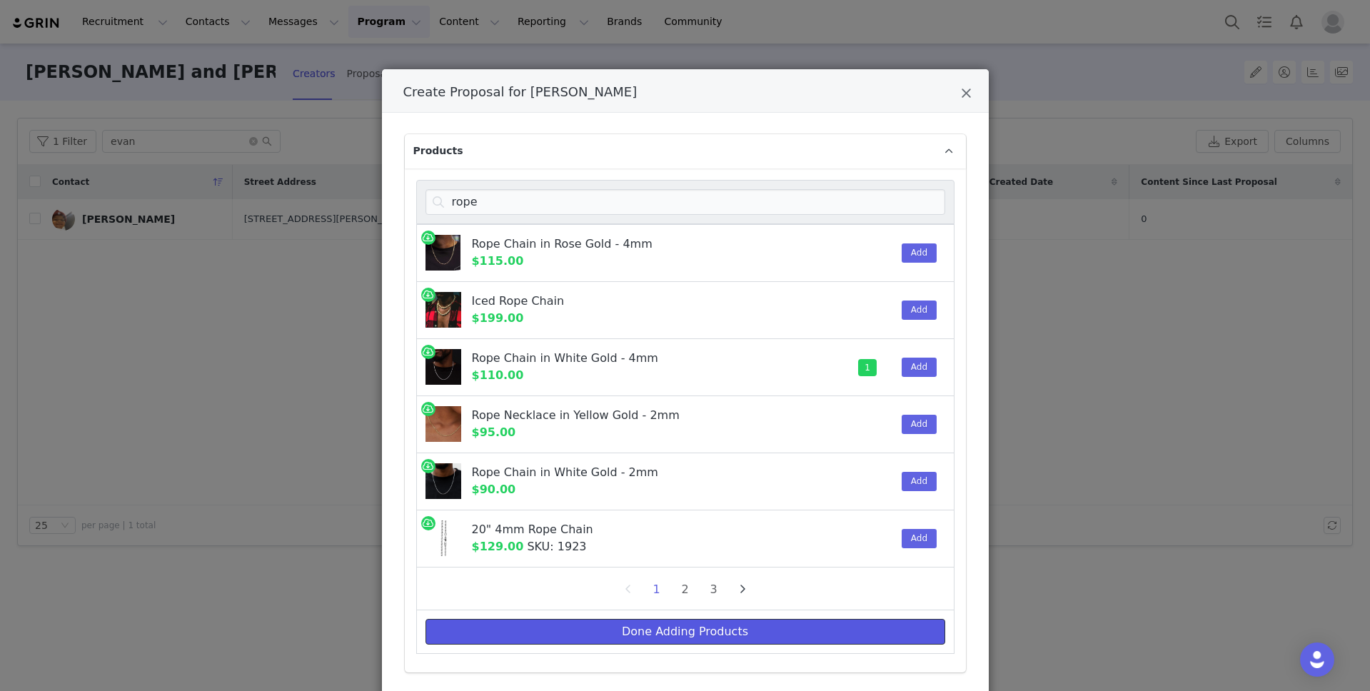
click at [711, 630] on button "Done Adding Products" at bounding box center [686, 632] width 520 height 26
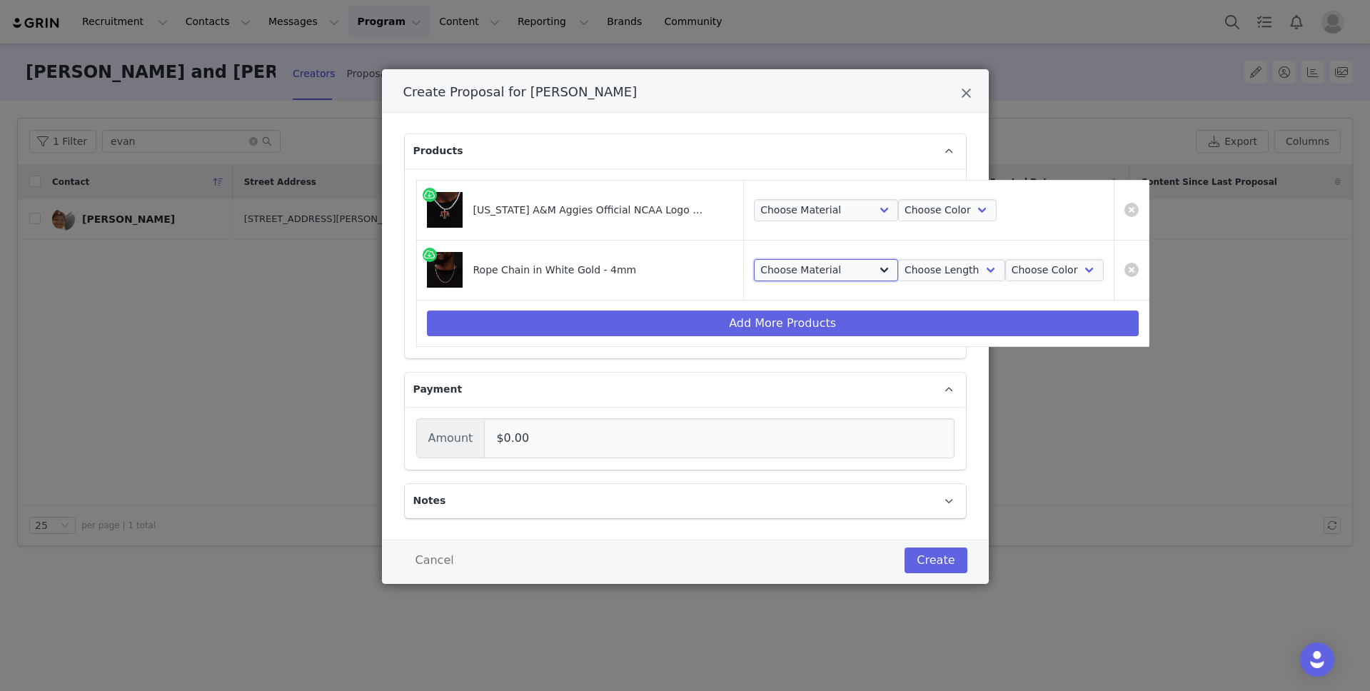
click at [811, 274] on select "Choose Material 14k White Gold Plated" at bounding box center [826, 270] width 144 height 23
select select "12448640"
click at [754, 259] on select "Choose Material 14k White Gold Plated" at bounding box center [826, 270] width 144 height 23
click at [898, 281] on select "Choose Length 18" 16" 20" 22” 24" 26" 28" 30"" at bounding box center [951, 270] width 107 height 23
select select "12448643"
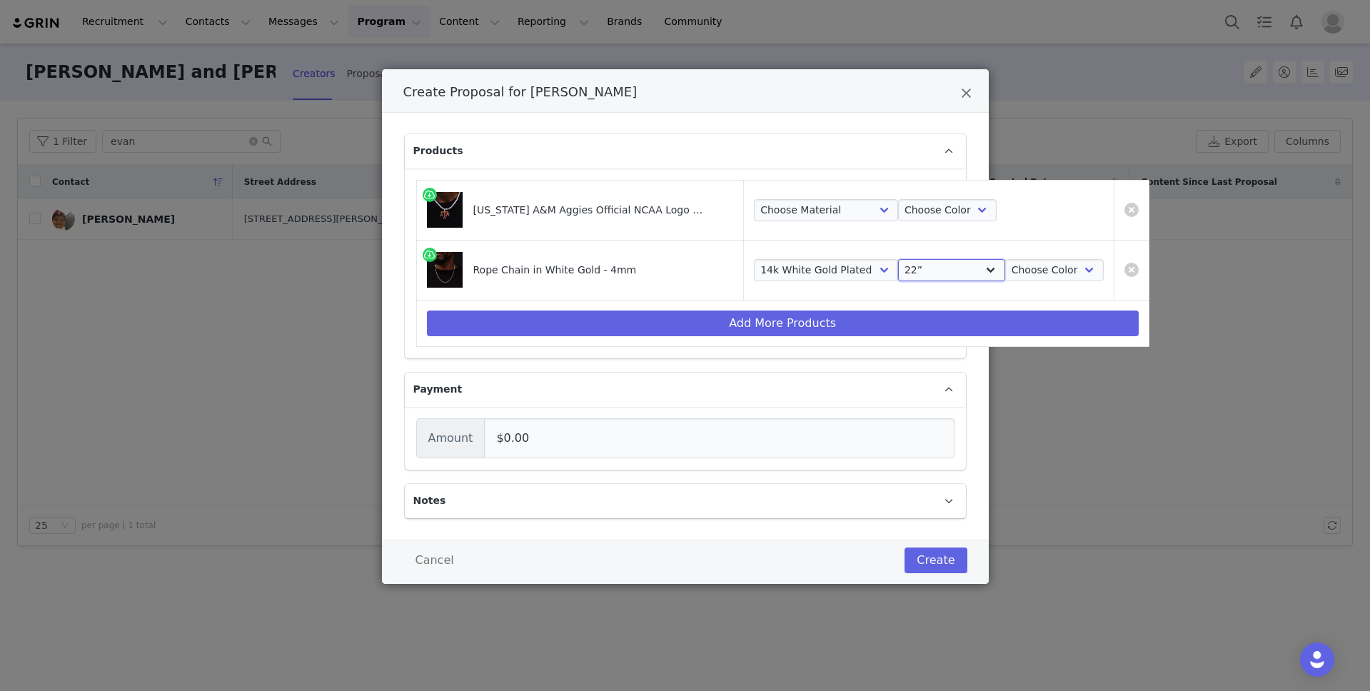
click at [898, 259] on select "Choose Length 18" 16" 20" 22” 24" 26" 28" 30"" at bounding box center [951, 270] width 107 height 23
click at [1005, 273] on select "Choose Color White Gold" at bounding box center [1054, 270] width 99 height 23
select select "12448645"
click at [1005, 259] on select "Choose Color White Gold" at bounding box center [1054, 270] width 99 height 23
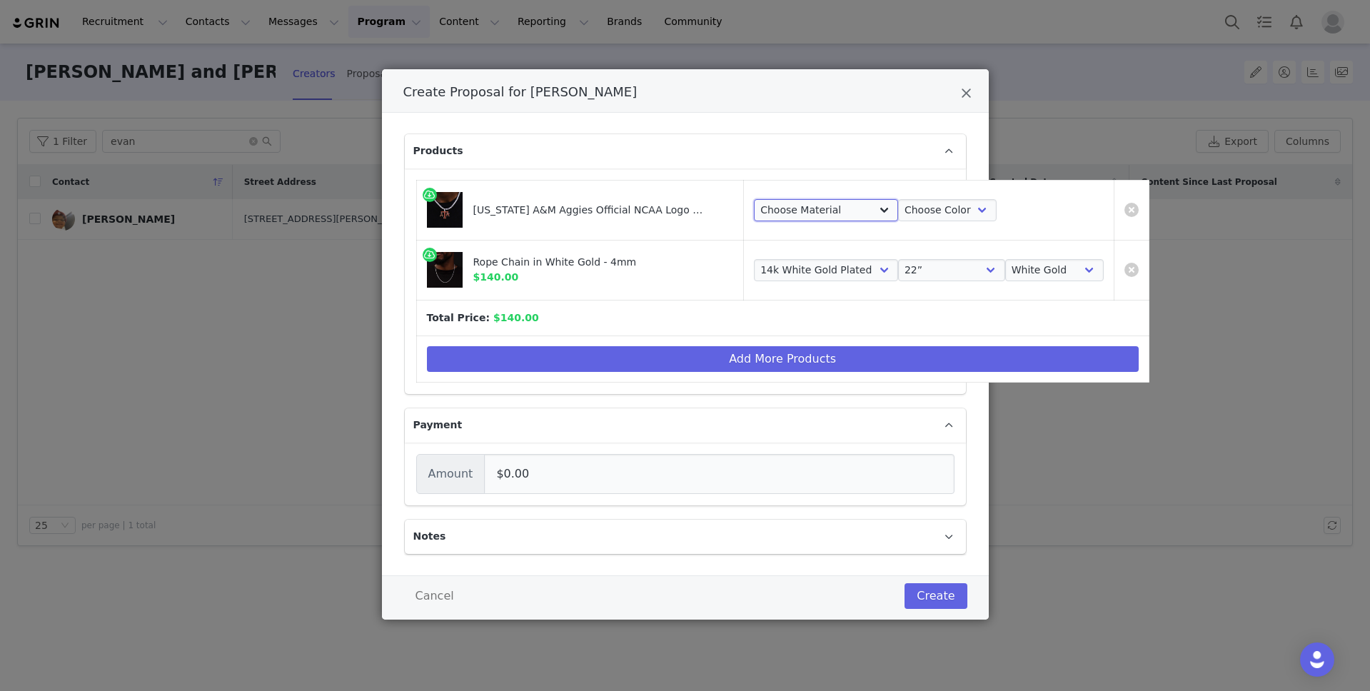
click at [793, 202] on select "Choose Material 14k White Gold Plated" at bounding box center [826, 210] width 144 height 23
select select "28421946"
click at [754, 199] on select "Choose Material 14k White Gold Plated" at bounding box center [826, 210] width 144 height 23
click at [898, 209] on select "Choose Color White Gold" at bounding box center [947, 210] width 99 height 23
select select "28421947"
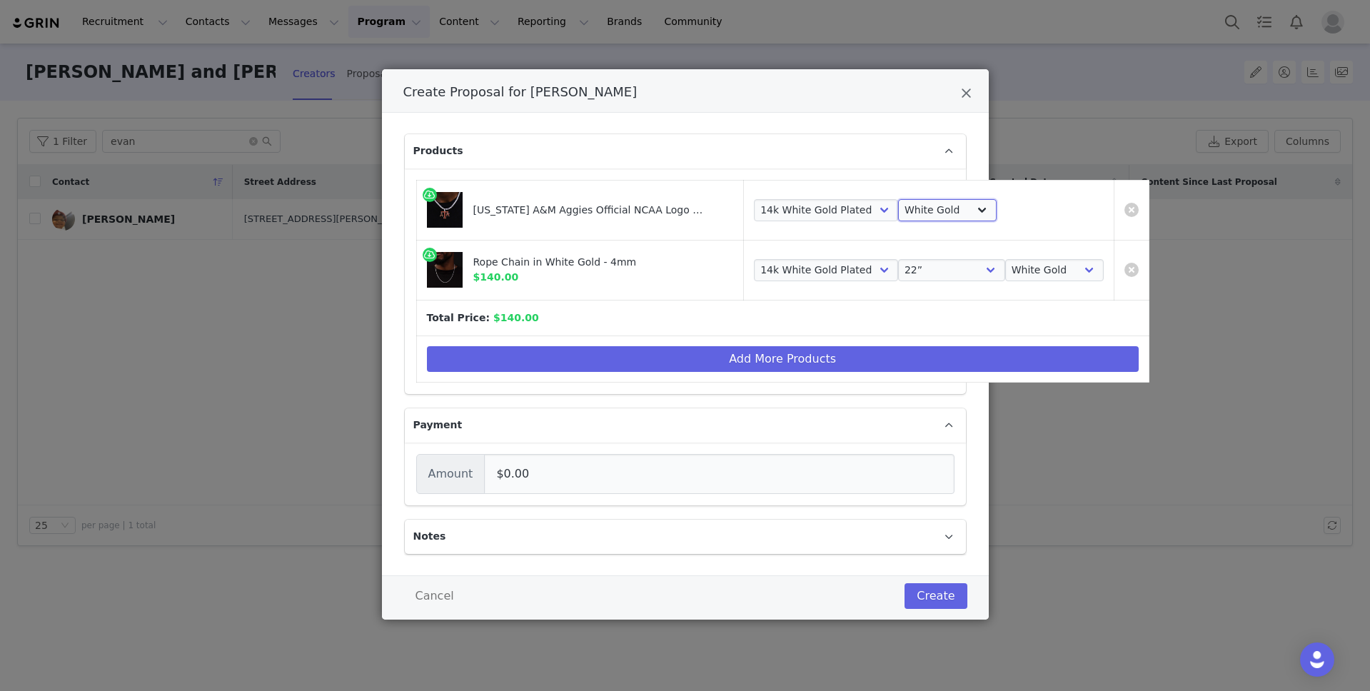
click at [898, 199] on select "Choose Color White Gold" at bounding box center [947, 210] width 99 height 23
click at [931, 600] on button "Create" at bounding box center [936, 596] width 62 height 26
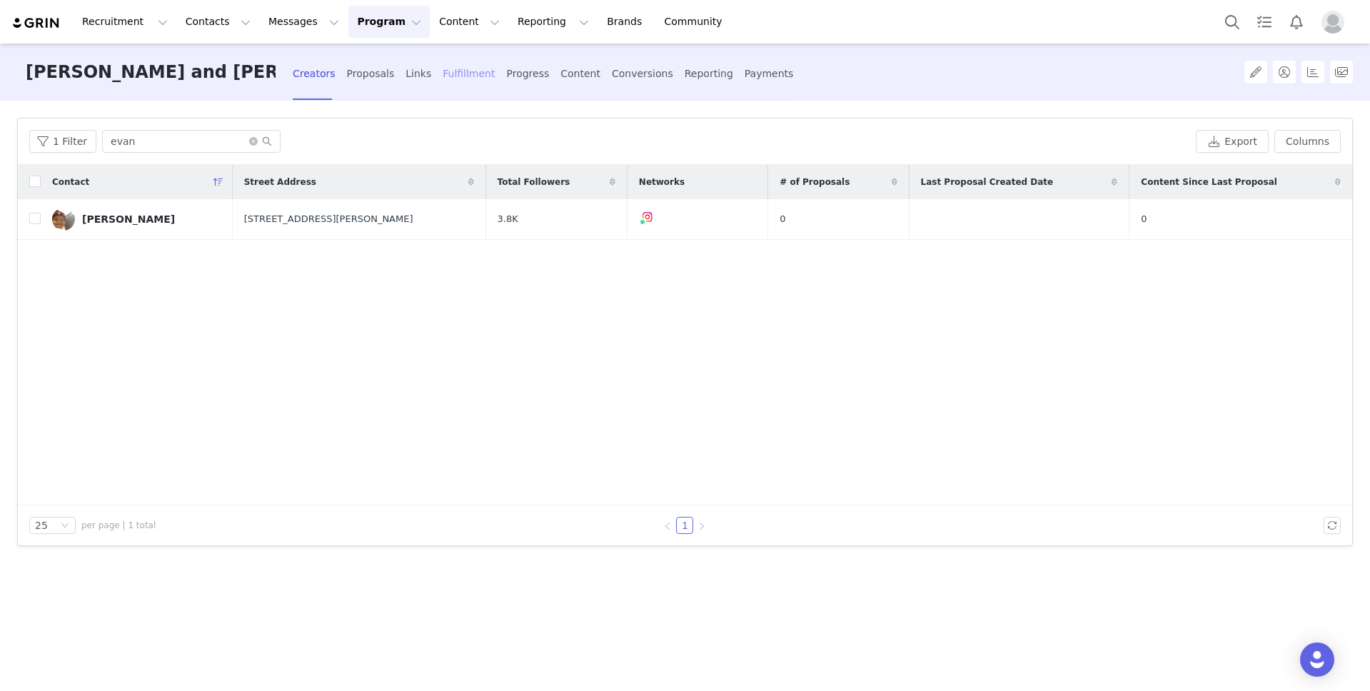
click at [443, 77] on div "Fulfillment" at bounding box center [469, 74] width 52 height 38
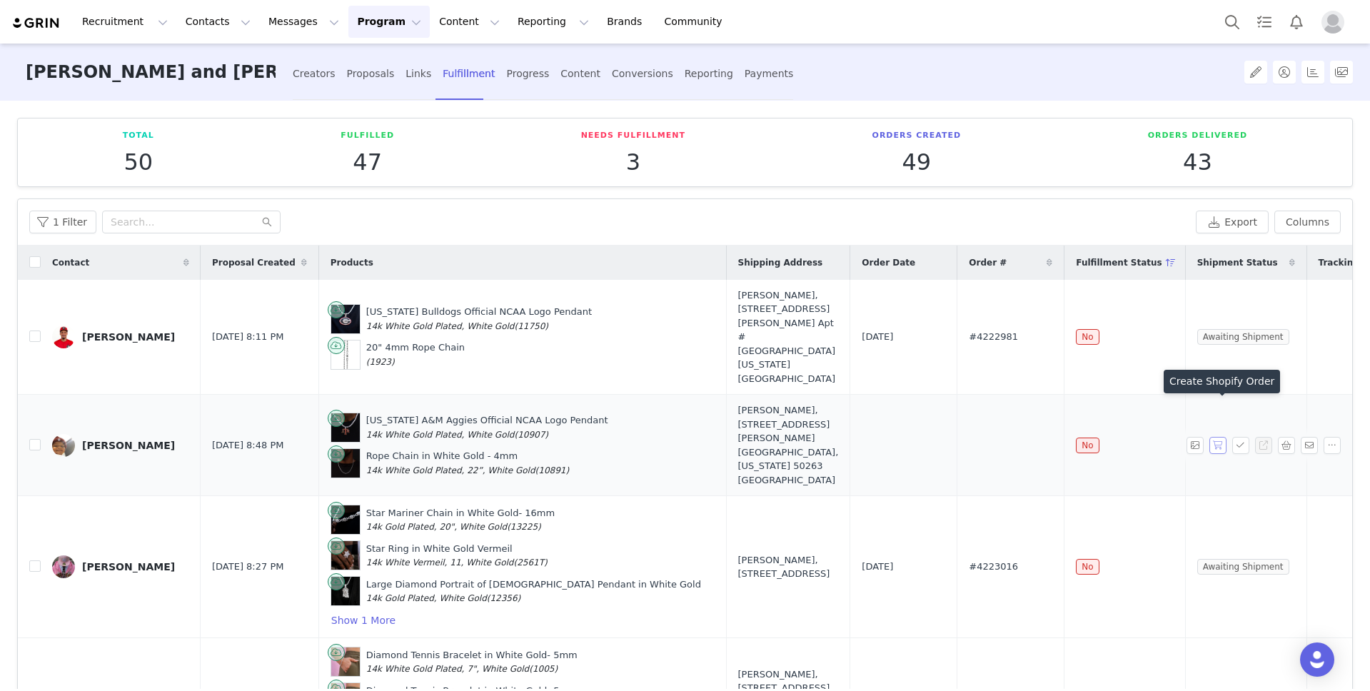
click at [1220, 437] on button "button" at bounding box center [1218, 445] width 17 height 17
click at [969, 438] on span "#4223085" at bounding box center [993, 445] width 49 height 14
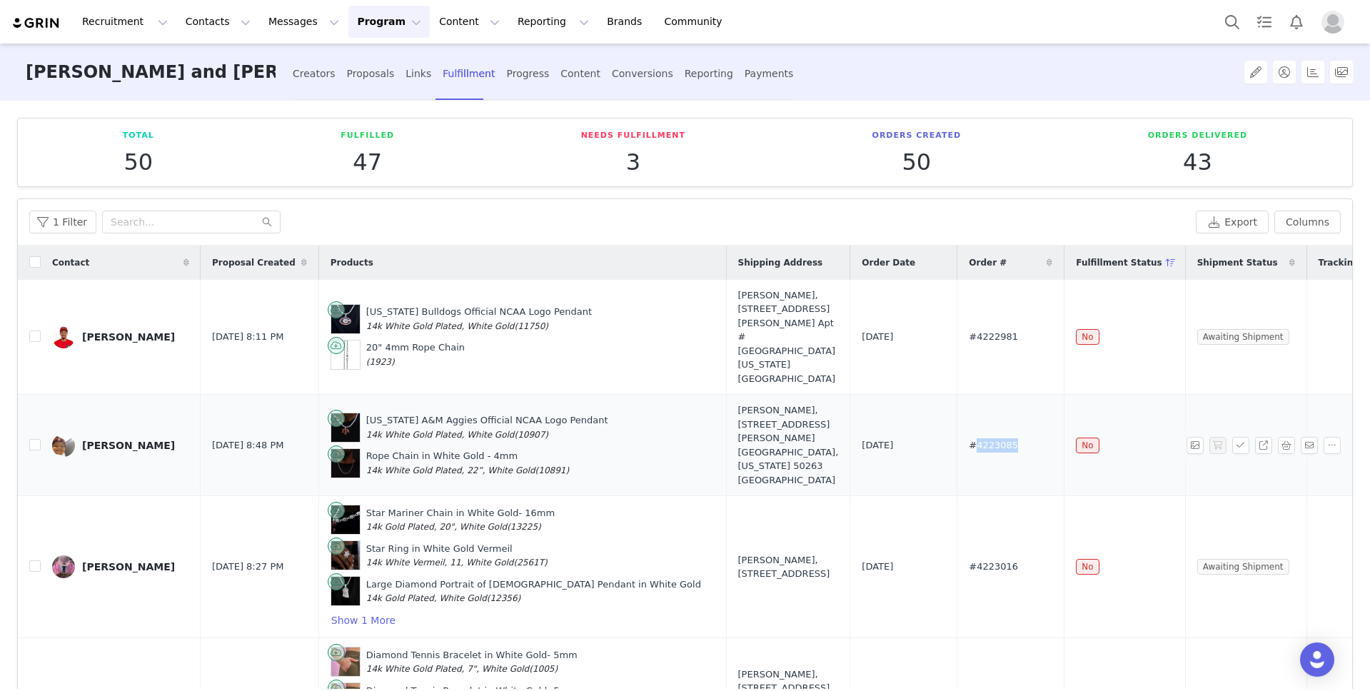
copy span "4223085"
click at [229, 20] on button "Contacts Contacts" at bounding box center [218, 22] width 82 height 32
click at [228, 64] on div "Creators" at bounding box center [224, 63] width 96 height 15
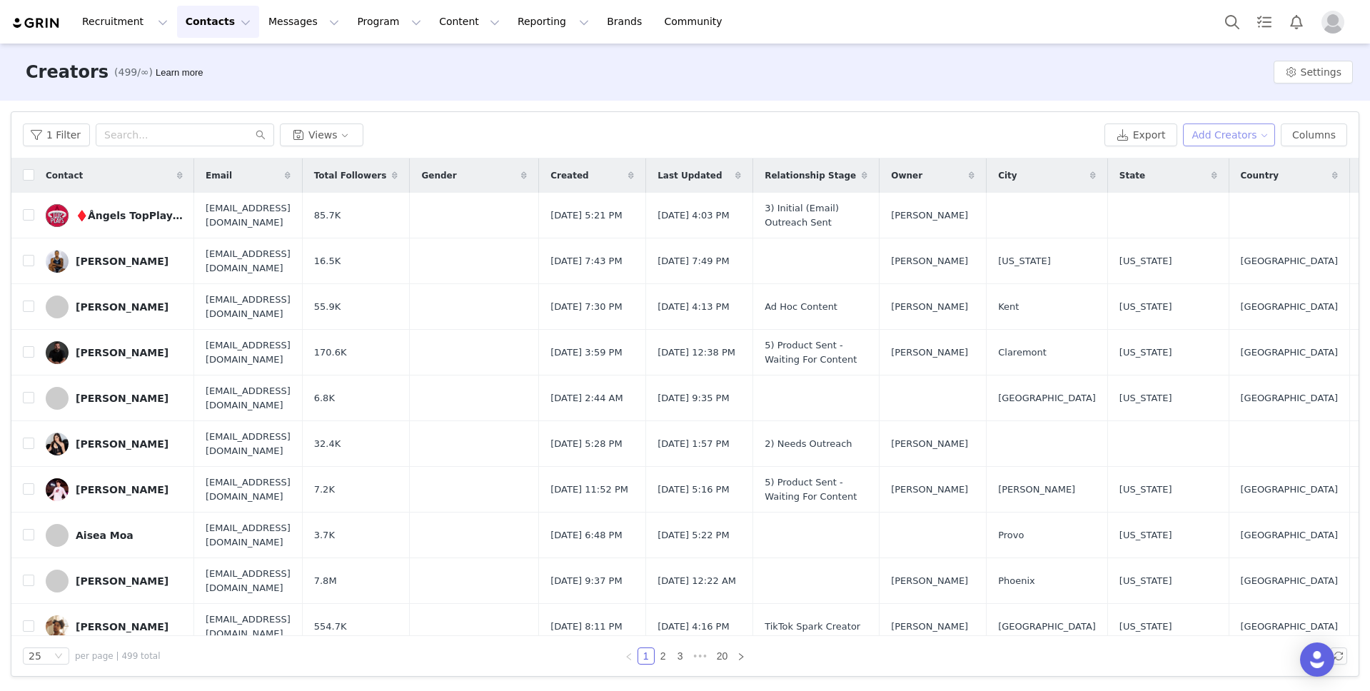
click at [1241, 134] on button "Add Creators" at bounding box center [1229, 135] width 93 height 23
click at [1230, 161] on span "Add a Creator" at bounding box center [1232, 164] width 69 height 16
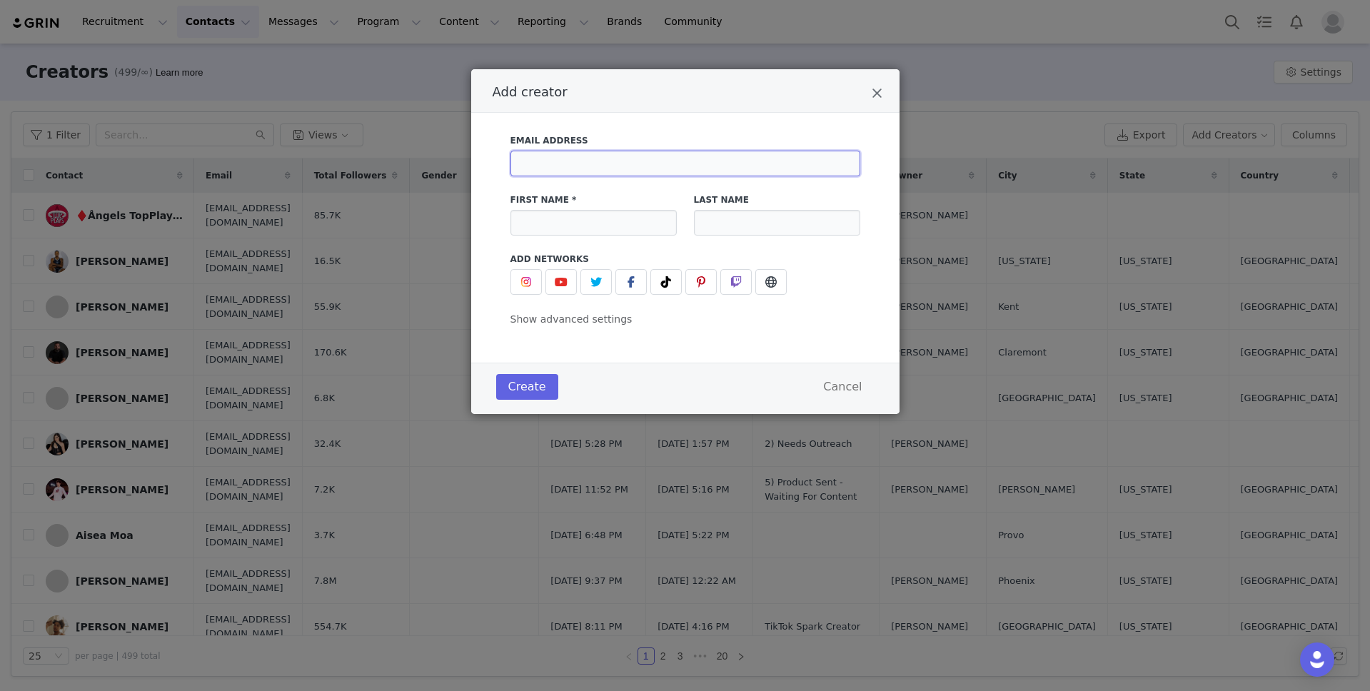
click at [691, 157] on input "Add creator" at bounding box center [686, 164] width 350 height 26
paste input "[EMAIL_ADDRESS][DOMAIN_NAME]"
type input "[EMAIL_ADDRESS][DOMAIN_NAME]"
click at [606, 212] on input "Add creator" at bounding box center [594, 223] width 166 height 26
type input "[PERSON_NAME]"
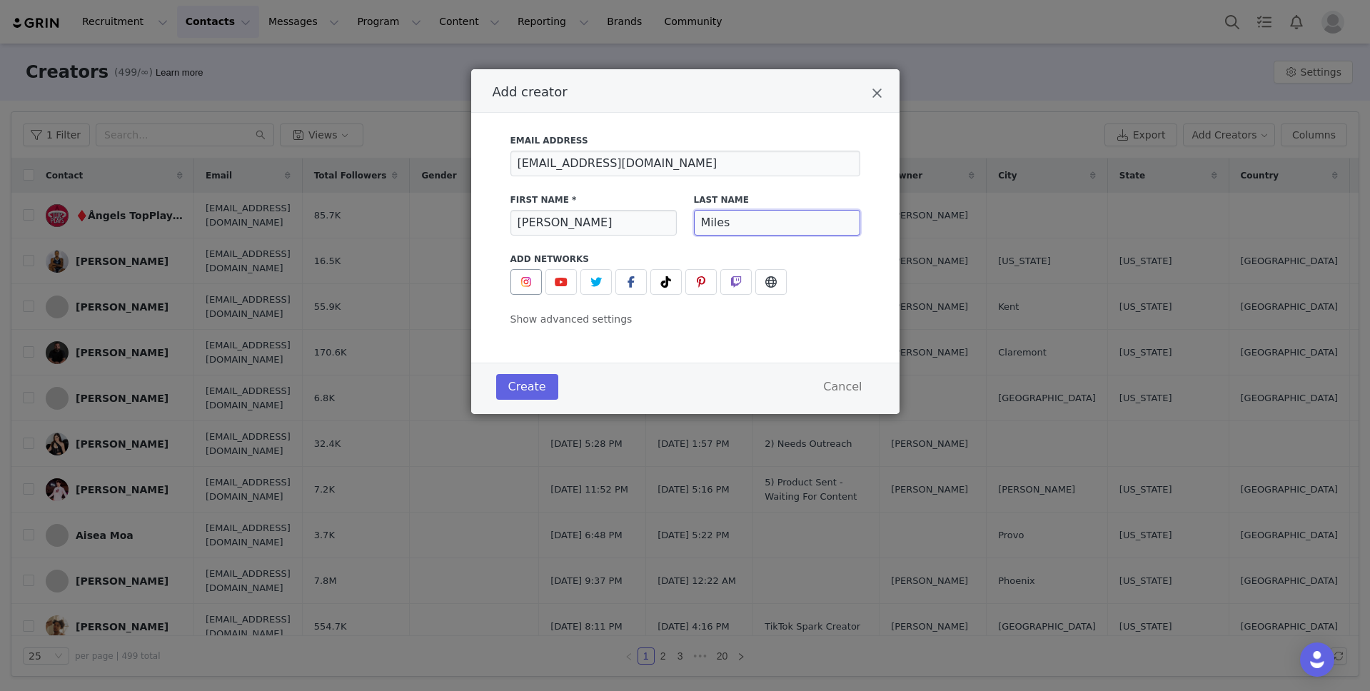
type input "Miles"
click at [523, 274] on span "Add creator" at bounding box center [526, 282] width 17 height 17
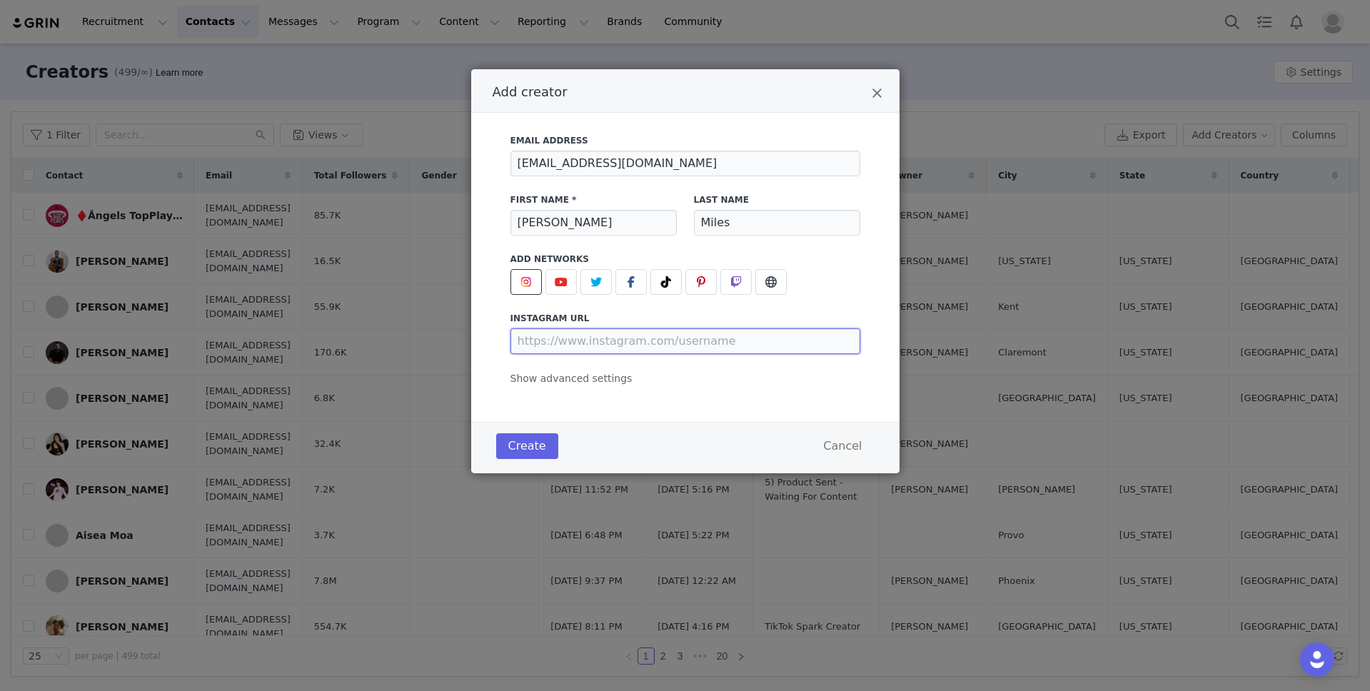
click at [593, 341] on input "Add creator" at bounding box center [686, 342] width 350 height 26
paste input "[URL][DOMAIN_NAME][DOMAIN_NAME]"
type input "[URL][DOMAIN_NAME][DOMAIN_NAME]"
click at [828, 294] on div "Add creator" at bounding box center [686, 282] width 350 height 26
click at [591, 378] on span "Show advanced settings" at bounding box center [572, 378] width 122 height 11
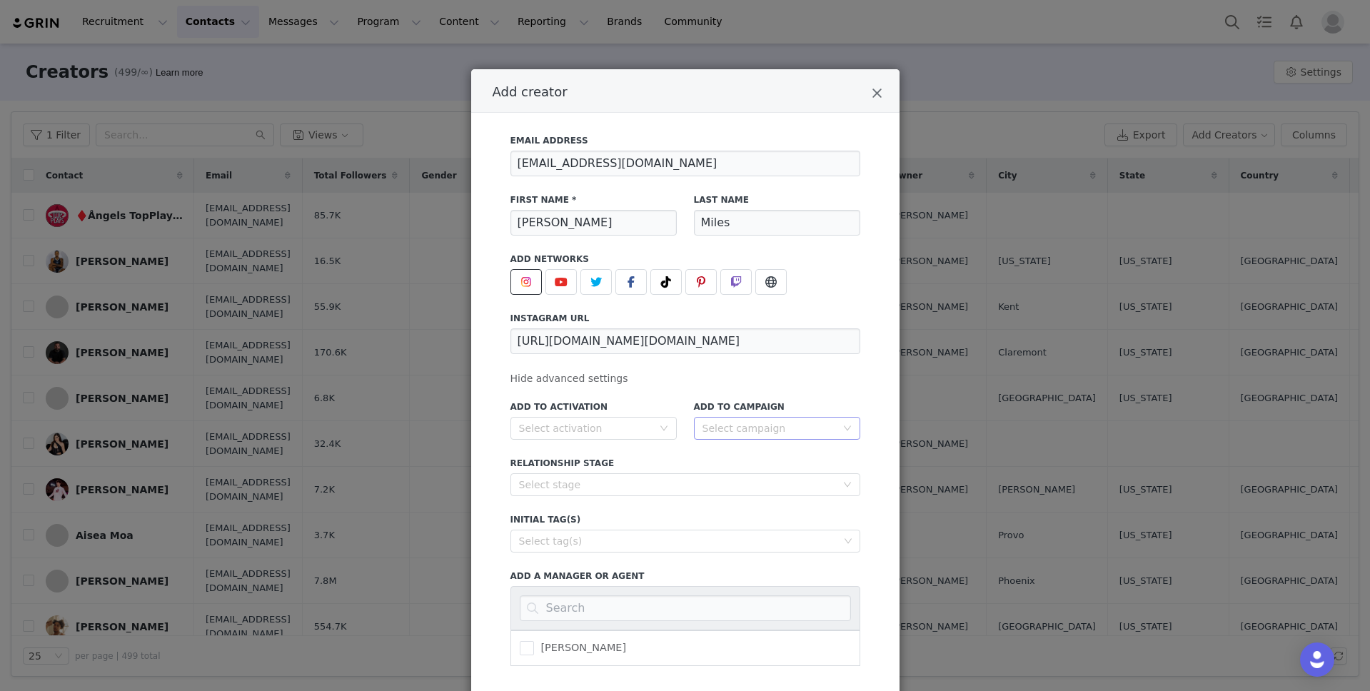
click at [736, 423] on div "Select campaign" at bounding box center [770, 428] width 134 height 14
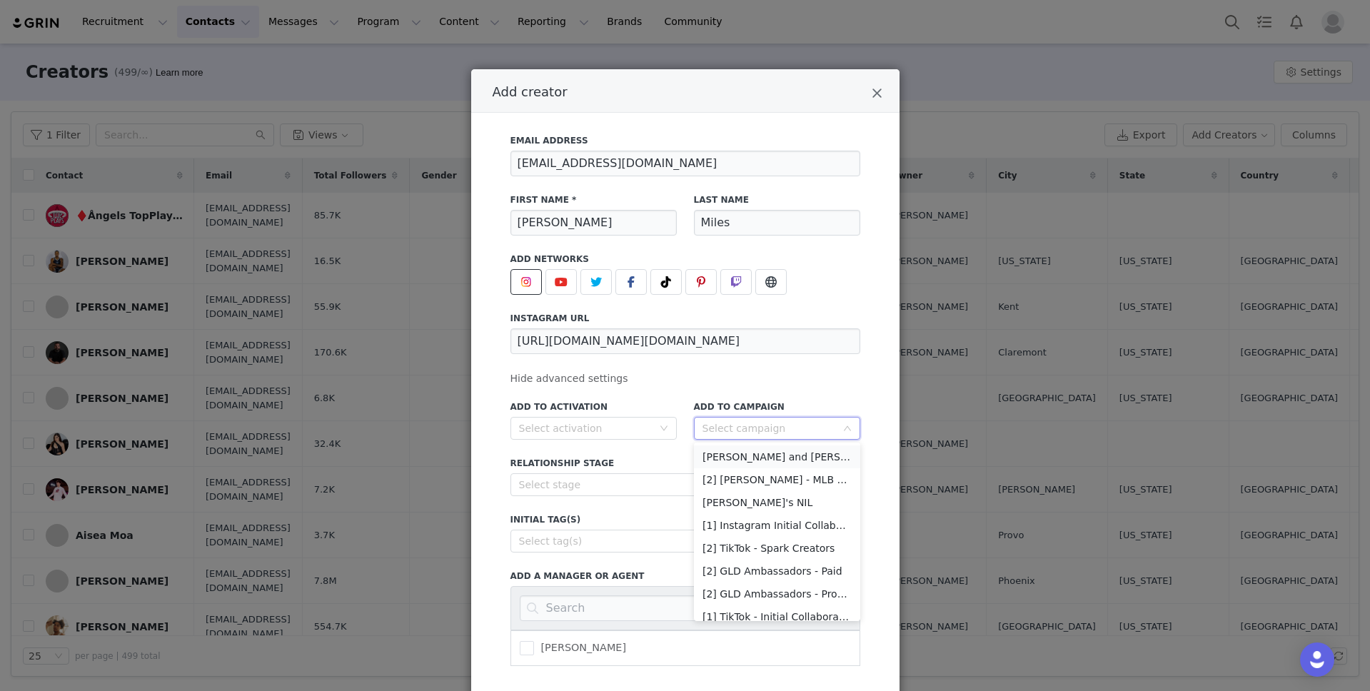
click at [774, 458] on li "[PERSON_NAME] and [PERSON_NAME]" at bounding box center [777, 457] width 166 height 23
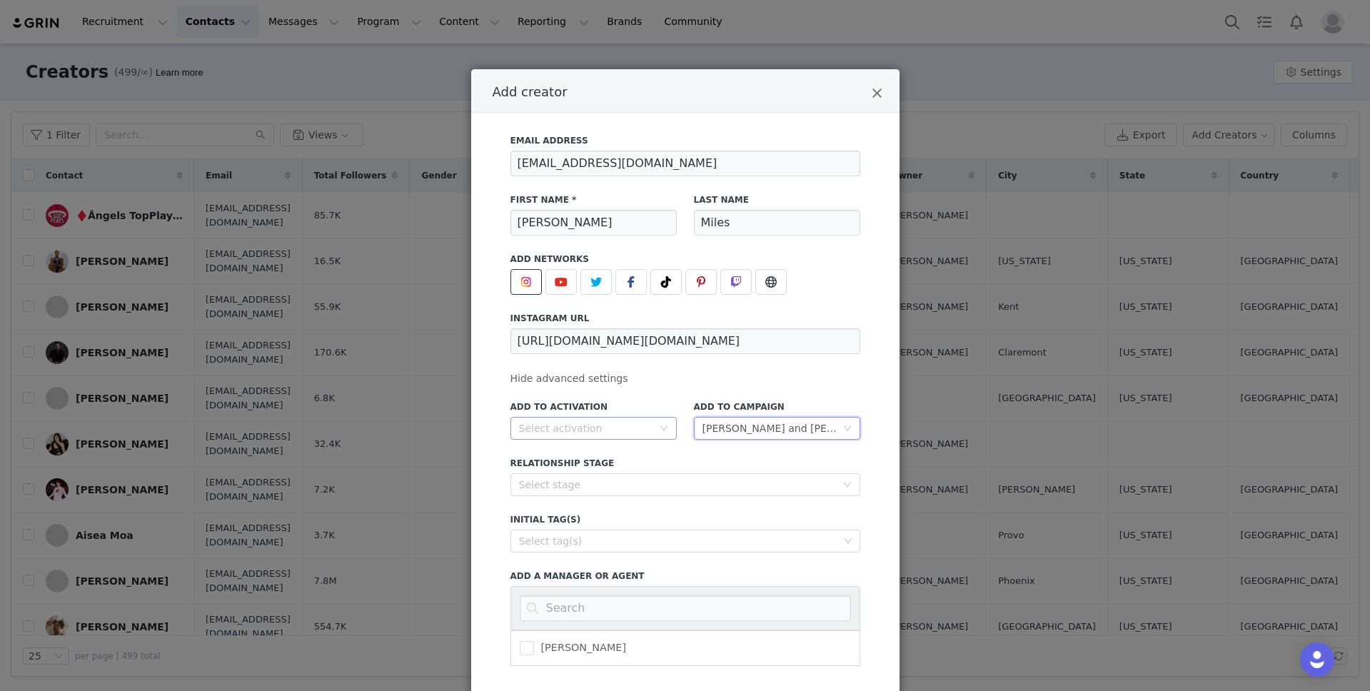
click at [602, 433] on div "Select activation" at bounding box center [586, 428] width 134 height 14
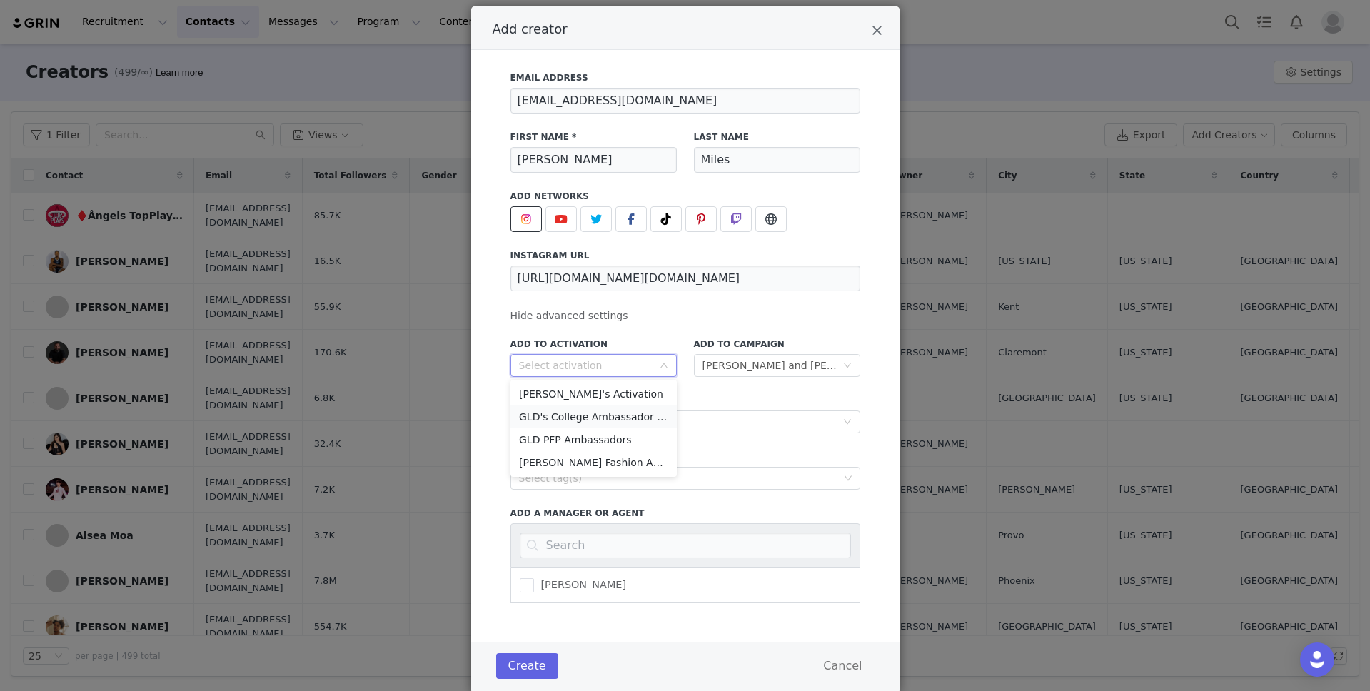
scroll to position [64, 0]
click at [771, 408] on div "Relationship Stage Select stage" at bounding box center [686, 412] width 350 height 39
click at [737, 428] on div "Select stage" at bounding box center [677, 421] width 317 height 14
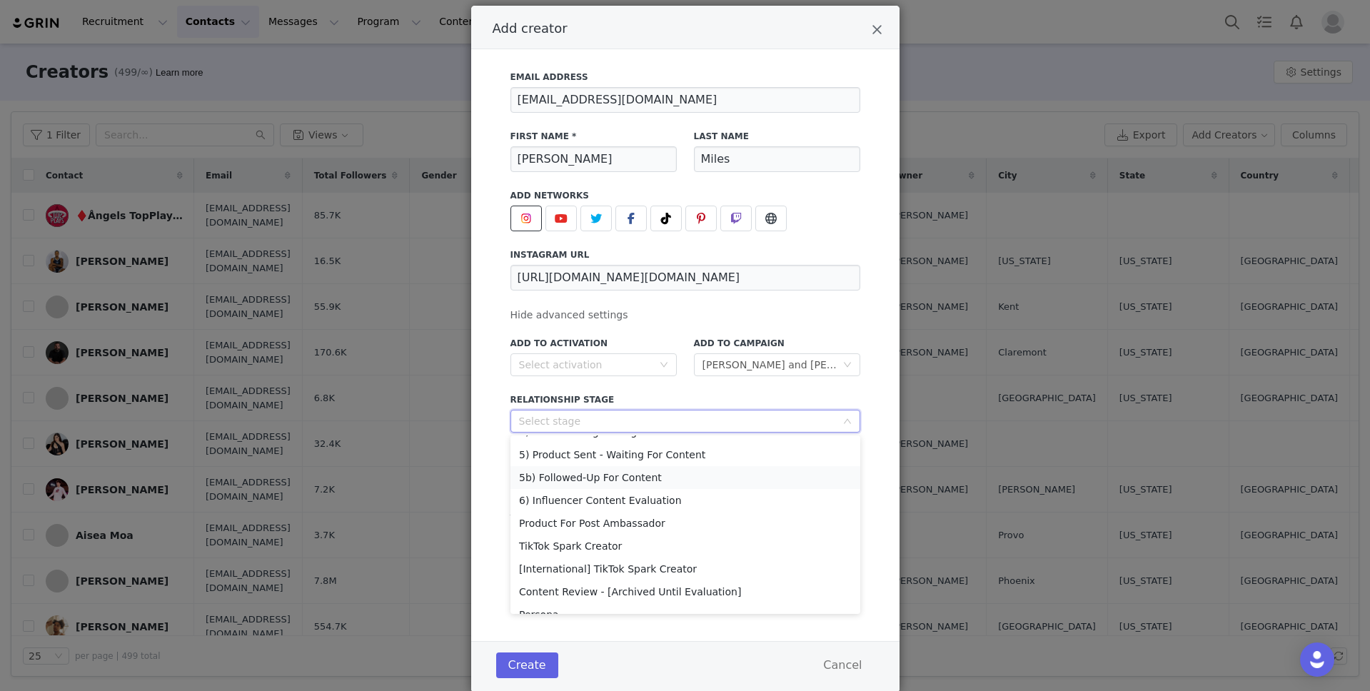
scroll to position [90, 0]
click at [666, 471] on li "5) Product Sent - Waiting For Content" at bounding box center [686, 474] width 350 height 23
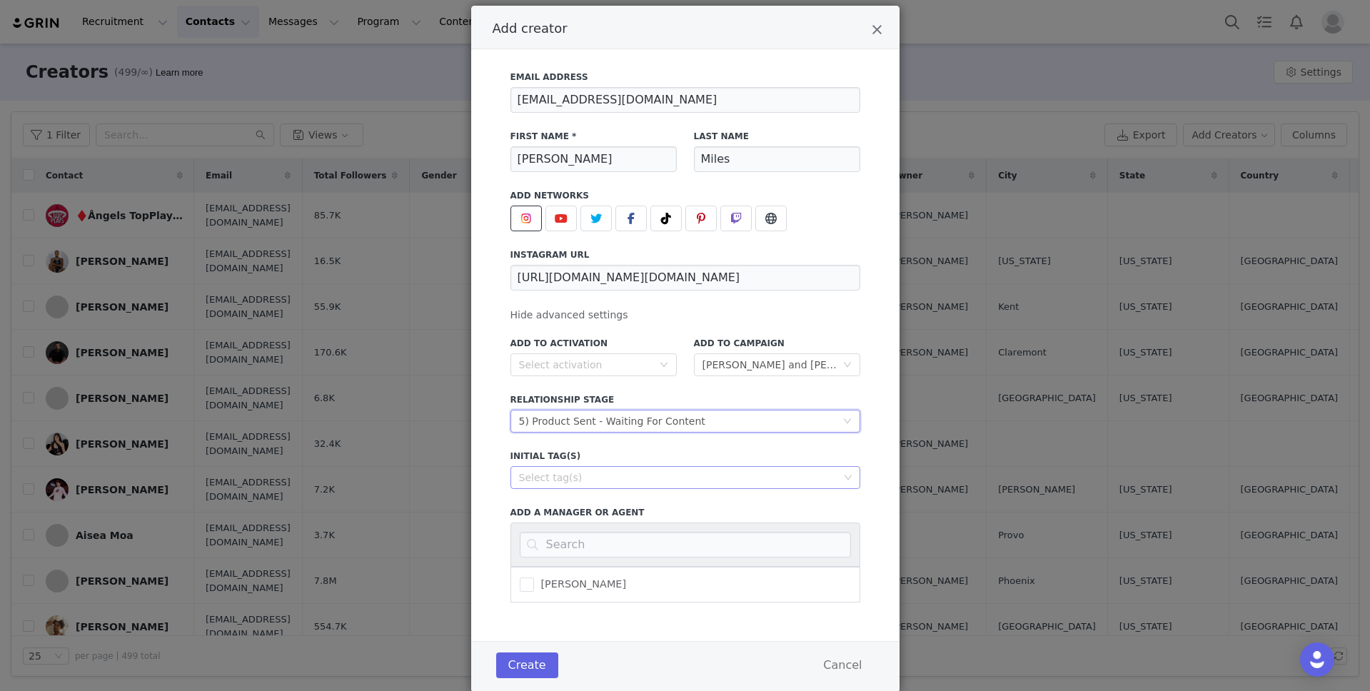
click at [693, 479] on div "Select tag(s)" at bounding box center [679, 478] width 320 height 14
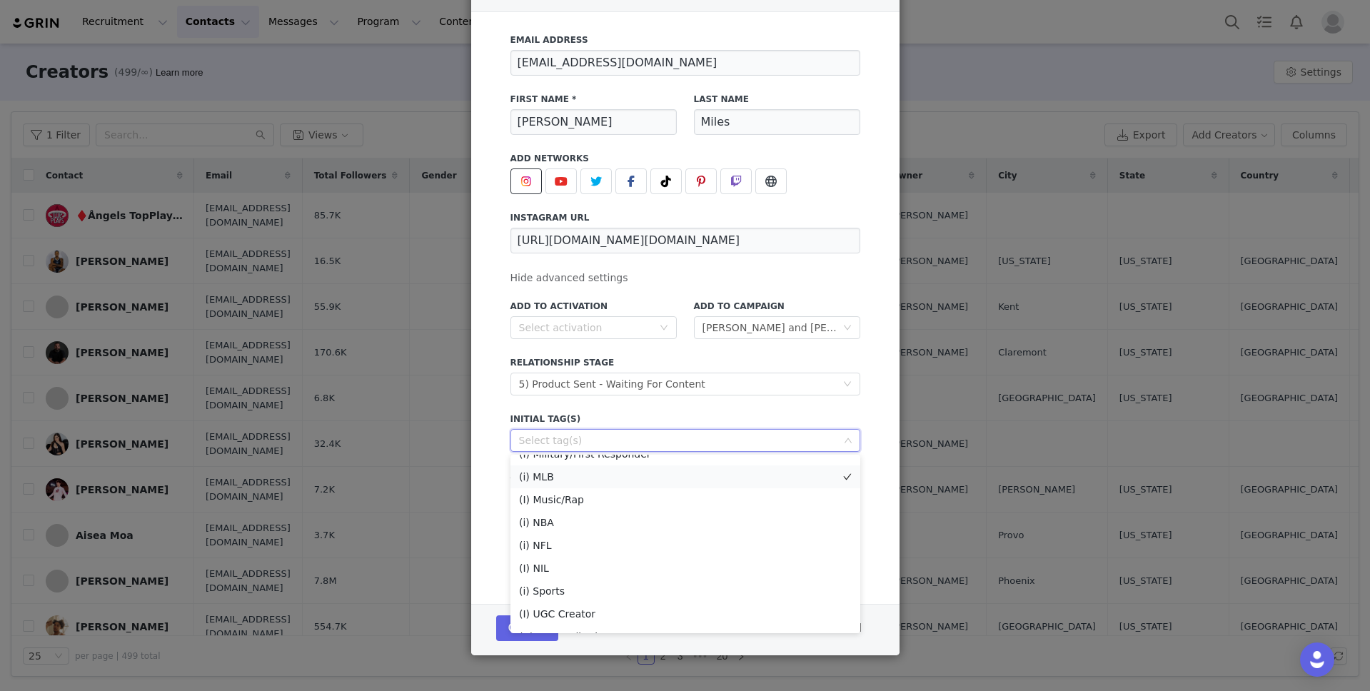
scroll to position [203, 0]
click at [611, 584] on li "(i) Sports" at bounding box center [686, 586] width 350 height 23
click at [701, 406] on div "Add to Activation Select activation Add to Campaign Select campaign [PERSON_NAM…" at bounding box center [686, 428] width 350 height 274
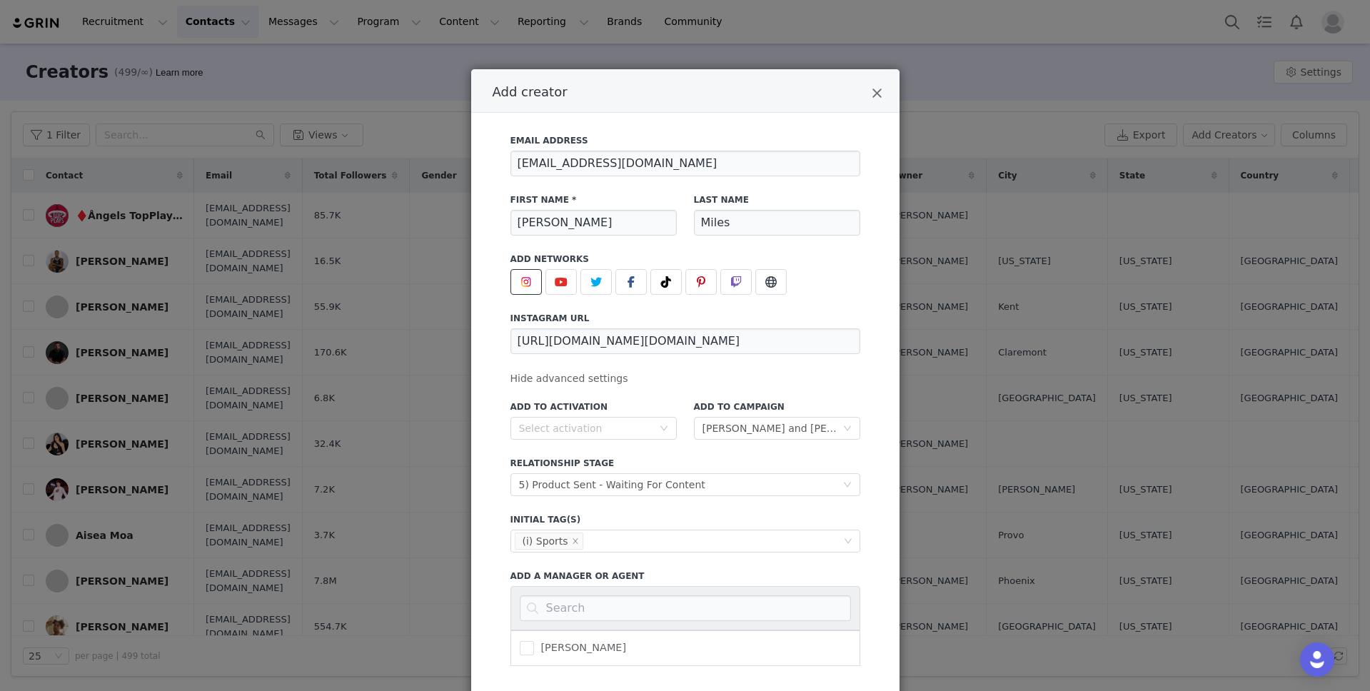
scroll to position [101, 0]
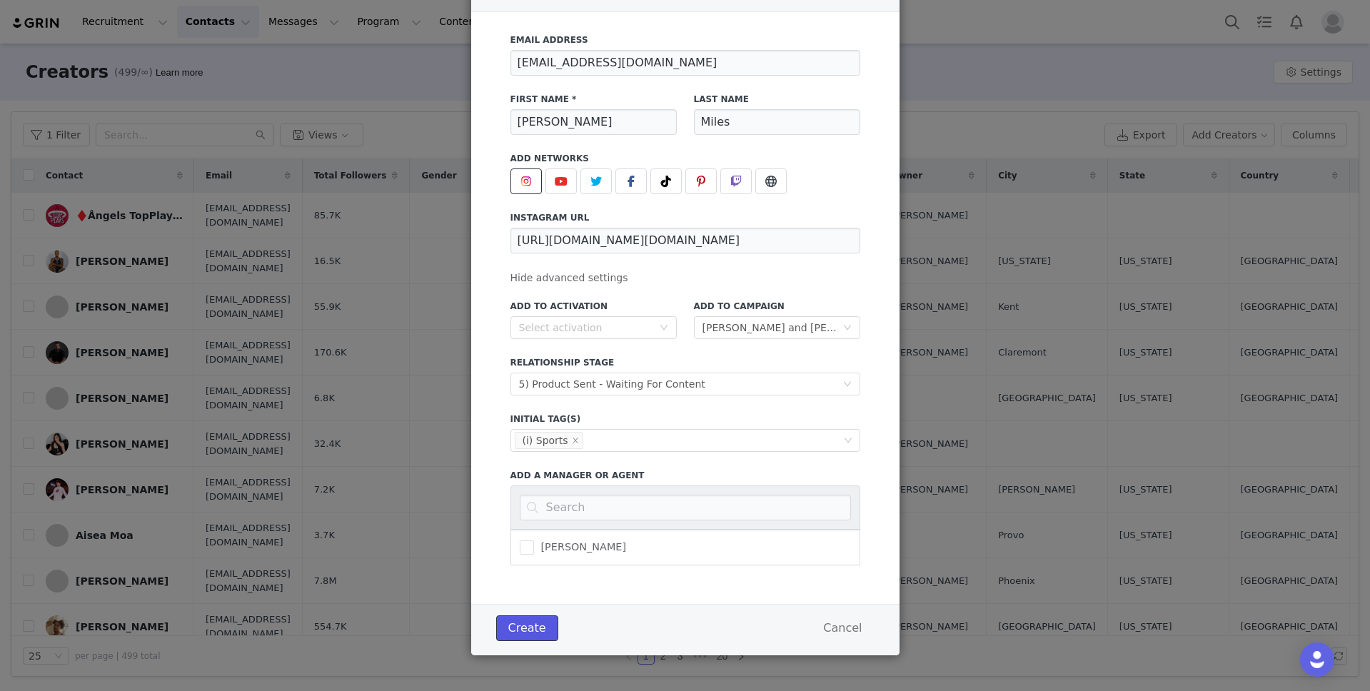
click at [541, 624] on button "Create" at bounding box center [527, 629] width 62 height 26
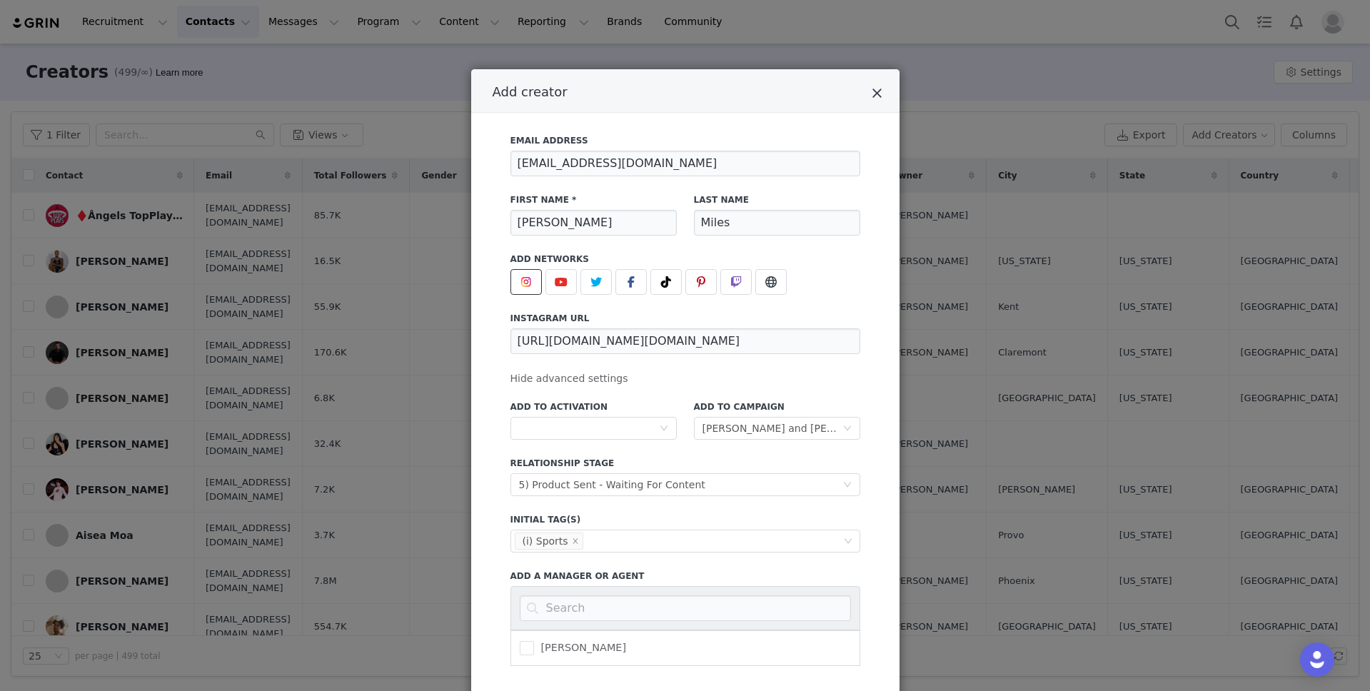
click at [878, 93] on icon "Close" at bounding box center [877, 93] width 11 height 14
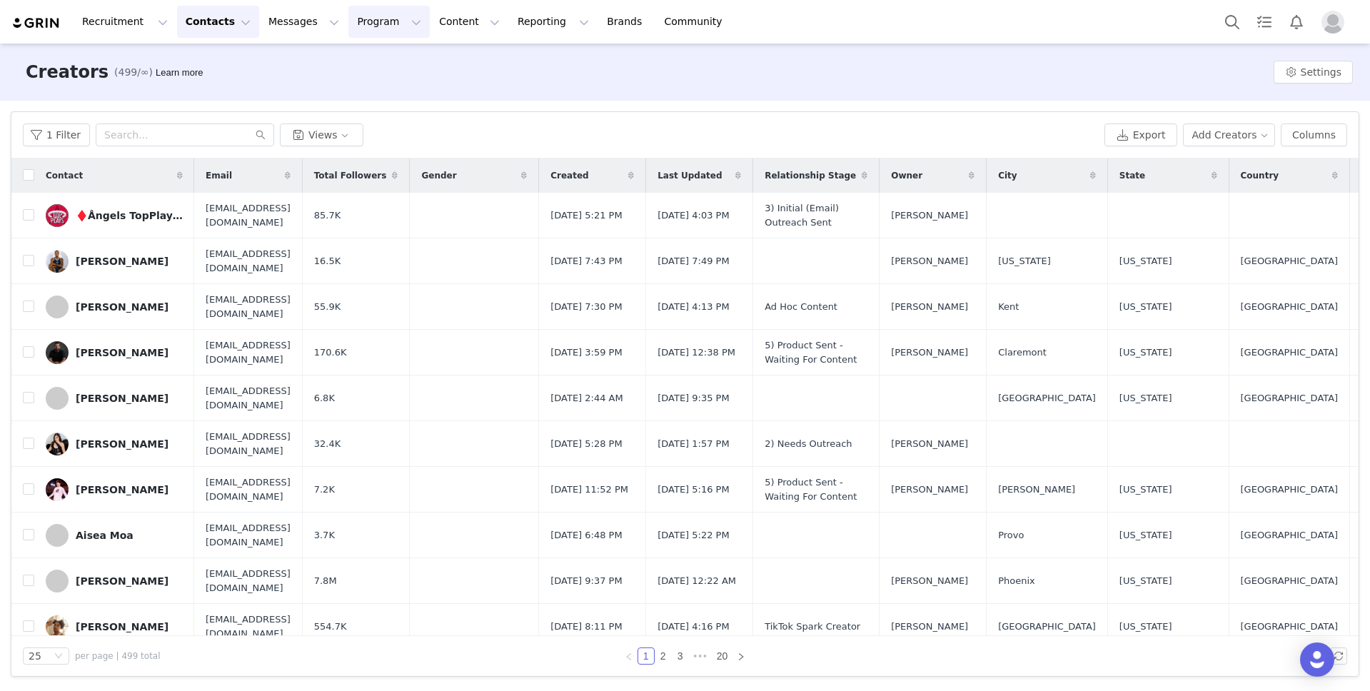
click at [353, 21] on button "Program Program" at bounding box center [388, 22] width 81 height 32
click at [363, 96] on p "Campaigns" at bounding box center [366, 89] width 56 height 15
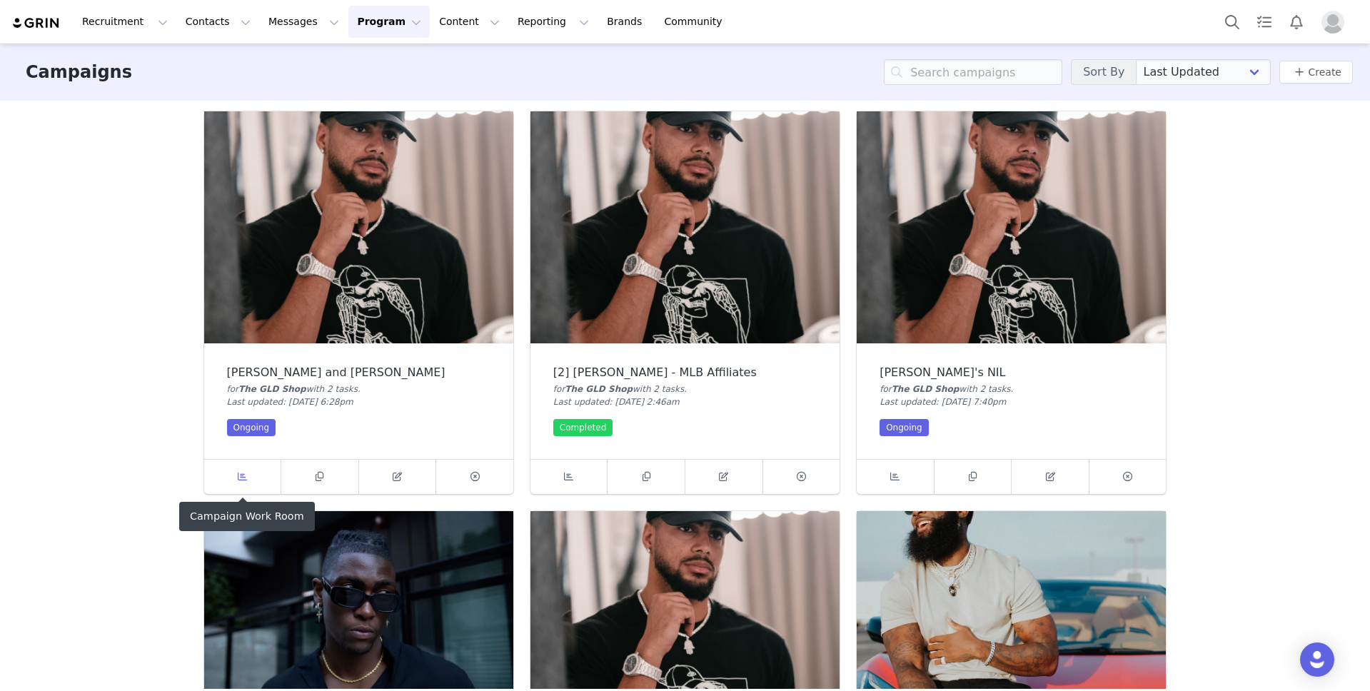
click at [245, 483] on span at bounding box center [242, 476] width 17 height 17
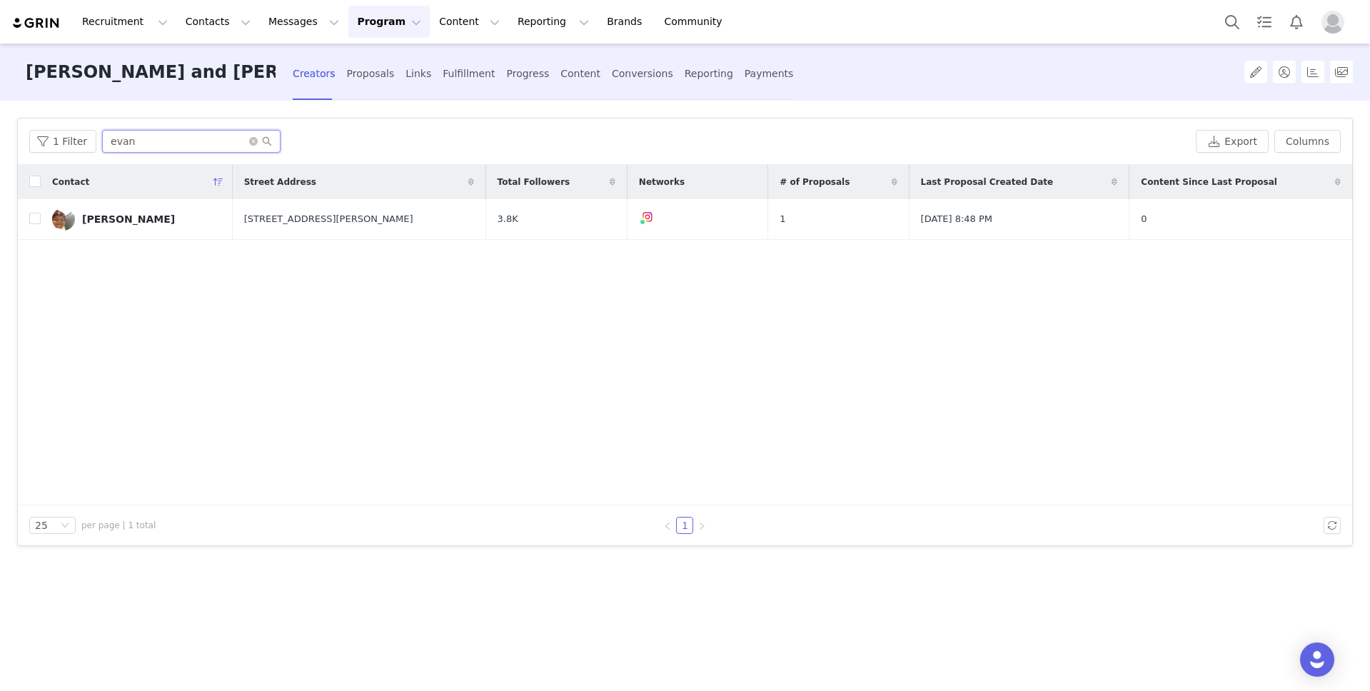
click at [149, 141] on input "evan" at bounding box center [191, 141] width 179 height 23
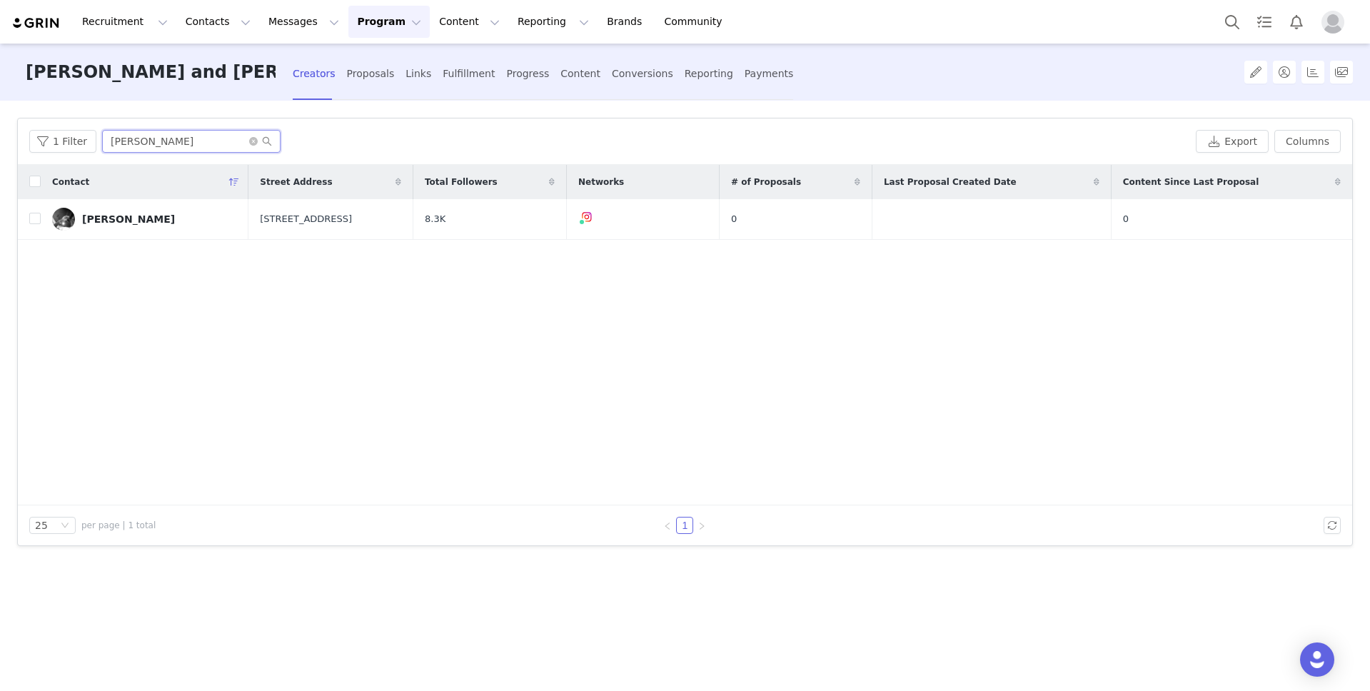
type input "[PERSON_NAME]"
click at [1310, 219] on button "button" at bounding box center [1309, 219] width 17 height 17
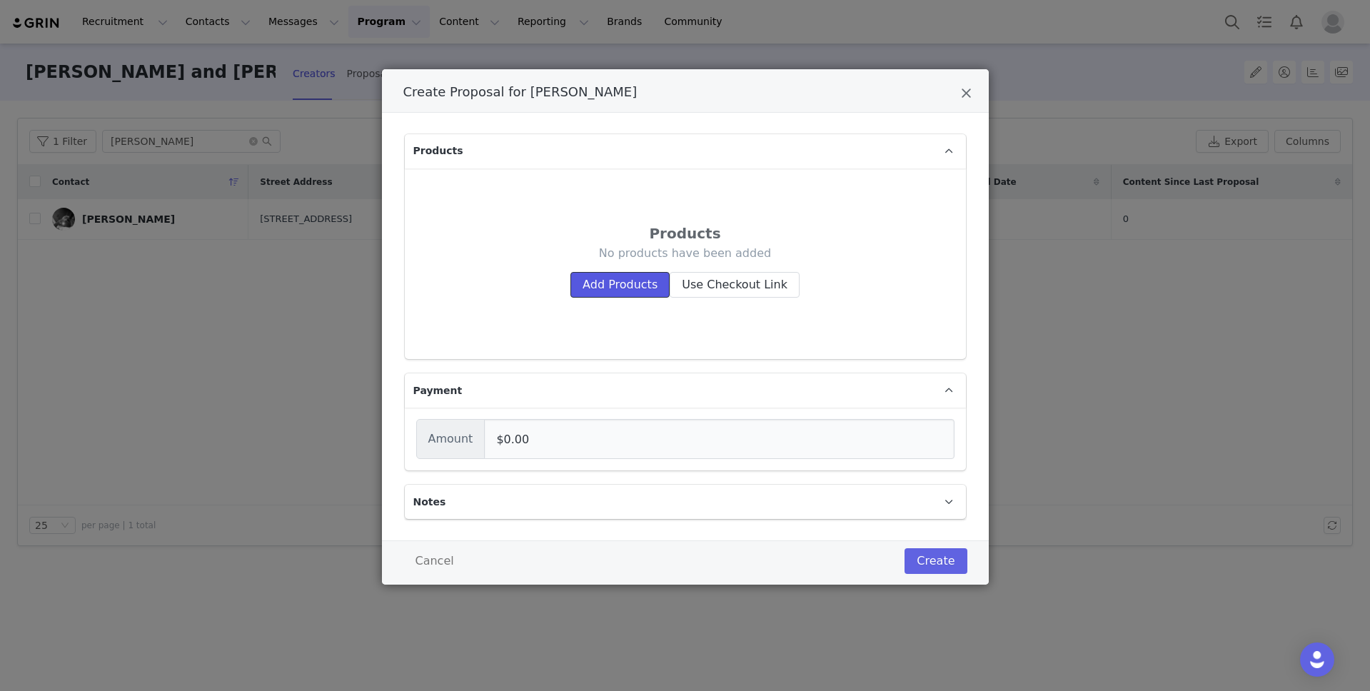
click at [641, 292] on button "Add Products" at bounding box center [620, 285] width 99 height 26
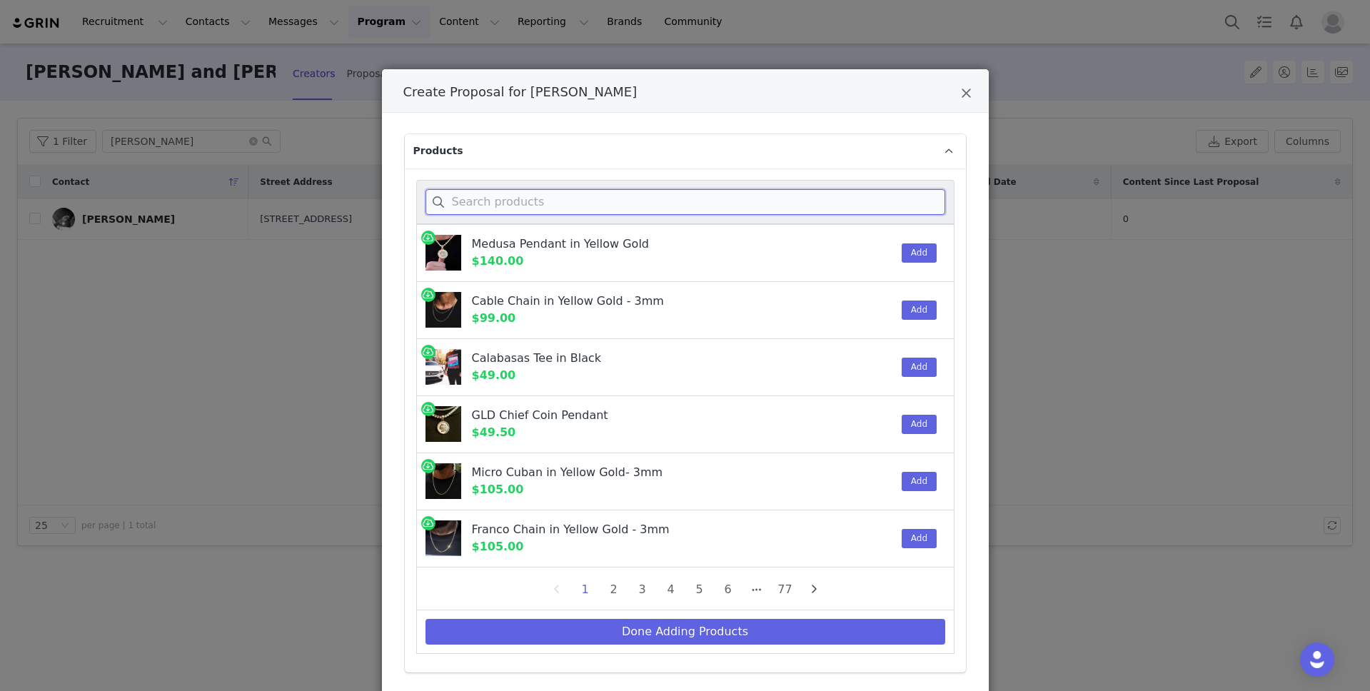
click at [576, 203] on input "Create Proposal for Larry Miles" at bounding box center [686, 202] width 520 height 26
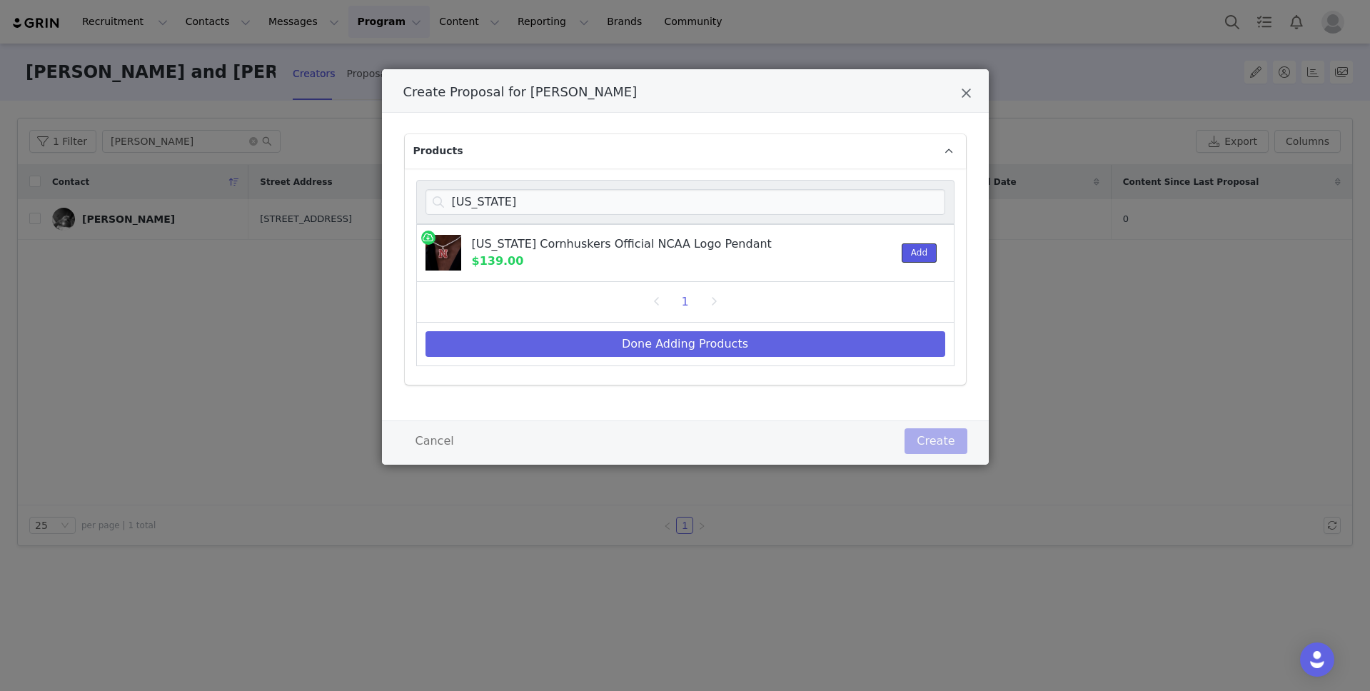
click at [916, 247] on button "Add" at bounding box center [919, 253] width 35 height 19
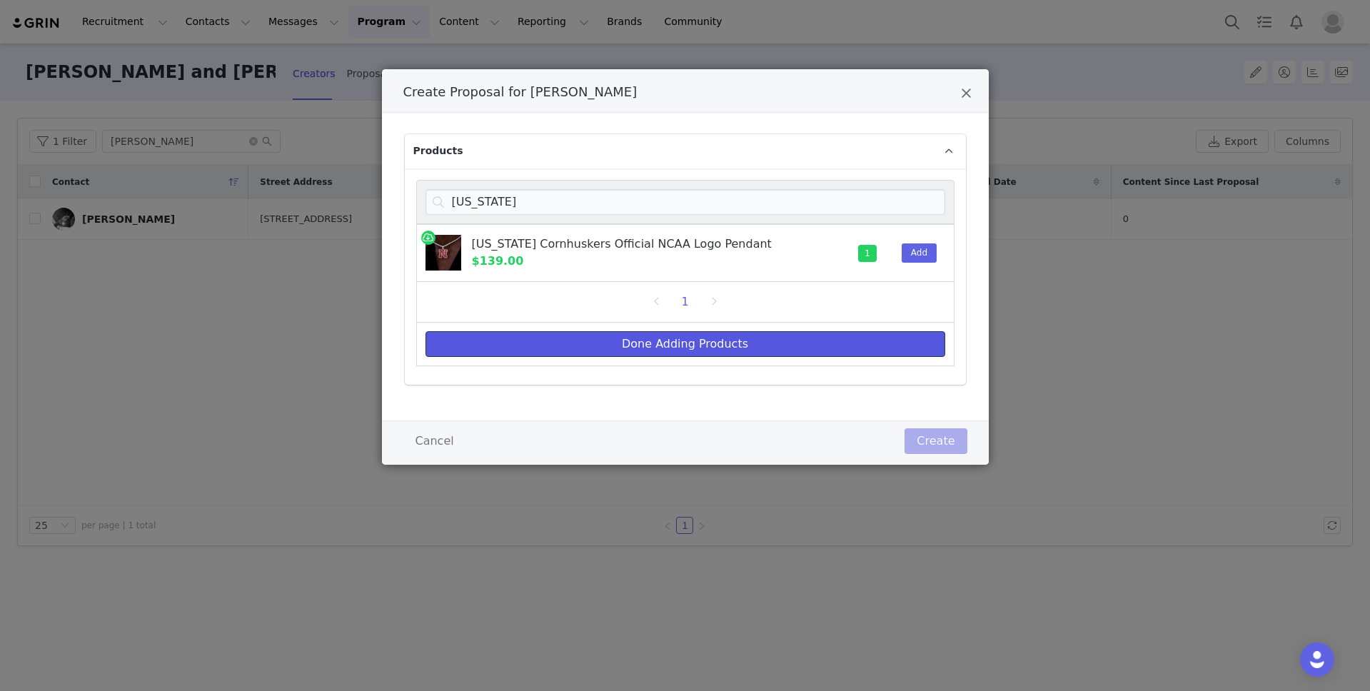
click at [693, 336] on button "Done Adding Products" at bounding box center [686, 344] width 520 height 26
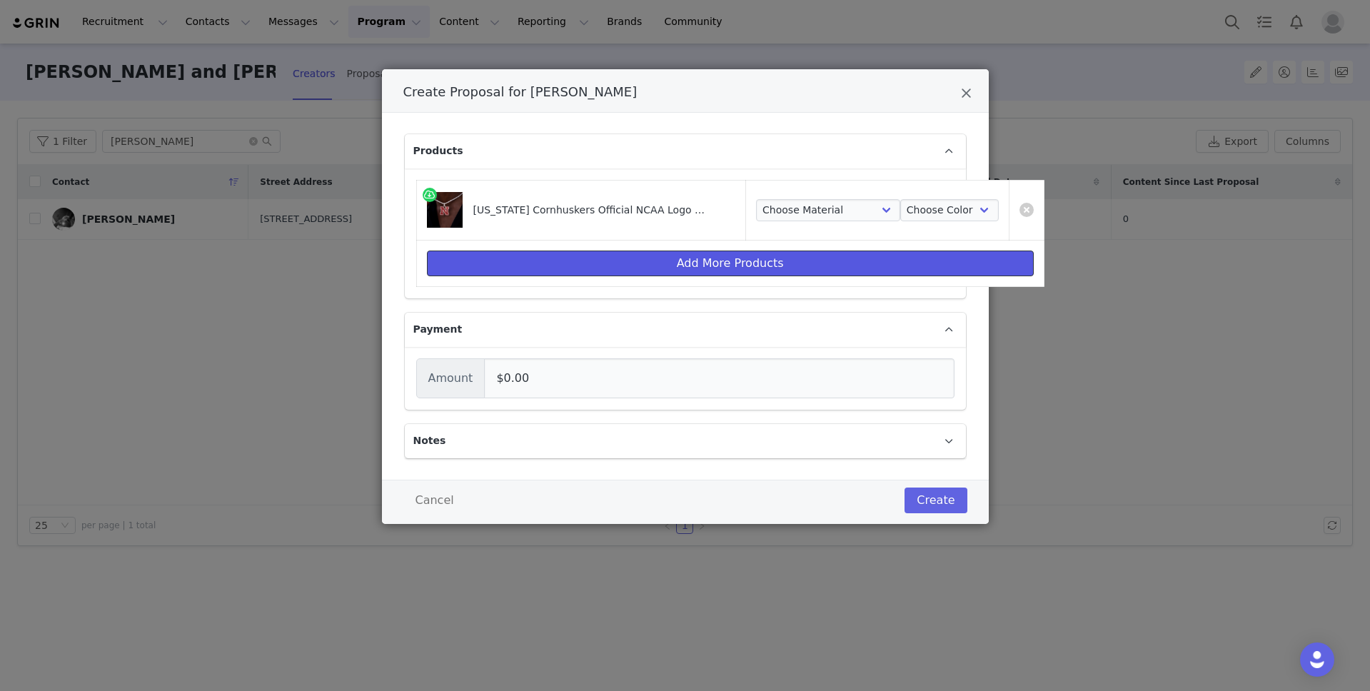
click at [688, 258] on button "Add More Products" at bounding box center [730, 264] width 607 height 26
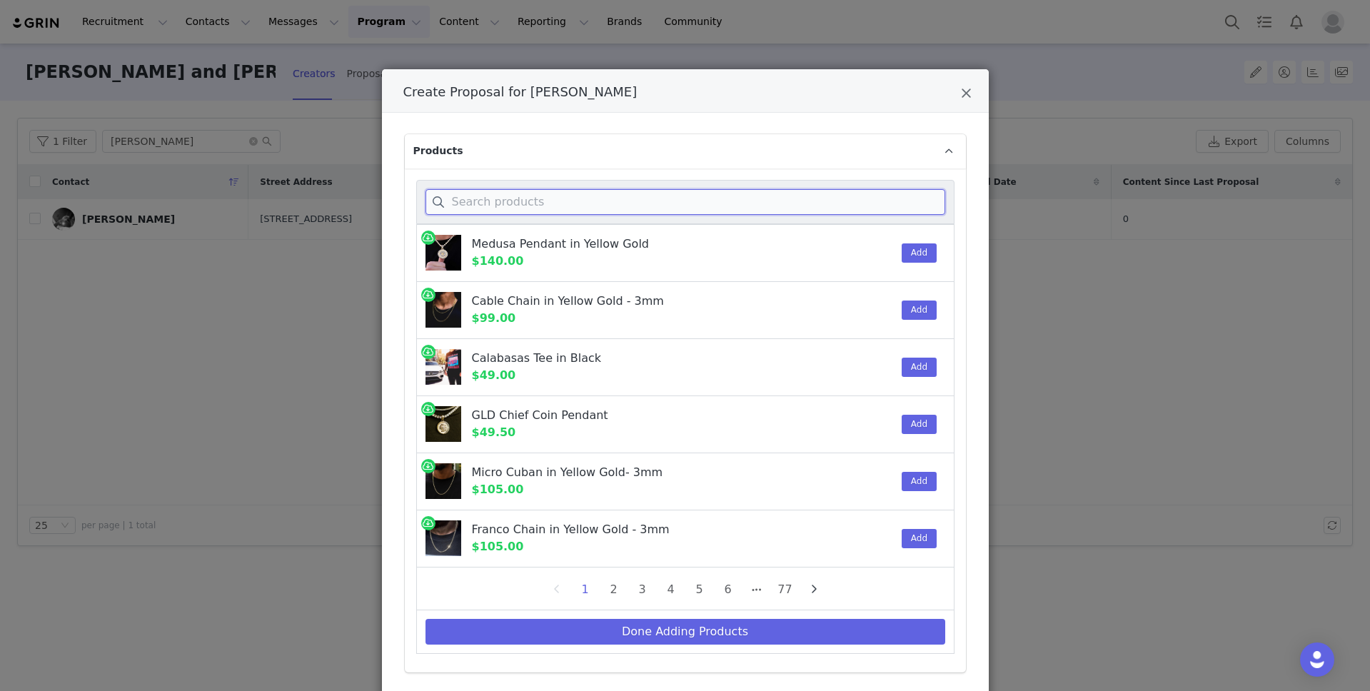
click at [580, 200] on input "Create Proposal for Larry Miles" at bounding box center [686, 202] width 520 height 26
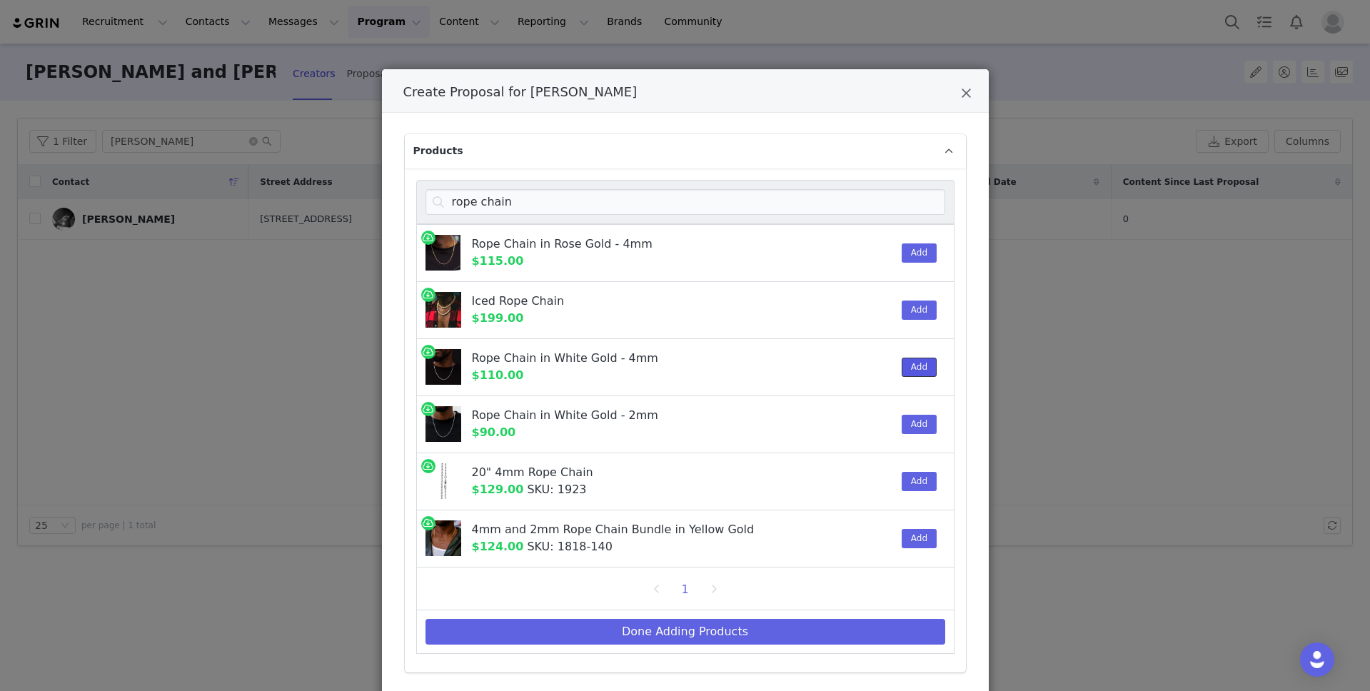
click at [912, 365] on button "Add" at bounding box center [919, 367] width 35 height 19
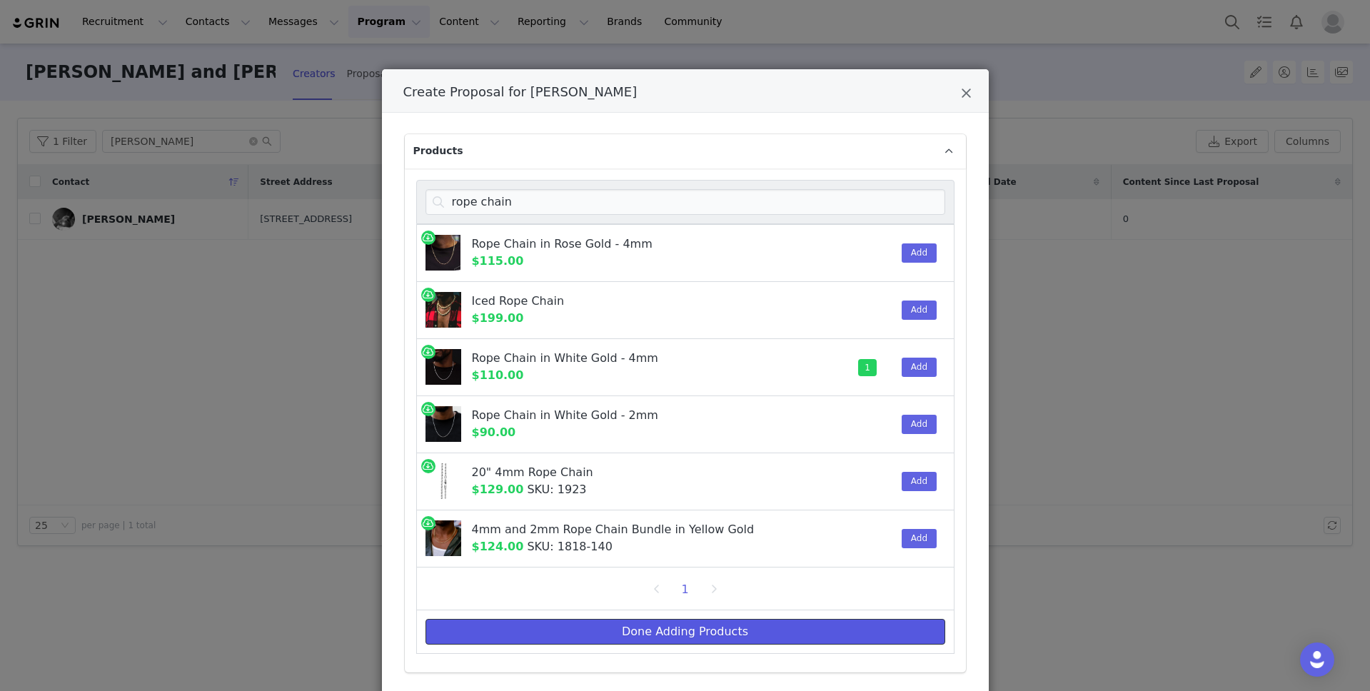
click at [694, 632] on button "Done Adding Products" at bounding box center [686, 632] width 520 height 26
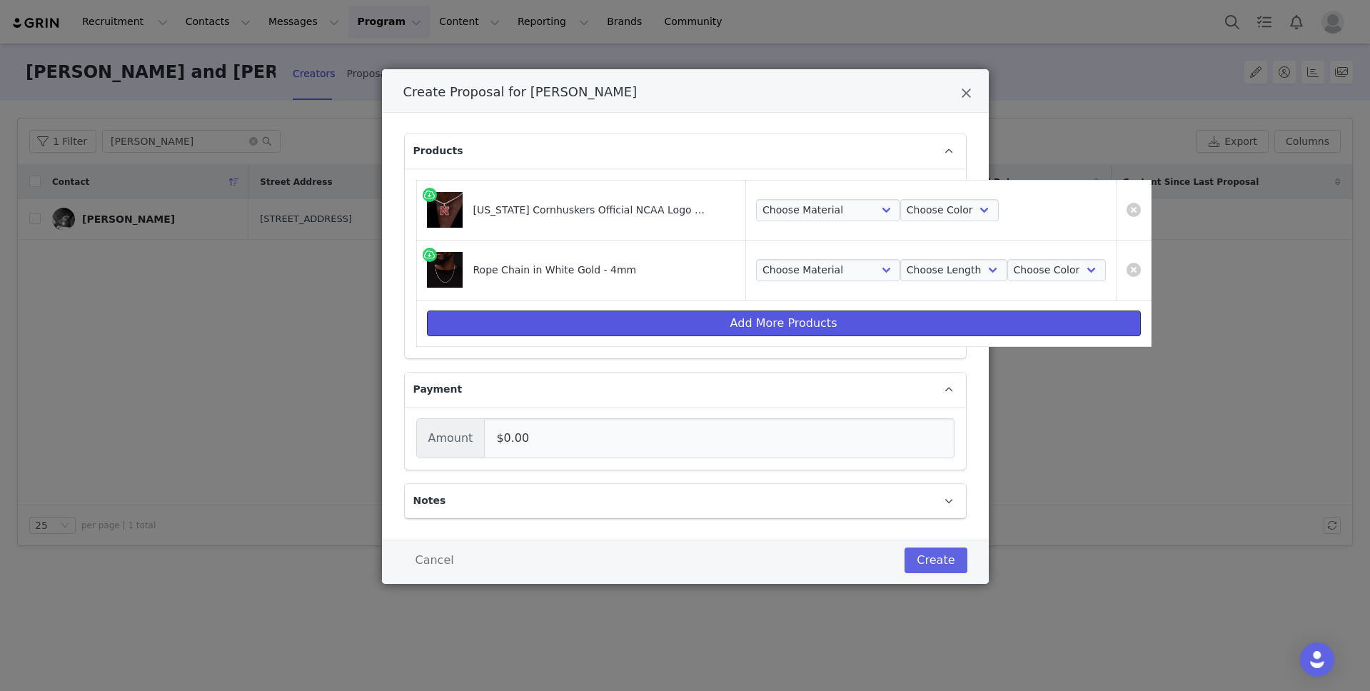
click at [733, 327] on button "Add More Products" at bounding box center [784, 324] width 714 height 26
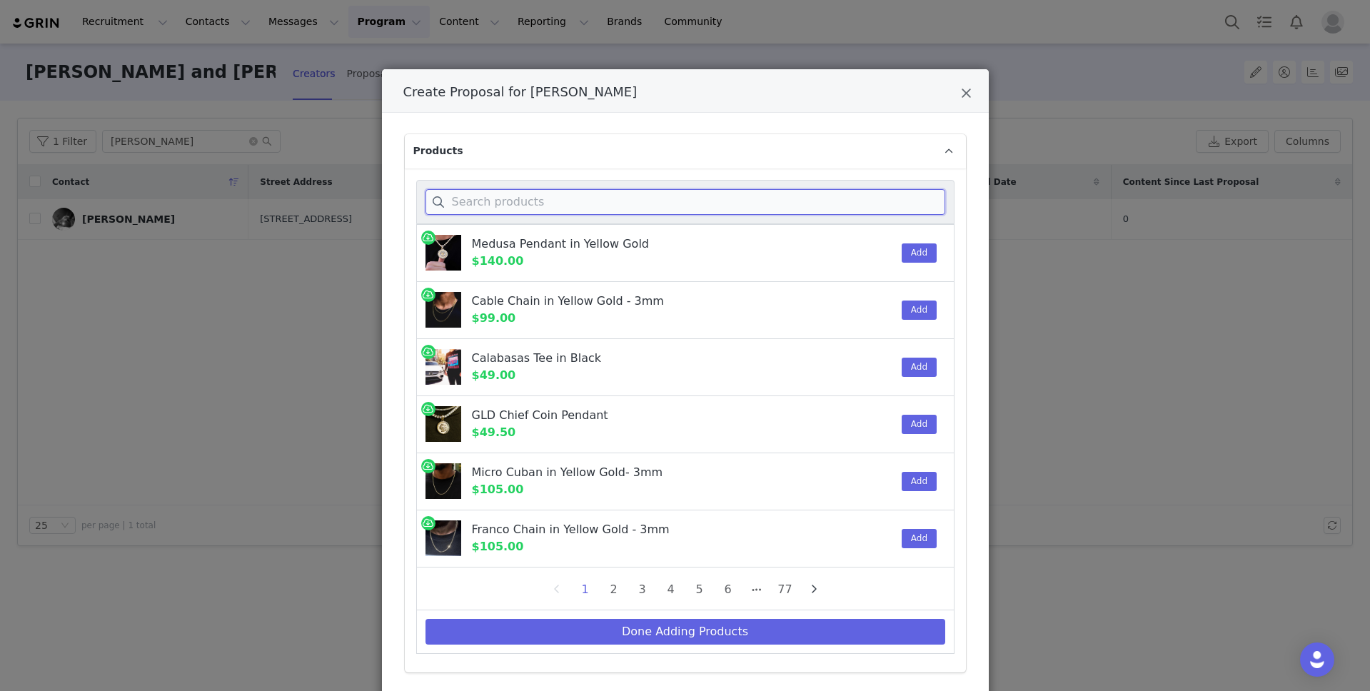
click at [593, 208] on input "Create Proposal for Larry Miles" at bounding box center [686, 202] width 520 height 26
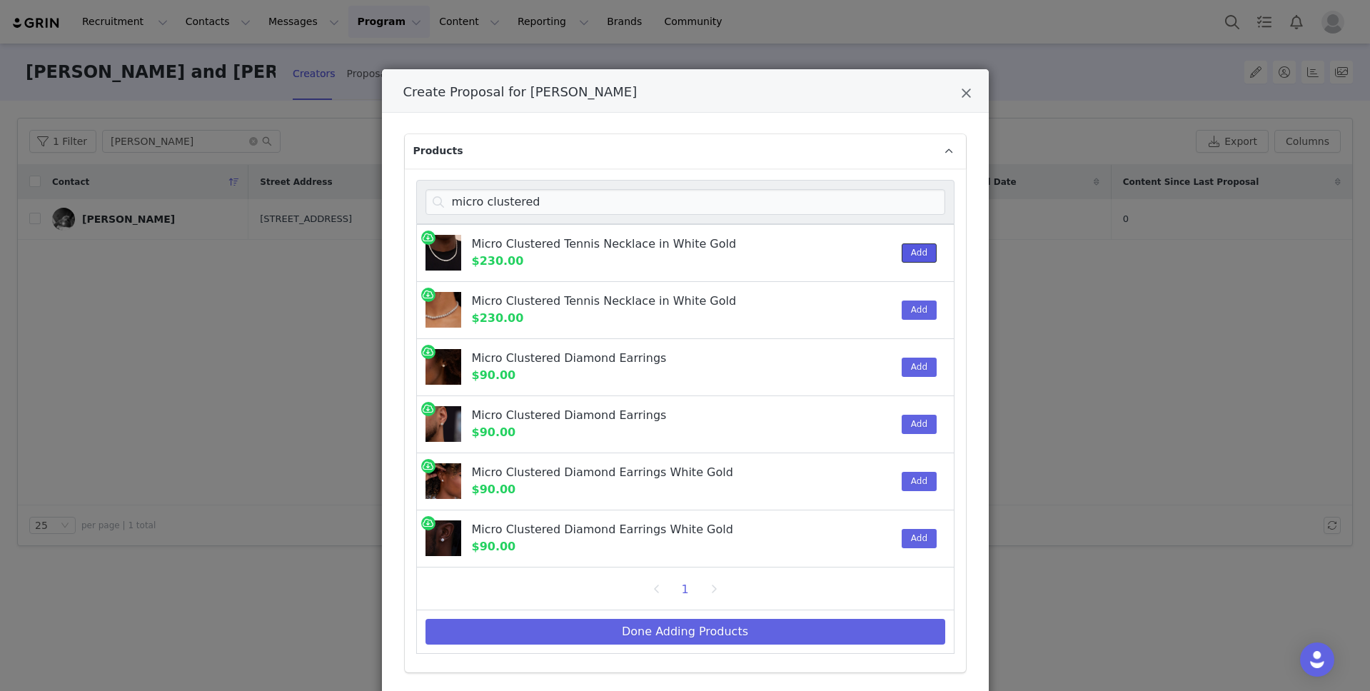
click at [918, 257] on button "Add" at bounding box center [919, 253] width 35 height 19
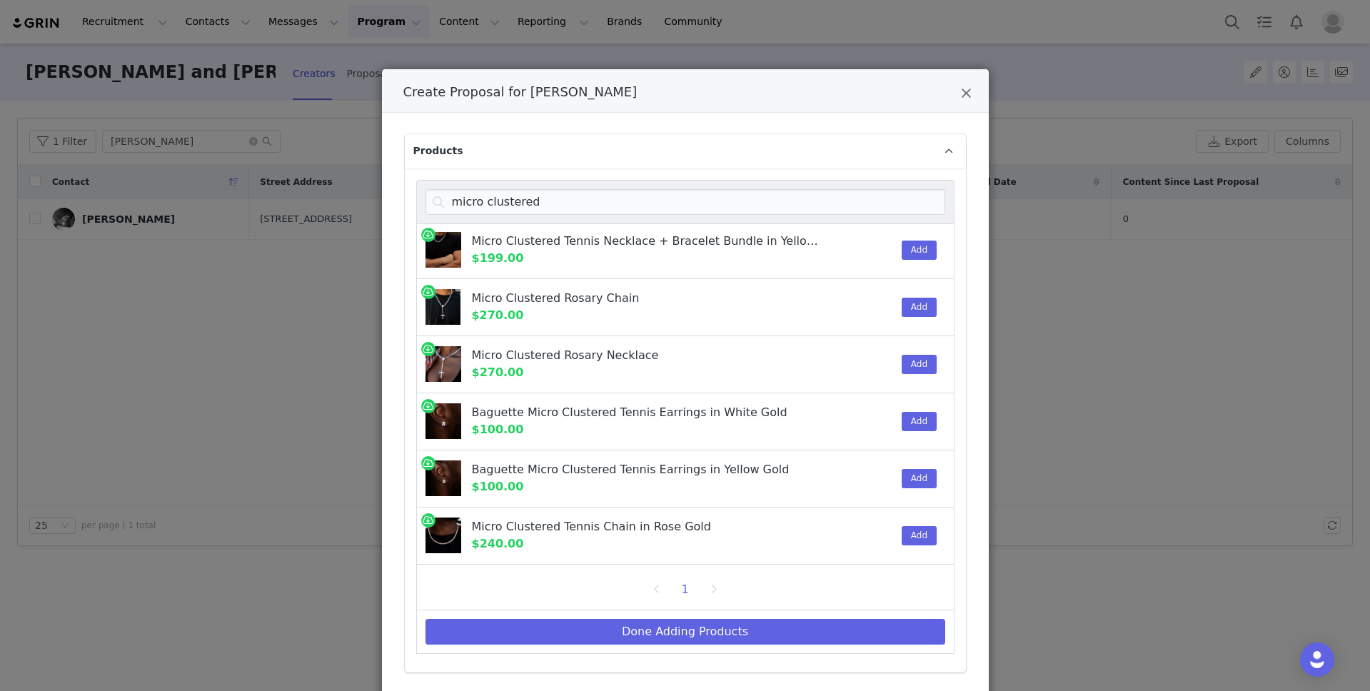
scroll to position [798, 0]
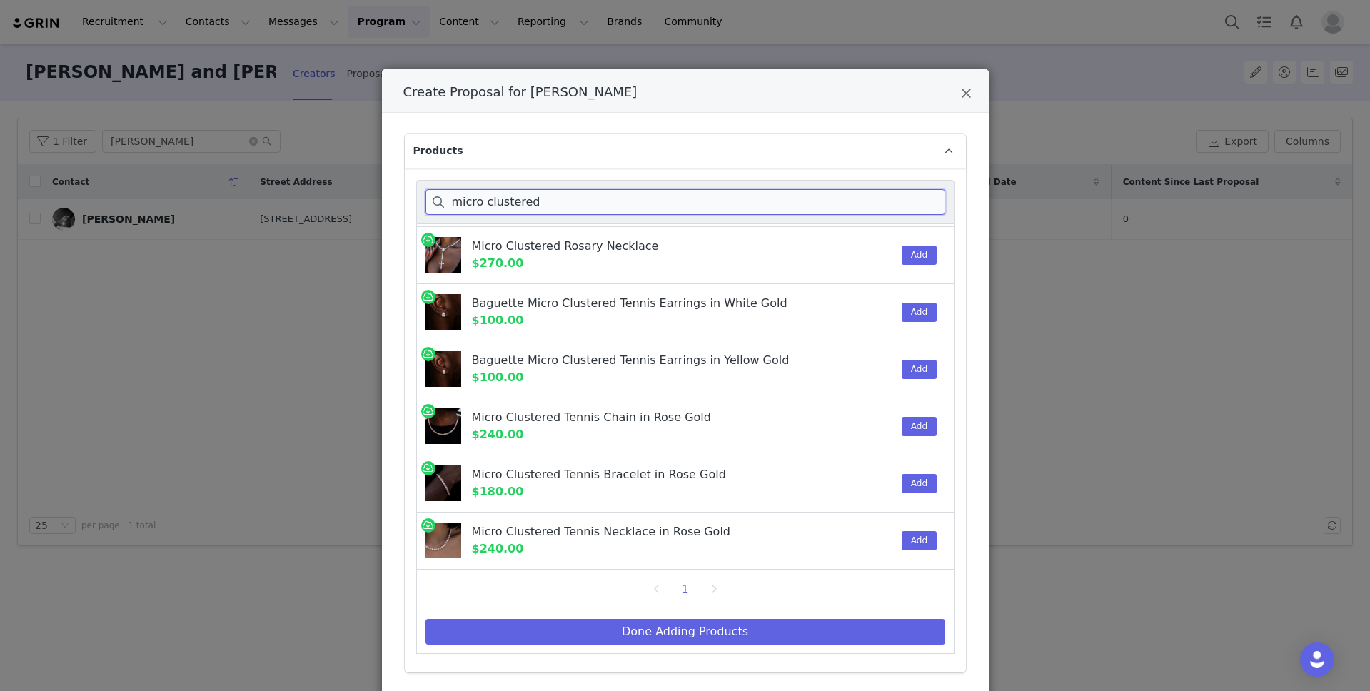
click at [561, 202] on input "micro clustered" at bounding box center [686, 202] width 520 height 26
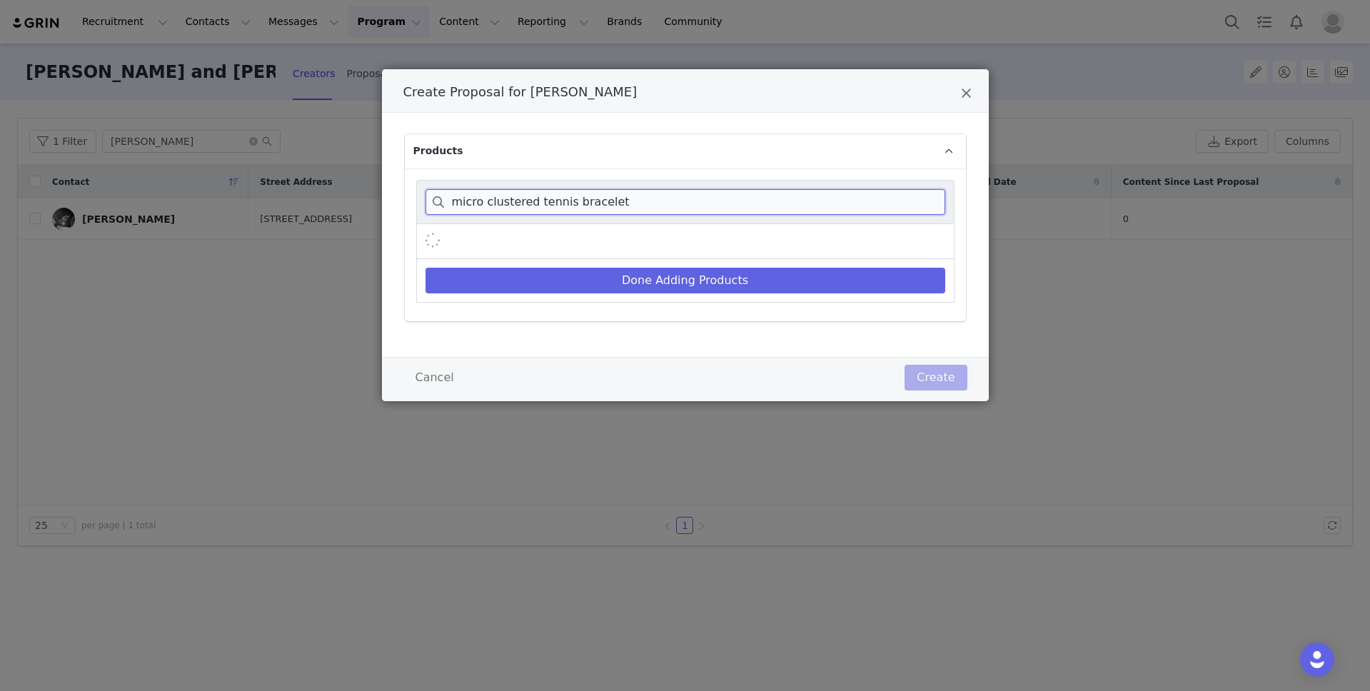
scroll to position [0, 0]
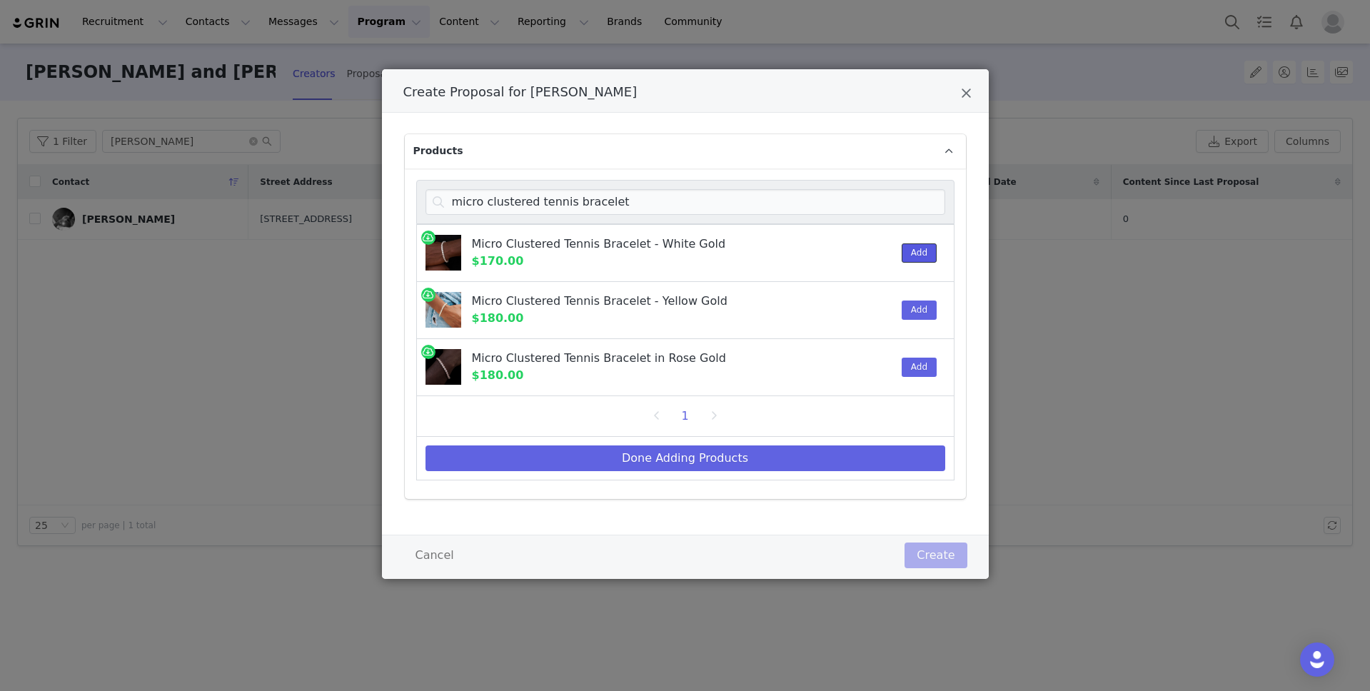
click at [917, 251] on button "Add" at bounding box center [919, 253] width 35 height 19
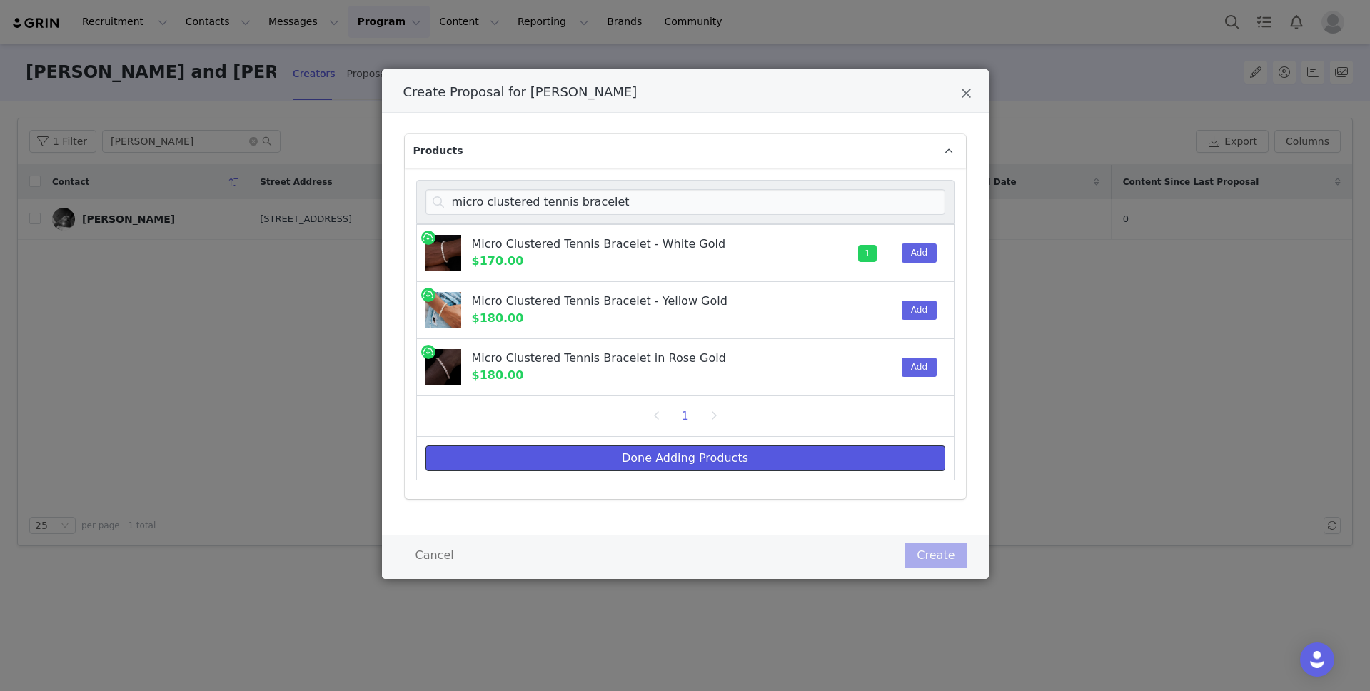
click at [670, 461] on button "Done Adding Products" at bounding box center [686, 459] width 520 height 26
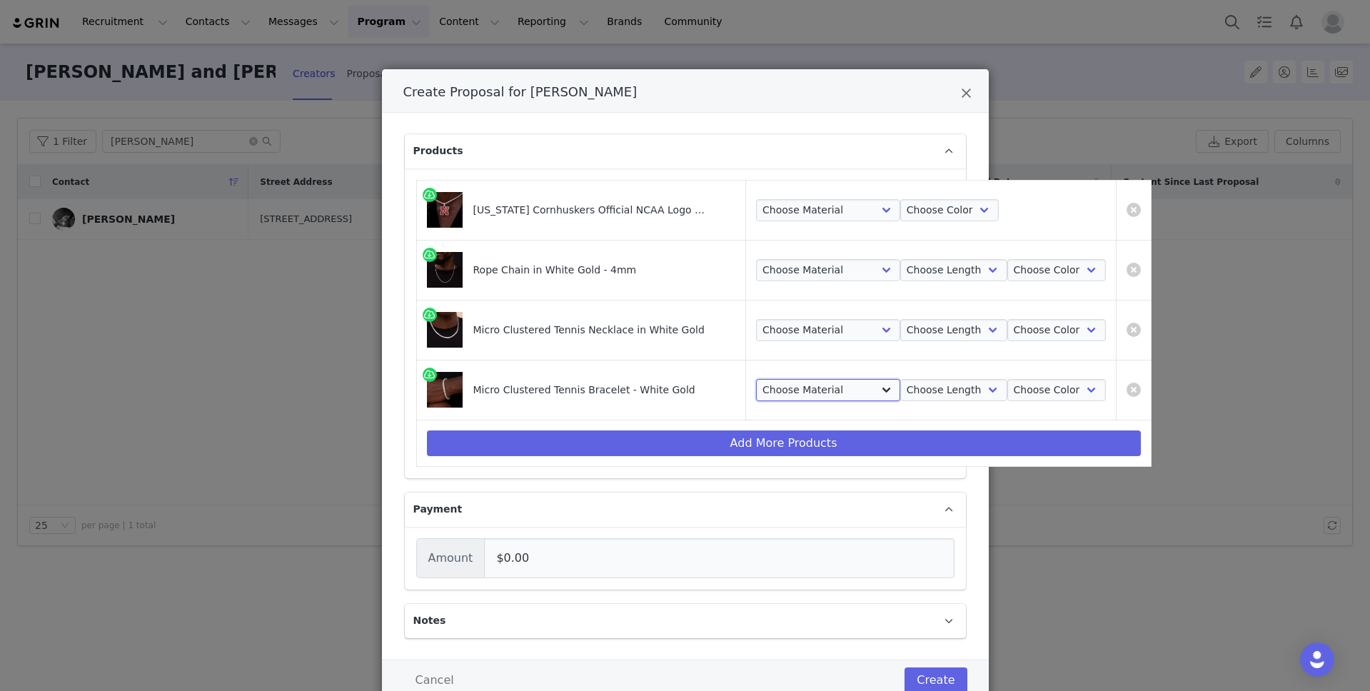
click at [829, 379] on select "Choose Material 14k White Gold Plated" at bounding box center [828, 390] width 144 height 23
click at [756, 379] on select "Choose Material 14k White Gold Plated" at bounding box center [828, 390] width 144 height 23
click at [914, 393] on select "Choose Length 6" 7" 8" 9"" at bounding box center [954, 390] width 107 height 23
click at [901, 379] on select "Choose Length 6" 7" 8" 9"" at bounding box center [954, 390] width 107 height 23
click at [1011, 393] on select "Choose Color White Gold" at bounding box center [1057, 390] width 99 height 23
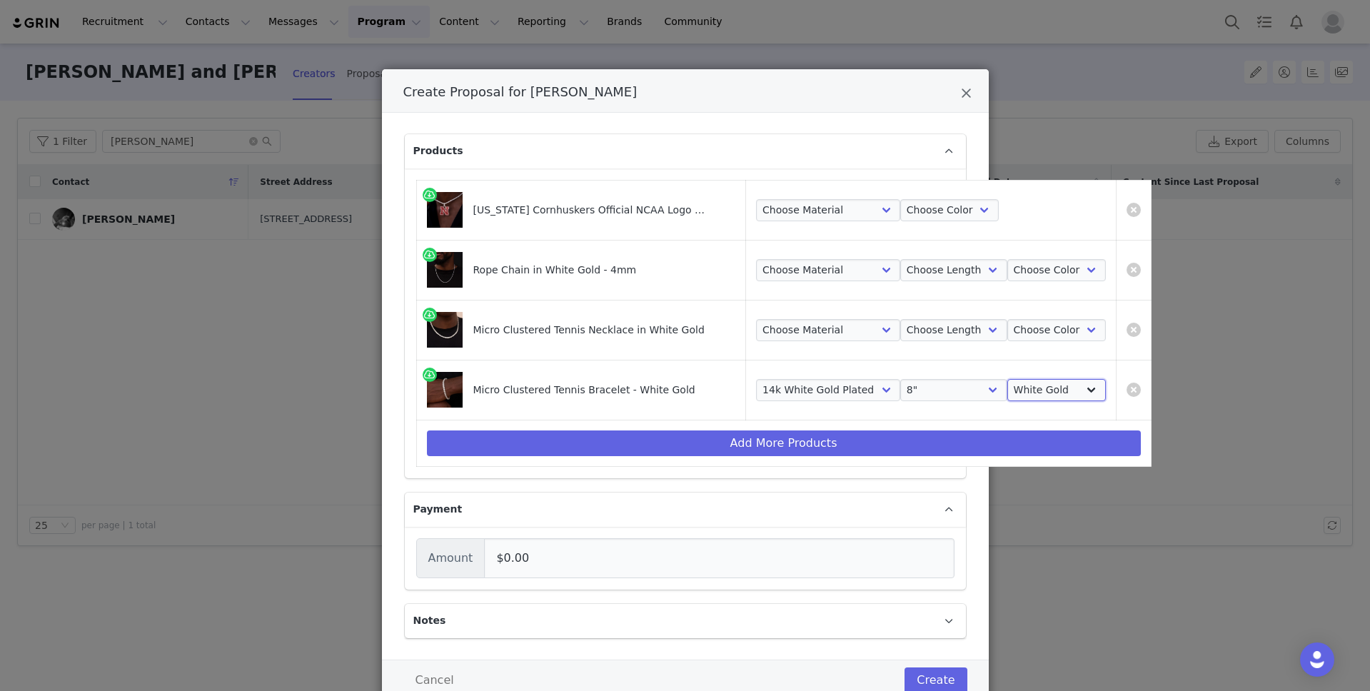
click at [1008, 379] on select "Choose Color White Gold" at bounding box center [1057, 390] width 99 height 23
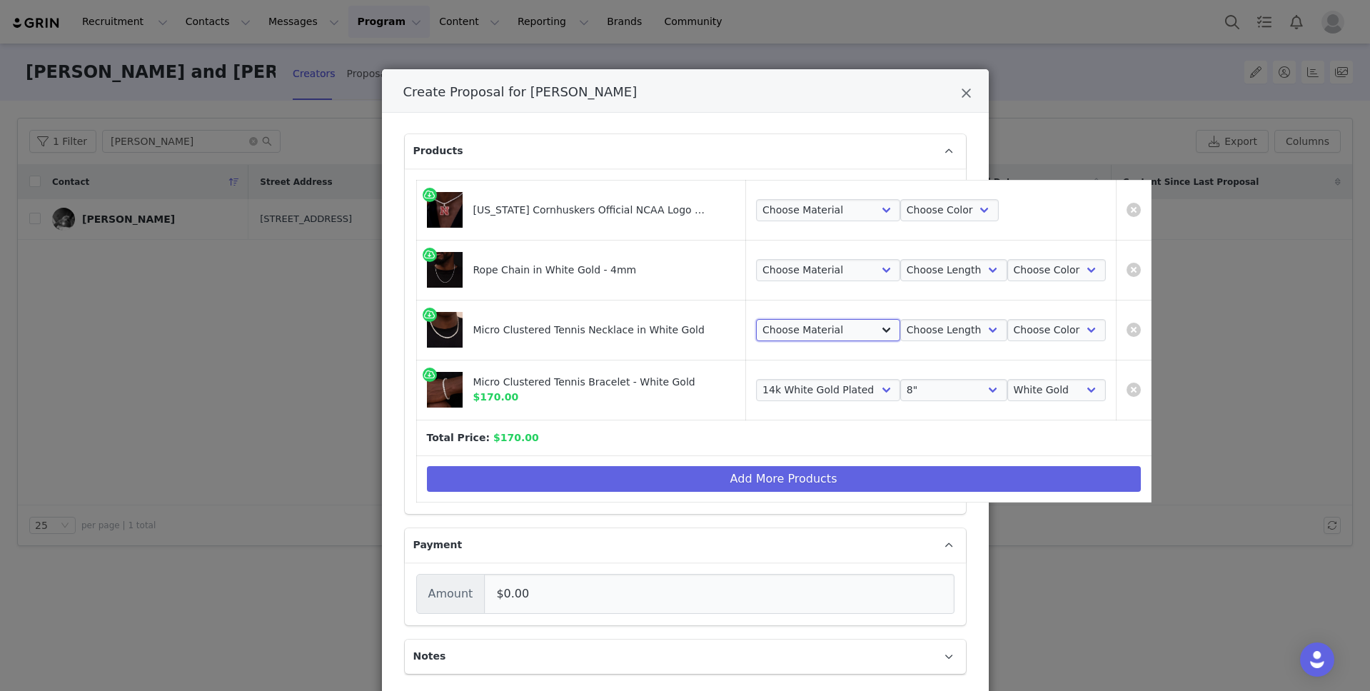
click at [824, 333] on select "Choose Material 14k White Gold Plated" at bounding box center [828, 330] width 144 height 23
click at [756, 319] on select "Choose Material 14k White Gold Plated" at bounding box center [828, 330] width 144 height 23
click at [941, 329] on select "Choose Length 16" 18" 20" 22" 24" 26"" at bounding box center [954, 330] width 107 height 23
click at [901, 319] on select "Choose Length 16" 18" 20" 22" 24" 26"" at bounding box center [954, 330] width 107 height 23
click at [932, 336] on select "Choose Length 16" 18" 20" 22" 24" 26"" at bounding box center [954, 330] width 107 height 23
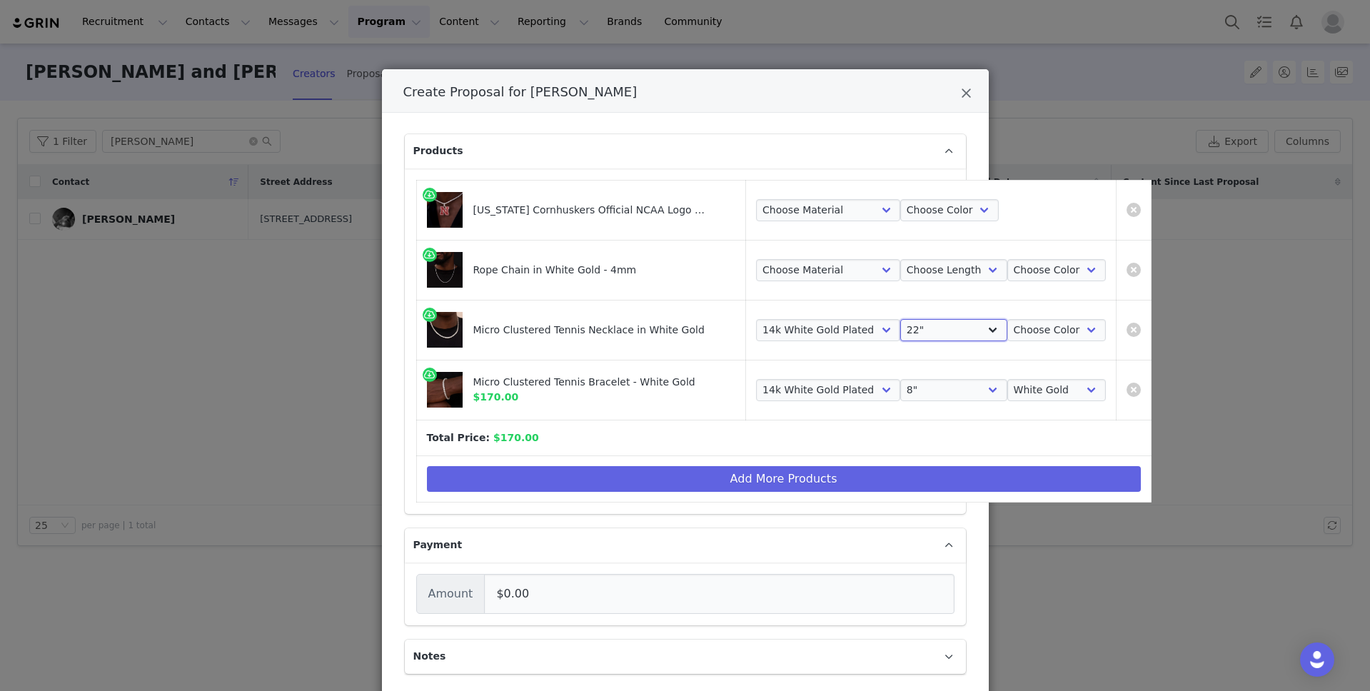
click at [901, 319] on select "Choose Length 16" 18" 20" 22" 24" 26"" at bounding box center [954, 330] width 107 height 23
click at [902, 332] on select "Choose Length 16" 18" 20" 22" 24" 26"" at bounding box center [954, 330] width 107 height 23
click at [901, 319] on select "Choose Length 16" 18" 20" 22" 24" 26"" at bounding box center [954, 330] width 107 height 23
click at [1008, 326] on select "Choose Color White Gold" at bounding box center [1057, 330] width 99 height 23
click at [1008, 319] on select "Choose Color White Gold" at bounding box center [1057, 330] width 99 height 23
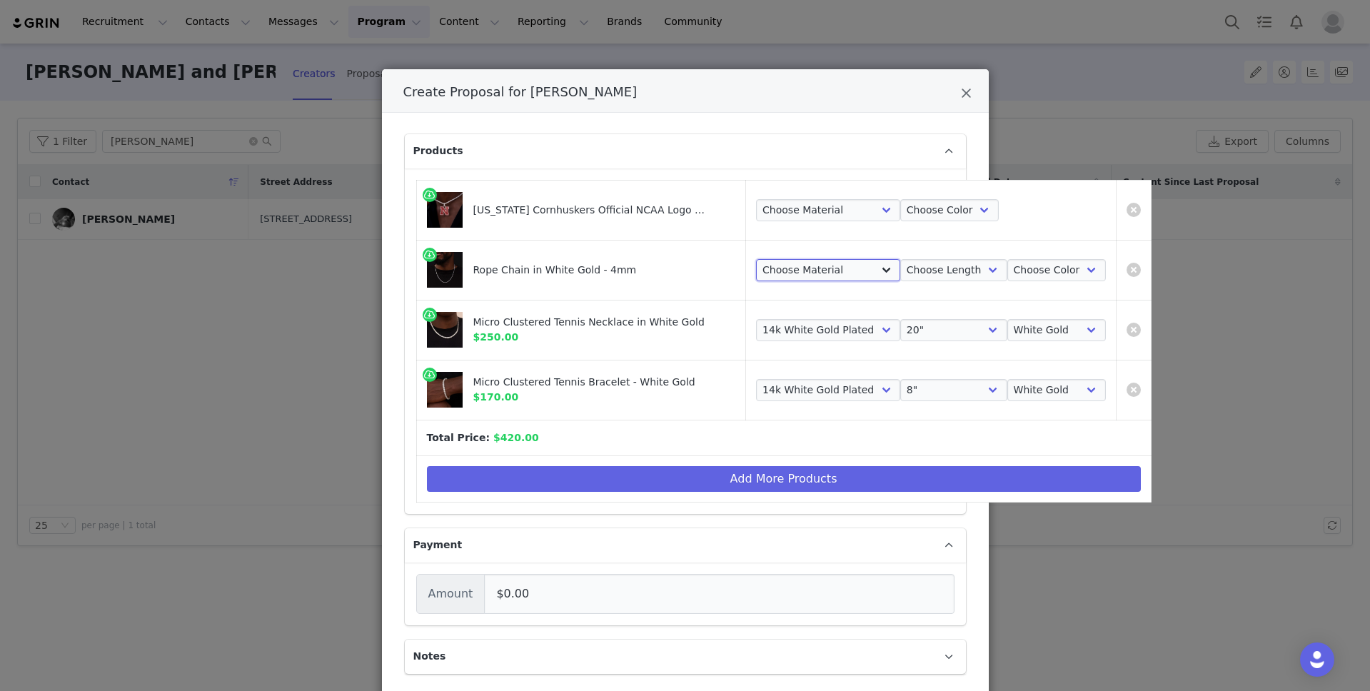
click at [799, 265] on select "Choose Material 14k White Gold Plated" at bounding box center [828, 270] width 144 height 23
click at [756, 259] on select "Choose Material 14k White Gold Plated" at bounding box center [828, 270] width 144 height 23
click at [902, 271] on select "Choose Length 18" 16" 20" 22” 24" 26" 28" 30"" at bounding box center [954, 270] width 107 height 23
click at [901, 259] on select "Choose Length 18" 16" 20" 22” 24" 26" 28" 30"" at bounding box center [954, 270] width 107 height 23
click at [1008, 277] on select "Choose Color White Gold" at bounding box center [1057, 270] width 99 height 23
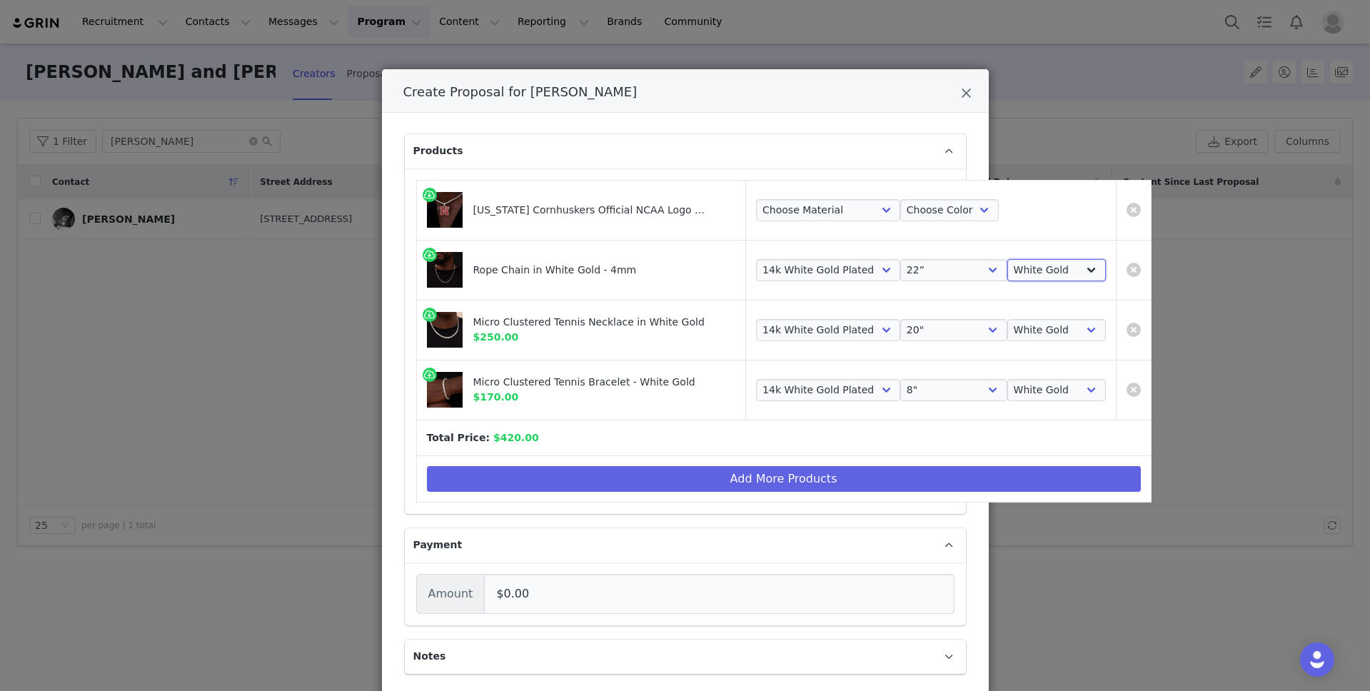
click at [1008, 259] on select "Choose Color White Gold" at bounding box center [1057, 270] width 99 height 23
click at [822, 204] on select "Choose Material 14k White Gold Plated" at bounding box center [828, 210] width 144 height 23
click at [756, 199] on select "Choose Material 14k White Gold Plated" at bounding box center [828, 210] width 144 height 23
click at [901, 211] on select "Choose Color White Gold" at bounding box center [950, 210] width 99 height 23
click at [901, 199] on select "Choose Color White Gold" at bounding box center [950, 210] width 99 height 23
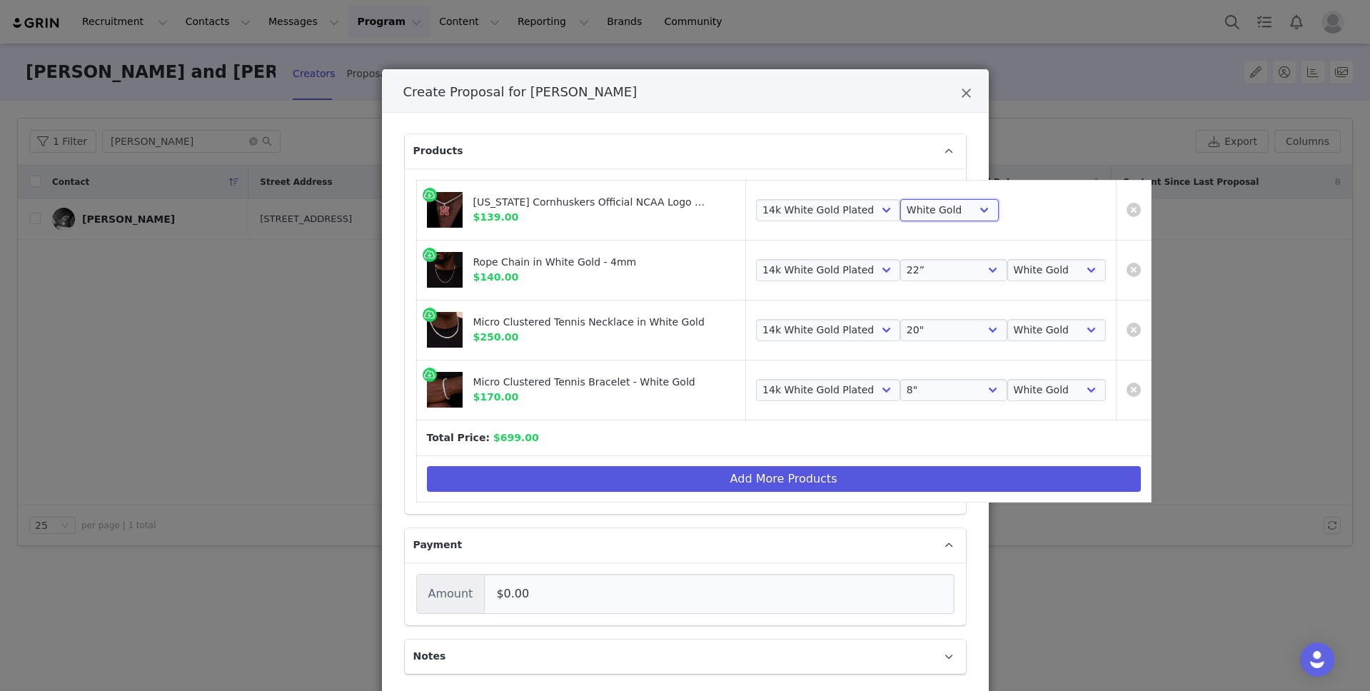
scroll to position [84, 0]
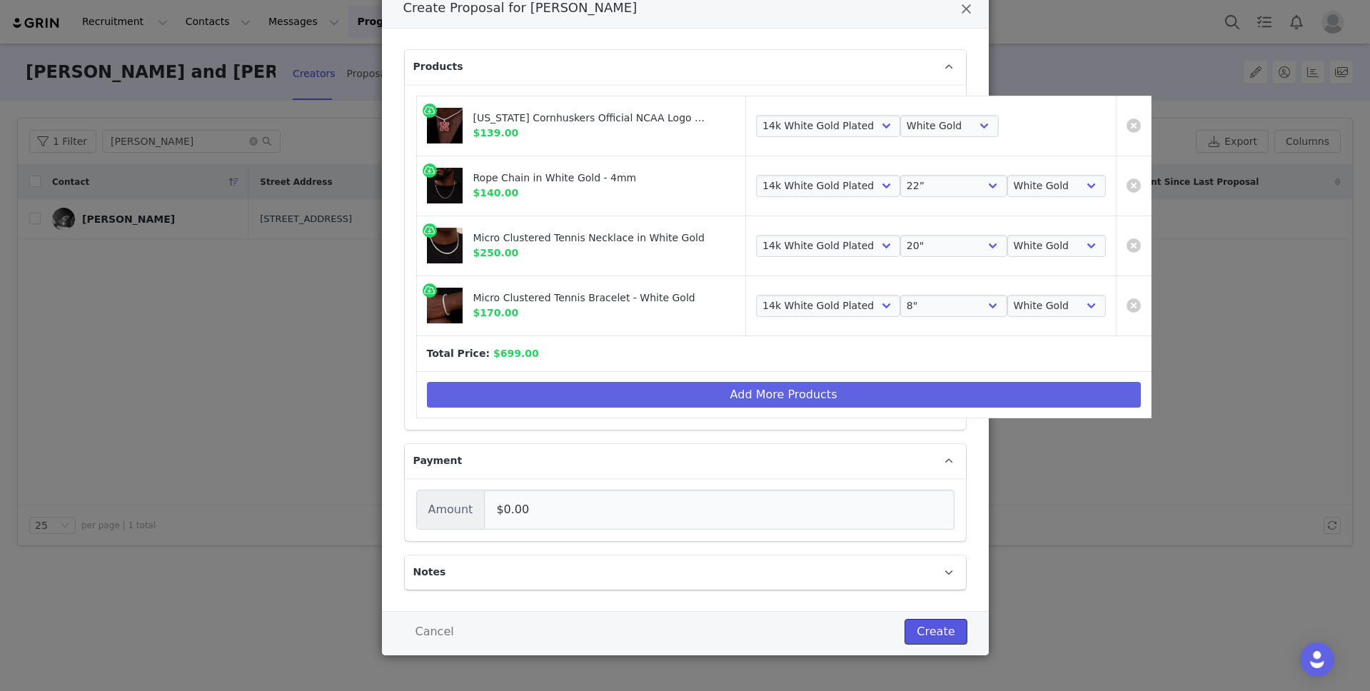
click at [938, 638] on button "Create" at bounding box center [936, 632] width 62 height 26
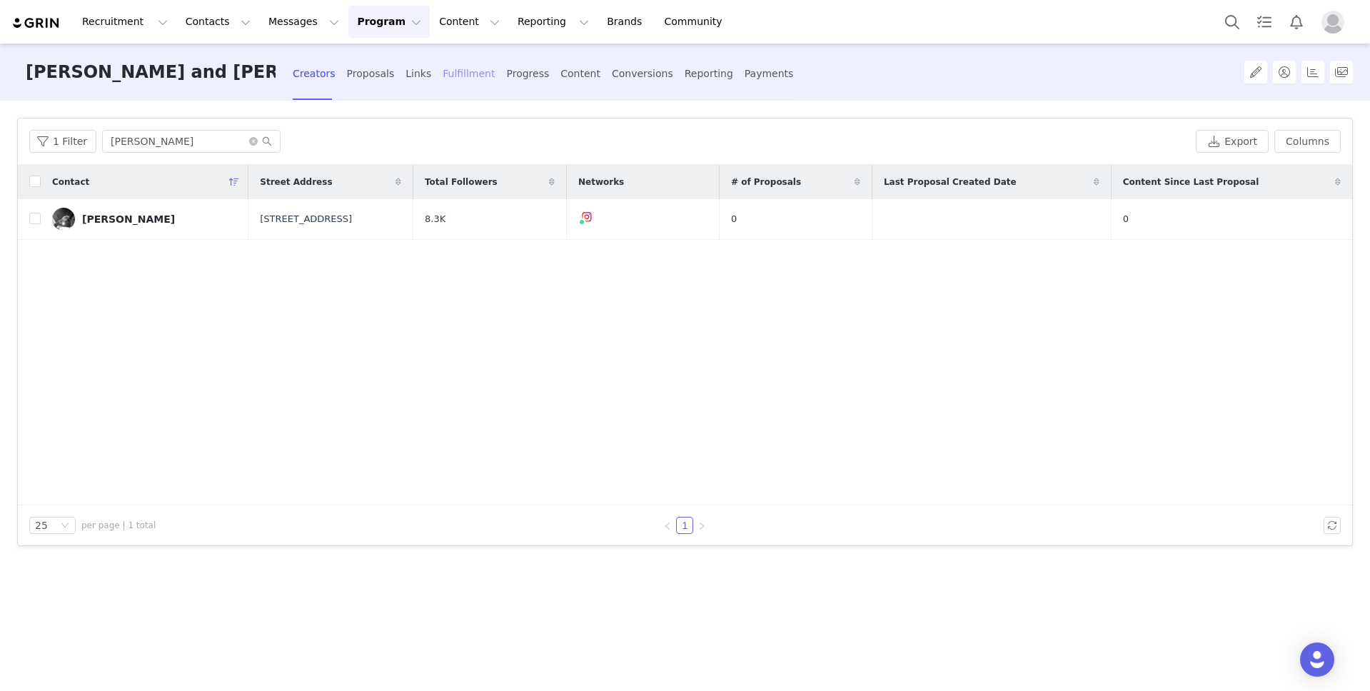
click at [443, 71] on div "Fulfillment" at bounding box center [469, 74] width 52 height 38
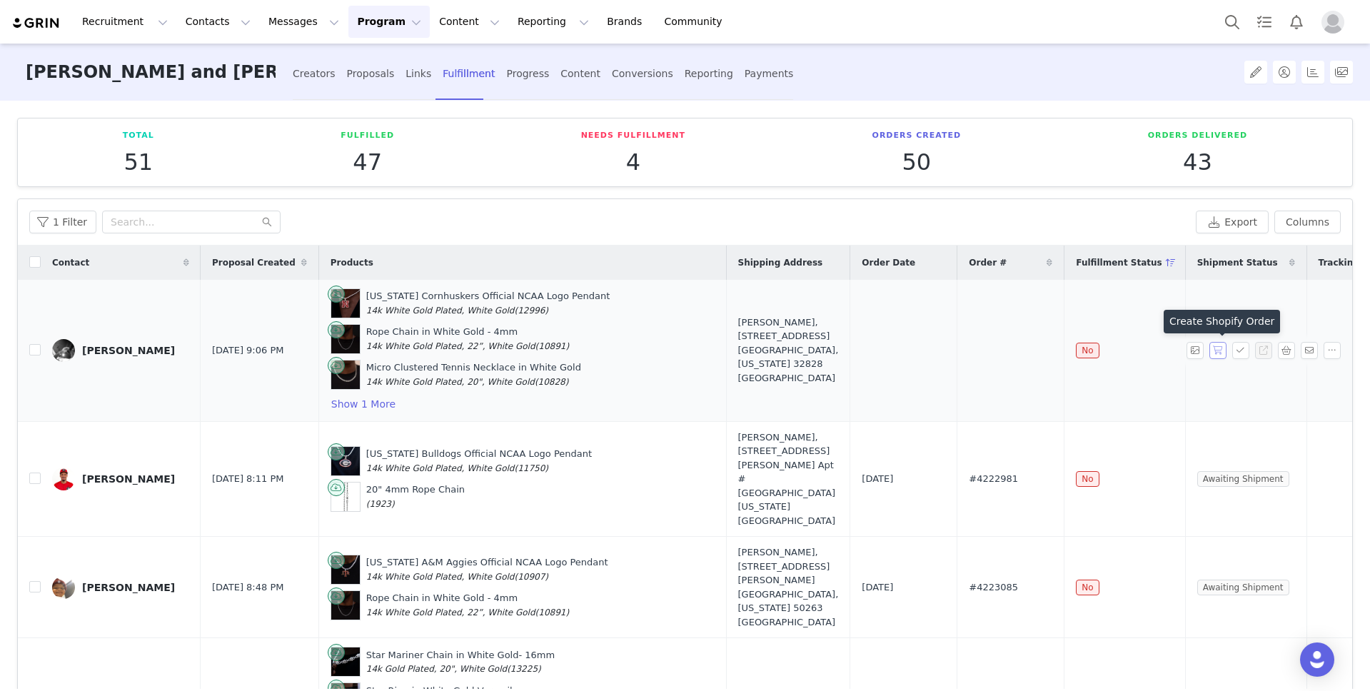
click at [1217, 351] on button "button" at bounding box center [1218, 350] width 17 height 17
click at [969, 346] on span "#4223114" at bounding box center [993, 350] width 49 height 14
click at [293, 71] on div "Creators" at bounding box center [314, 74] width 43 height 38
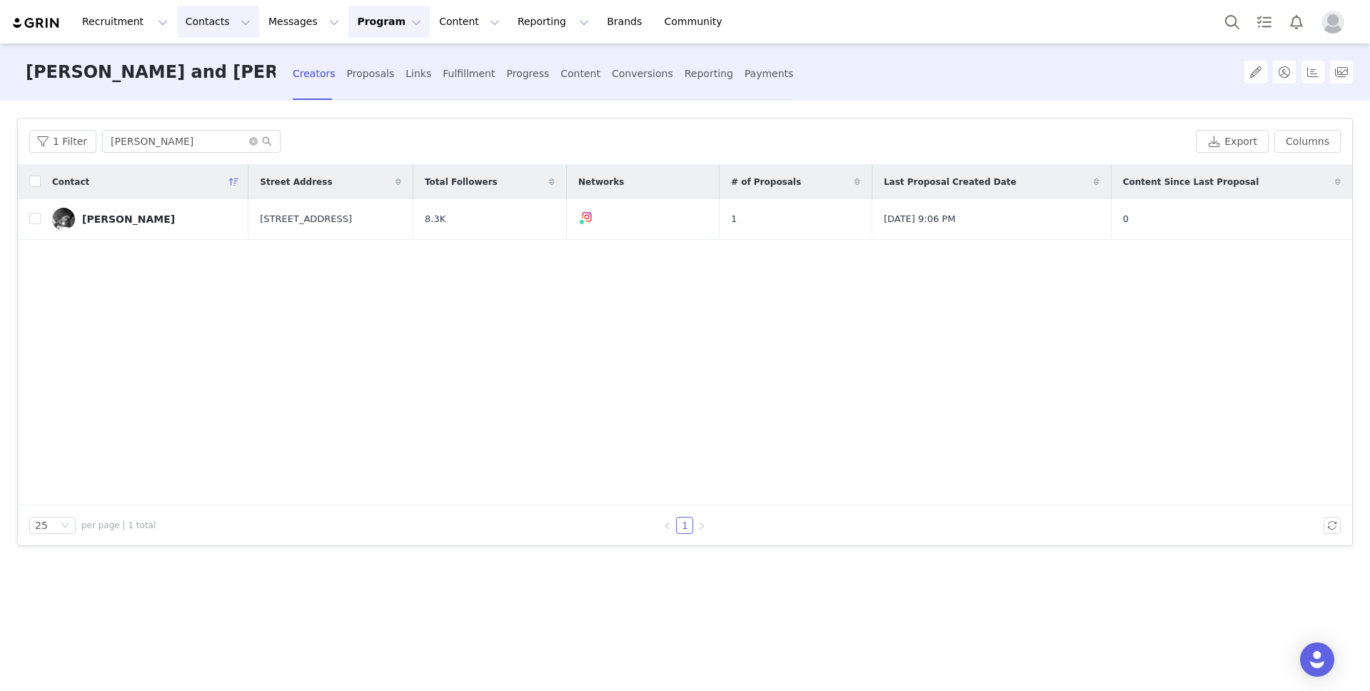
click at [214, 23] on button "Contacts Contacts" at bounding box center [218, 22] width 82 height 32
click at [207, 68] on p "Creators" at bounding box center [200, 63] width 43 height 15
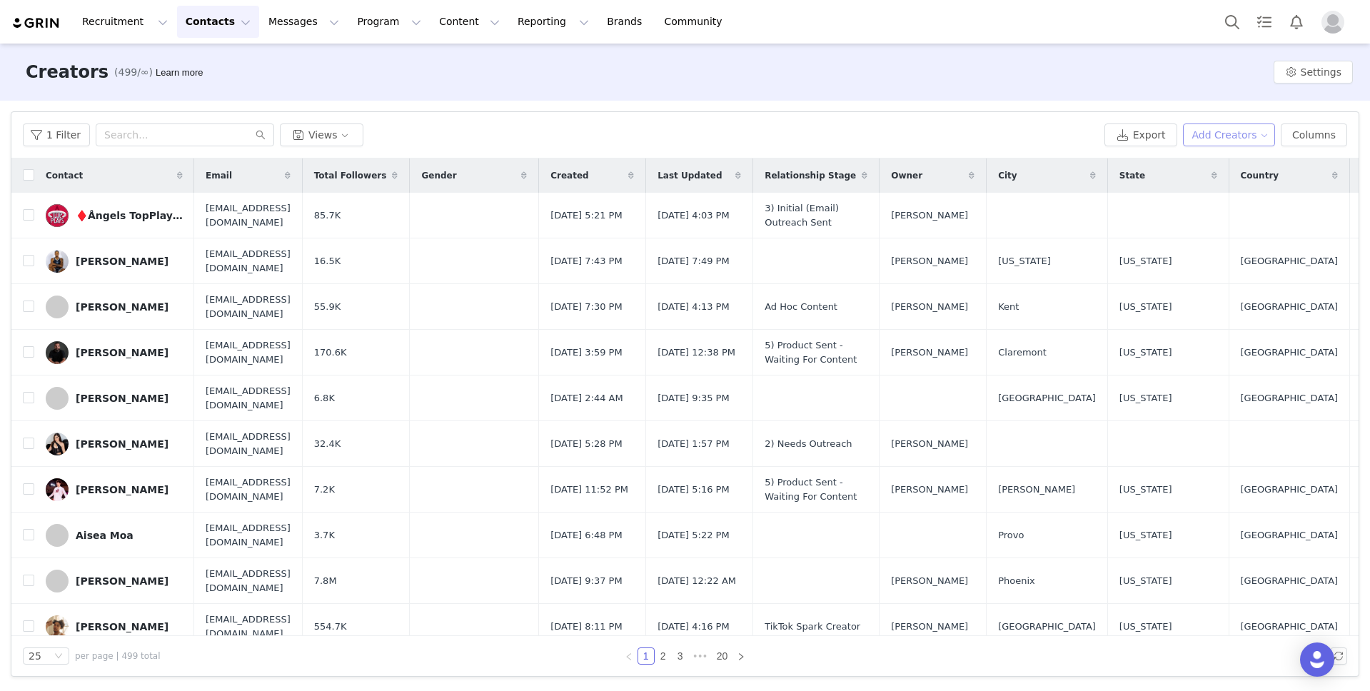
click at [1248, 144] on button "Add Creators" at bounding box center [1229, 135] width 93 height 23
click at [1241, 159] on span "Add a Creator" at bounding box center [1232, 164] width 69 height 16
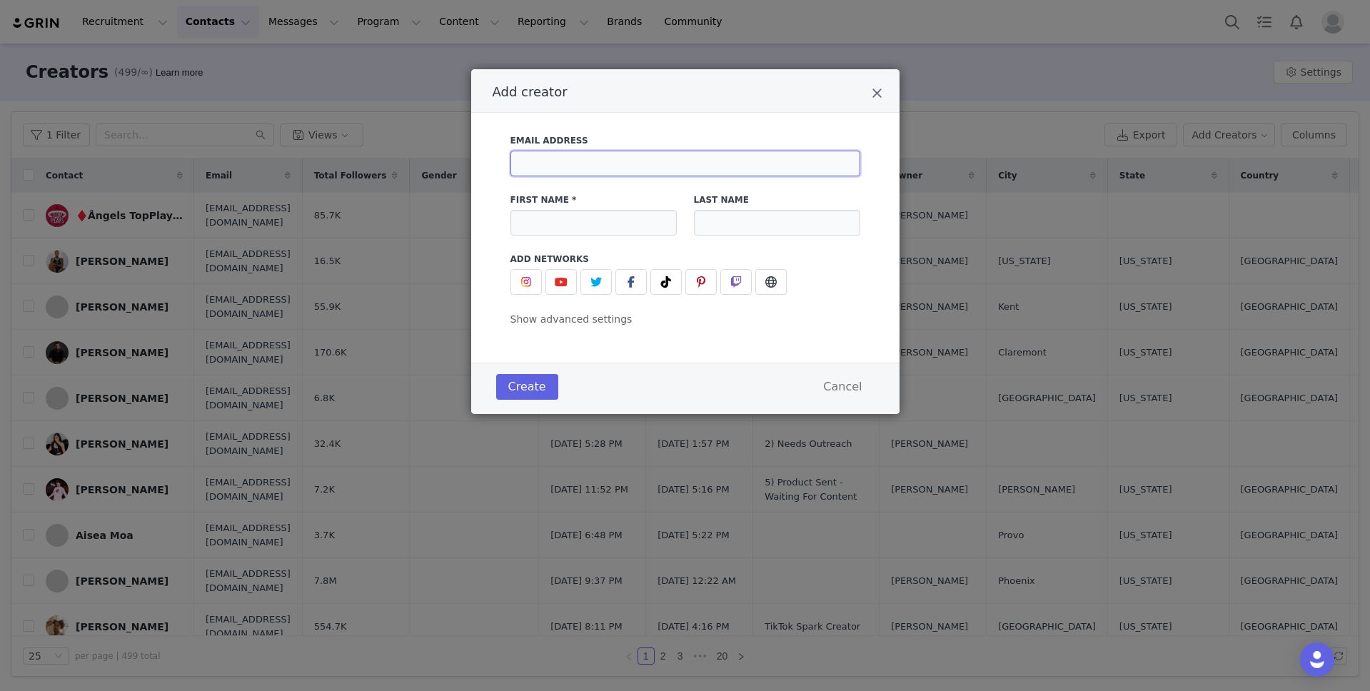
click at [766, 161] on input "Add creator" at bounding box center [686, 164] width 350 height 26
click at [663, 226] on input "Add creator" at bounding box center [594, 223] width 166 height 26
click at [522, 291] on button "Add creator" at bounding box center [526, 282] width 31 height 26
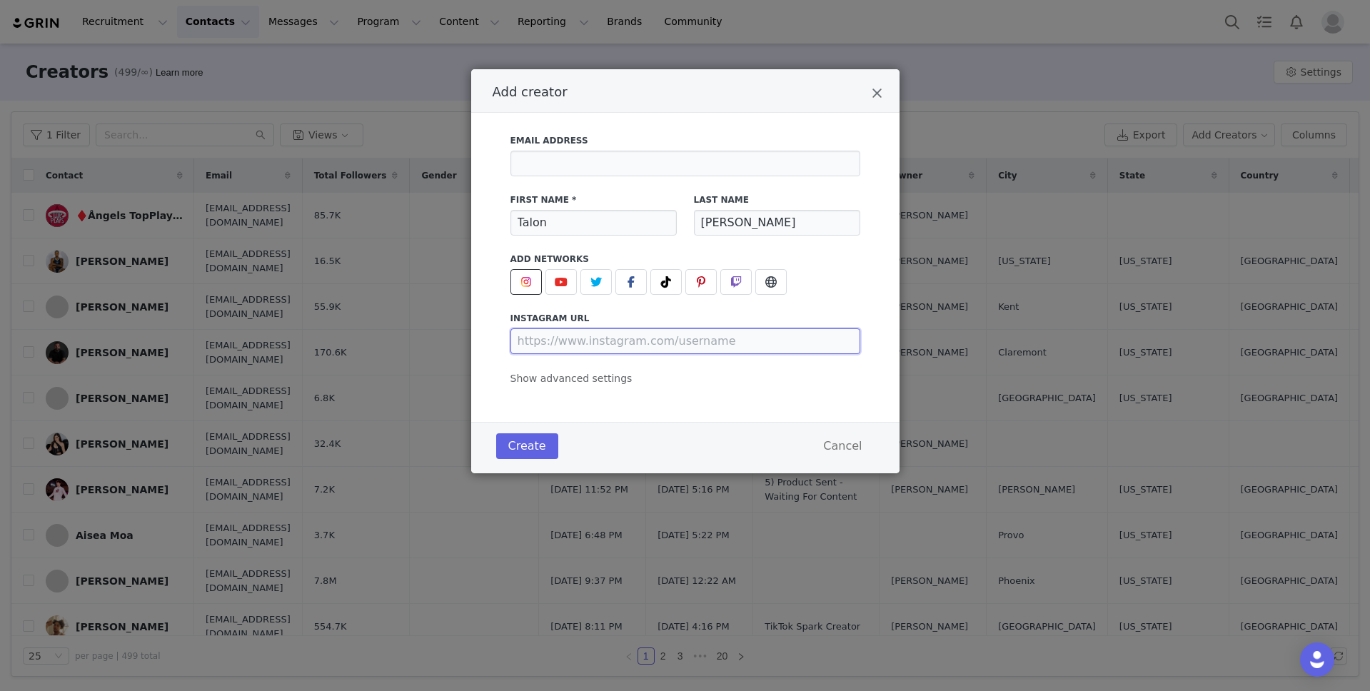
click at [634, 348] on input "Add creator" at bounding box center [686, 342] width 350 height 26
click at [646, 343] on input "Add creator" at bounding box center [686, 342] width 350 height 26
paste input "@tito_haley"
click at [809, 307] on div "Email Address First Name * [PERSON_NAME] Last Name [PERSON_NAME] Add Networks i…" at bounding box center [686, 256] width 350 height 261
click at [665, 161] on input "Add creator" at bounding box center [686, 164] width 350 height 26
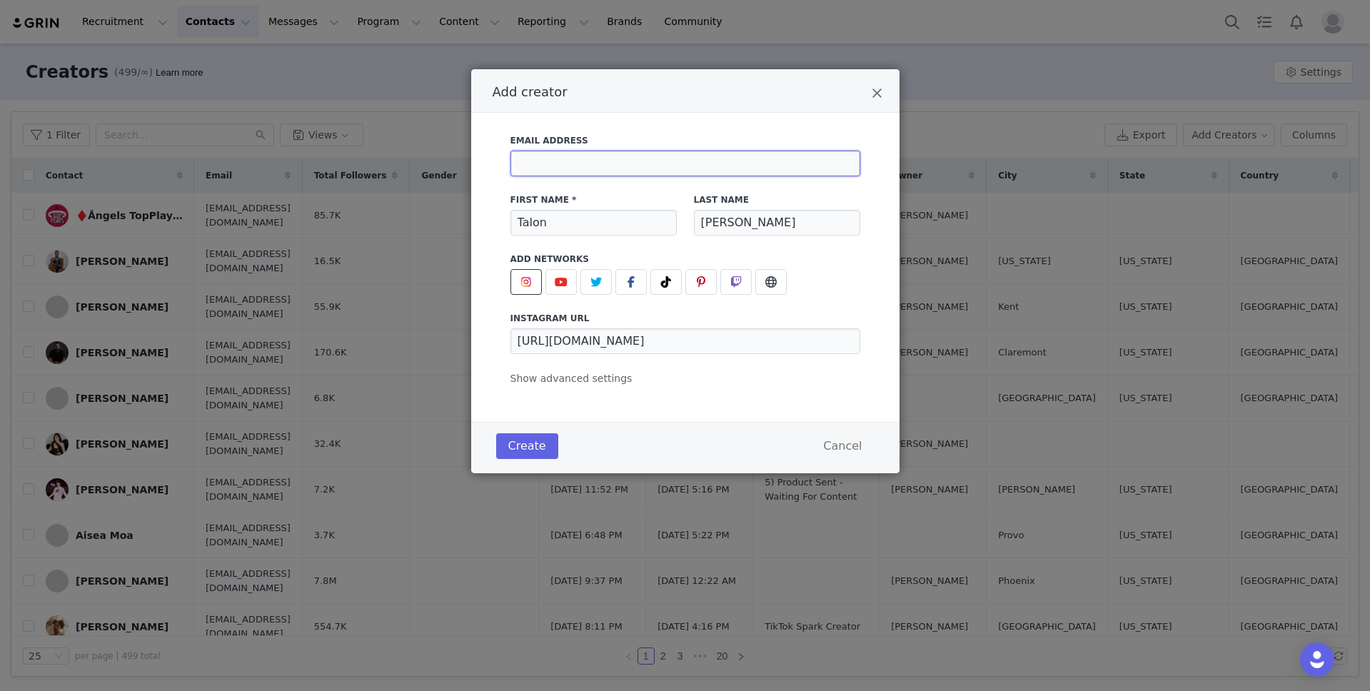
paste input "[EMAIL_ADDRESS][DOMAIN_NAME]"
click at [580, 381] on span "Show advanced settings" at bounding box center [572, 378] width 122 height 11
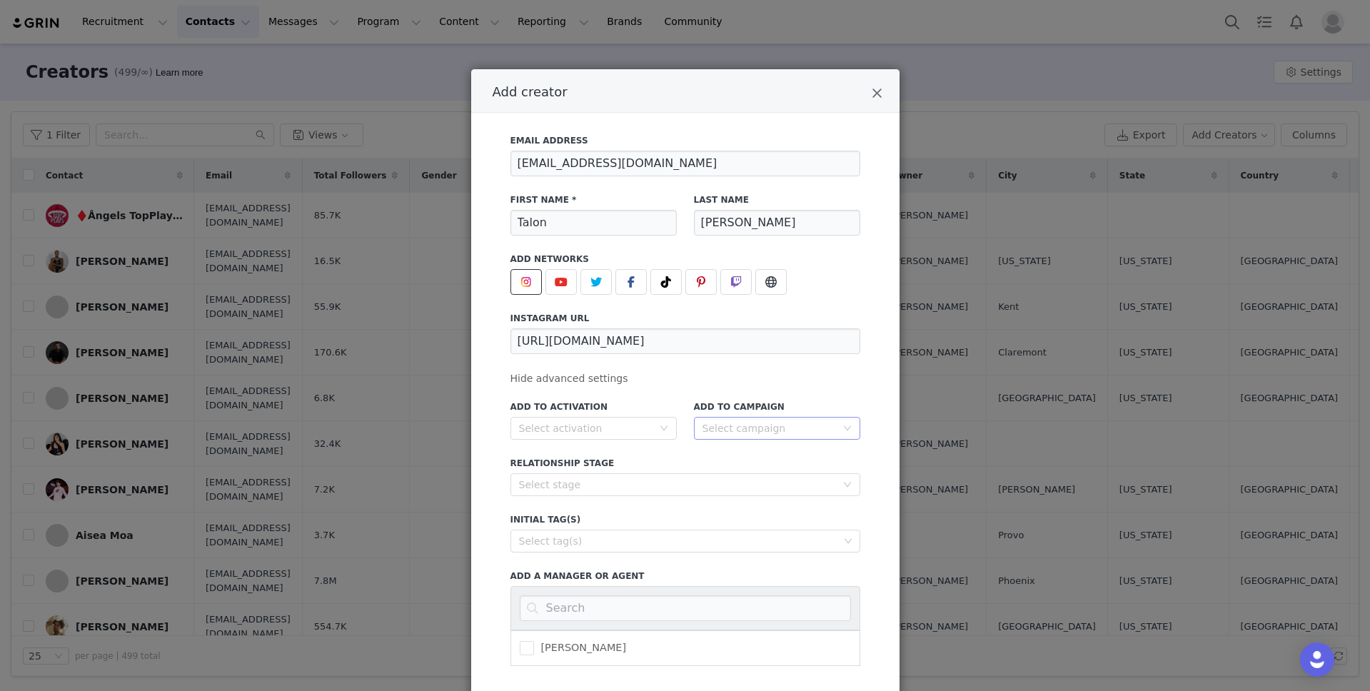
click at [754, 421] on div "Select campaign" at bounding box center [770, 428] width 134 height 14
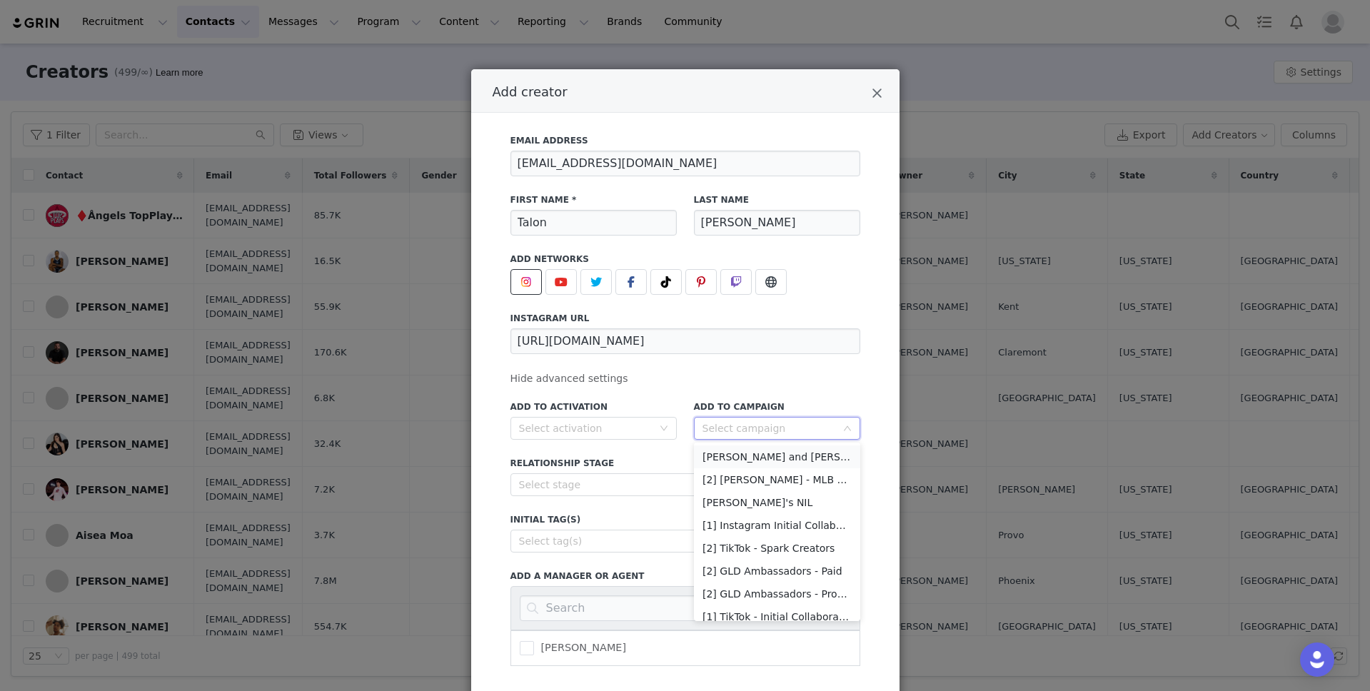
click at [766, 458] on li "[PERSON_NAME] and [PERSON_NAME]" at bounding box center [777, 457] width 166 height 23
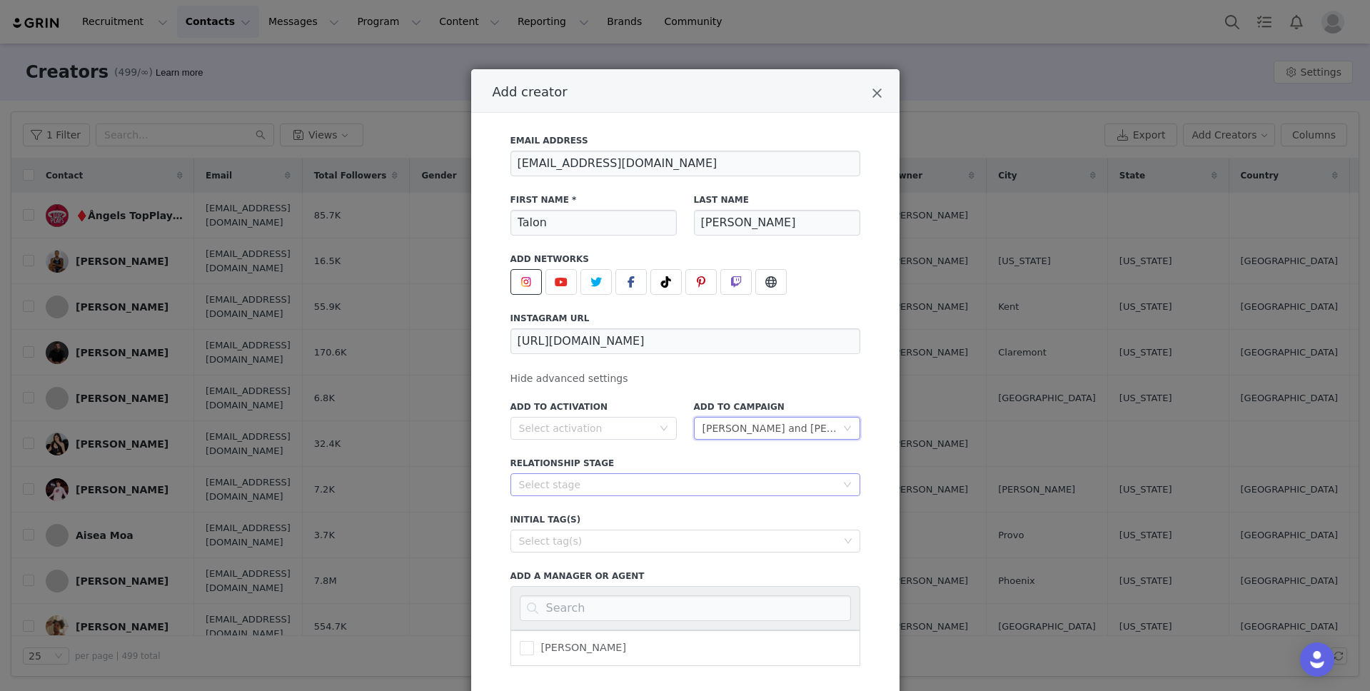
click at [706, 482] on div "Select stage" at bounding box center [677, 485] width 317 height 14
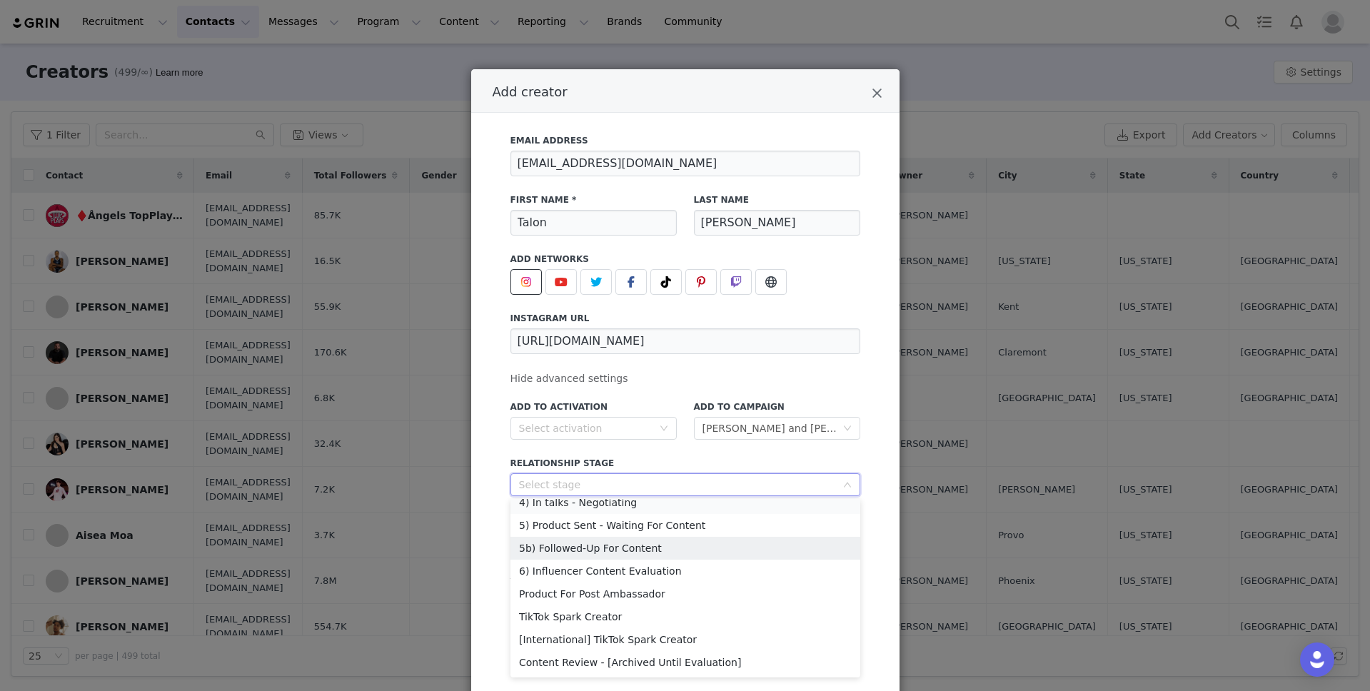
scroll to position [94, 0]
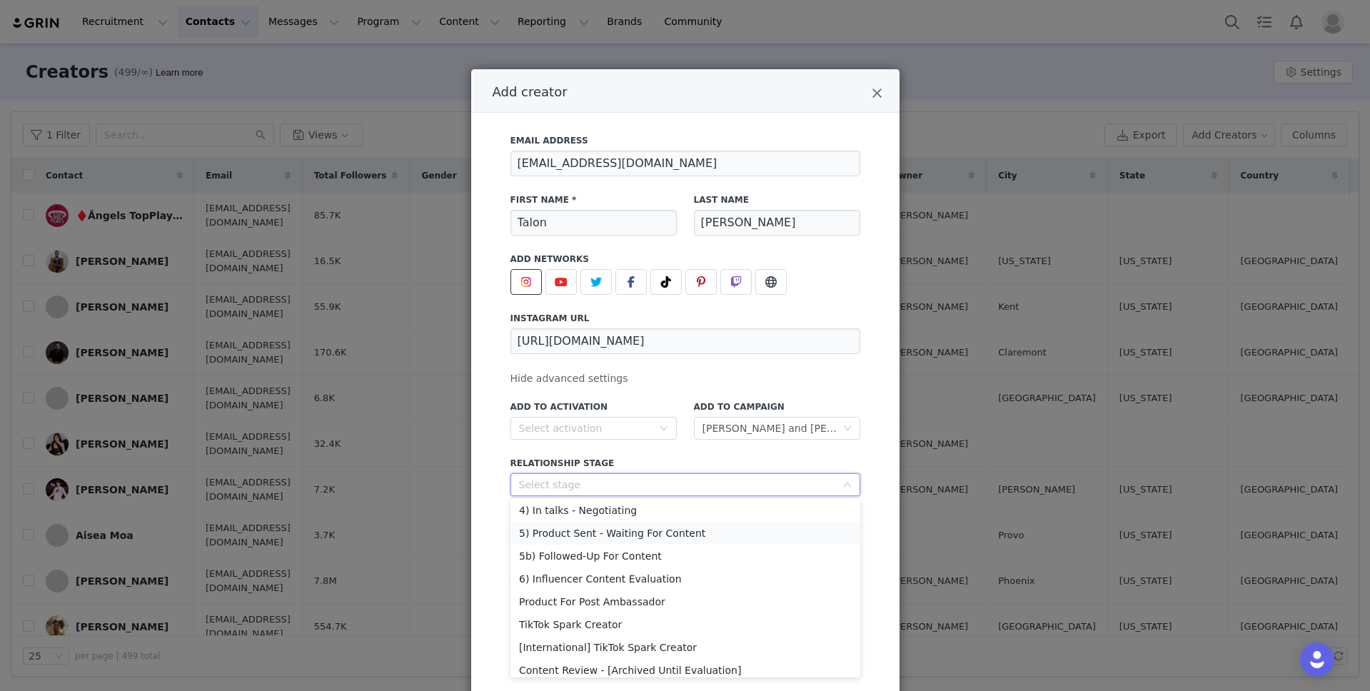
click at [648, 528] on li "5) Product Sent - Waiting For Content" at bounding box center [686, 533] width 350 height 23
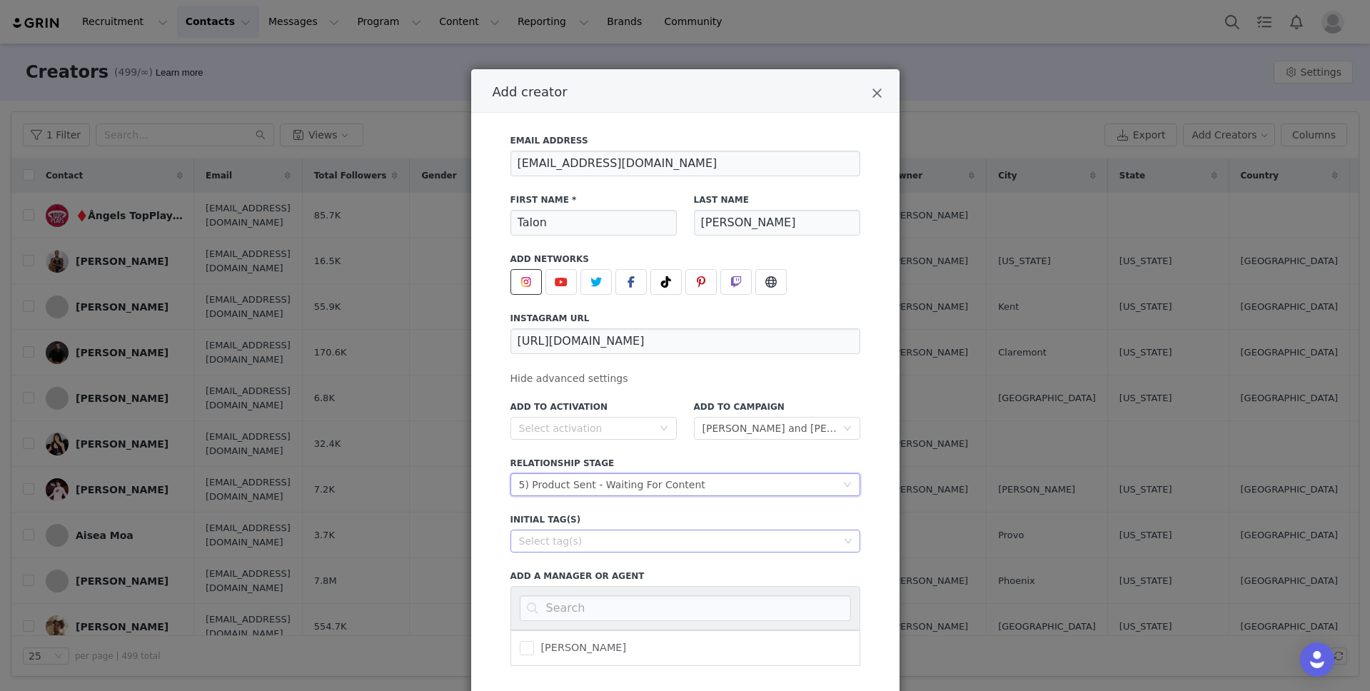
click at [692, 541] on div "Select tag(s)" at bounding box center [679, 541] width 320 height 14
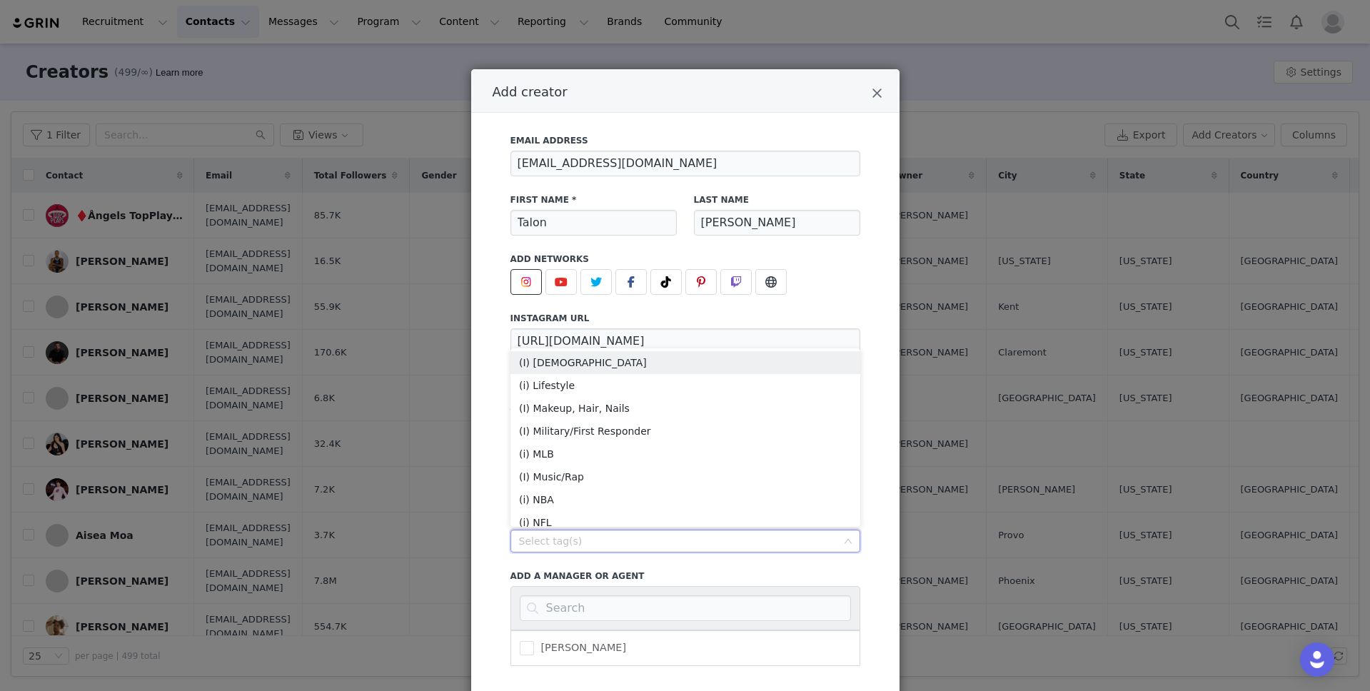
scroll to position [131, 0]
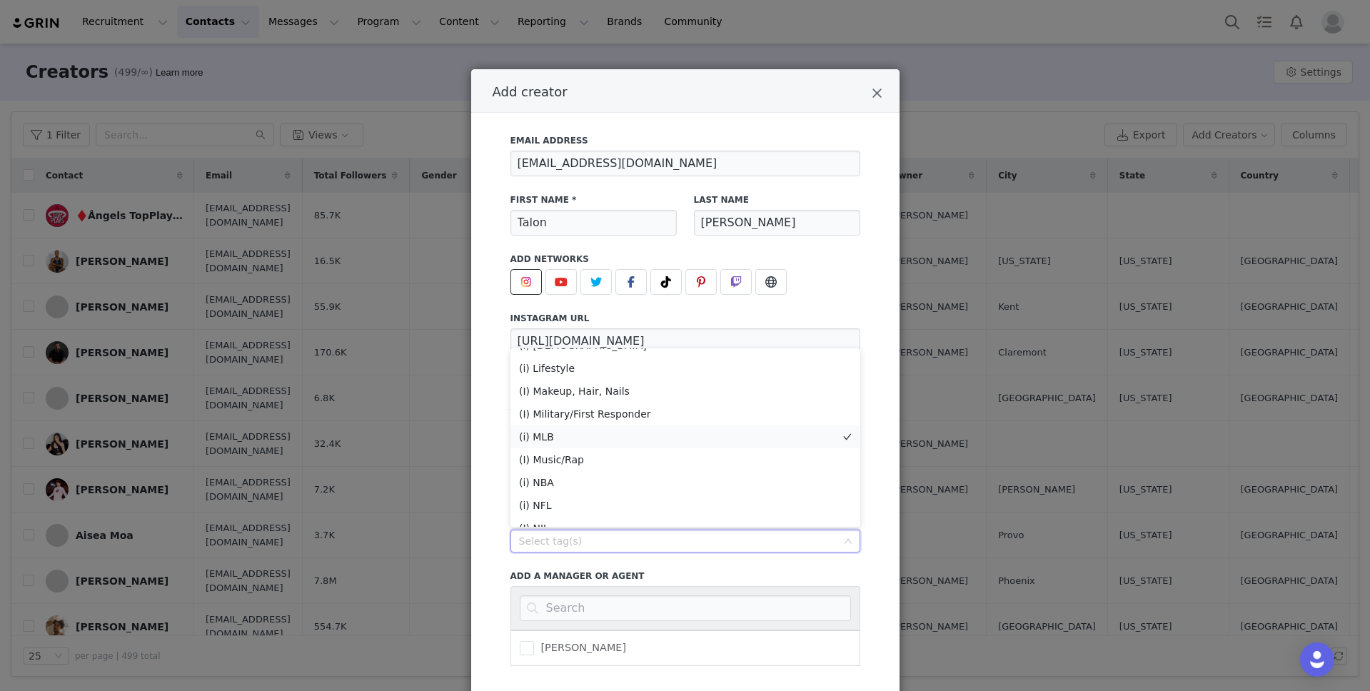
click at [627, 431] on li "(i) MLB" at bounding box center [686, 437] width 350 height 23
click at [616, 429] on li "(I) NIL" at bounding box center [686, 419] width 350 height 23
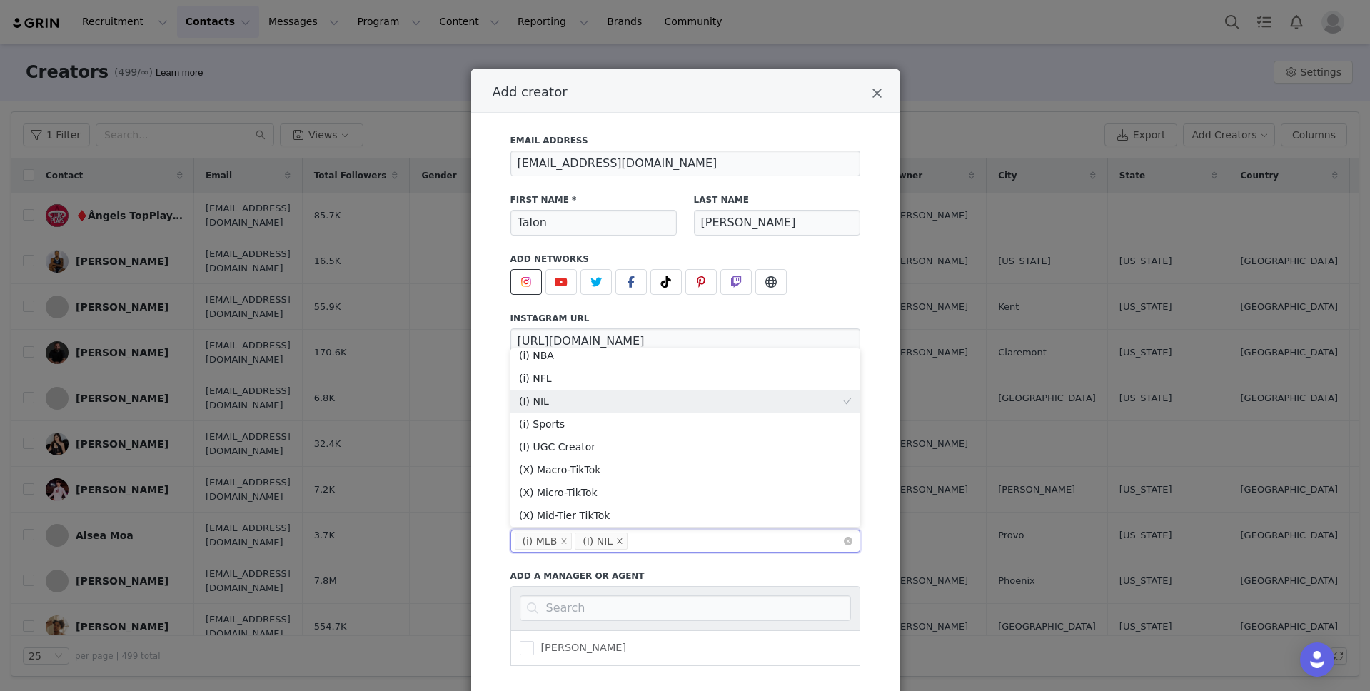
click at [616, 543] on icon "icon: close" at bounding box center [619, 540] width 7 height 7
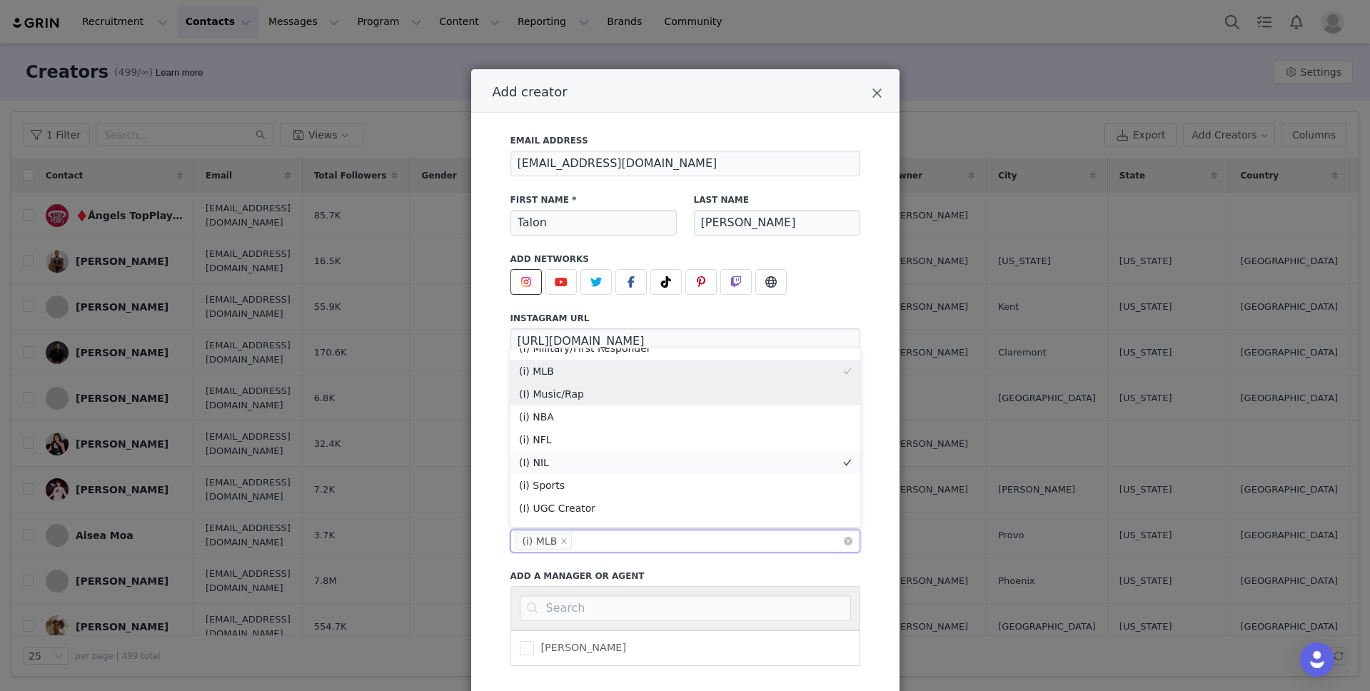
scroll to position [199, 0]
click at [600, 488] on li "(i) Sports" at bounding box center [686, 484] width 350 height 23
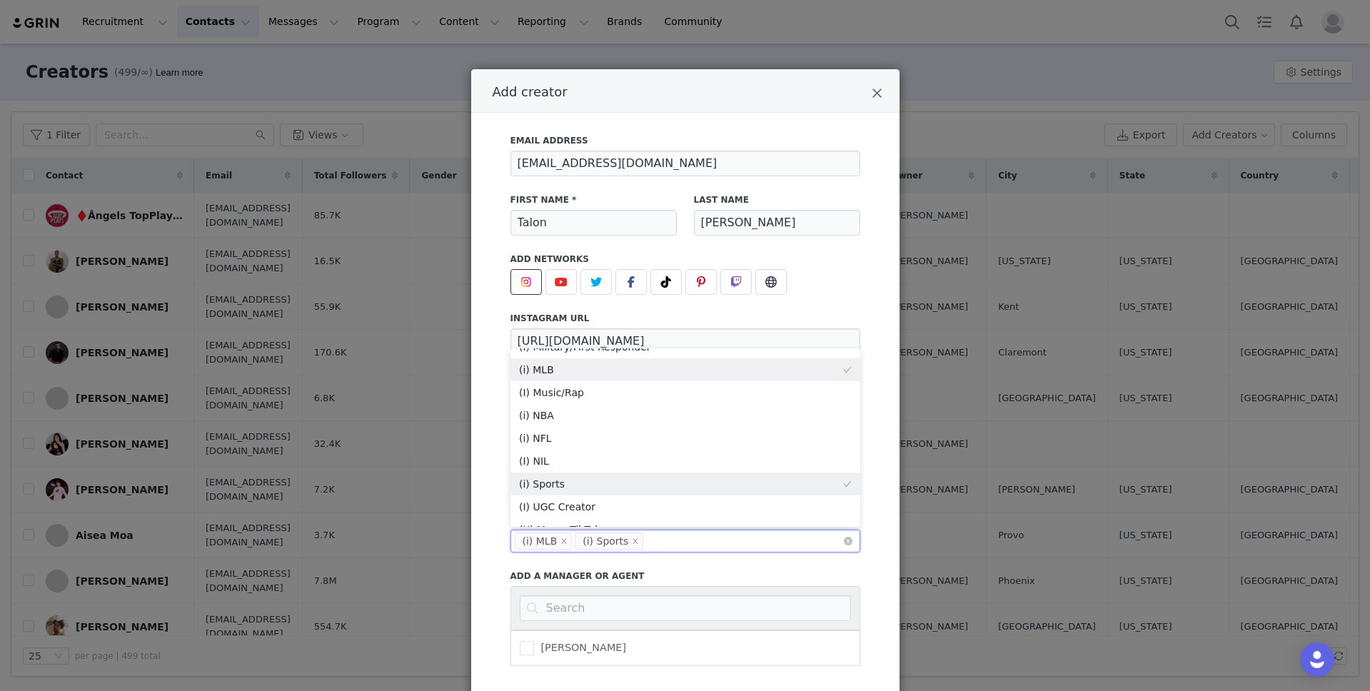
scroll to position [213, 0]
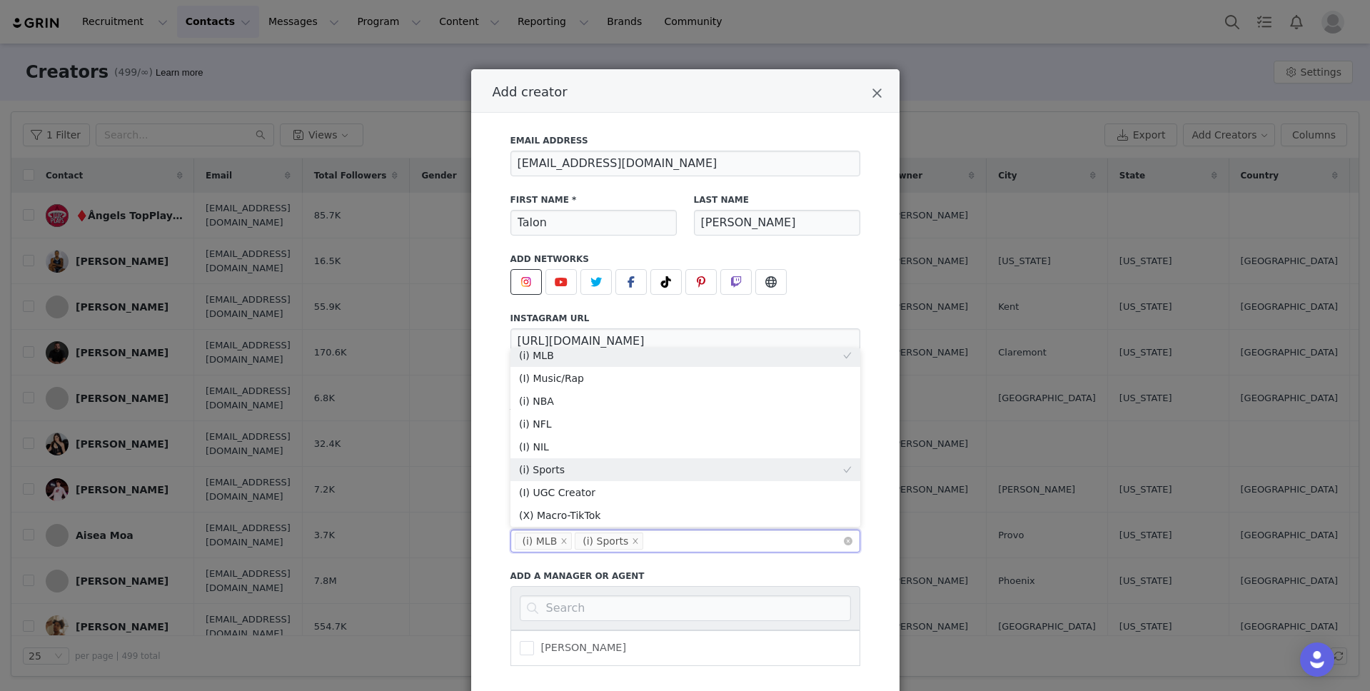
click at [711, 566] on div "Add to Activation Select activation Add to Campaign Select campaign [PERSON_NAM…" at bounding box center [686, 529] width 350 height 274
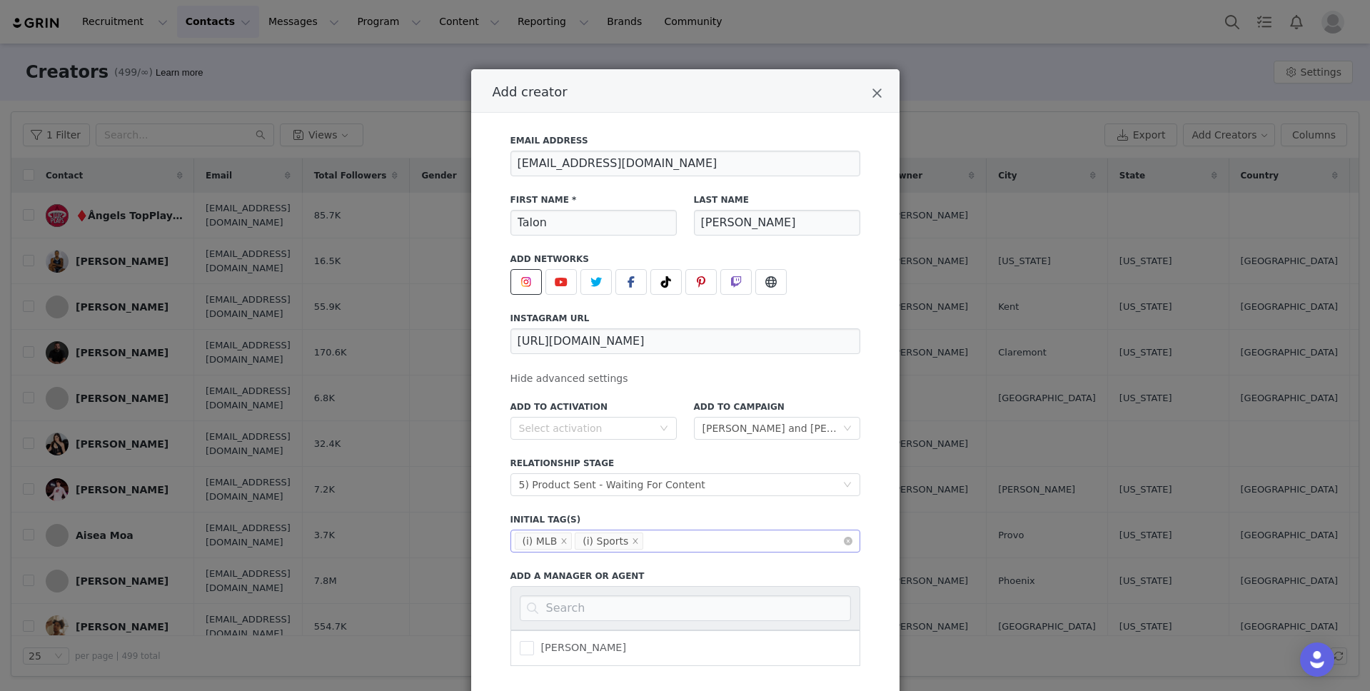
scroll to position [101, 0]
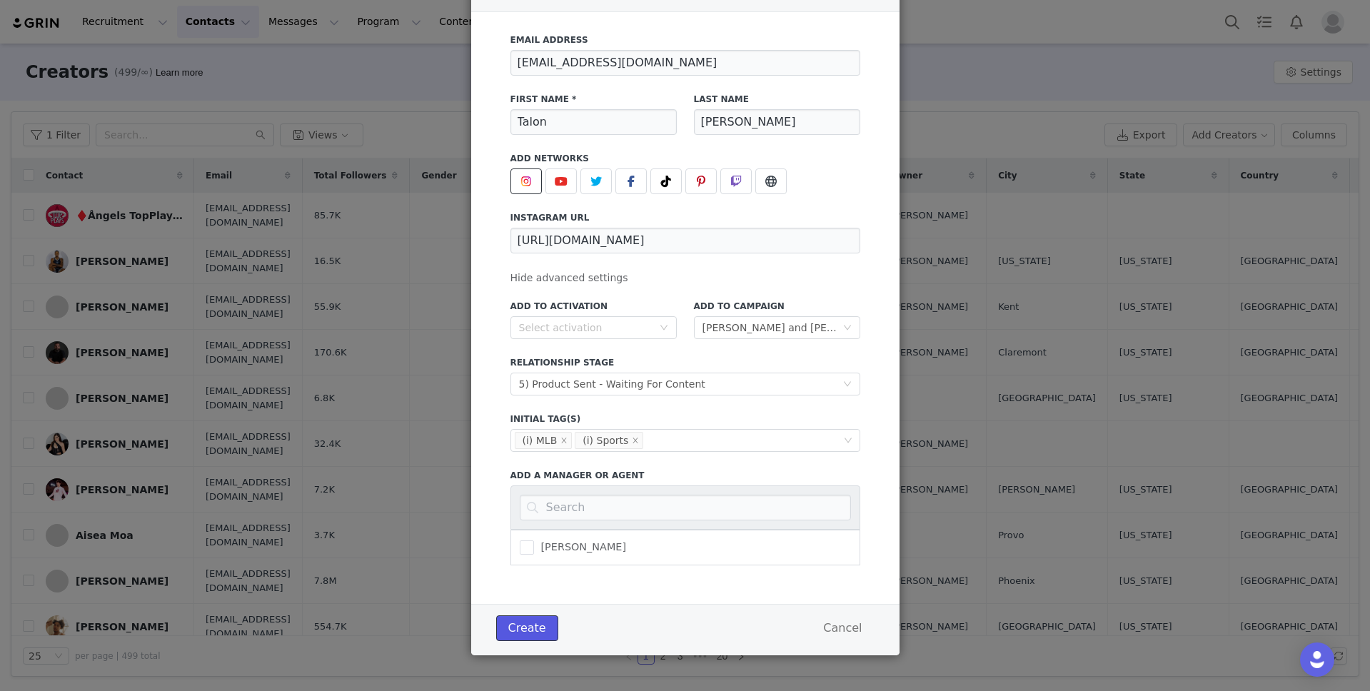
click at [529, 621] on button "Create" at bounding box center [527, 629] width 62 height 26
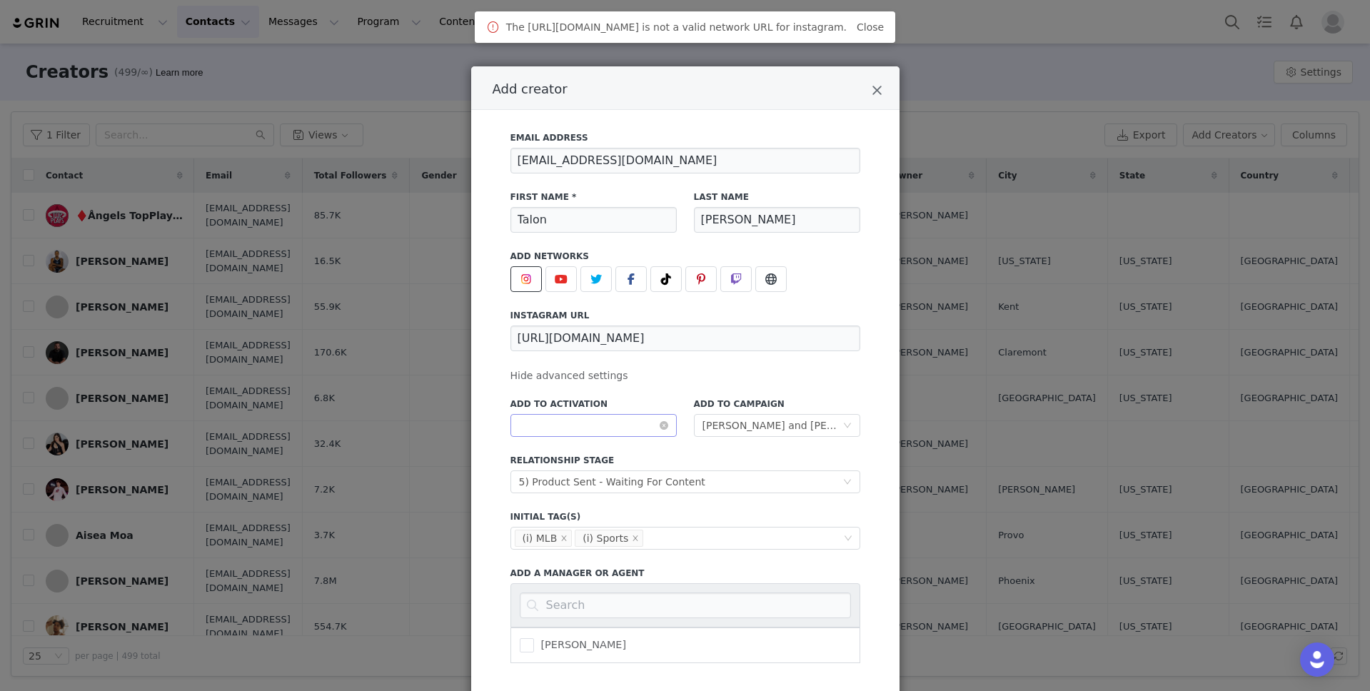
scroll to position [0, 0]
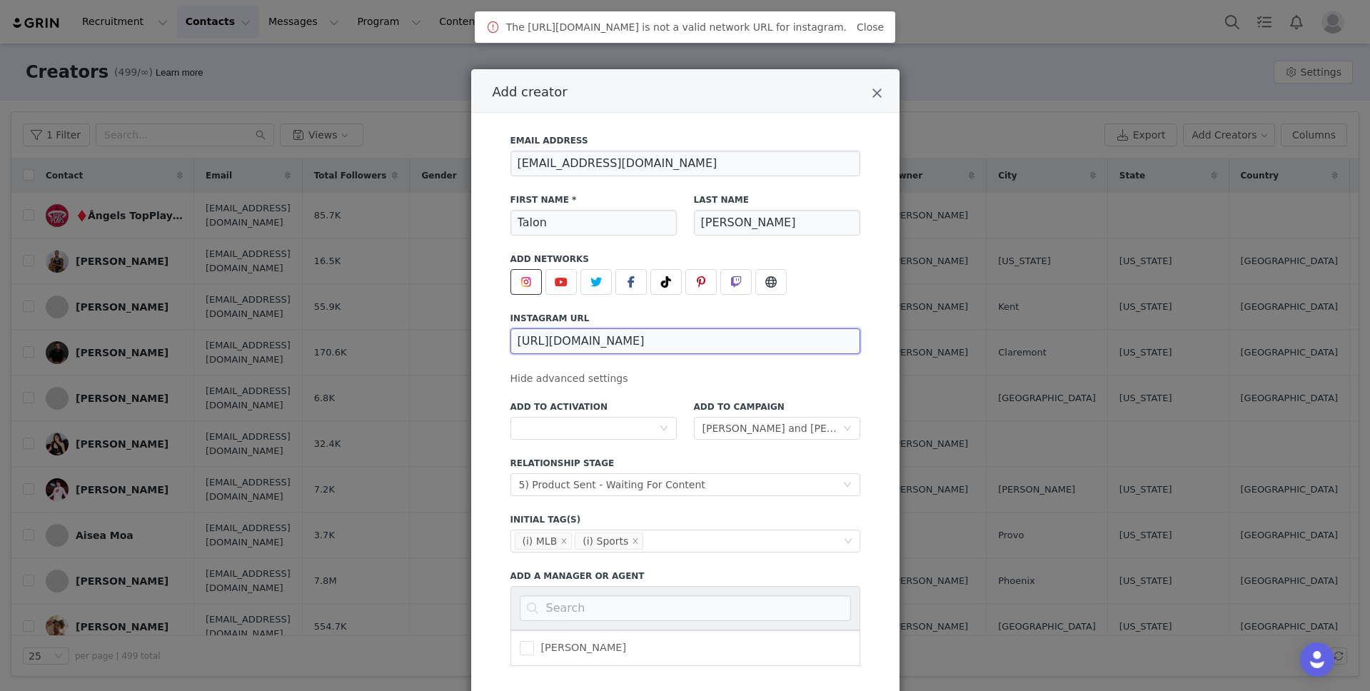
click at [634, 348] on input "[URL][DOMAIN_NAME]" at bounding box center [686, 342] width 350 height 26
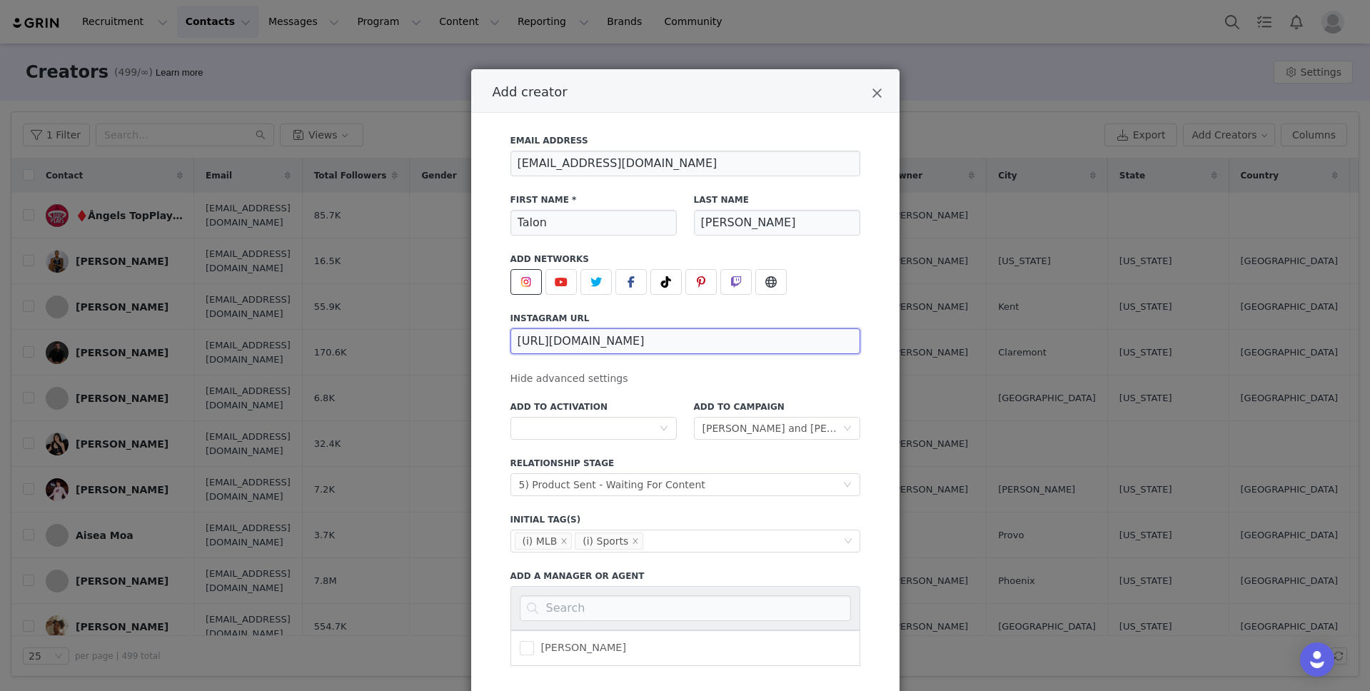
click at [672, 338] on input "[URL][DOMAIN_NAME]" at bounding box center [686, 342] width 350 height 26
click at [640, 336] on input "[URL][DOMAIN_NAME]" at bounding box center [686, 342] width 350 height 26
click at [647, 341] on input "[URL][DOMAIN_NAME]" at bounding box center [686, 342] width 350 height 26
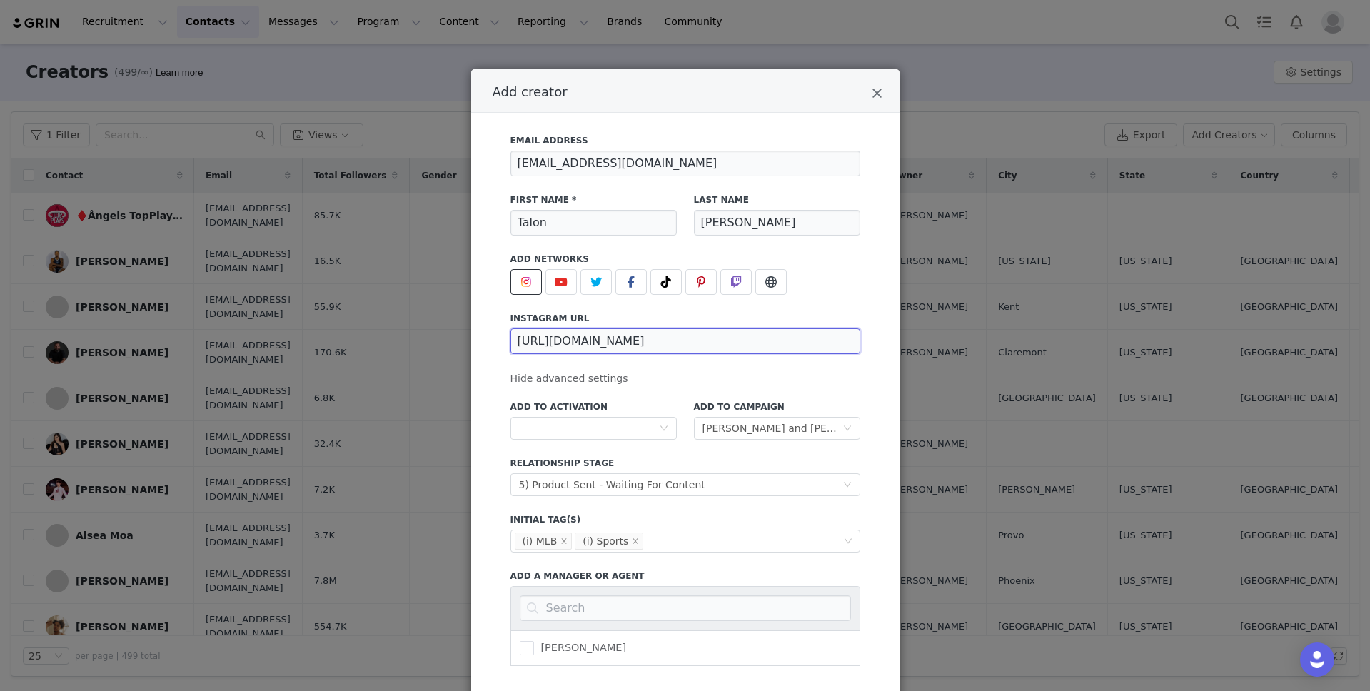
click at [647, 341] on input "[URL][DOMAIN_NAME]" at bounding box center [686, 342] width 350 height 26
paste input "?utm_source=ig_web_button_share_sheet&igsh=ZDNlZDc0MzIxNw=="
click at [679, 381] on div "Email Address [EMAIL_ADDRESS][DOMAIN_NAME] First Name * [PERSON_NAME] Last Name…" at bounding box center [686, 396] width 350 height 541
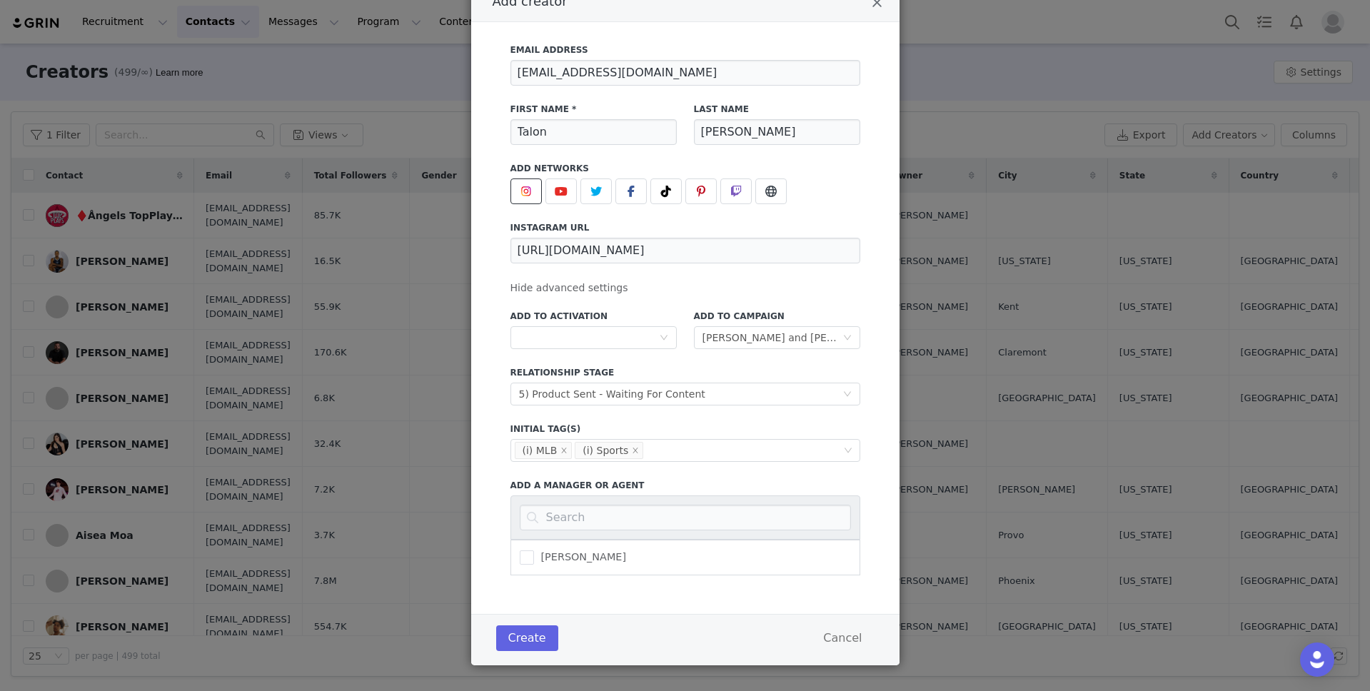
scroll to position [101, 0]
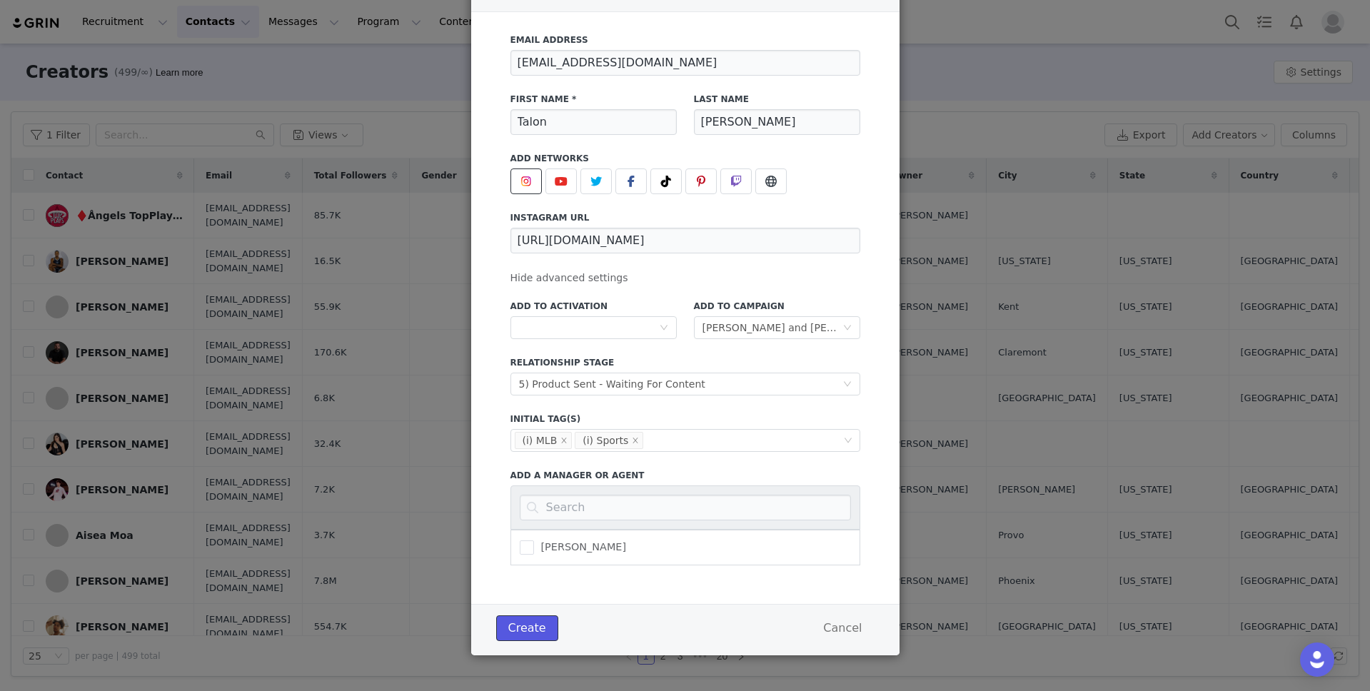
click at [541, 628] on button "Create" at bounding box center [527, 629] width 62 height 26
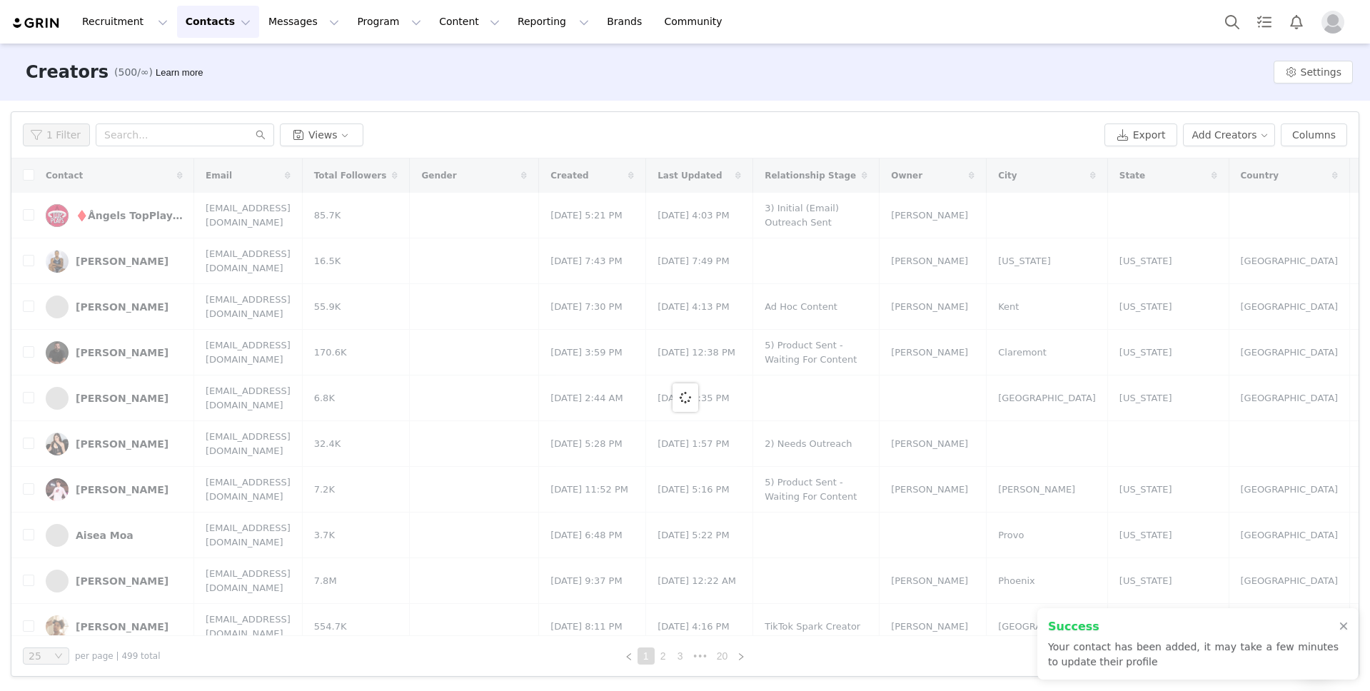
scroll to position [0, 0]
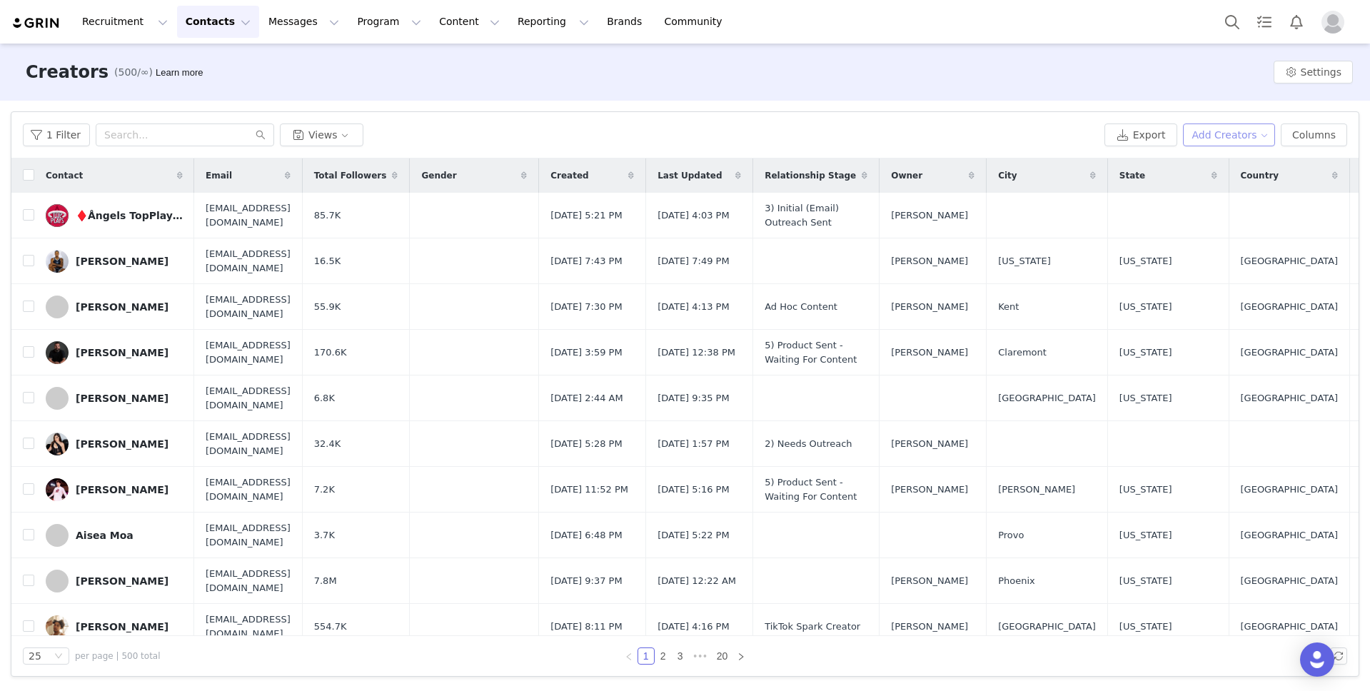
click at [1238, 132] on button "Add Creators" at bounding box center [1229, 135] width 93 height 23
click at [360, 26] on button "Program Program" at bounding box center [388, 22] width 81 height 32
click at [376, 87] on p "Campaigns" at bounding box center [366, 89] width 56 height 15
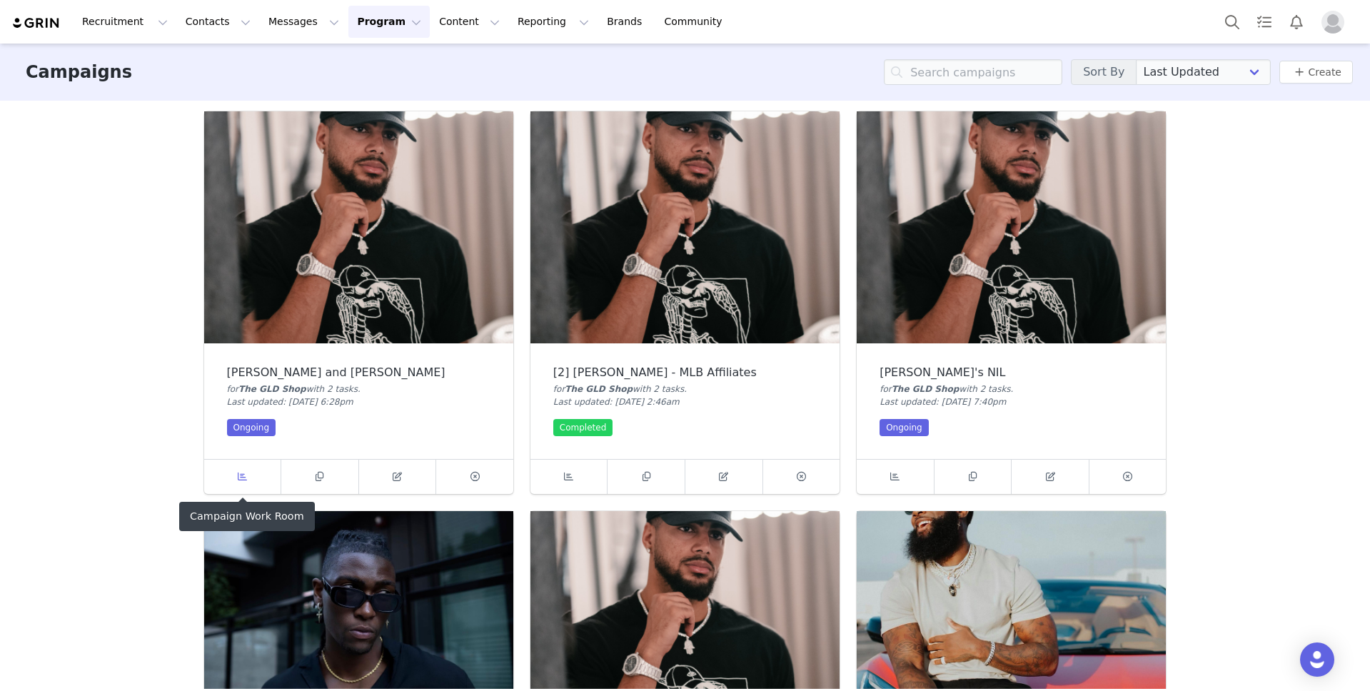
click at [242, 469] on span at bounding box center [242, 476] width 17 height 17
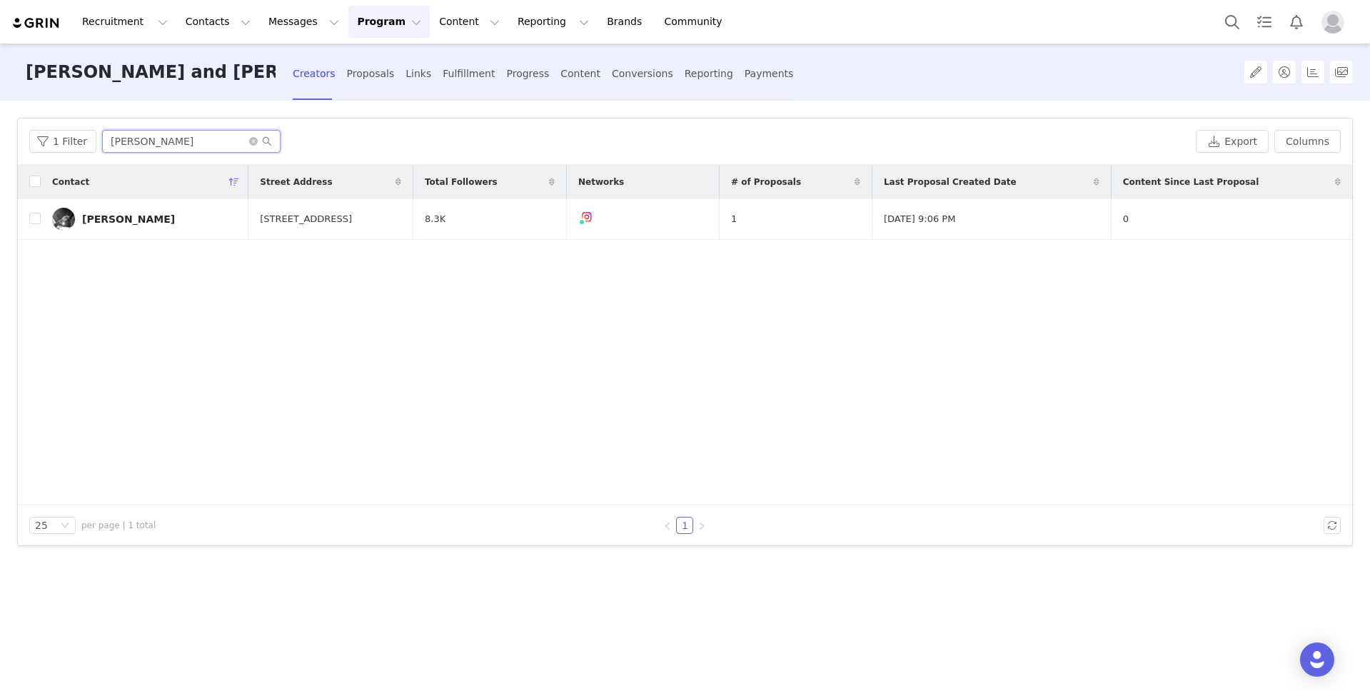
click at [173, 144] on input "[PERSON_NAME]" at bounding box center [191, 141] width 179 height 23
click at [123, 221] on div "[PERSON_NAME]" at bounding box center [128, 219] width 93 height 11
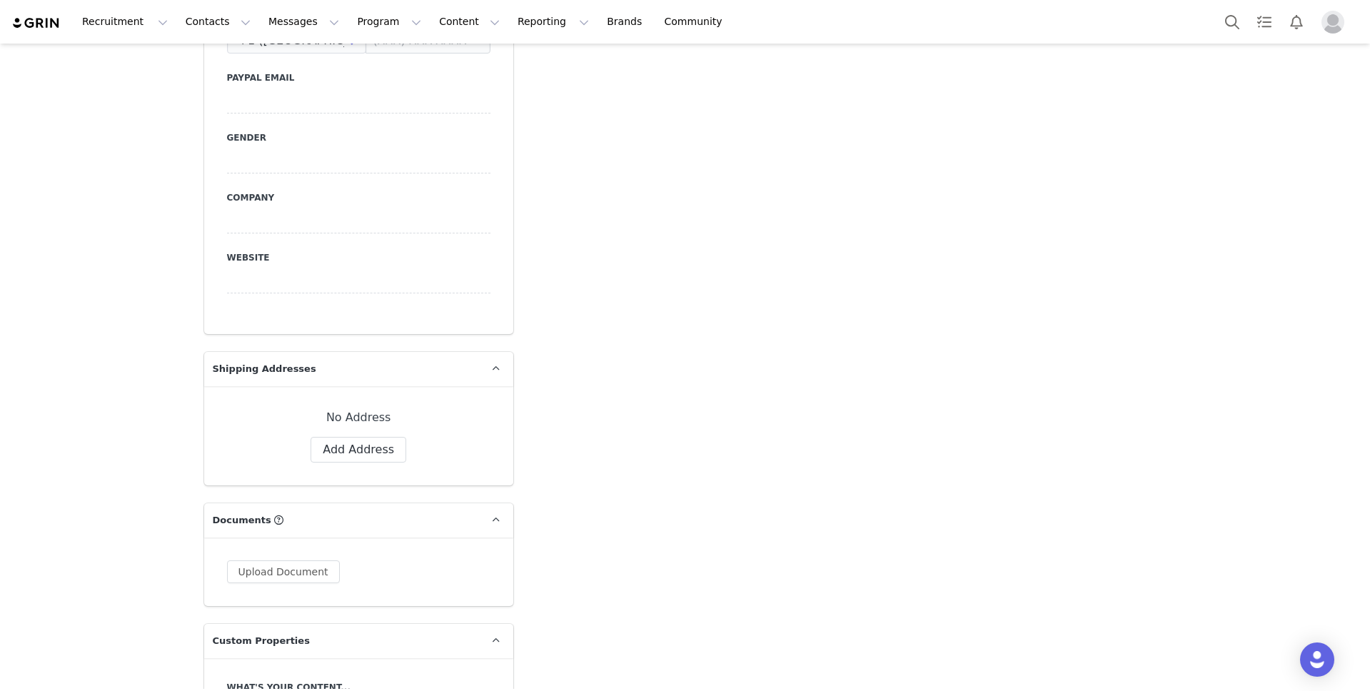
scroll to position [973, 0]
click at [374, 432] on button "Add Address" at bounding box center [359, 445] width 96 height 26
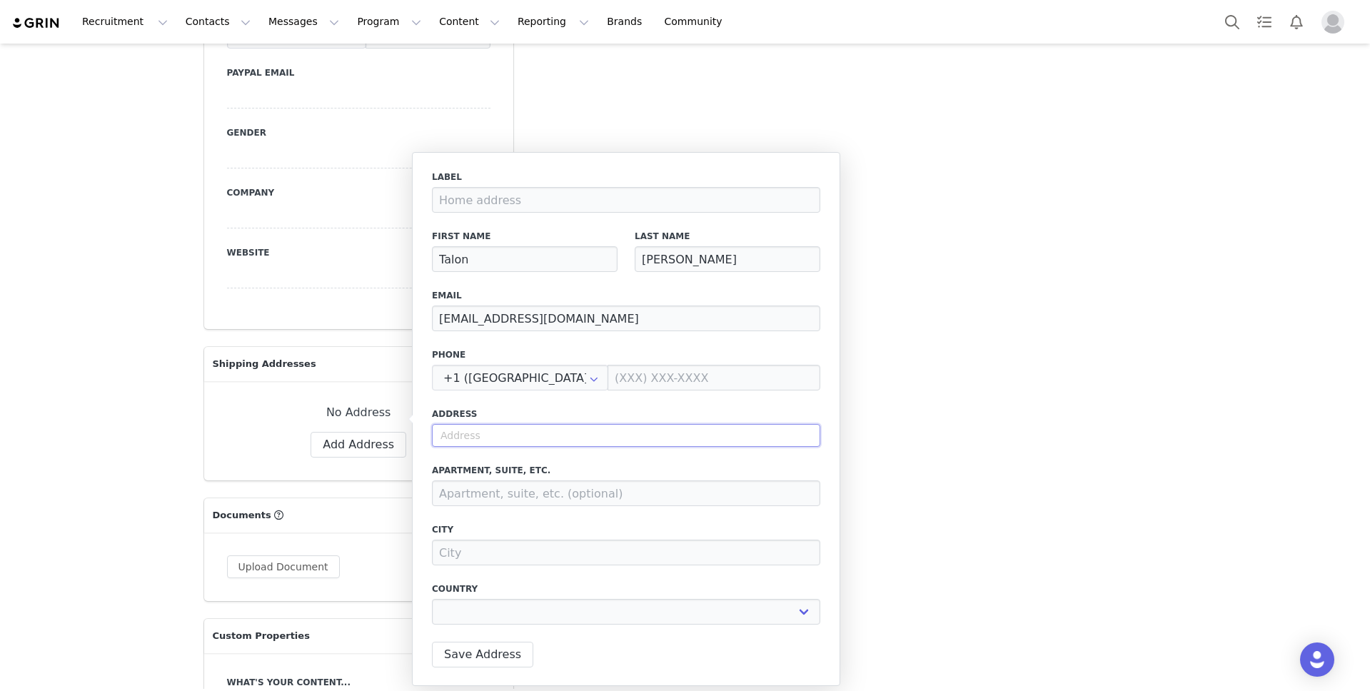
click at [623, 438] on input "text" at bounding box center [626, 435] width 388 height 23
click at [556, 435] on input "[STREET_ADDRESS]" at bounding box center [626, 435] width 388 height 23
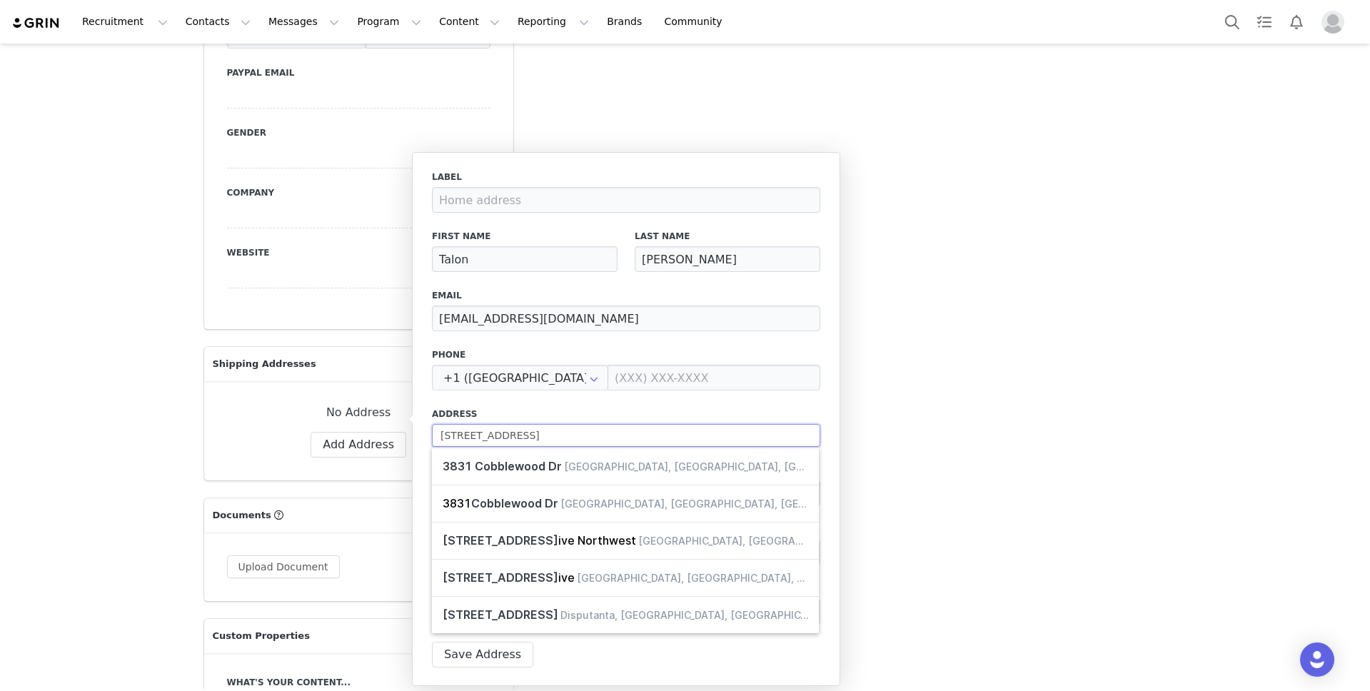
click at [556, 435] on input "[STREET_ADDRESS]" at bounding box center [626, 435] width 388 height 23
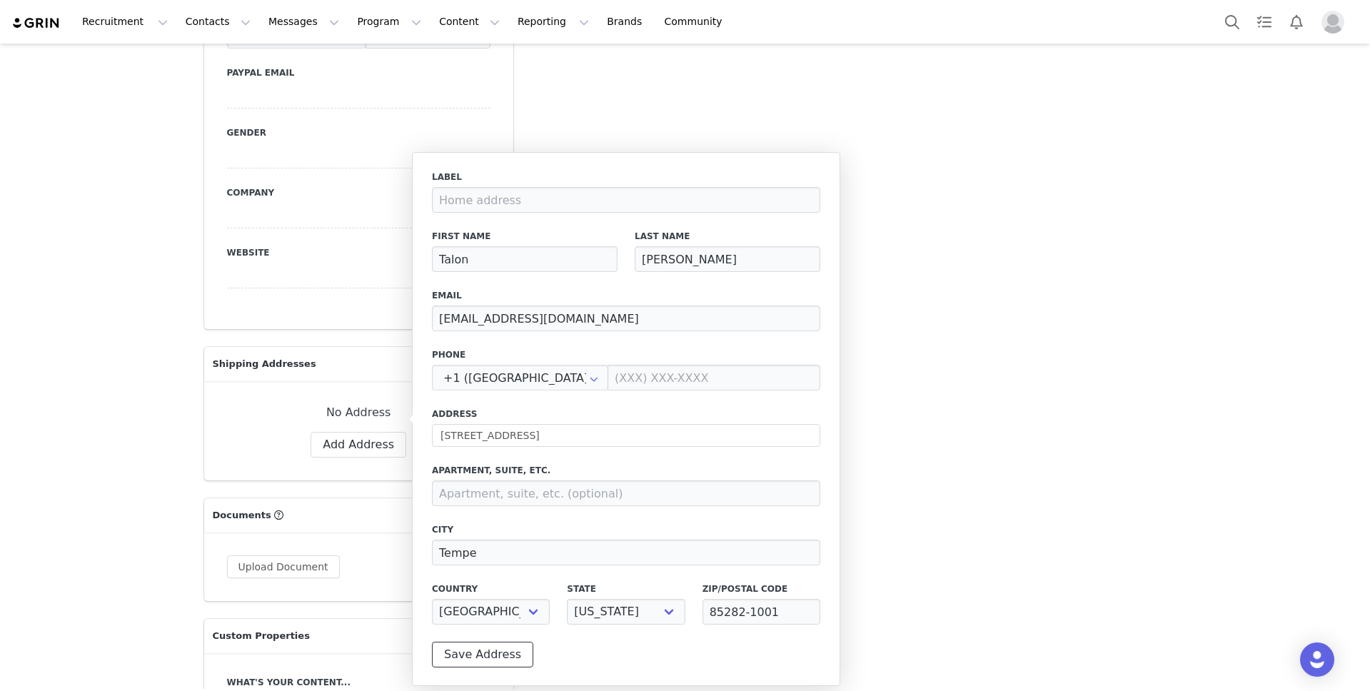
click at [488, 646] on button "Save Address" at bounding box center [482, 655] width 101 height 26
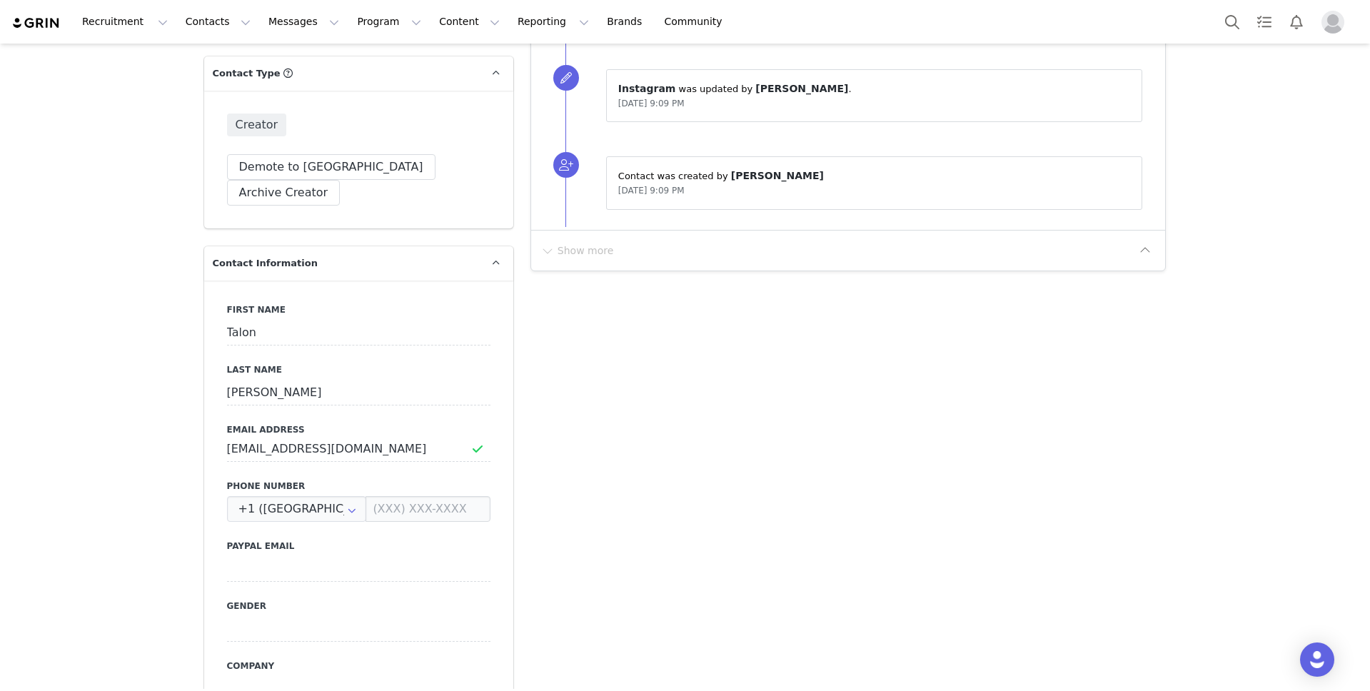
scroll to position [0, 0]
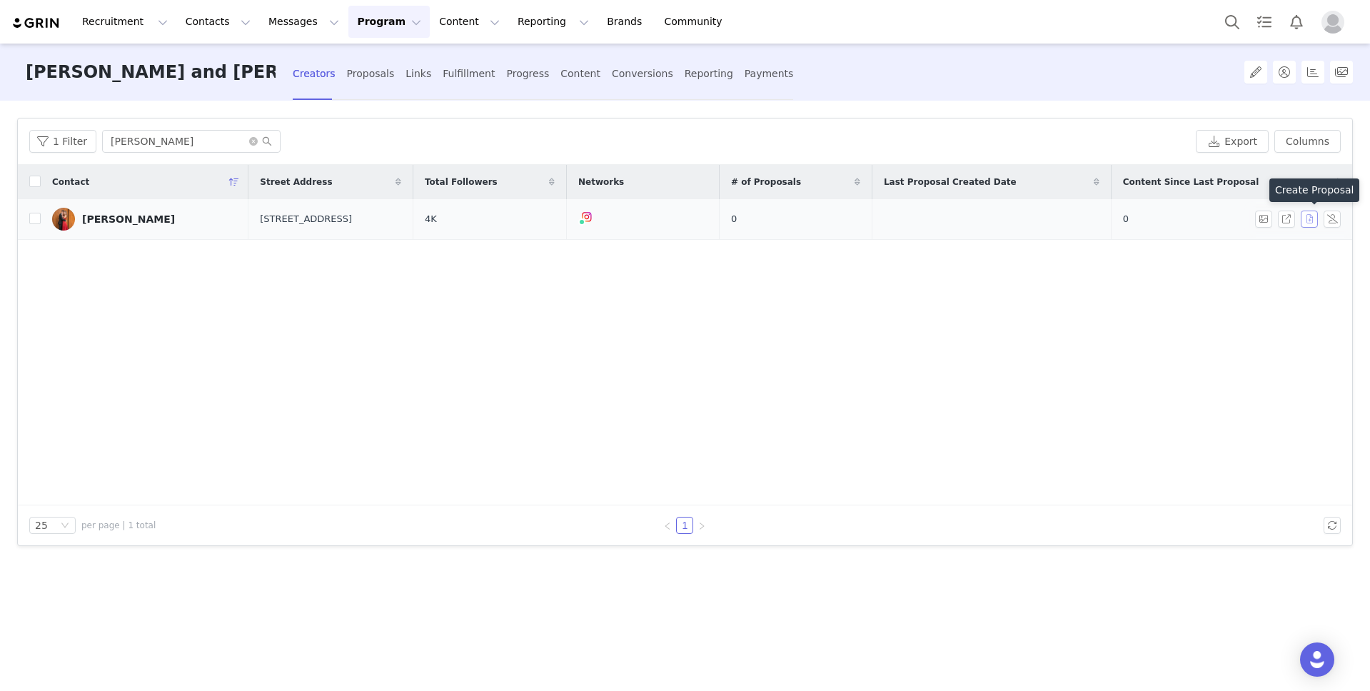
click at [1308, 219] on button "button" at bounding box center [1309, 219] width 17 height 17
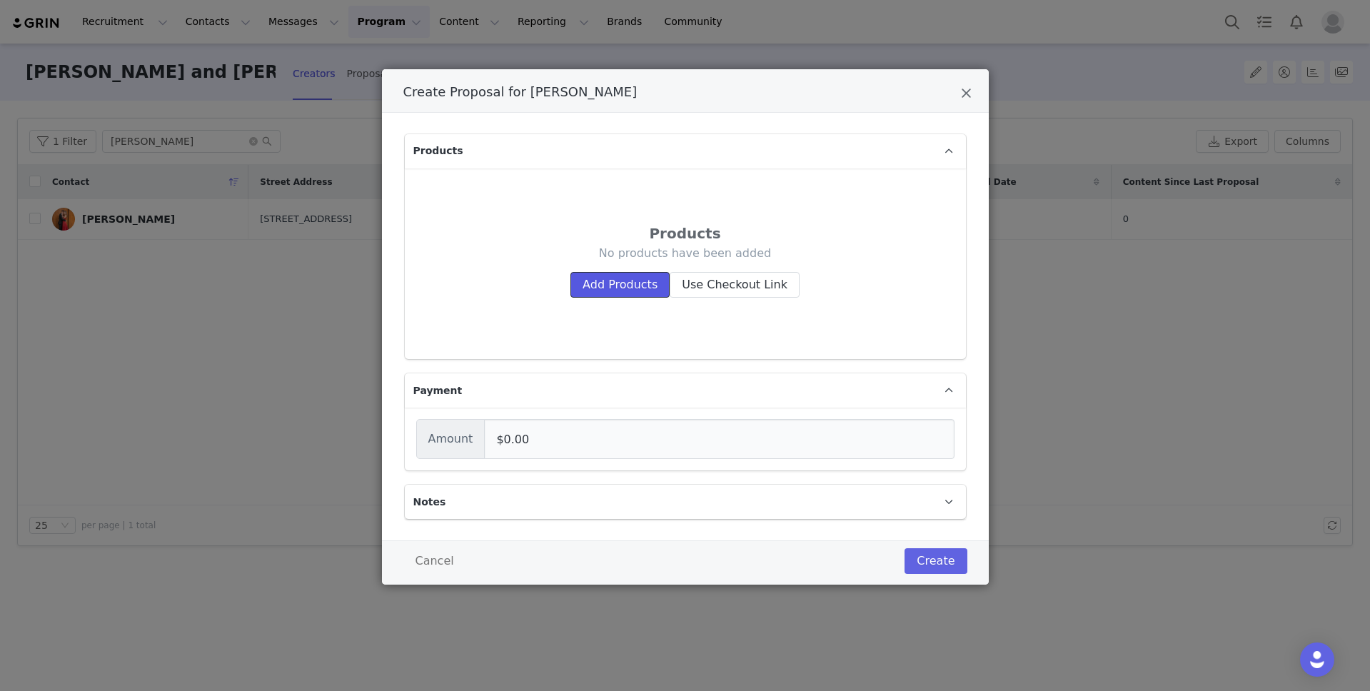
click at [588, 280] on button "Add Products" at bounding box center [620, 285] width 99 height 26
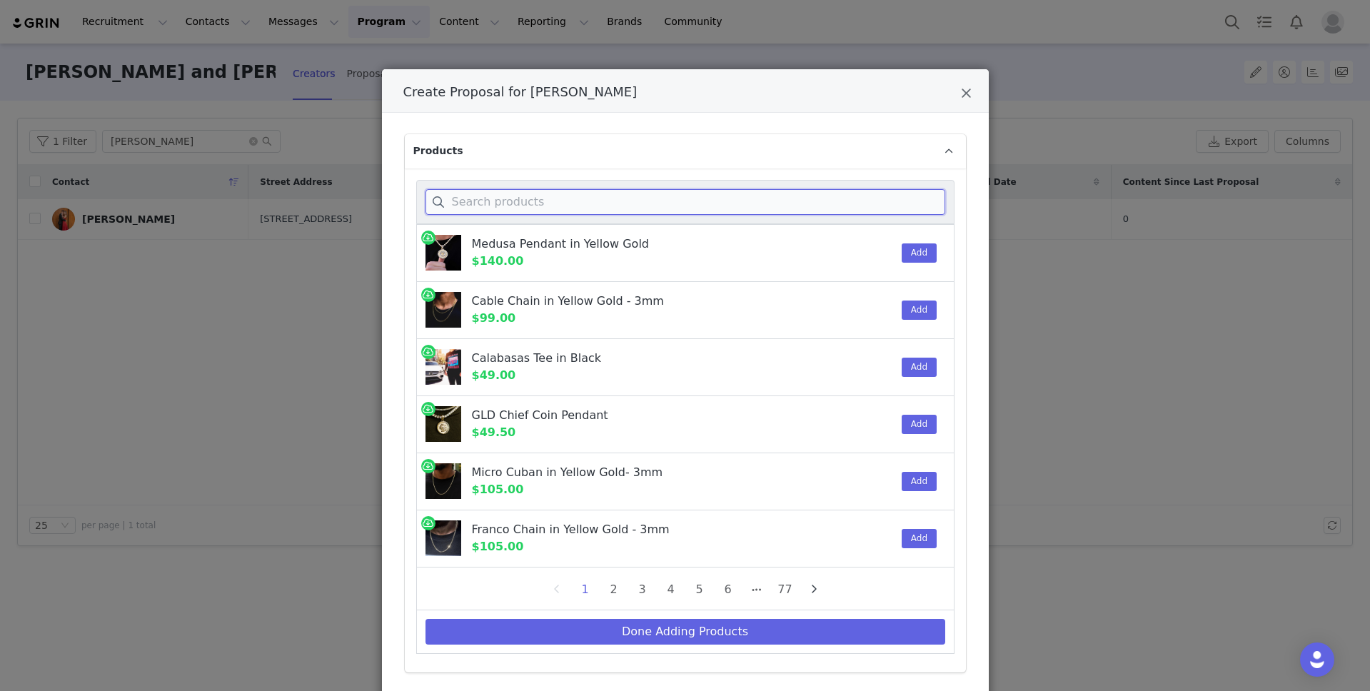
click at [660, 204] on input "Create Proposal for Talon Haley" at bounding box center [686, 202] width 520 height 26
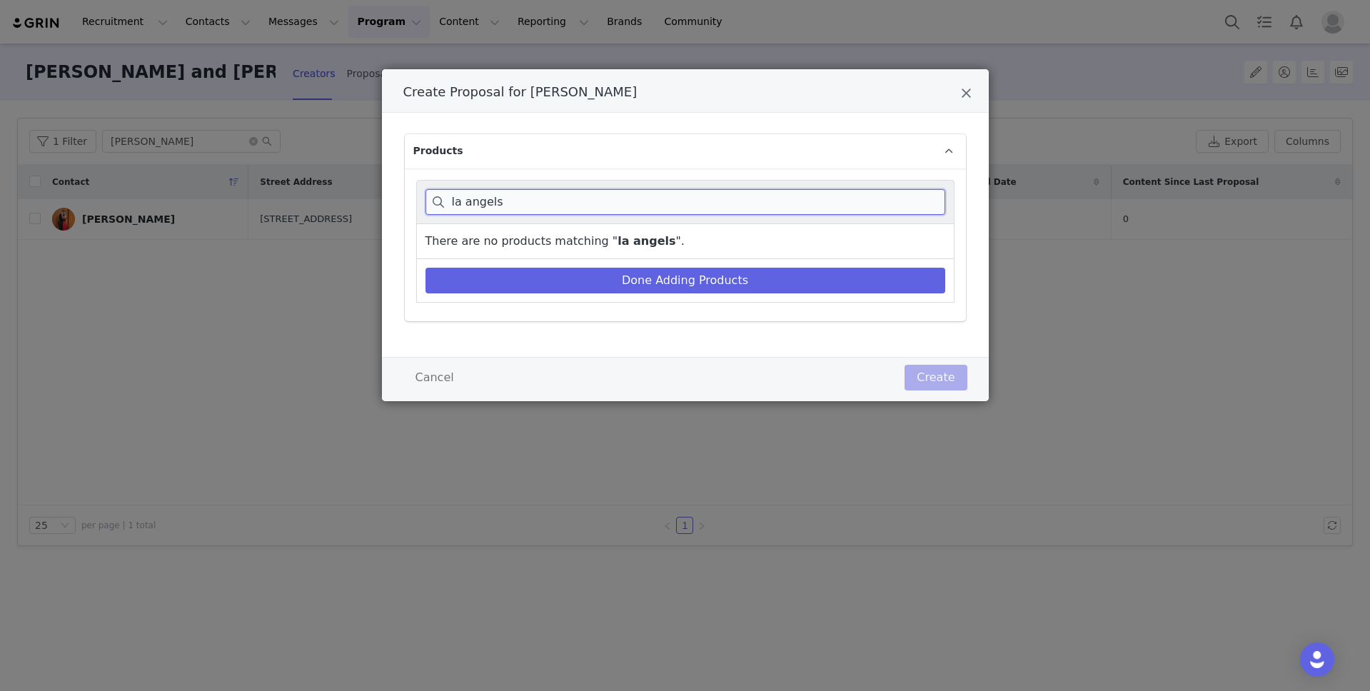
click at [458, 203] on input "la angels" at bounding box center [686, 202] width 520 height 26
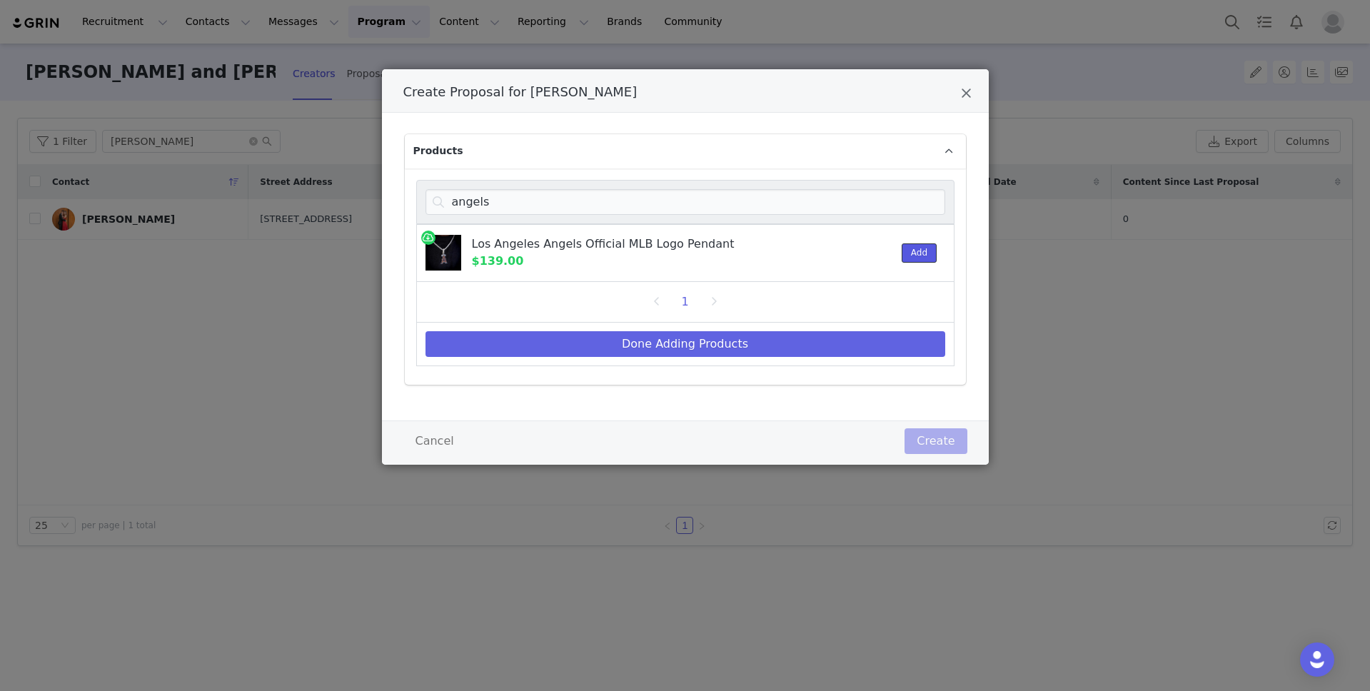
click at [911, 253] on button "Add" at bounding box center [919, 253] width 35 height 19
click at [535, 203] on input "angels" at bounding box center [686, 202] width 520 height 26
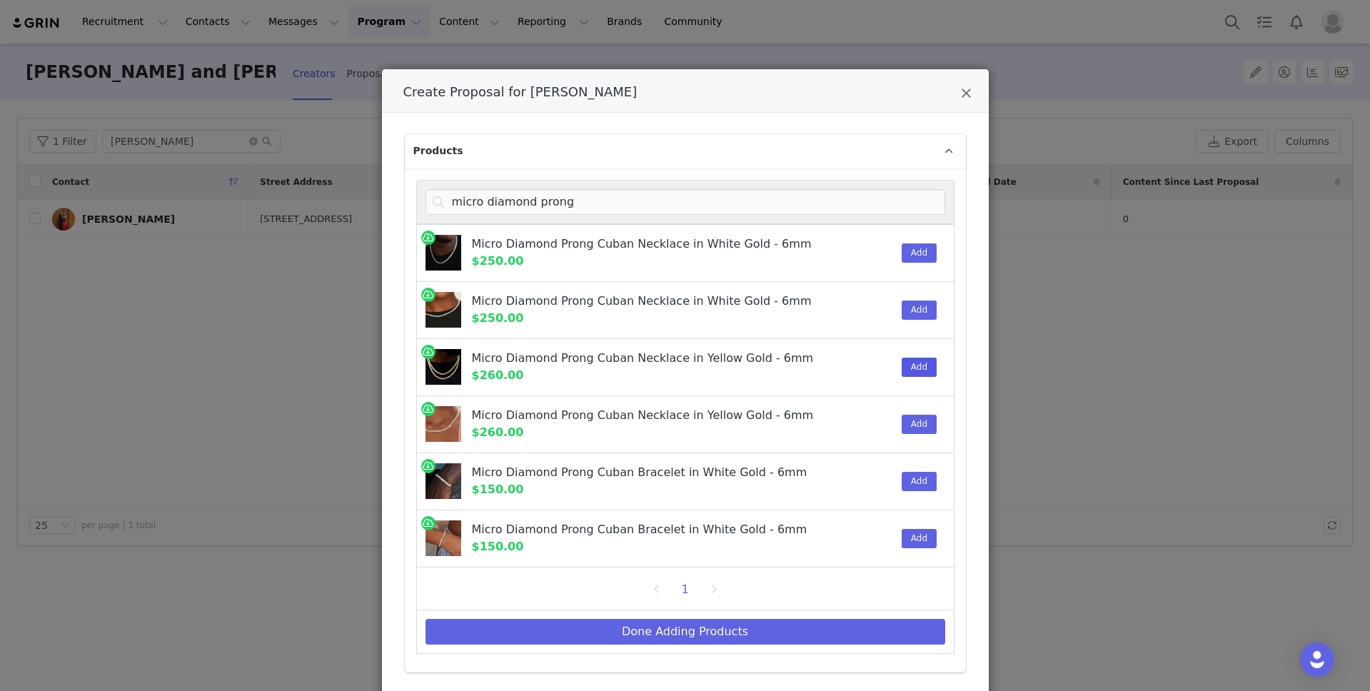
click at [682, 341] on div "Micro Diamond Prong Cuban Necklace in Yellow Gold - 6mm $260.00" at bounding box center [633, 367] width 433 height 56
click at [923, 375] on button "Add" at bounding box center [919, 367] width 35 height 19
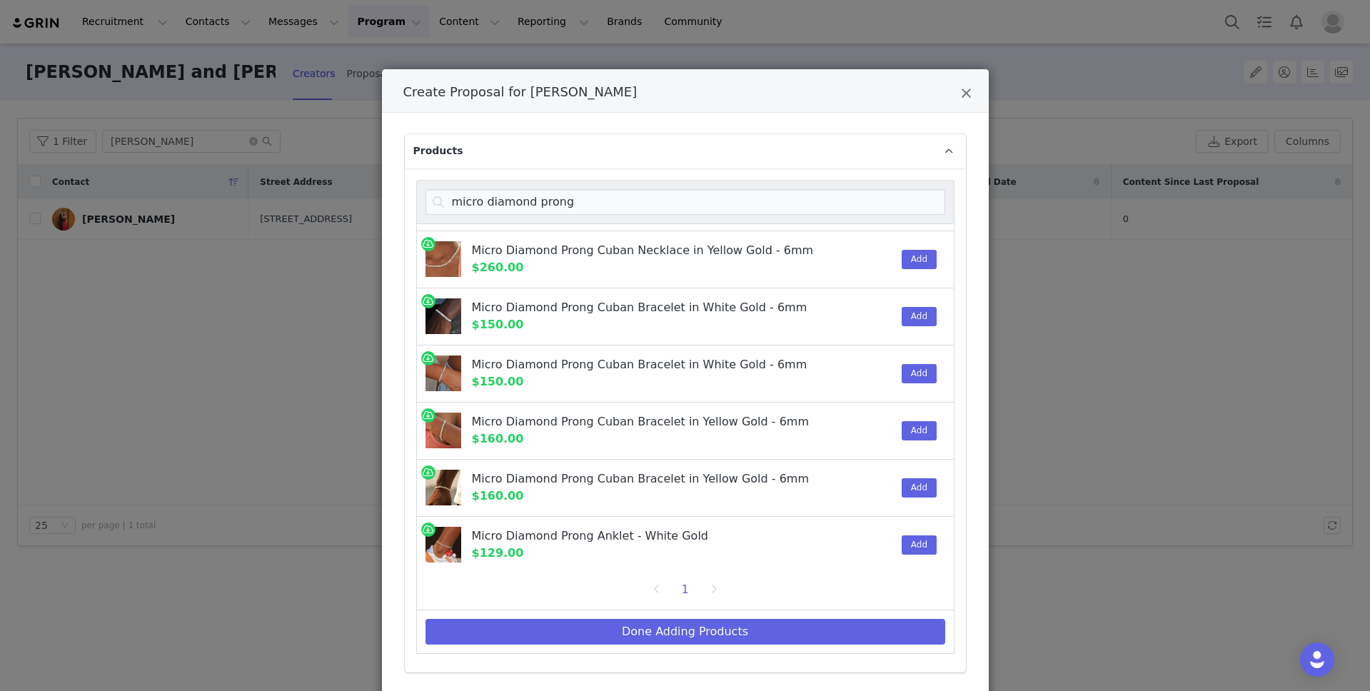
scroll to position [167, 0]
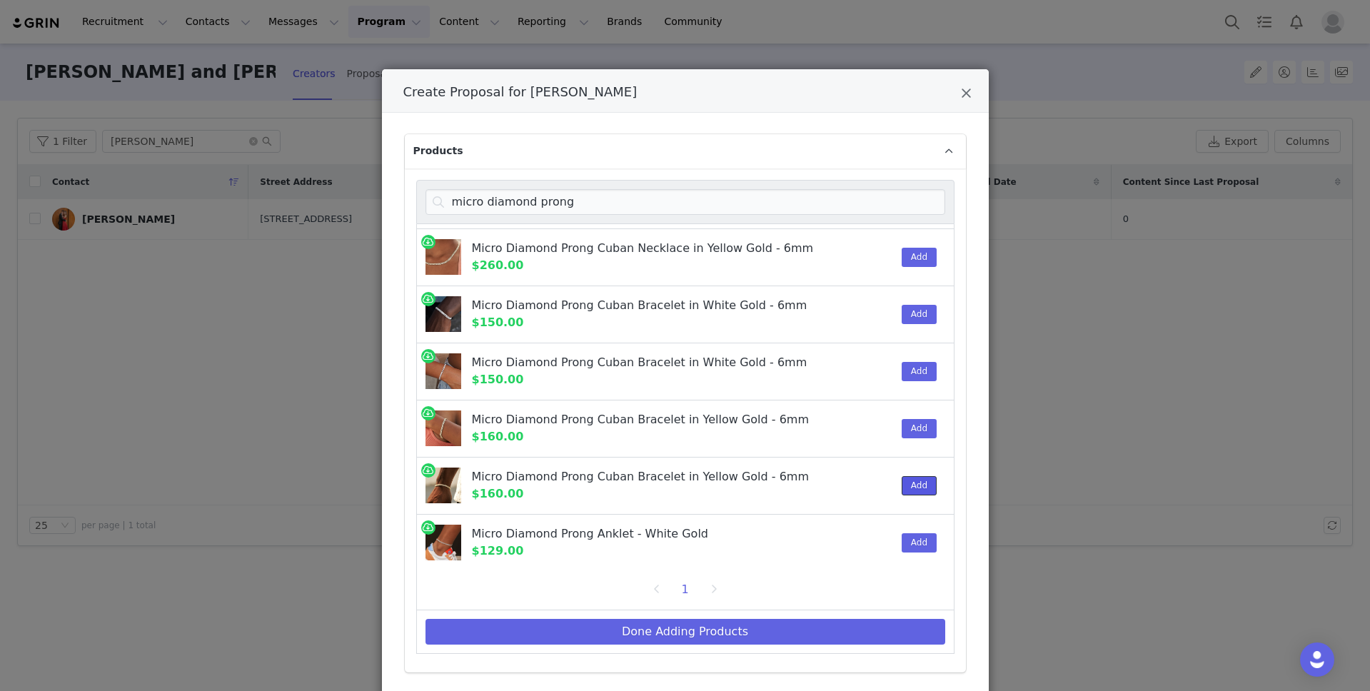
click at [911, 491] on button "Add" at bounding box center [919, 485] width 35 height 19
click at [545, 201] on input "micro diamond prong" at bounding box center [686, 202] width 520 height 26
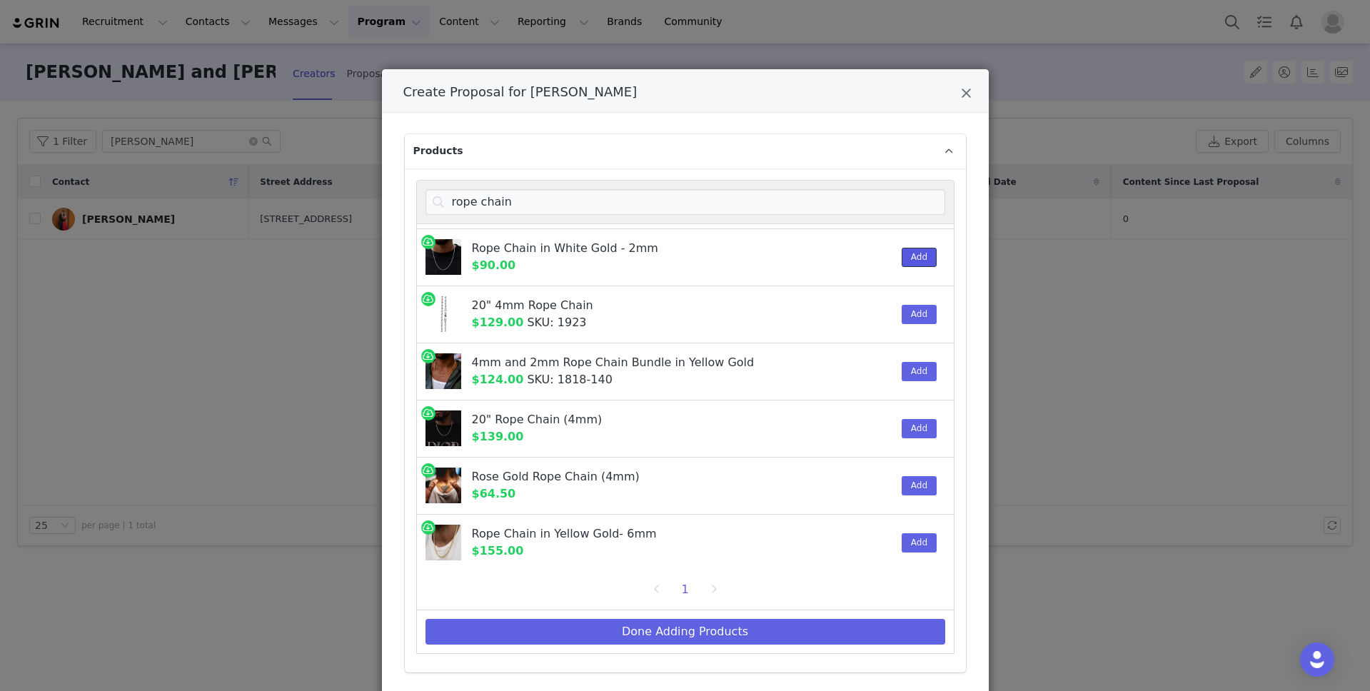
click at [908, 256] on button "Add" at bounding box center [919, 257] width 35 height 19
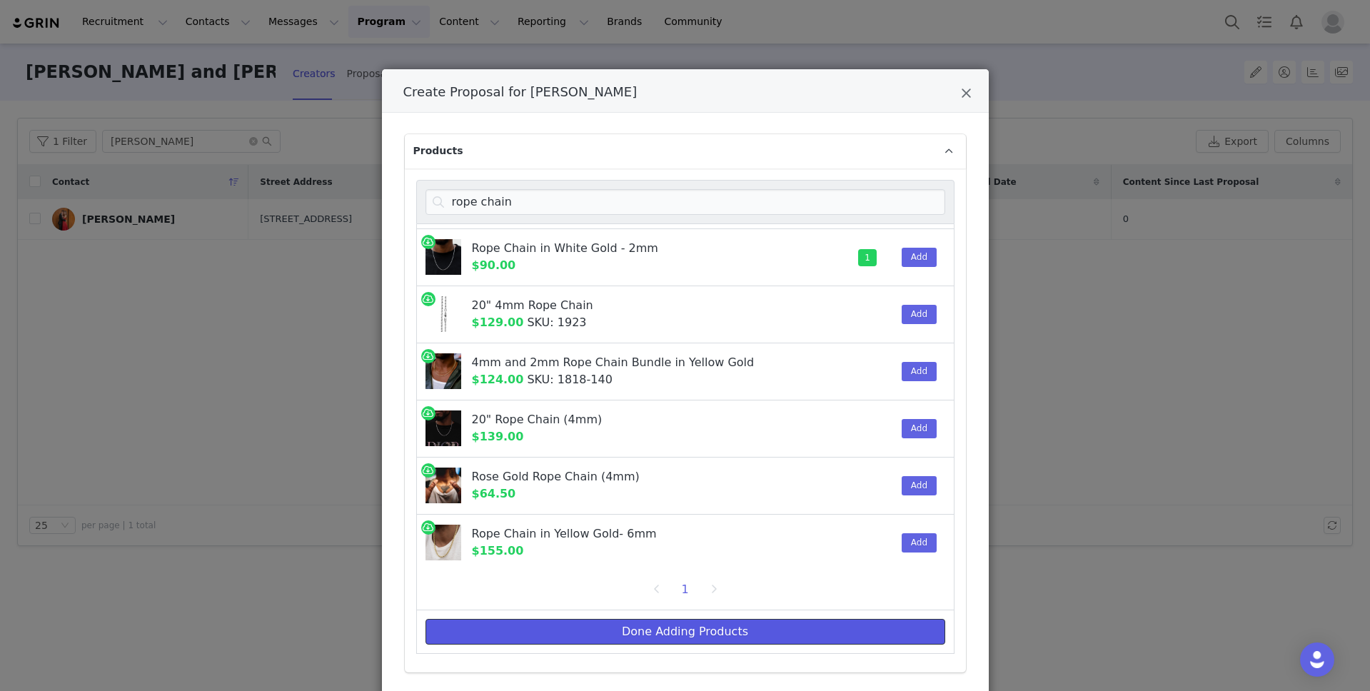
click at [687, 635] on button "Done Adding Products" at bounding box center [686, 632] width 520 height 26
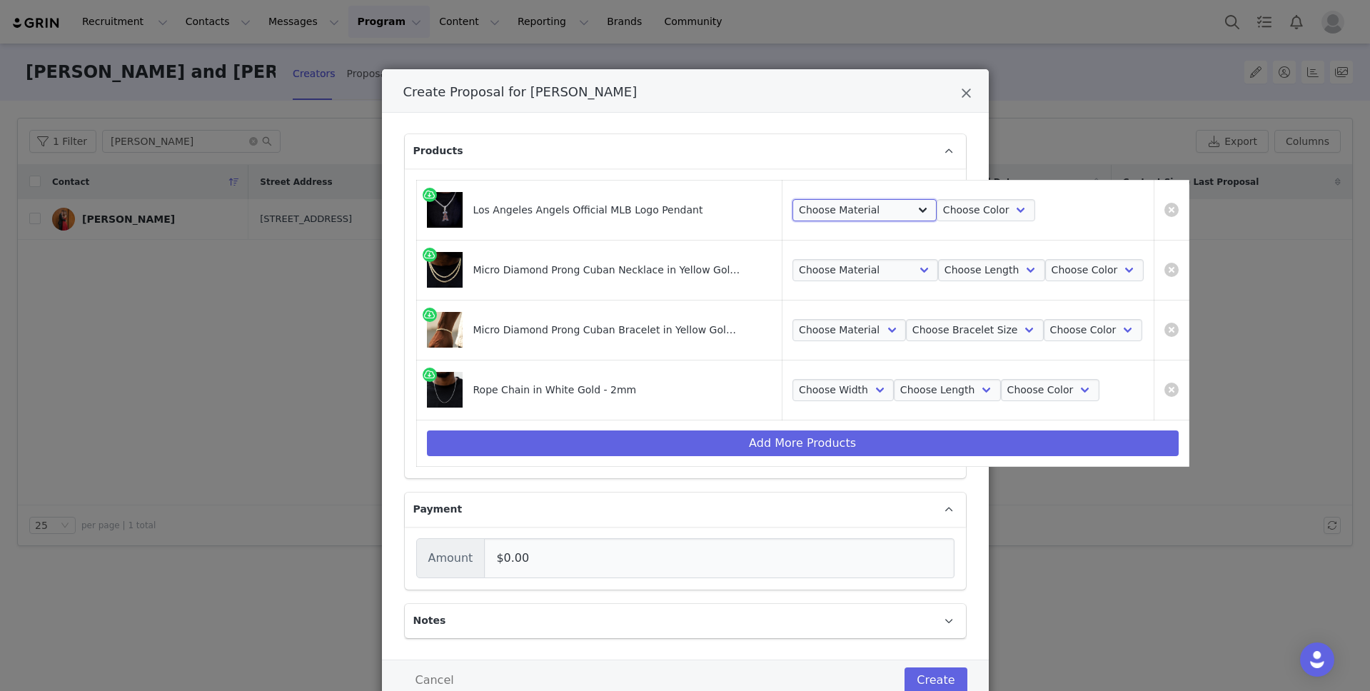
click at [861, 212] on select "Choose Material 14k White Gold Plated" at bounding box center [865, 210] width 144 height 23
click at [793, 199] on select "Choose Material 14k White Gold Plated" at bounding box center [865, 210] width 144 height 23
click at [966, 213] on select "Choose Color White Gold" at bounding box center [986, 210] width 99 height 23
click at [937, 199] on select "Choose Color White Gold" at bounding box center [986, 210] width 99 height 23
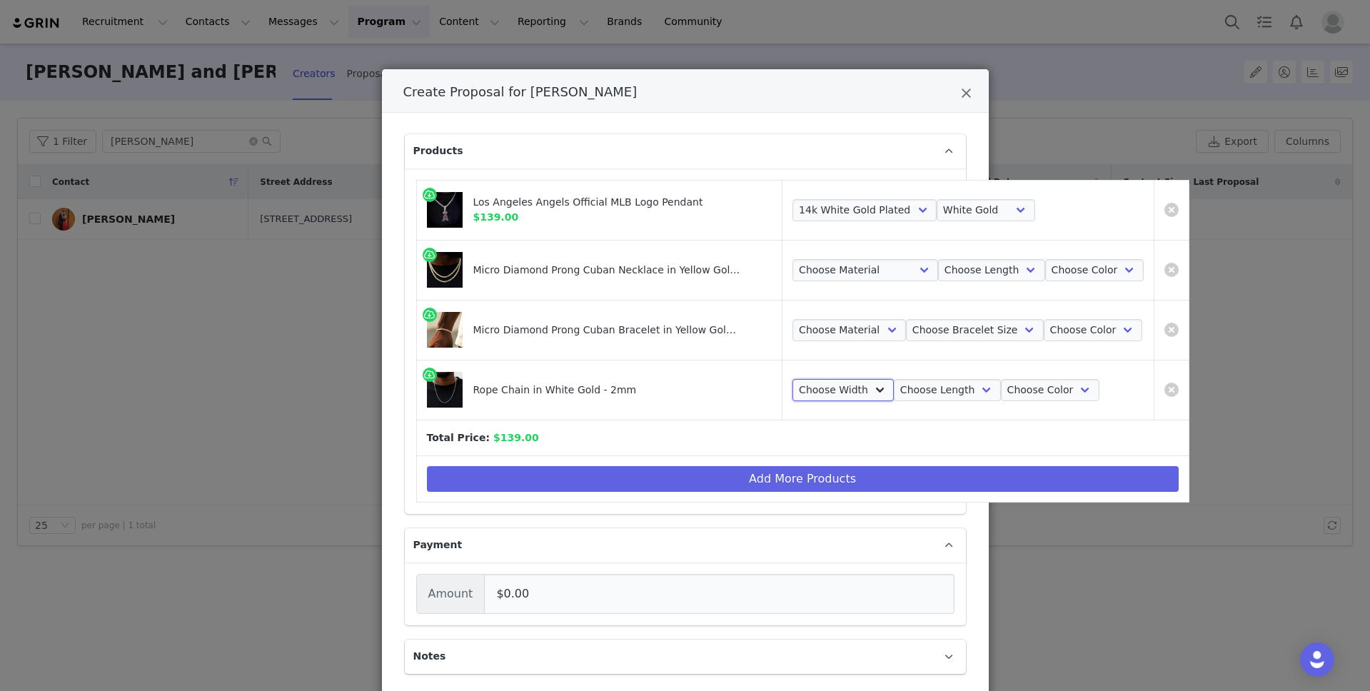
click at [848, 387] on select "Choose Width 2mm" at bounding box center [843, 390] width 101 height 23
click at [793, 379] on select "Choose Width 2mm" at bounding box center [843, 390] width 101 height 23
click at [923, 390] on select "Choose Length 16" 18" 20" 24" 22" 26" 28" 30"" at bounding box center [947, 390] width 107 height 23
click at [894, 379] on select "Choose Length 16" 18" 20" 24" 22" 26" 28" 30"" at bounding box center [947, 390] width 107 height 23
click at [1010, 394] on select "Choose Color White Gold" at bounding box center [1050, 390] width 99 height 23
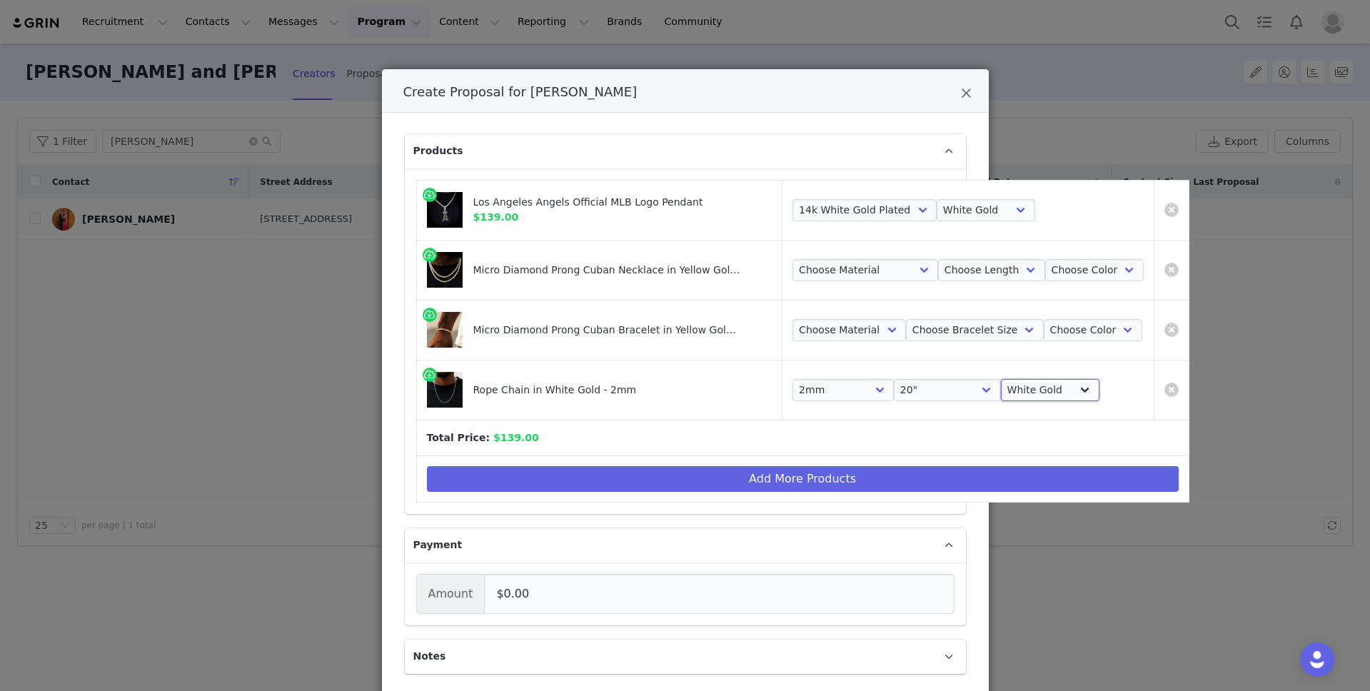
click at [1001, 379] on select "Choose Color White Gold" at bounding box center [1050, 390] width 99 height 23
click at [838, 331] on select "Choose Material 18k Gold Plated" at bounding box center [850, 330] width 114 height 23
click at [793, 319] on select "Choose Material 18k Gold Plated" at bounding box center [850, 330] width 114 height 23
click at [953, 335] on select "Choose Bracelet Size 6" 7" 6.5" 8" 9" 7.5" 9.5" 10"" at bounding box center [975, 330] width 138 height 23
click at [906, 319] on select "Choose Bracelet Size 6" 7" 6.5" 8" 9" 7.5" 9.5" 10"" at bounding box center [975, 330] width 138 height 23
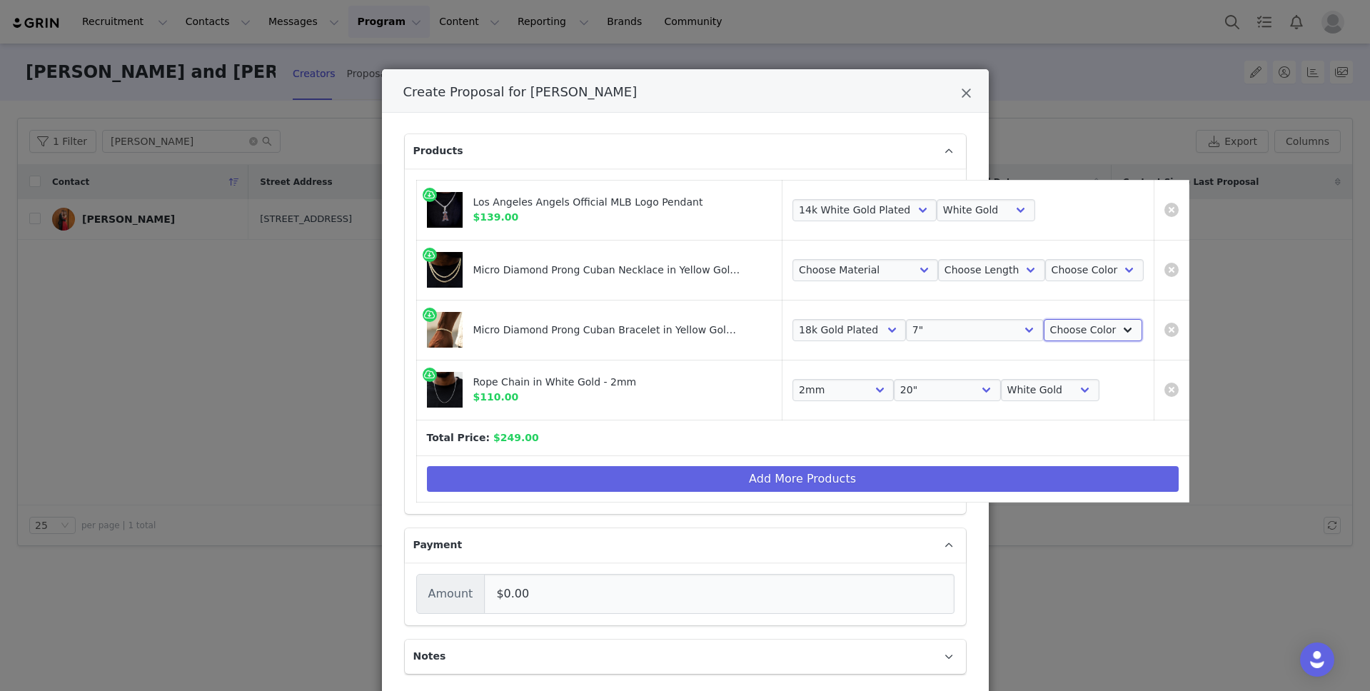
click at [1058, 324] on select "Choose Color Yellow Gold" at bounding box center [1093, 330] width 99 height 23
click at [1044, 319] on select "Choose Color Yellow Gold" at bounding box center [1093, 330] width 99 height 23
click at [836, 260] on select "Choose Material 18k Yellow Gold Plated" at bounding box center [866, 270] width 146 height 23
click at [793, 259] on select "Choose Material 18k Yellow Gold Plated" at bounding box center [866, 270] width 146 height 23
click at [958, 269] on select "Choose Length 16" 18" 20" 22" 24" 26"" at bounding box center [991, 270] width 107 height 23
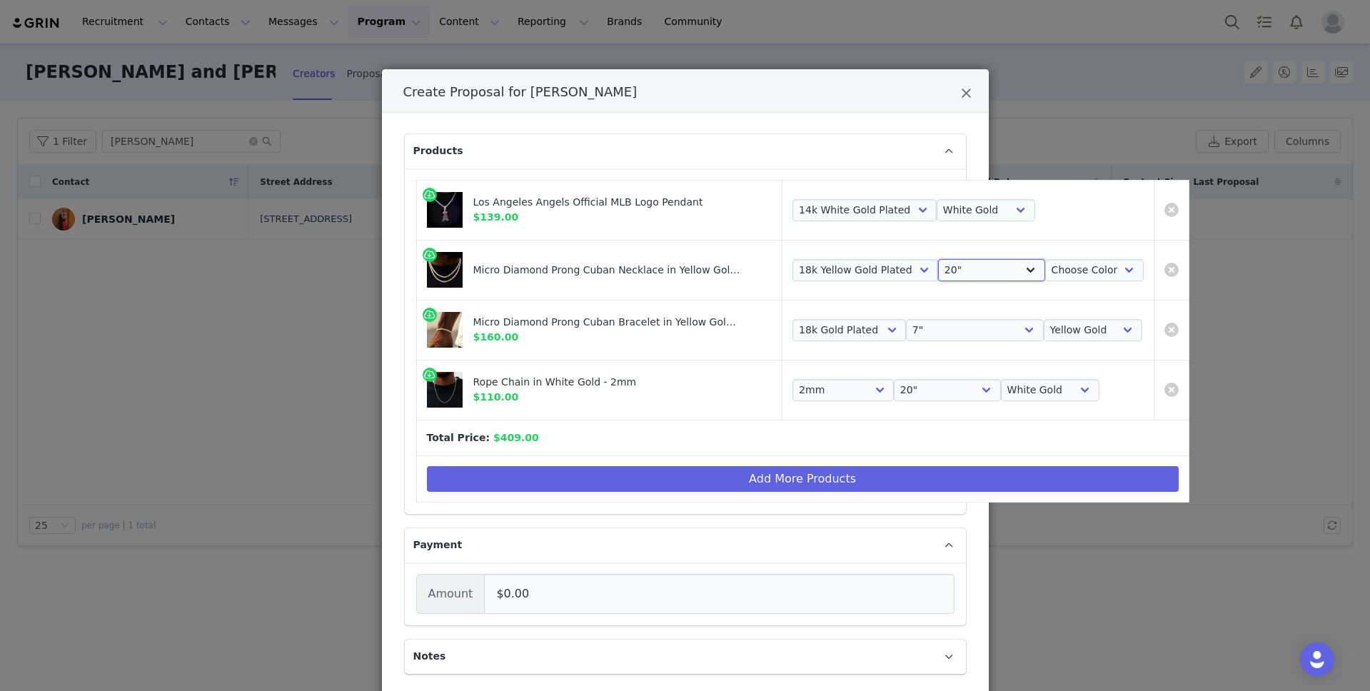
click at [938, 259] on select "Choose Length 16" 18" 20" 22" 24" 26"" at bounding box center [991, 270] width 107 height 23
click at [1049, 277] on select "Choose Color Yellow Gold" at bounding box center [1094, 270] width 99 height 23
click at [1045, 259] on select "Choose Color Yellow Gold" at bounding box center [1094, 270] width 99 height 23
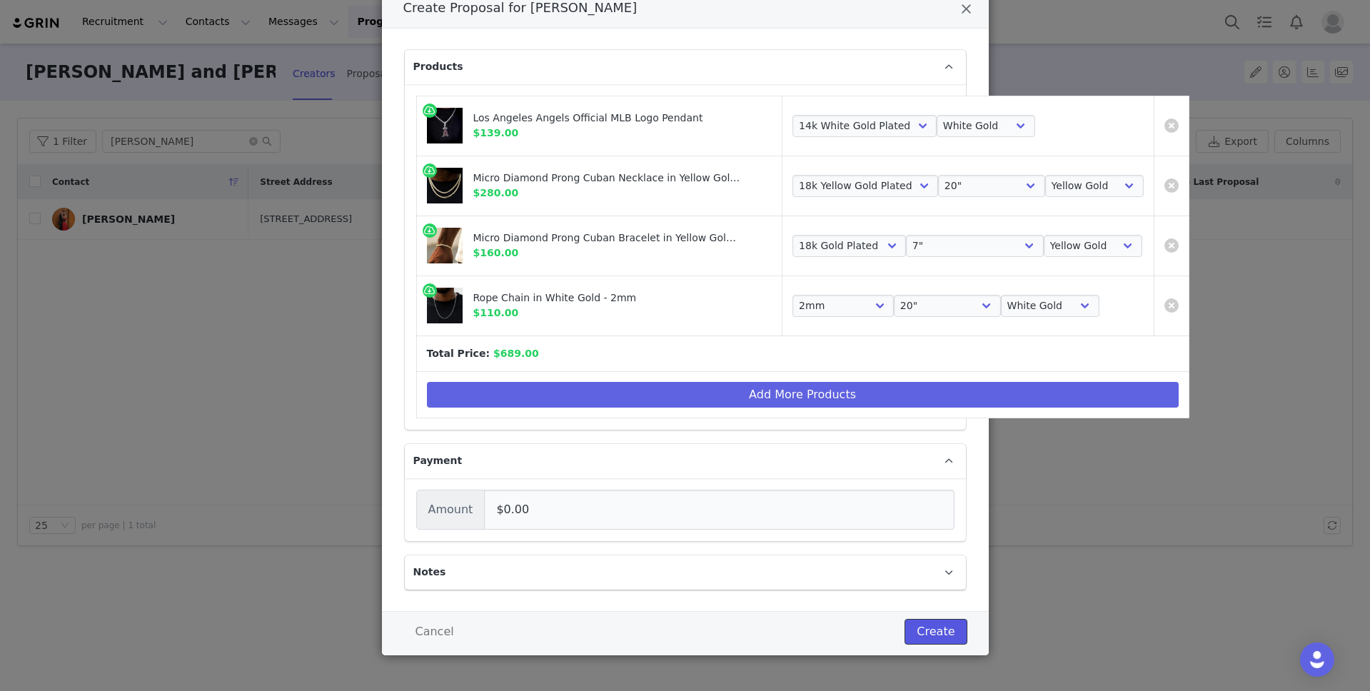
click at [929, 635] on button "Create" at bounding box center [936, 632] width 62 height 26
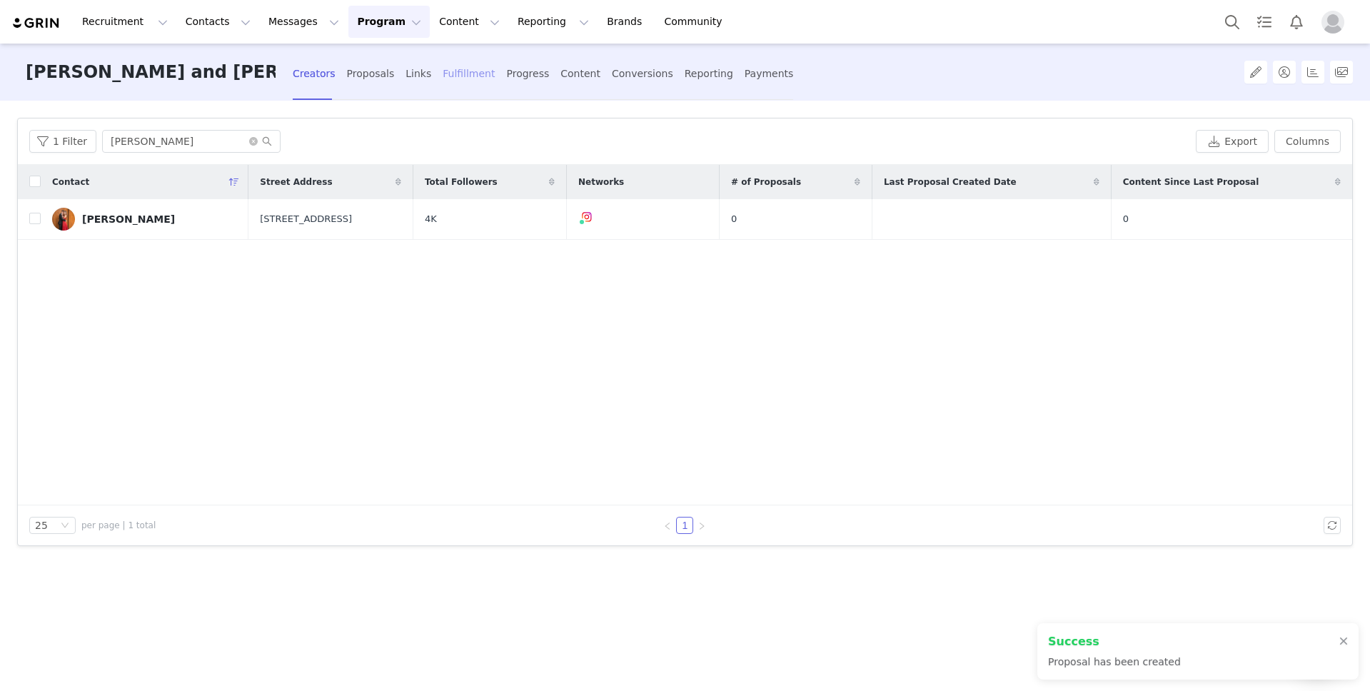
click at [443, 74] on div "Fulfillment" at bounding box center [469, 74] width 52 height 38
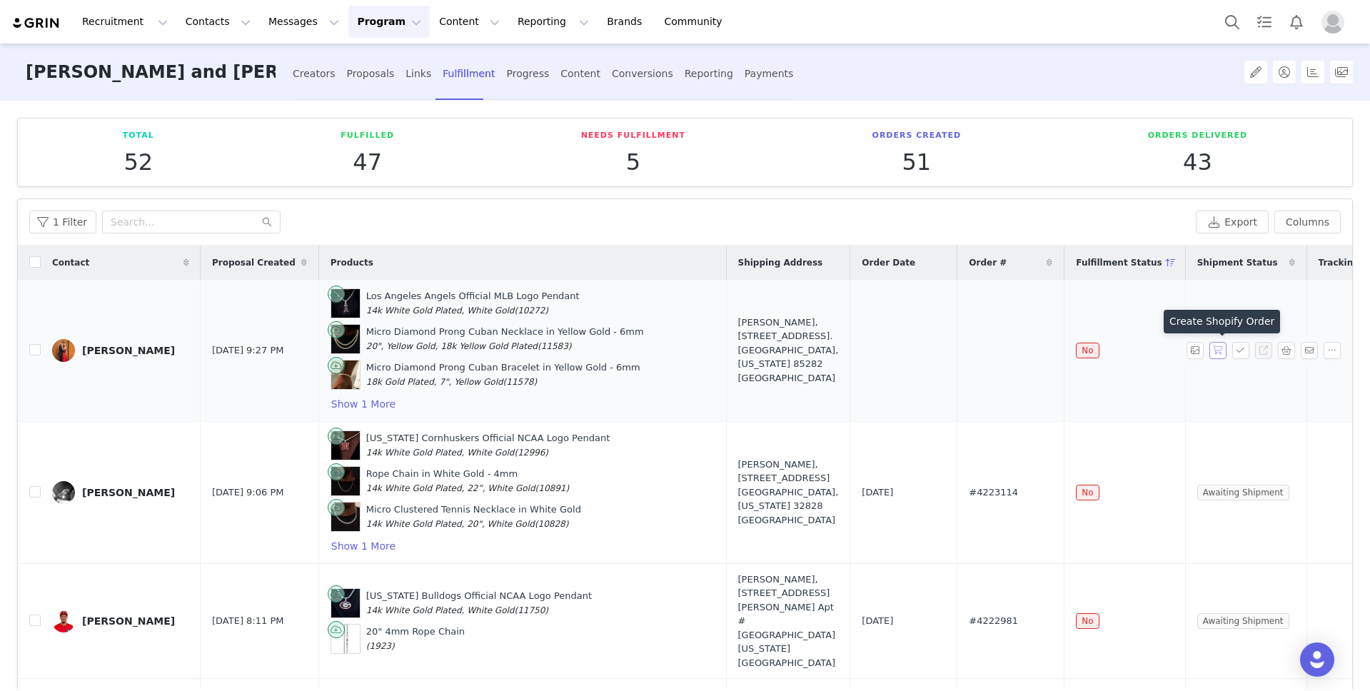
click at [1219, 351] on button "button" at bounding box center [1218, 350] width 17 height 17
click at [969, 352] on span "#4223158" at bounding box center [993, 350] width 49 height 14
copy span "4223158"
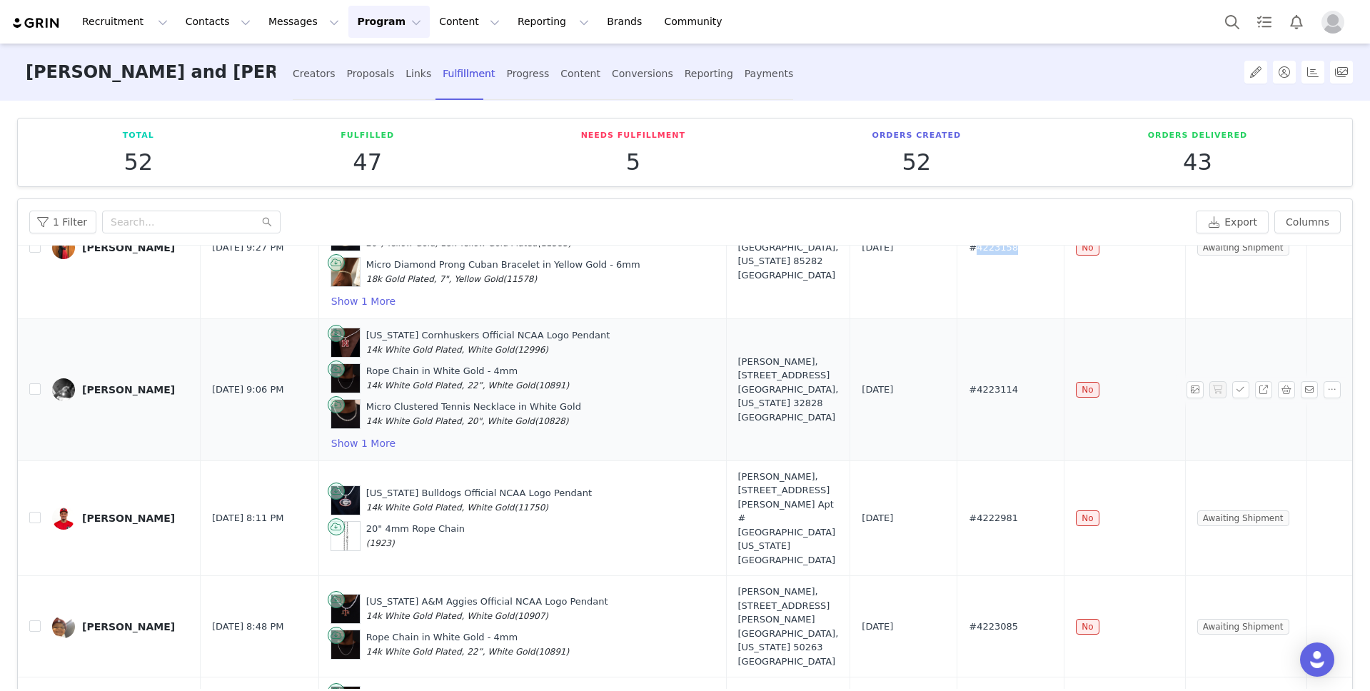
scroll to position [136, 0]
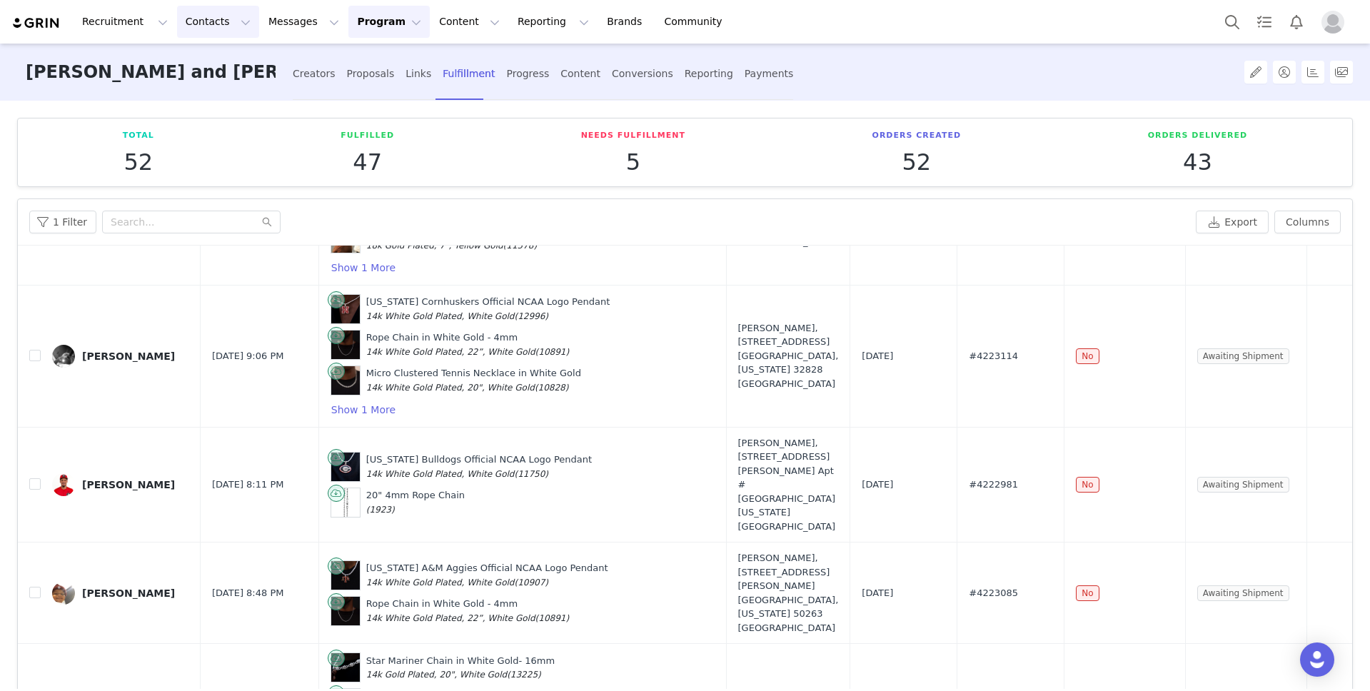
click at [210, 16] on button "Contacts Contacts" at bounding box center [218, 22] width 82 height 32
click at [228, 67] on div "Creators" at bounding box center [224, 63] width 96 height 15
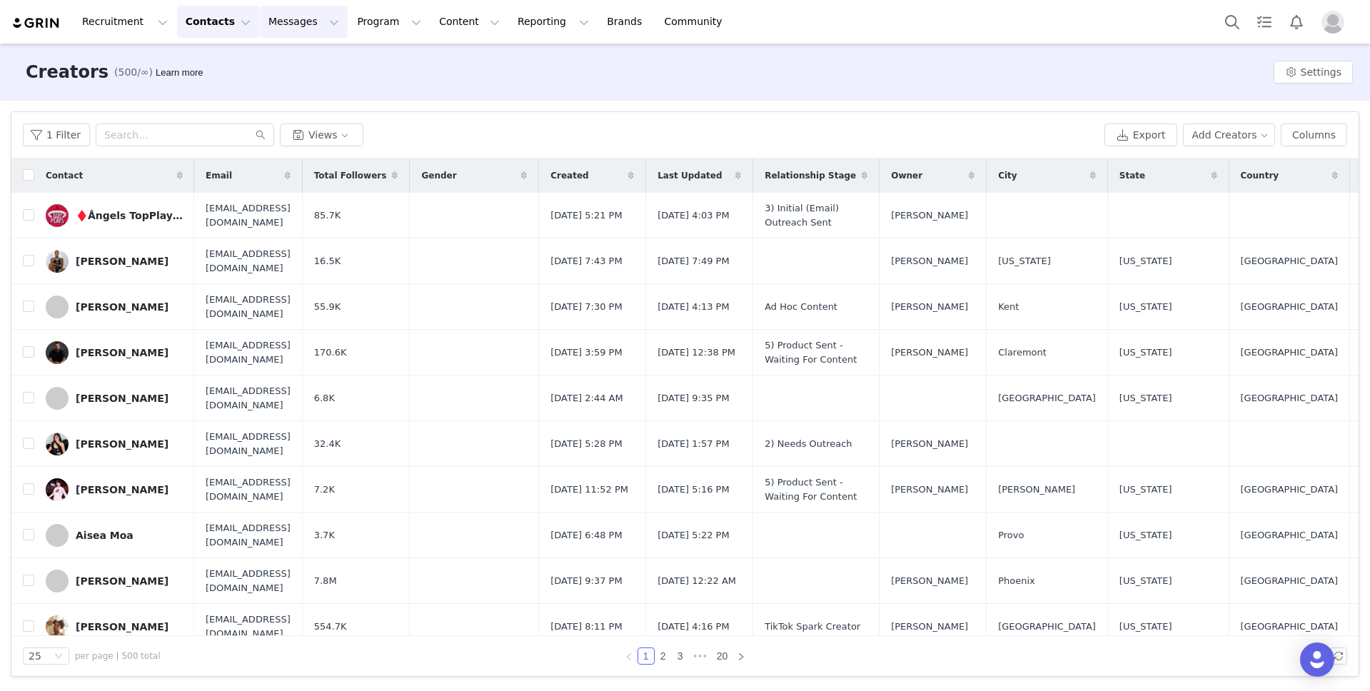
click at [276, 26] on button "Messages Messages" at bounding box center [304, 22] width 88 height 32
click at [260, 19] on button "Messages Messages" at bounding box center [304, 22] width 88 height 32
click at [200, 20] on button "Contacts Contacts" at bounding box center [218, 22] width 82 height 32
click at [214, 64] on p "Creators" at bounding box center [200, 63] width 43 height 15
click at [1222, 134] on button "Add Creators" at bounding box center [1229, 135] width 93 height 23
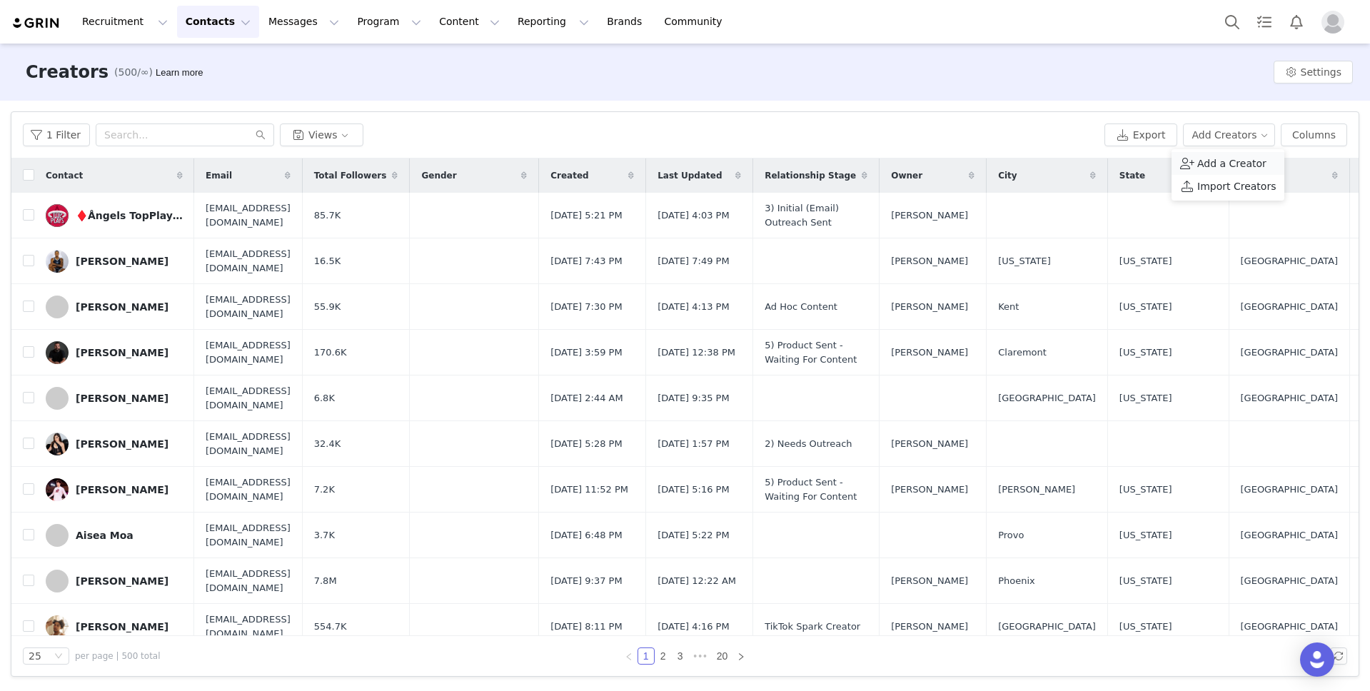
click at [1230, 166] on span "Add a Creator" at bounding box center [1232, 164] width 69 height 16
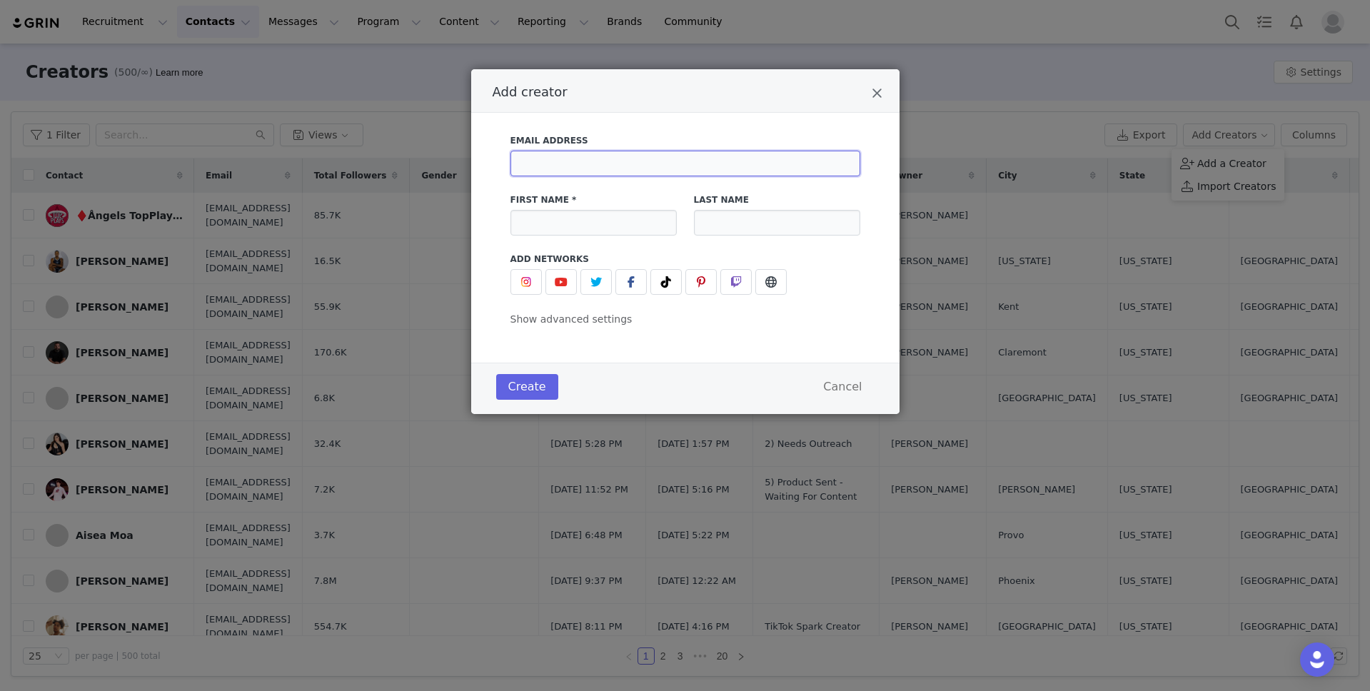
click at [595, 164] on input "Add creator" at bounding box center [686, 164] width 350 height 26
click at [635, 164] on input "Add creator" at bounding box center [686, 164] width 350 height 26
click at [652, 166] on input "Add creator" at bounding box center [686, 164] width 350 height 26
paste input "[PERSON_NAME][EMAIL_ADDRESS][US_STATE][DOMAIN_NAME]"
click at [555, 224] on input "Add creator" at bounding box center [594, 223] width 166 height 26
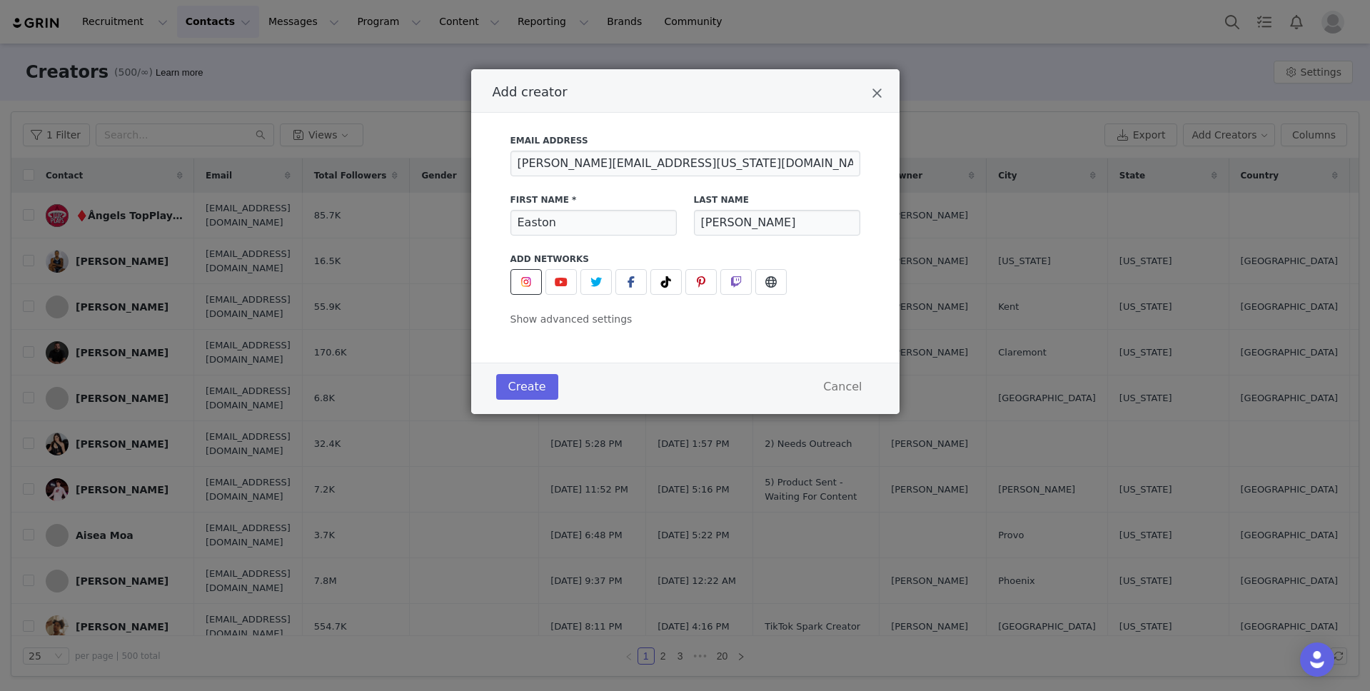
click at [519, 279] on span "Add creator" at bounding box center [526, 282] width 17 height 17
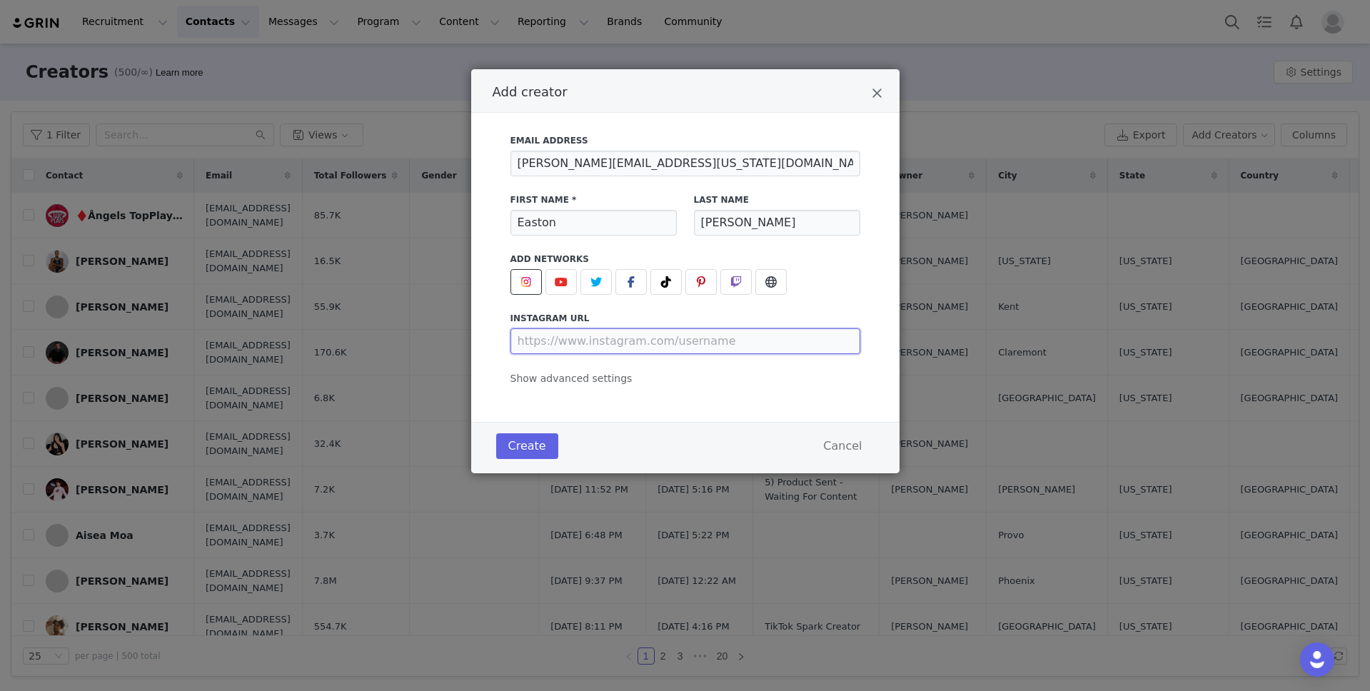
click at [691, 343] on input "Add creator" at bounding box center [686, 342] width 350 height 26
paste input "eastonbreyfogle12"
click at [823, 294] on div "Add creator" at bounding box center [686, 282] width 350 height 26
click at [611, 376] on span "Show advanced settings" at bounding box center [572, 378] width 122 height 11
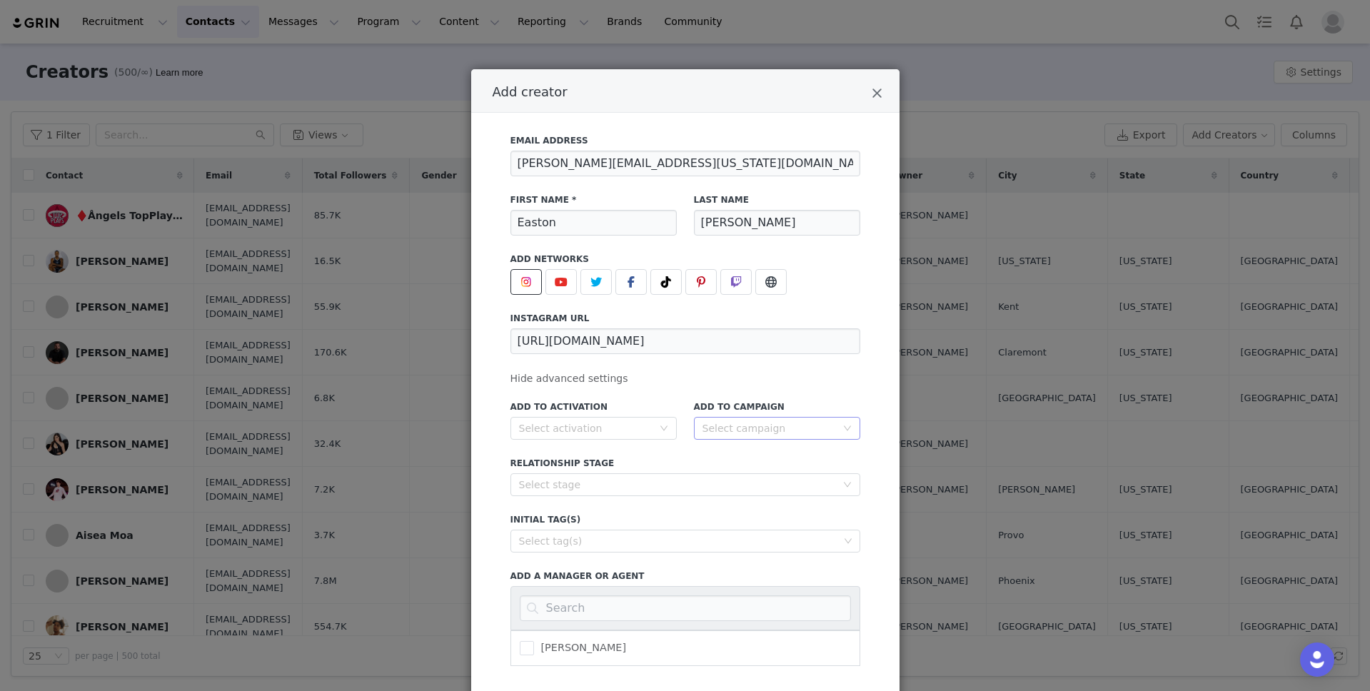
click at [758, 430] on div "Select campaign" at bounding box center [770, 428] width 134 height 14
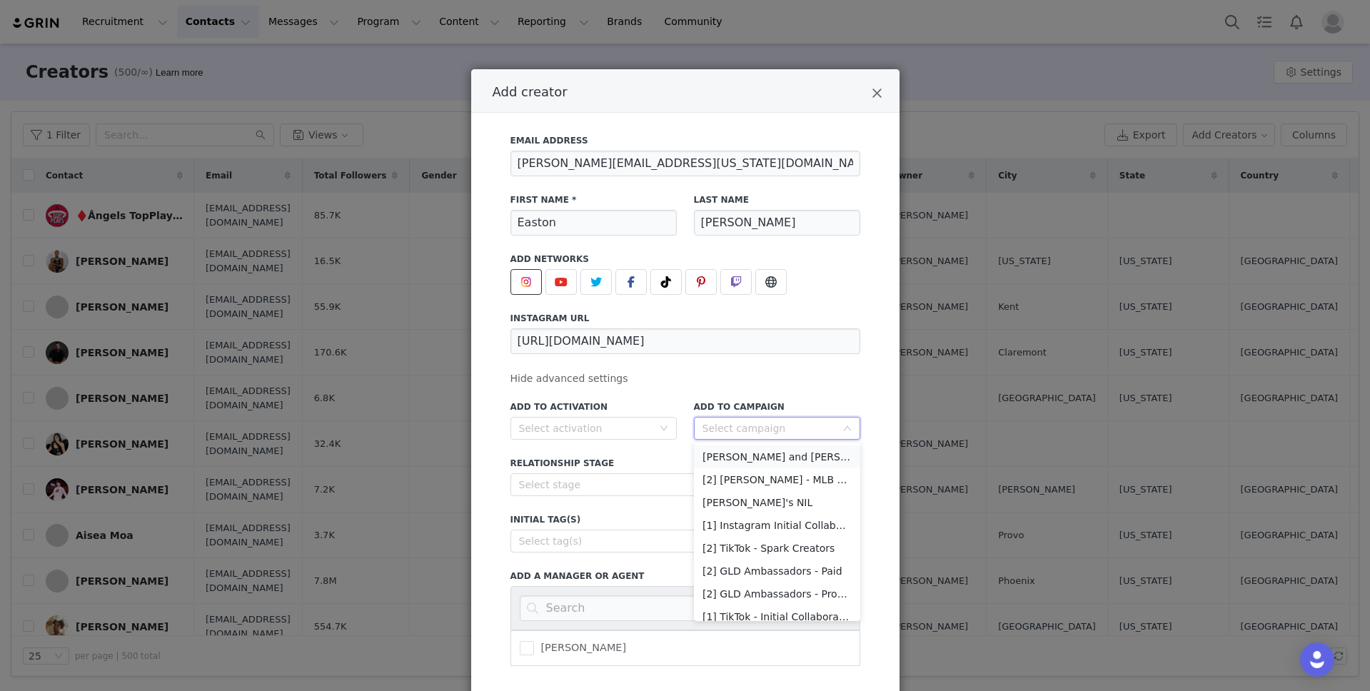
click at [761, 462] on li "[PERSON_NAME] and [PERSON_NAME]" at bounding box center [777, 457] width 166 height 23
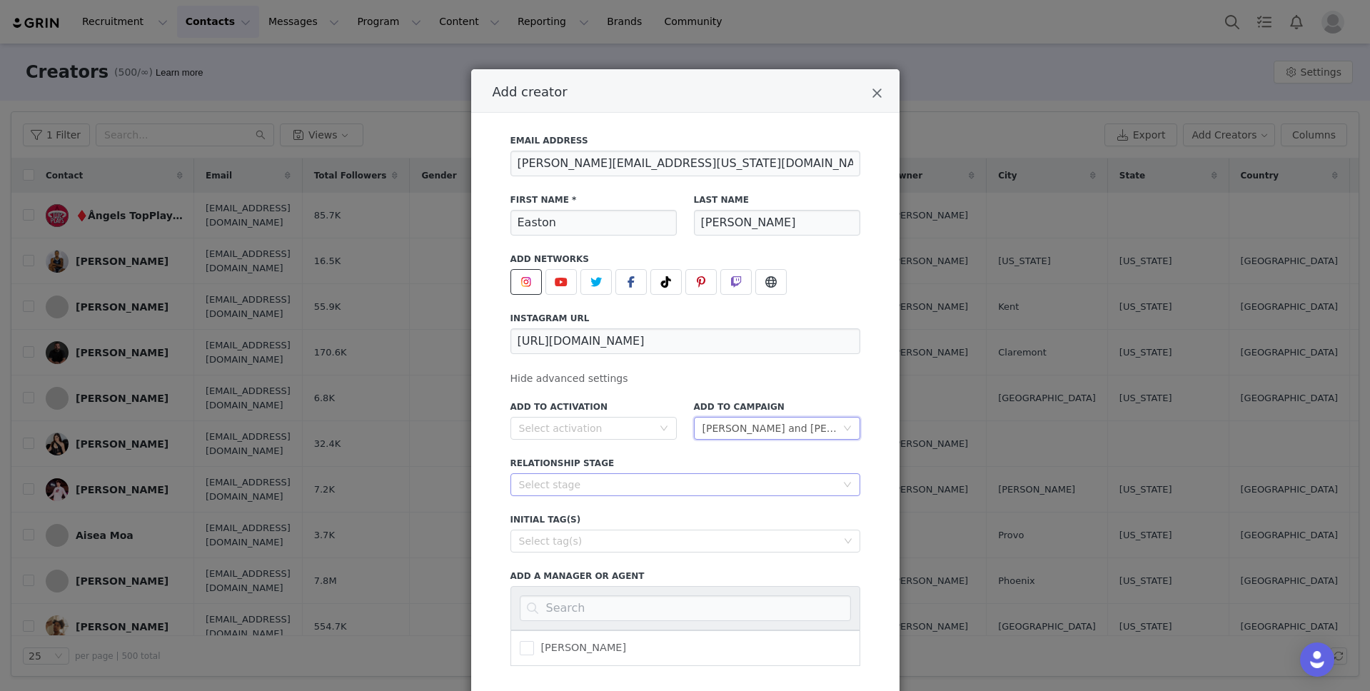
click at [656, 486] on div "Select stage" at bounding box center [677, 485] width 317 height 14
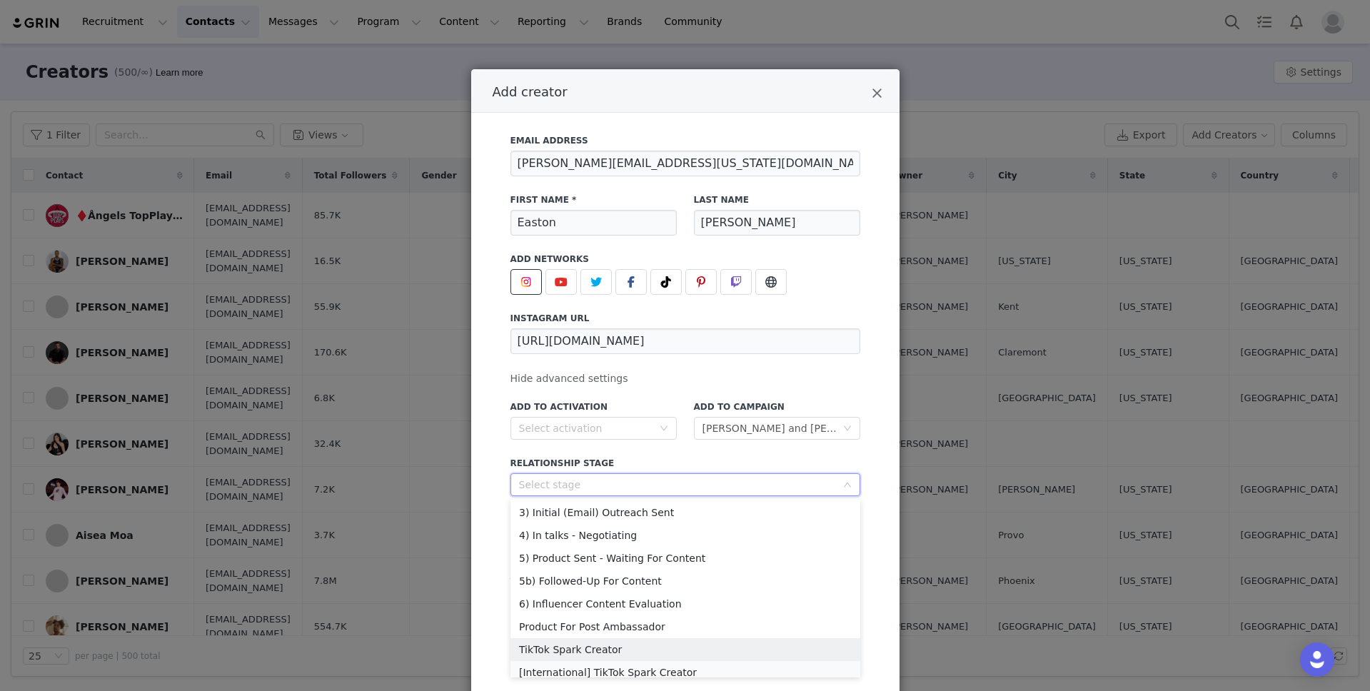
scroll to position [51, 0]
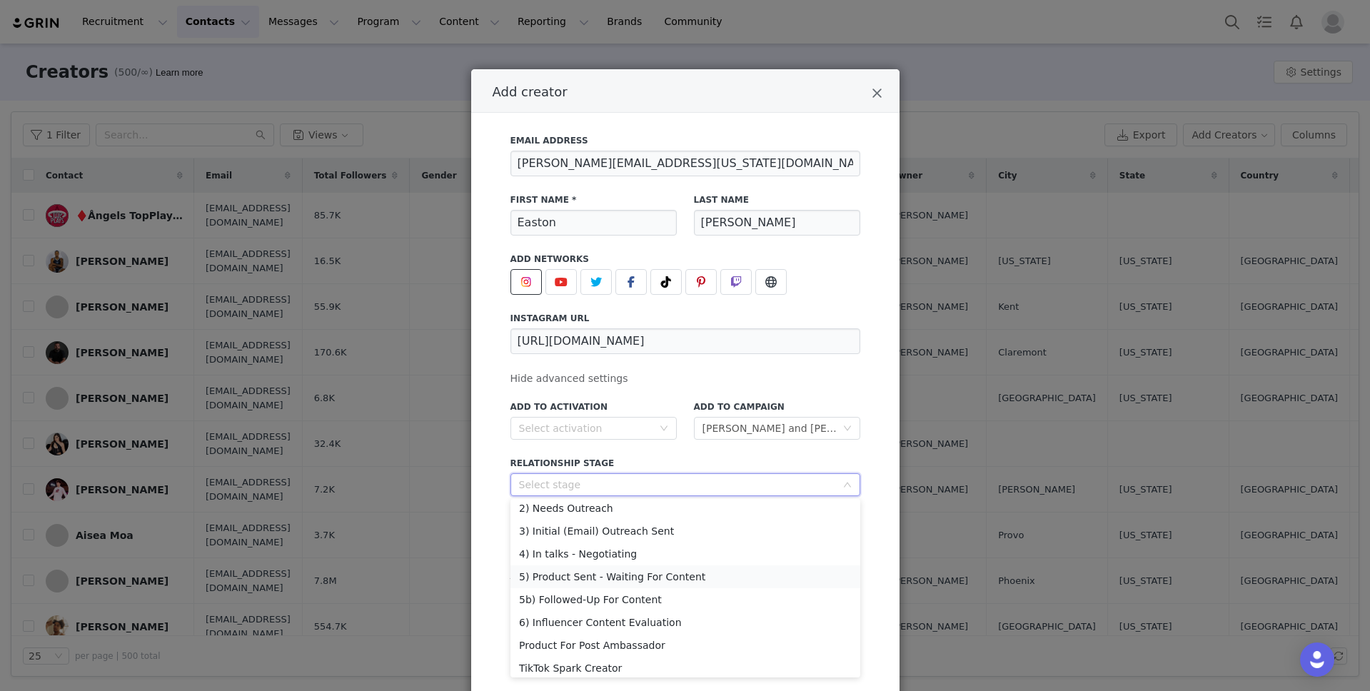
click at [667, 578] on li "5) Product Sent - Waiting For Content" at bounding box center [686, 577] width 350 height 23
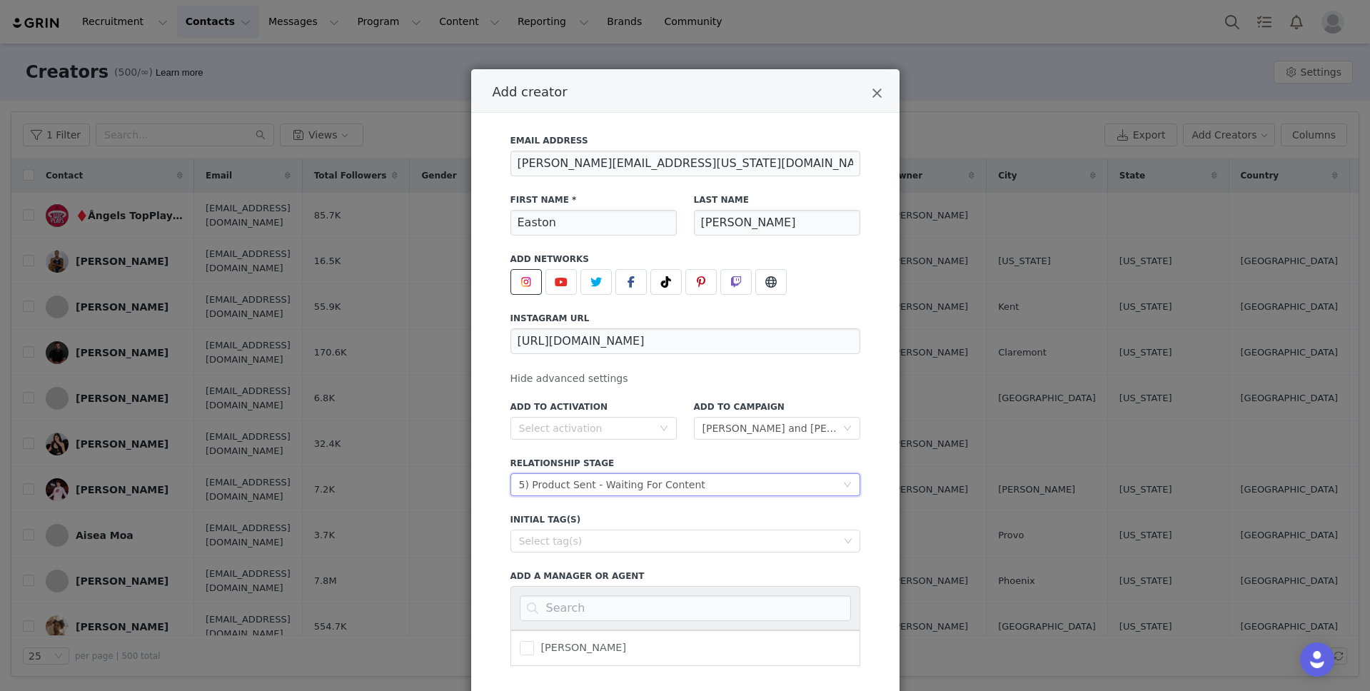
scroll to position [101, 0]
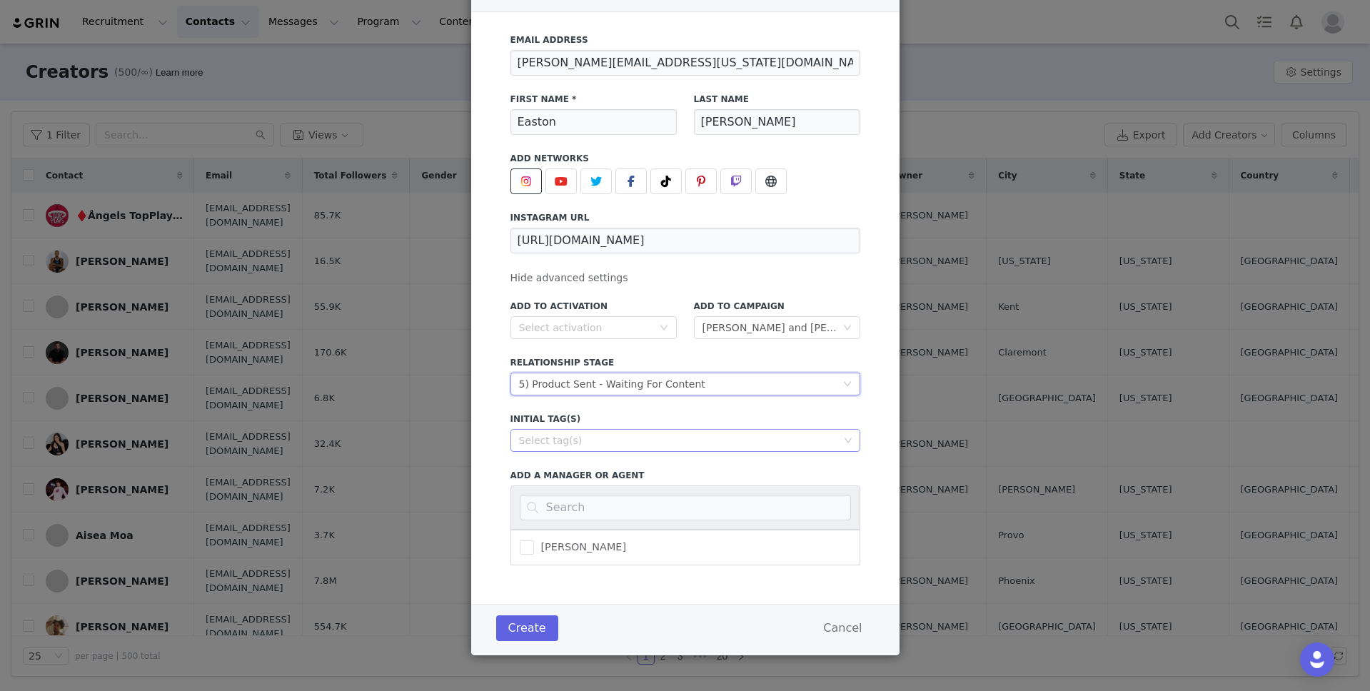
click at [705, 451] on div "Select tag(s)" at bounding box center [686, 440] width 350 height 23
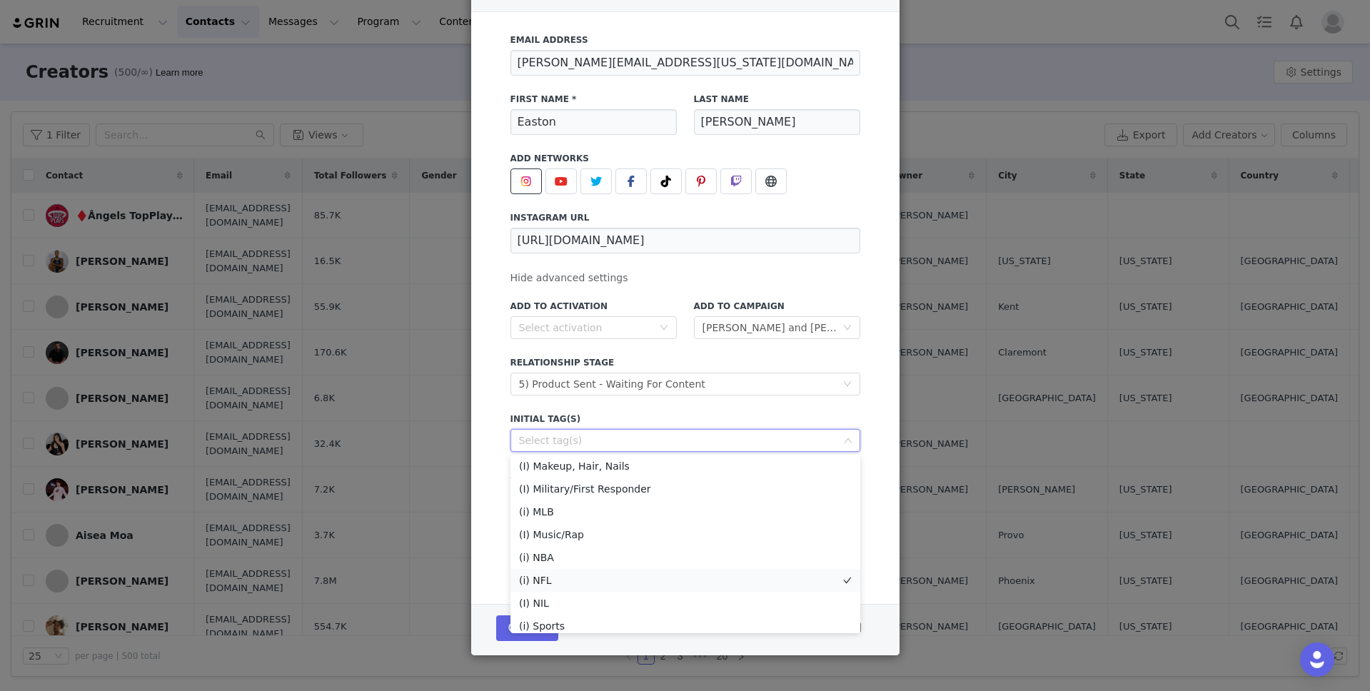
scroll to position [199, 0]
click at [620, 583] on li "(i) Sports" at bounding box center [686, 589] width 350 height 23
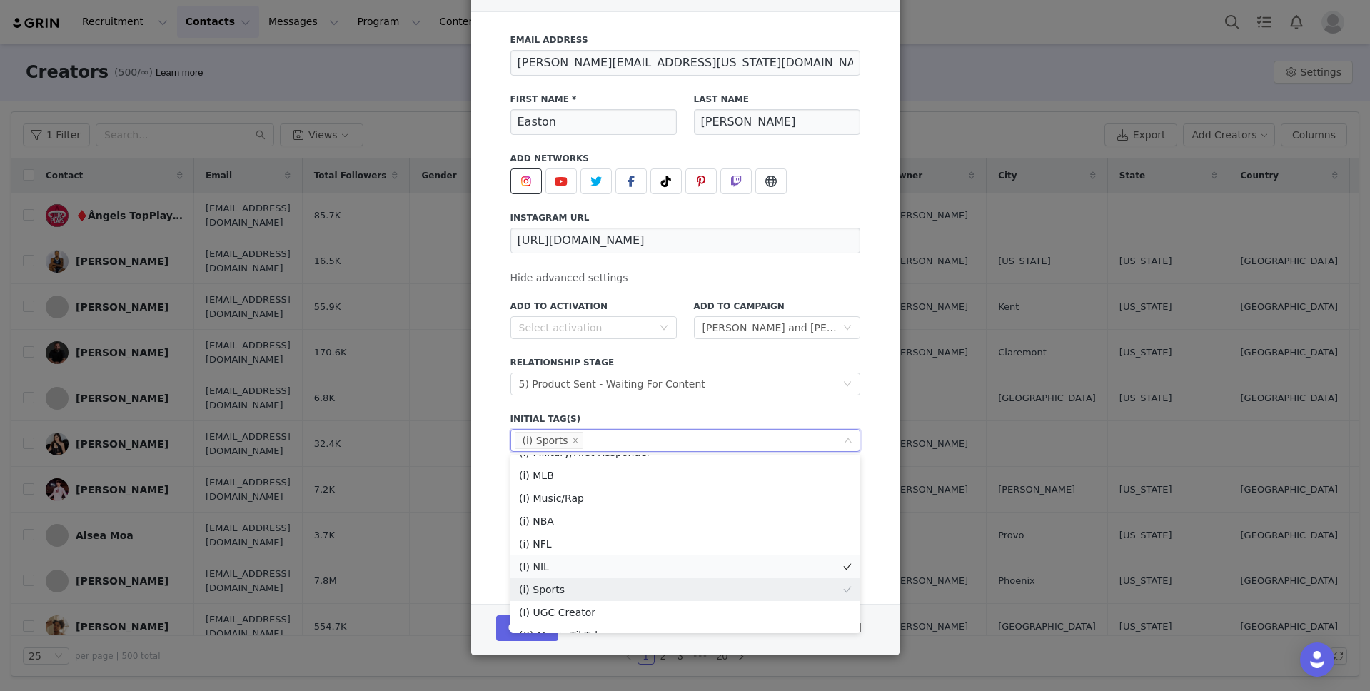
click at [620, 561] on li "(I) NIL" at bounding box center [686, 567] width 350 height 23
click at [743, 406] on div "Add to Activation Select activation Add to Campaign Select campaign [PERSON_NAM…" at bounding box center [686, 428] width 350 height 274
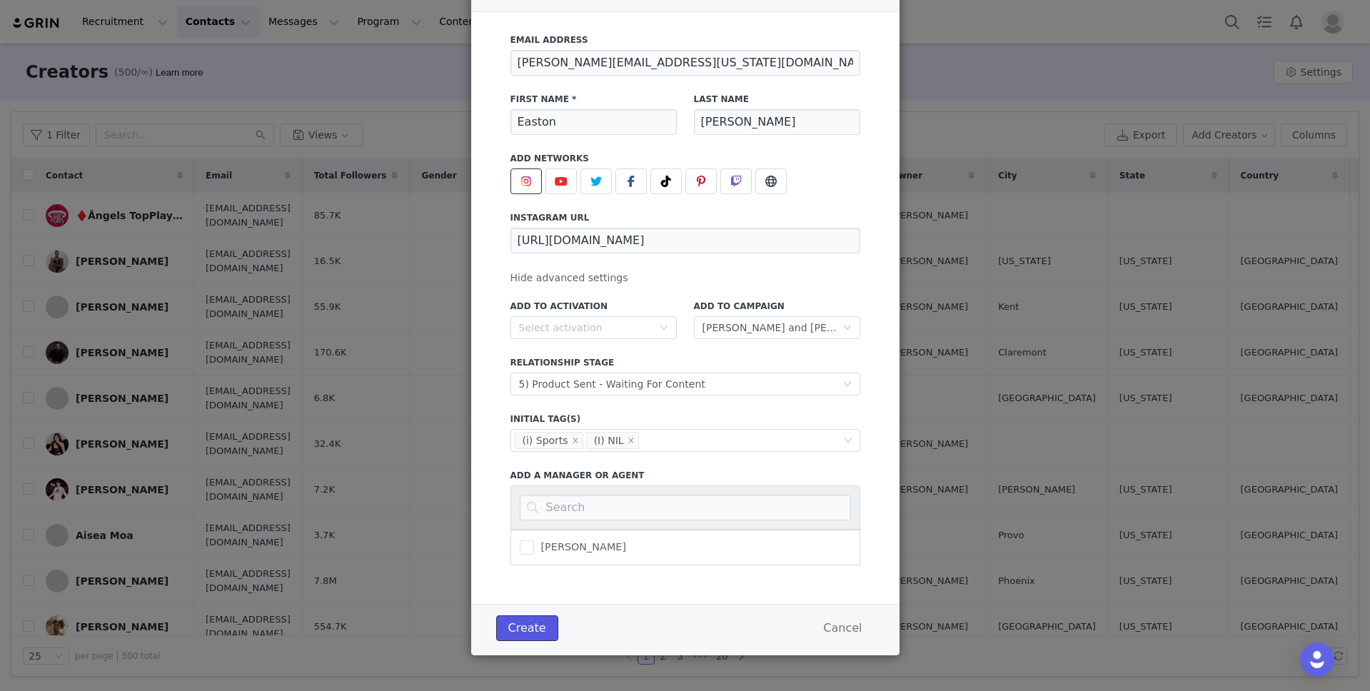
click at [528, 620] on button "Create" at bounding box center [527, 629] width 62 height 26
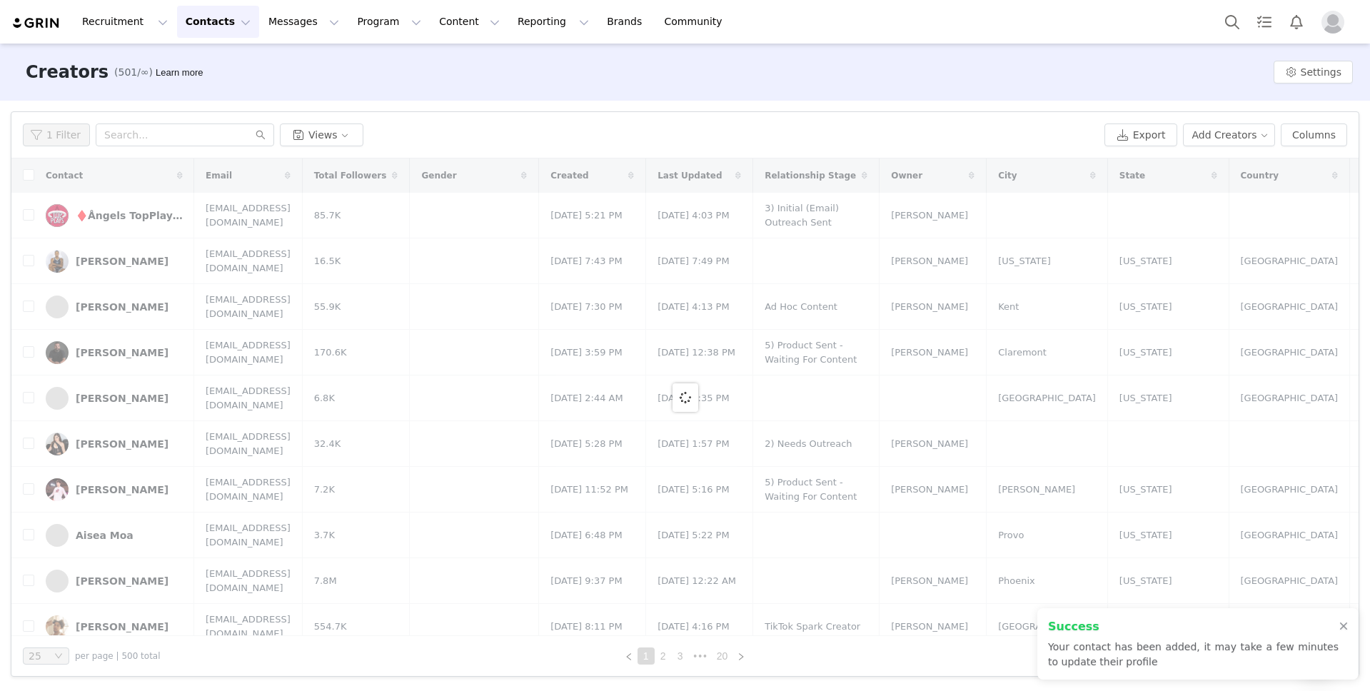
scroll to position [0, 0]
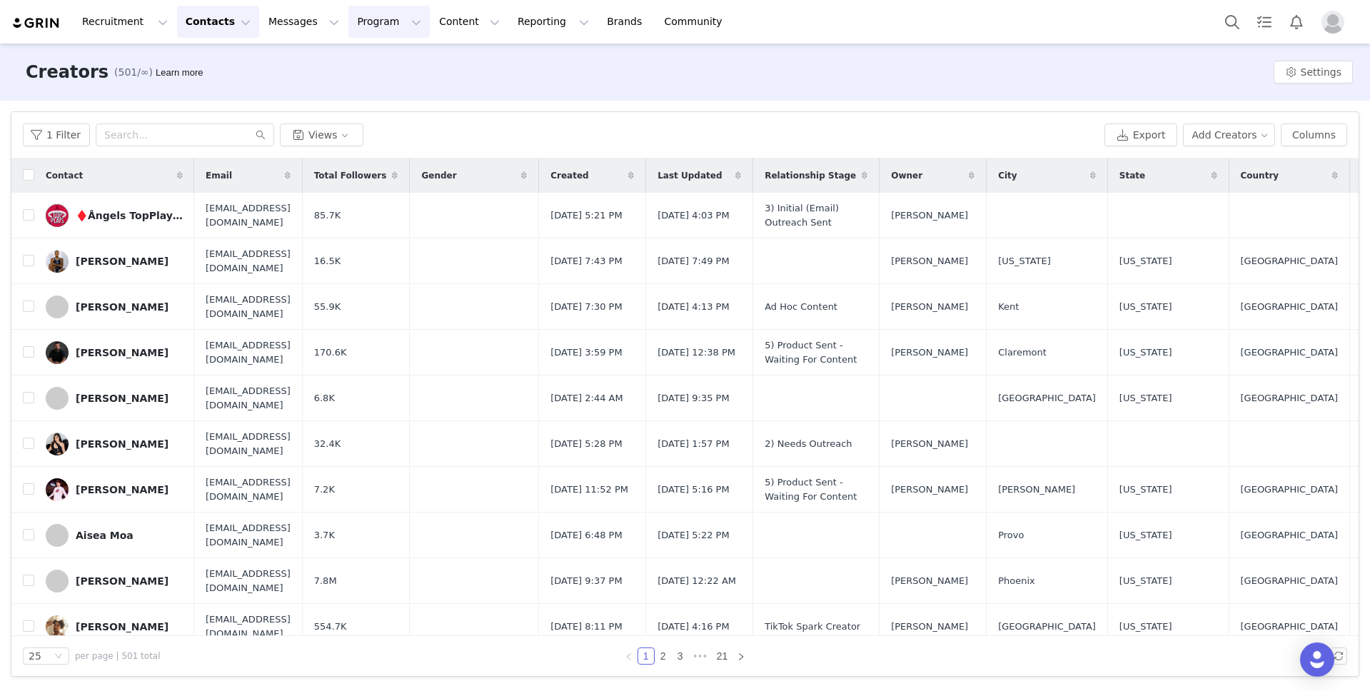
click at [349, 25] on button "Program Program" at bounding box center [388, 22] width 81 height 32
click at [373, 86] on p "Campaigns" at bounding box center [366, 89] width 56 height 15
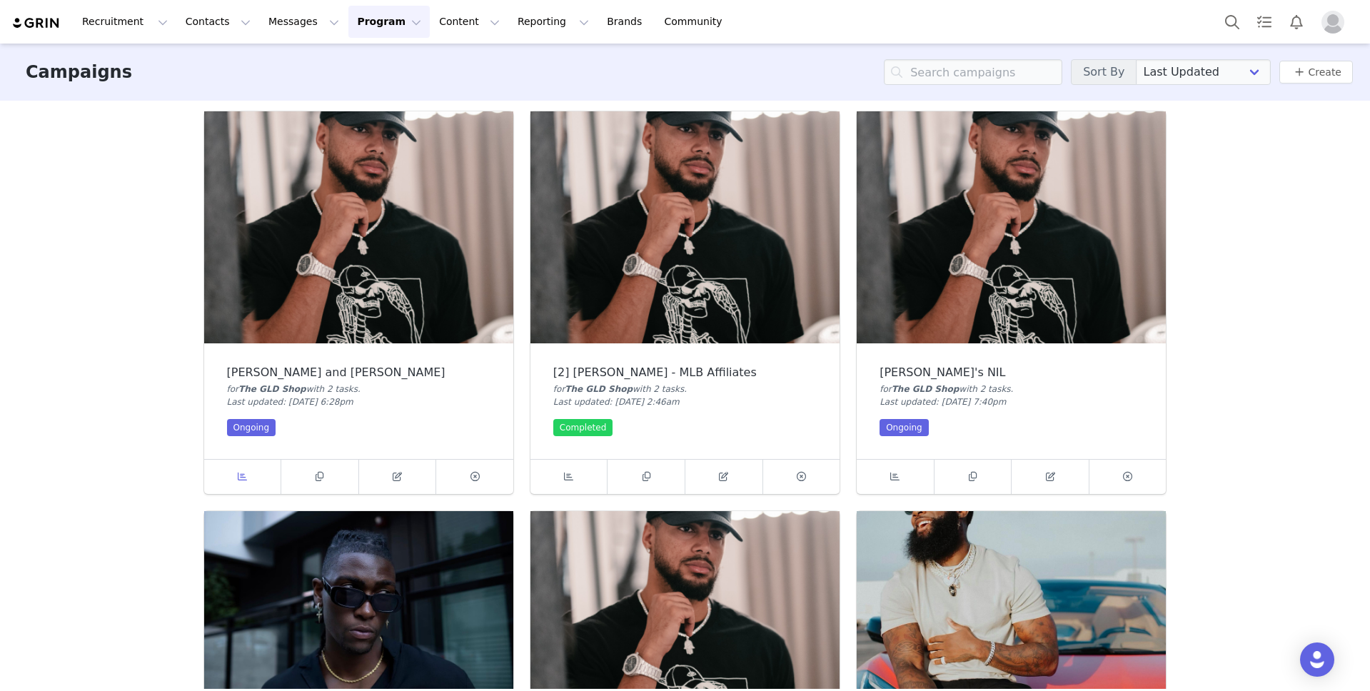
click at [241, 476] on icon at bounding box center [242, 476] width 9 height 9
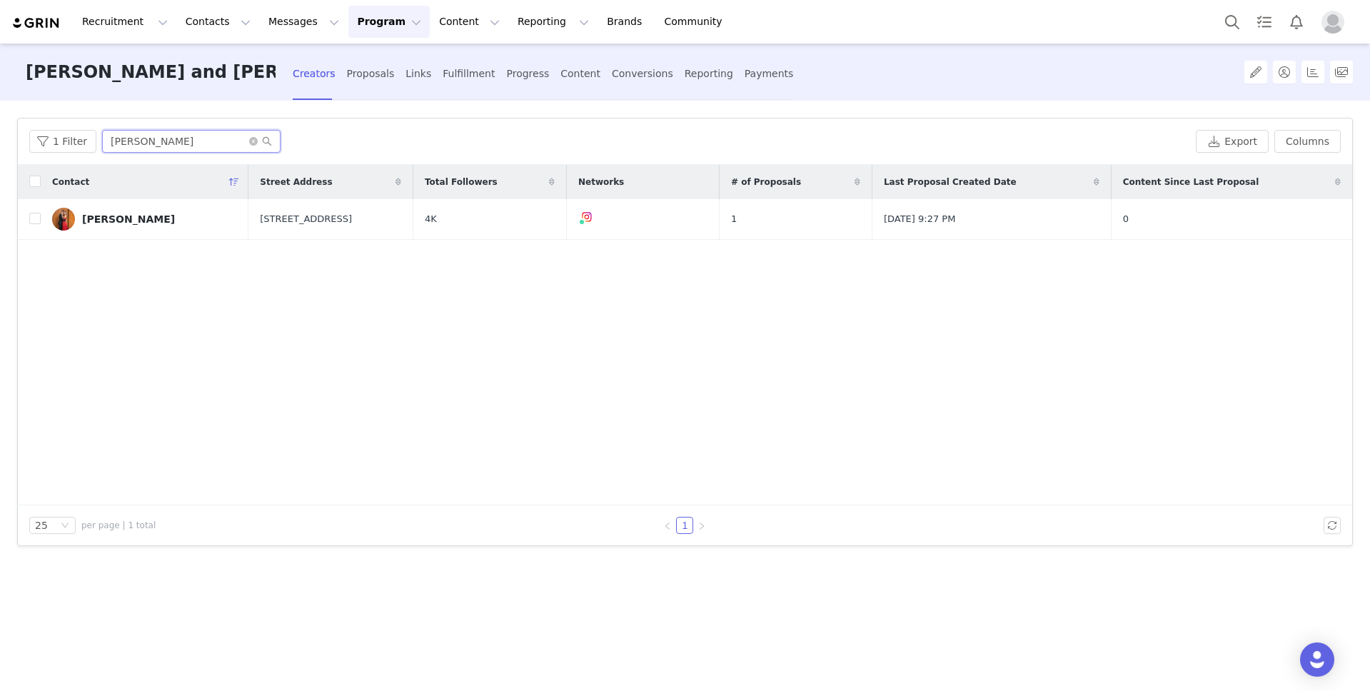
click at [170, 141] on input "[PERSON_NAME]" at bounding box center [191, 141] width 179 height 23
click at [277, 216] on td at bounding box center [343, 219] width 152 height 41
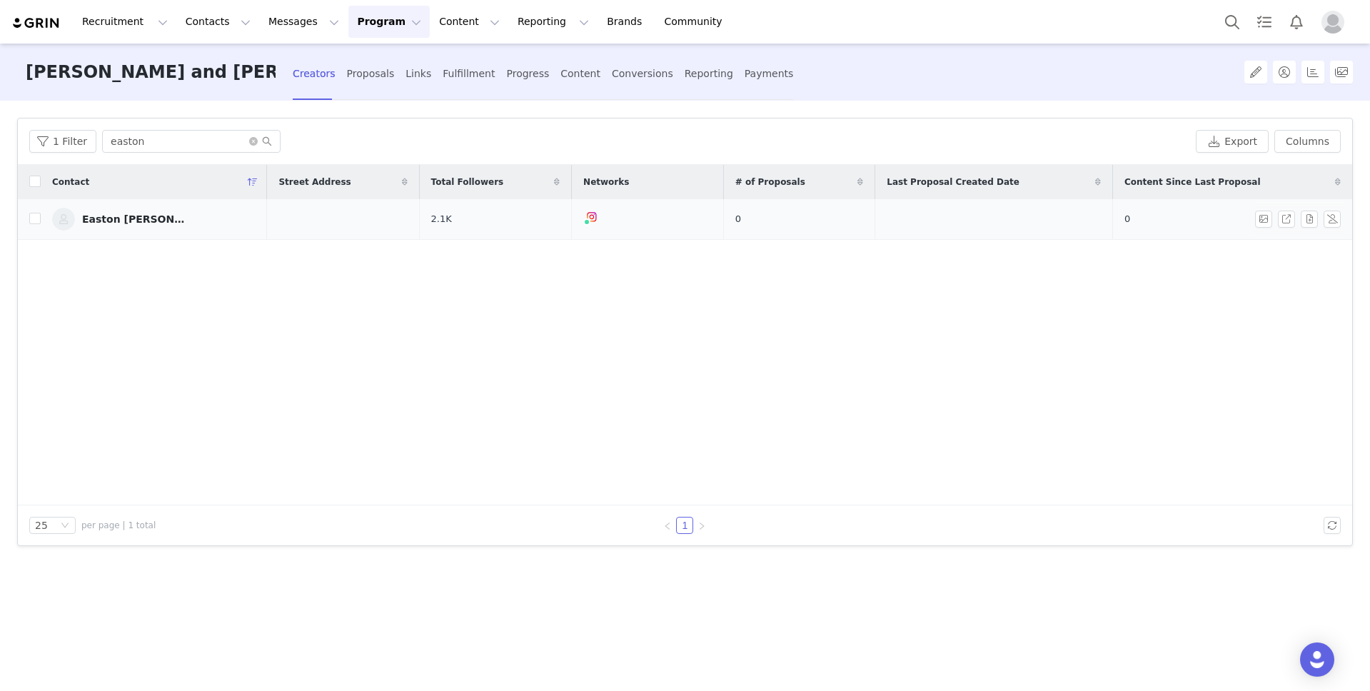
click at [135, 219] on div "Easton [PERSON_NAME]" at bounding box center [135, 219] width 107 height 11
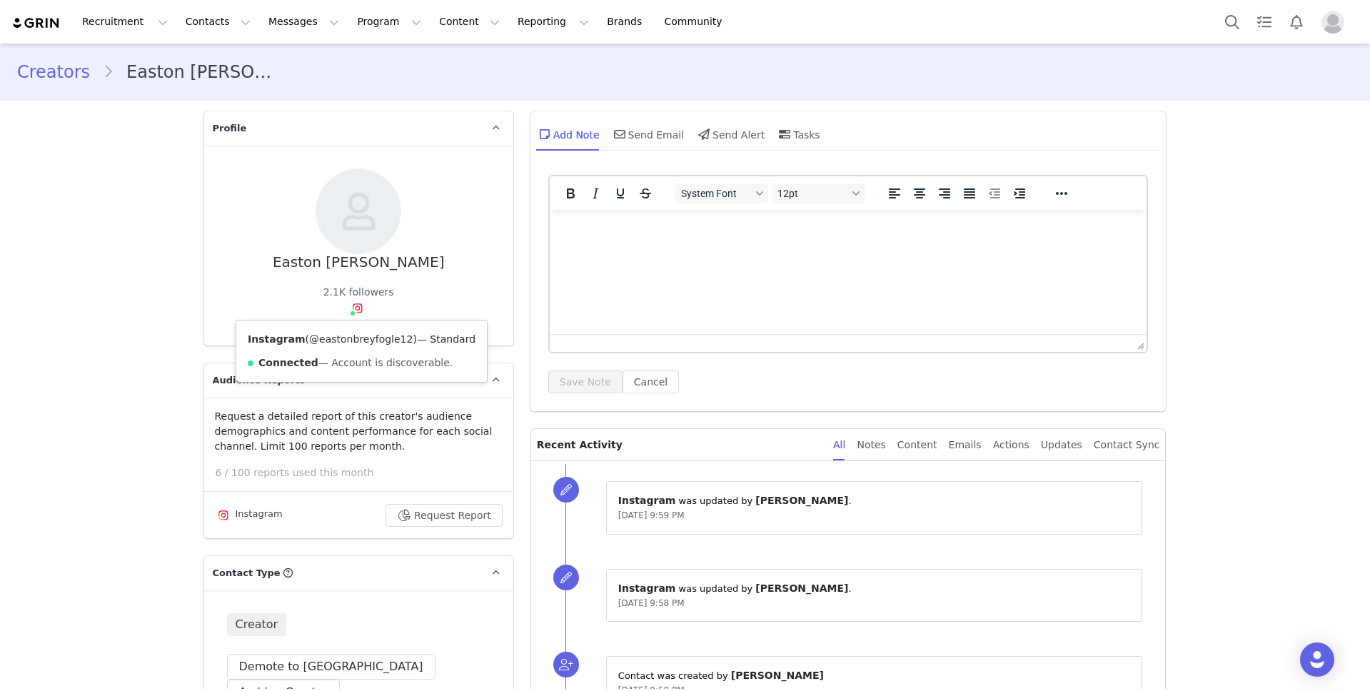
click at [360, 337] on link "@eastonbreyfogle12" at bounding box center [361, 339] width 104 height 11
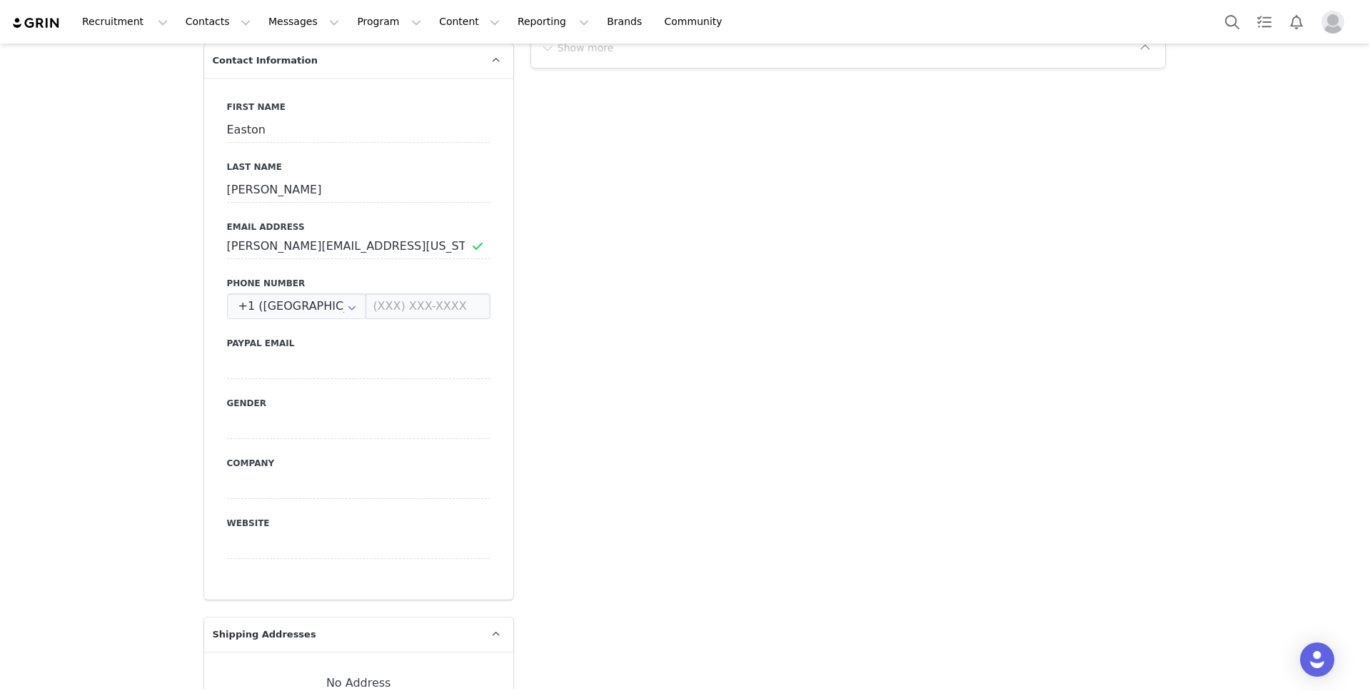
scroll to position [867, 0]
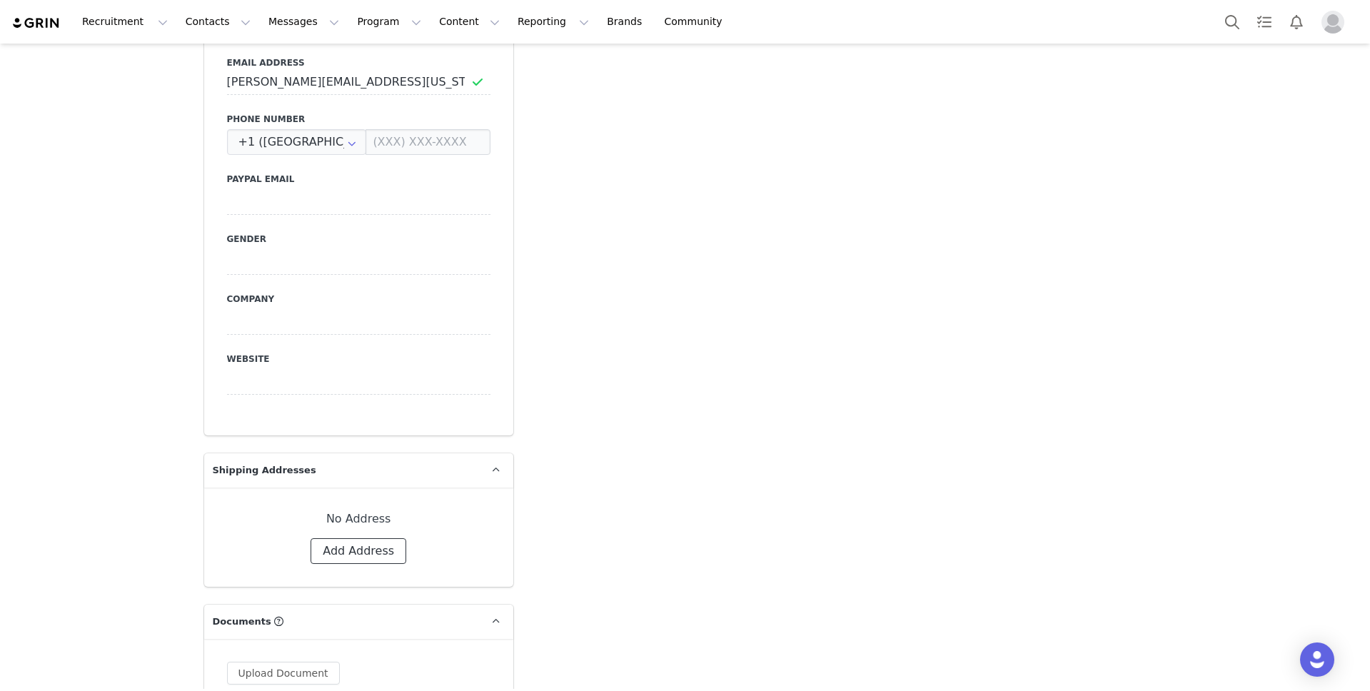
click at [377, 538] on button "Add Address" at bounding box center [359, 551] width 96 height 26
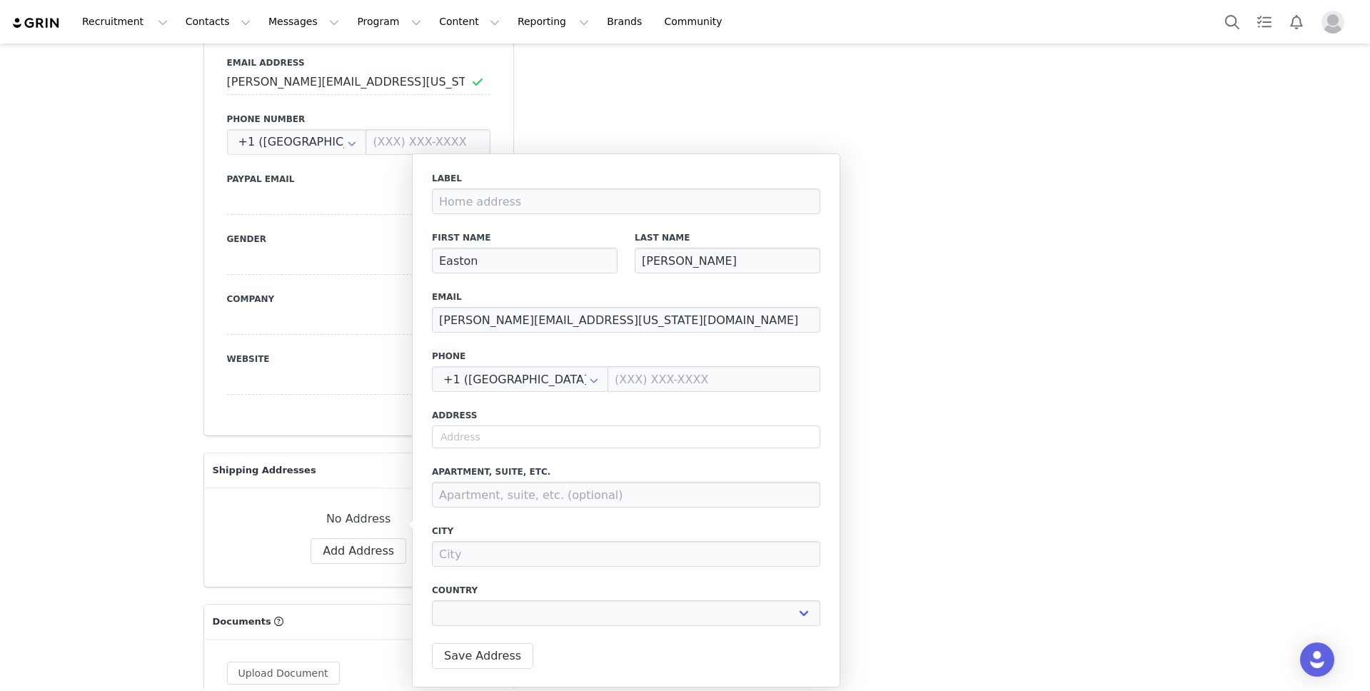
click at [596, 422] on div "Address" at bounding box center [626, 428] width 388 height 39
click at [598, 431] on input "text" at bounding box center [626, 437] width 388 height 23
paste input "120 S Placita [GEOGRAPHIC_DATA]"
click at [505, 658] on button "Save Address" at bounding box center [482, 656] width 101 height 26
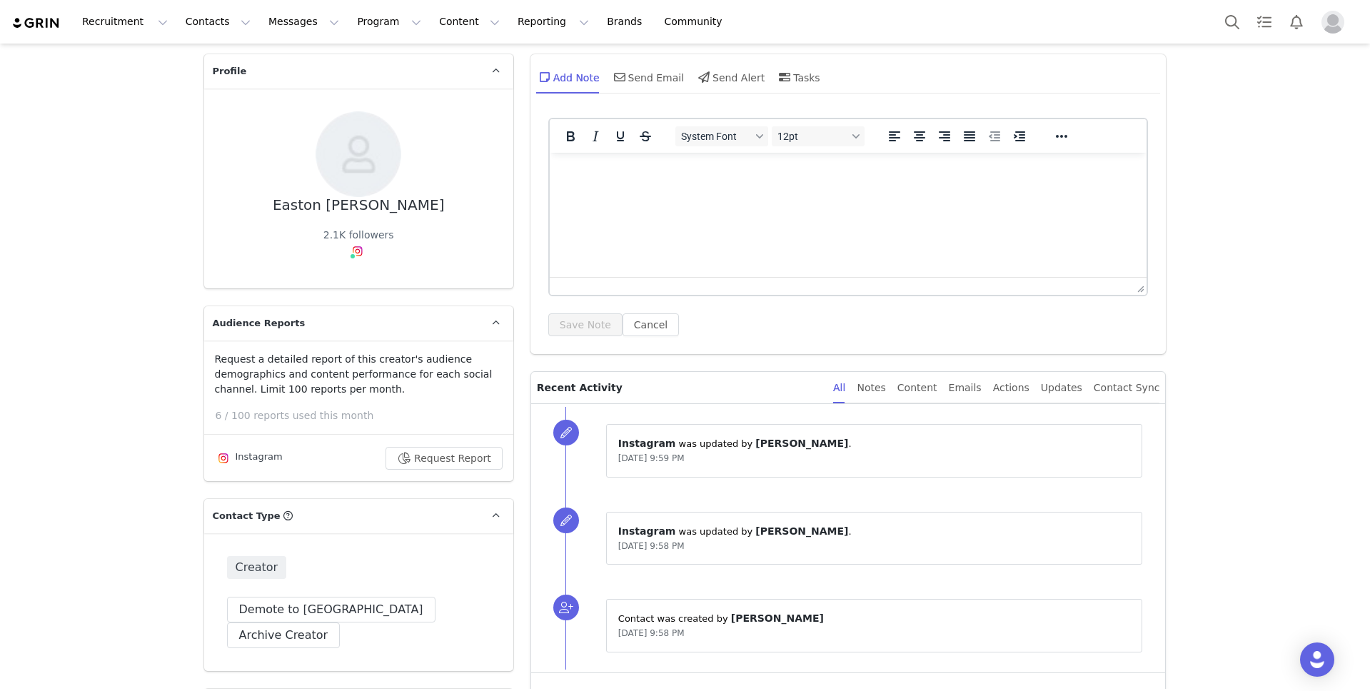
scroll to position [0, 0]
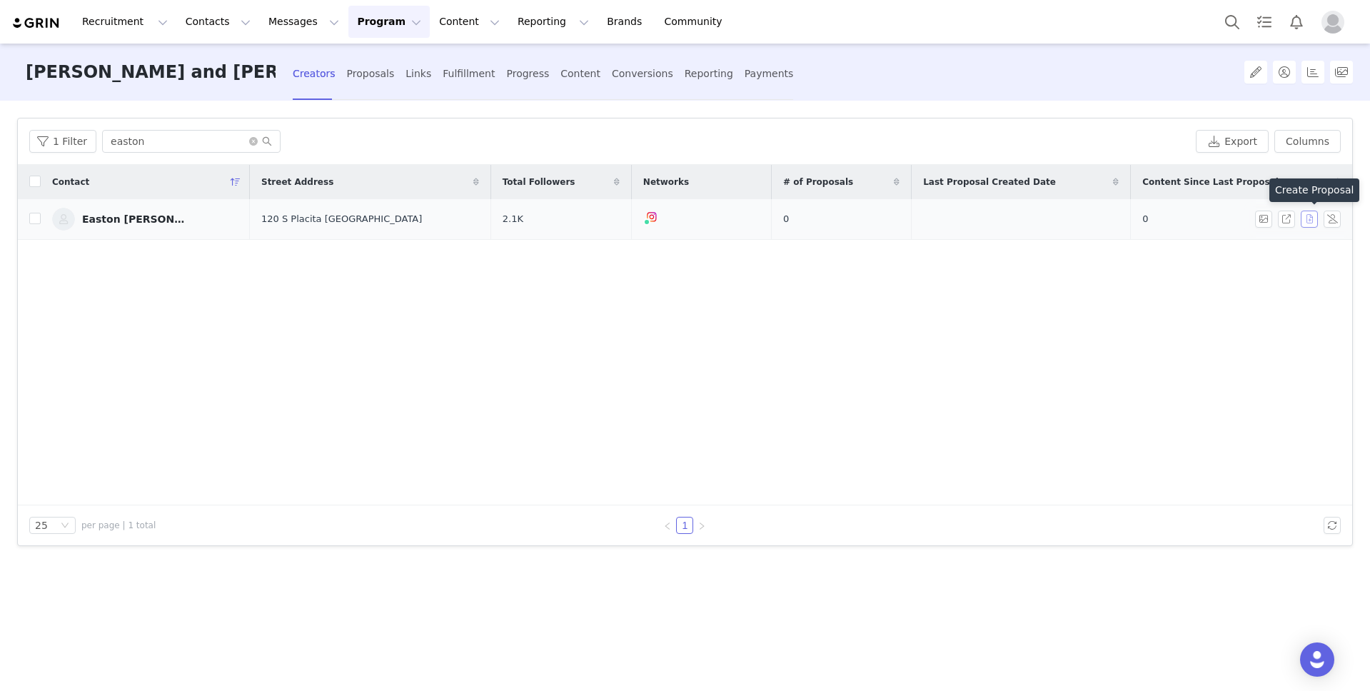
click at [1308, 217] on button "button" at bounding box center [1309, 219] width 17 height 17
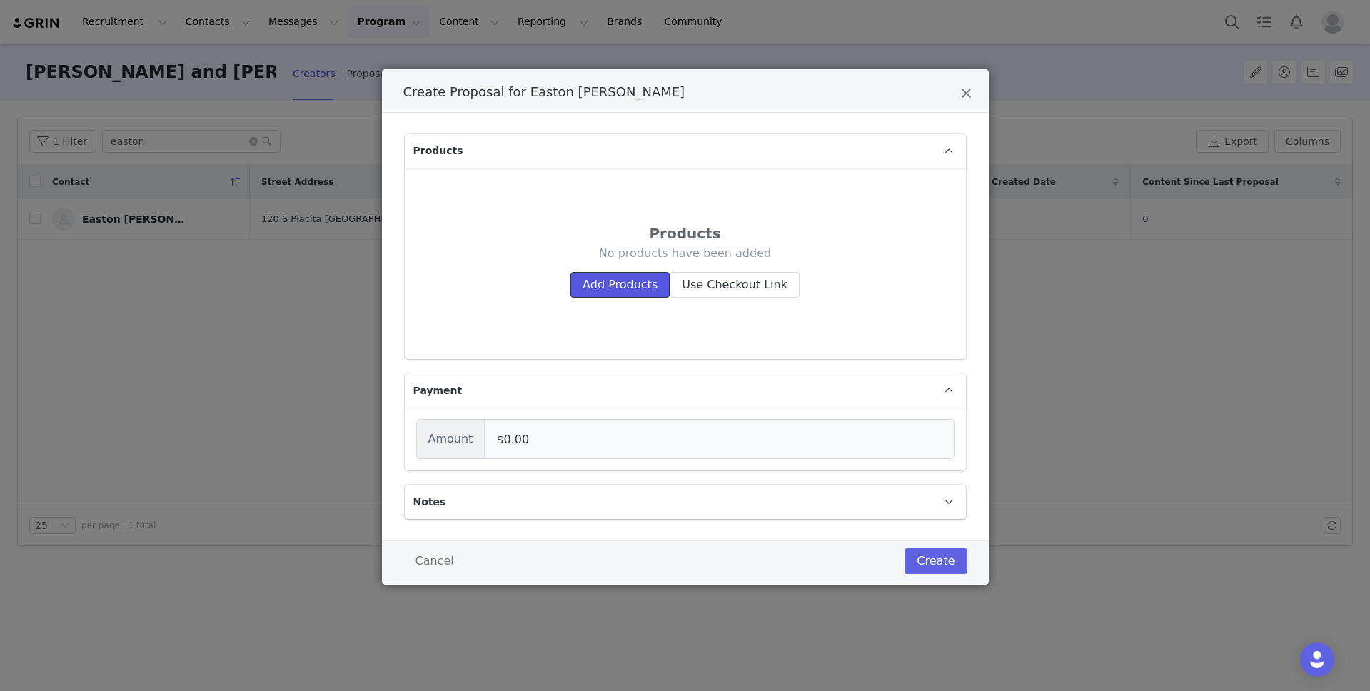
click at [618, 284] on button "Add Products" at bounding box center [620, 285] width 99 height 26
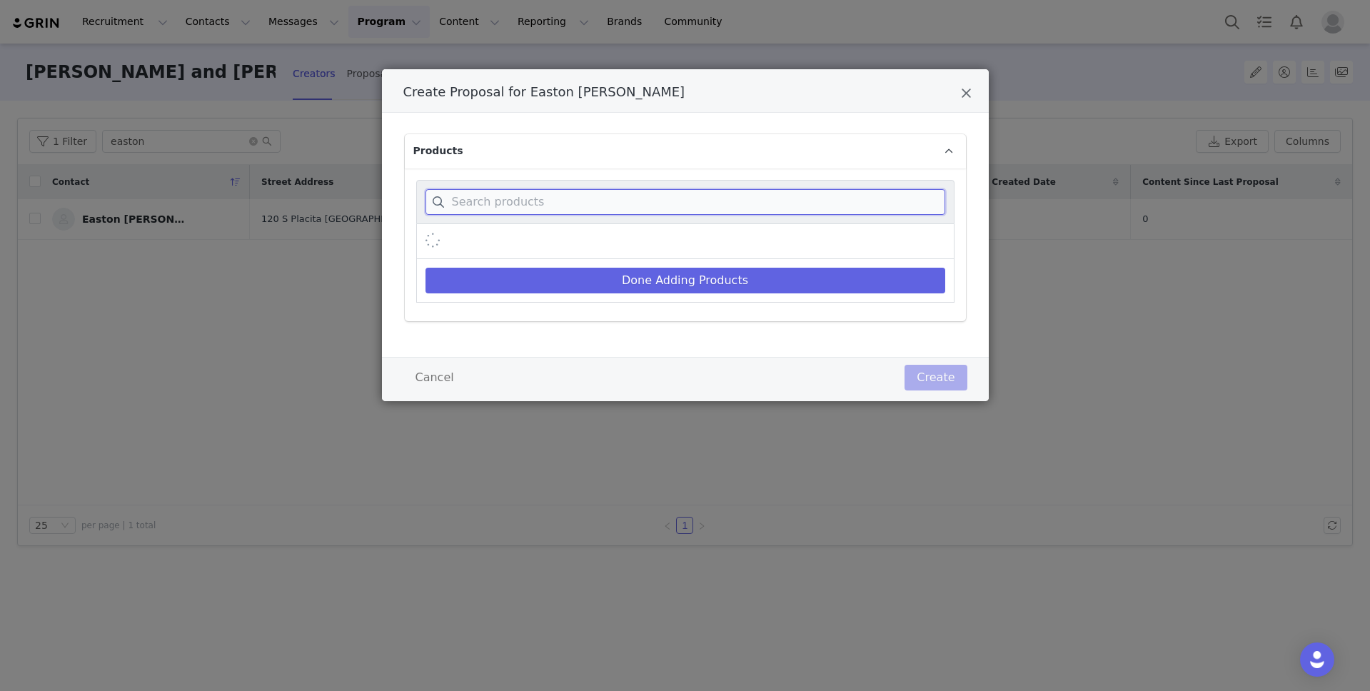
click at [615, 210] on input "Create Proposal for Easton Breyfogle" at bounding box center [686, 202] width 520 height 26
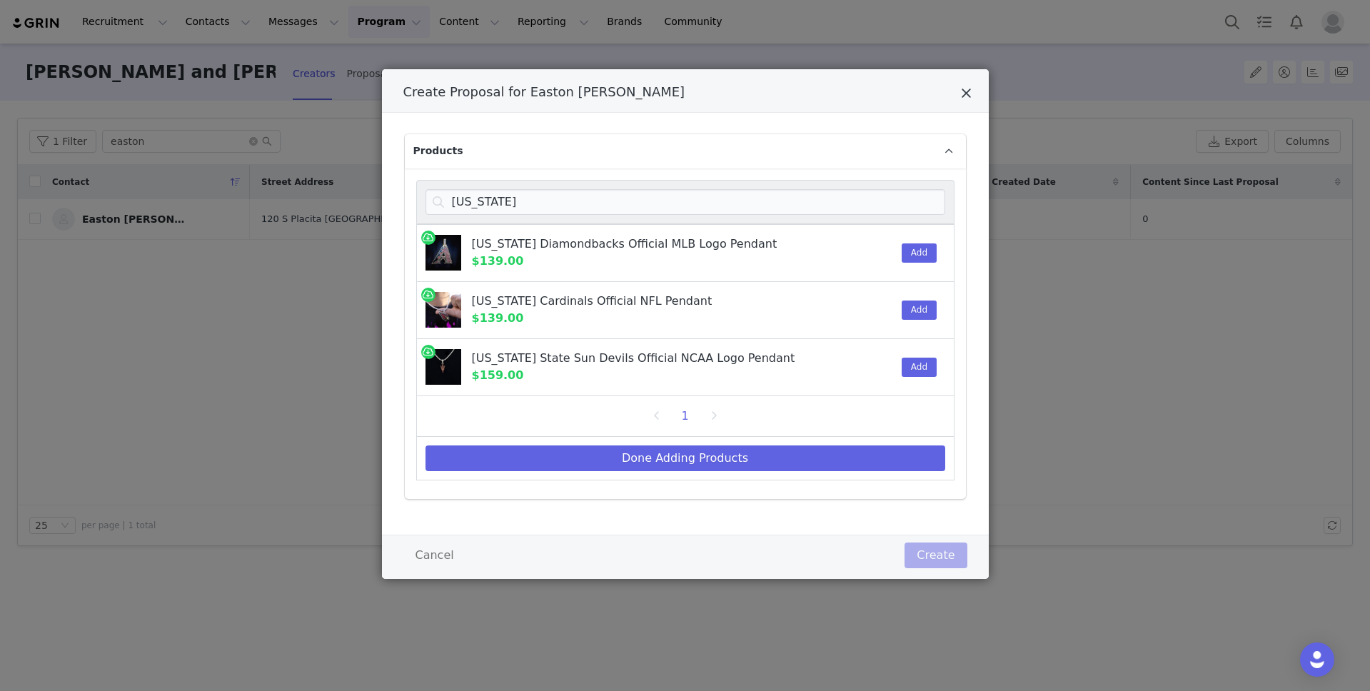
click at [966, 94] on icon "Close" at bounding box center [966, 93] width 11 height 14
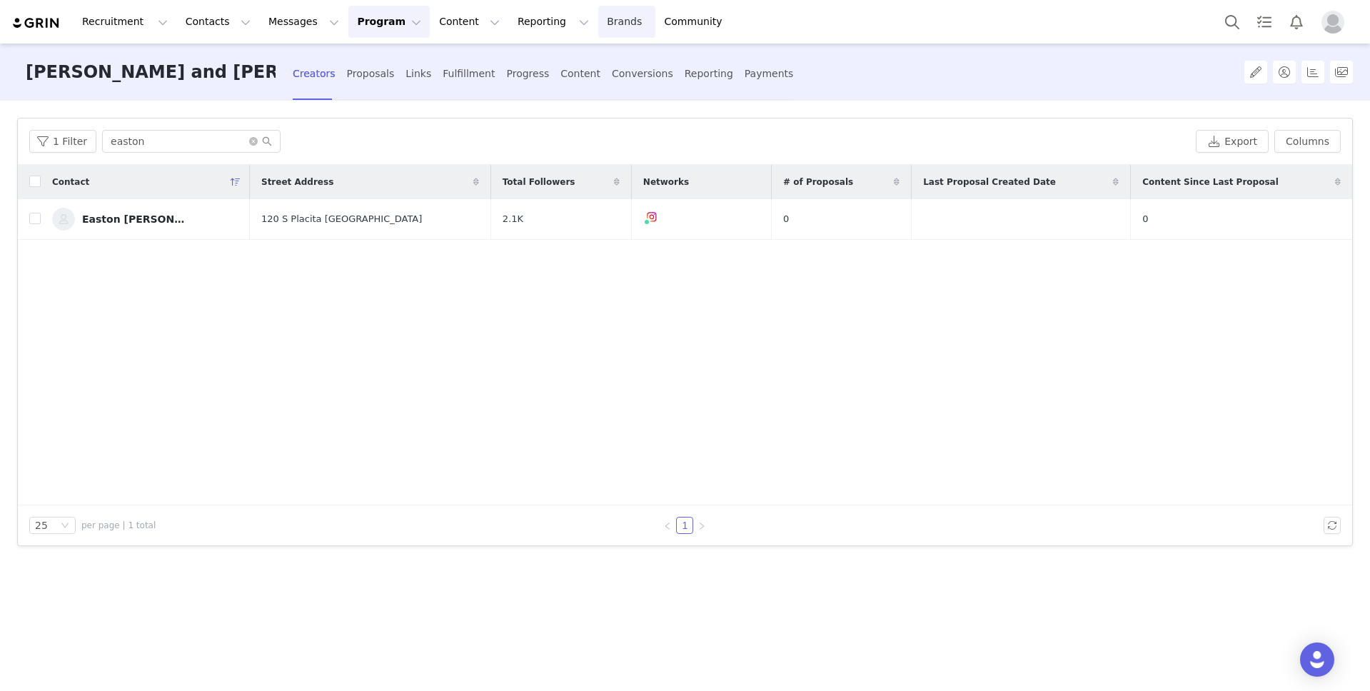
click at [598, 18] on link "Brands Brands" at bounding box center [626, 22] width 56 height 32
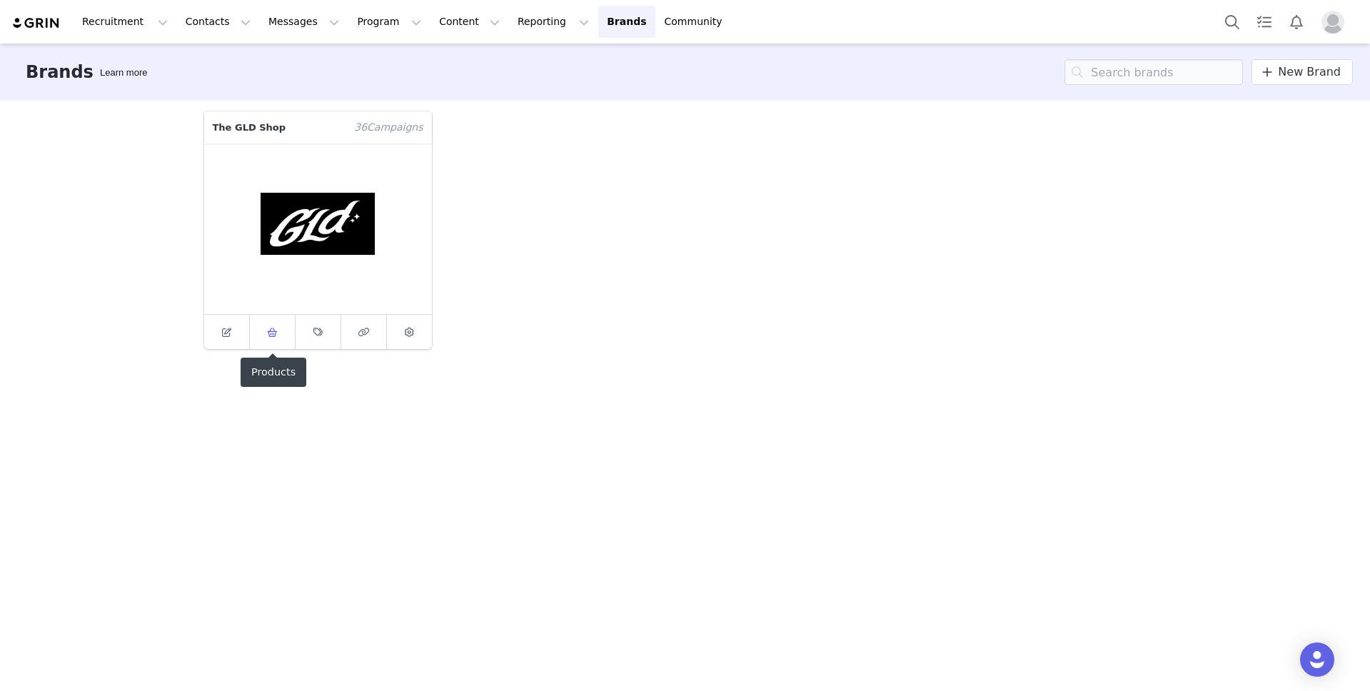
click at [278, 335] on span at bounding box center [272, 332] width 17 height 17
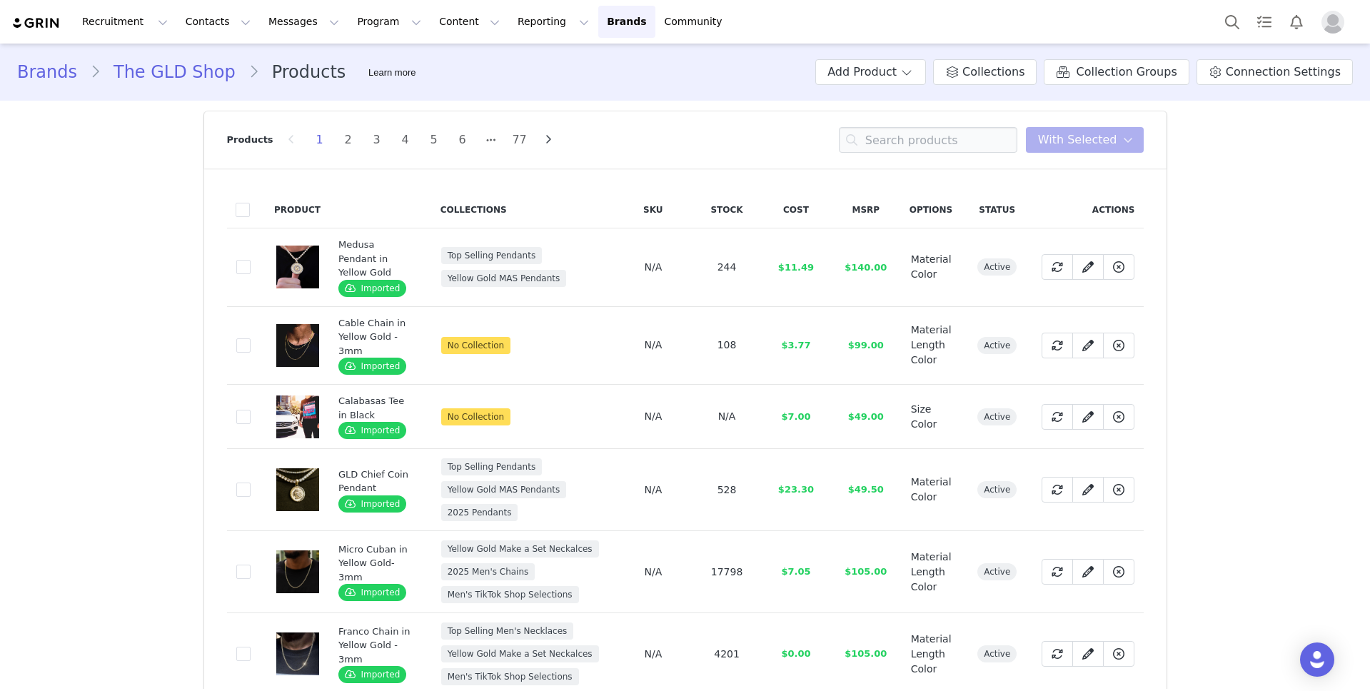
click at [916, 153] on div "Products 1 2 3 4 5 6 77 You have 0 product s selected Add to Collections Remove…" at bounding box center [685, 139] width 917 height 57
click at [933, 144] on input at bounding box center [928, 140] width 179 height 26
click at [920, 71] on button "Add Product" at bounding box center [871, 72] width 111 height 26
click at [909, 122] on span "Import From Store" at bounding box center [913, 126] width 91 height 11
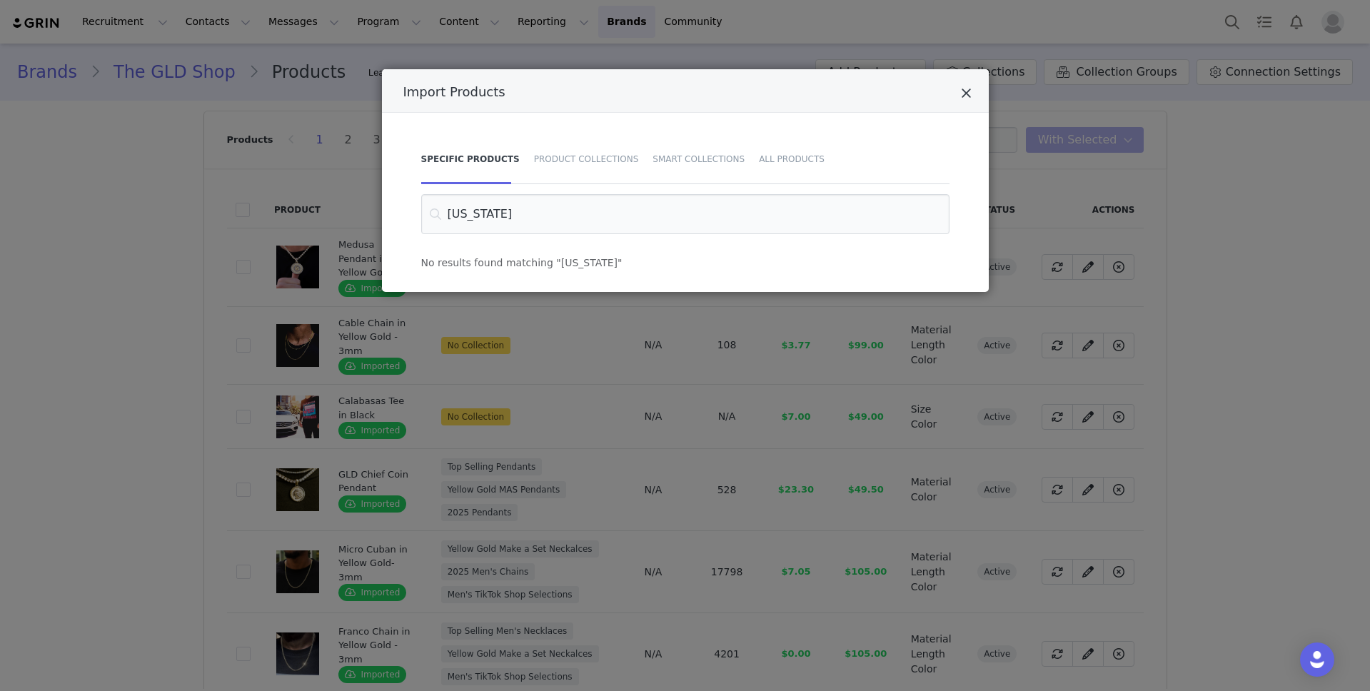
click at [966, 95] on icon "Close" at bounding box center [966, 93] width 11 height 14
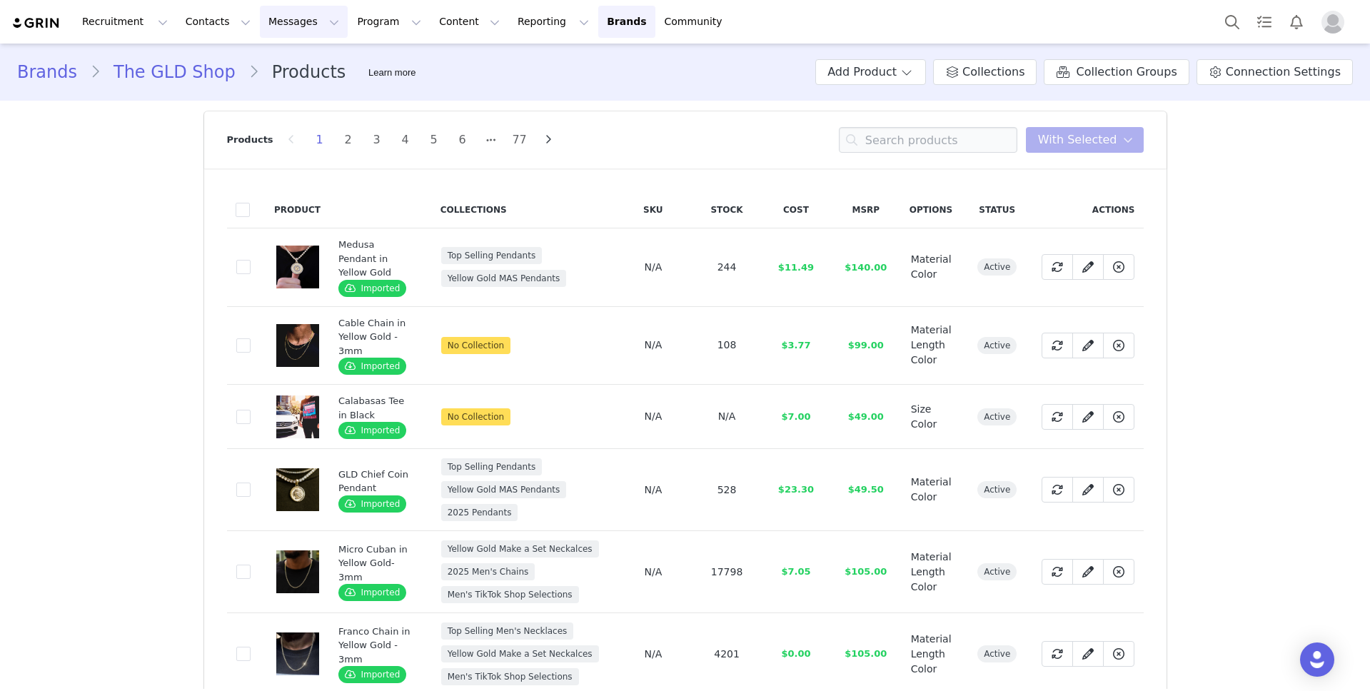
click at [295, 21] on button "Messages Messages" at bounding box center [304, 22] width 88 height 32
click at [214, 19] on button "Contacts Contacts" at bounding box center [218, 22] width 82 height 32
click at [219, 65] on div "Creators" at bounding box center [224, 63] width 96 height 15
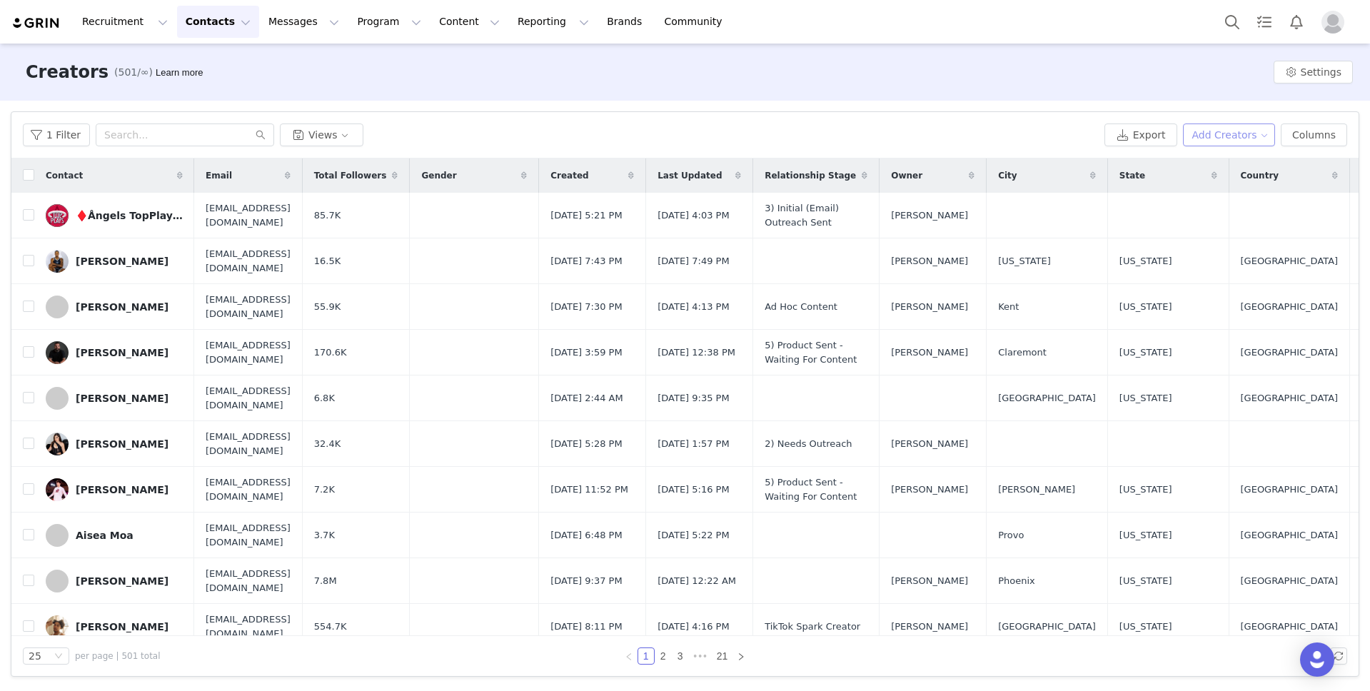
click at [1233, 129] on button "Add Creators" at bounding box center [1229, 135] width 93 height 23
click at [1233, 164] on span "Add a Creator" at bounding box center [1232, 164] width 69 height 16
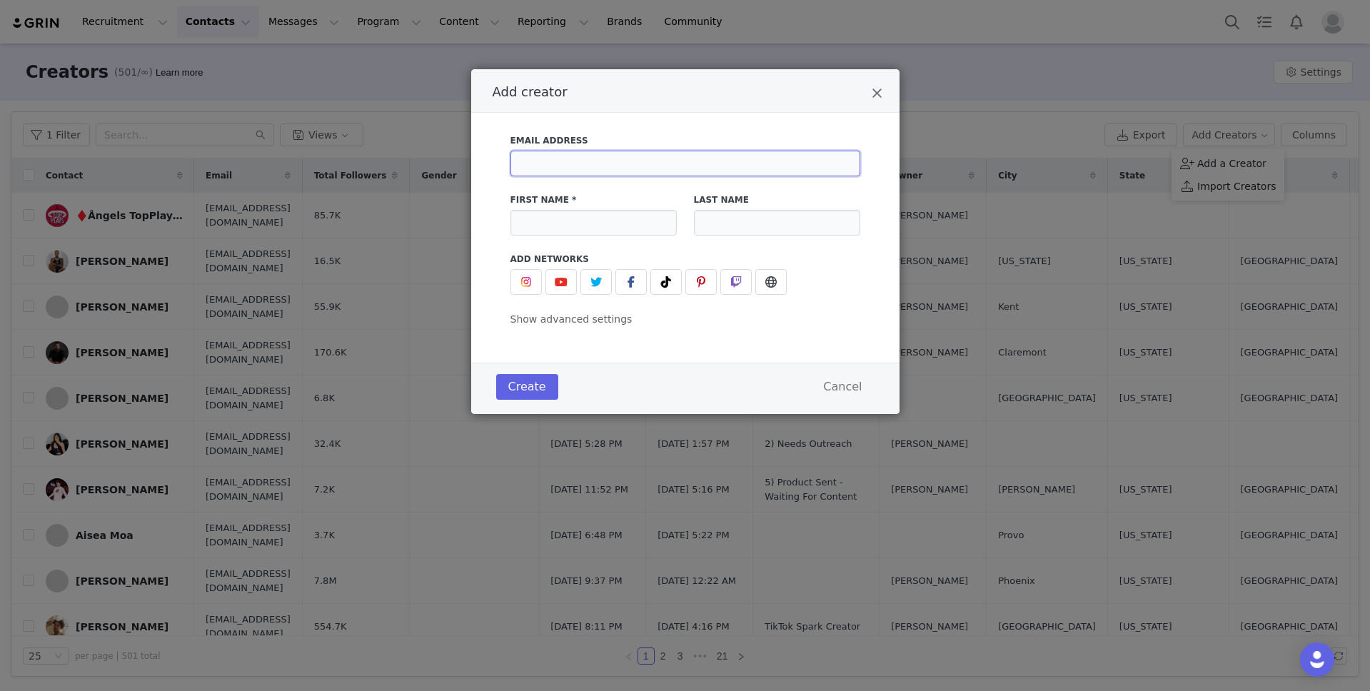
click at [694, 163] on input "Add creator" at bounding box center [686, 164] width 350 height 26
paste input "[EMAIL_ADDRESS][DOMAIN_NAME]"
click at [588, 224] on input "Add creator" at bounding box center [594, 223] width 166 height 26
click at [523, 283] on img "Add creator" at bounding box center [526, 281] width 11 height 11
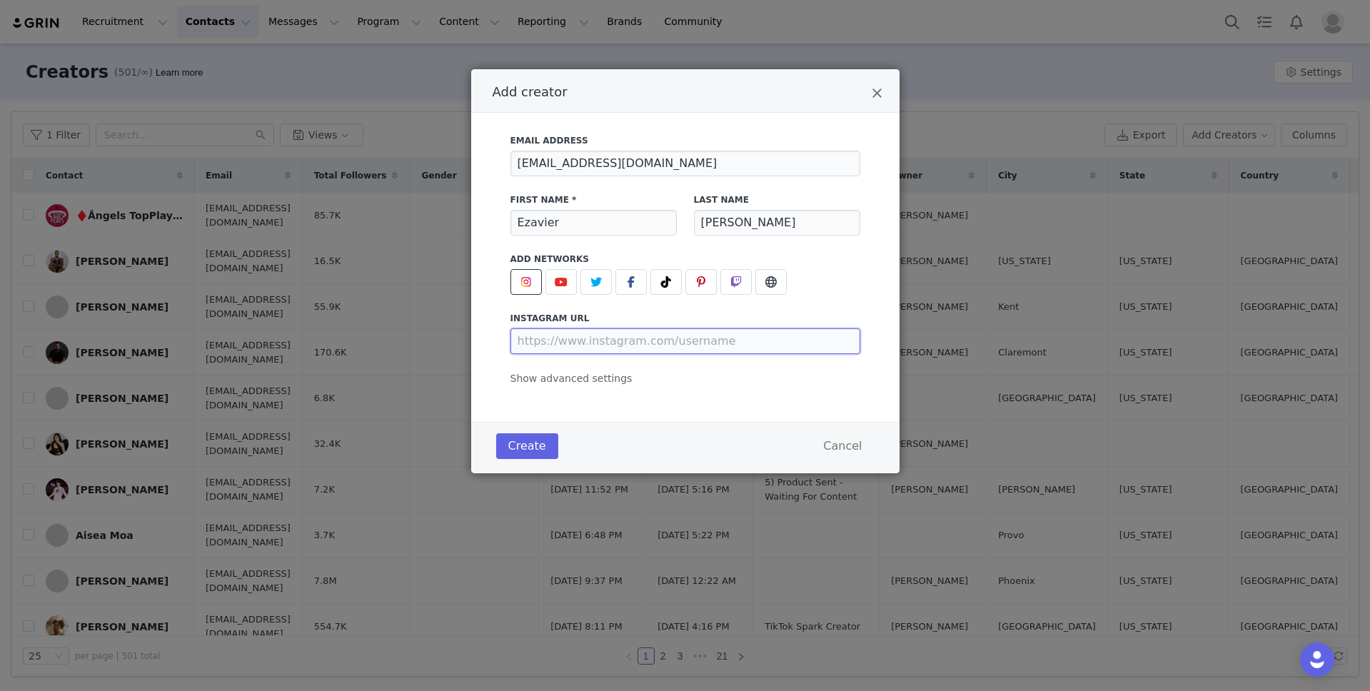
click at [595, 339] on input "Add creator" at bounding box center [686, 342] width 350 height 26
click at [652, 336] on input "Add creator" at bounding box center [686, 342] width 350 height 26
paste input "13.issues__"
click at [597, 382] on span "Show advanced settings" at bounding box center [572, 378] width 122 height 11
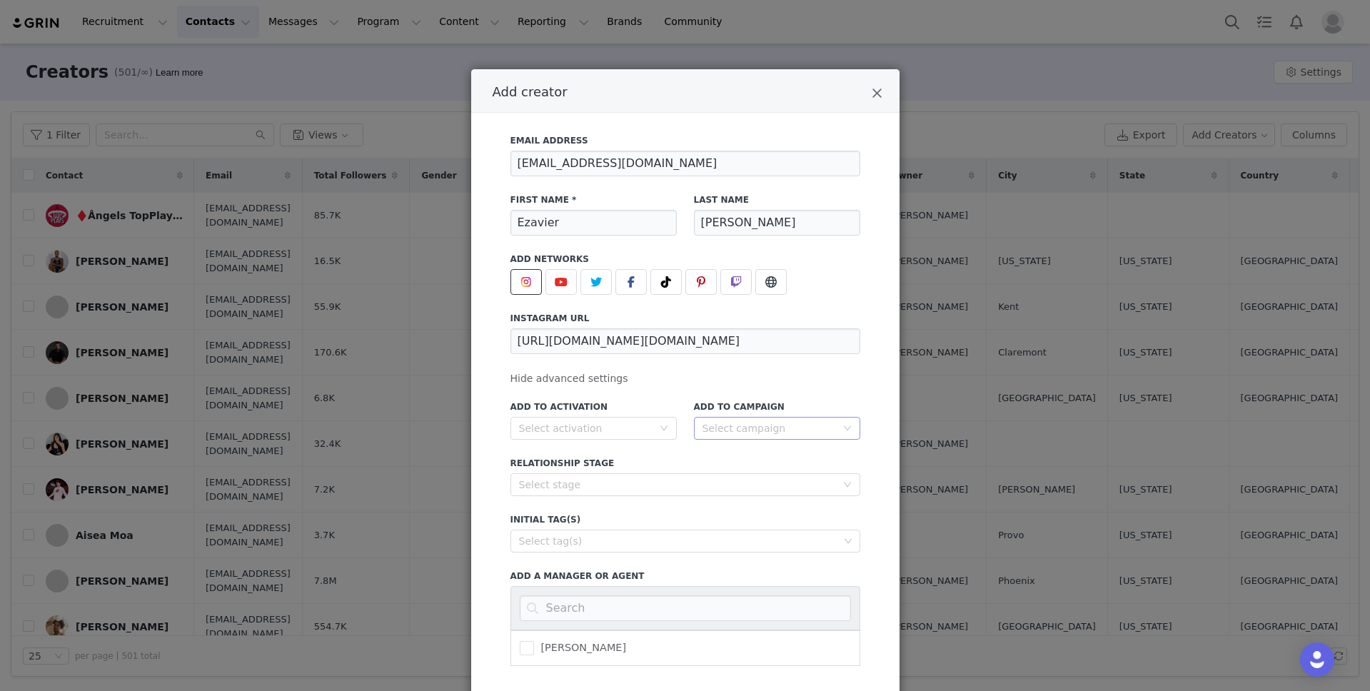
click at [795, 433] on div "Select campaign" at bounding box center [770, 428] width 134 height 14
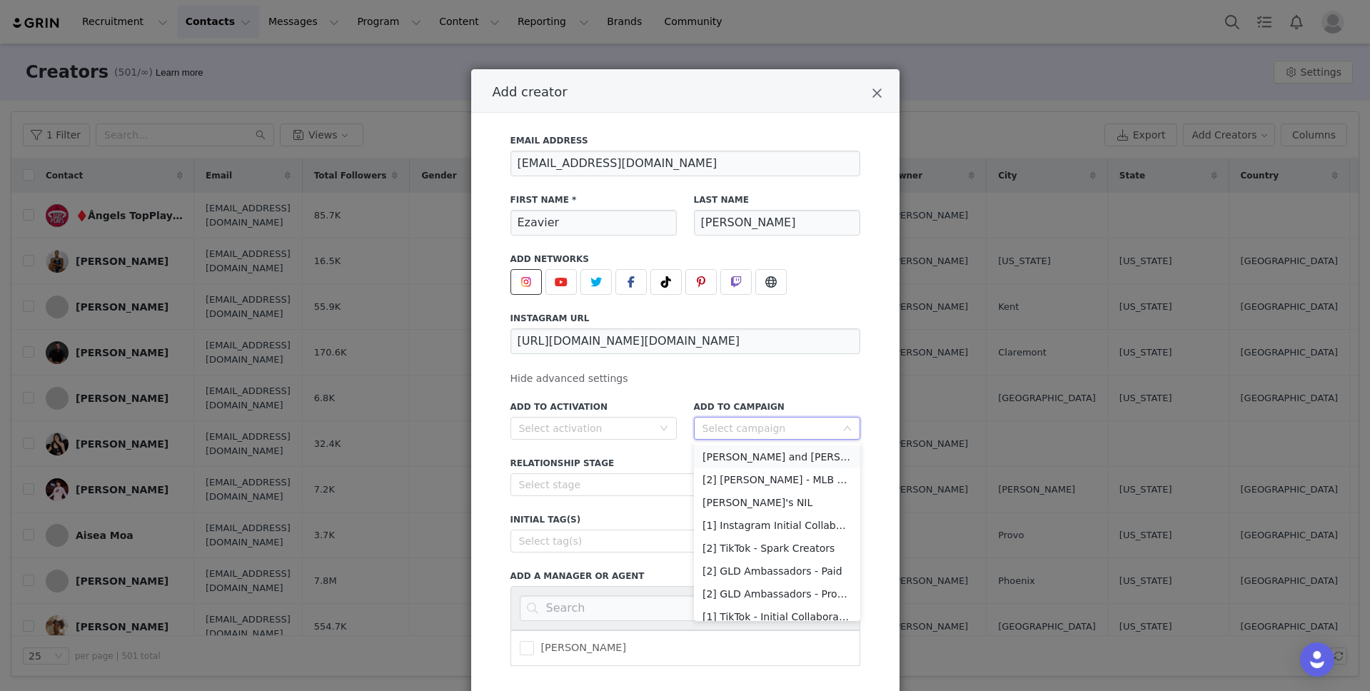
click at [775, 456] on li "[PERSON_NAME] and [PERSON_NAME]" at bounding box center [777, 457] width 166 height 23
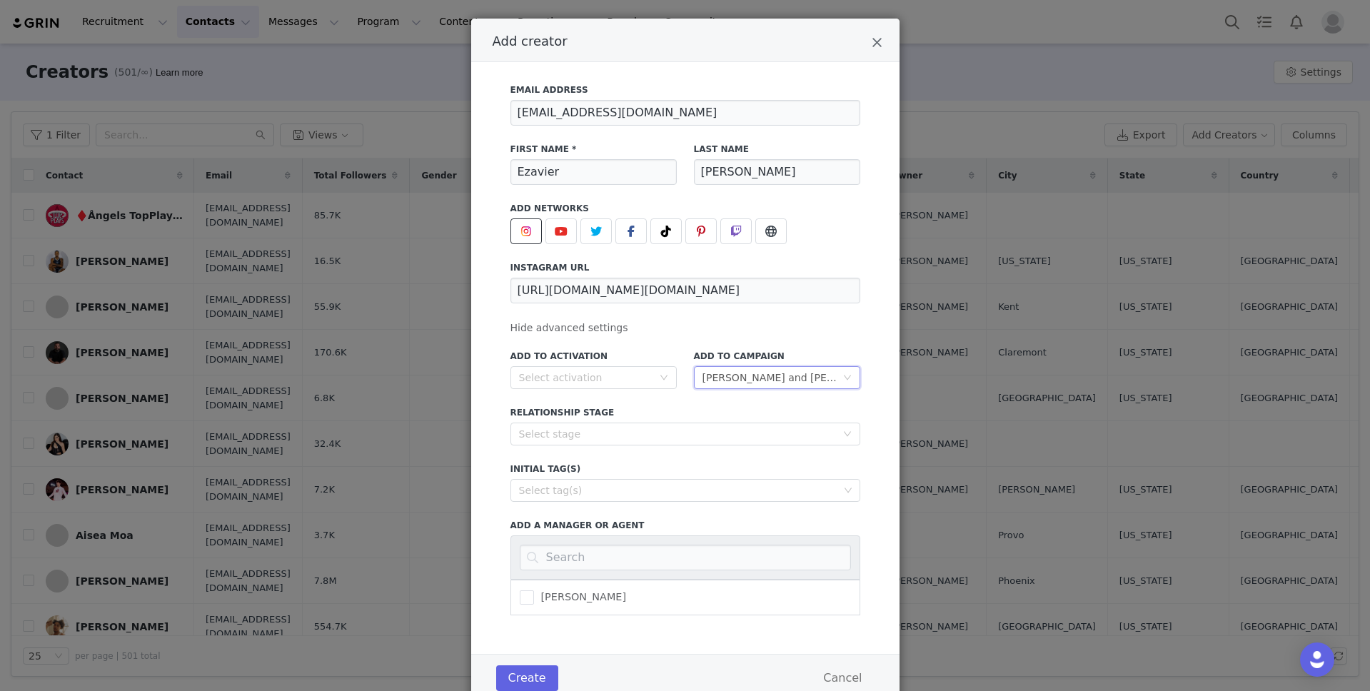
scroll to position [56, 0]
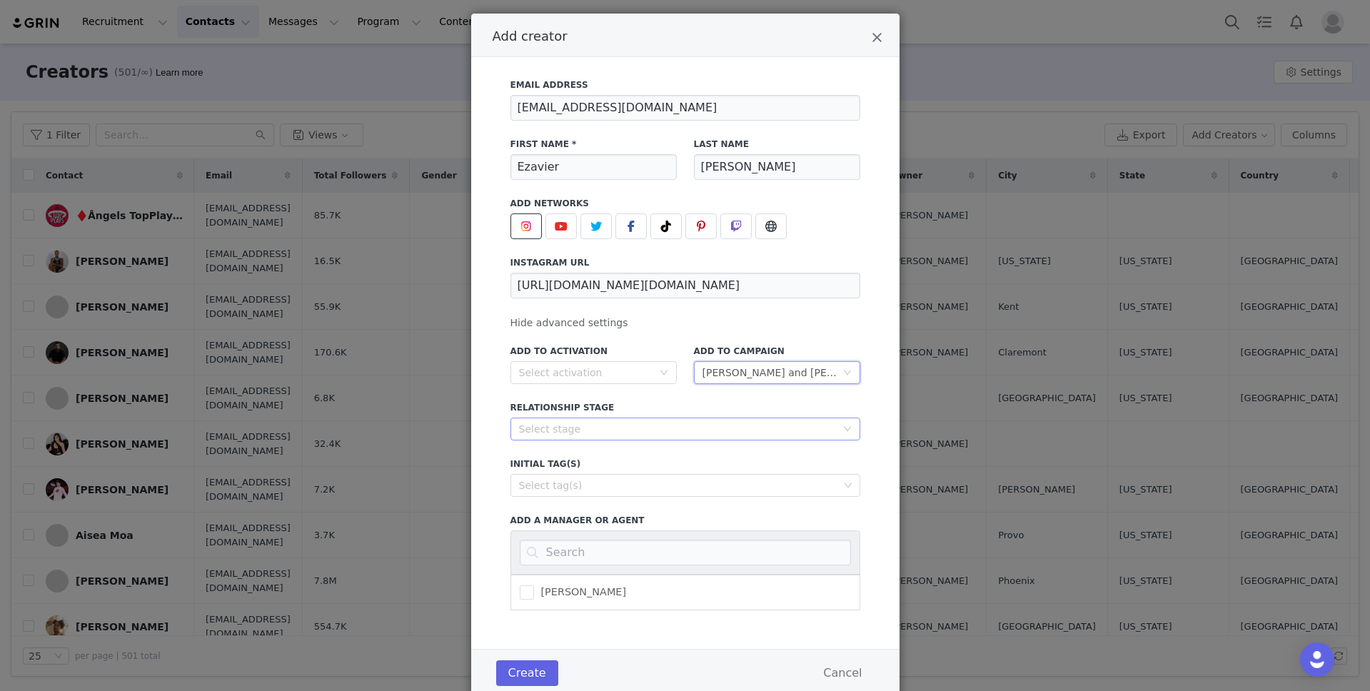
click at [666, 428] on div "Select stage" at bounding box center [677, 429] width 317 height 14
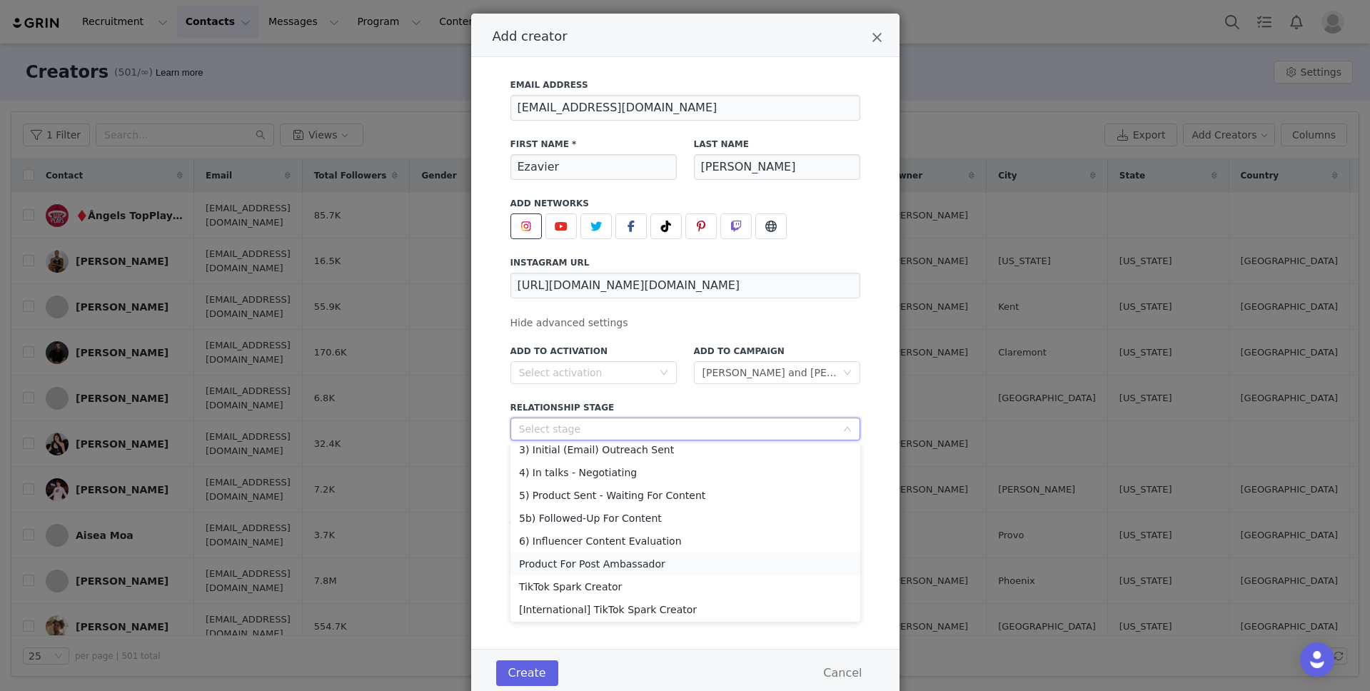
scroll to position [75, 0]
click at [654, 498] on li "5) Product Sent - Waiting For Content" at bounding box center [686, 497] width 350 height 23
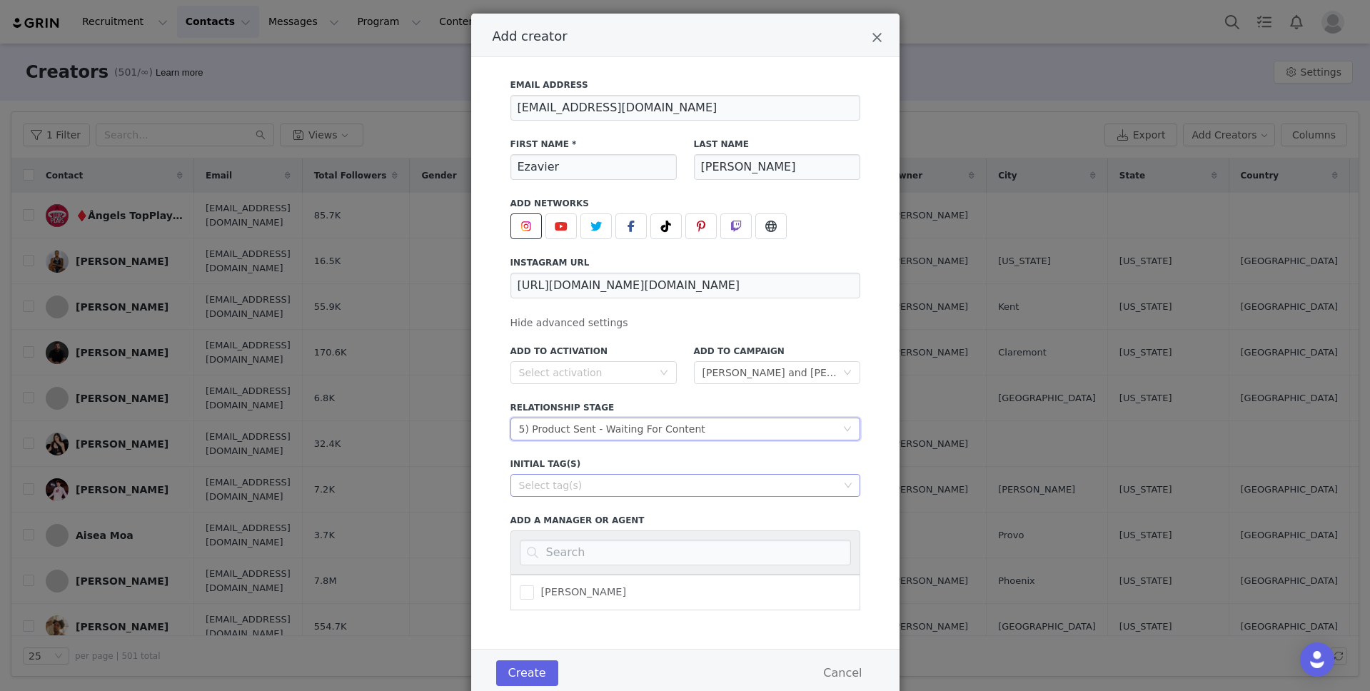
click at [661, 486] on div "Select tag(s)" at bounding box center [679, 485] width 320 height 14
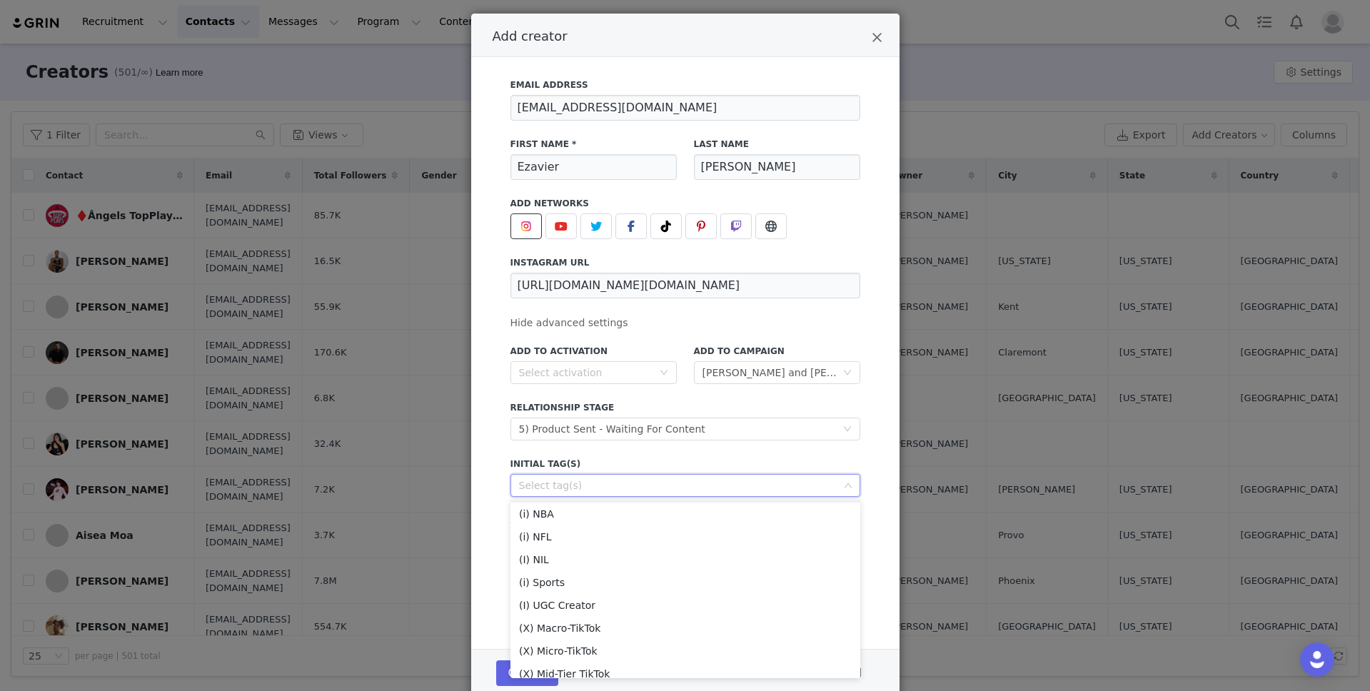
scroll to position [252, 0]
click at [582, 583] on li "(i) Sports" at bounding box center [686, 582] width 350 height 23
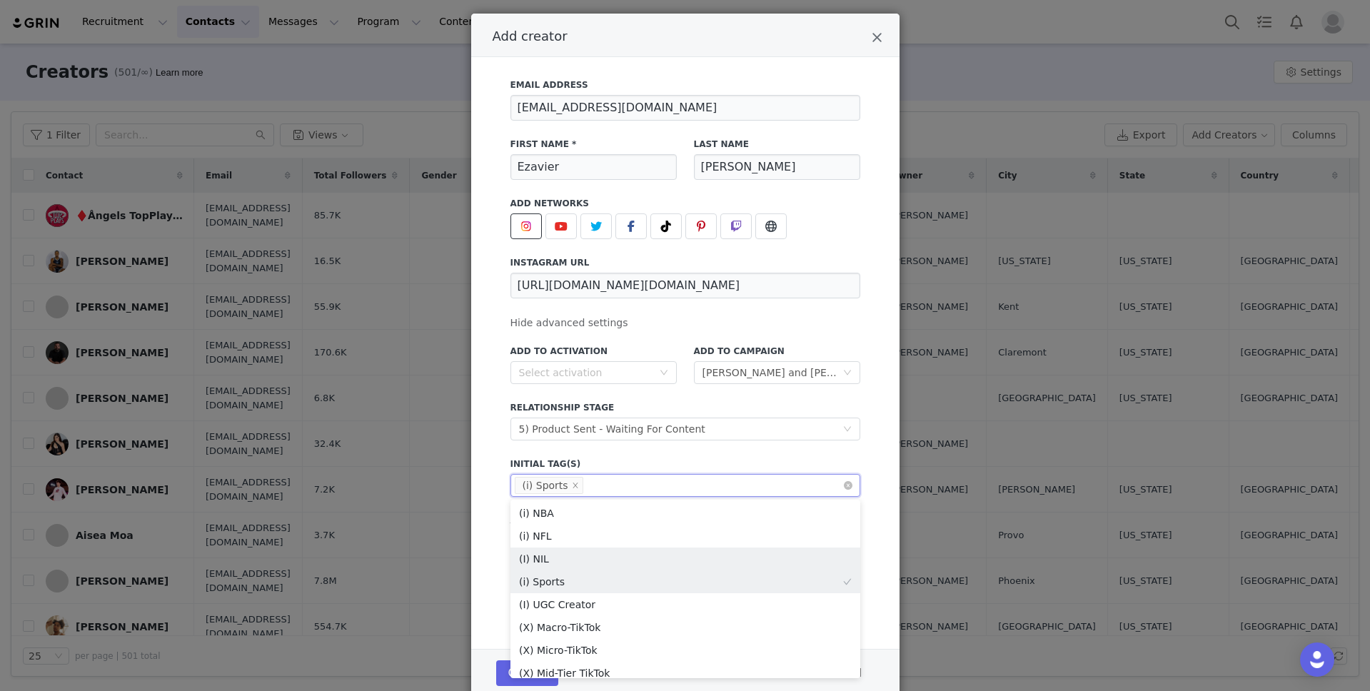
click at [576, 559] on li "(I) NIL" at bounding box center [686, 559] width 350 height 23
click at [733, 447] on div "Add to Activation Select activation Add to Campaign Select campaign [PERSON_NAM…" at bounding box center [686, 473] width 350 height 274
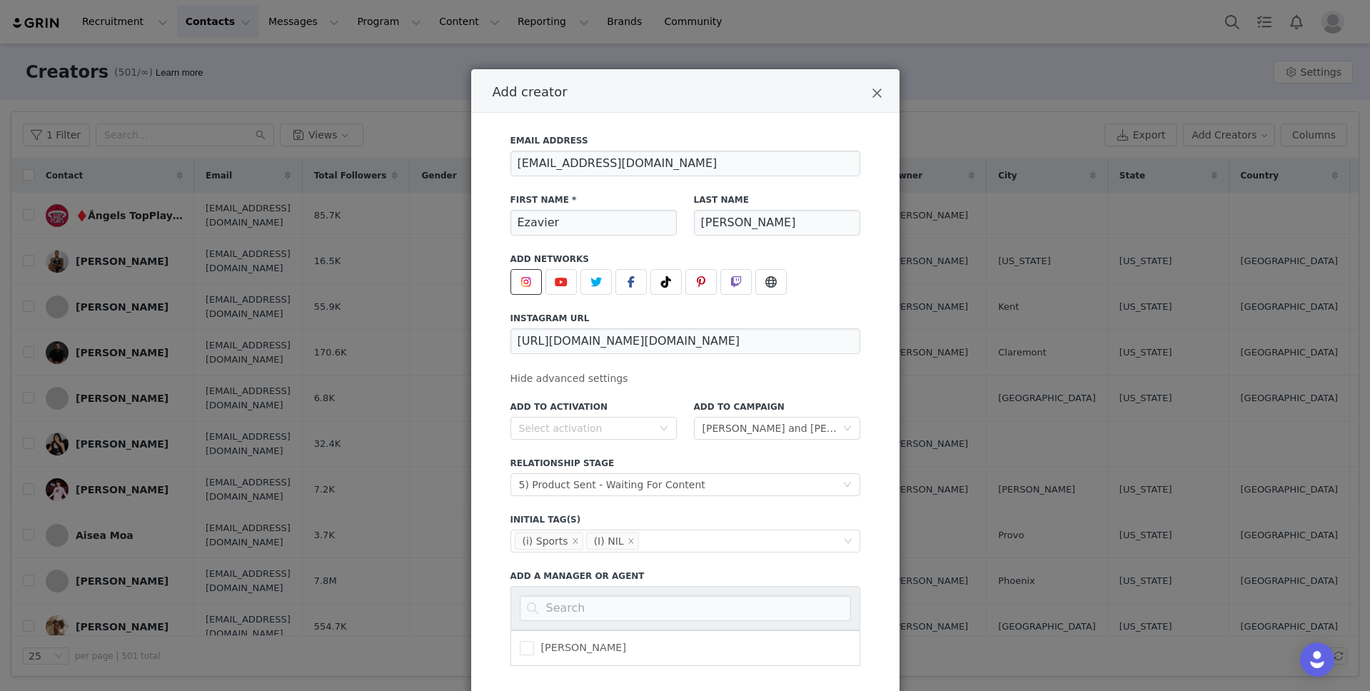
scroll to position [101, 0]
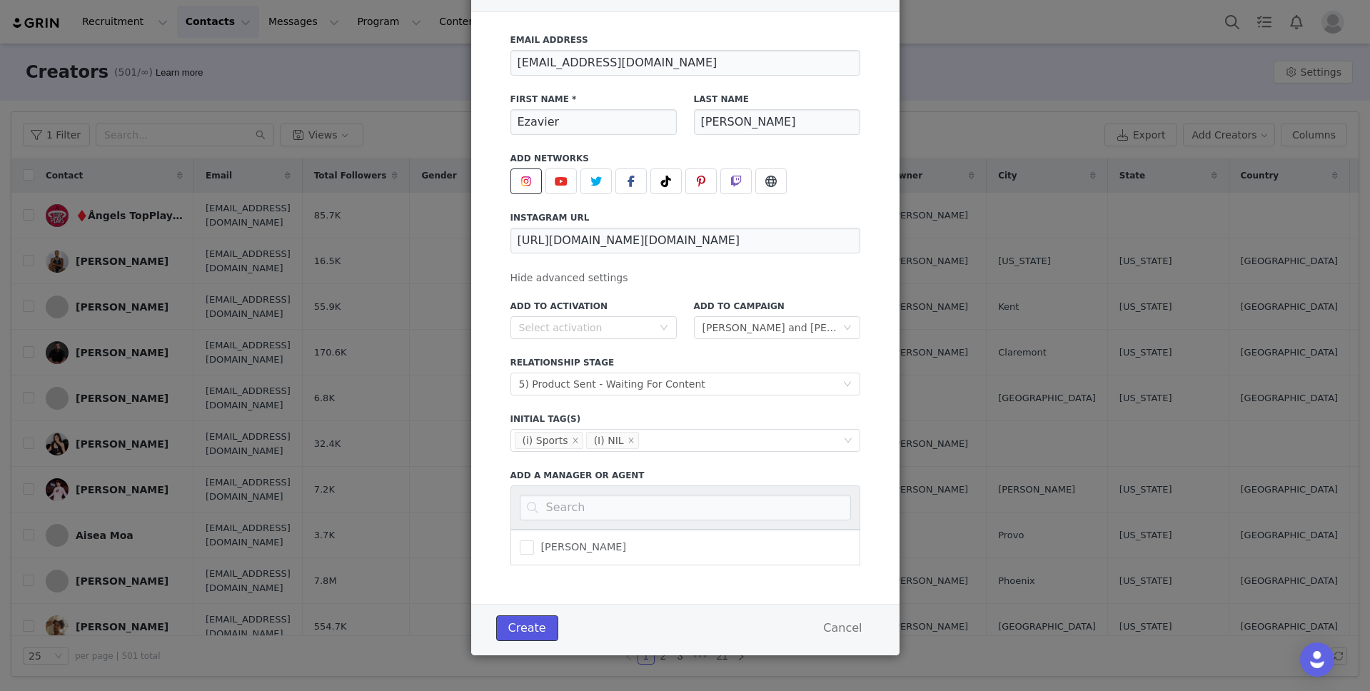
click at [533, 628] on button "Create" at bounding box center [527, 629] width 62 height 26
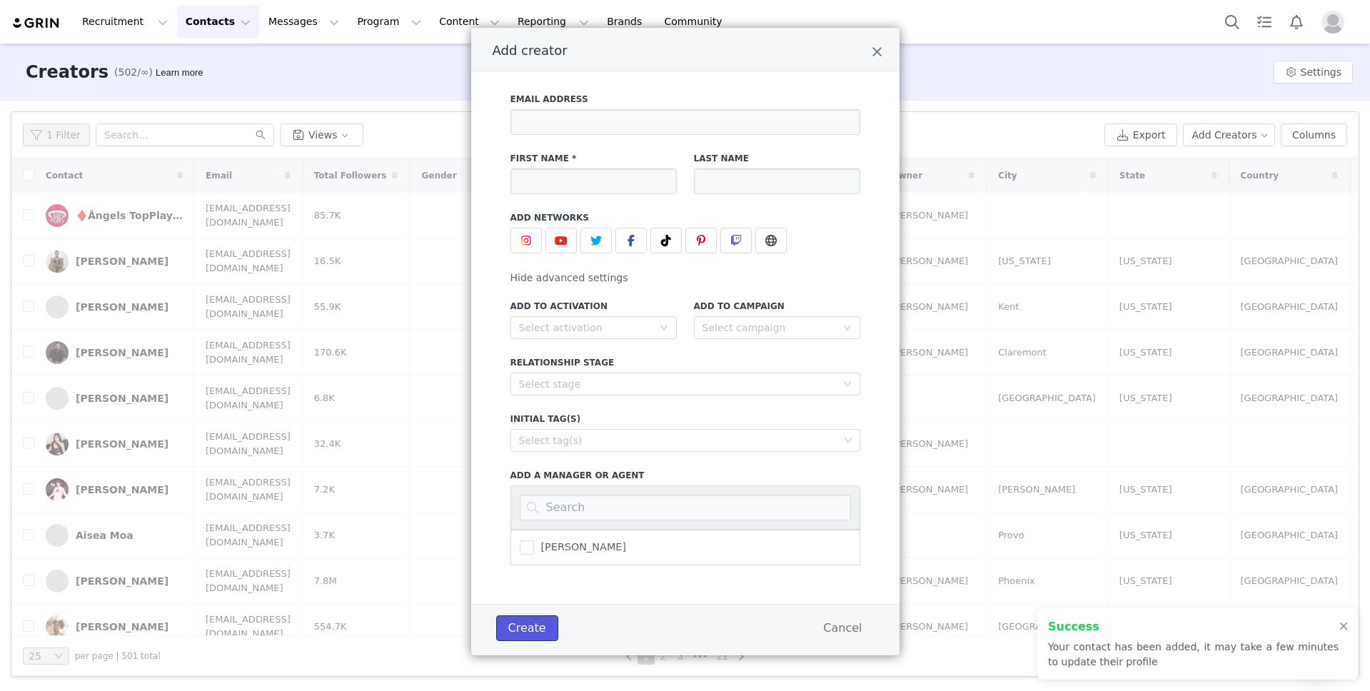
scroll to position [41, 0]
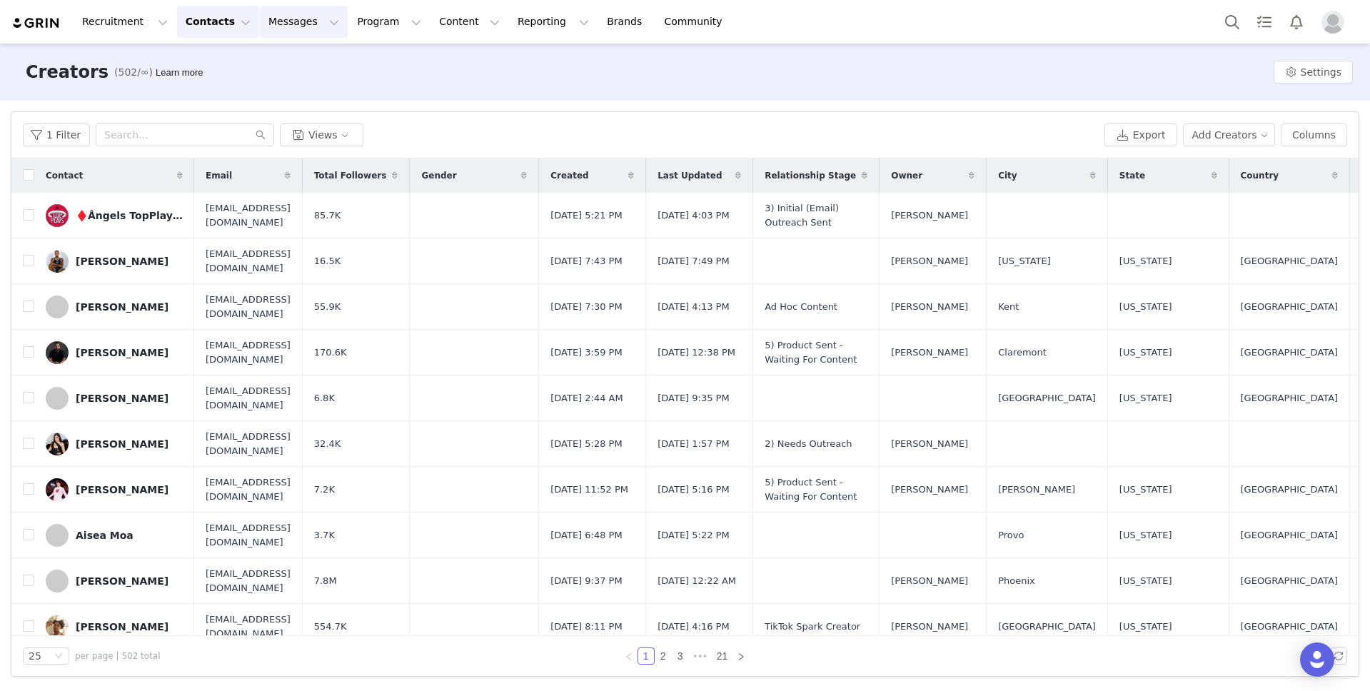
click at [292, 25] on button "Messages Messages" at bounding box center [304, 22] width 88 height 32
click at [363, 27] on button "Program Program" at bounding box center [388, 22] width 81 height 32
click at [367, 85] on p "Campaigns" at bounding box center [366, 89] width 56 height 15
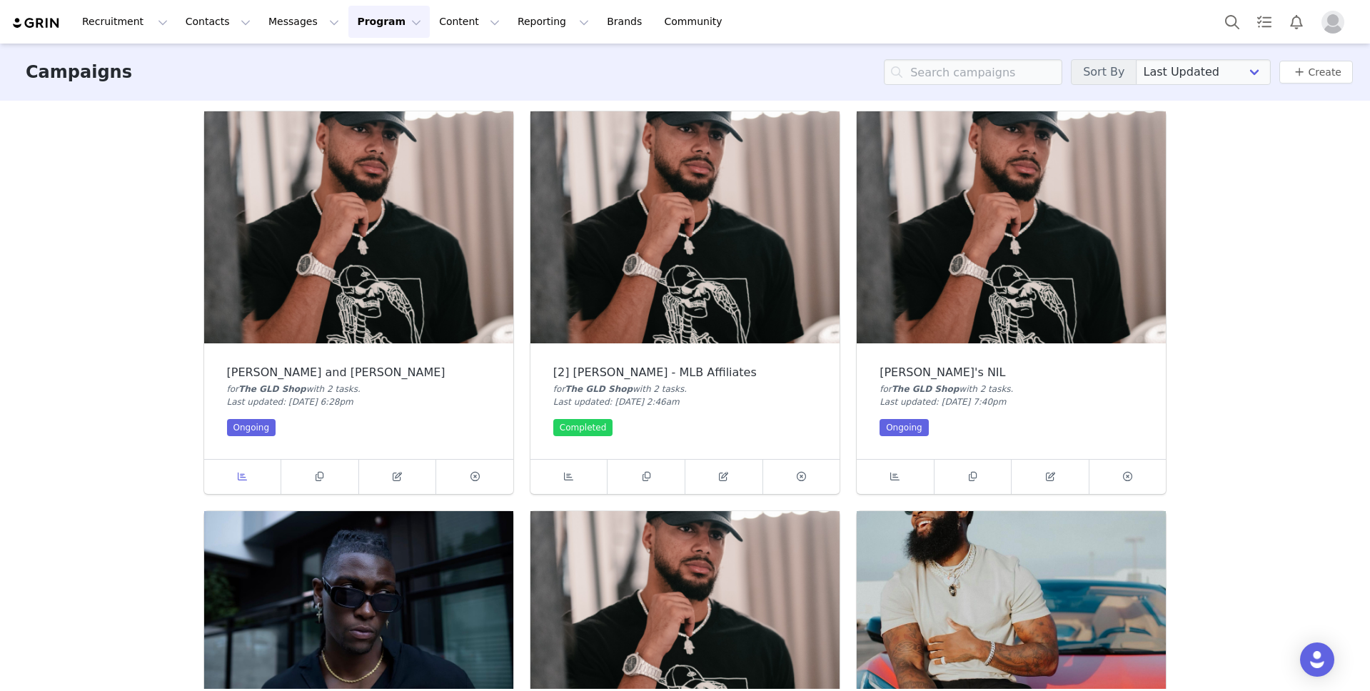
click at [243, 468] on span at bounding box center [242, 476] width 17 height 17
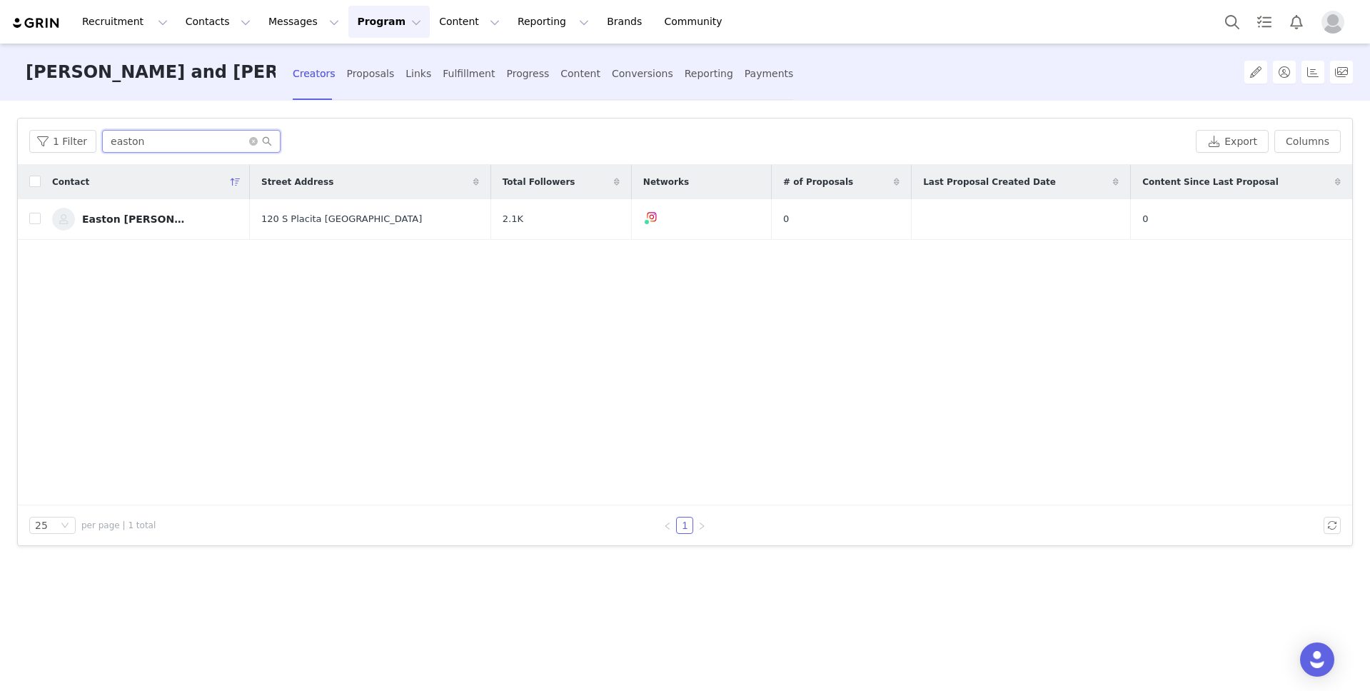
click at [124, 151] on input "easton" at bounding box center [191, 141] width 179 height 23
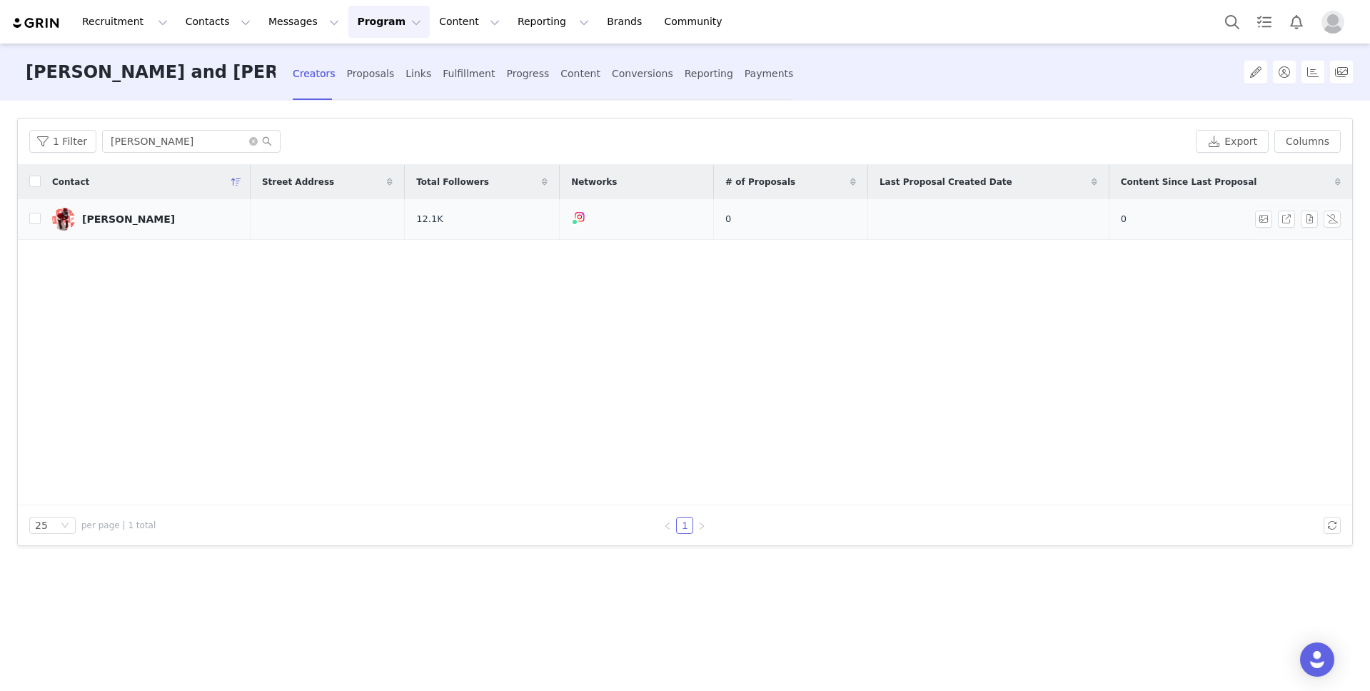
click at [302, 221] on td at bounding box center [328, 219] width 154 height 41
click at [304, 214] on td at bounding box center [328, 219] width 154 height 41
click at [290, 221] on td at bounding box center [328, 219] width 154 height 41
click at [110, 220] on div "[PERSON_NAME]" at bounding box center [128, 219] width 93 height 11
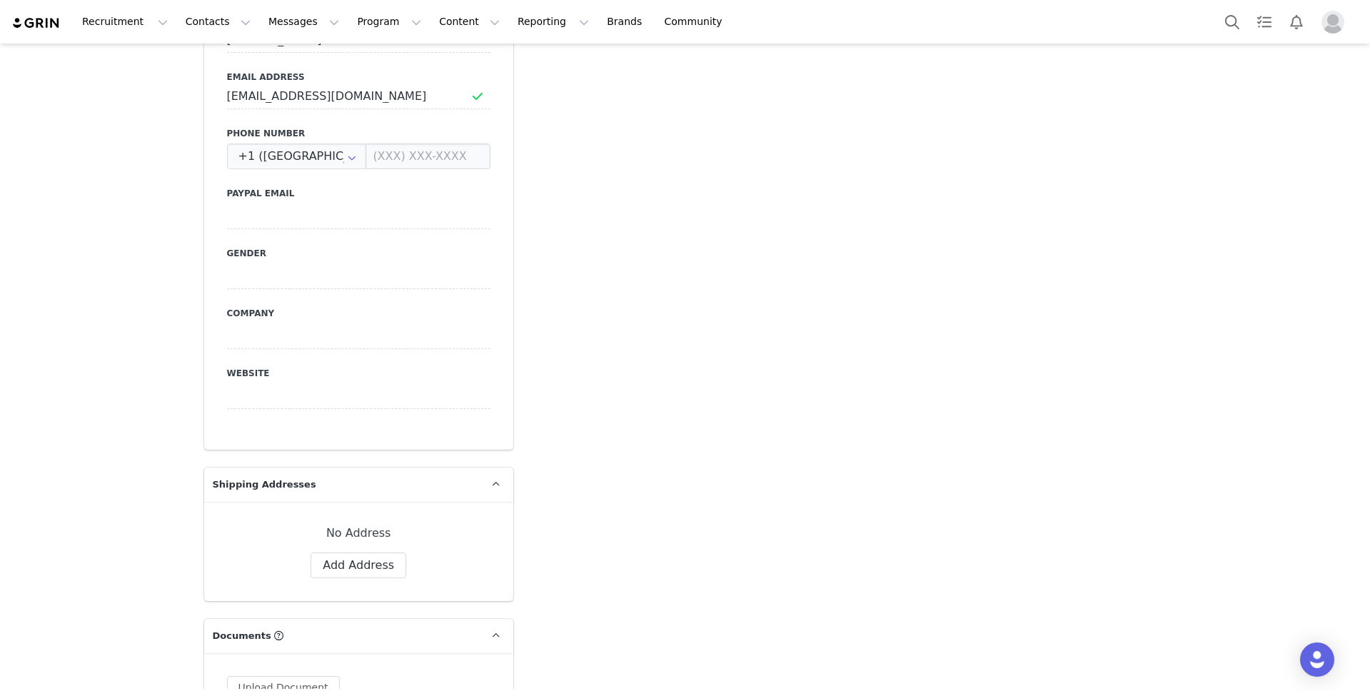
scroll to position [868, 0]
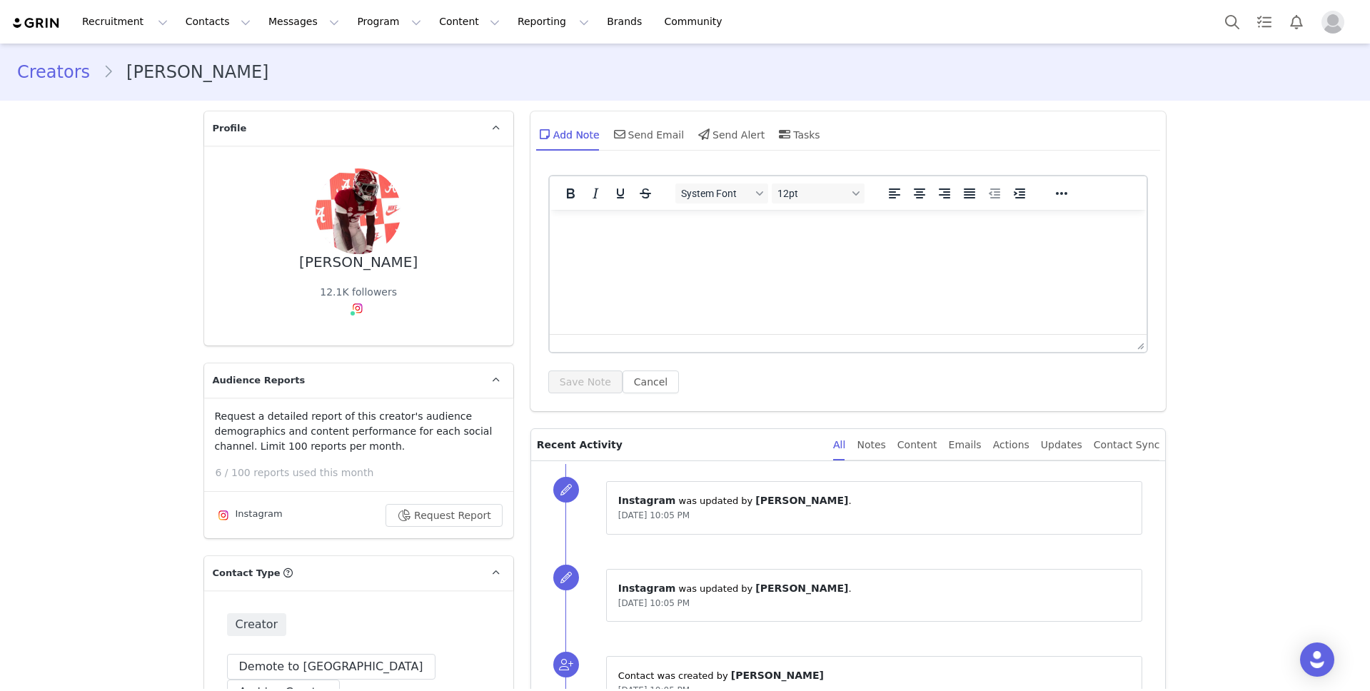
select select
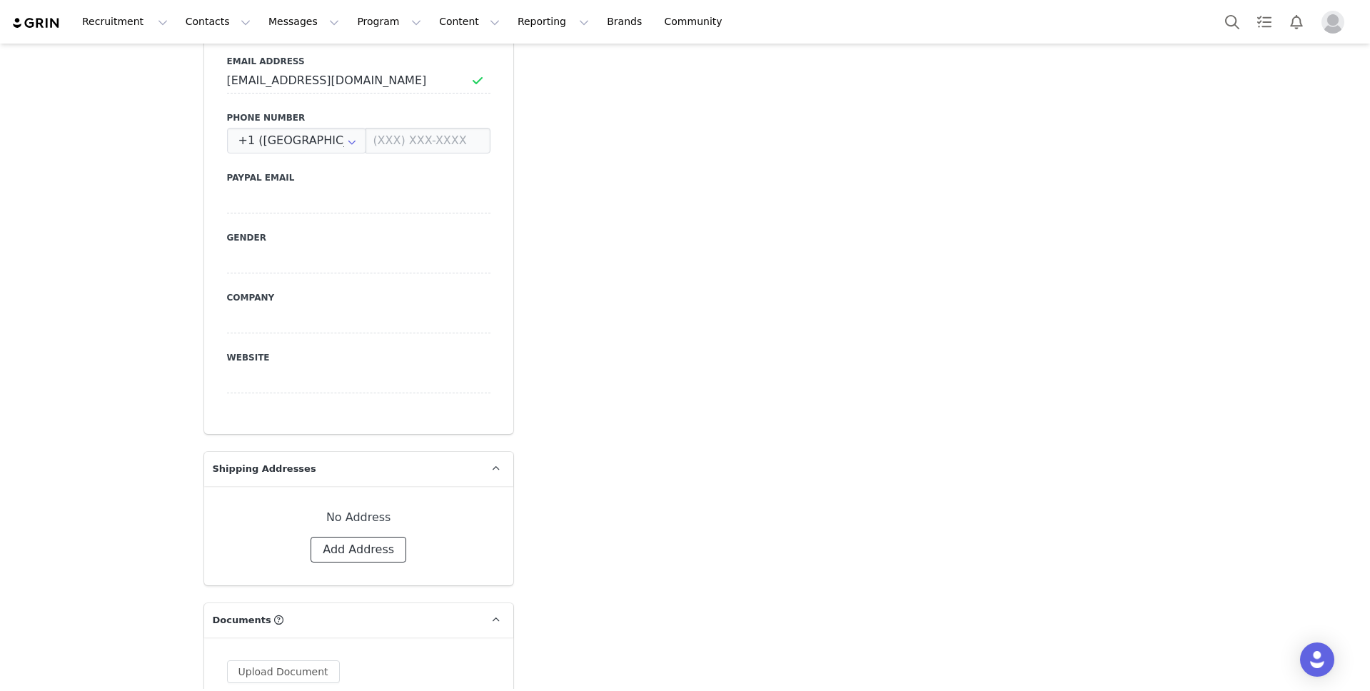
click at [358, 537] on button "Add Address" at bounding box center [359, 550] width 96 height 26
select select
